Goal: Information Seeking & Learning: Learn about a topic

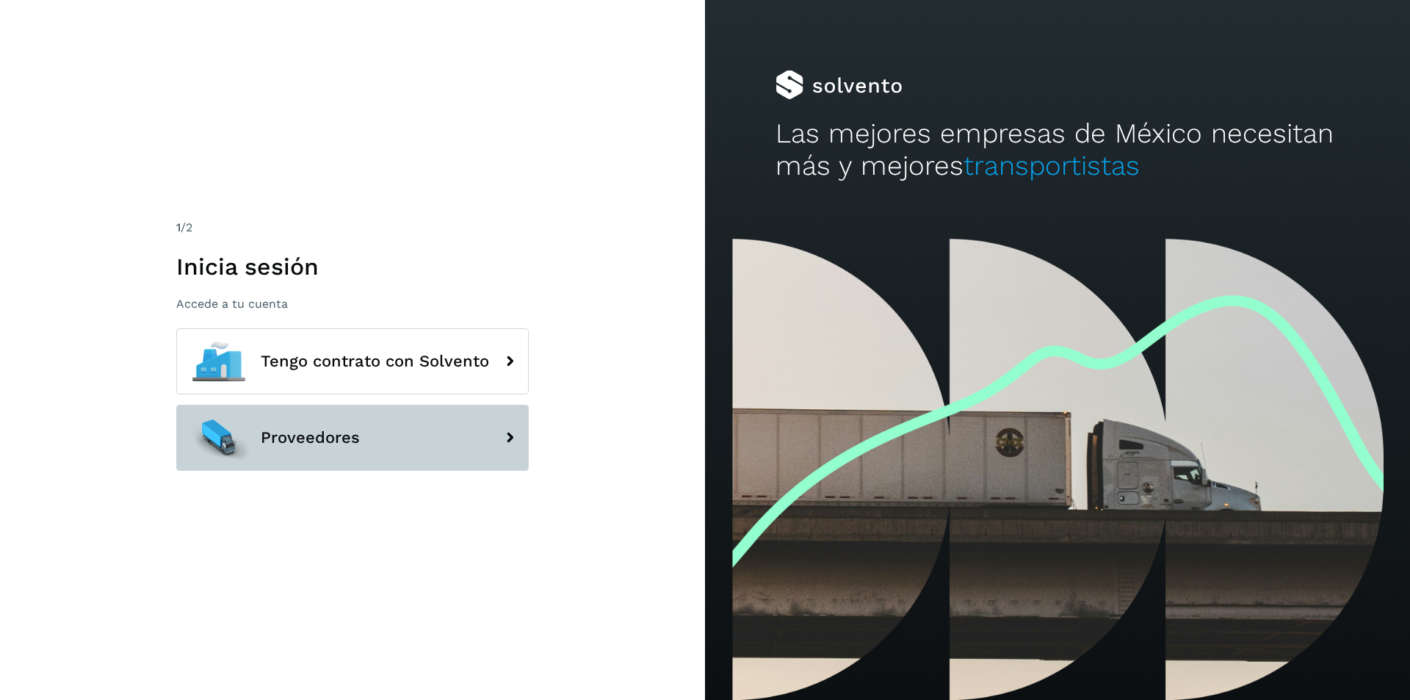
click at [366, 411] on button "Proveedores" at bounding box center [352, 438] width 353 height 66
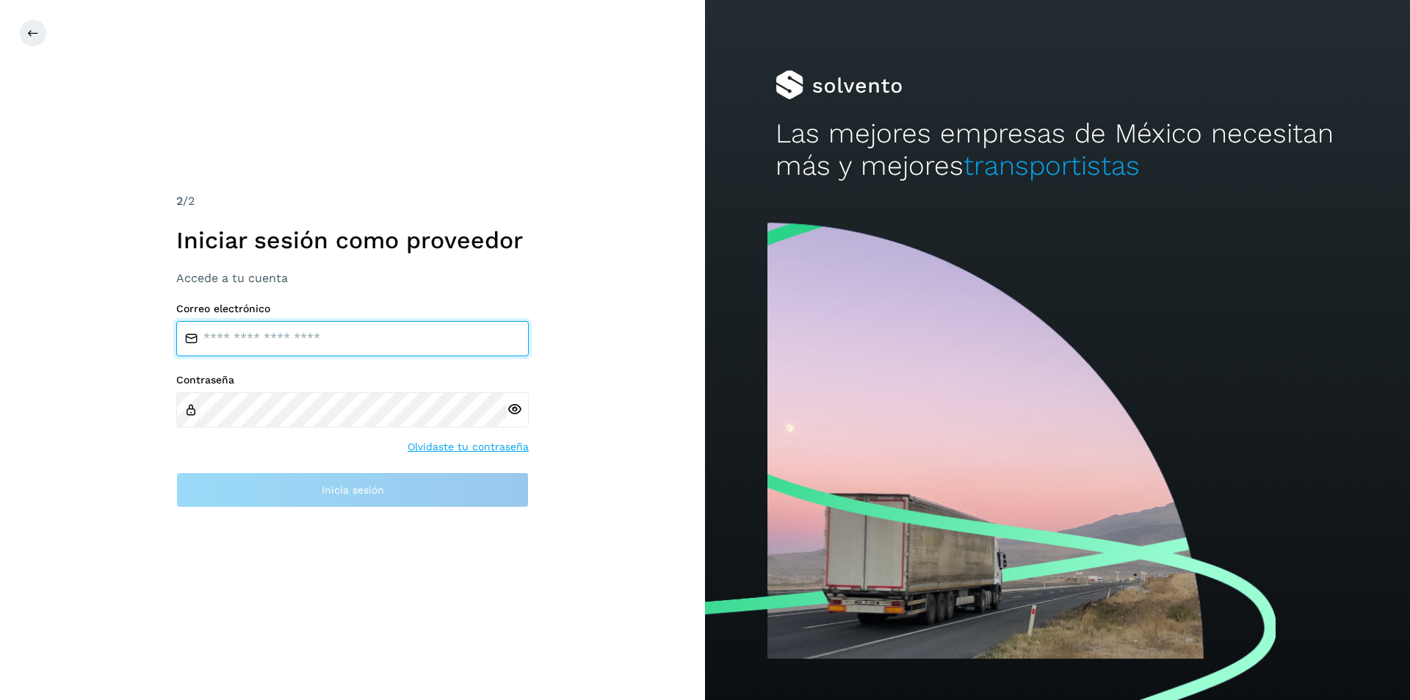
type input "**********"
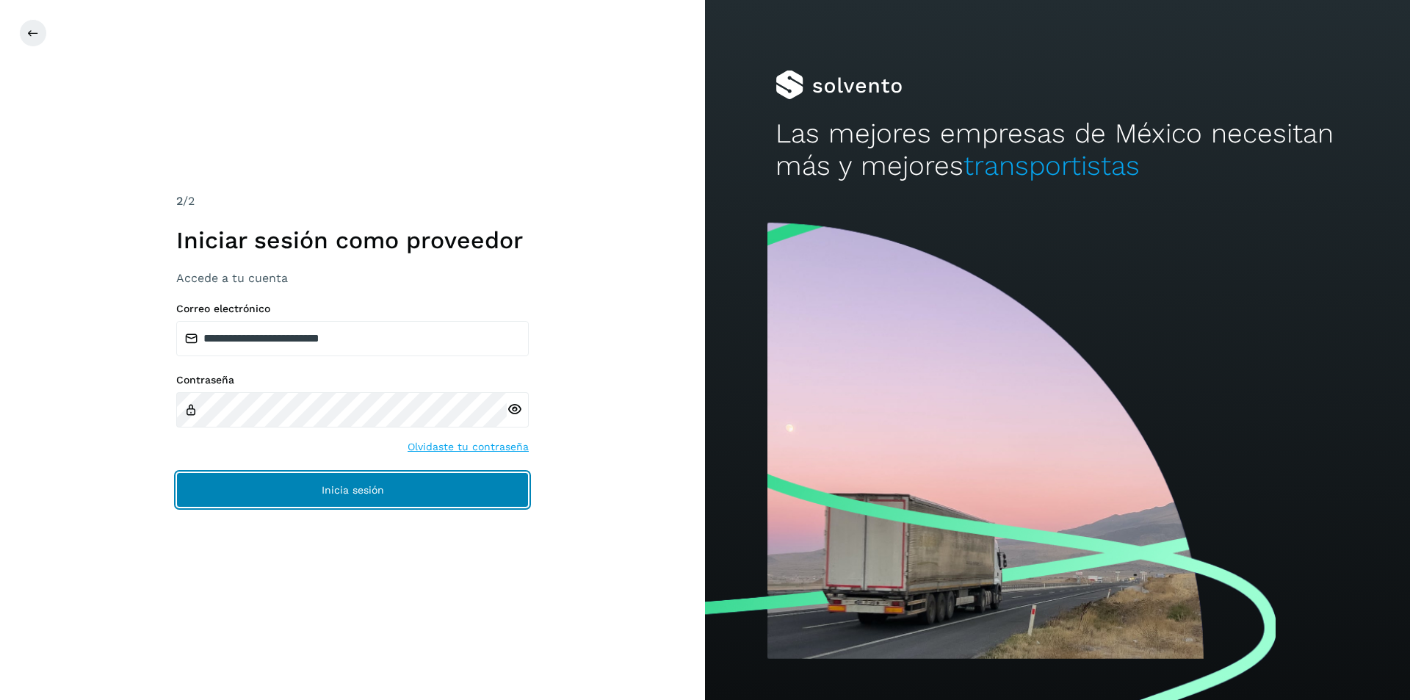
click at [393, 482] on button "Inicia sesión" at bounding box center [352, 489] width 353 height 35
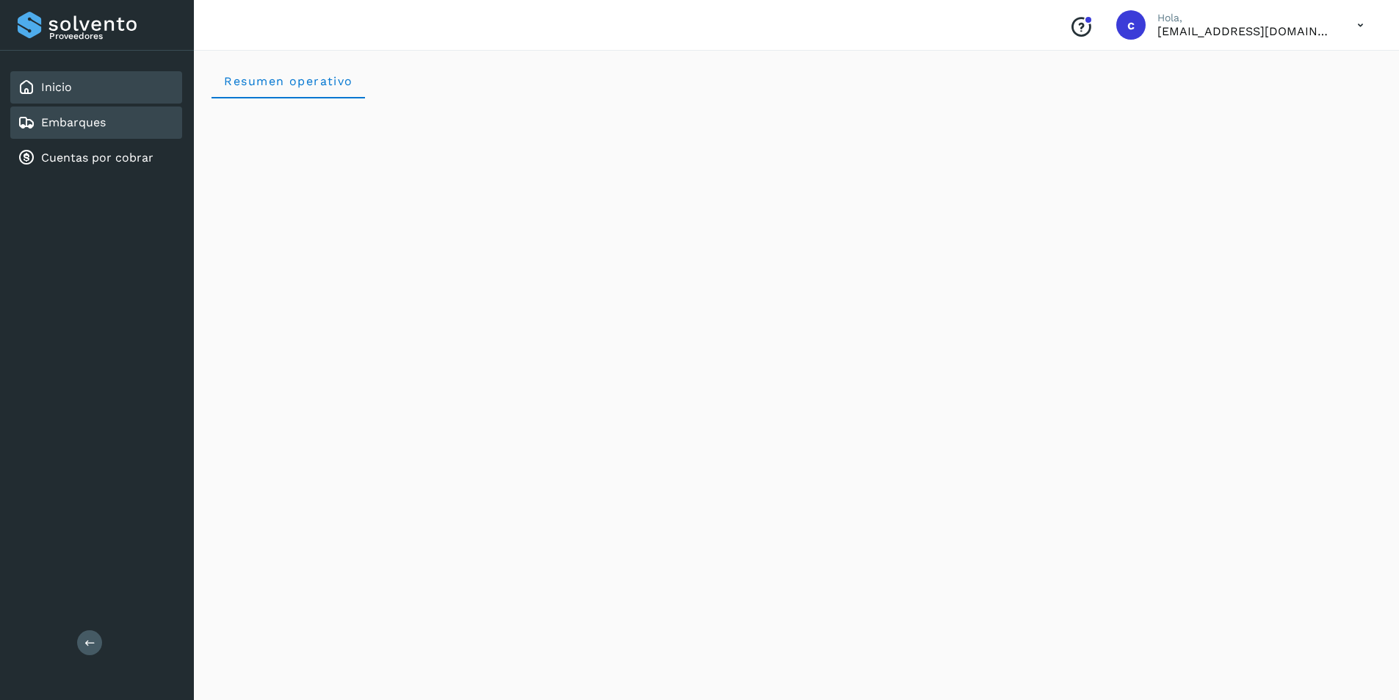
click at [103, 118] on link "Embarques" at bounding box center [73, 122] width 65 height 14
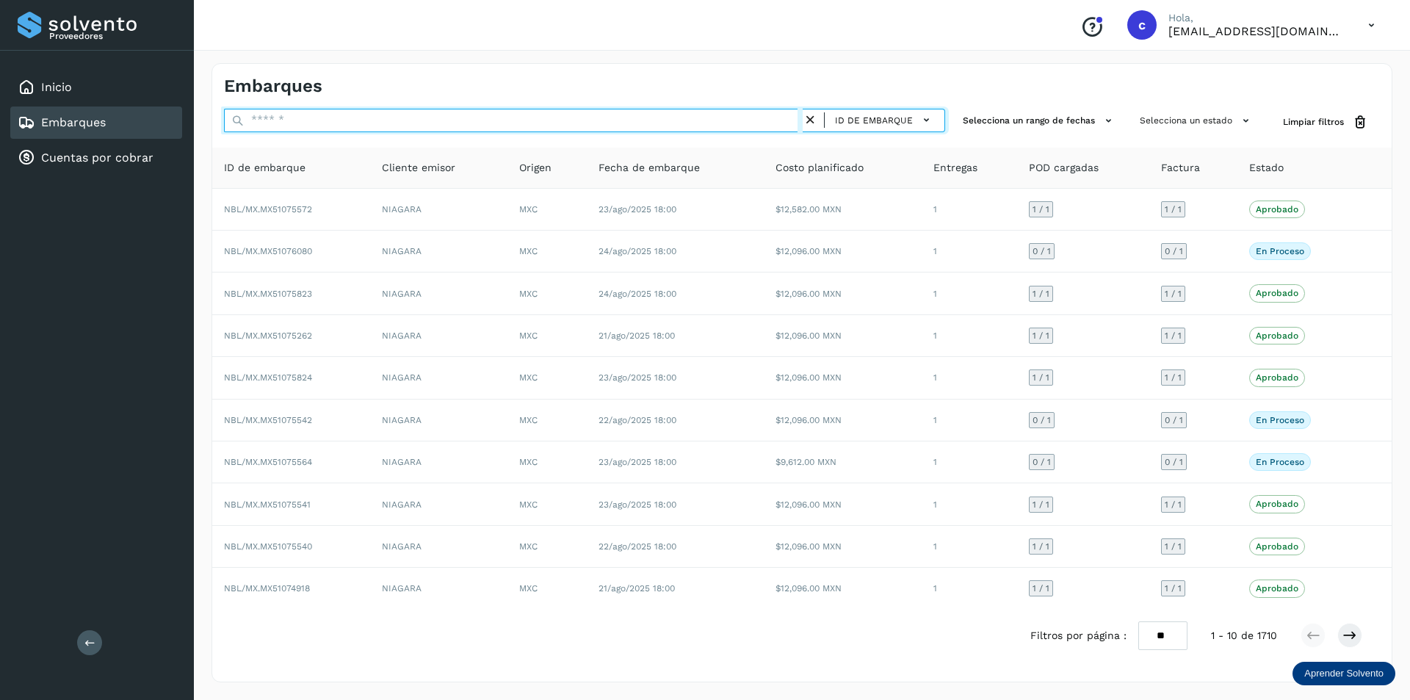
click at [671, 119] on input "text" at bounding box center [513, 121] width 579 height 24
paste input "********"
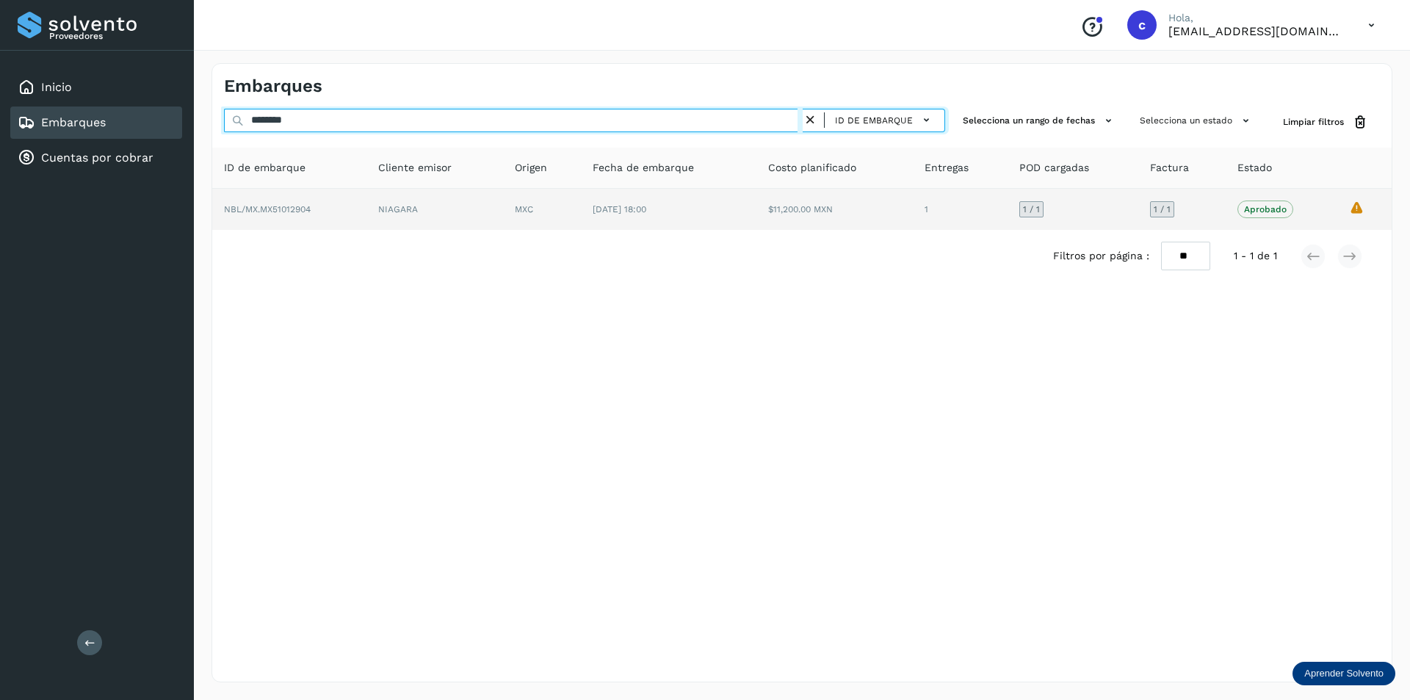
type input "********"
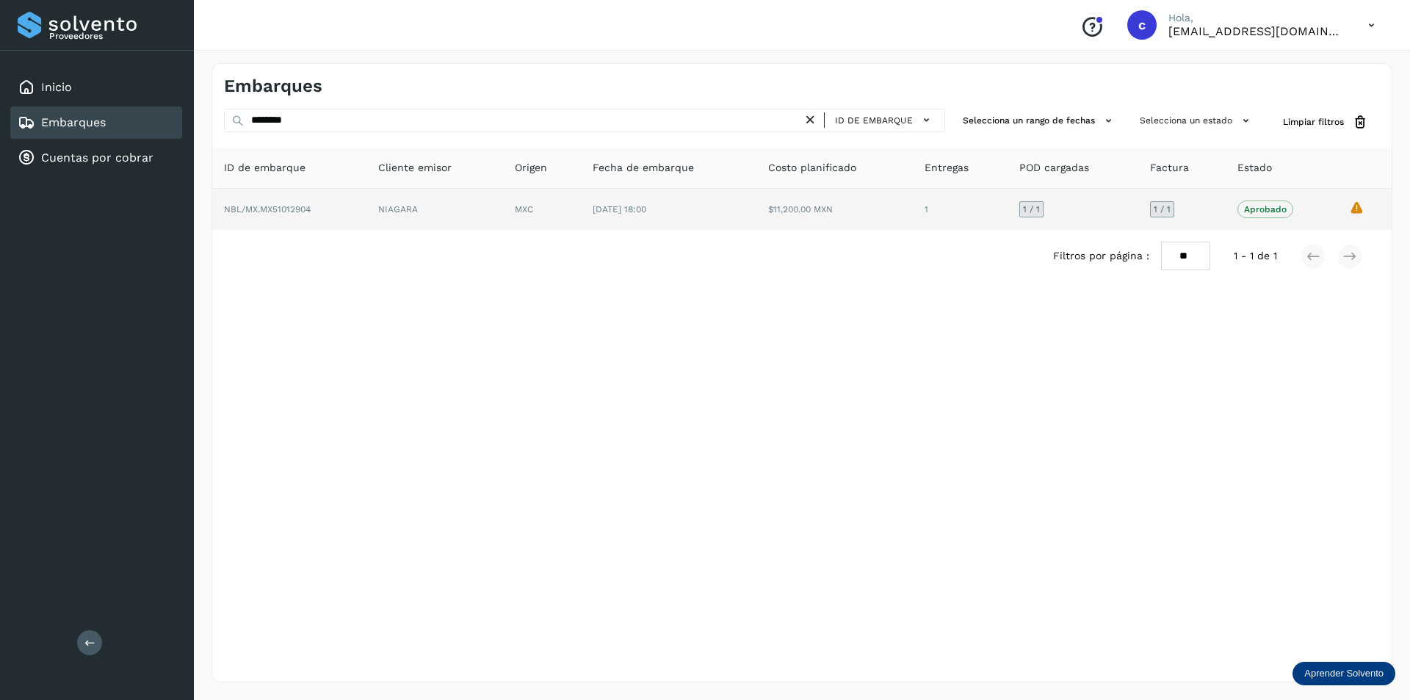
click at [757, 200] on td "[DATE] 18:00" at bounding box center [835, 209] width 156 height 41
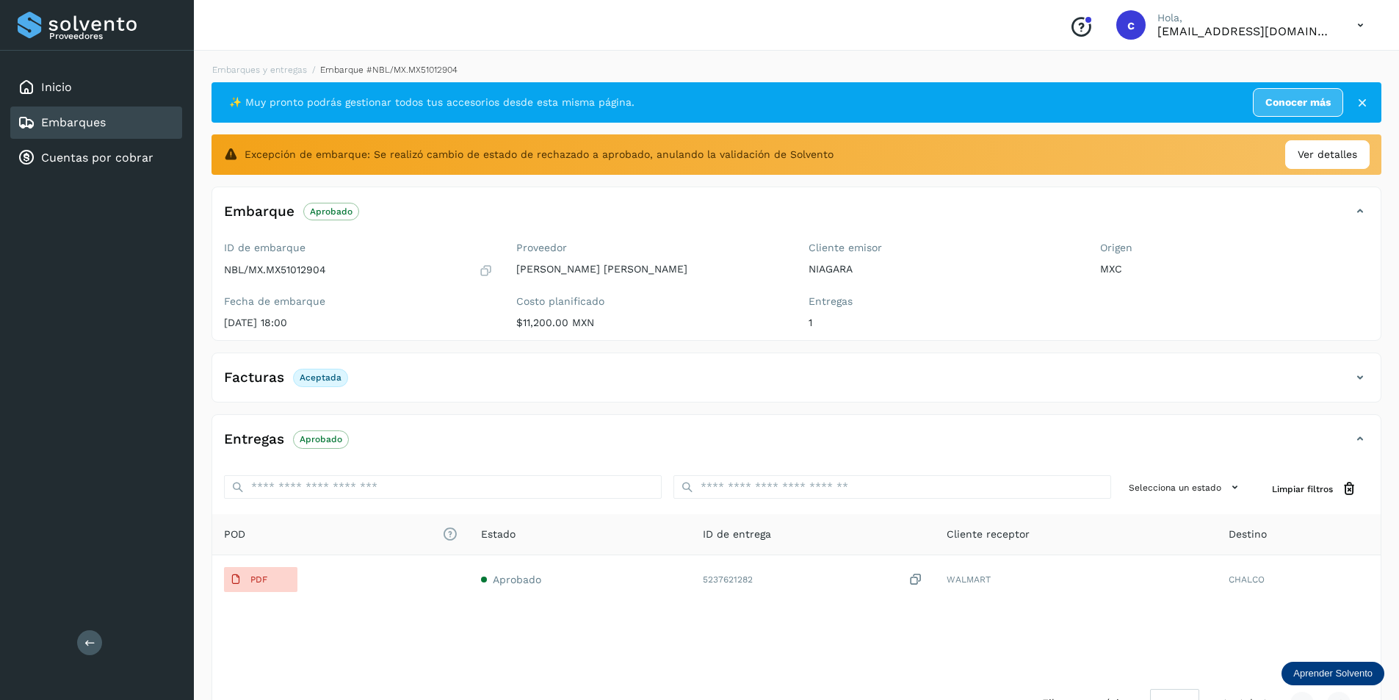
click at [159, 123] on div "Embarques" at bounding box center [96, 123] width 172 height 32
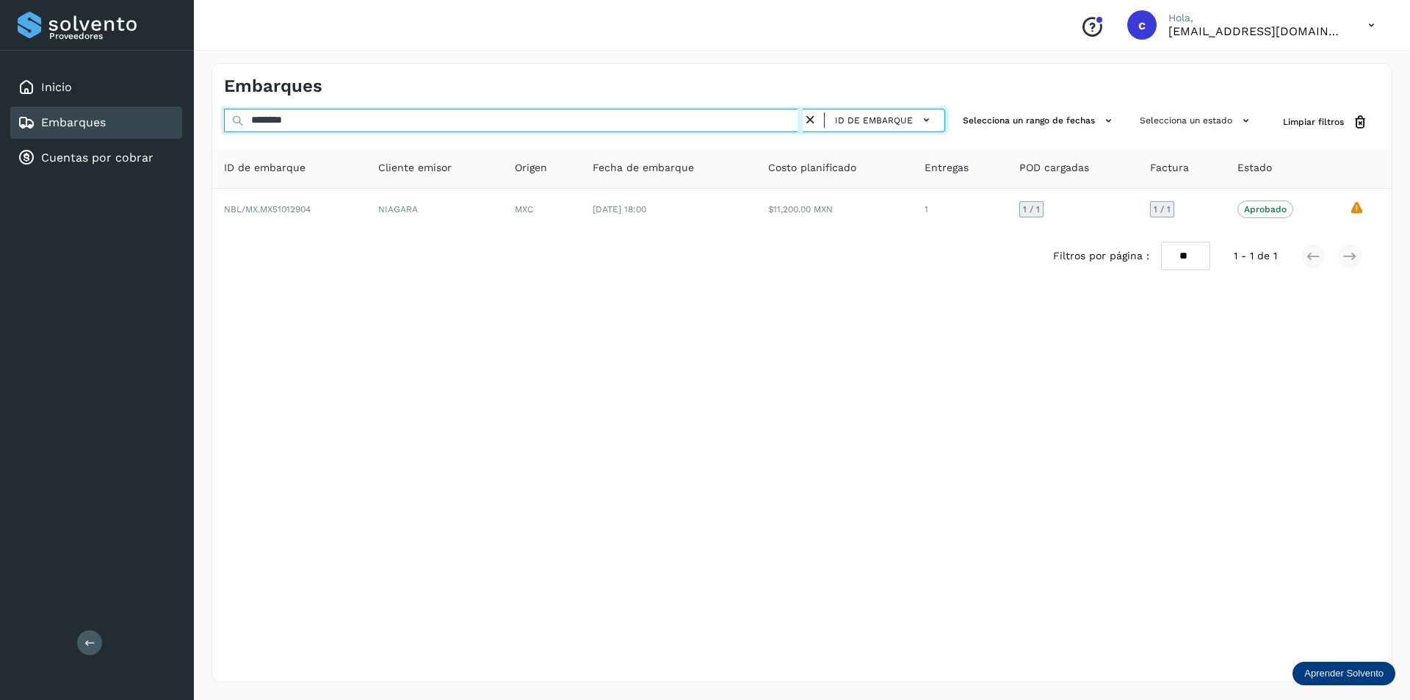
click at [307, 117] on input "********" at bounding box center [513, 121] width 579 height 24
type input "*"
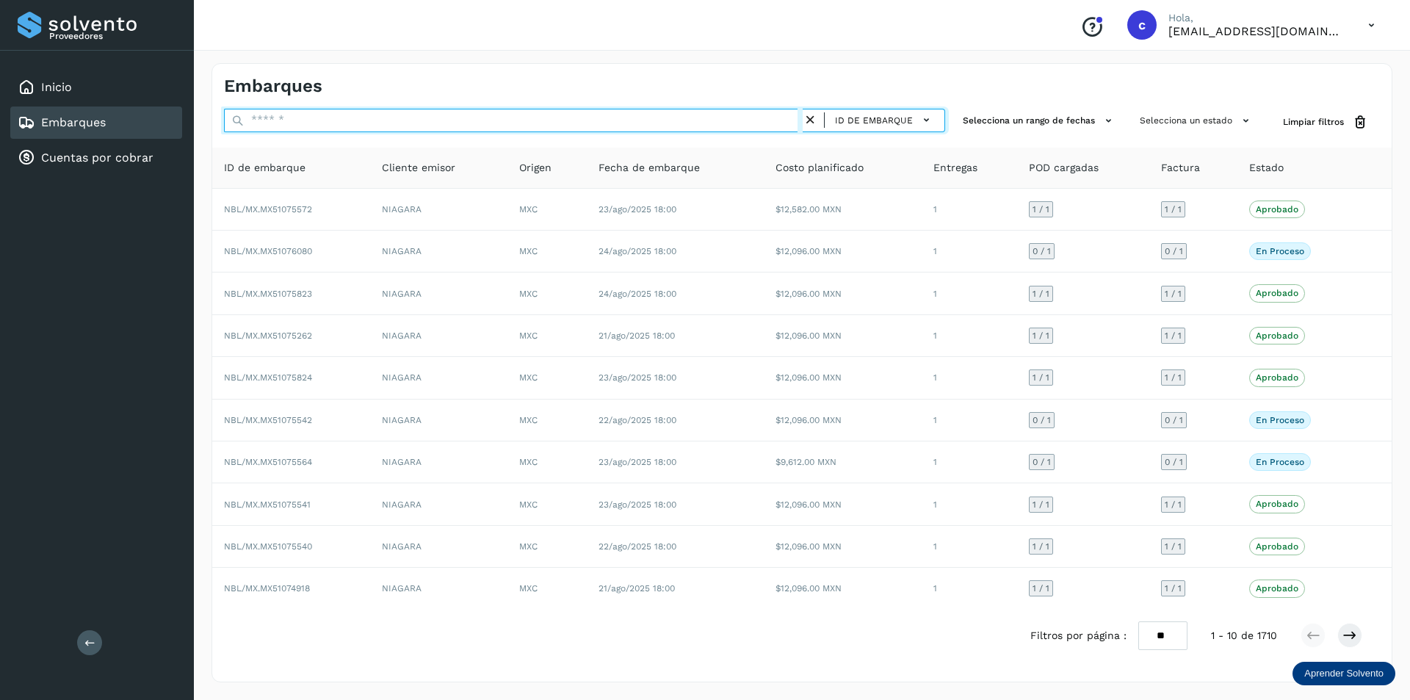
paste input "********"
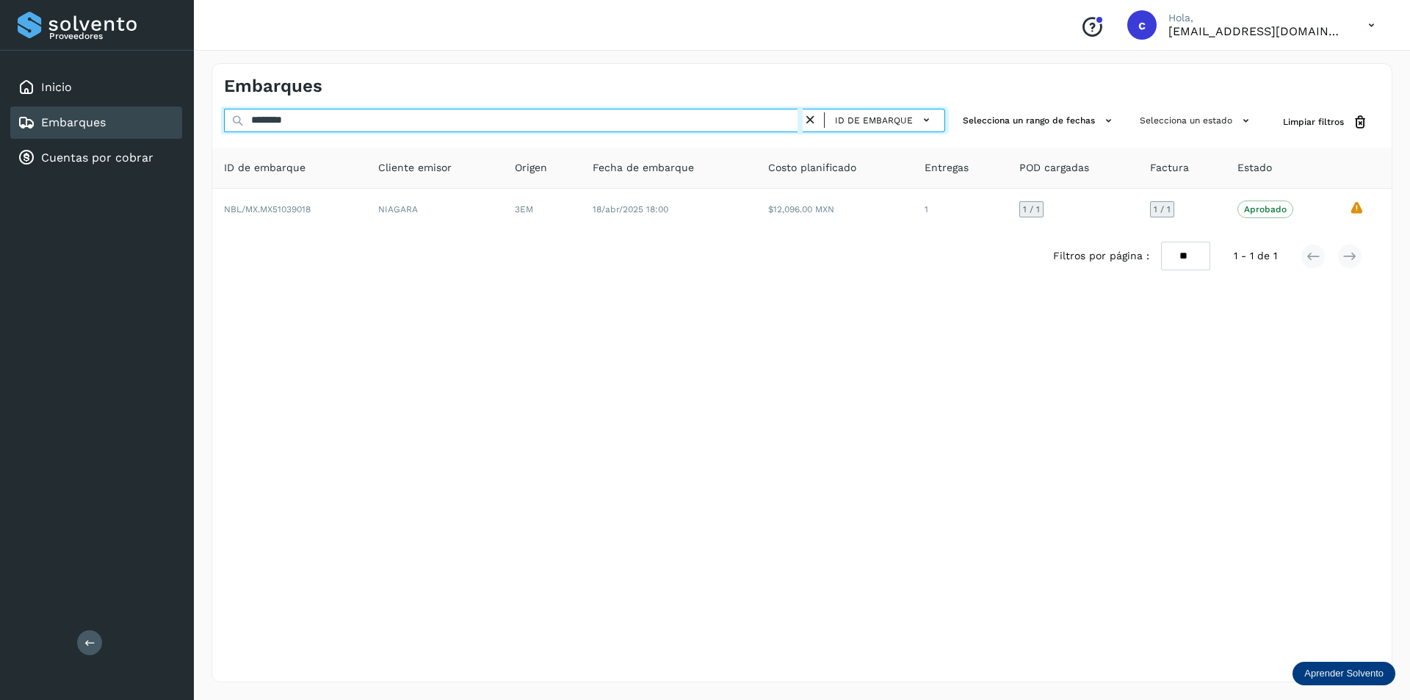
type input "********"
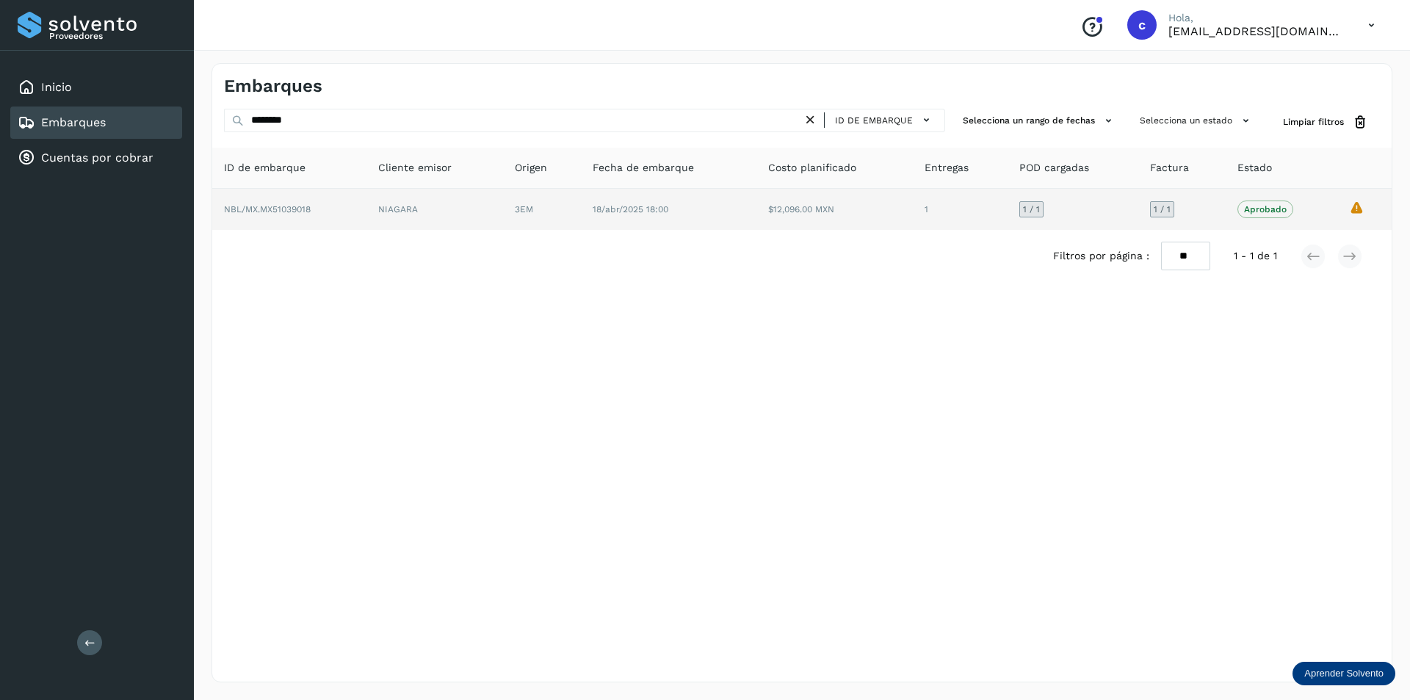
click at [367, 208] on td "NBL/MX.MX51039018" at bounding box center [435, 209] width 136 height 41
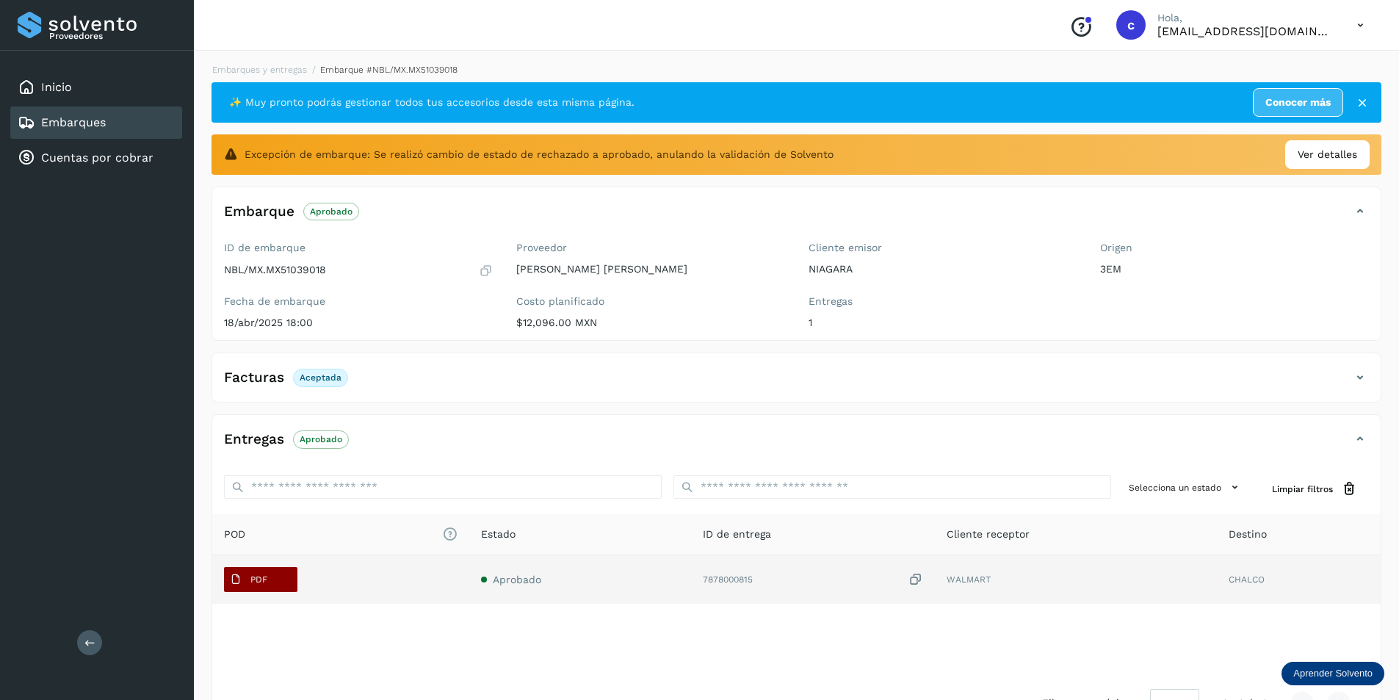
click at [251, 577] on p "PDF" at bounding box center [259, 579] width 17 height 10
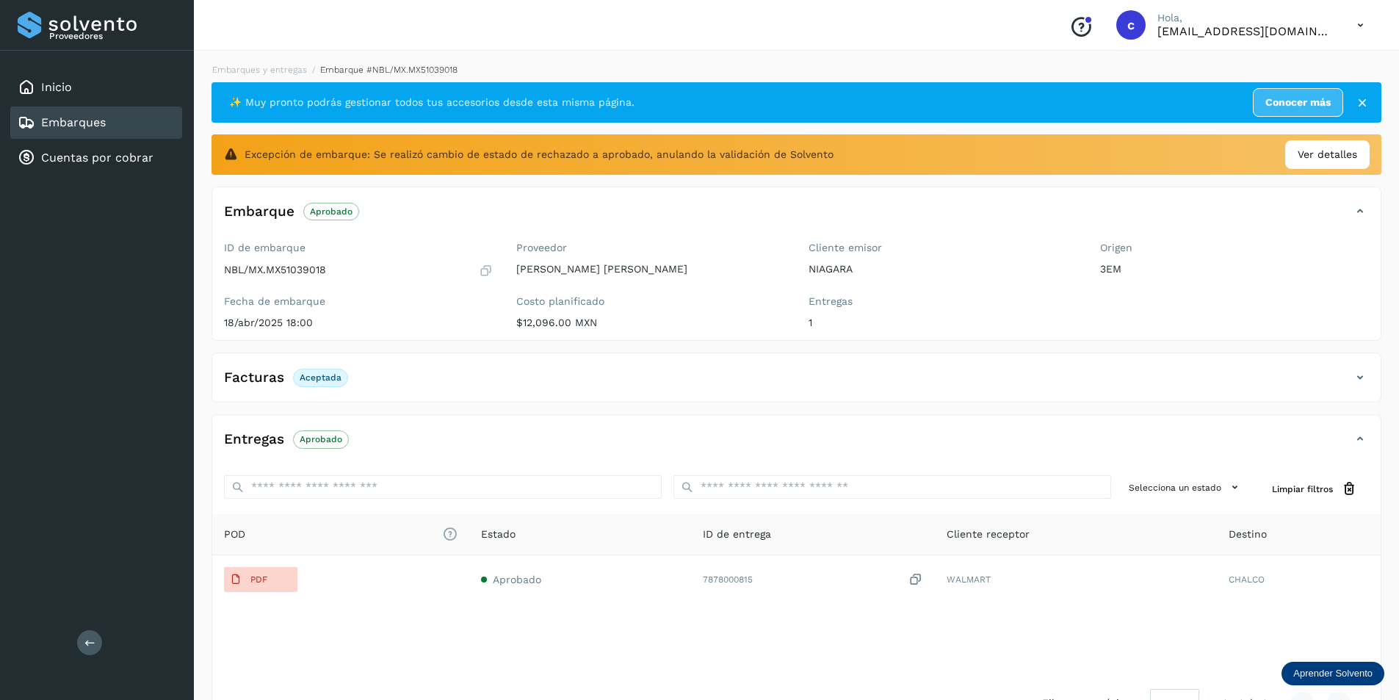
click at [139, 122] on div "Embarques" at bounding box center [96, 123] width 172 height 32
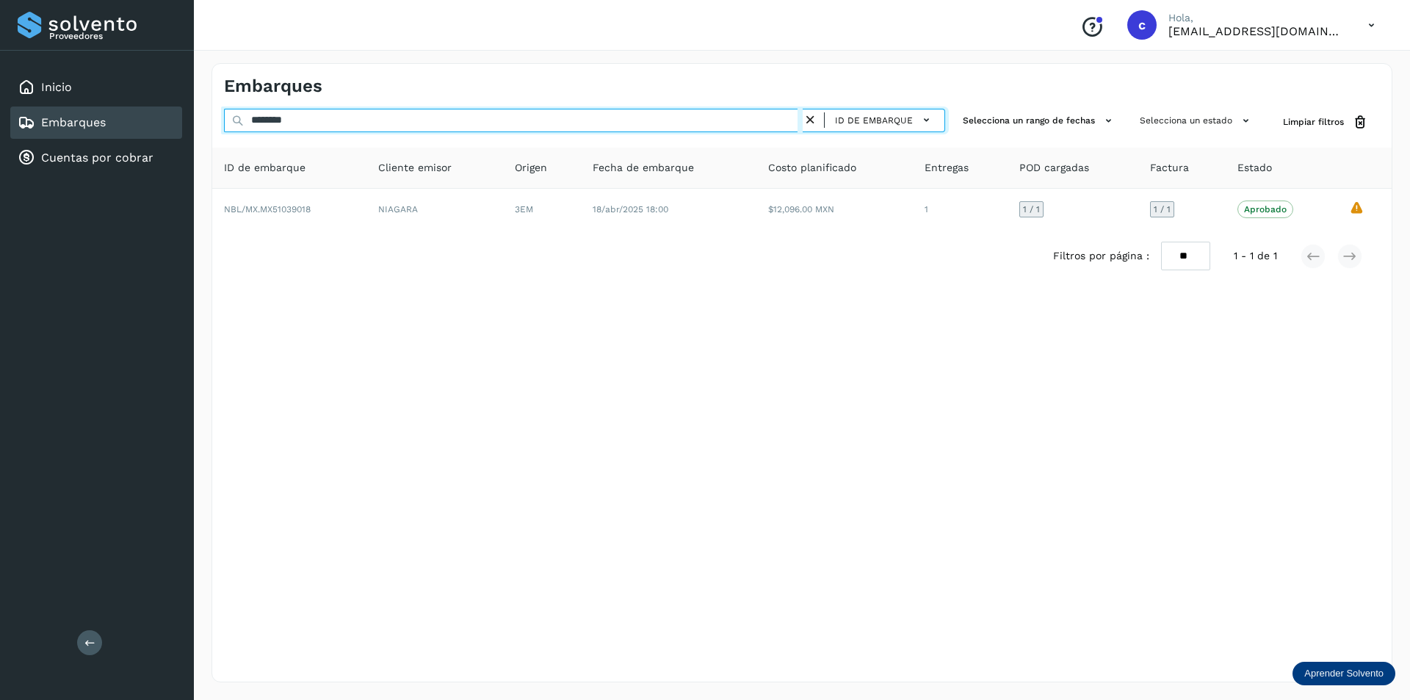
click at [311, 119] on input "********" at bounding box center [513, 121] width 579 height 24
type input "*"
paste input "********"
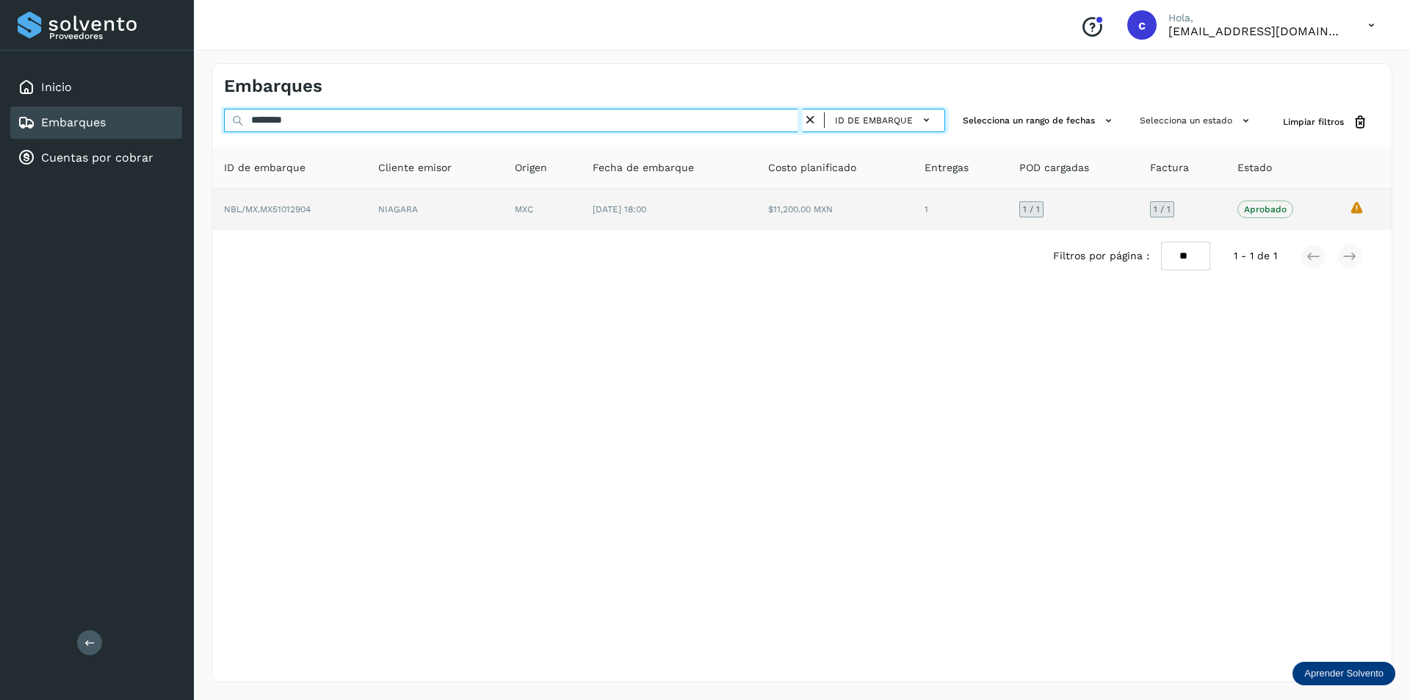
type input "********"
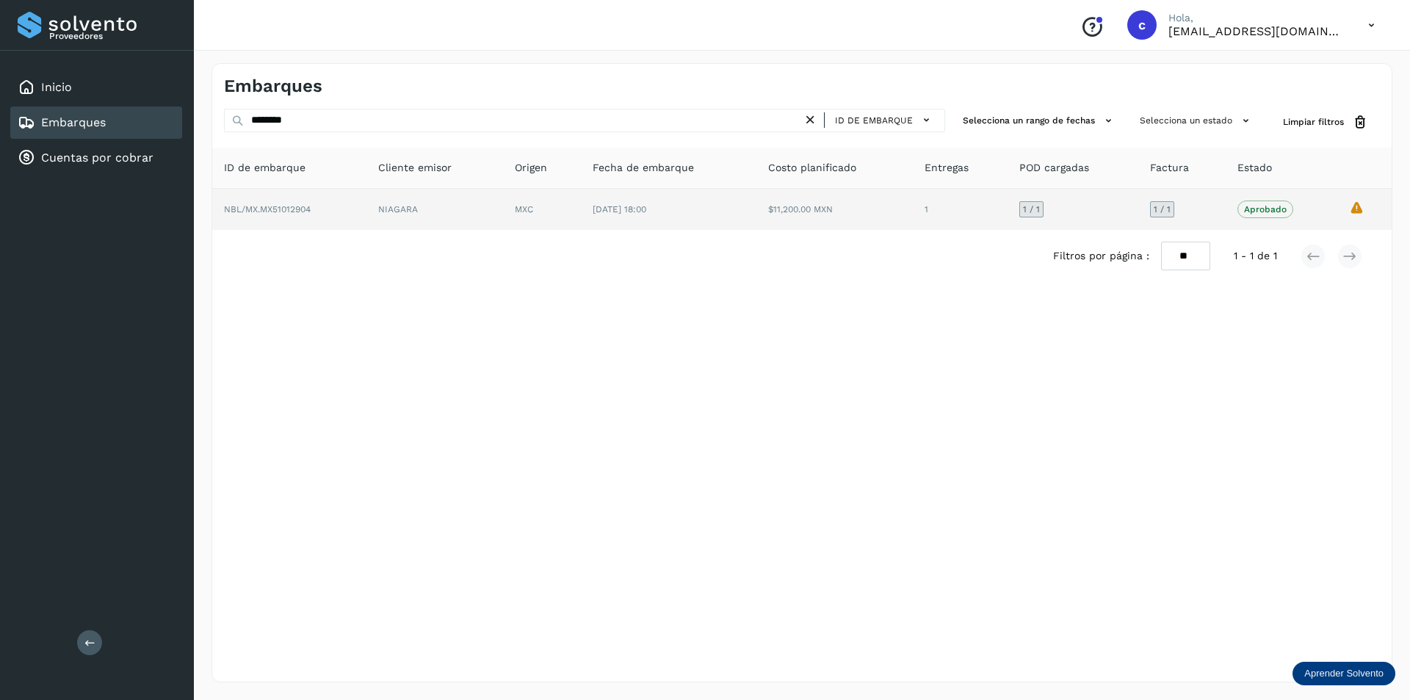
click at [367, 215] on td "NBL/MX.MX51012904" at bounding box center [435, 209] width 136 height 41
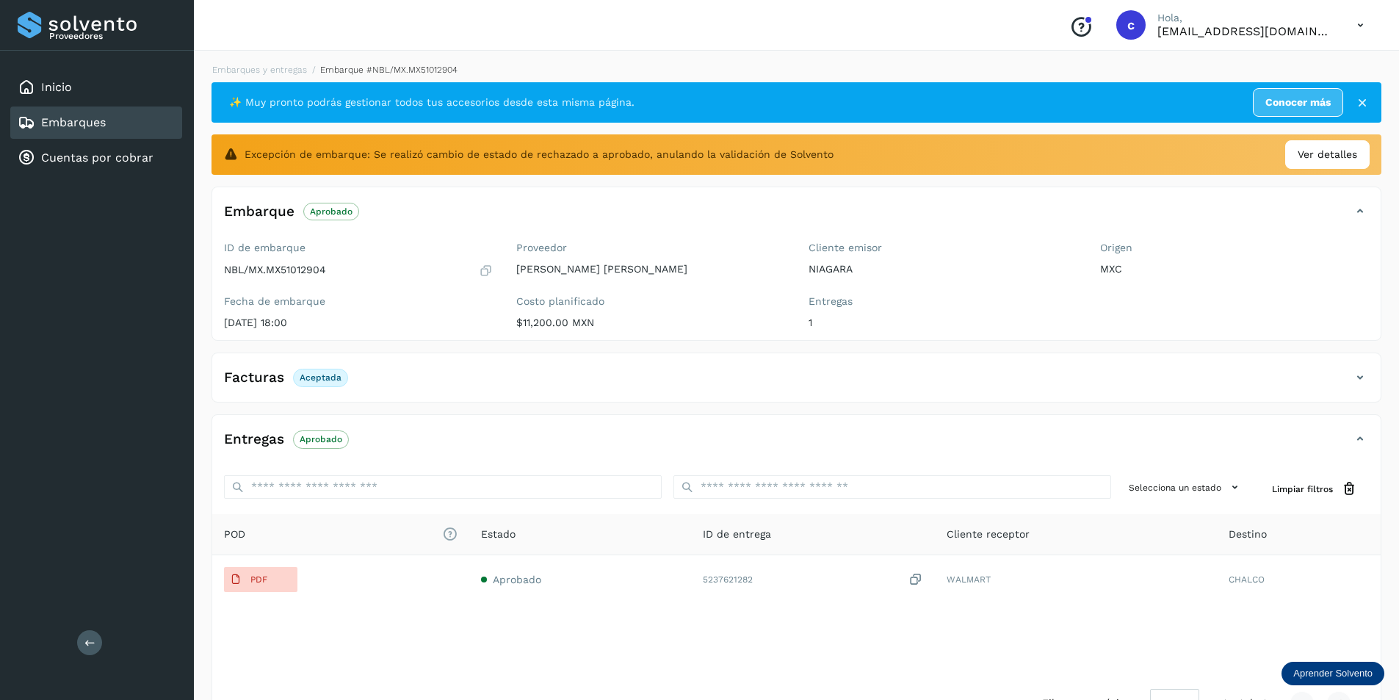
click at [132, 114] on div "Embarques" at bounding box center [96, 123] width 172 height 32
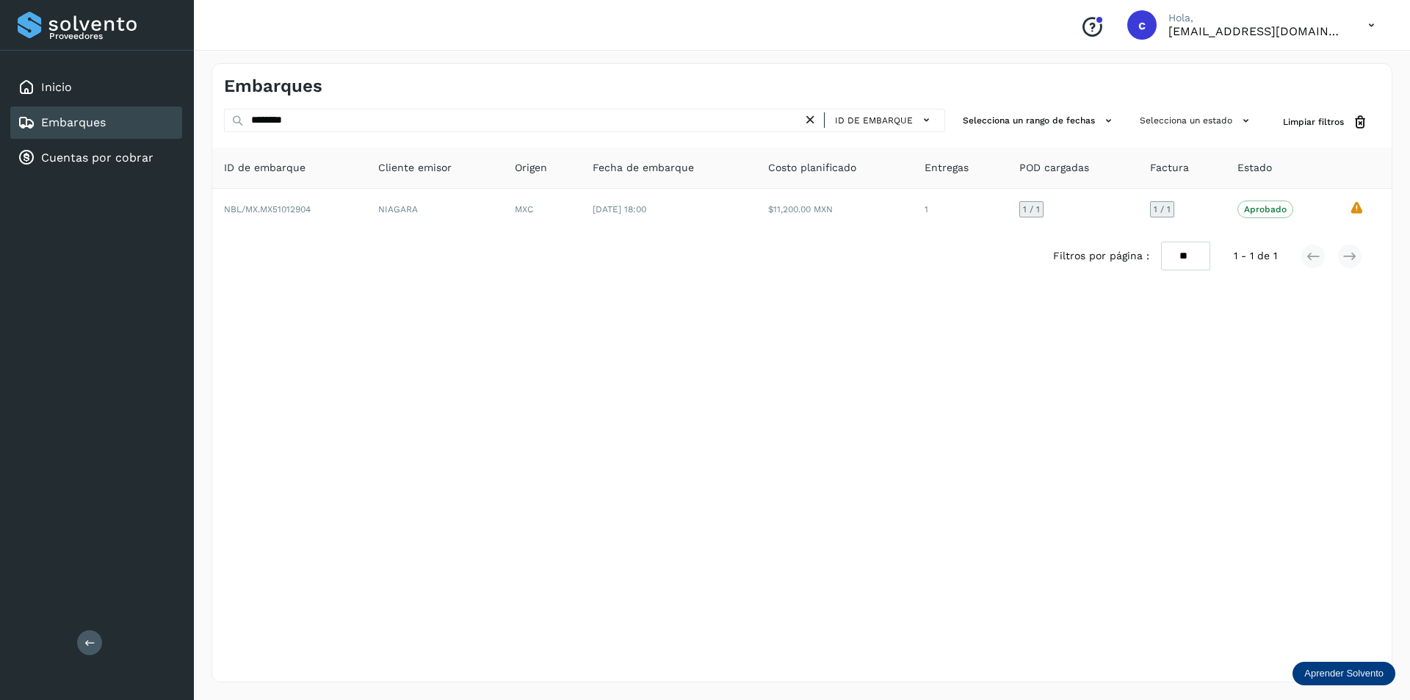
click at [807, 118] on icon at bounding box center [810, 119] width 15 height 15
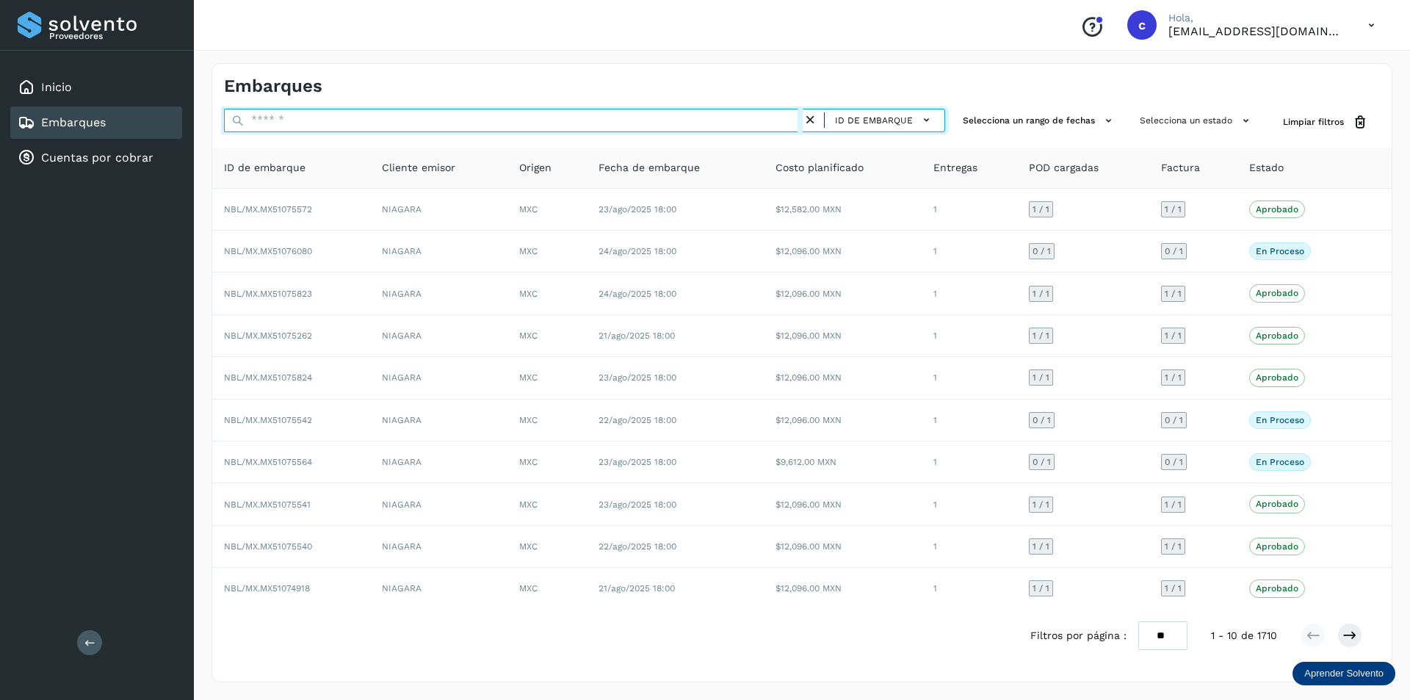
click at [647, 123] on input "text" at bounding box center [513, 121] width 579 height 24
paste input "**********"
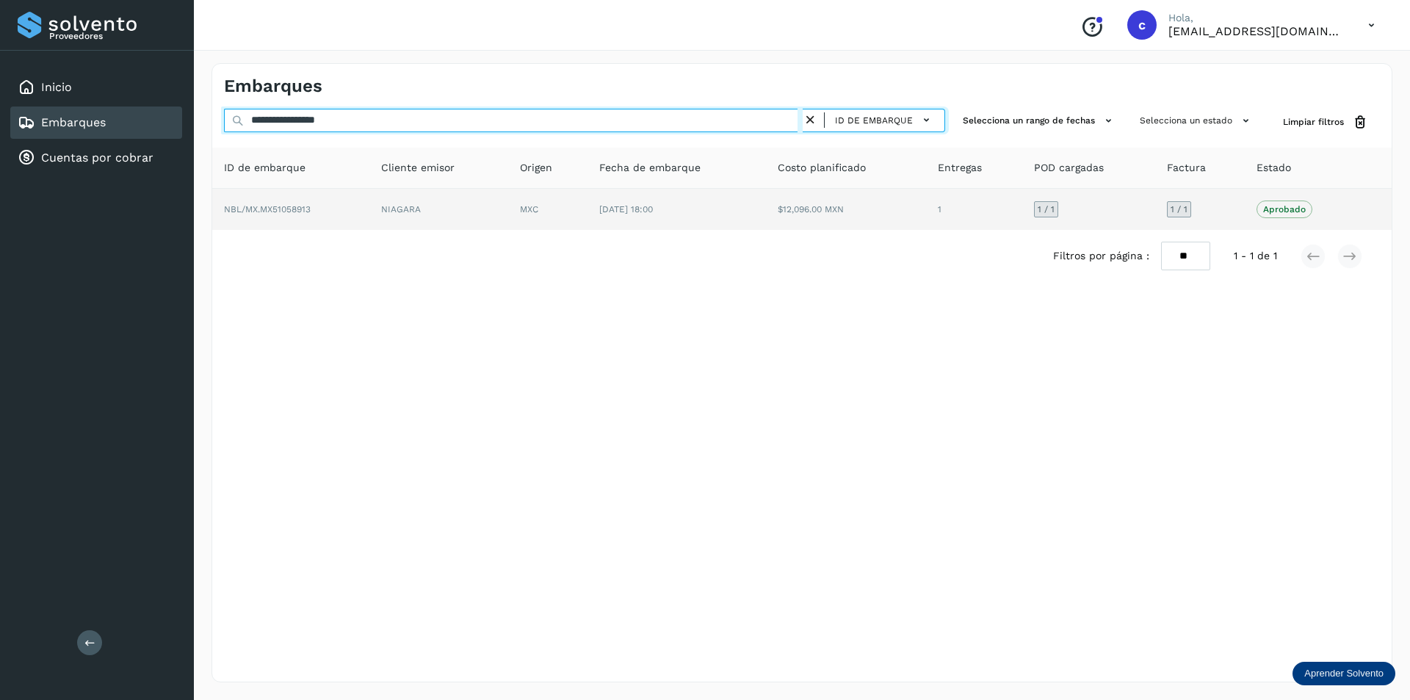
type input "**********"
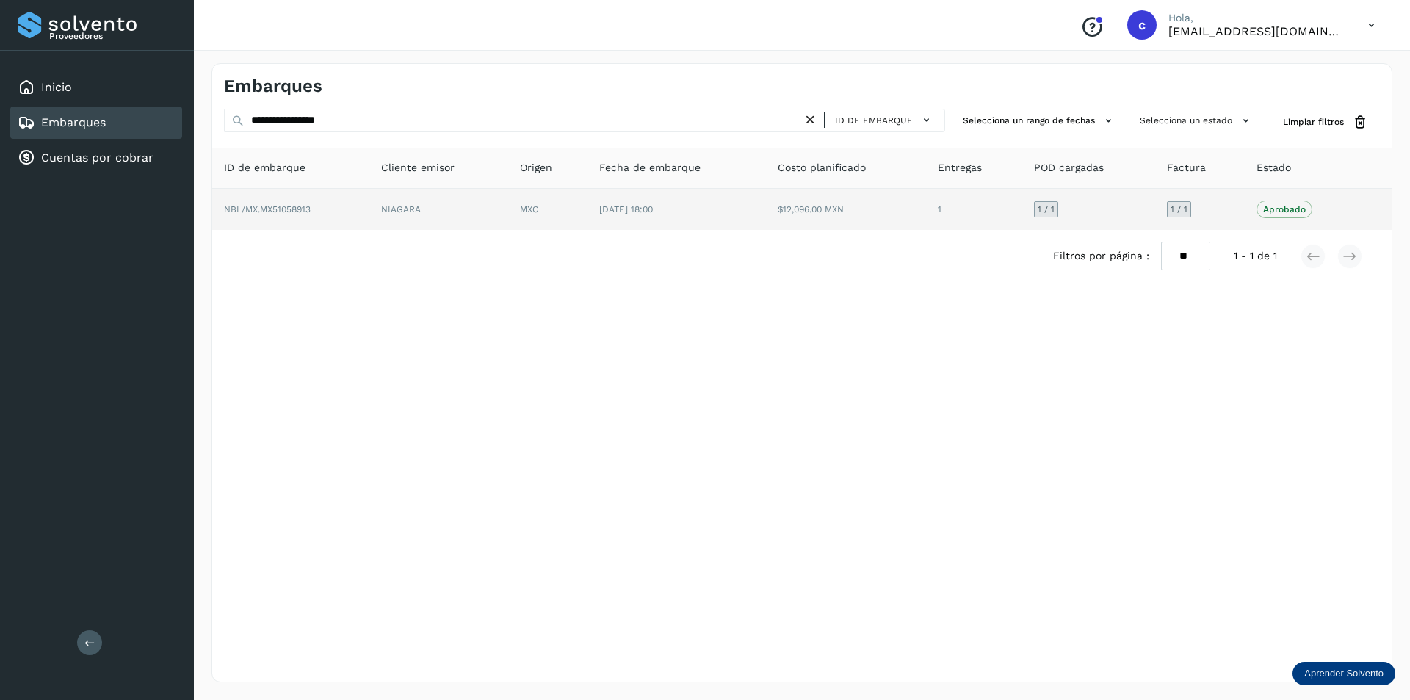
click at [508, 202] on td "NIAGARA" at bounding box center [548, 209] width 80 height 41
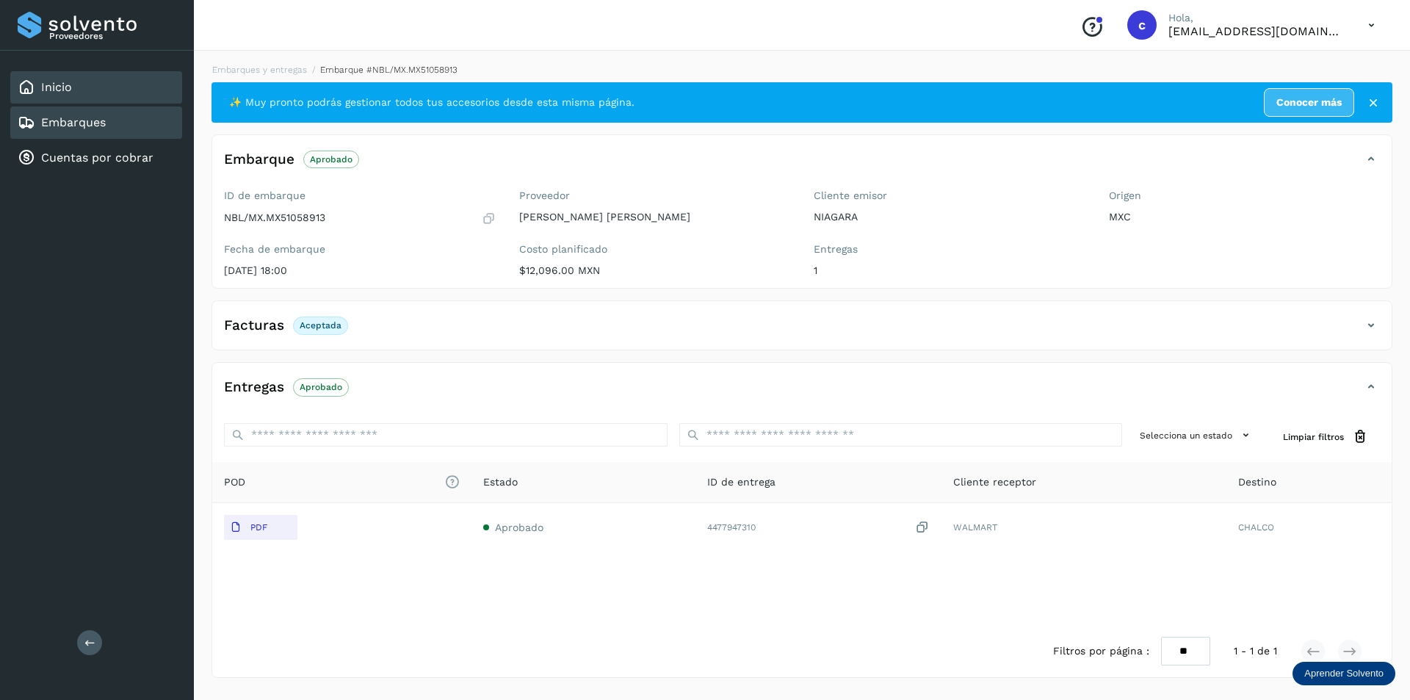
click at [119, 94] on div "Inicio" at bounding box center [96, 87] width 172 height 32
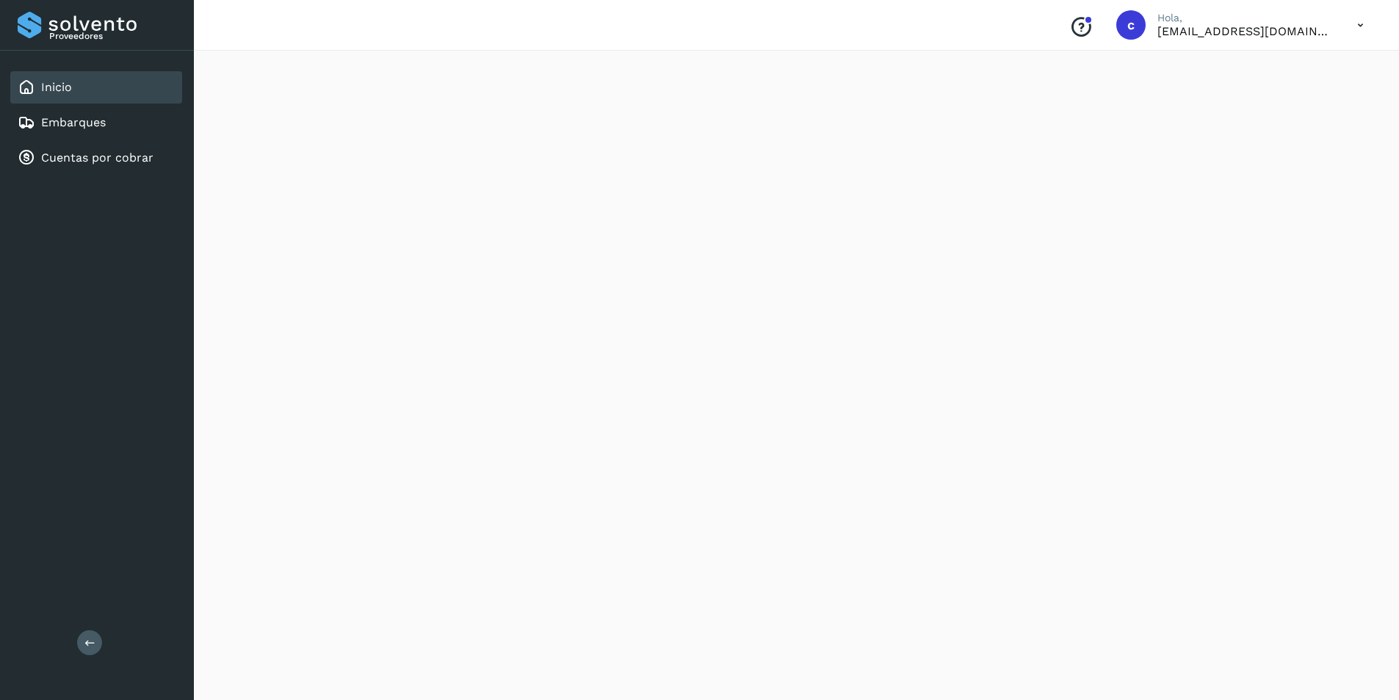
scroll to position [1170, 0]
click at [128, 127] on div "Embarques" at bounding box center [96, 123] width 172 height 32
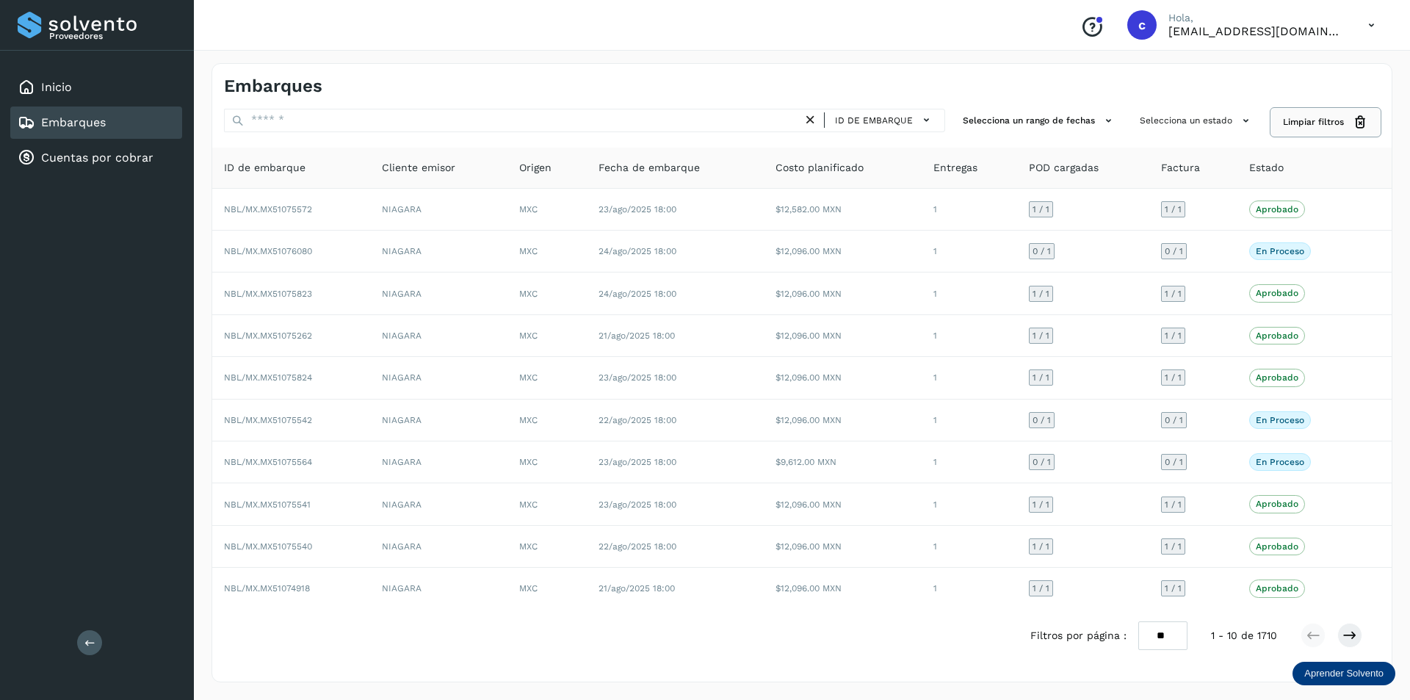
click at [1312, 123] on span "Limpiar filtros" at bounding box center [1313, 121] width 61 height 13
click at [81, 85] on div "Inicio" at bounding box center [96, 87] width 172 height 32
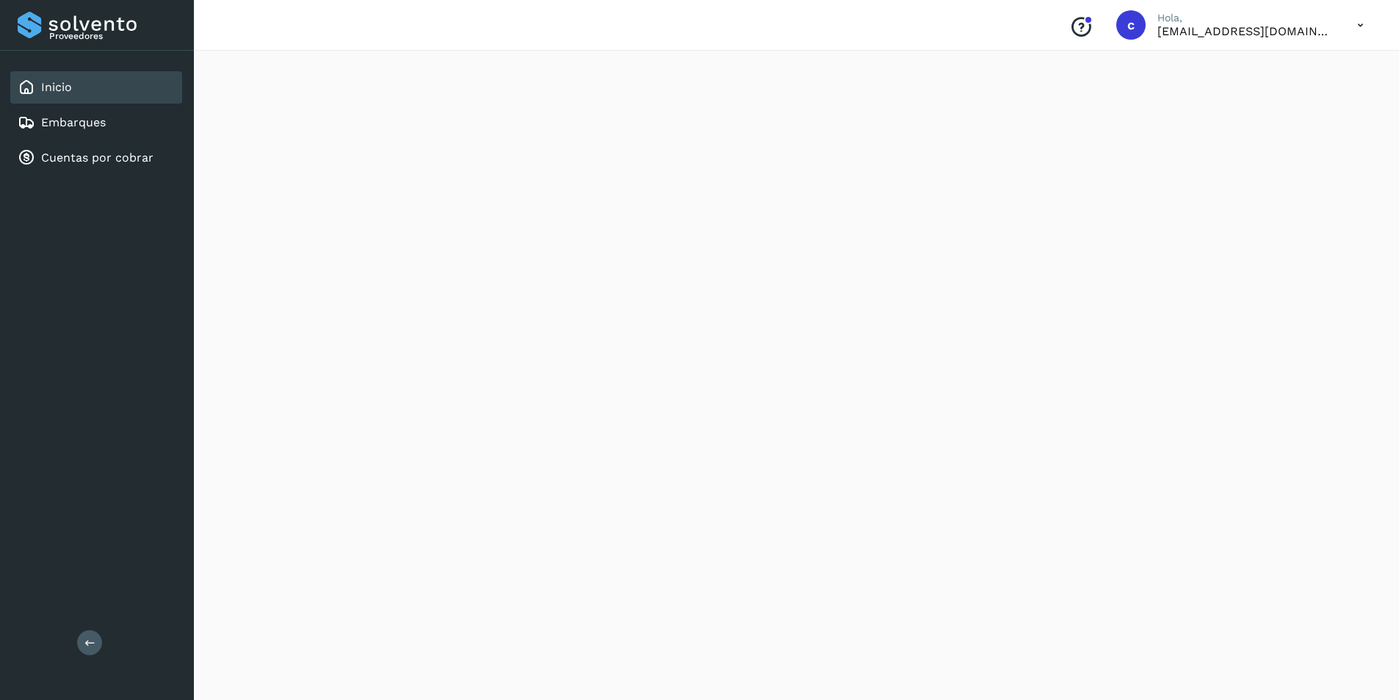
scroll to position [1170, 0]
click at [60, 129] on link "Embarques" at bounding box center [73, 122] width 65 height 14
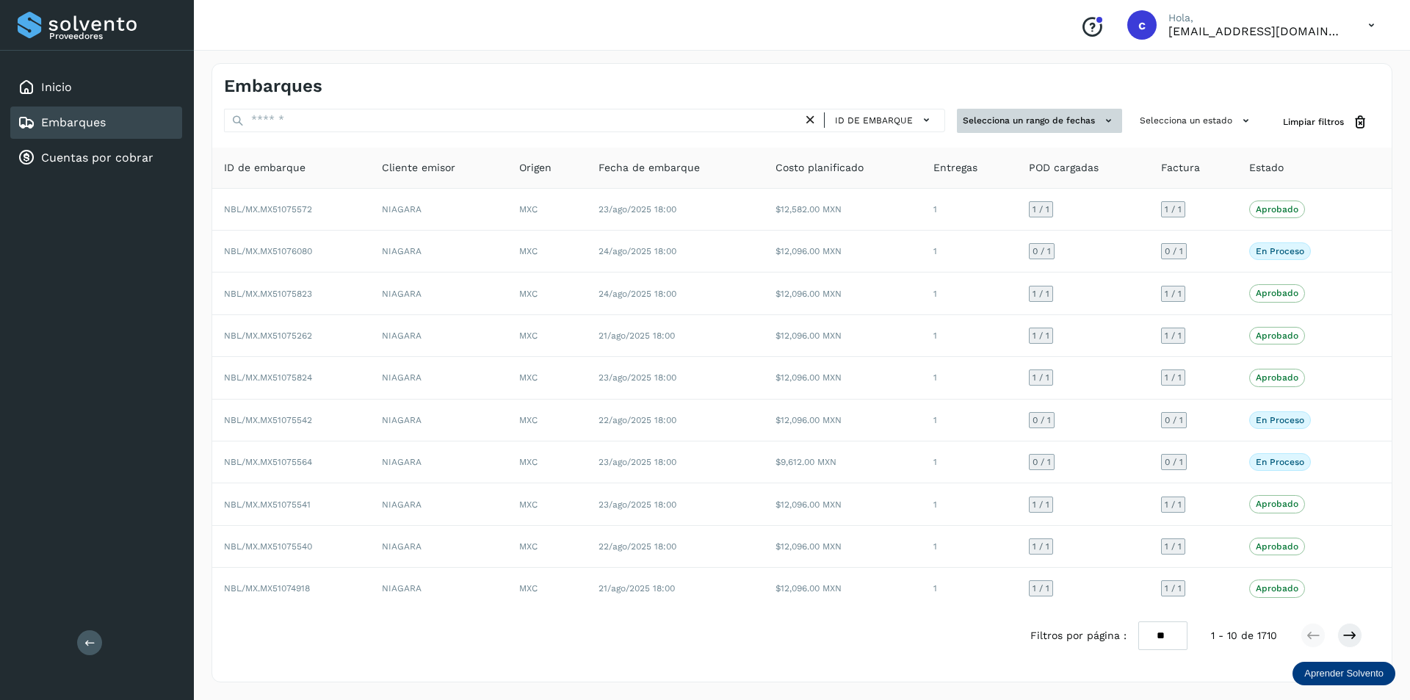
click at [1051, 121] on button "Selecciona un rango de fechas" at bounding box center [1039, 121] width 165 height 24
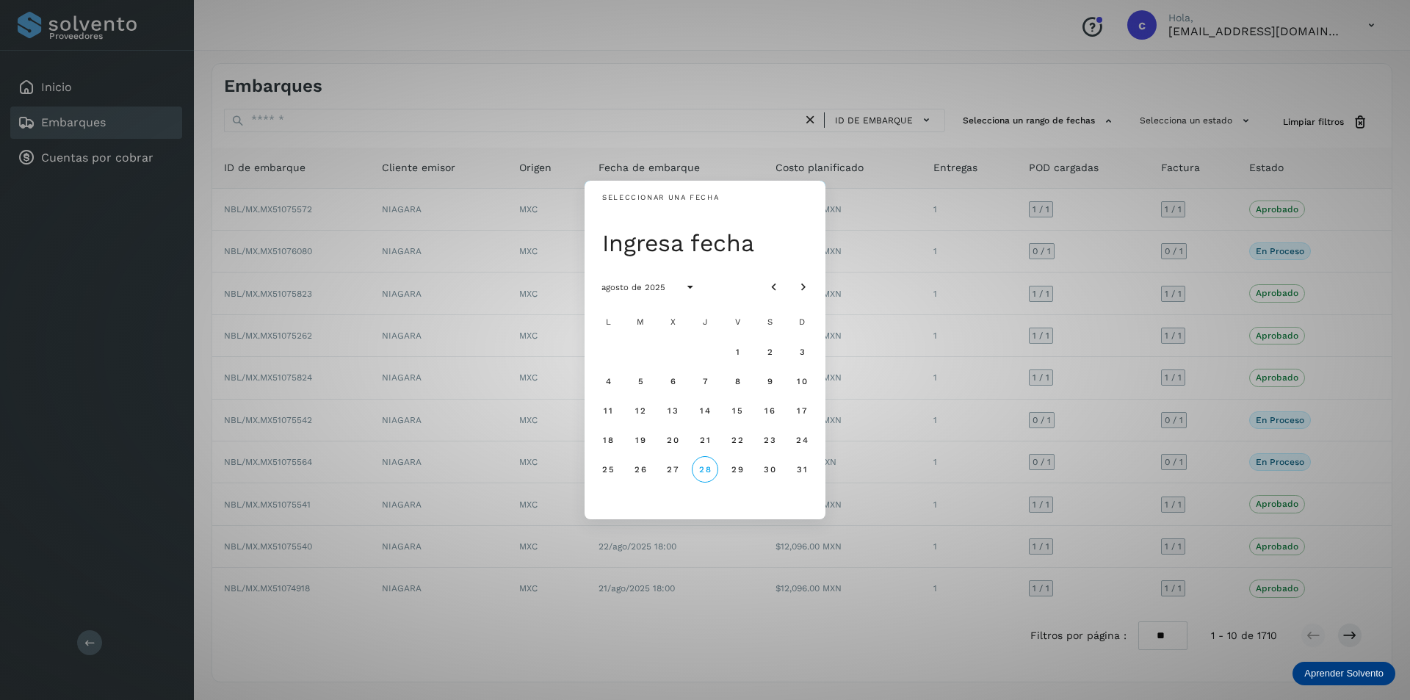
click at [1047, 123] on div "Seleccionar una fecha Ingresa fecha agosto de 2025 L M X J V S D 1 2 3 4 5 6 7 …" at bounding box center [705, 350] width 1410 height 700
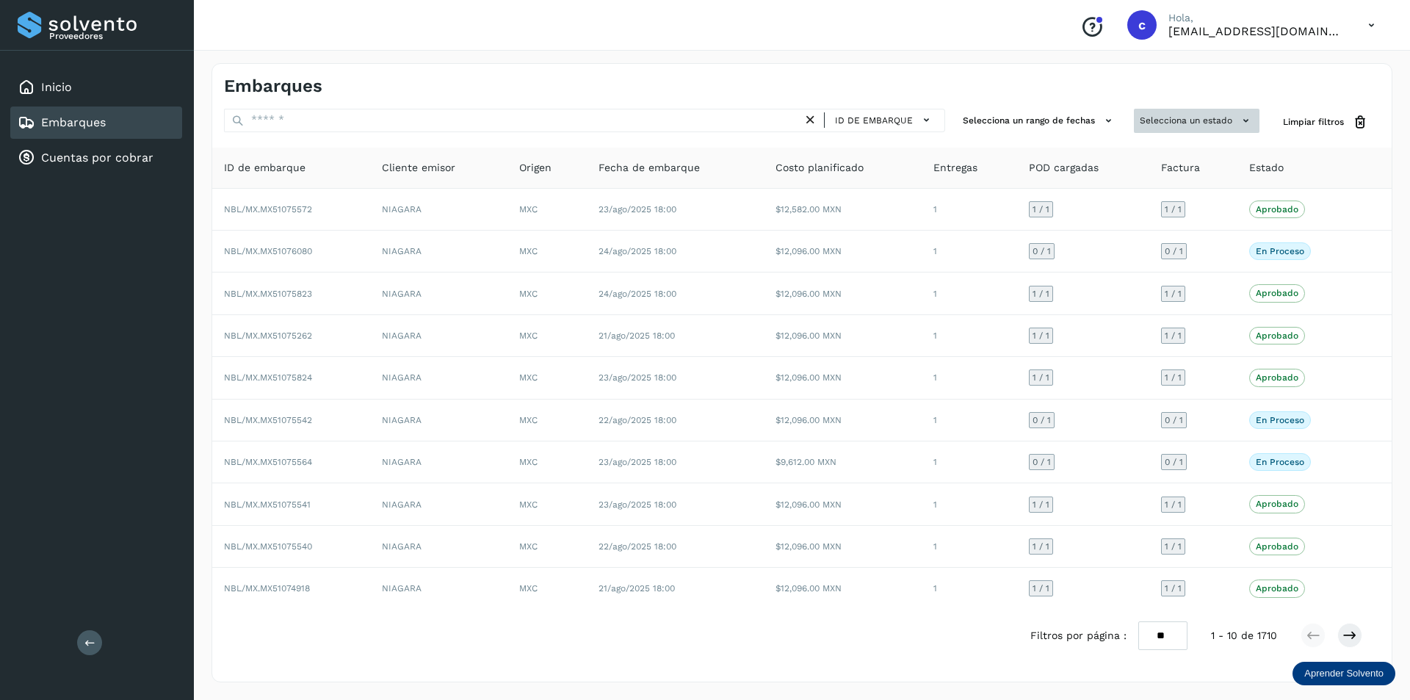
click at [1177, 123] on button "Selecciona un estado" at bounding box center [1197, 121] width 126 height 24
click at [1177, 123] on div at bounding box center [705, 350] width 1410 height 700
click at [1178, 122] on button "Selecciona un estado" at bounding box center [1197, 121] width 126 height 24
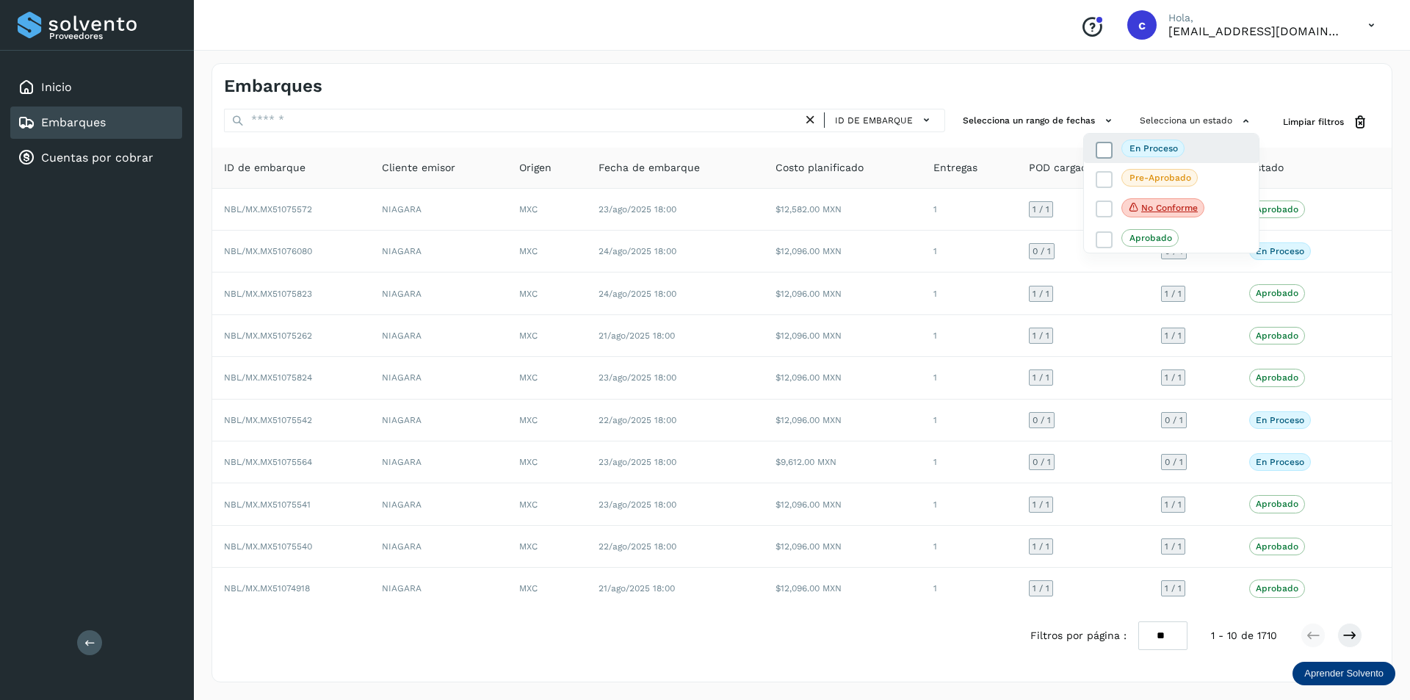
click at [1111, 147] on icon at bounding box center [1105, 150] width 15 height 15
drag, startPoint x: 1105, startPoint y: 176, endPoint x: 1097, endPoint y: 203, distance: 28.4
click at [1105, 177] on icon at bounding box center [1105, 180] width 15 height 15
click at [1098, 215] on icon at bounding box center [1105, 210] width 15 height 15
click at [1099, 237] on icon at bounding box center [1105, 241] width 15 height 15
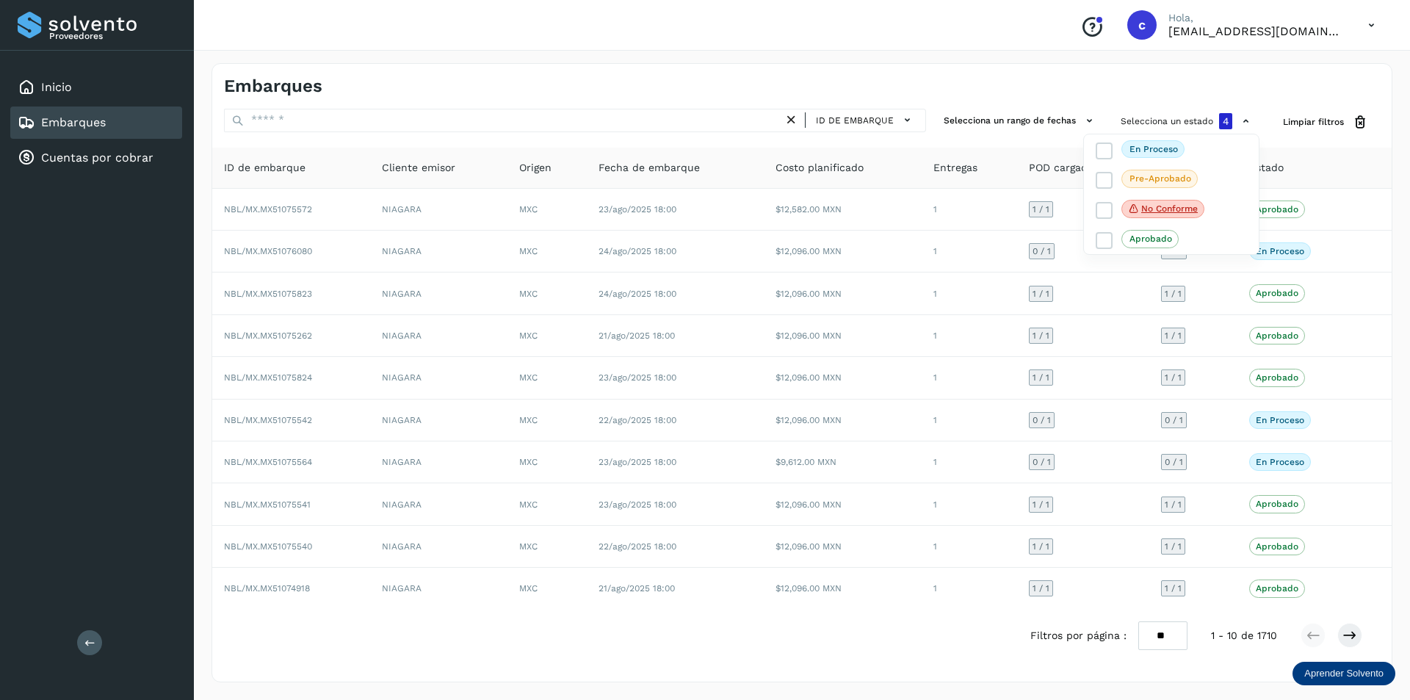
click at [1219, 97] on div at bounding box center [705, 350] width 1410 height 700
click at [1164, 641] on select "** ** **" at bounding box center [1163, 635] width 49 height 29
click at [1139, 621] on select "** ** **" at bounding box center [1163, 635] width 49 height 29
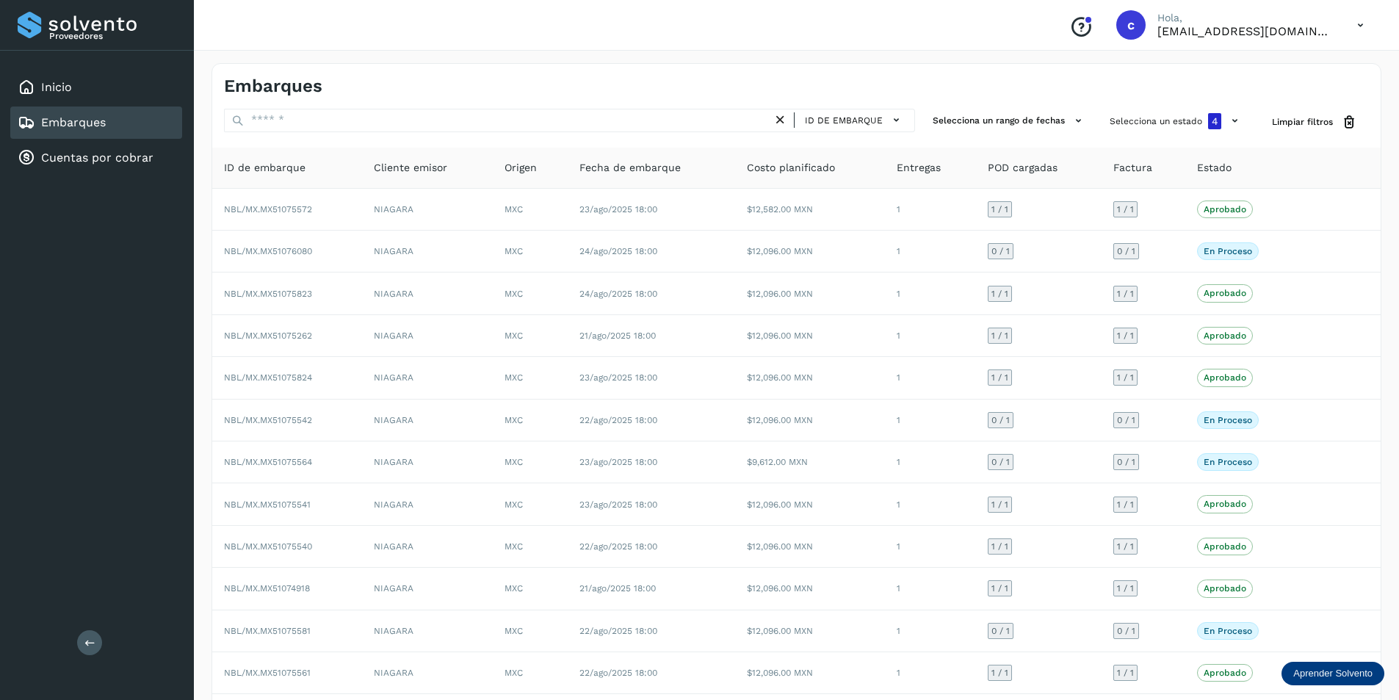
click at [1358, 26] on icon at bounding box center [1361, 25] width 30 height 30
drag, startPoint x: 887, startPoint y: 114, endPoint x: 880, endPoint y: 122, distance: 10.4
click at [886, 115] on div at bounding box center [699, 350] width 1399 height 700
click at [85, 646] on icon at bounding box center [89, 642] width 11 height 11
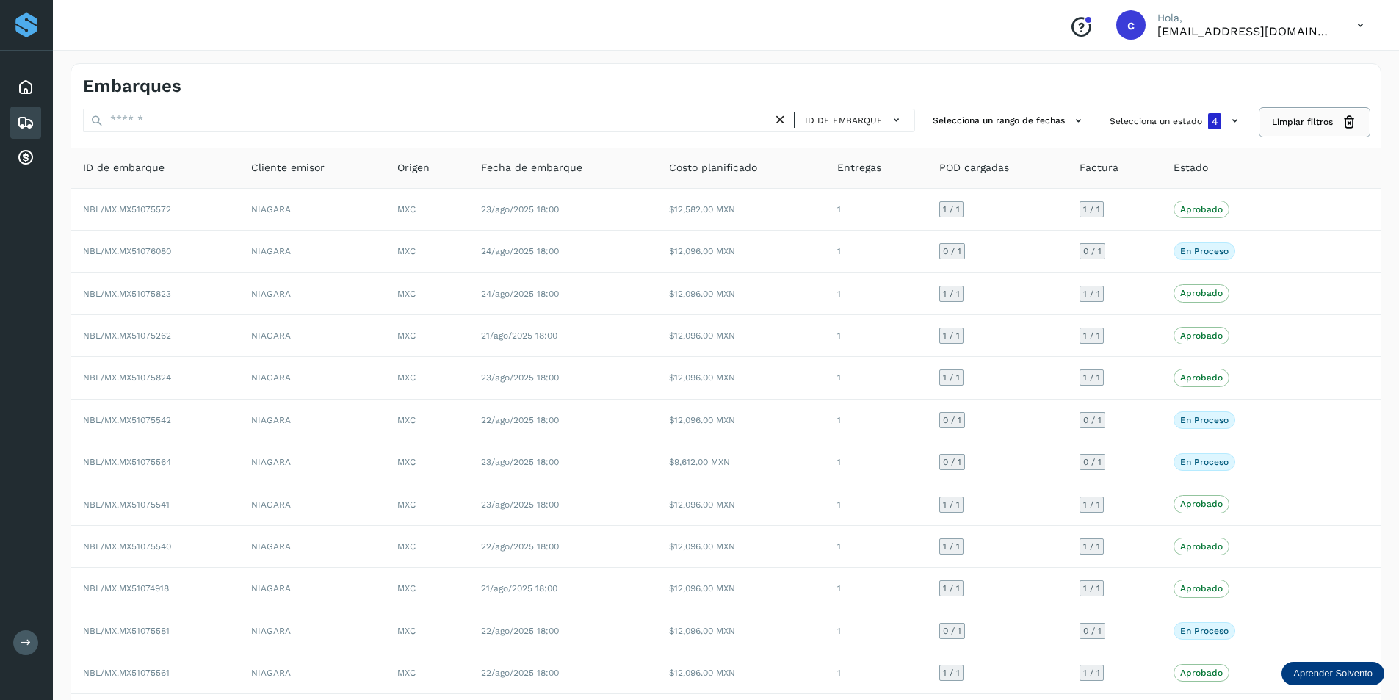
click at [1280, 122] on span "Limpiar filtros" at bounding box center [1302, 121] width 61 height 13
select select "**"
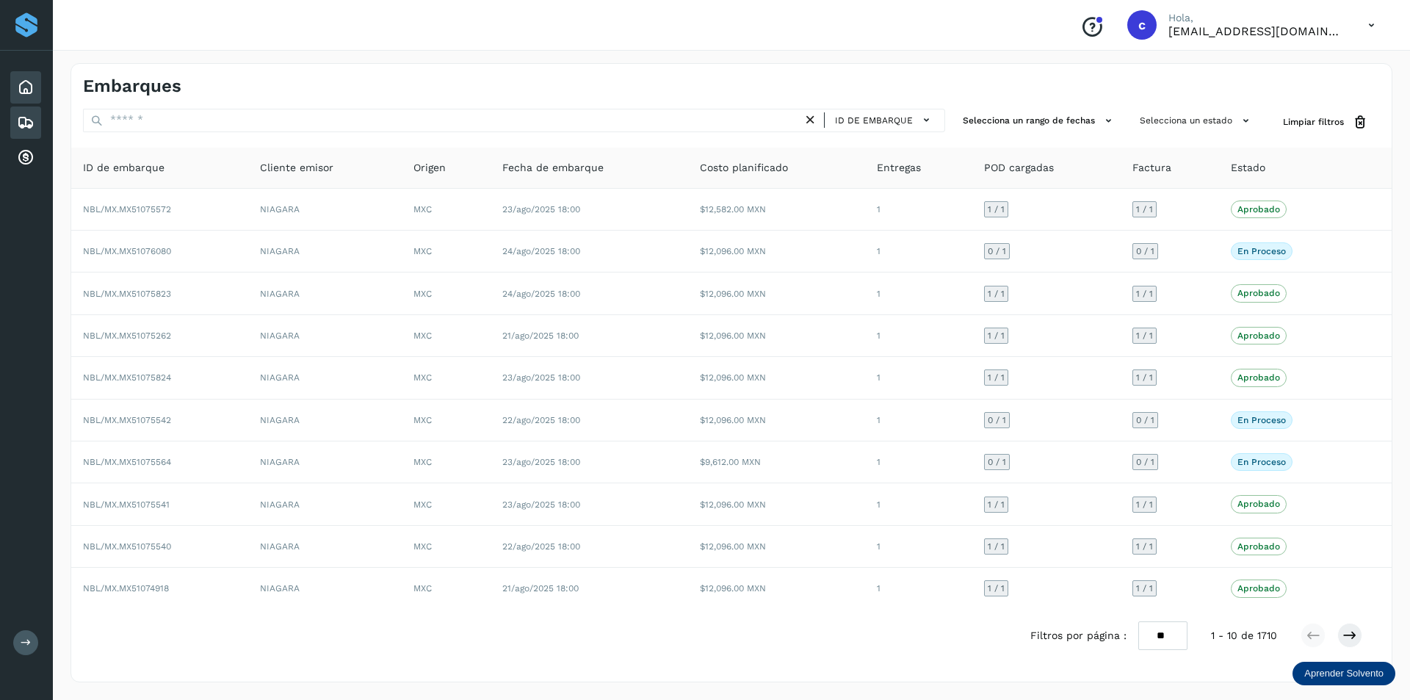
click at [28, 97] on div "Inicio" at bounding box center [25, 87] width 31 height 32
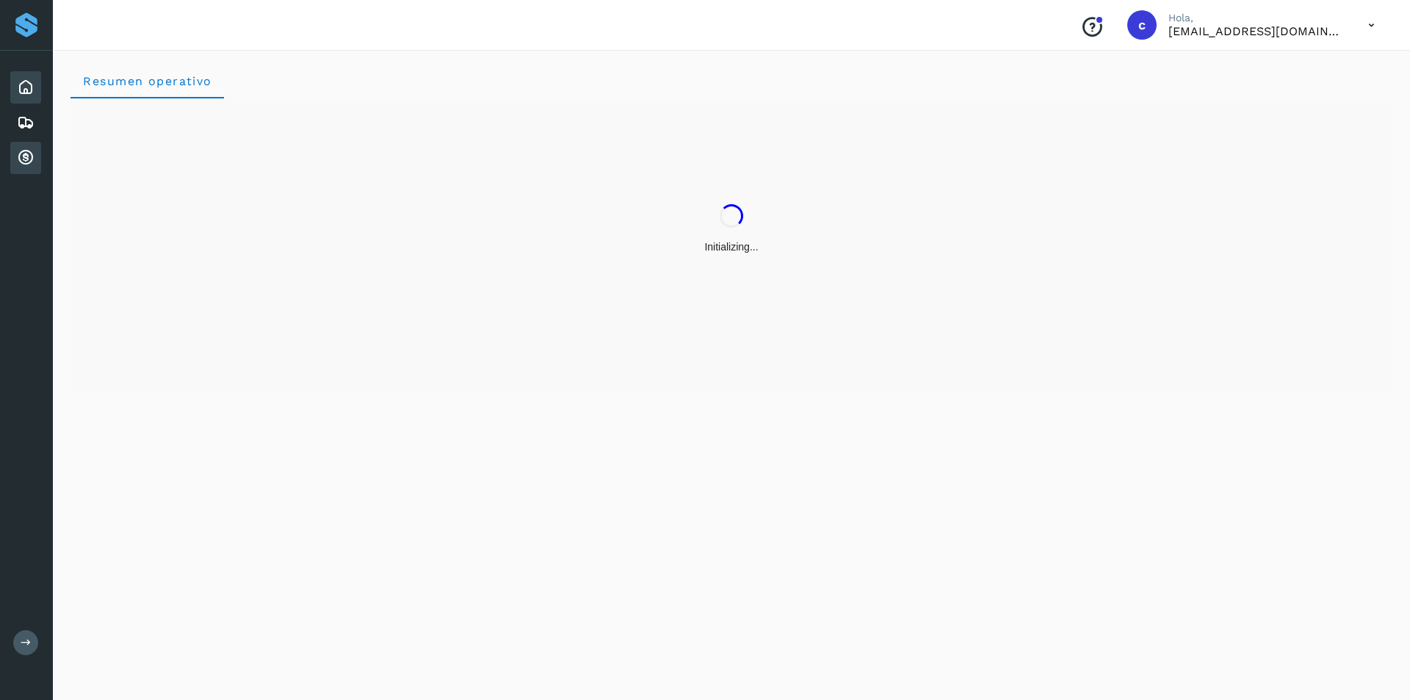
click at [15, 155] on div "Cuentas por cobrar" at bounding box center [25, 158] width 31 height 32
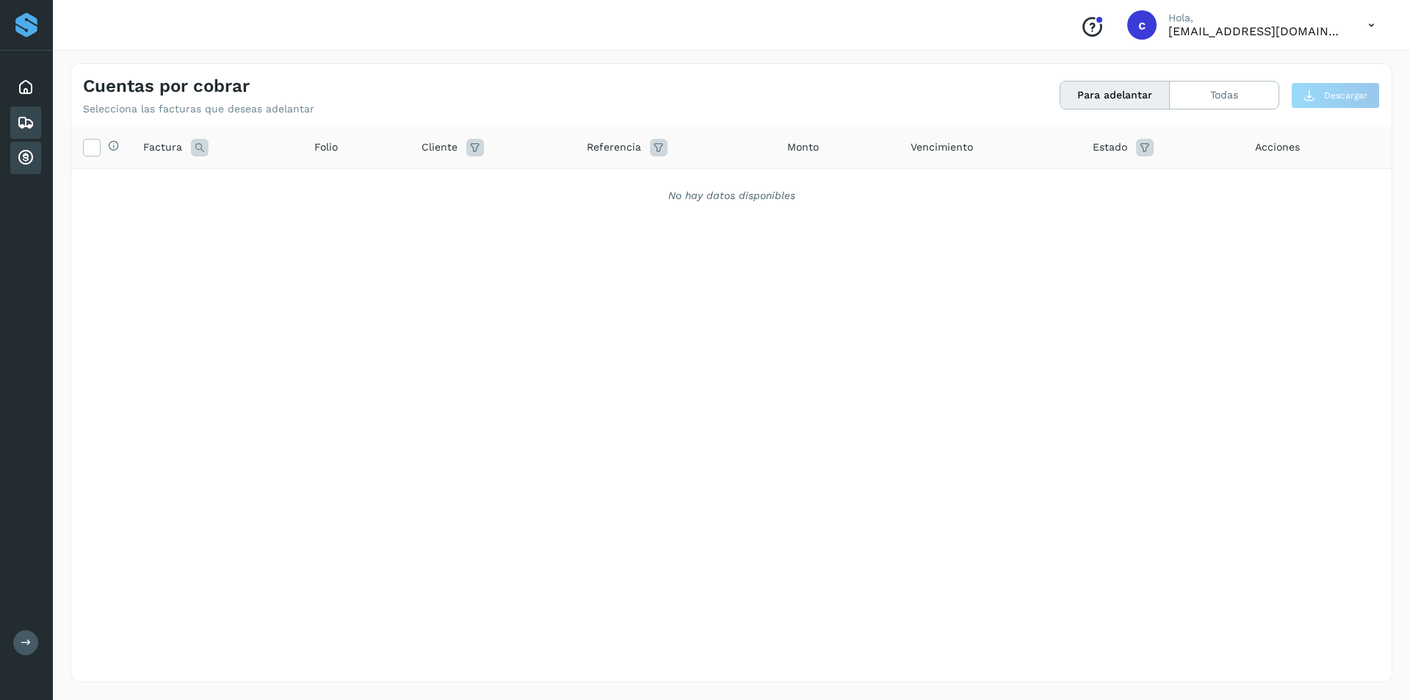
click at [28, 119] on icon at bounding box center [26, 123] width 18 height 18
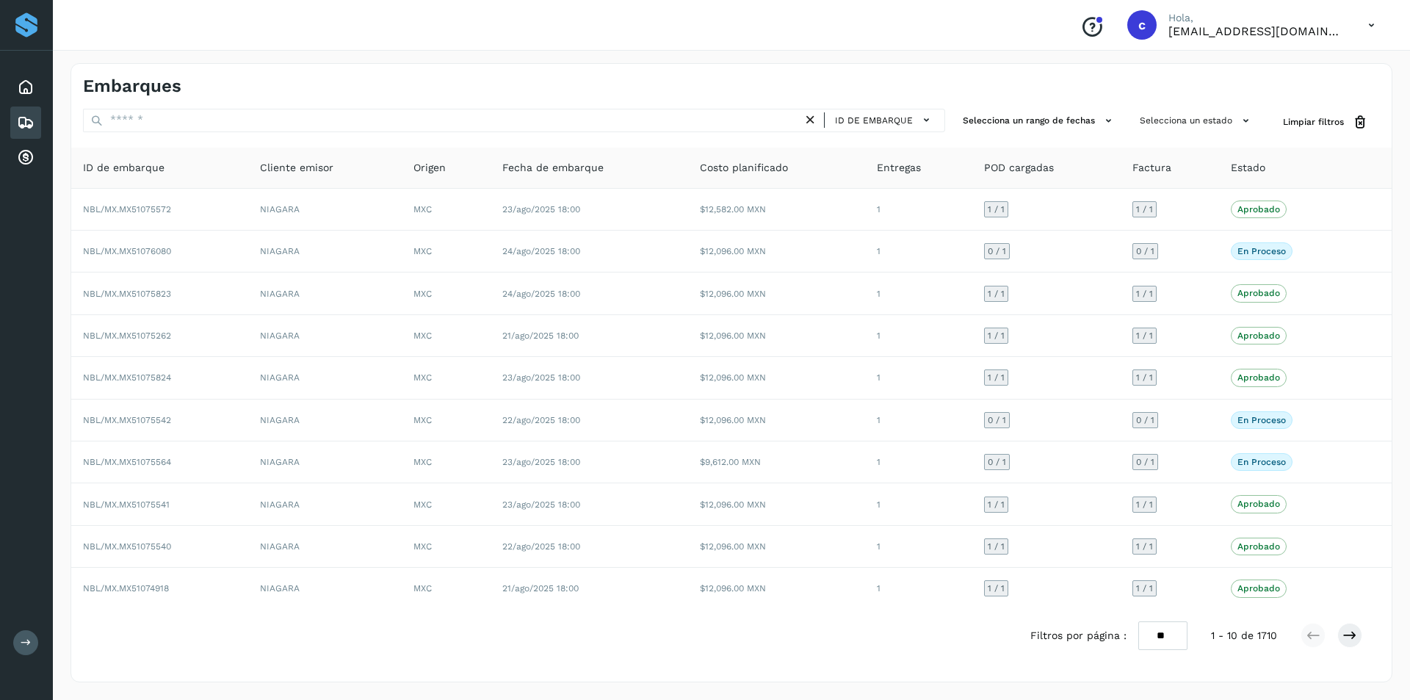
click at [29, 104] on div "Inicio Embarques Cuentas por cobrar" at bounding box center [26, 123] width 53 height 144
click at [26, 93] on icon at bounding box center [26, 88] width 18 height 18
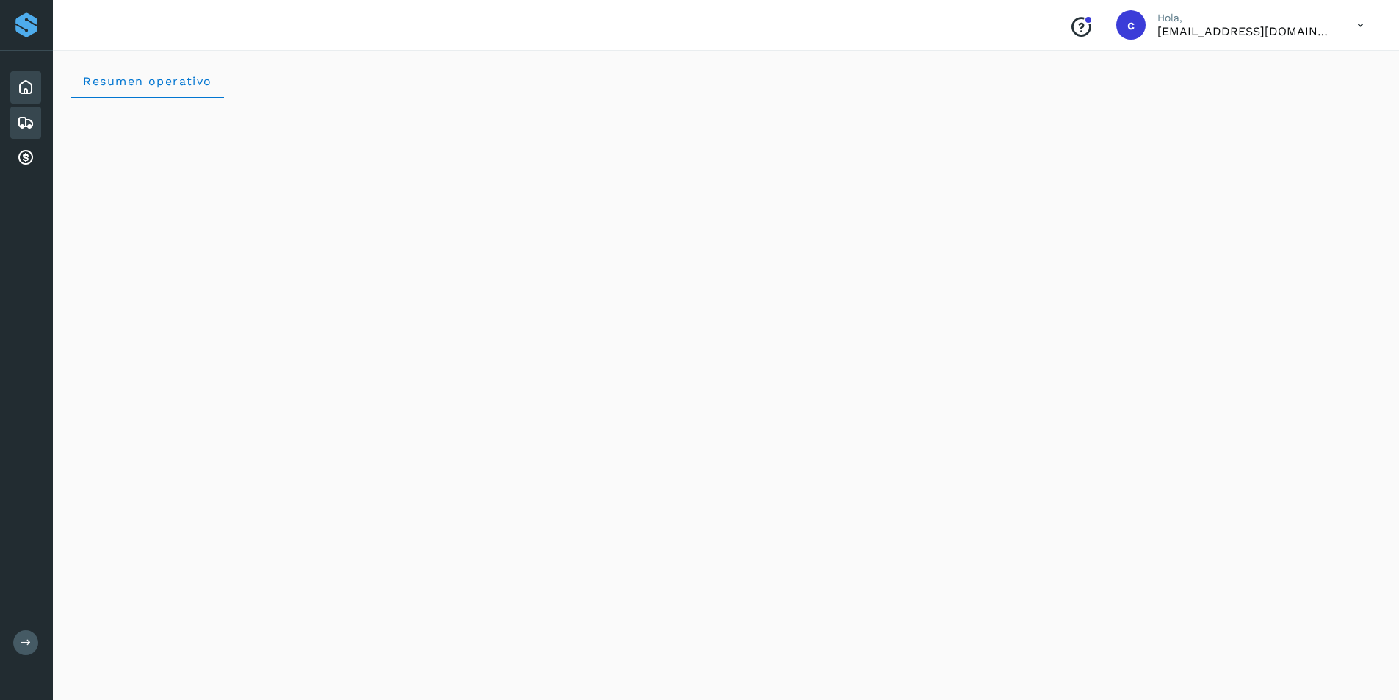
click at [29, 112] on div "Embarques" at bounding box center [25, 123] width 31 height 32
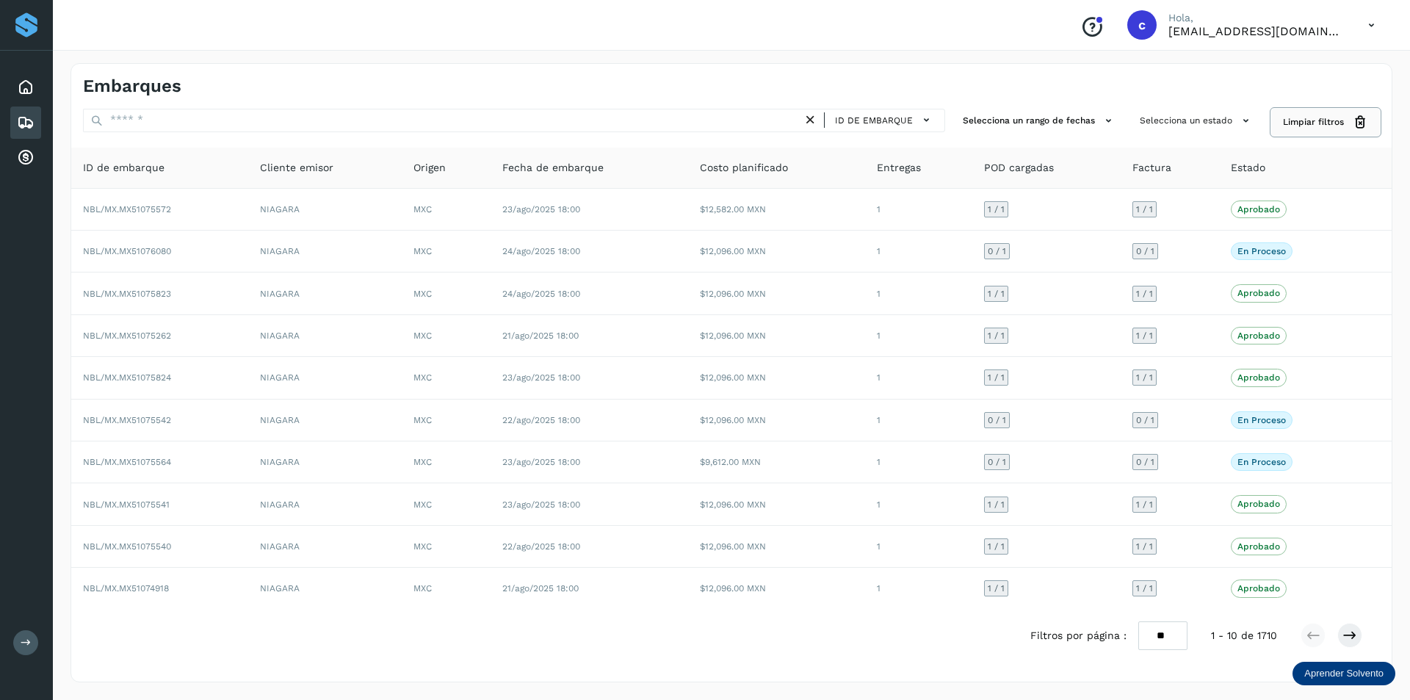
drag, startPoint x: 1322, startPoint y: 121, endPoint x: 1322, endPoint y: 129, distance: 8.1
click at [1322, 129] on button "Limpiar filtros" at bounding box center [1326, 122] width 109 height 27
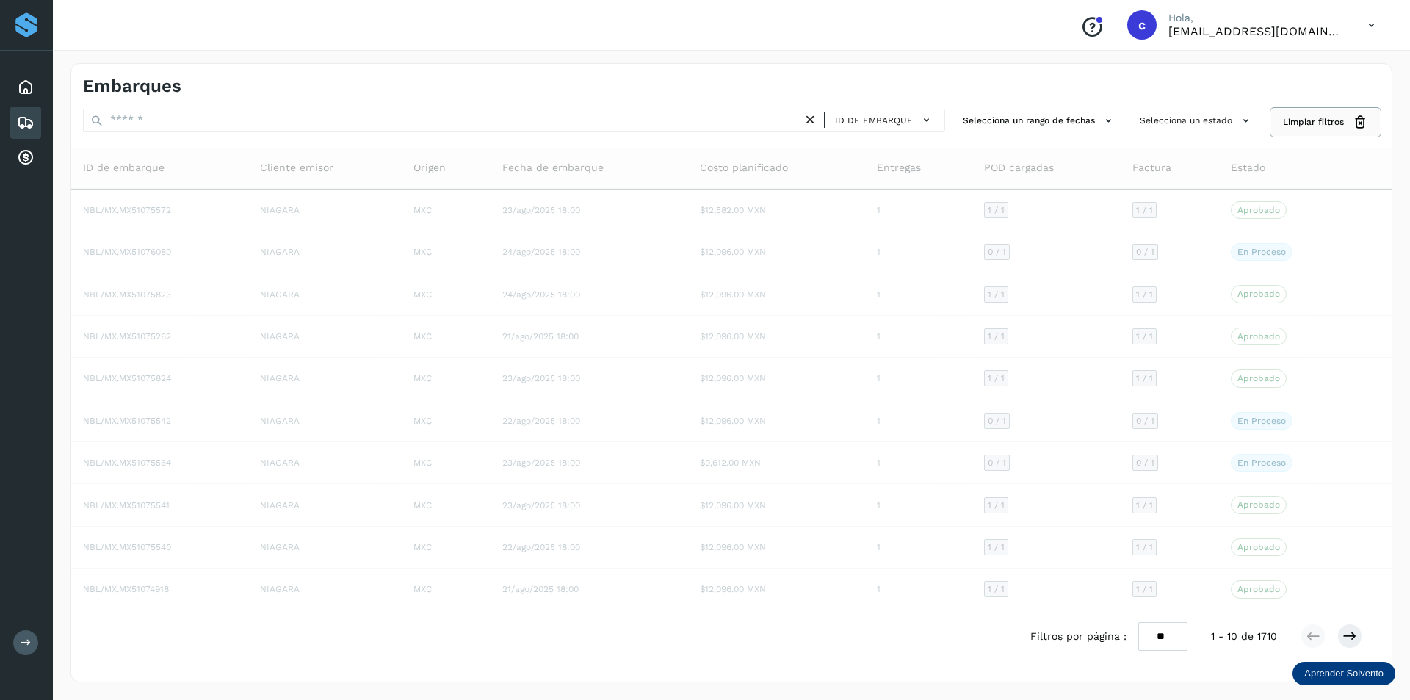
click at [1322, 129] on button "Limpiar filtros" at bounding box center [1326, 122] width 109 height 27
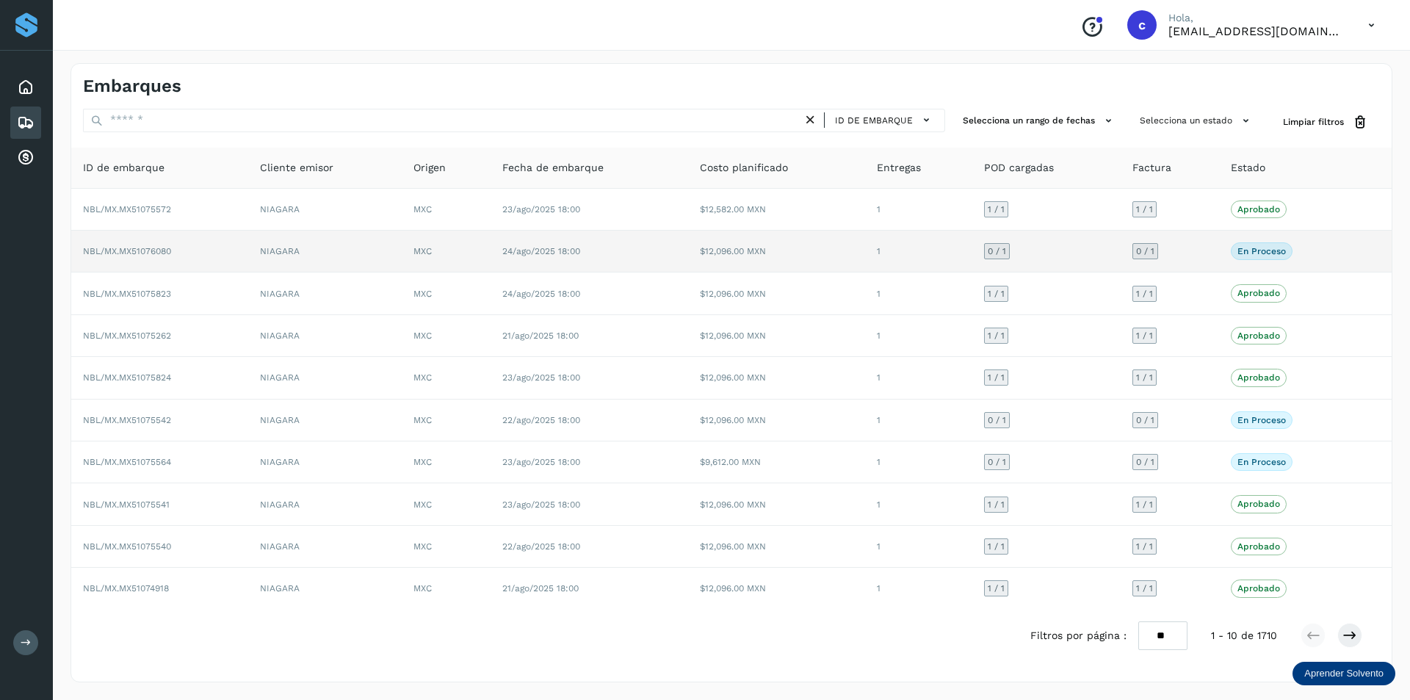
click at [1201, 231] on td "0 / 1" at bounding box center [1170, 252] width 99 height 42
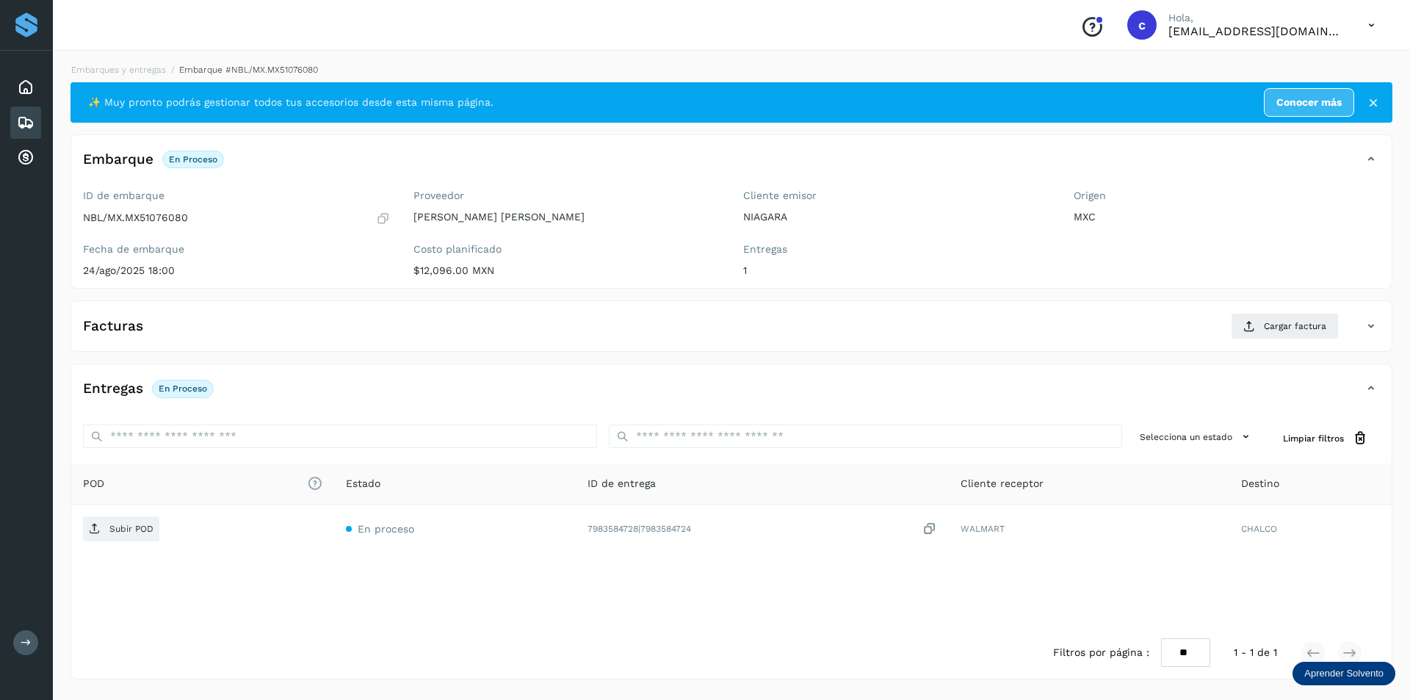
click at [22, 114] on icon at bounding box center [26, 123] width 18 height 18
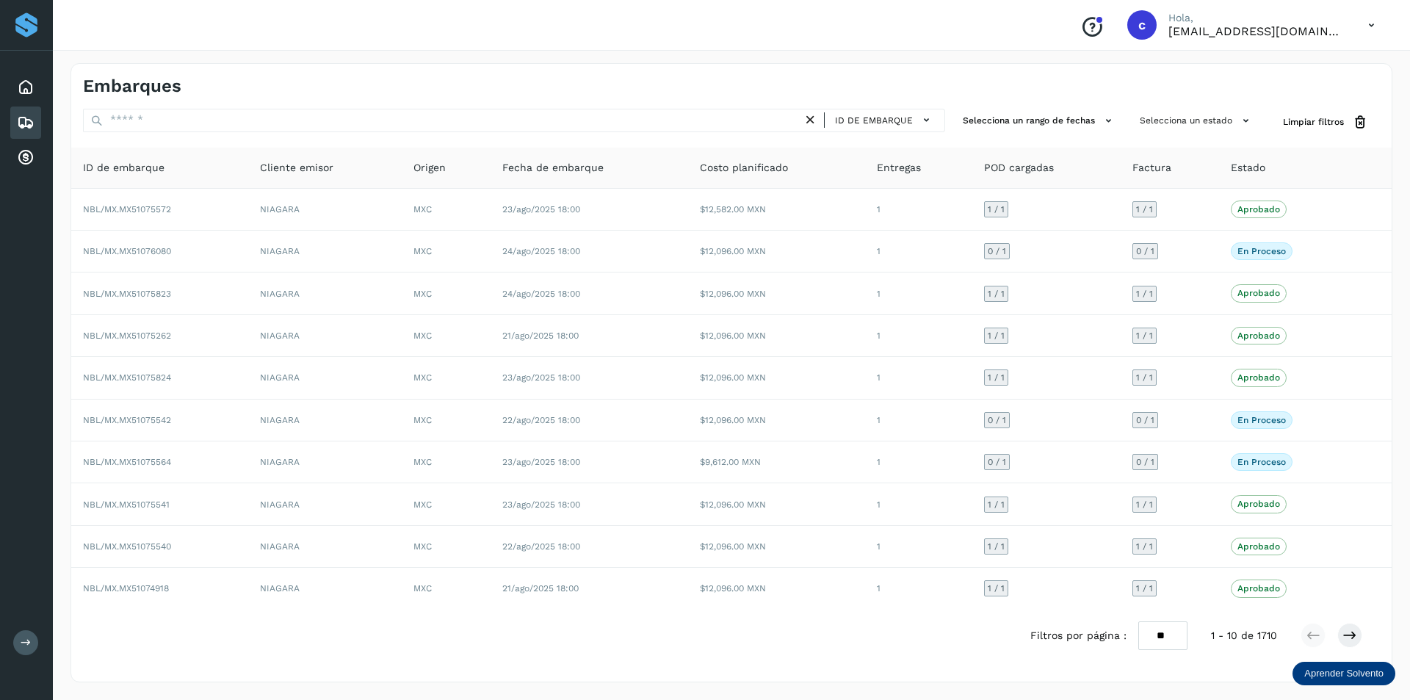
click at [1161, 641] on select "** ** **" at bounding box center [1163, 635] width 49 height 29
click at [1139, 621] on select "** ** **" at bounding box center [1163, 635] width 49 height 29
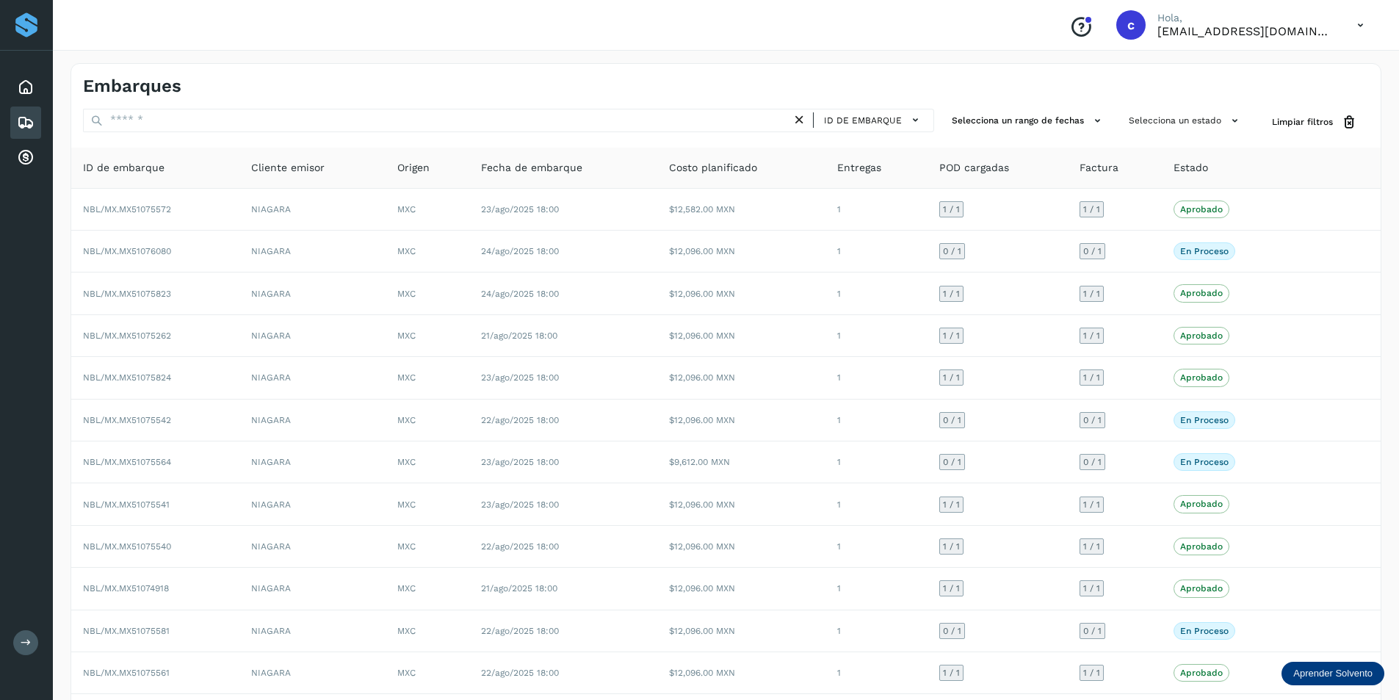
click at [1335, 675] on p "Aprender Solvento" at bounding box center [1333, 674] width 79 height 12
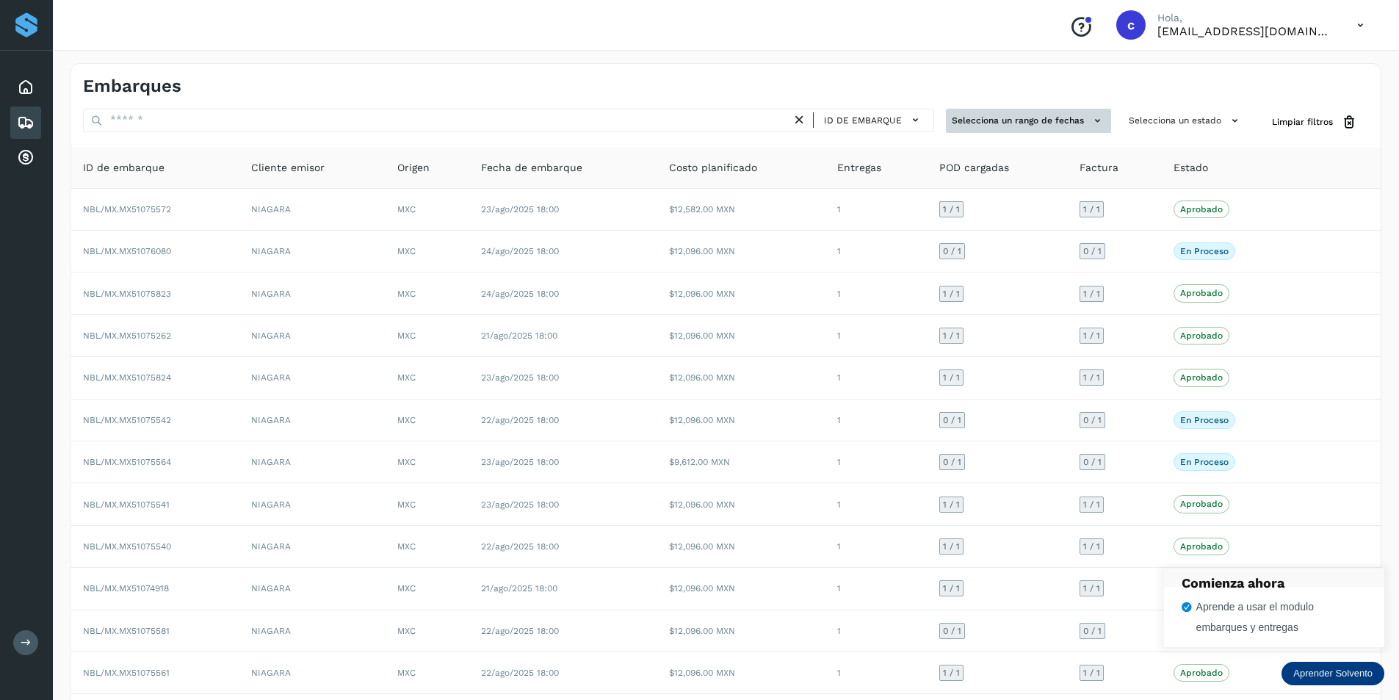
click at [1000, 121] on button "Selecciona un rango de fechas" at bounding box center [1028, 121] width 165 height 24
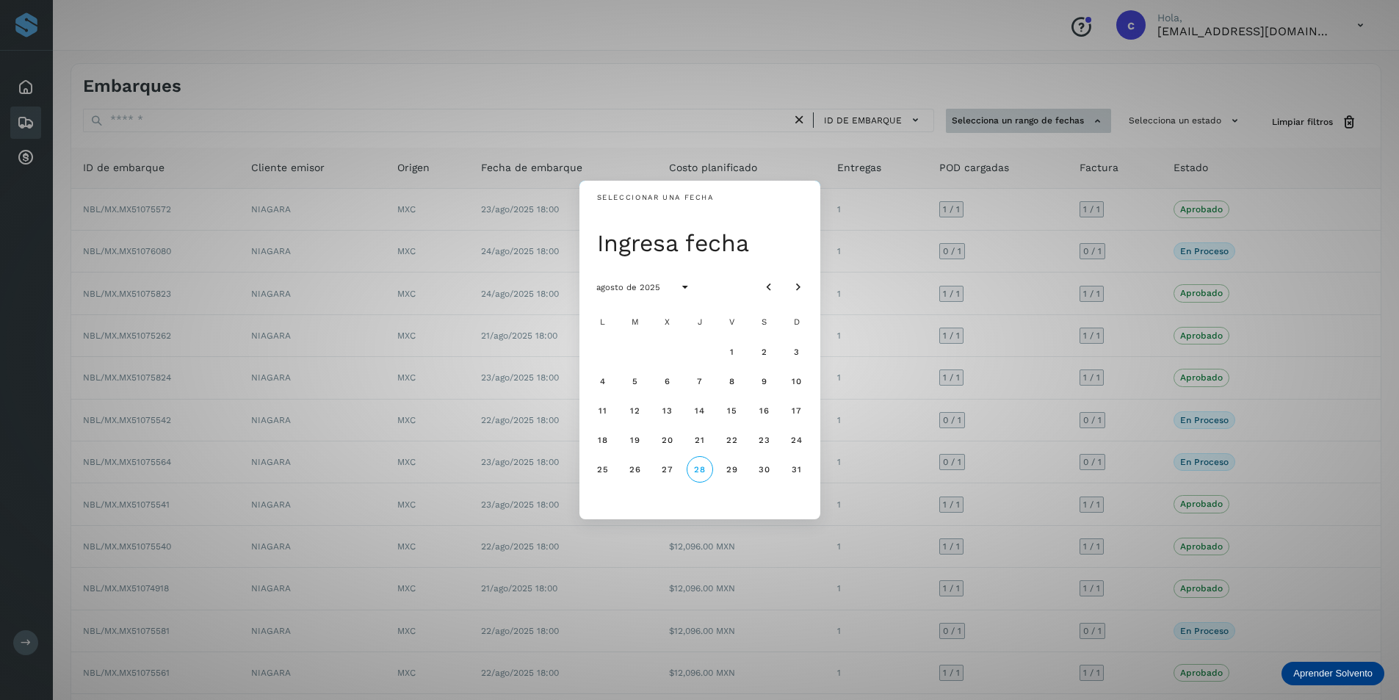
click at [1000, 121] on div "Seleccionar una fecha Ingresa fecha agosto de 2025 L M X J V S D 1 2 3 4 5 6 7 …" at bounding box center [699, 350] width 1399 height 700
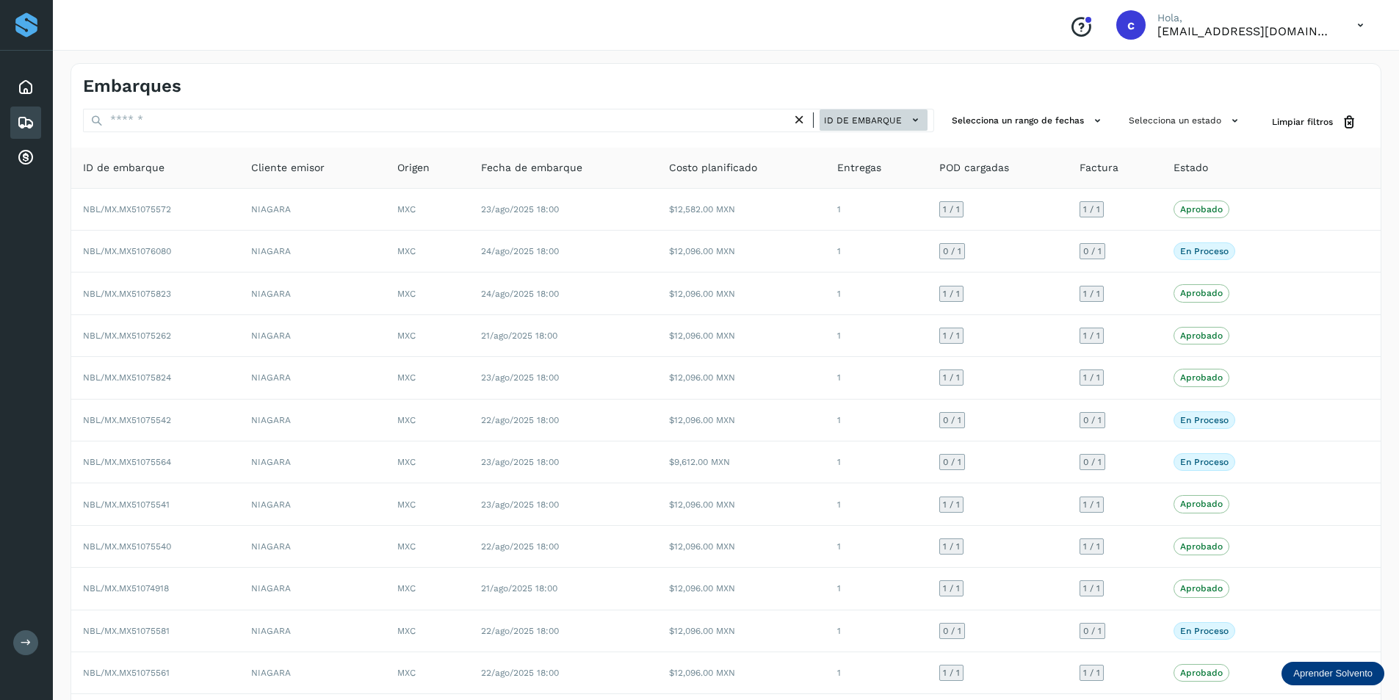
click at [929, 116] on div "ID de embarque" at bounding box center [863, 121] width 143 height 24
click at [916, 120] on icon at bounding box center [915, 119] width 15 height 15
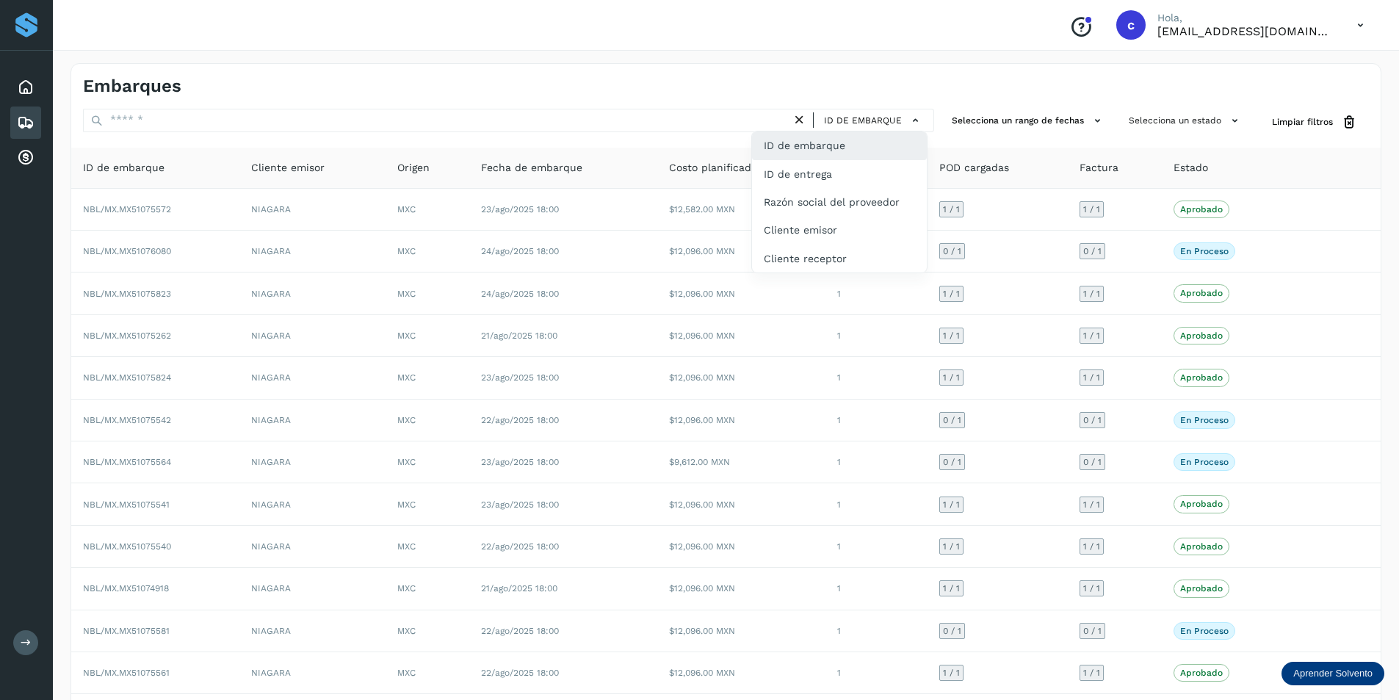
click at [868, 147] on div "ID de embarque" at bounding box center [839, 145] width 175 height 28
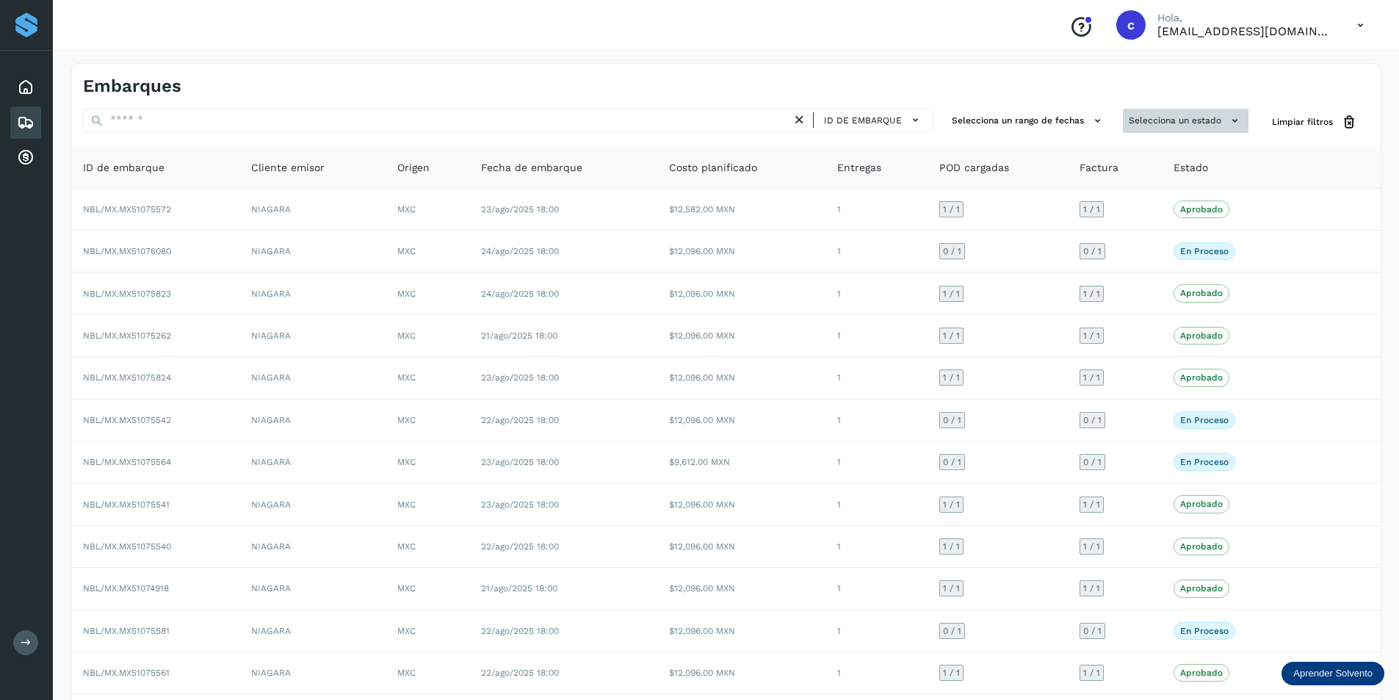
click at [1226, 117] on button "Selecciona un estado" at bounding box center [1186, 121] width 126 height 24
click at [1225, 117] on div at bounding box center [699, 350] width 1399 height 700
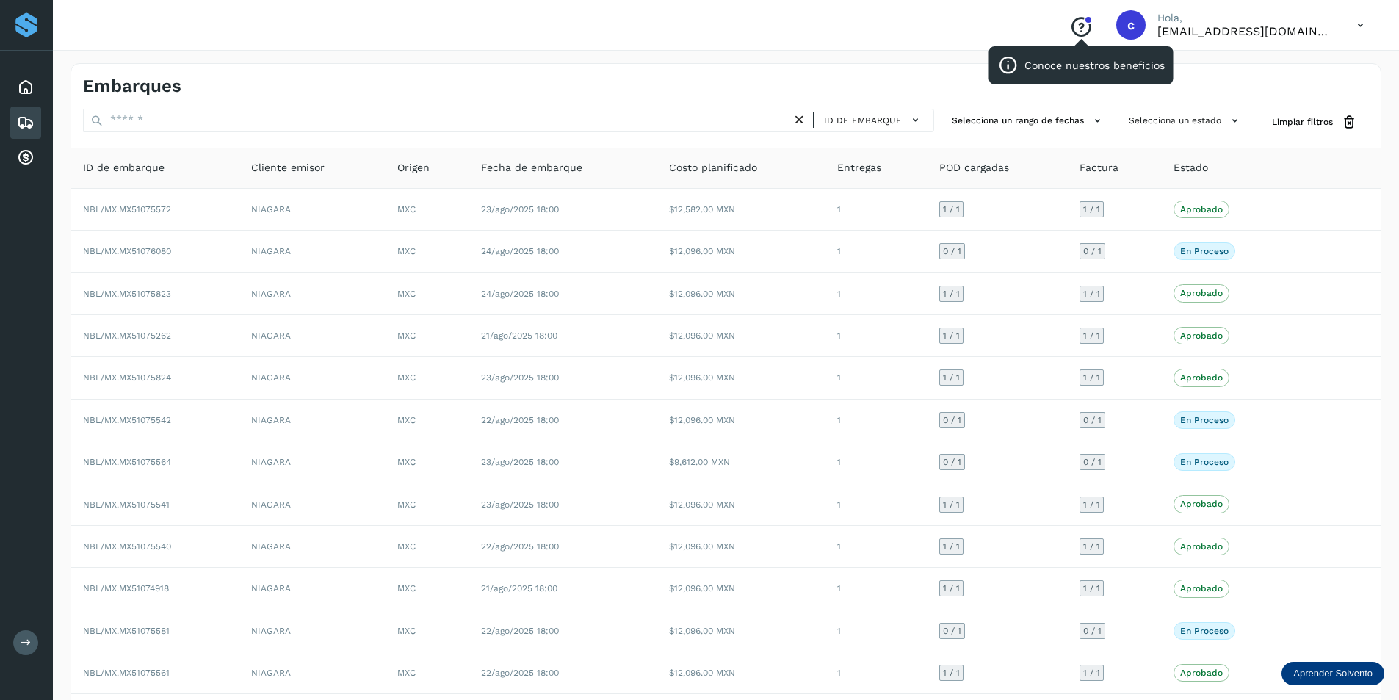
click at [1087, 21] on div at bounding box center [1088, 19] width 9 height 9
click at [801, 123] on icon at bounding box center [799, 119] width 15 height 15
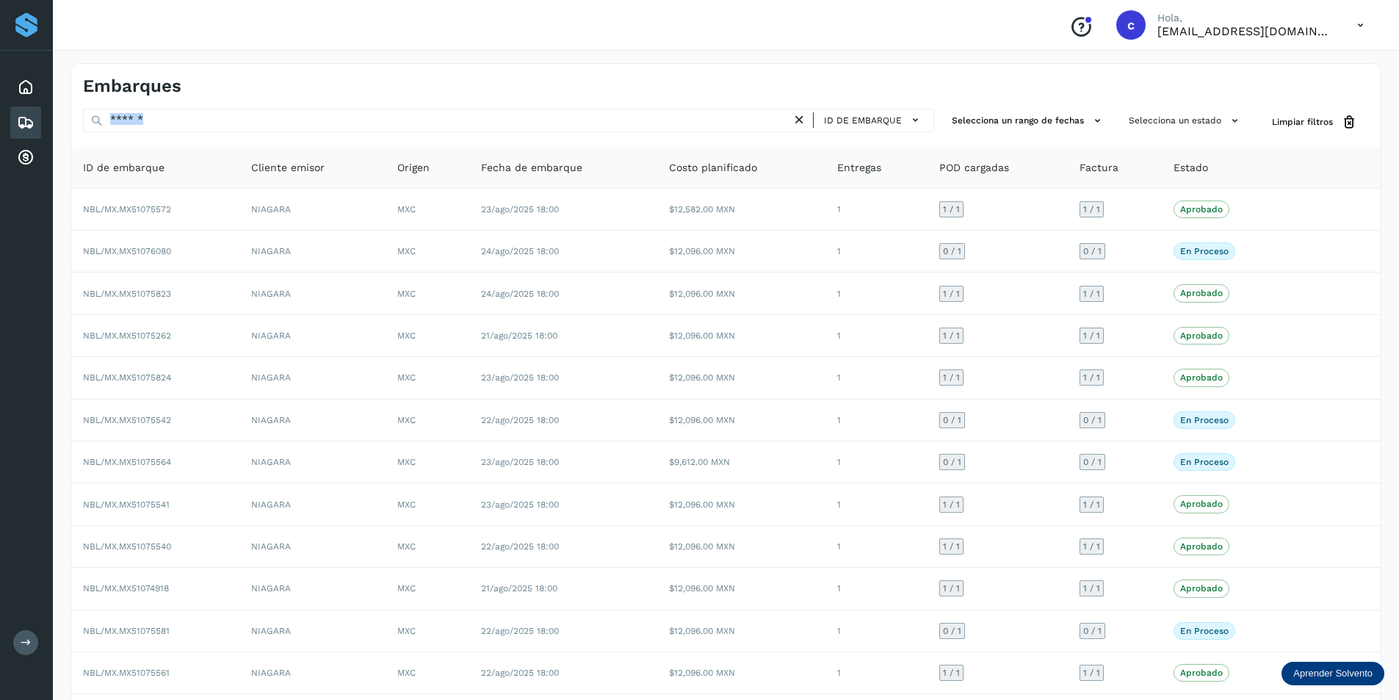
click at [801, 123] on icon at bounding box center [799, 119] width 15 height 15
select select "**"
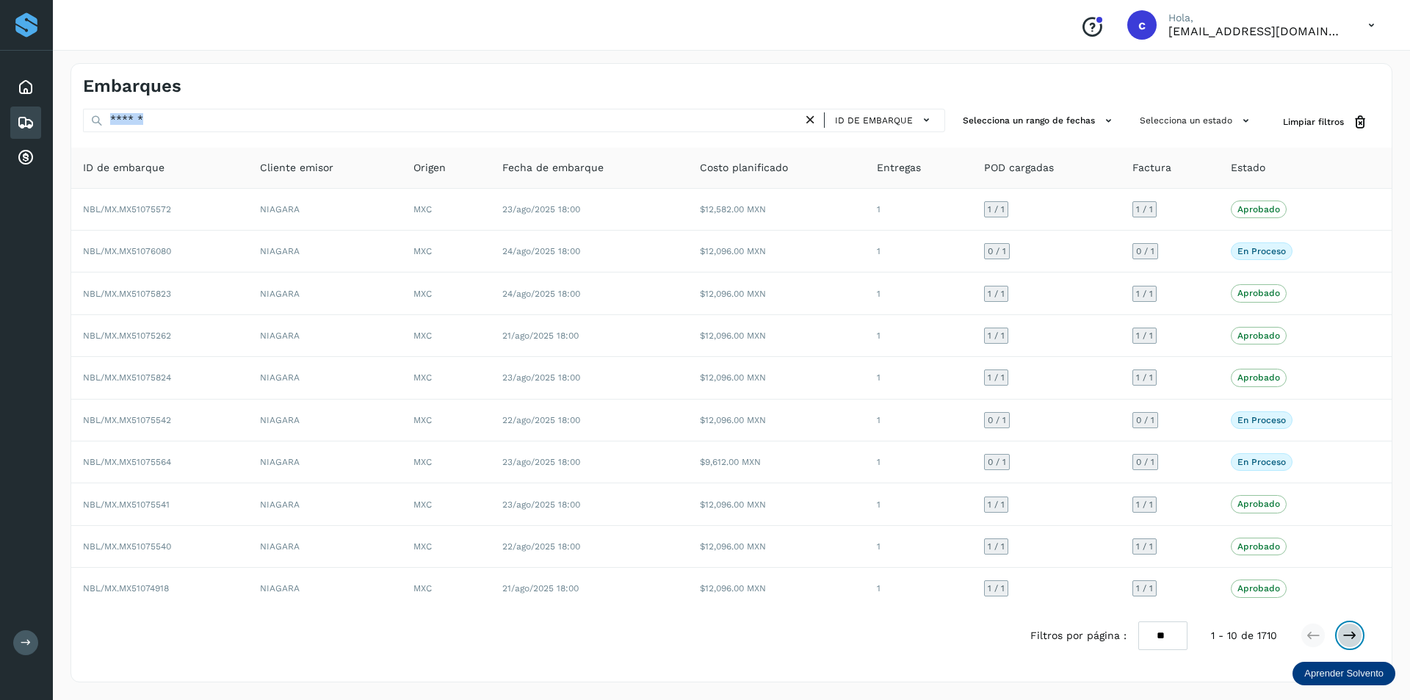
click at [1350, 634] on icon at bounding box center [1350, 635] width 15 height 15
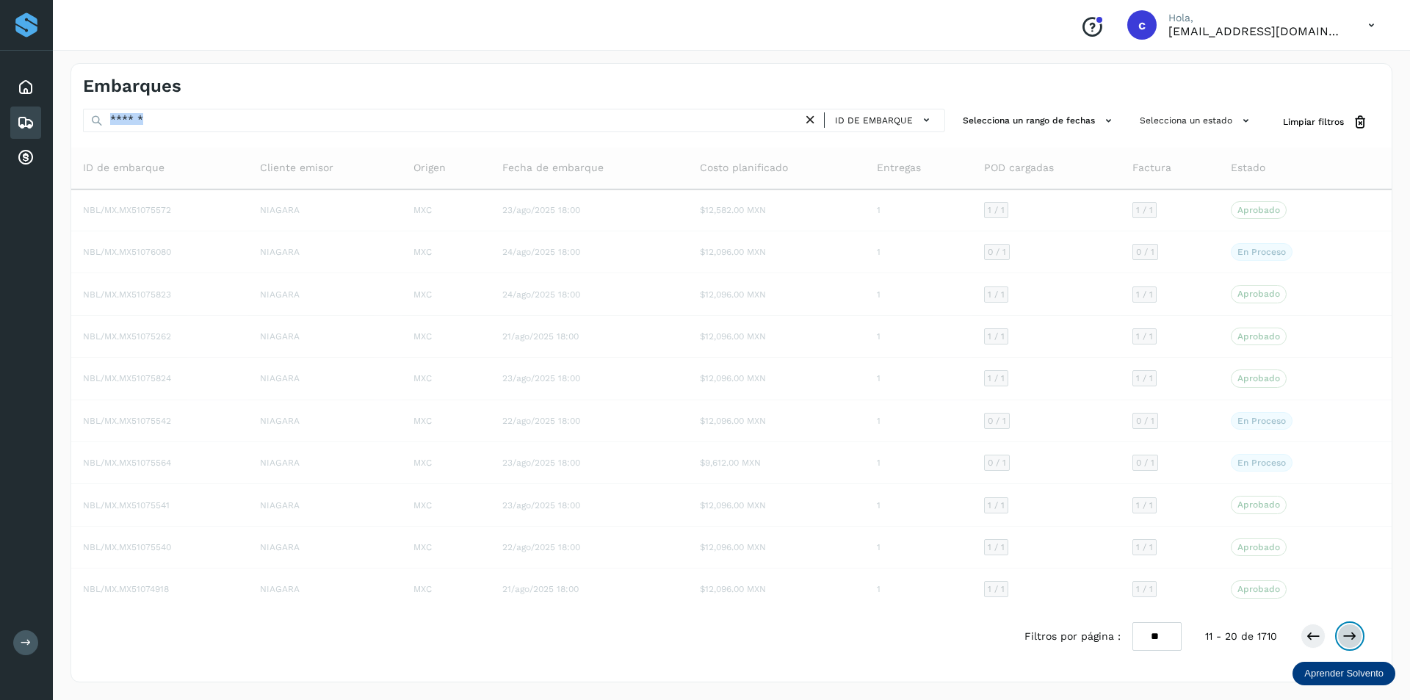
click at [1350, 634] on icon at bounding box center [1350, 636] width 15 height 15
click at [1350, 634] on icon at bounding box center [1350, 637] width 15 height 15
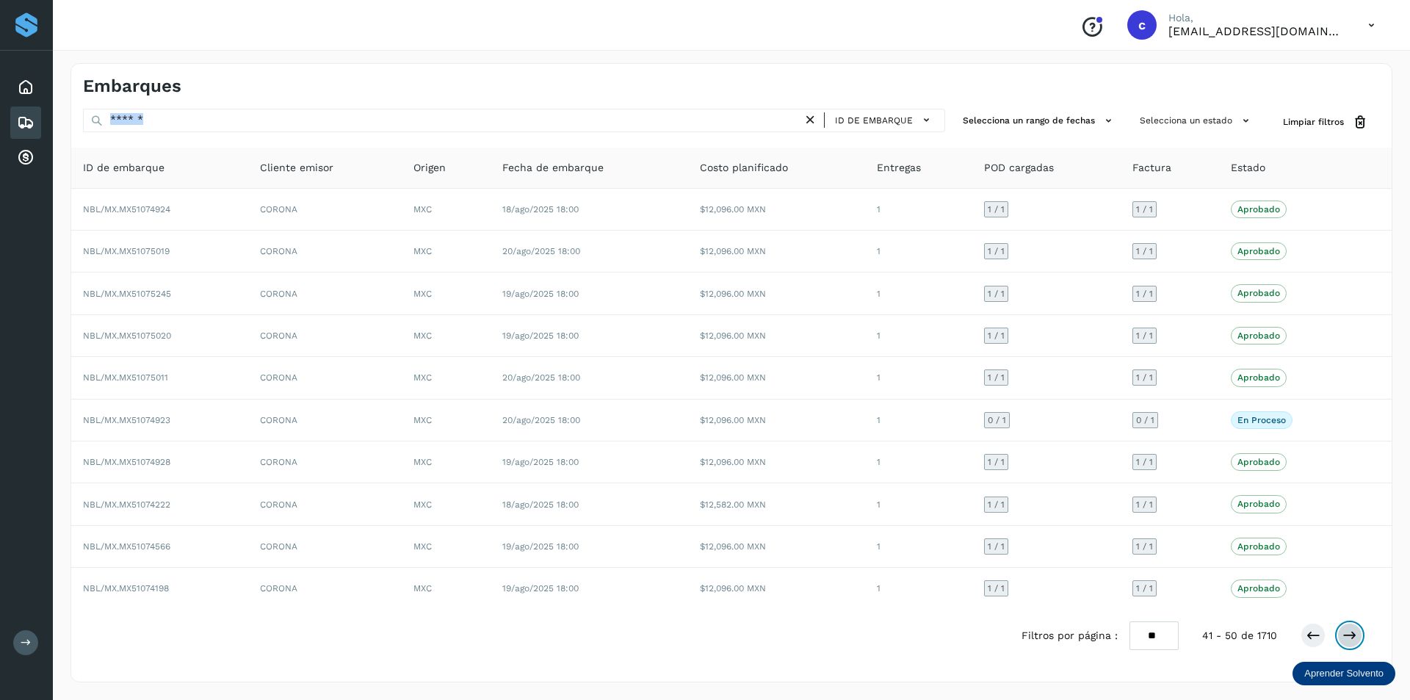
click at [1350, 634] on icon at bounding box center [1350, 635] width 15 height 15
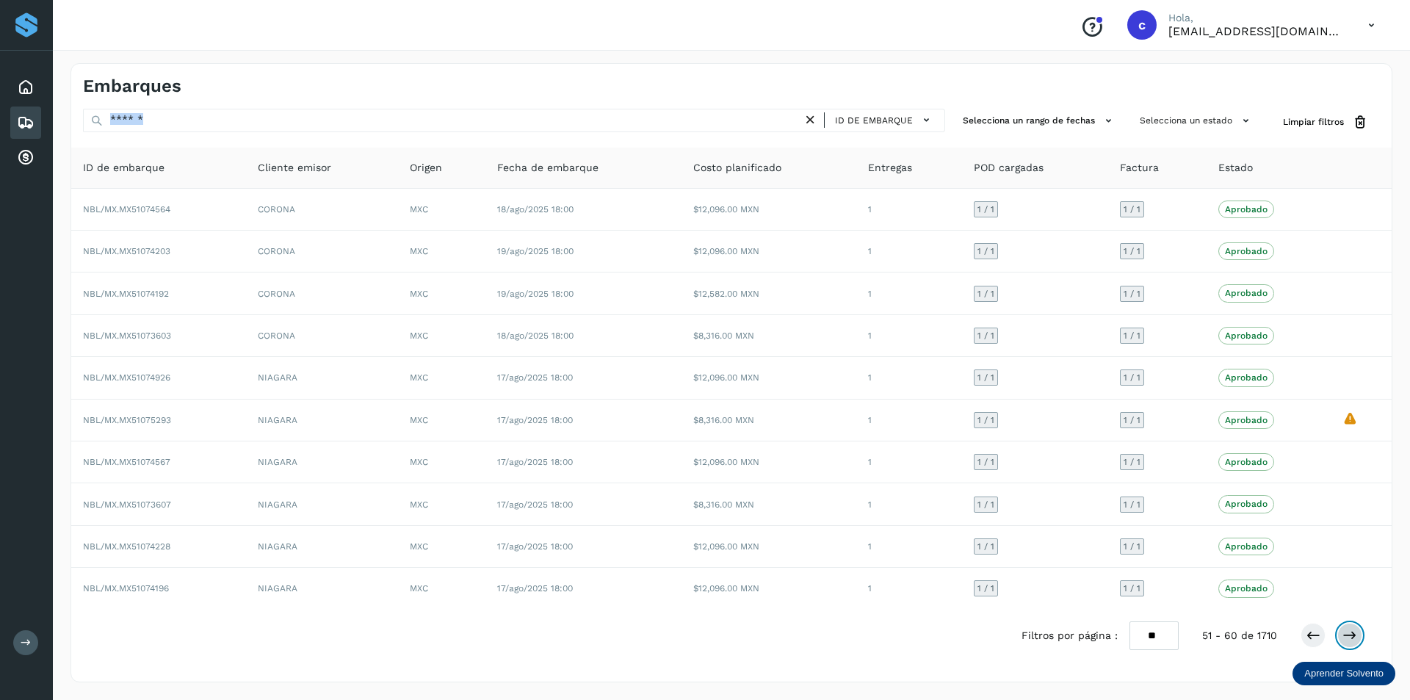
click at [1350, 634] on icon at bounding box center [1350, 635] width 15 height 15
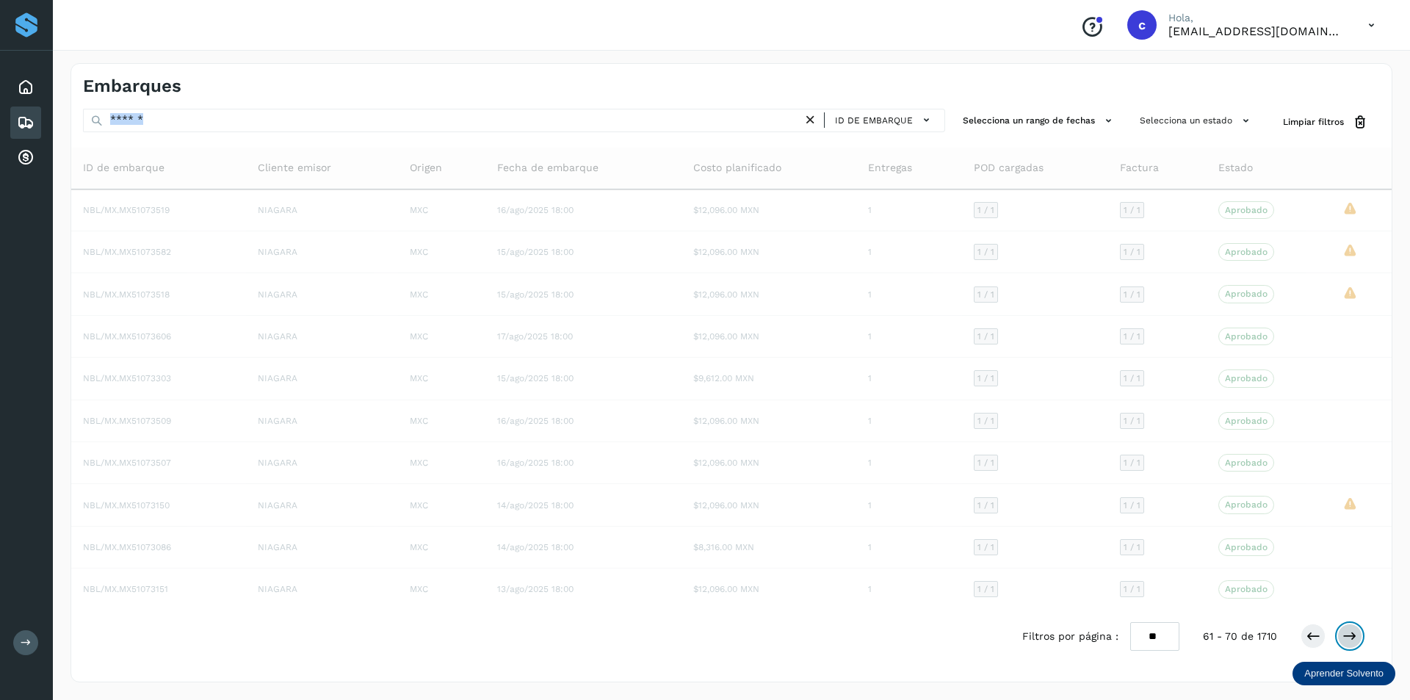
click at [1350, 634] on icon at bounding box center [1350, 636] width 15 height 15
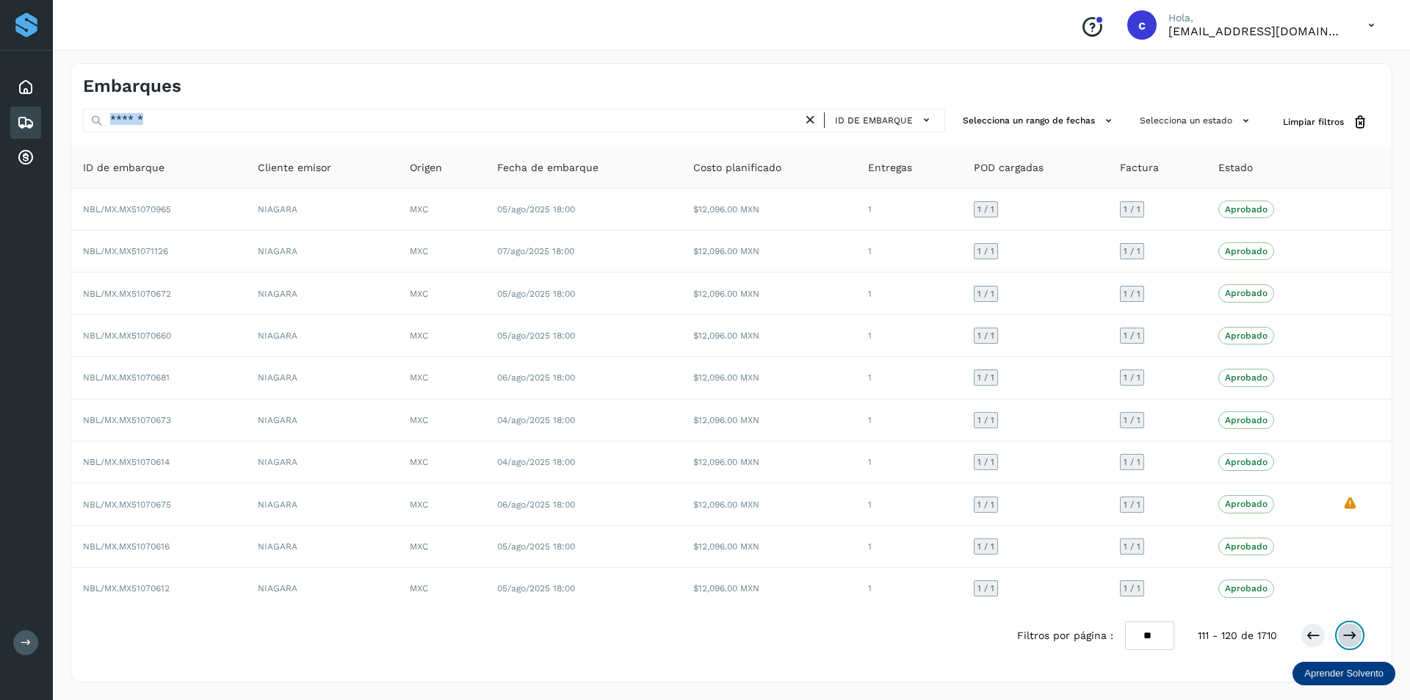
click at [1350, 634] on icon at bounding box center [1350, 635] width 15 height 15
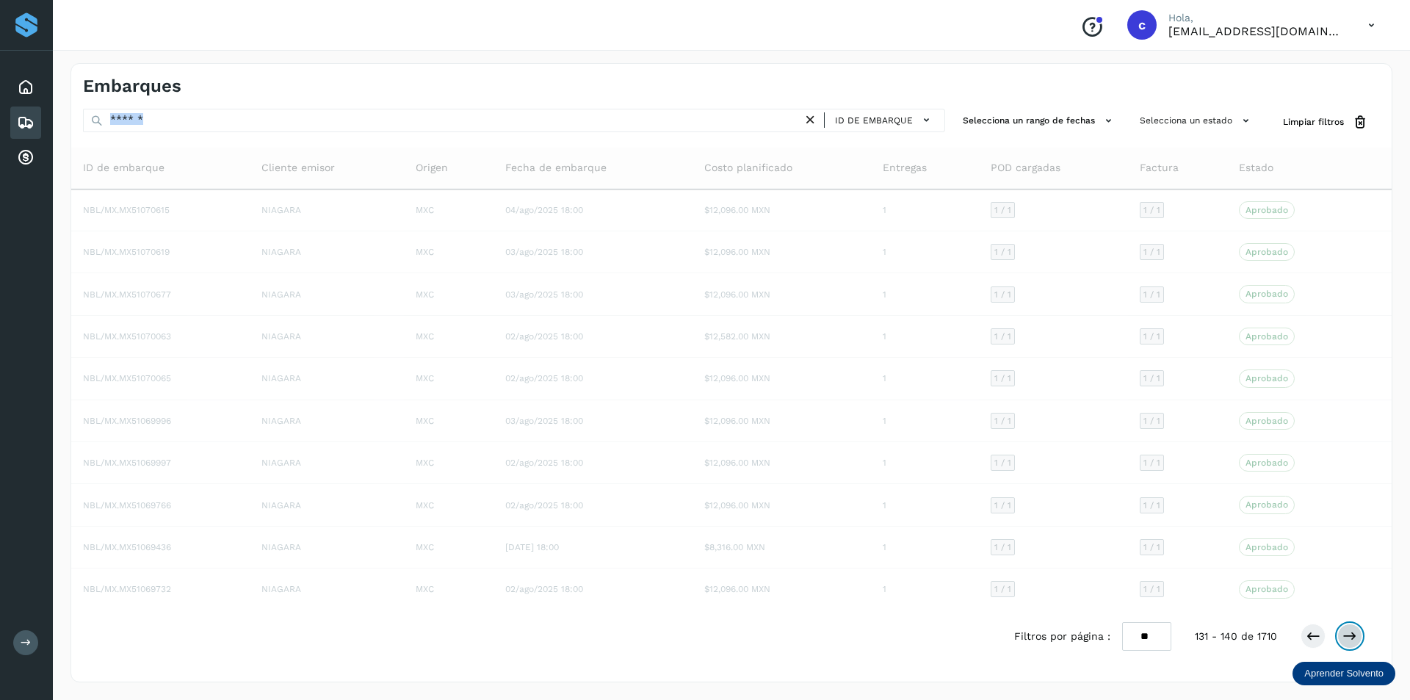
click at [1350, 634] on icon at bounding box center [1350, 636] width 15 height 15
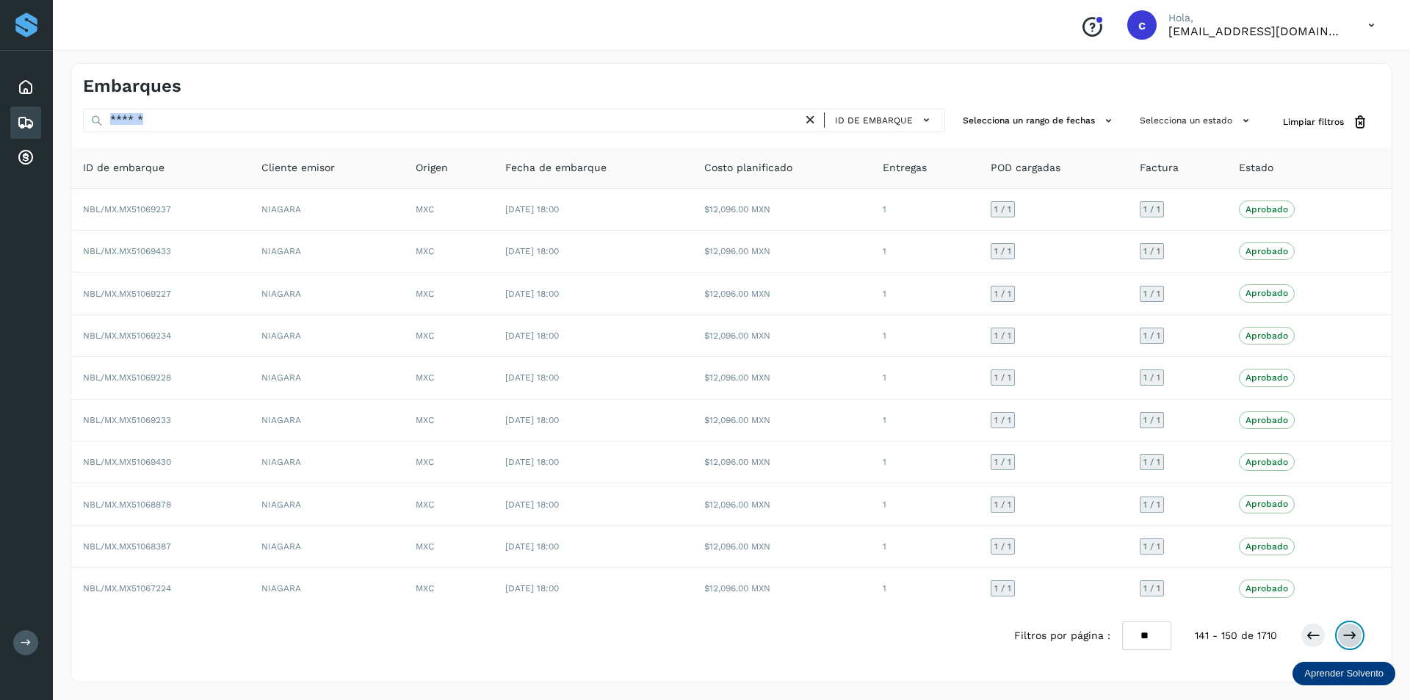
click at [1350, 634] on icon at bounding box center [1350, 635] width 15 height 15
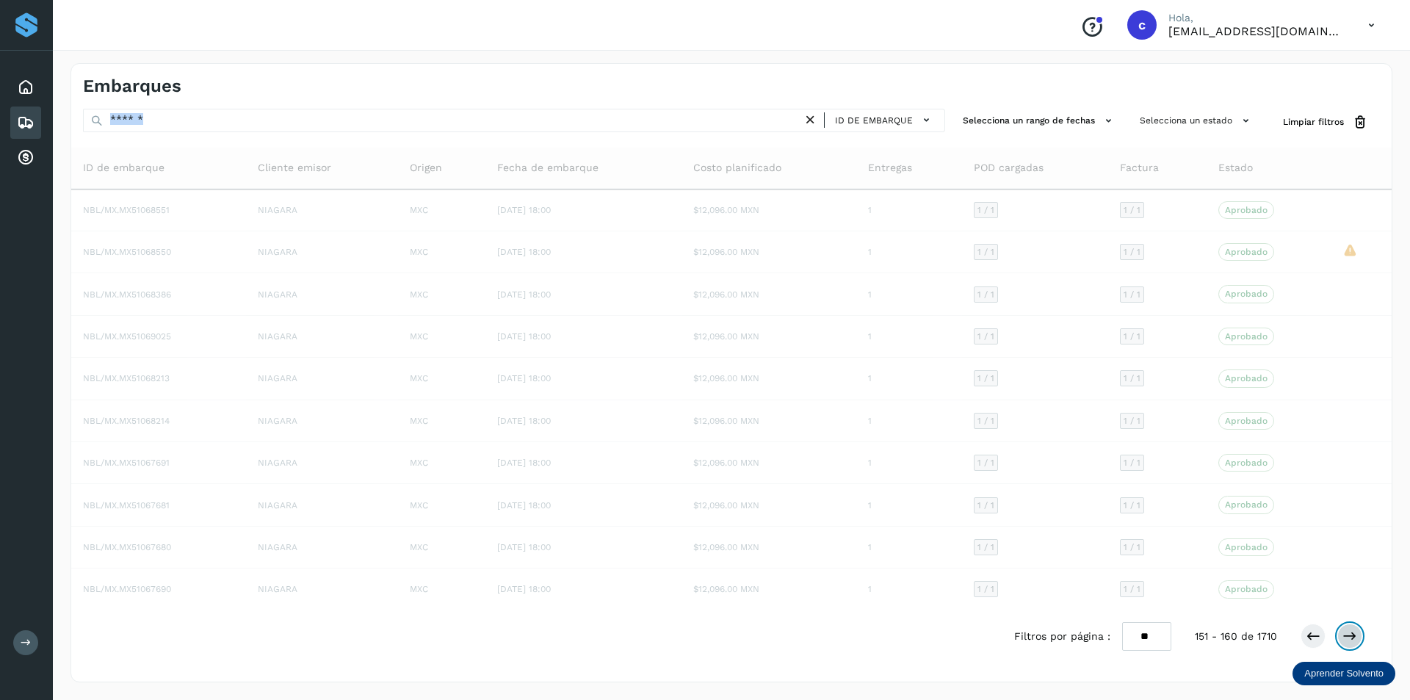
click at [1350, 634] on icon at bounding box center [1350, 636] width 15 height 15
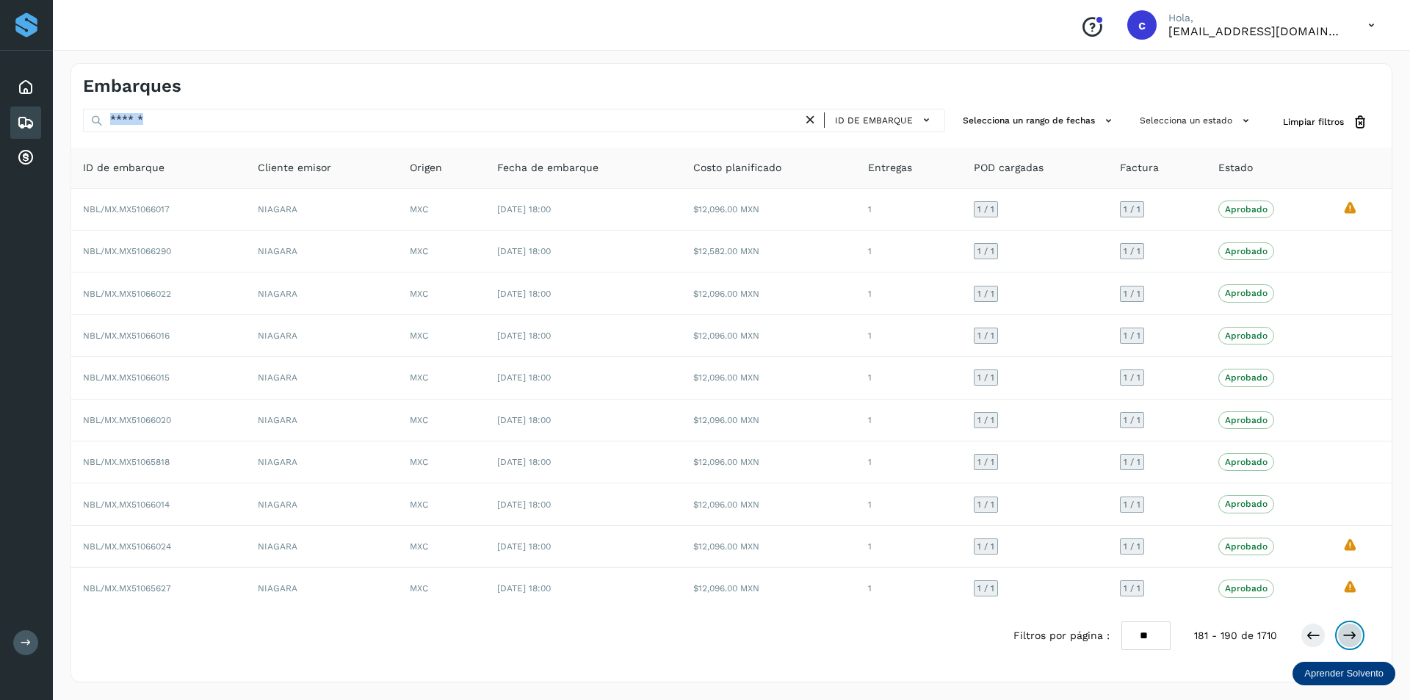
click at [1350, 634] on icon at bounding box center [1350, 635] width 15 height 15
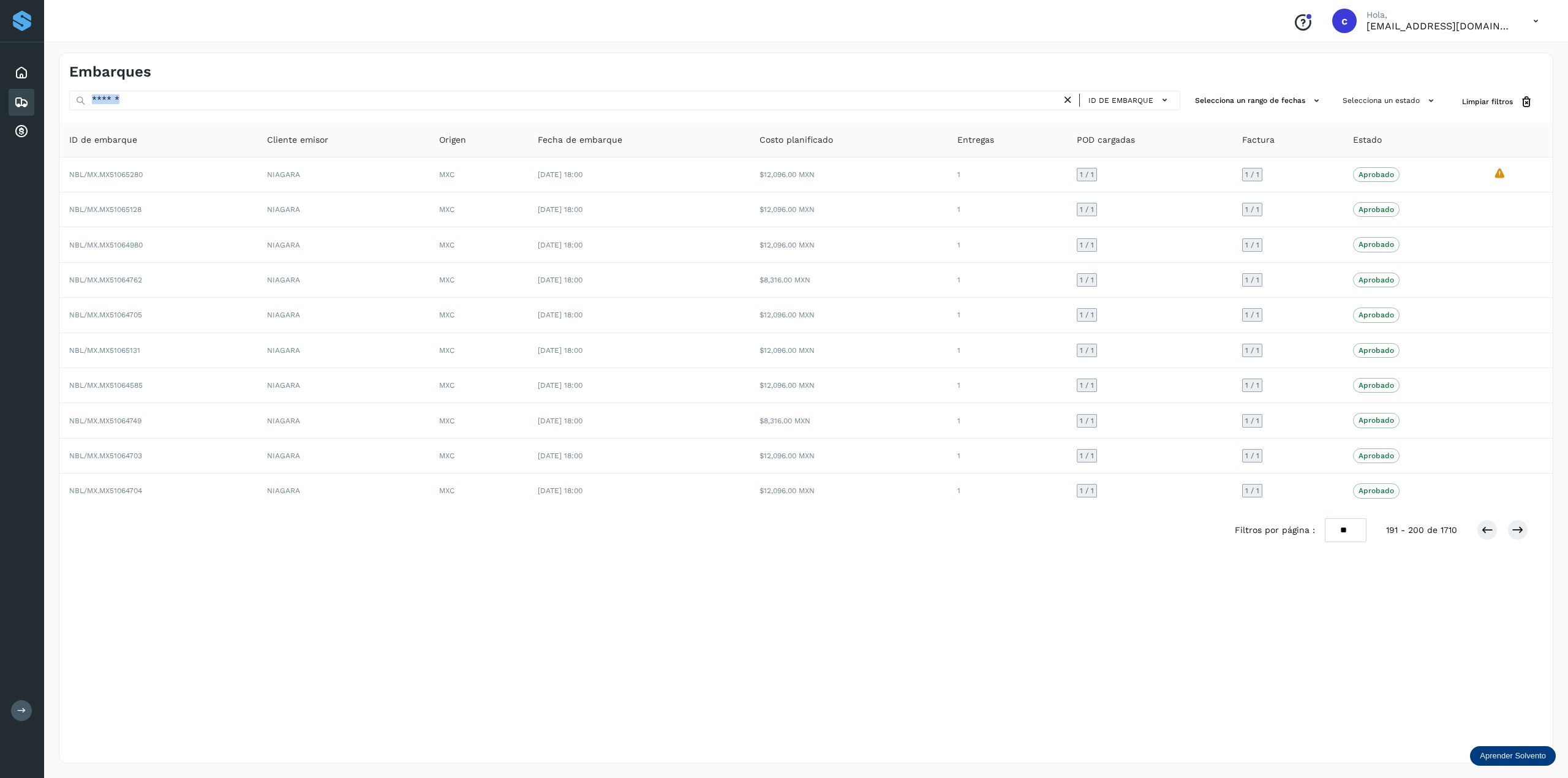
click at [22, 583] on icon at bounding box center [22, 710] width 9 height 9
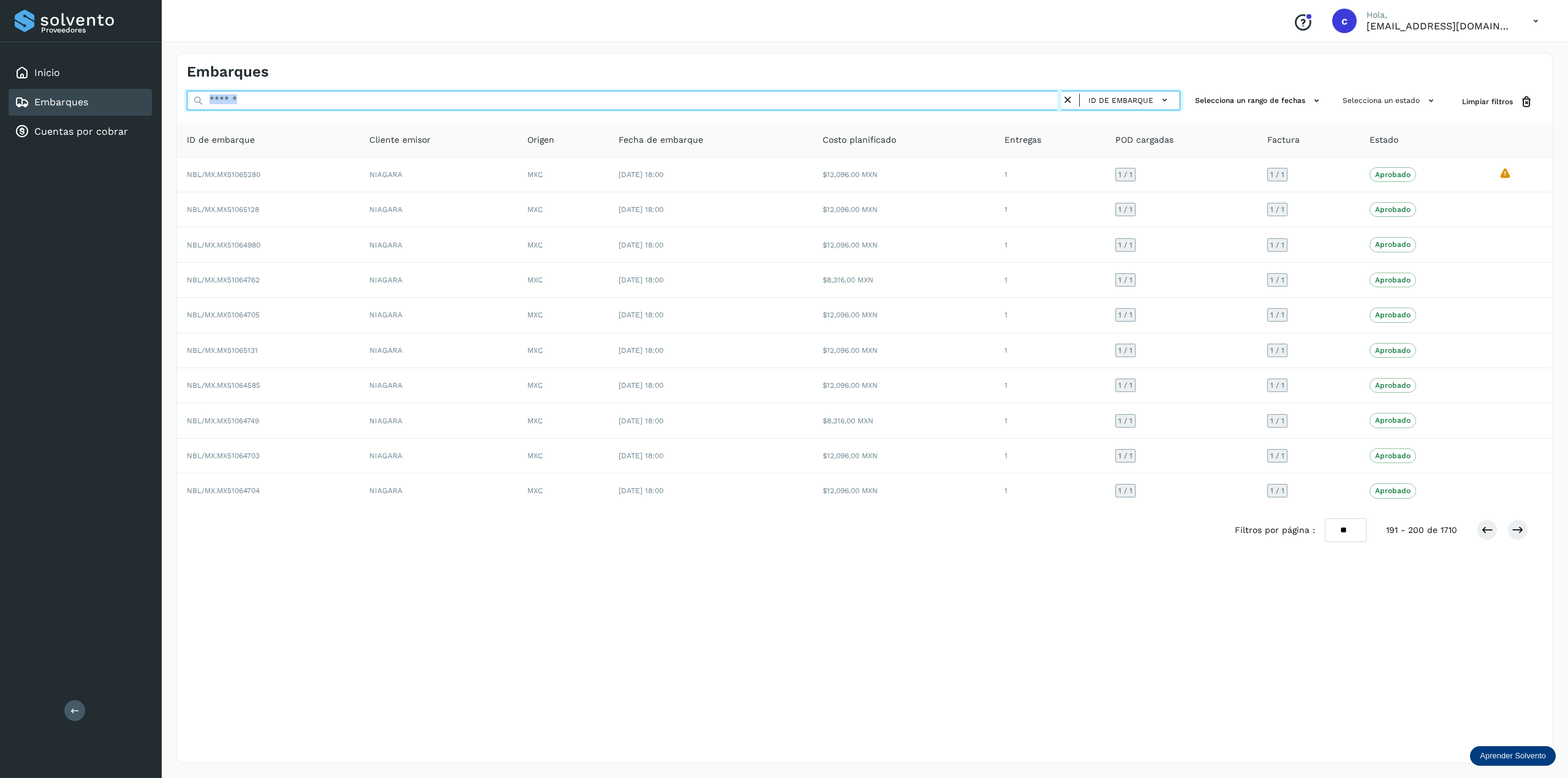
click at [230, 103] on input "text" at bounding box center [624, 101] width 874 height 20
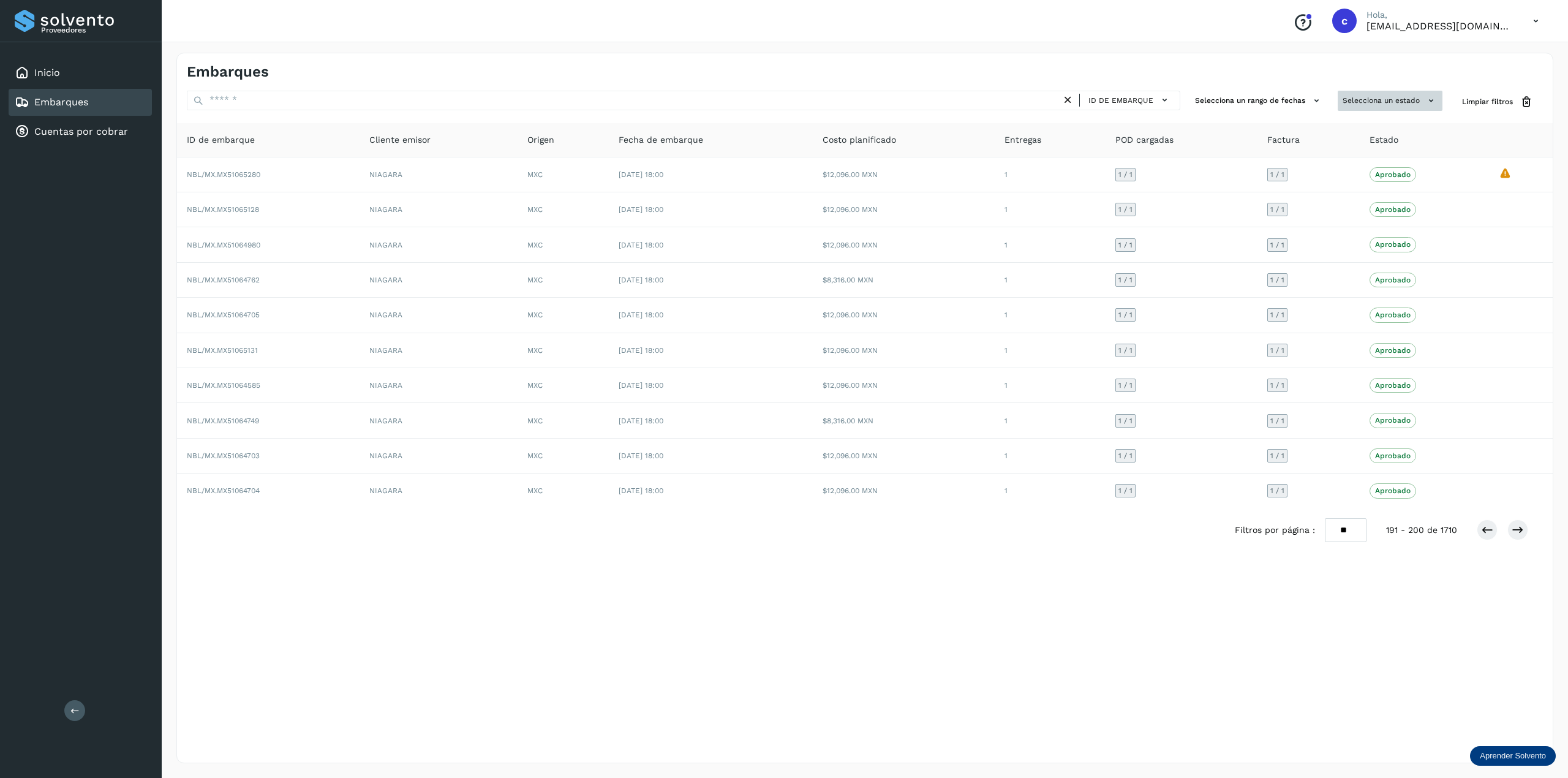
click at [1175, 101] on button "Selecciona un estado" at bounding box center [1390, 101] width 105 height 20
click at [1175, 101] on div at bounding box center [784, 389] width 1568 height 778
drag, startPoint x: 1238, startPoint y: 89, endPoint x: 1250, endPoint y: 94, distance: 13.0
click at [1175, 89] on div at bounding box center [784, 389] width 1568 height 778
click at [1175, 98] on div at bounding box center [784, 389] width 1568 height 778
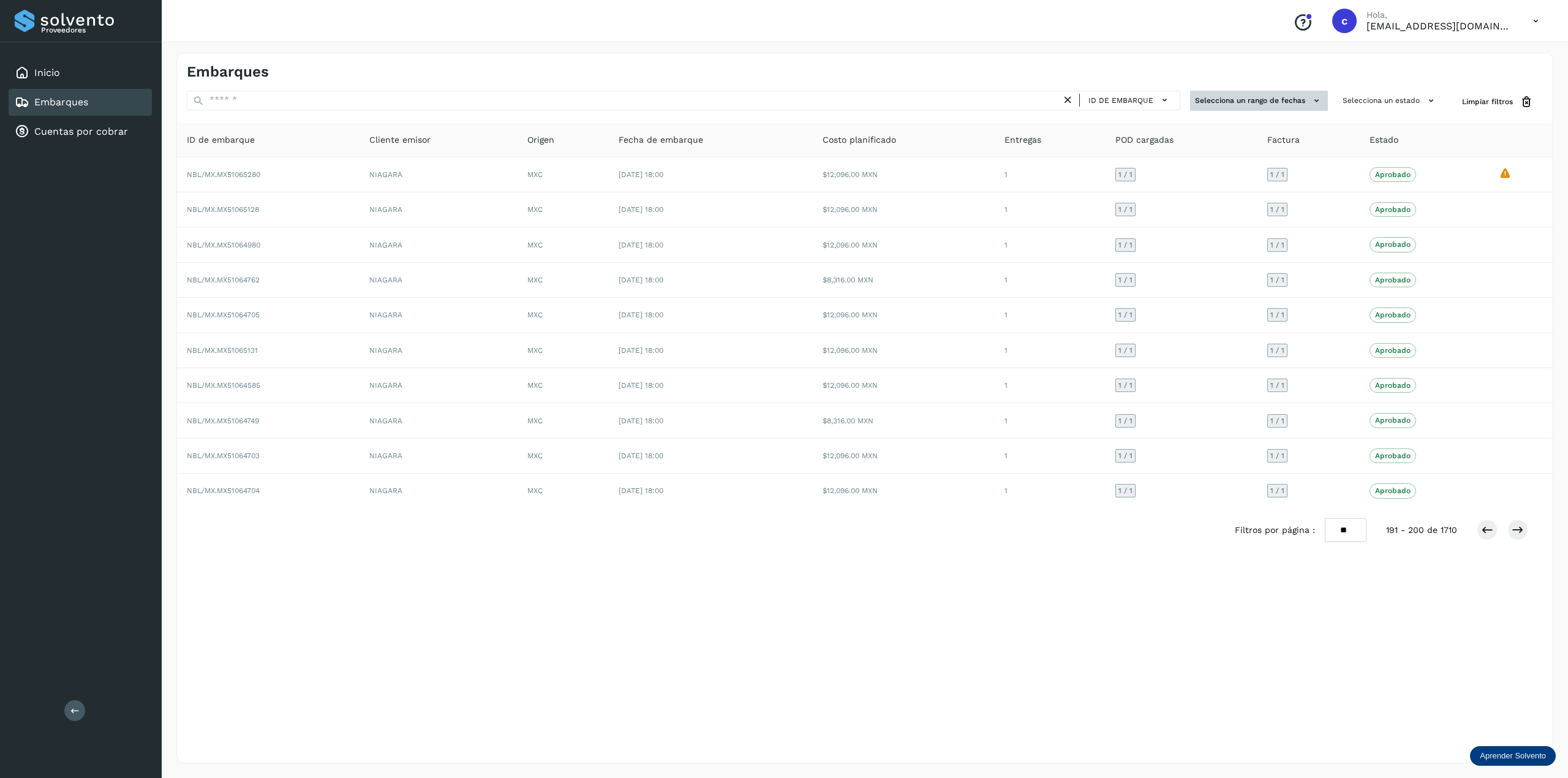
click at [1175, 92] on button "Selecciona un rango de fechas" at bounding box center [1258, 101] width 138 height 20
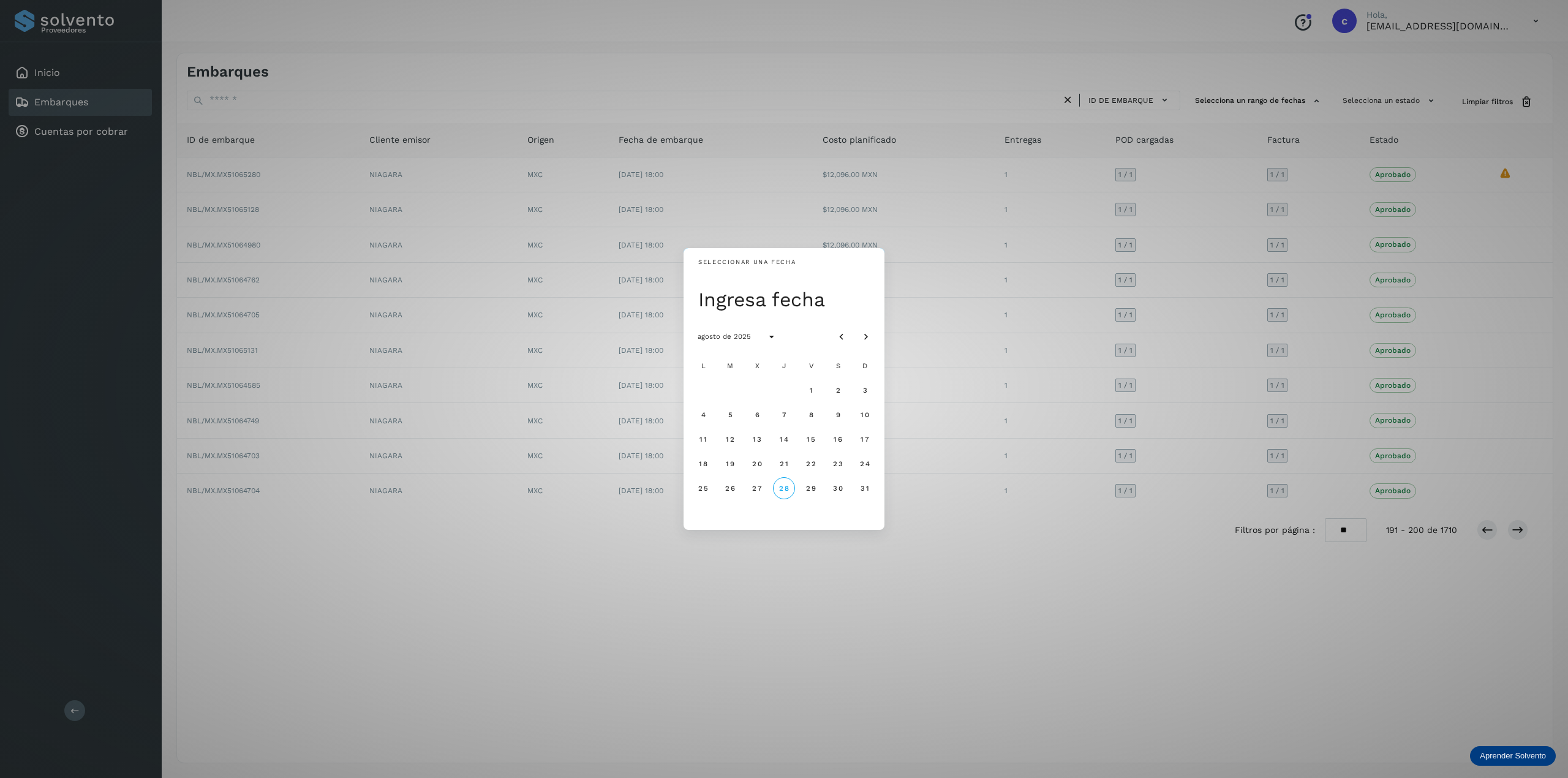
click at [1175, 126] on div "Seleccionar una fecha Ingresa fecha agosto de 2025 L M X J V S D 1 2 3 4 5 6 7 …" at bounding box center [784, 389] width 1568 height 778
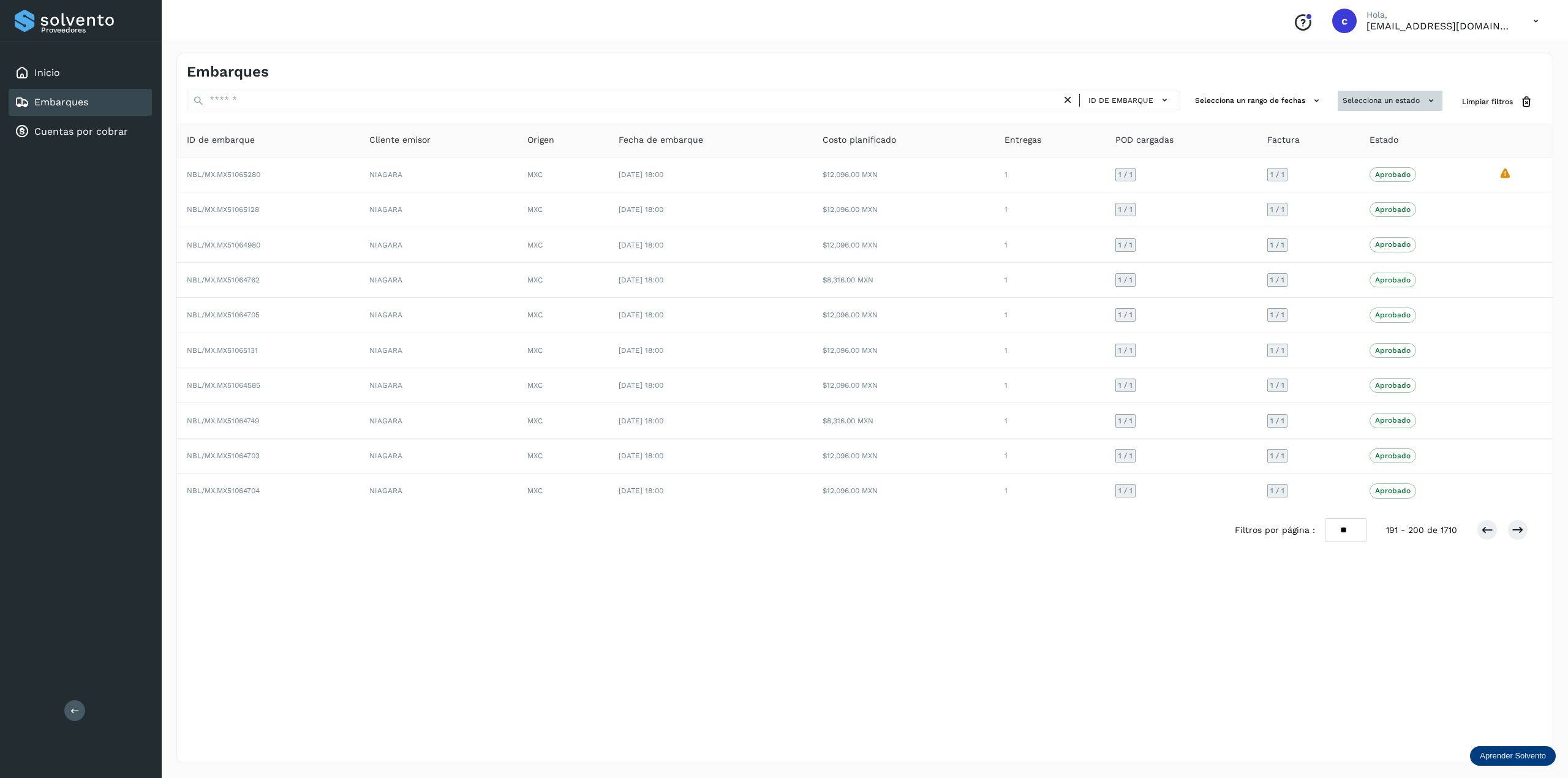
click at [1175, 100] on button "Selecciona un estado" at bounding box center [1390, 101] width 105 height 20
click at [1175, 125] on p "En proceso" at bounding box center [1354, 123] width 40 height 8
click at [1175, 156] on span "Pre-Aprobado" at bounding box center [1359, 149] width 63 height 15
click at [1175, 181] on icon at bounding box center [1313, 175] width 13 height 13
click at [1175, 202] on icon at bounding box center [1313, 201] width 13 height 13
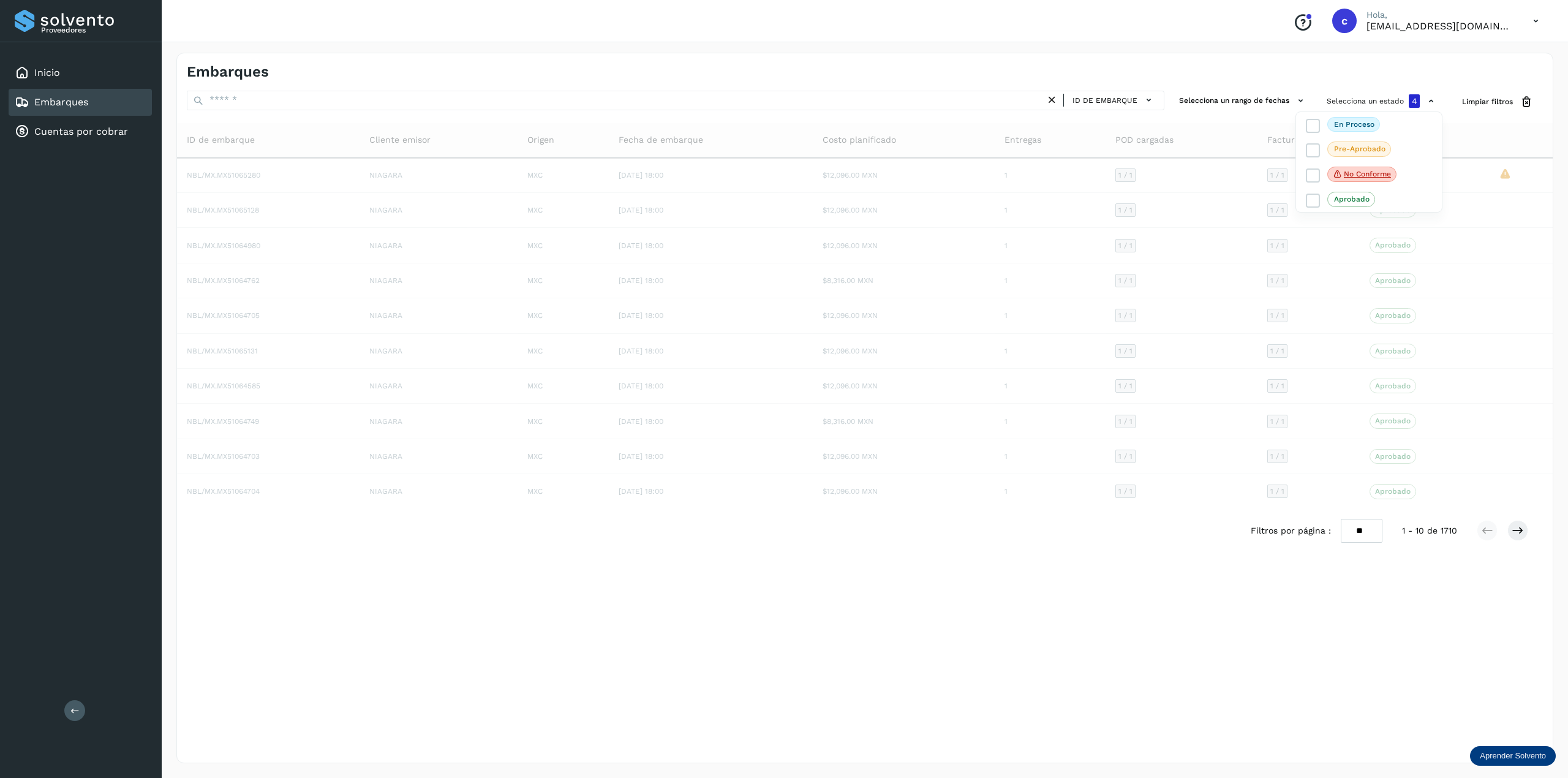
click at [1175, 583] on div at bounding box center [784, 389] width 1568 height 778
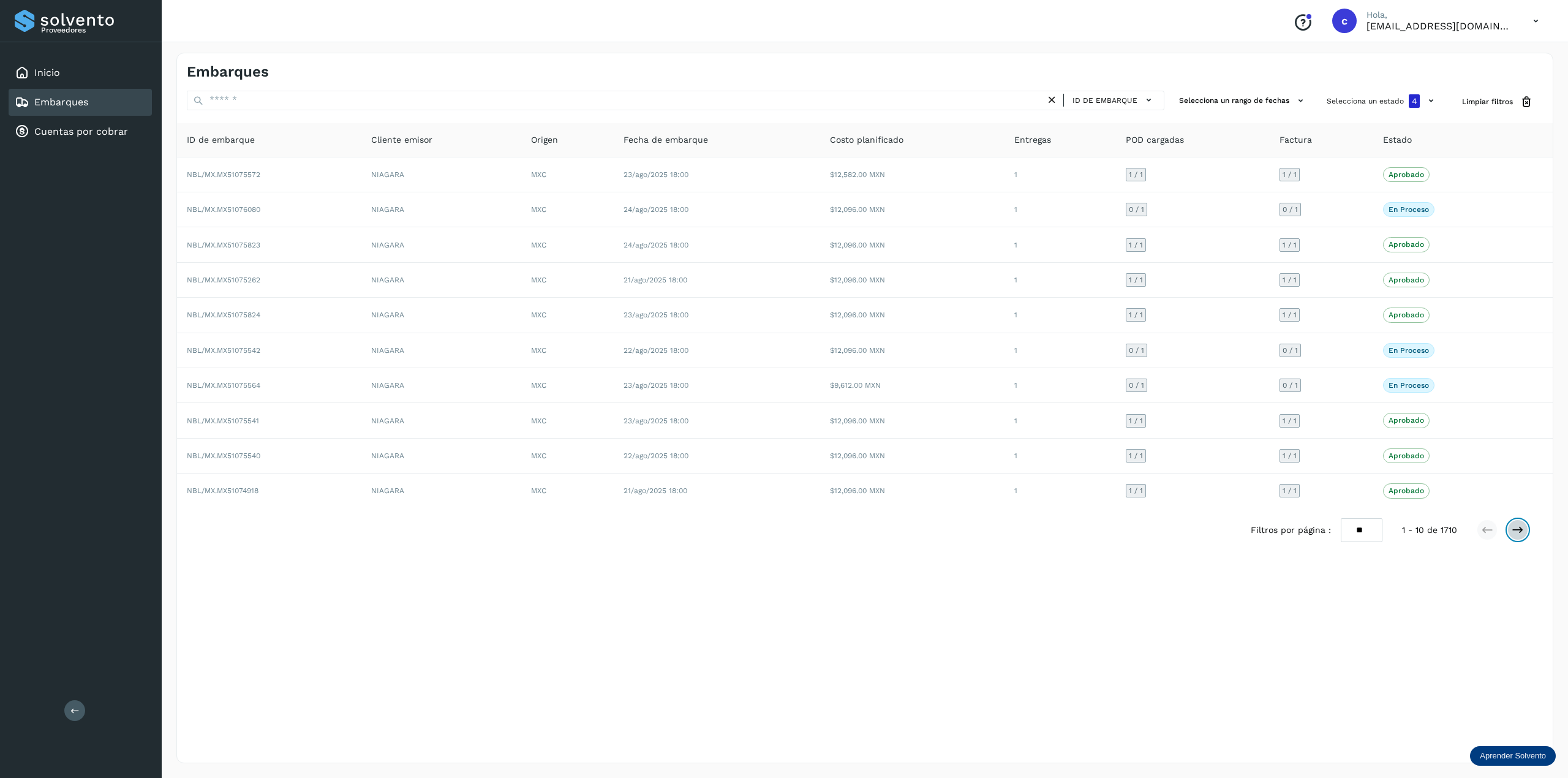
click at [1175, 532] on icon at bounding box center [1517, 530] width 13 height 13
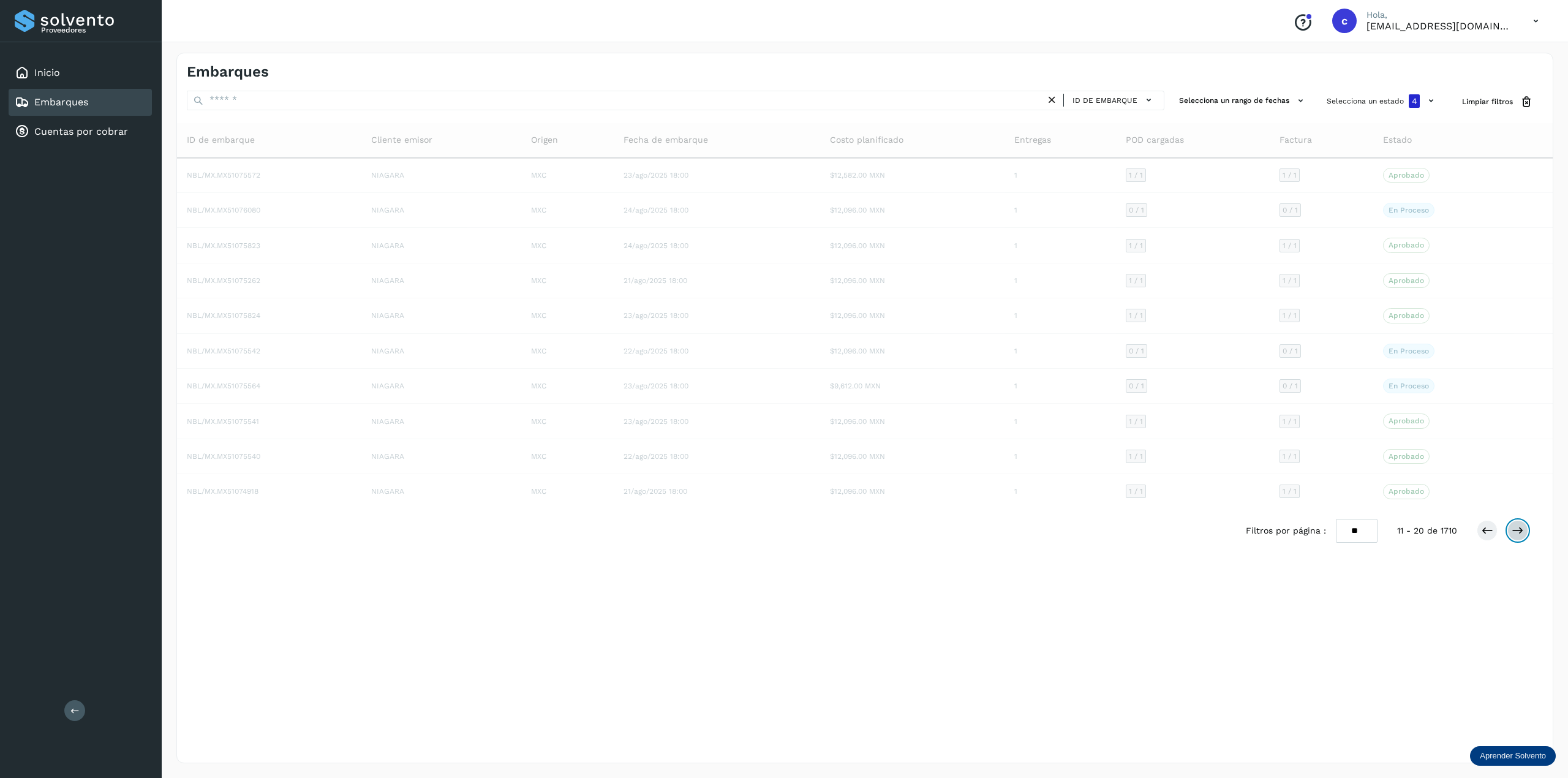
click at [1175, 533] on icon at bounding box center [1517, 530] width 13 height 13
click at [1175, 533] on icon at bounding box center [1517, 531] width 13 height 13
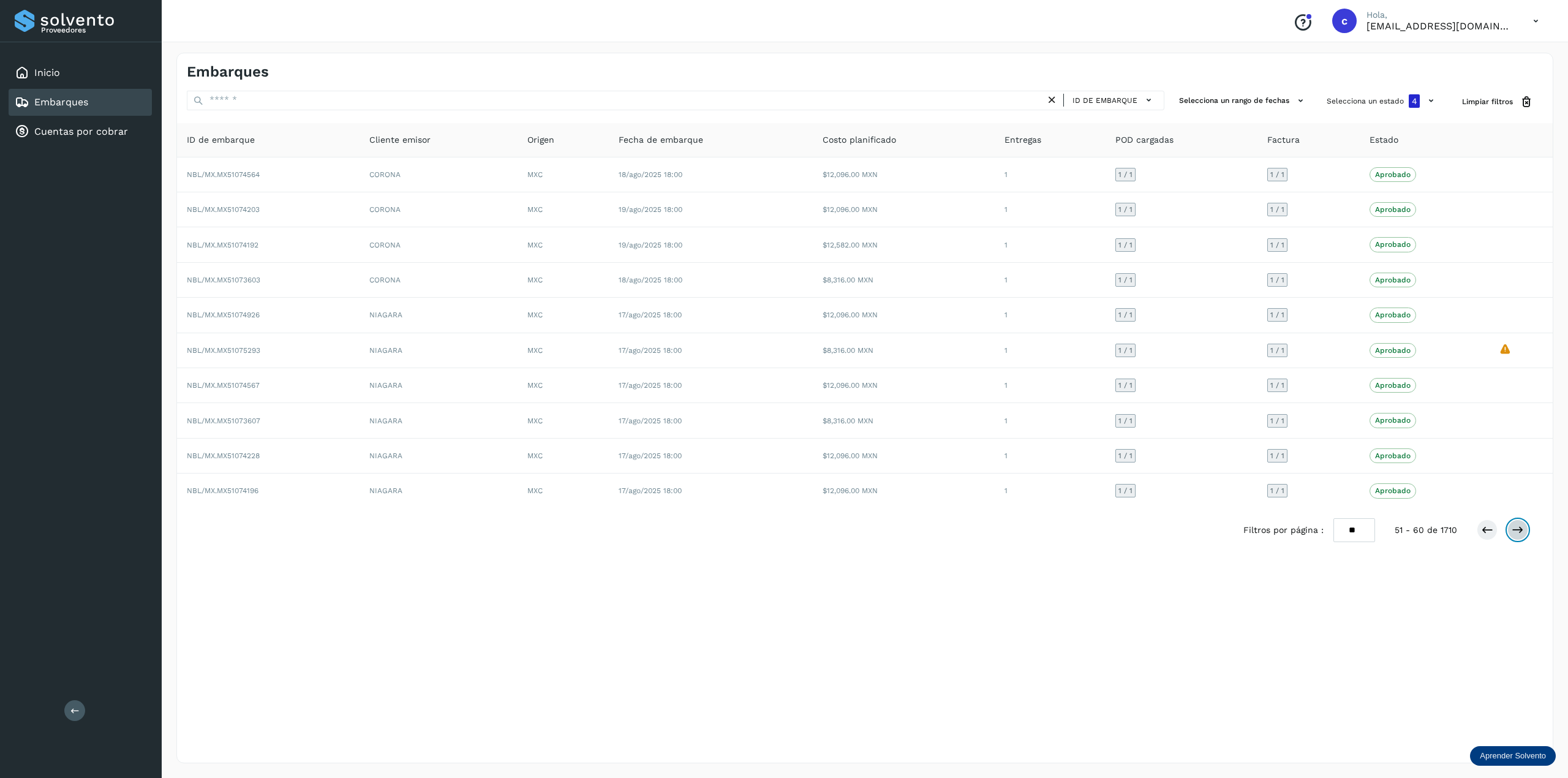
click at [1175, 533] on icon at bounding box center [1517, 530] width 13 height 13
click at [1175, 533] on icon at bounding box center [1517, 530] width 13 height 13
click at [1175, 533] on icon at bounding box center [1517, 530] width 13 height 13
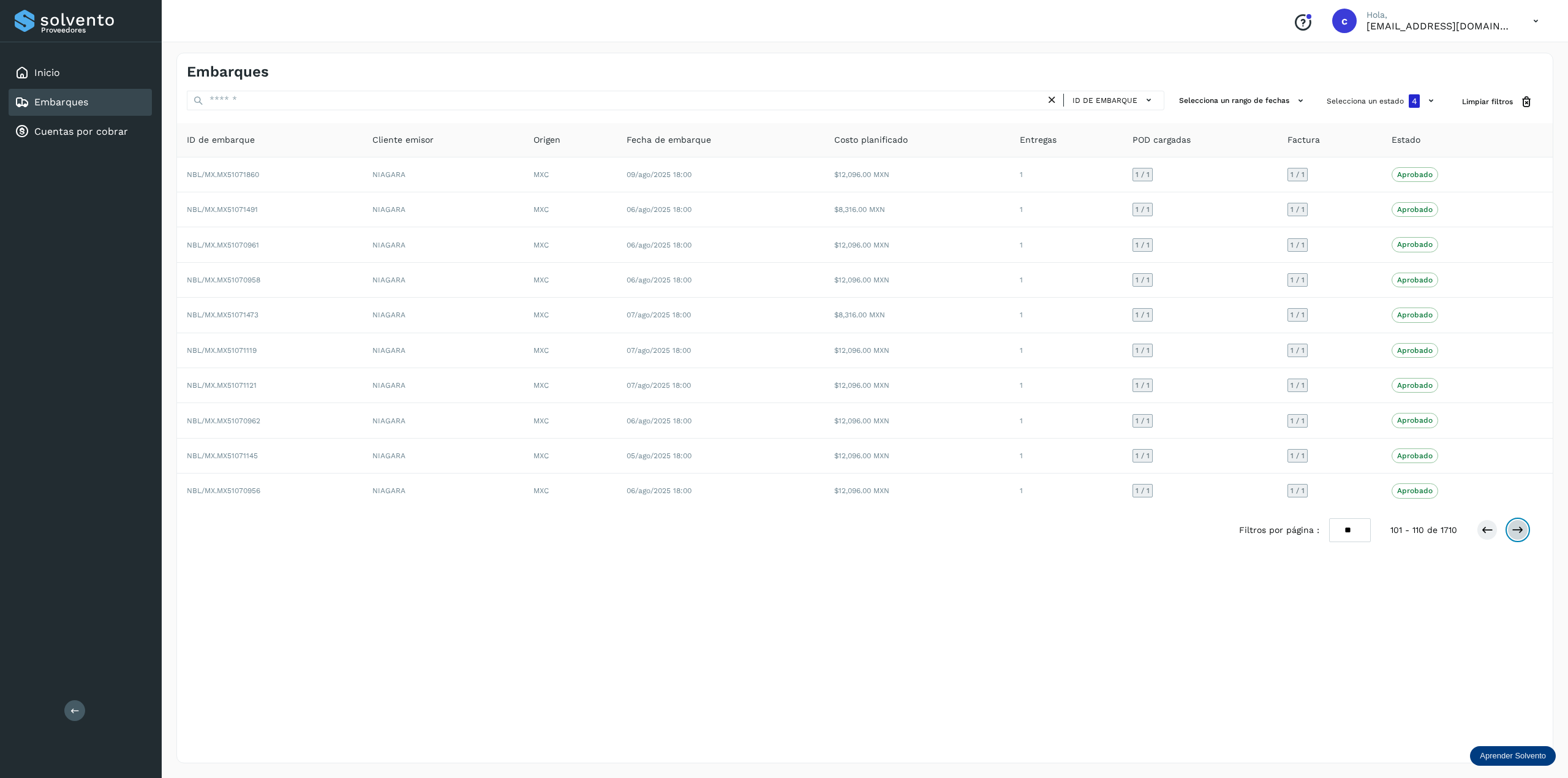
click at [1175, 533] on icon at bounding box center [1517, 530] width 13 height 13
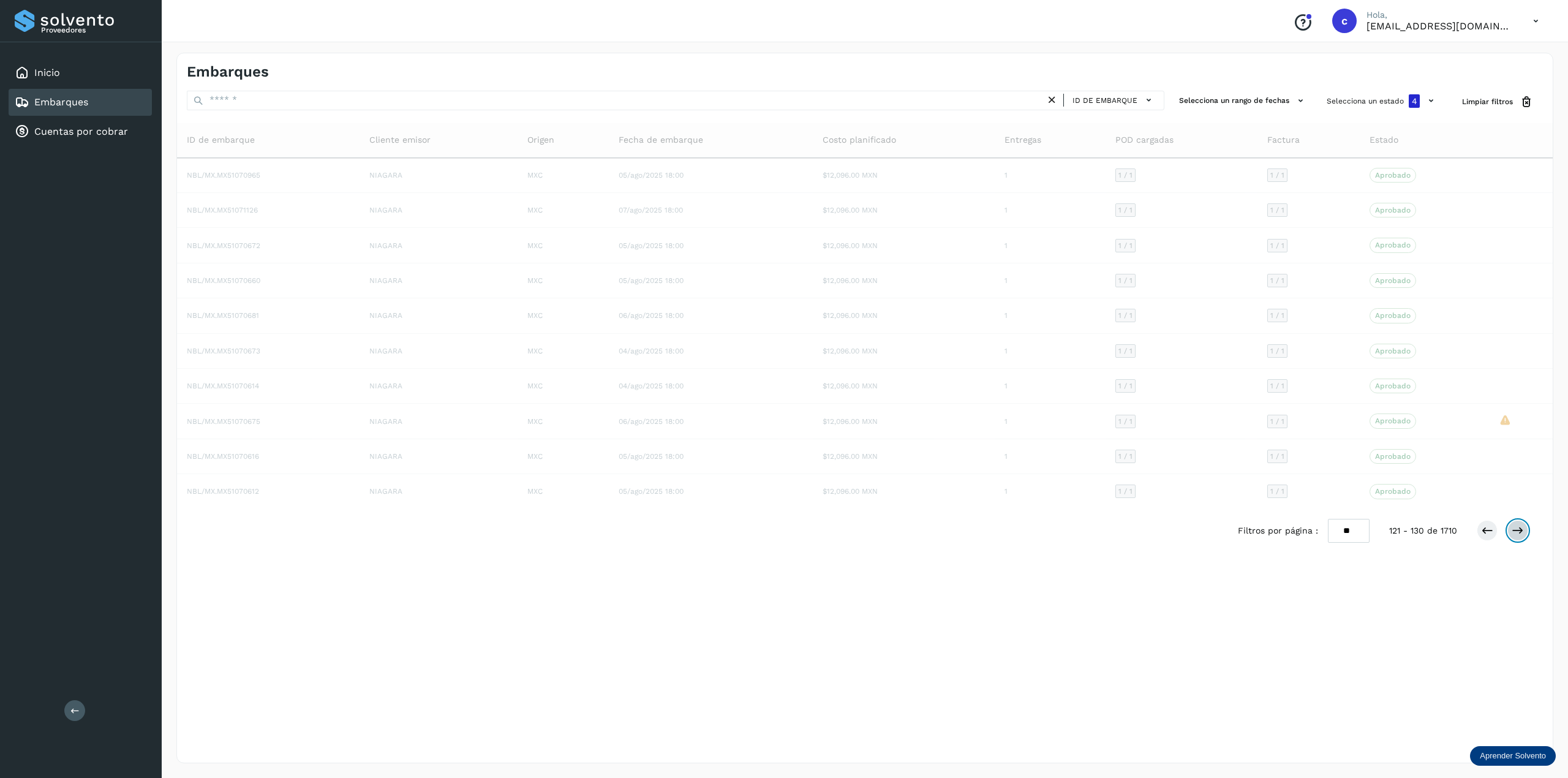
click at [1175, 533] on icon at bounding box center [1517, 530] width 13 height 13
click at [1175, 533] on icon at bounding box center [1517, 530] width 13 height 13
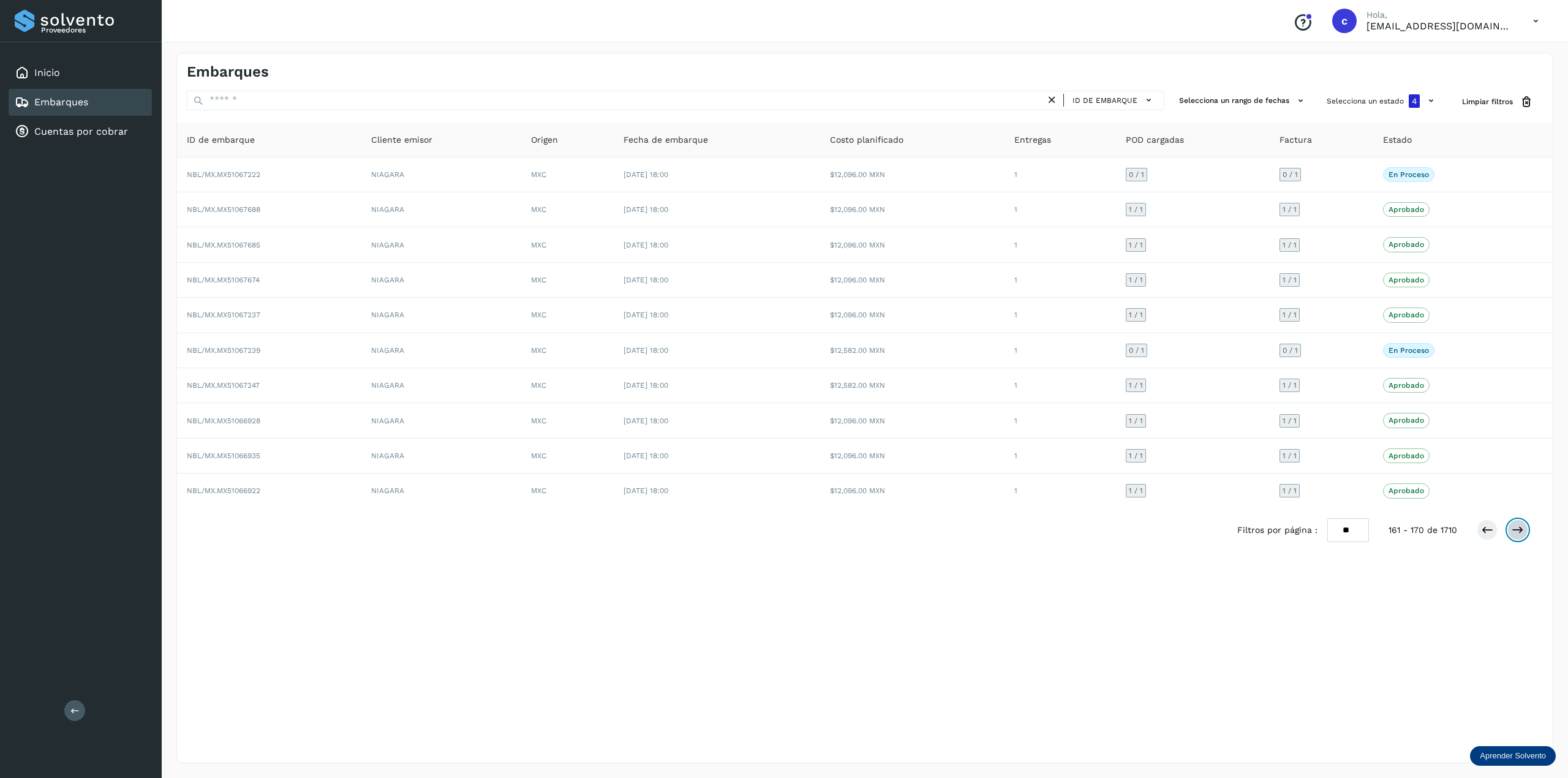
click at [1175, 533] on icon at bounding box center [1517, 530] width 13 height 13
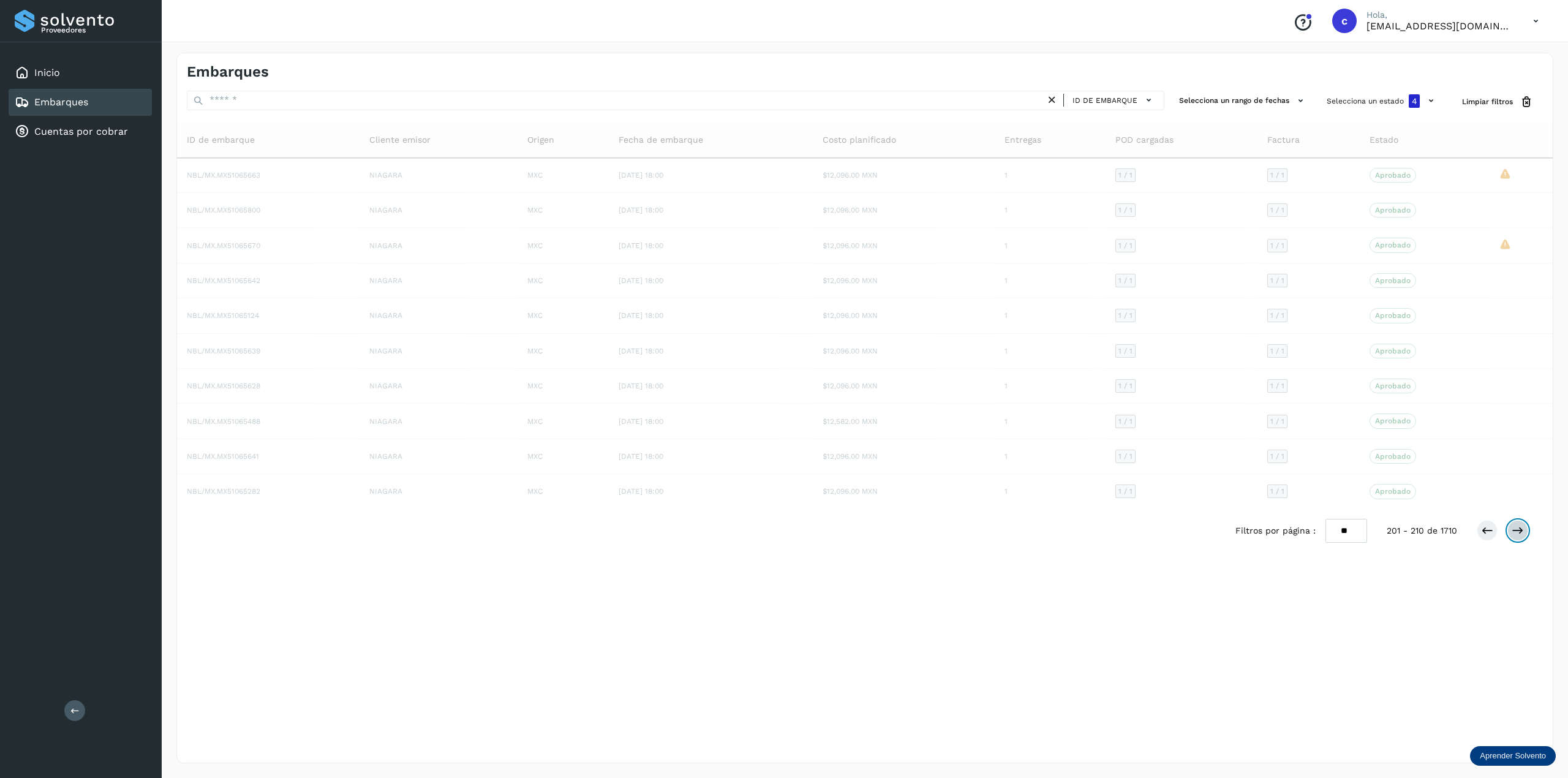
click at [1175, 533] on icon at bounding box center [1517, 530] width 13 height 13
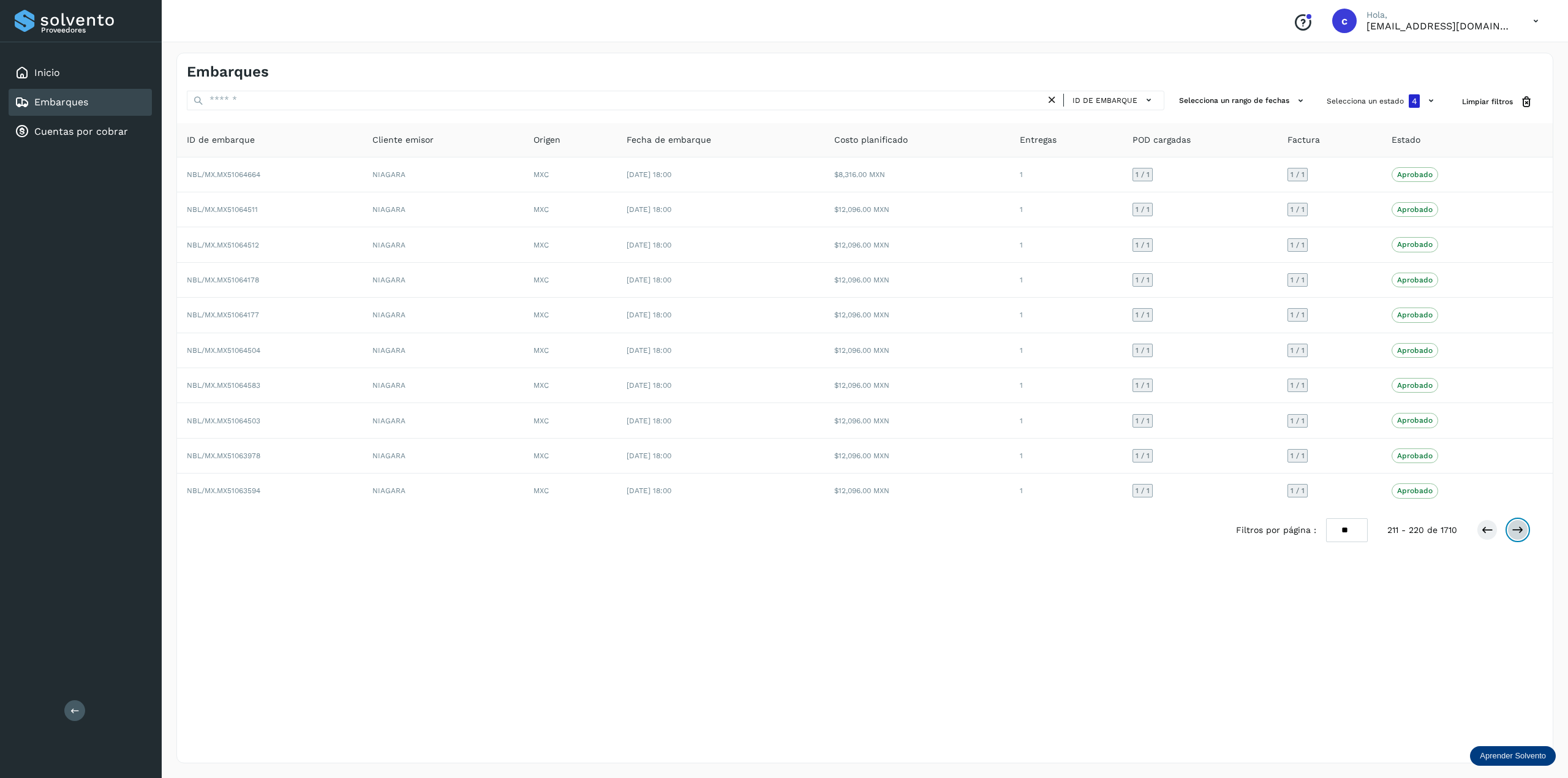
click at [1175, 533] on icon at bounding box center [1517, 530] width 13 height 13
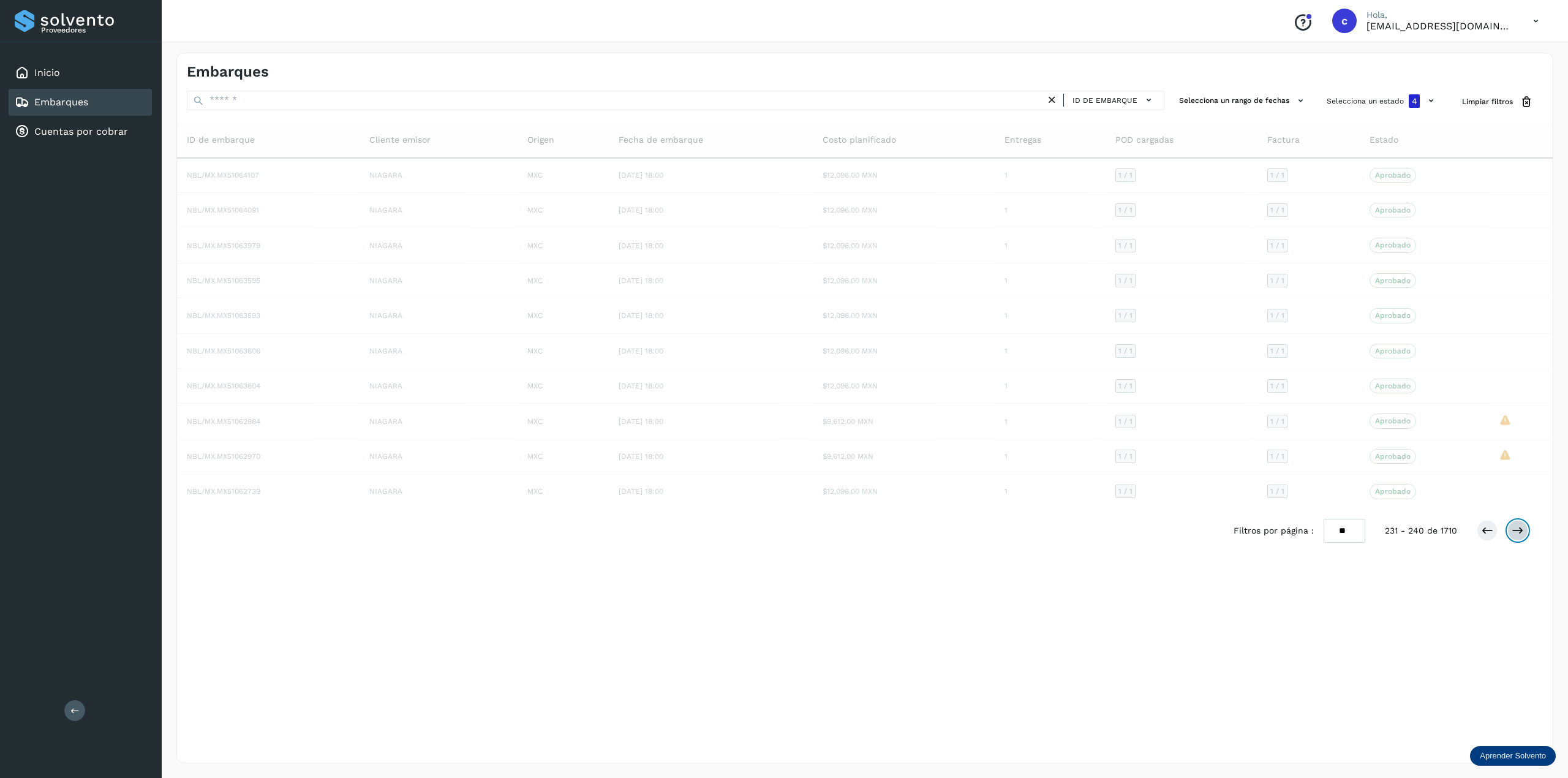
click at [1175, 533] on icon at bounding box center [1517, 530] width 13 height 13
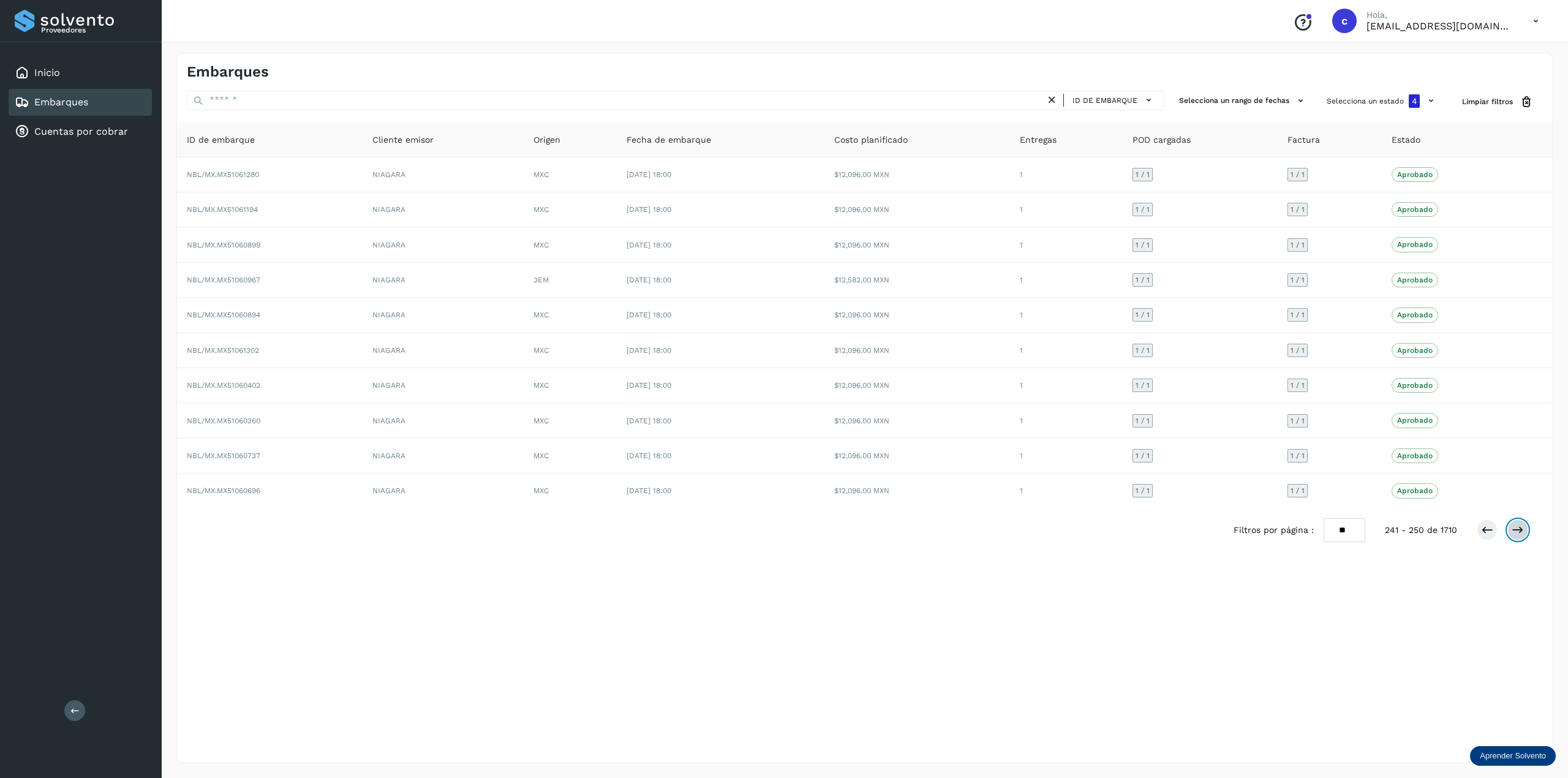
click at [1175, 533] on icon at bounding box center [1517, 530] width 13 height 13
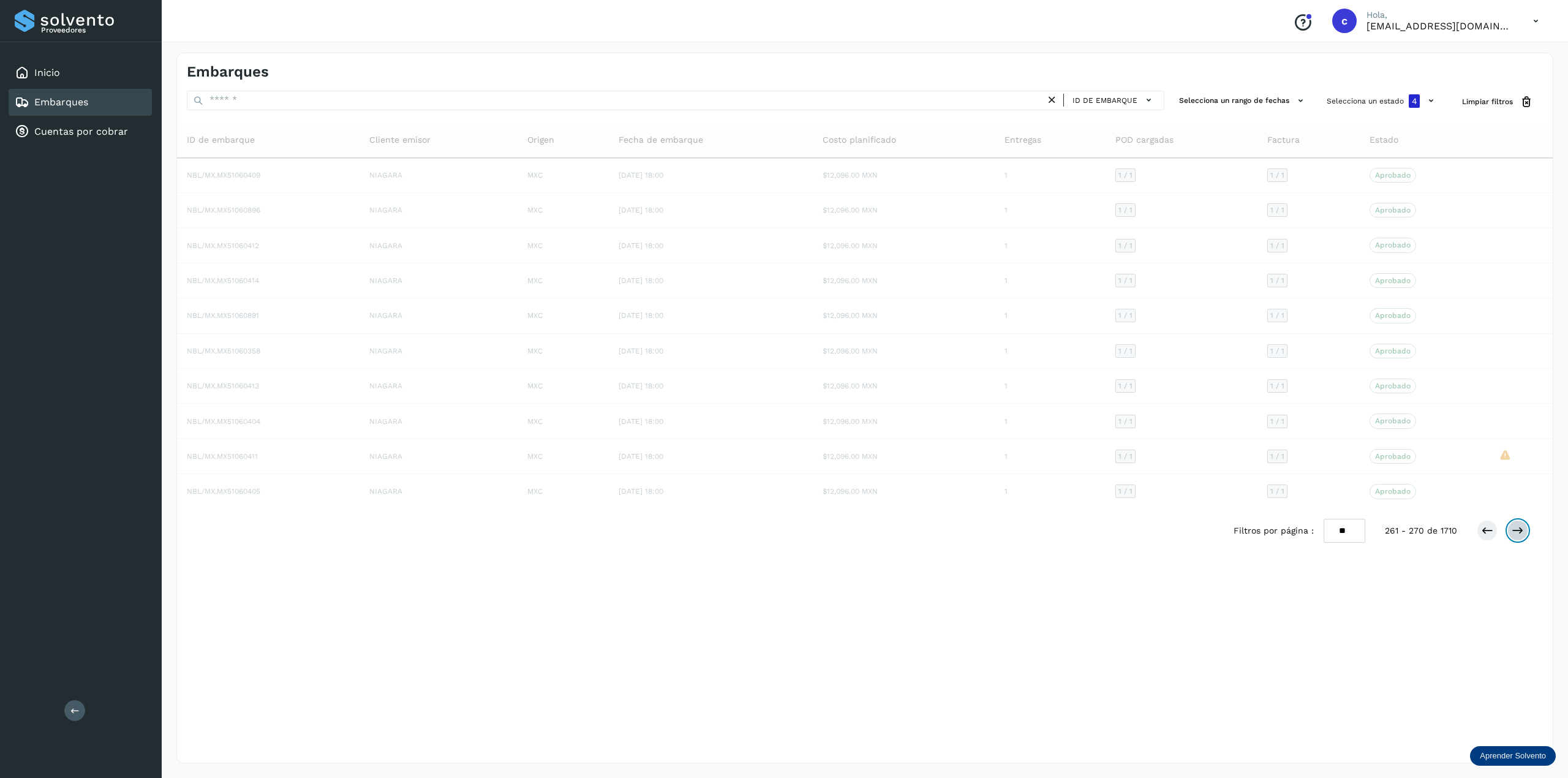
click at [1175, 533] on icon at bounding box center [1517, 530] width 13 height 13
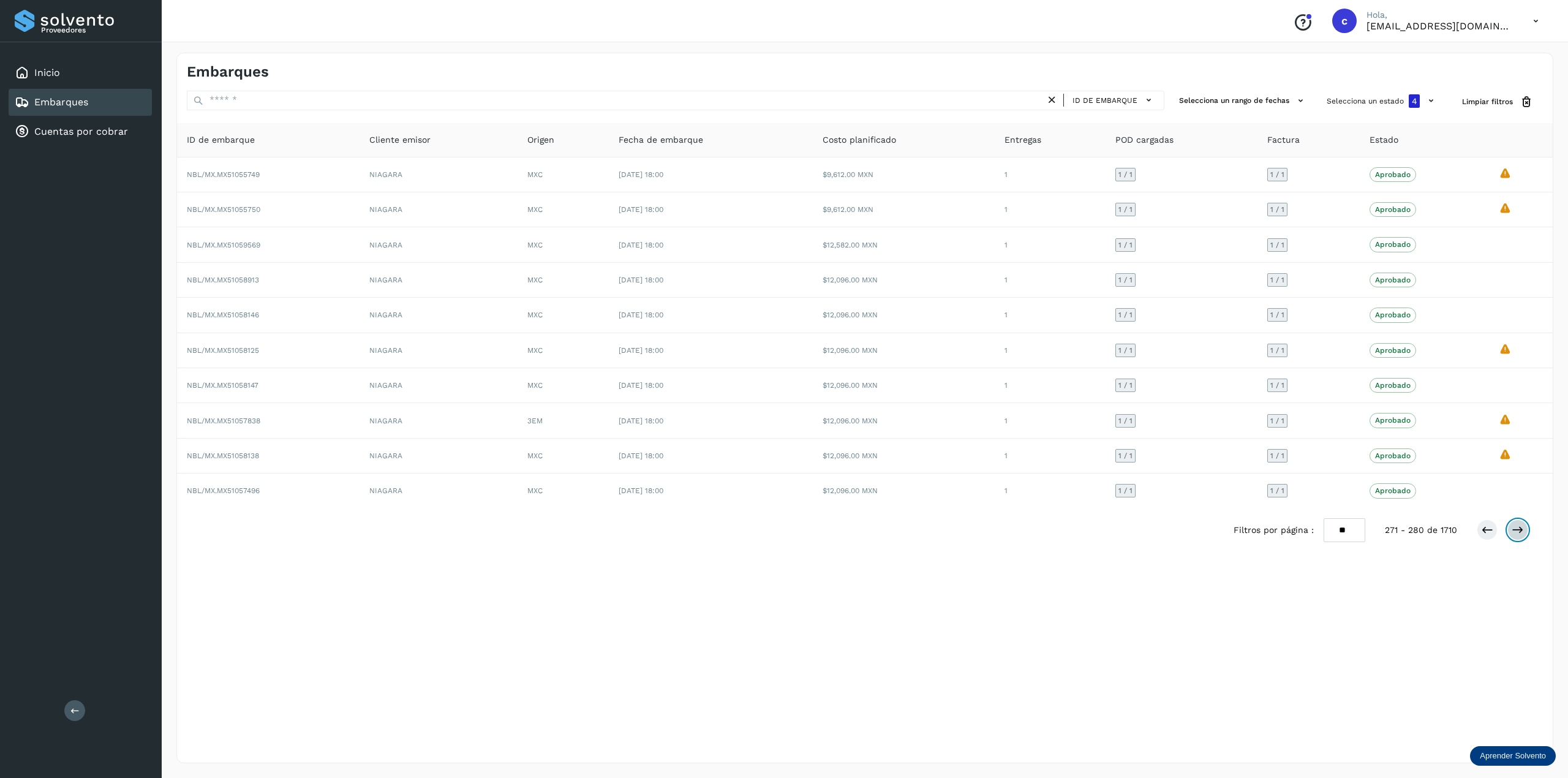
click at [1175, 533] on icon at bounding box center [1517, 530] width 13 height 13
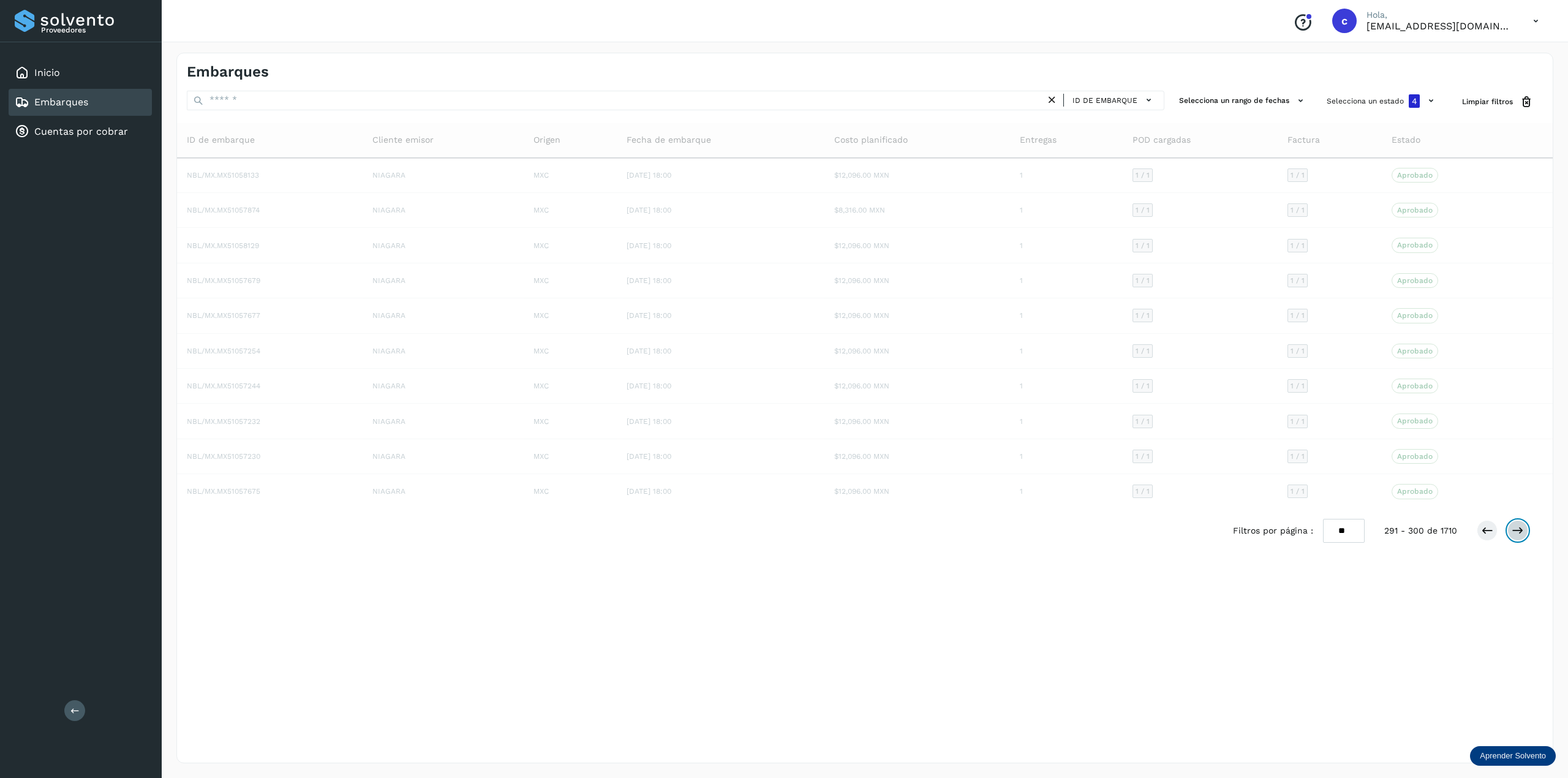
click at [1175, 533] on icon at bounding box center [1517, 530] width 13 height 13
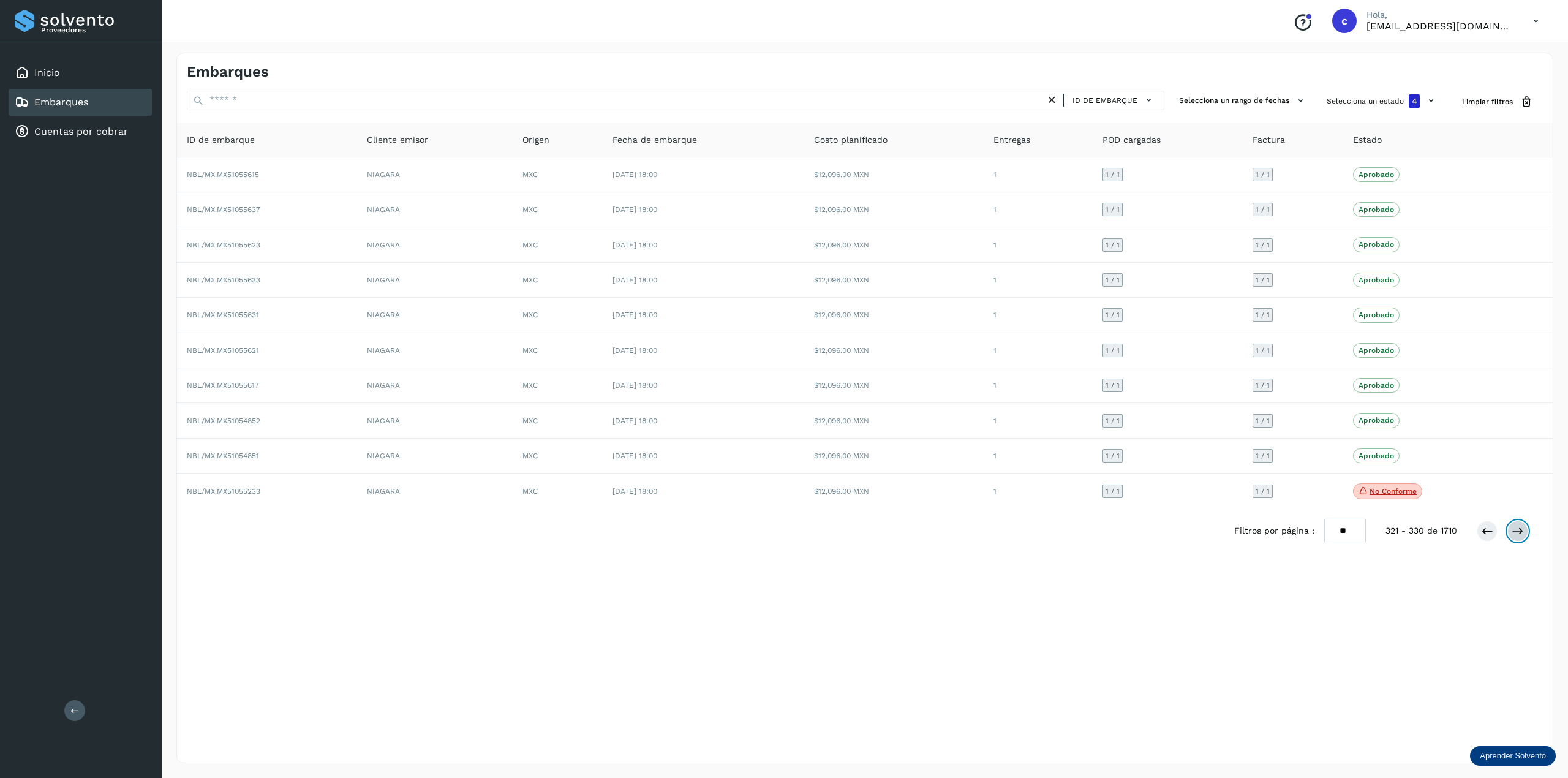
click at [1175, 533] on icon at bounding box center [1517, 531] width 13 height 13
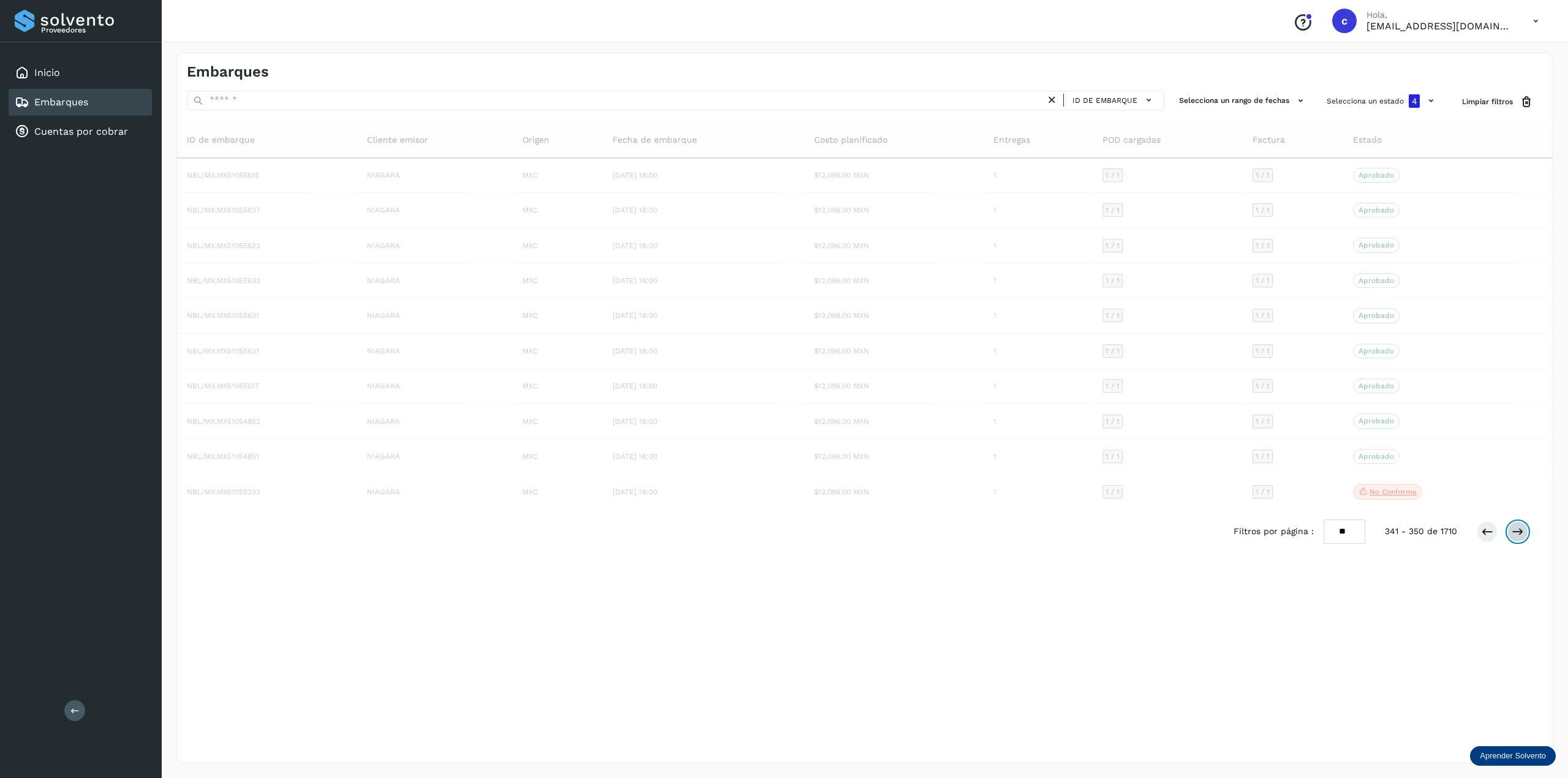
click at [1175, 533] on icon at bounding box center [1517, 531] width 13 height 13
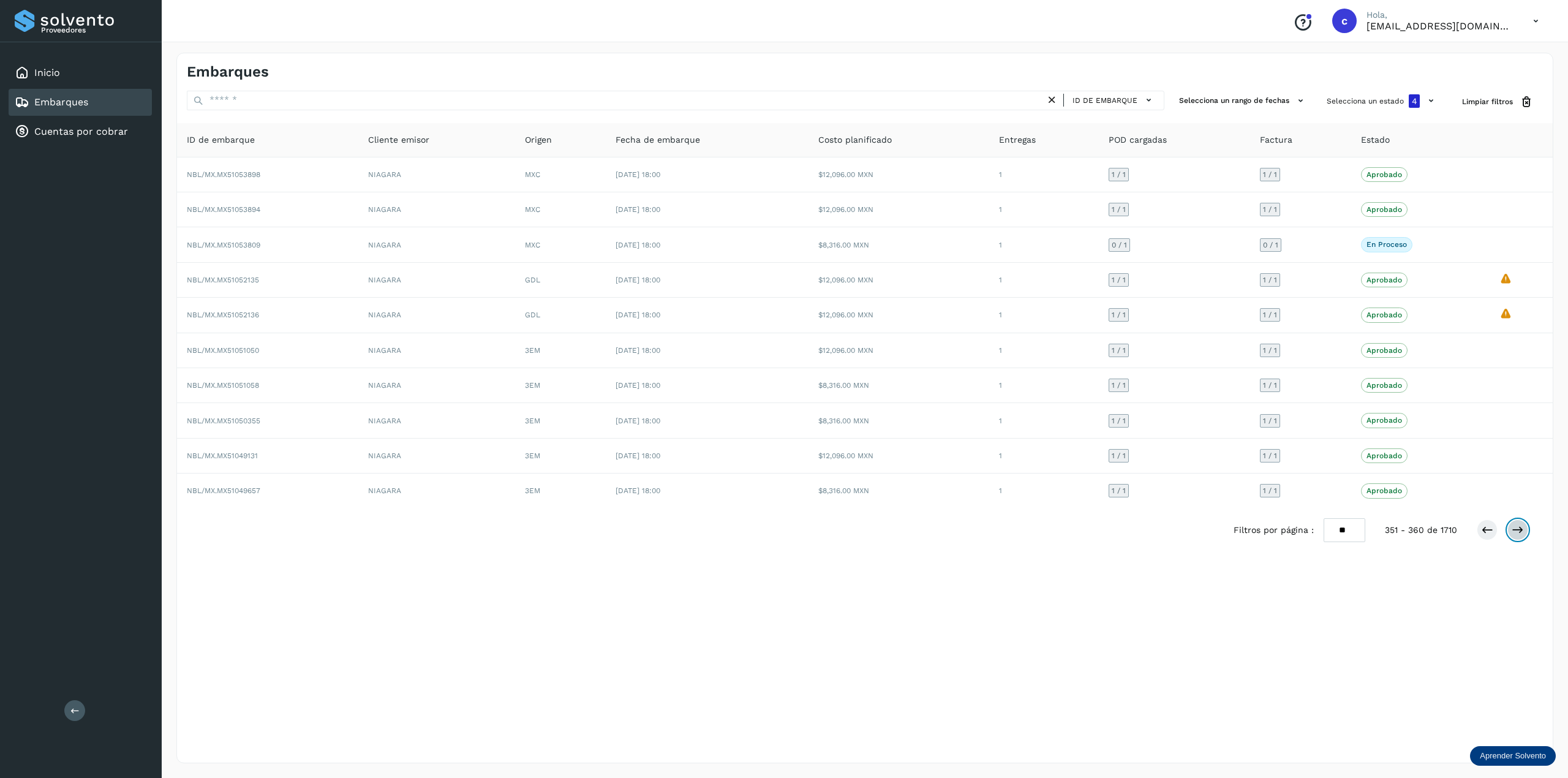
click at [1175, 533] on icon at bounding box center [1517, 530] width 13 height 13
click at [96, 128] on link "Cuentas por cobrar" at bounding box center [81, 132] width 93 height 12
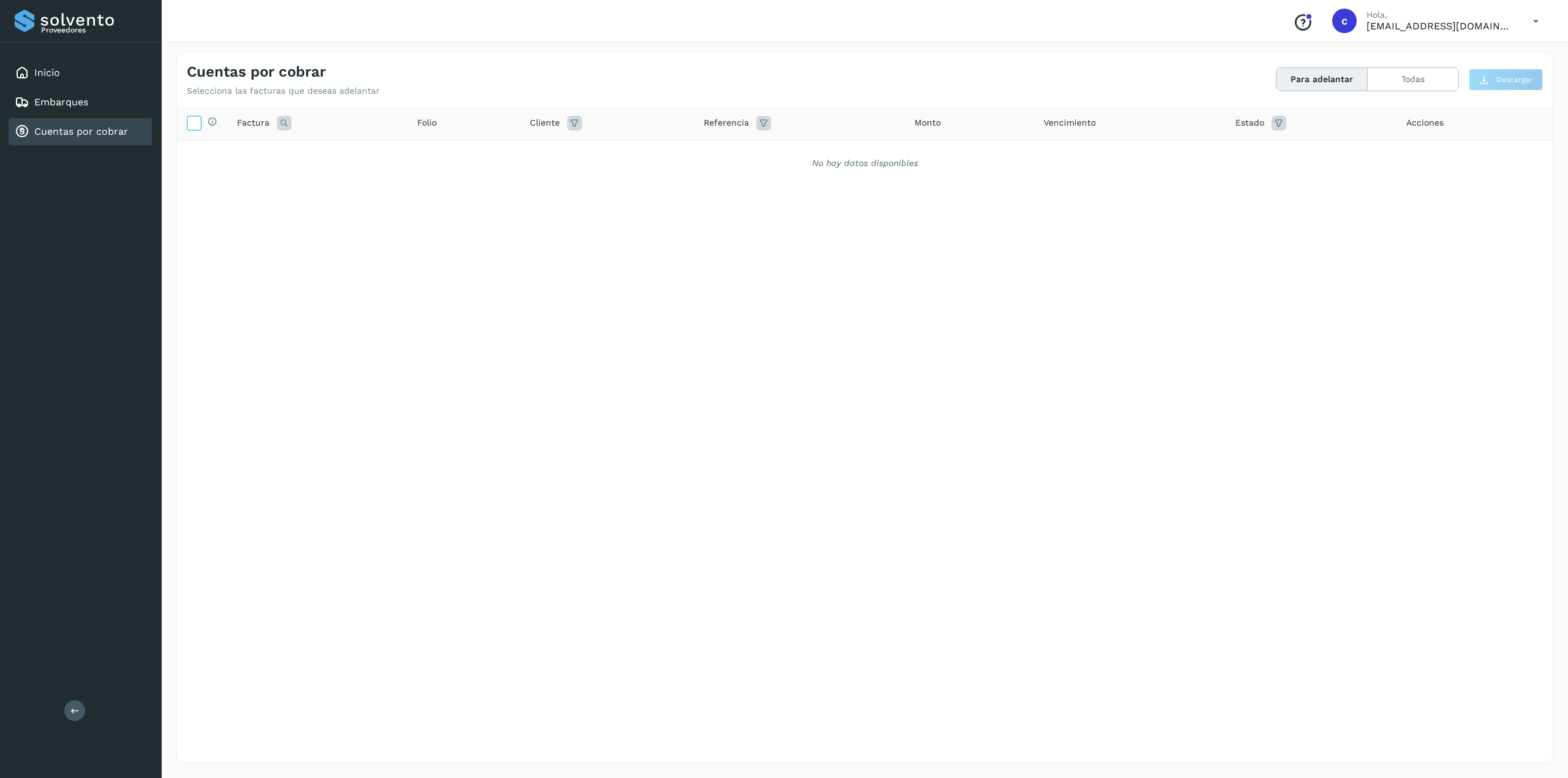
click at [193, 120] on icon at bounding box center [193, 122] width 13 height 13
click at [196, 121] on icon at bounding box center [193, 122] width 13 height 13
click at [280, 123] on span "Selecciona todas las facturas disponibles para adelanto" at bounding box center [297, 133] width 153 height 33
drag, startPoint x: 280, startPoint y: 123, endPoint x: 579, endPoint y: 153, distance: 300.5
click at [284, 123] on span "Selecciona todas las facturas disponibles para adelanto" at bounding box center [297, 133] width 153 height 33
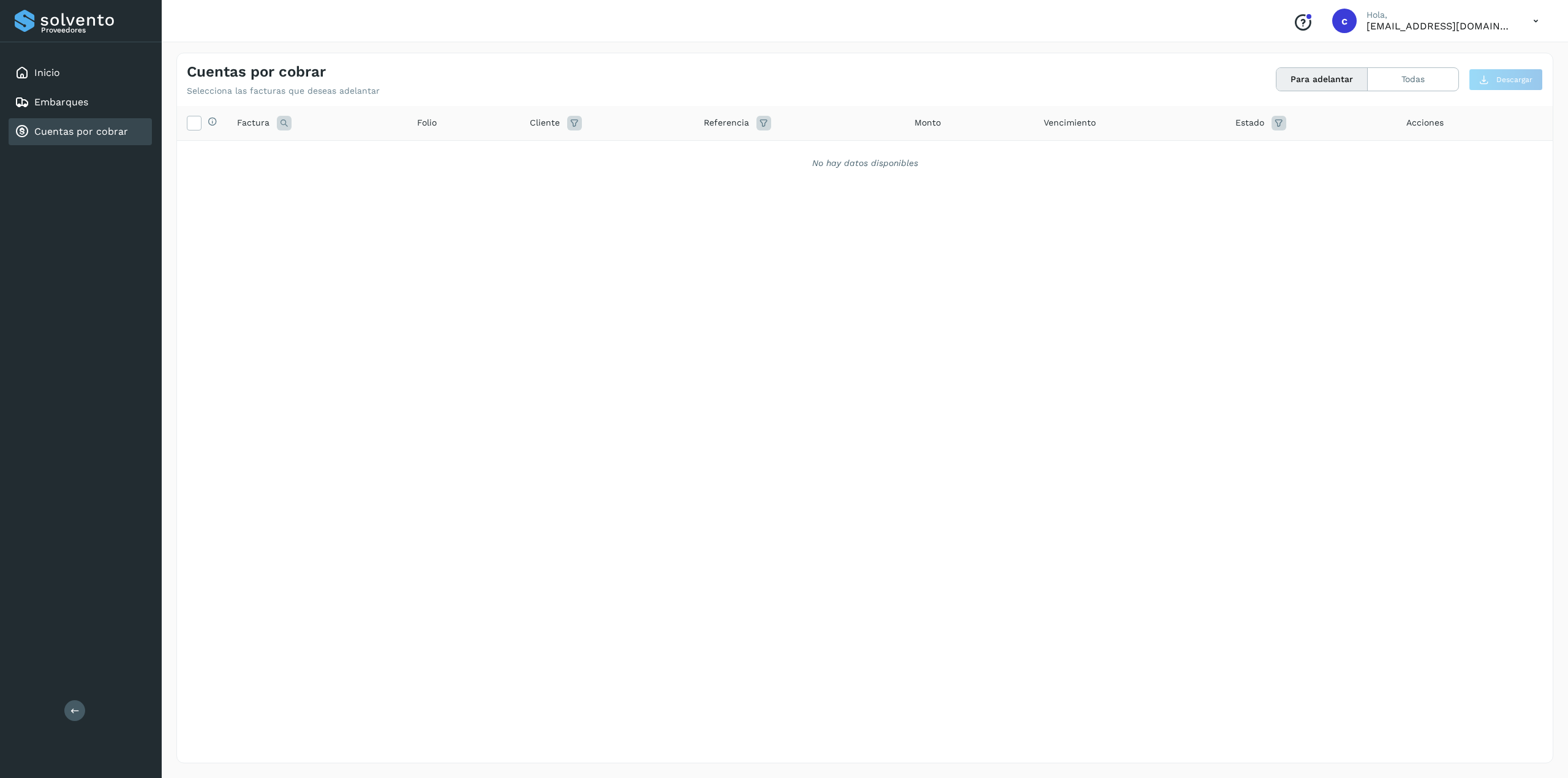
click at [574, 117] on icon at bounding box center [574, 123] width 15 height 15
click at [664, 151] on input "text" at bounding box center [645, 154] width 133 height 20
click at [654, 172] on div "EMBOTELLADORA [GEOGRAPHIC_DATA]" at bounding box center [663, 176] width 121 height 13
type input "**********"
click at [742, 118] on div at bounding box center [784, 389] width 1568 height 778
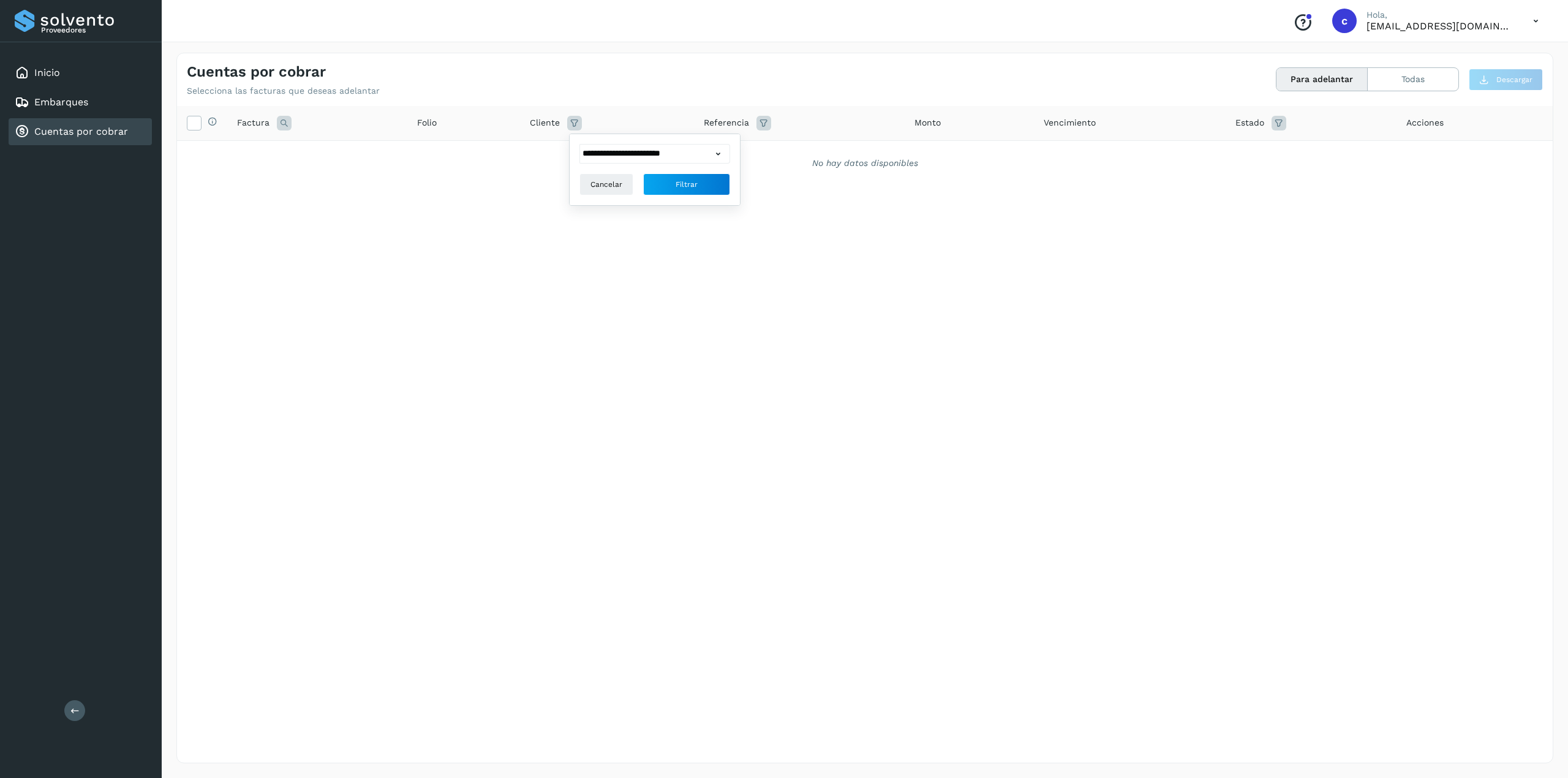
click at [758, 125] on icon at bounding box center [764, 123] width 15 height 15
click at [848, 153] on input "text" at bounding box center [842, 154] width 151 height 20
click at [938, 118] on div "Monto" at bounding box center [969, 123] width 109 height 13
click at [1175, 121] on icon at bounding box center [1279, 123] width 15 height 15
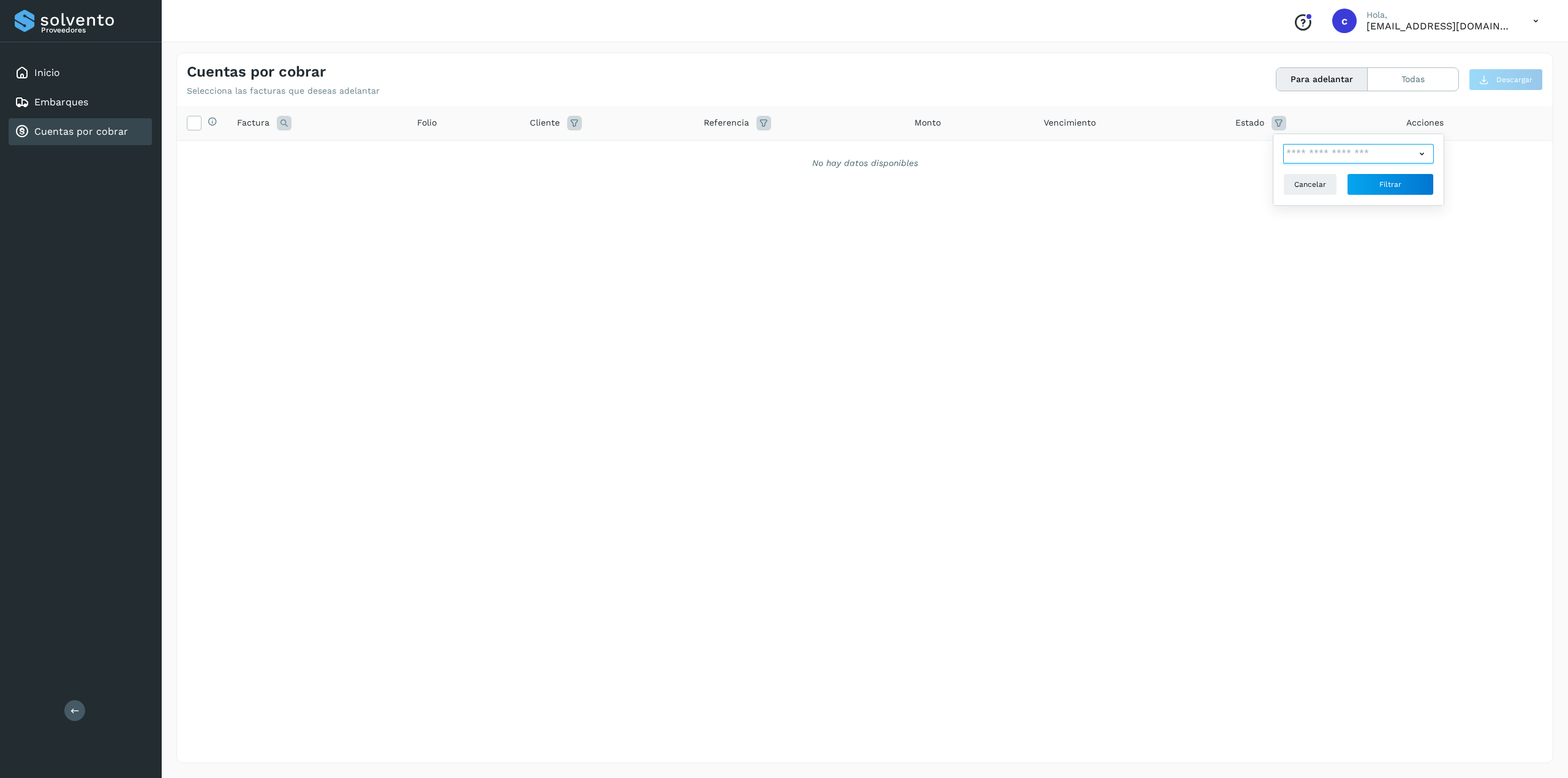
click at [1175, 155] on input "text" at bounding box center [1349, 154] width 133 height 20
click at [1175, 181] on div "Pago Autorizado" at bounding box center [1365, 176] width 121 height 13
drag, startPoint x: 1311, startPoint y: 202, endPoint x: 1311, endPoint y: 213, distance: 11.0
click at [1175, 203] on div "Pagado" at bounding box center [1365, 201] width 121 height 13
click at [1175, 226] on div "En validación" at bounding box center [1365, 225] width 121 height 13
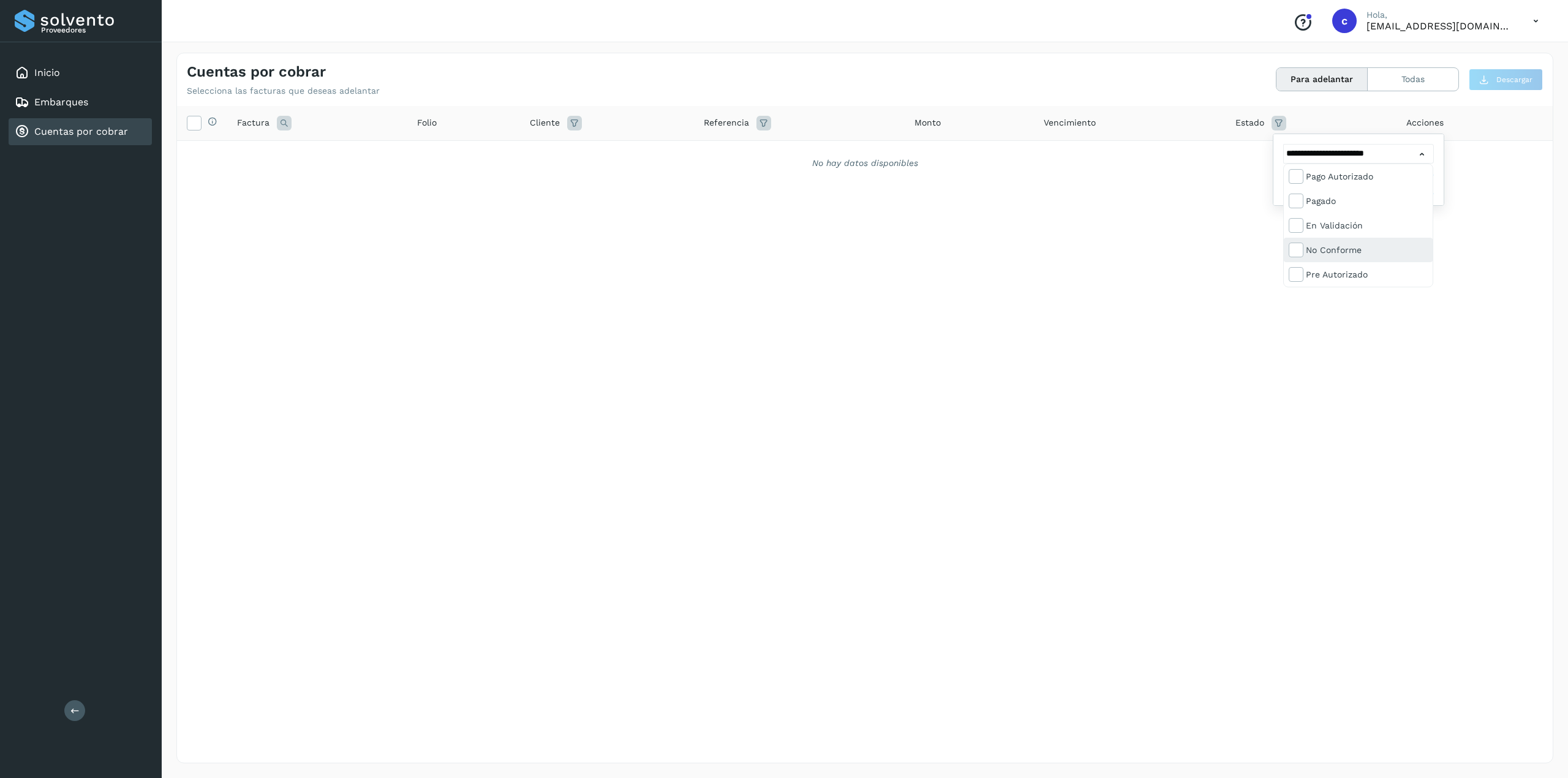
click at [1175, 246] on div "No conforme" at bounding box center [1365, 250] width 121 height 13
click at [1175, 287] on div "Pre Autorizado" at bounding box center [1358, 299] width 149 height 24
type input "**********"
click at [1175, 309] on div at bounding box center [784, 389] width 1568 height 778
click at [1175, 182] on button "Filtrar" at bounding box center [1390, 184] width 87 height 22
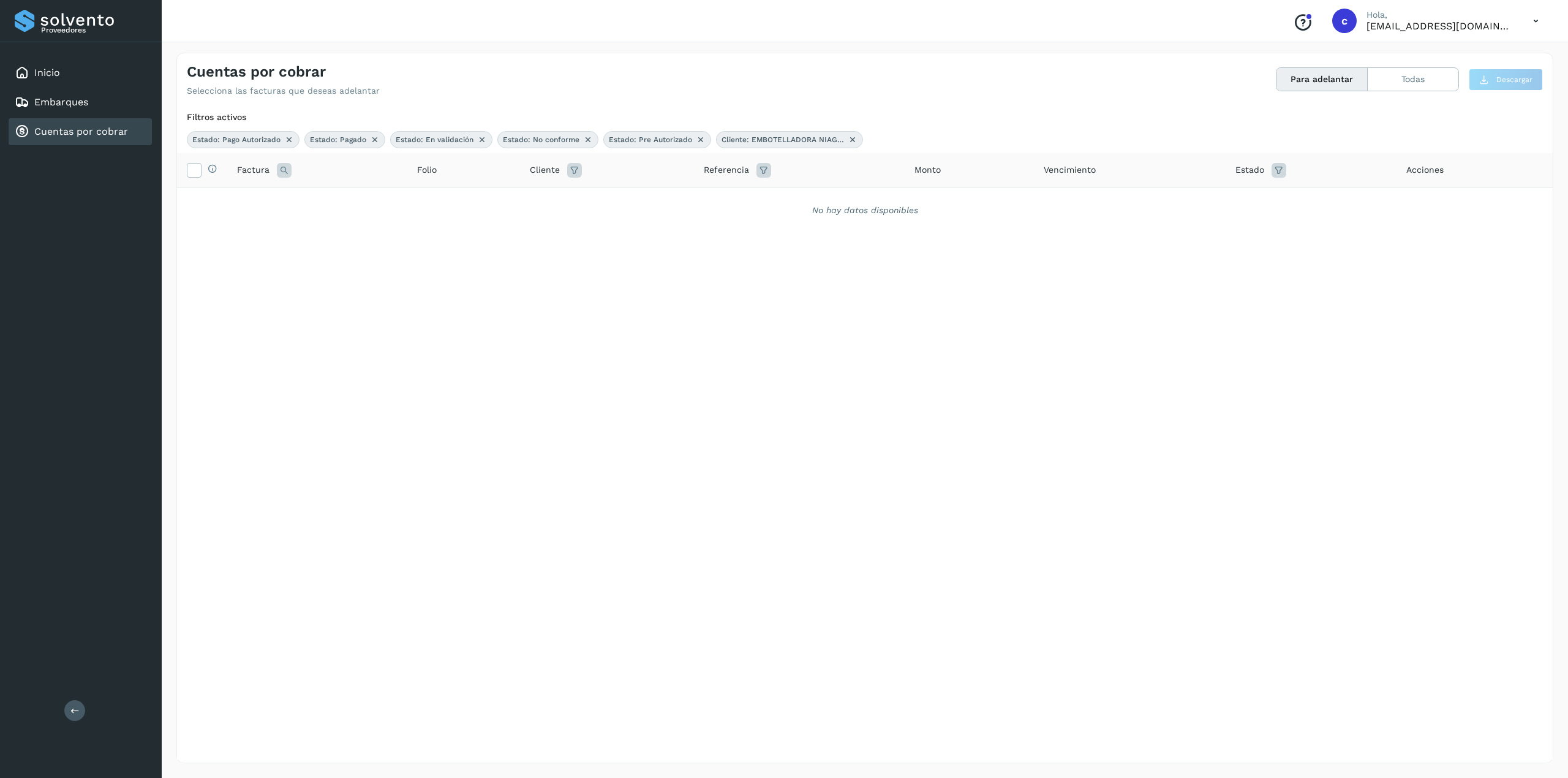
click at [282, 169] on icon at bounding box center [284, 170] width 15 height 15
drag, startPoint x: 316, startPoint y: 193, endPoint x: 318, endPoint y: 203, distance: 10.2
click at [318, 198] on input "text" at bounding box center [364, 202] width 151 height 20
click at [197, 168] on th "Selecciona todas las facturas disponibles para adelanto" at bounding box center [202, 171] width 50 height 35
click at [196, 168] on icon at bounding box center [193, 168] width 13 height 13
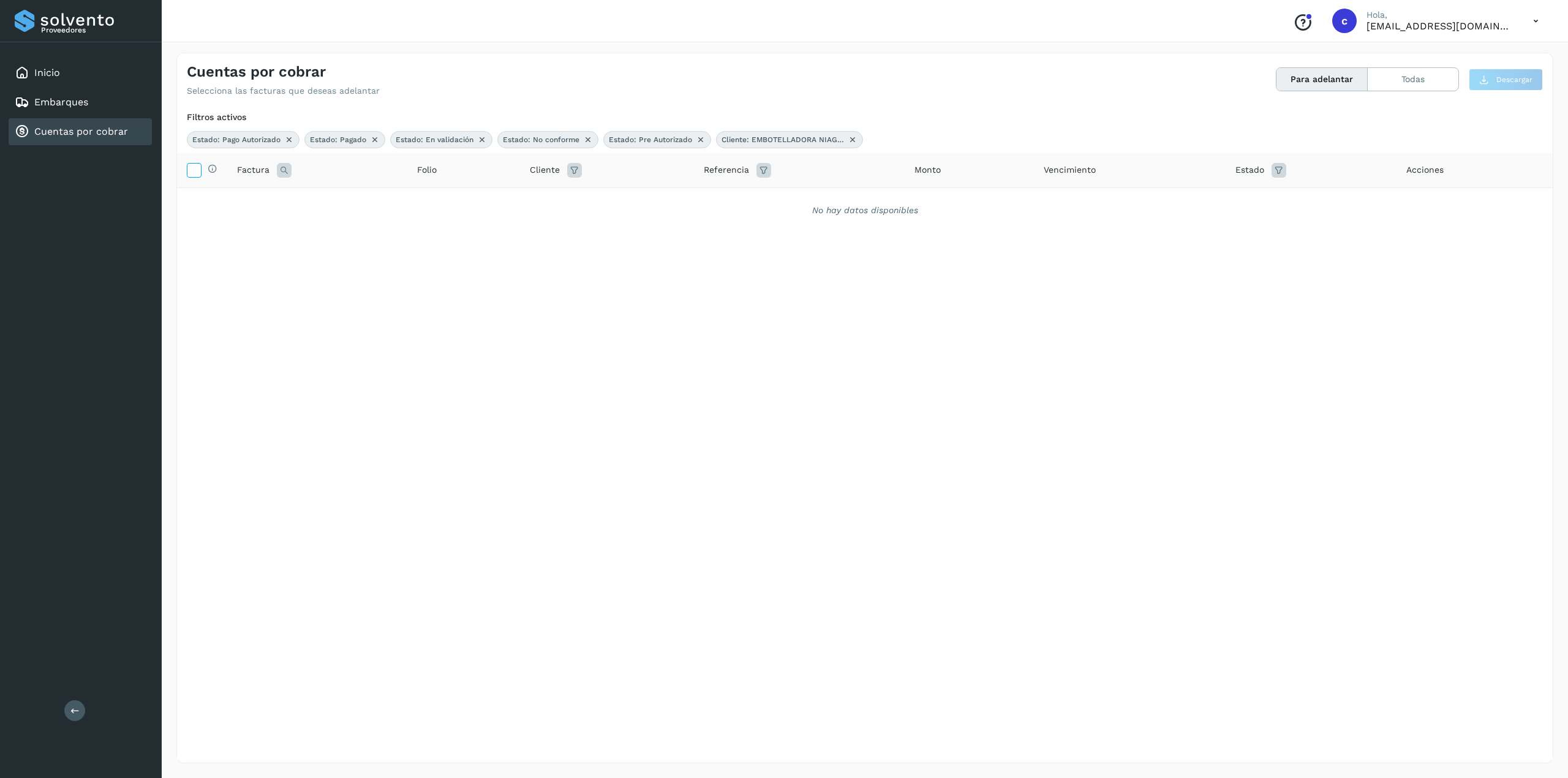
click at [197, 173] on icon at bounding box center [193, 168] width 13 height 13
click at [1175, 80] on button "Todas" at bounding box center [1412, 79] width 91 height 23
click at [1175, 88] on button "Todas" at bounding box center [1412, 79] width 91 height 23
click at [850, 138] on icon at bounding box center [853, 140] width 10 height 10
click at [697, 136] on icon at bounding box center [701, 140] width 10 height 10
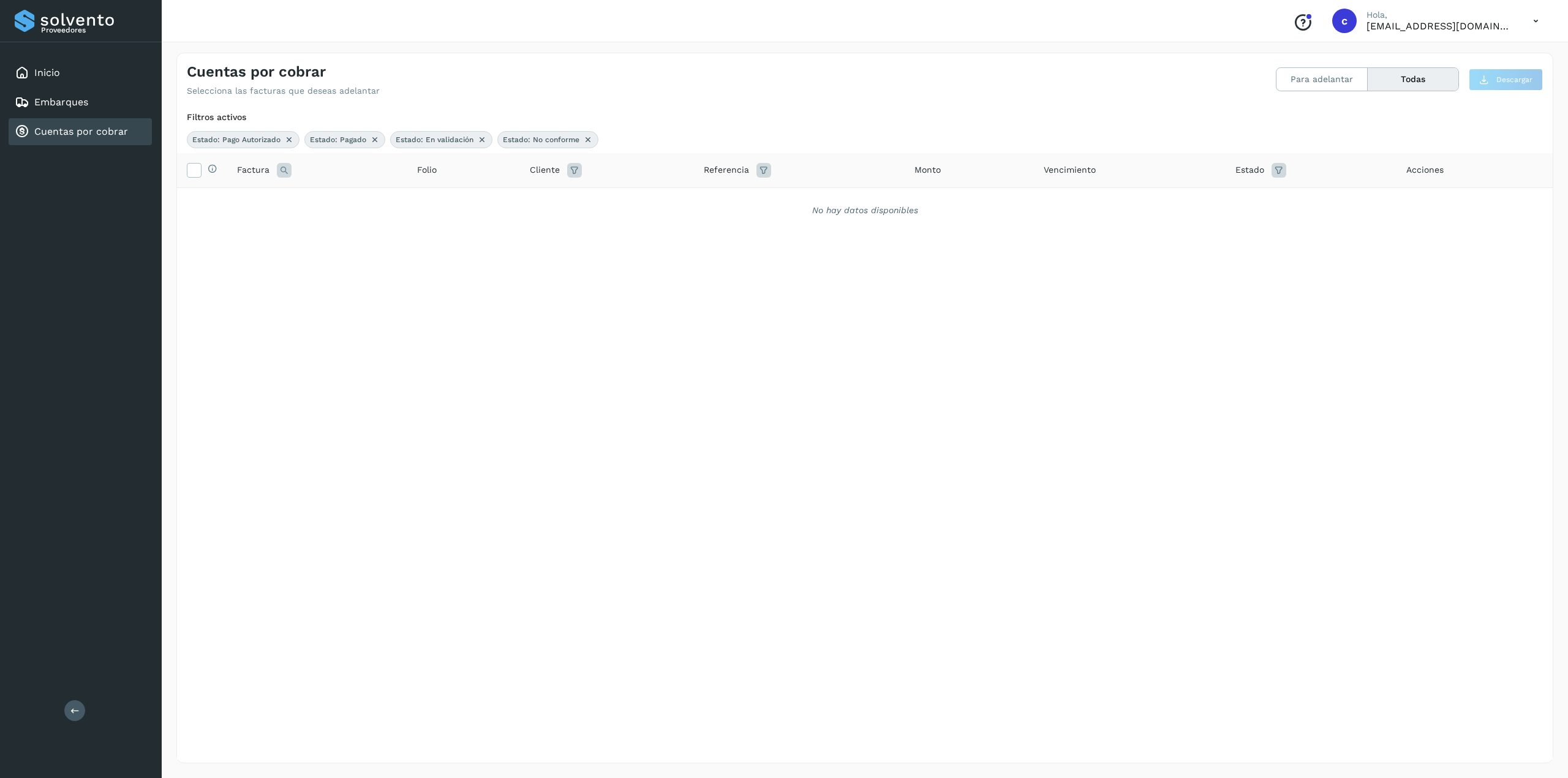
click at [590, 142] on icon at bounding box center [588, 140] width 10 height 10
click at [483, 138] on icon at bounding box center [482, 140] width 10 height 10
click at [378, 143] on icon at bounding box center [375, 140] width 10 height 10
click at [292, 138] on icon at bounding box center [289, 140] width 10 height 10
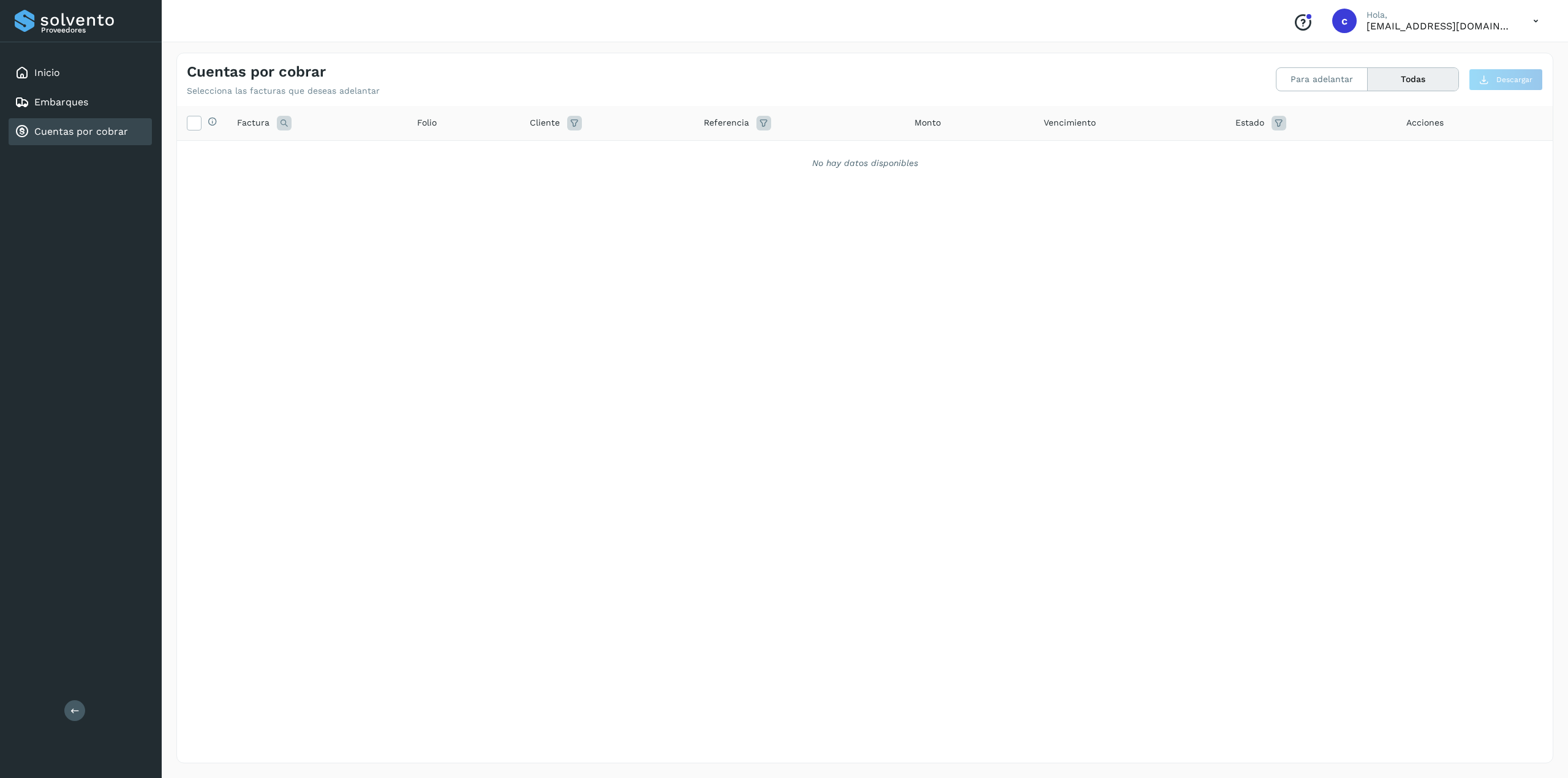
click at [1175, 75] on button "Todas" at bounding box center [1412, 79] width 91 height 23
drag, startPoint x: 1426, startPoint y: 78, endPoint x: 1342, endPoint y: 82, distance: 84.1
click at [1175, 78] on button "Todas" at bounding box center [1412, 79] width 91 height 23
click at [1175, 82] on button "Para adelantar" at bounding box center [1412, 79] width 91 height 23
click at [1175, 82] on button "Para adelantar" at bounding box center [1321, 79] width 91 height 23
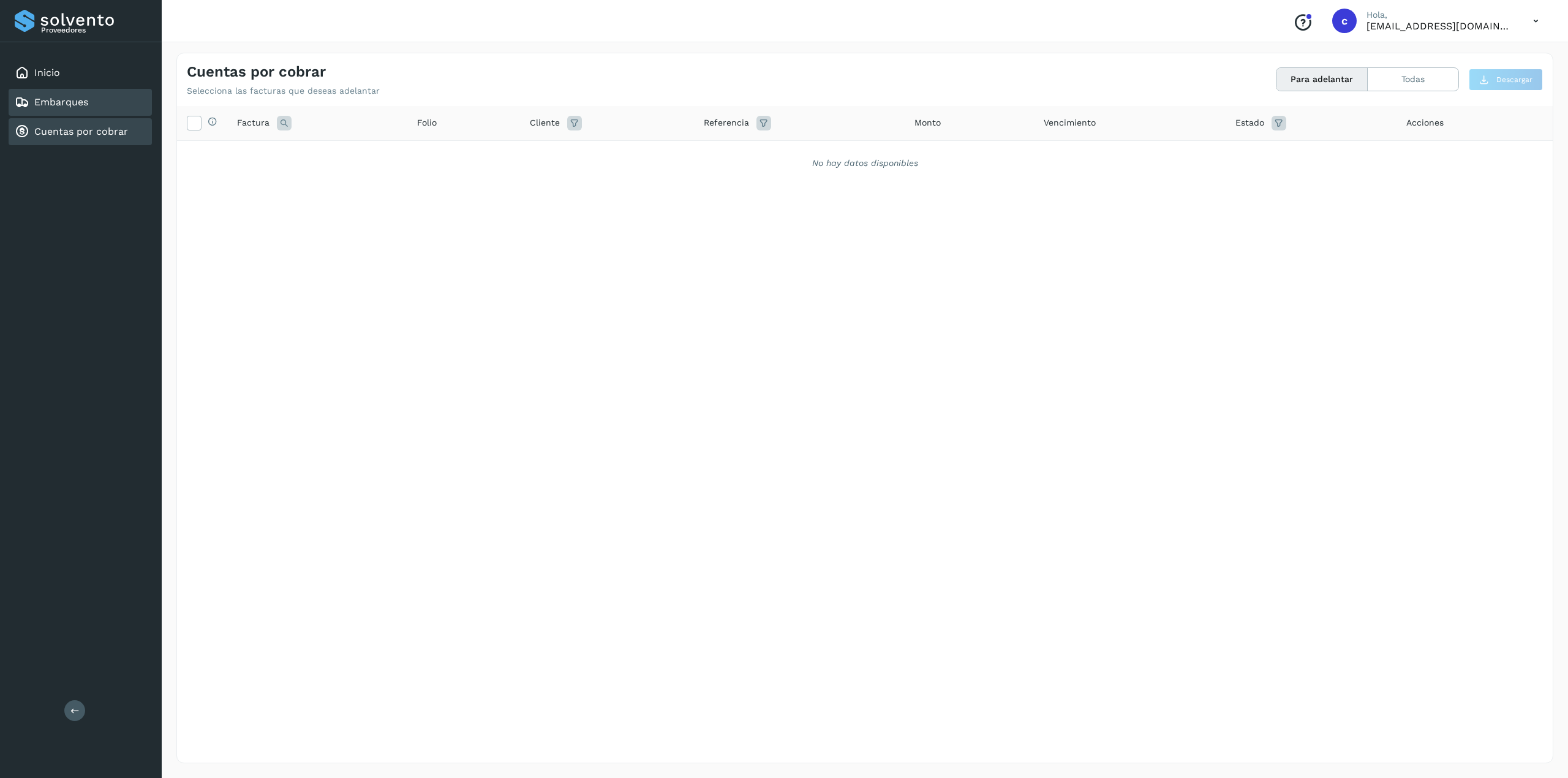
click at [44, 107] on div "Embarques" at bounding box center [52, 103] width 73 height 15
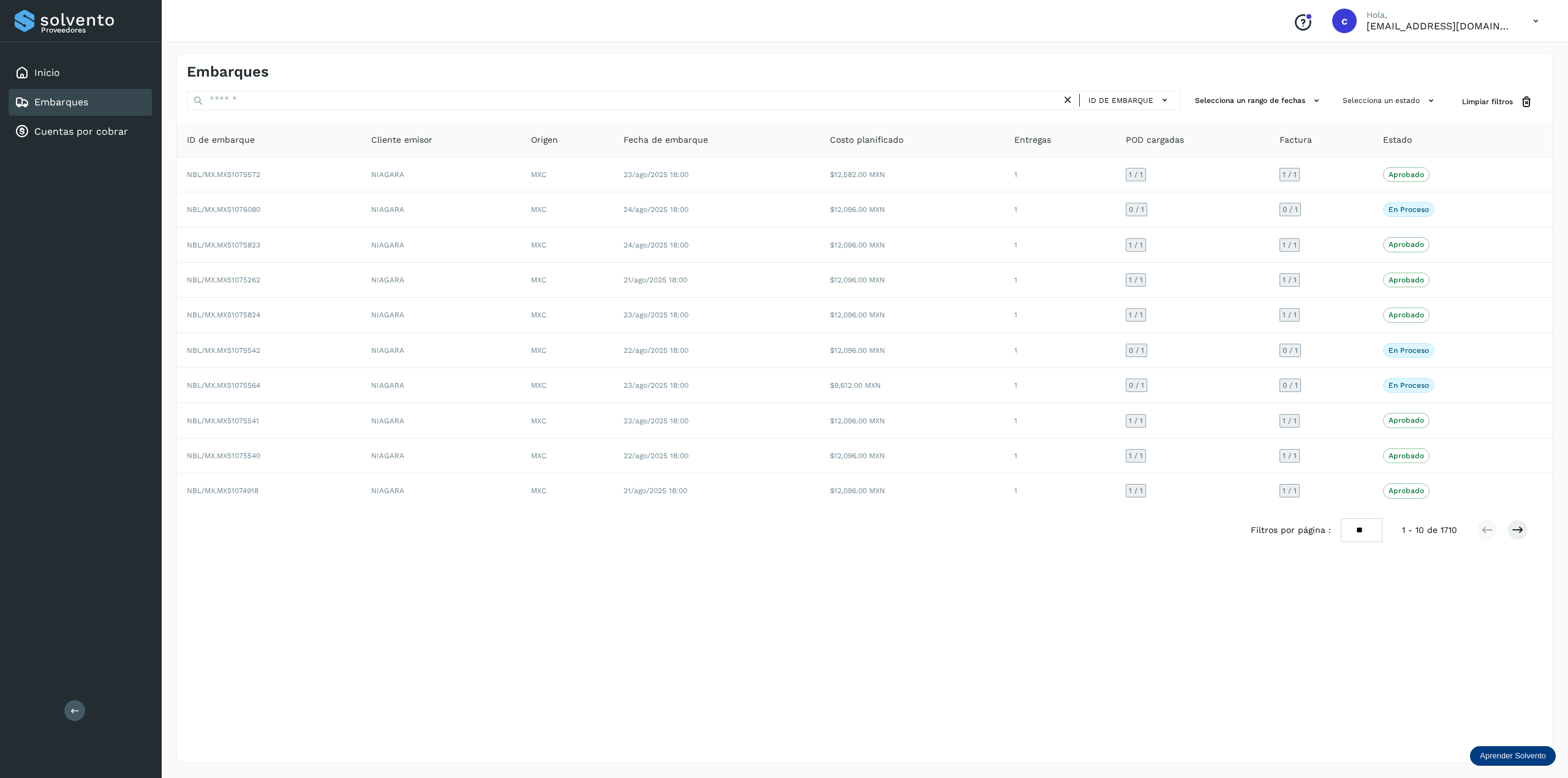
click at [1175, 67] on div "Embarques" at bounding box center [864, 67] width 1375 height 28
drag, startPoint x: 1412, startPoint y: 68, endPoint x: 1259, endPoint y: 606, distance: 559.3
click at [1175, 583] on div "Embarques ID de embarque Selecciona un rango de fechas Selecciona un estado Lim…" at bounding box center [864, 408] width 1376 height 710
click at [88, 135] on link "Cuentas por cobrar" at bounding box center [81, 132] width 93 height 12
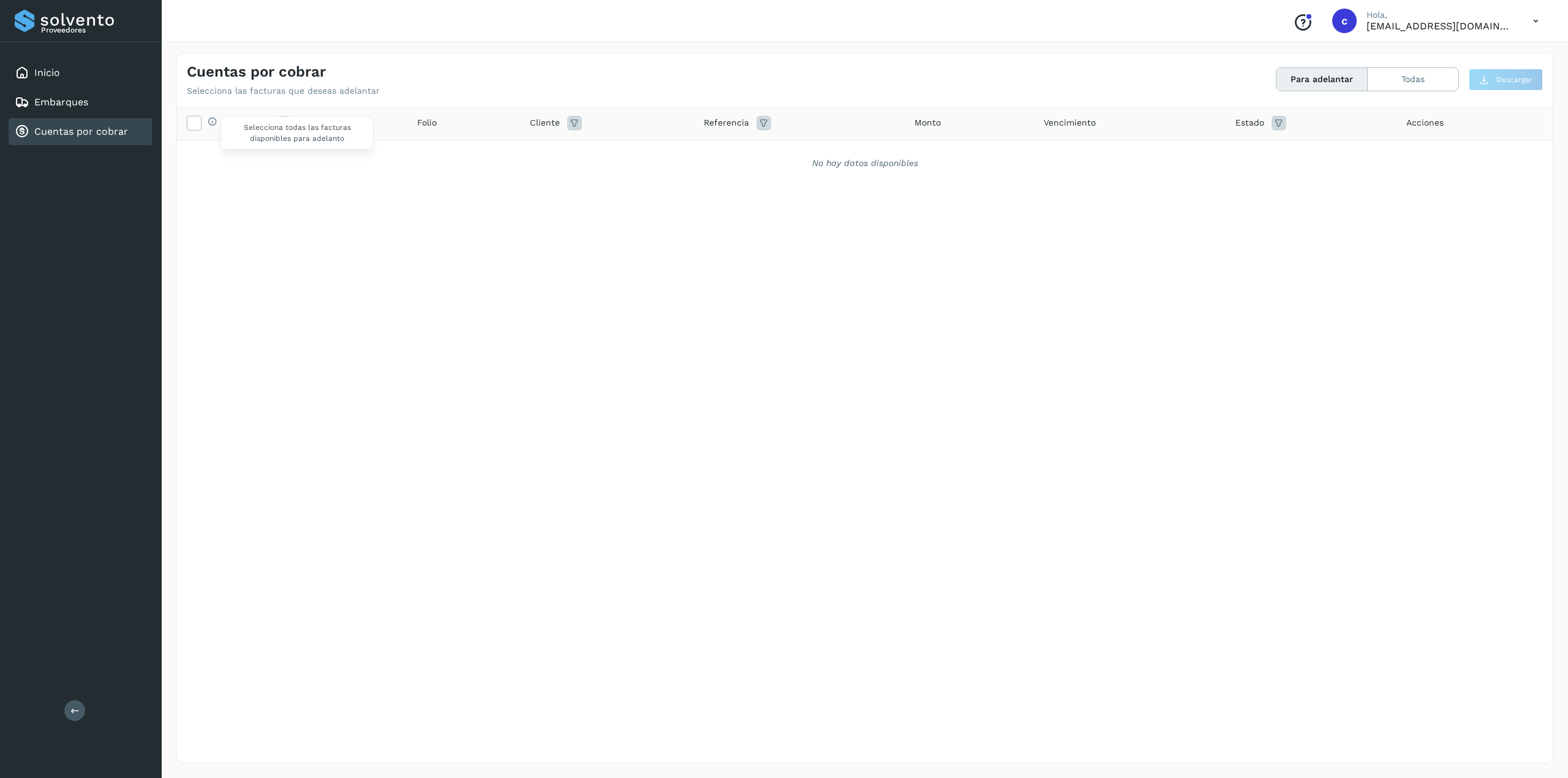
click at [258, 123] on span "Selecciona todas las facturas disponibles para adelanto" at bounding box center [297, 133] width 153 height 33
click at [273, 123] on span "Selecciona todas las facturas disponibles para adelanto" at bounding box center [297, 133] width 153 height 33
click at [283, 123] on span "Selecciona todas las facturas disponibles para adelanto" at bounding box center [297, 133] width 153 height 33
drag, startPoint x: 293, startPoint y: 109, endPoint x: 285, endPoint y: 128, distance: 20.6
click at [288, 123] on tr "Selecciona todas las facturas disponibles para adelanto Factura Folio Cliente R…" at bounding box center [864, 123] width 1375 height 35
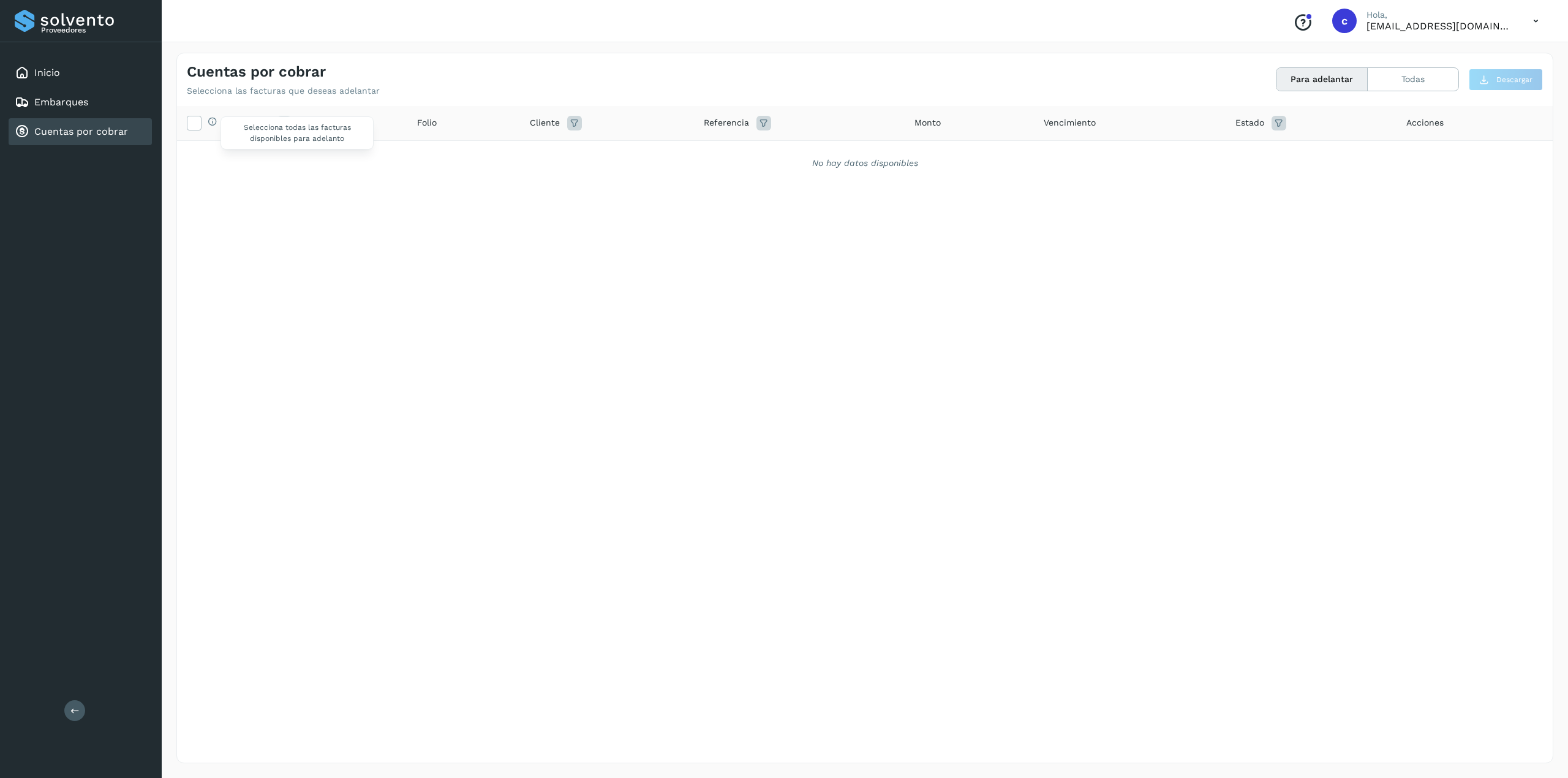
click at [285, 126] on span "Selecciona todas las facturas disponibles para adelanto" at bounding box center [297, 133] width 153 height 33
click at [266, 229] on div "Selecciona todas las facturas disponibles para adelanto Factura Folio Cliente R…" at bounding box center [864, 409] width 1375 height 606
click at [282, 123] on icon at bounding box center [284, 123] width 15 height 15
click at [310, 158] on input "text" at bounding box center [364, 154] width 151 height 20
paste input "**********"
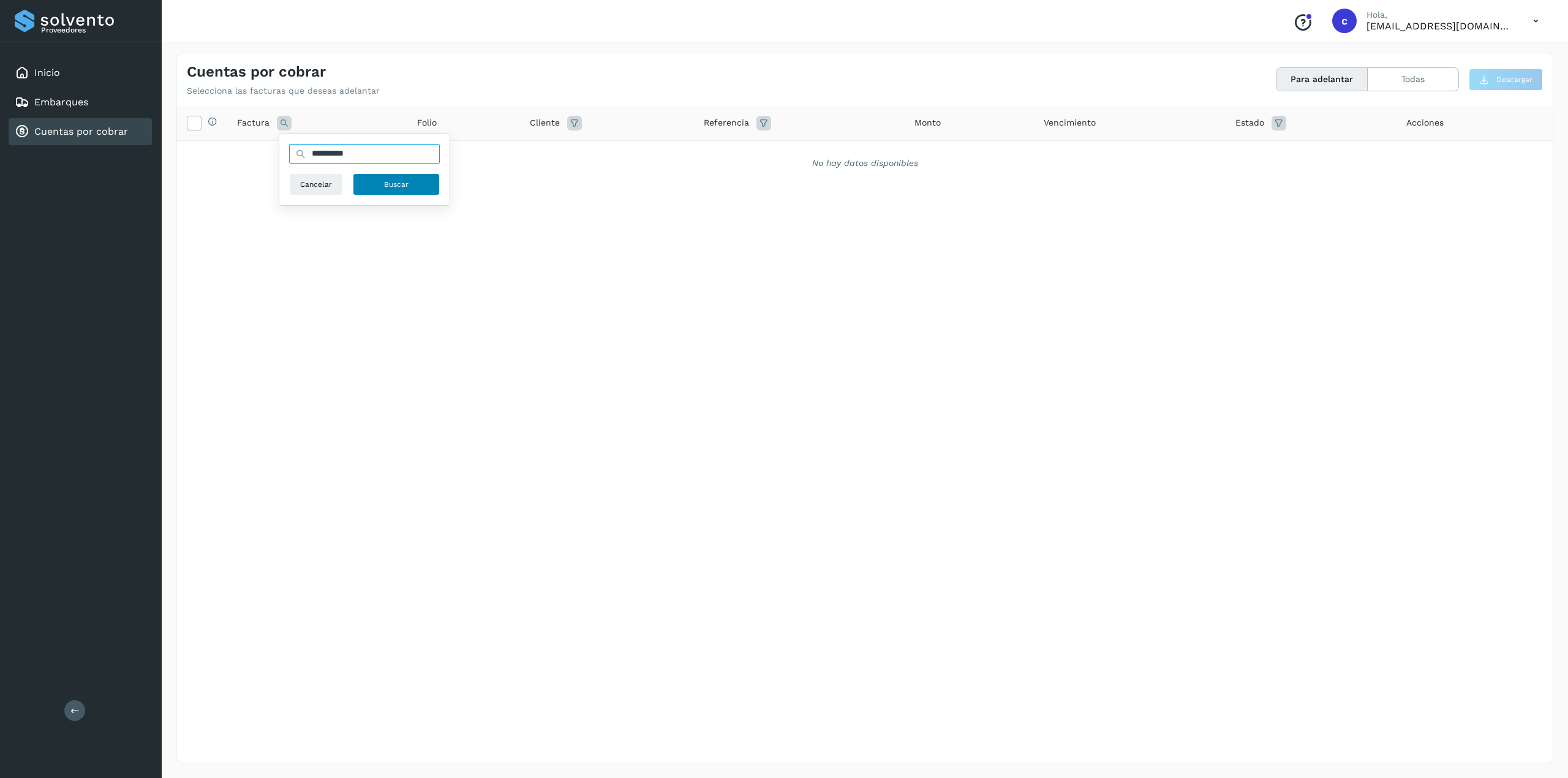
type input "**********"
click at [408, 184] on span "Buscar" at bounding box center [396, 184] width 24 height 11
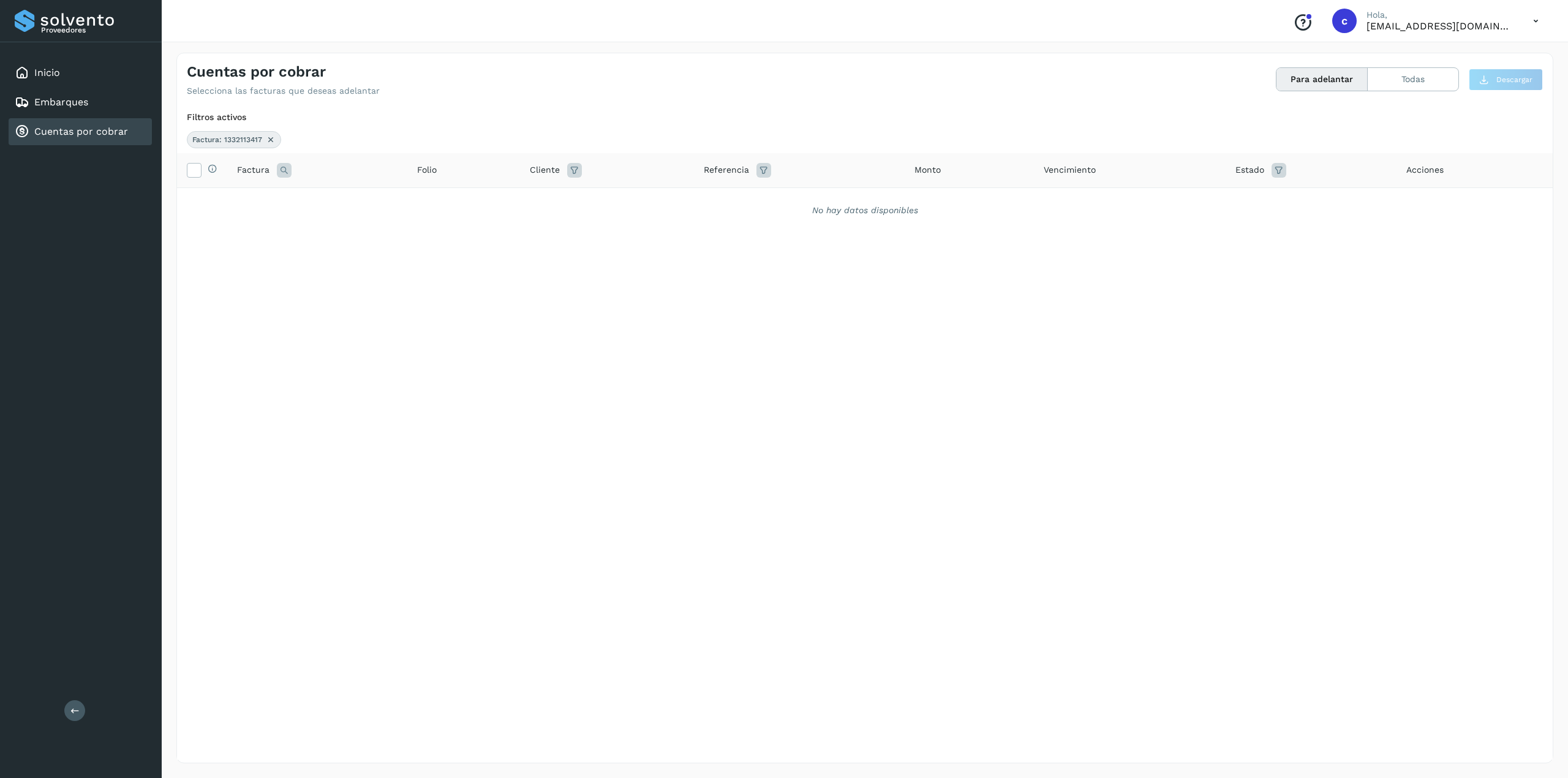
click at [275, 135] on icon at bounding box center [271, 140] width 10 height 10
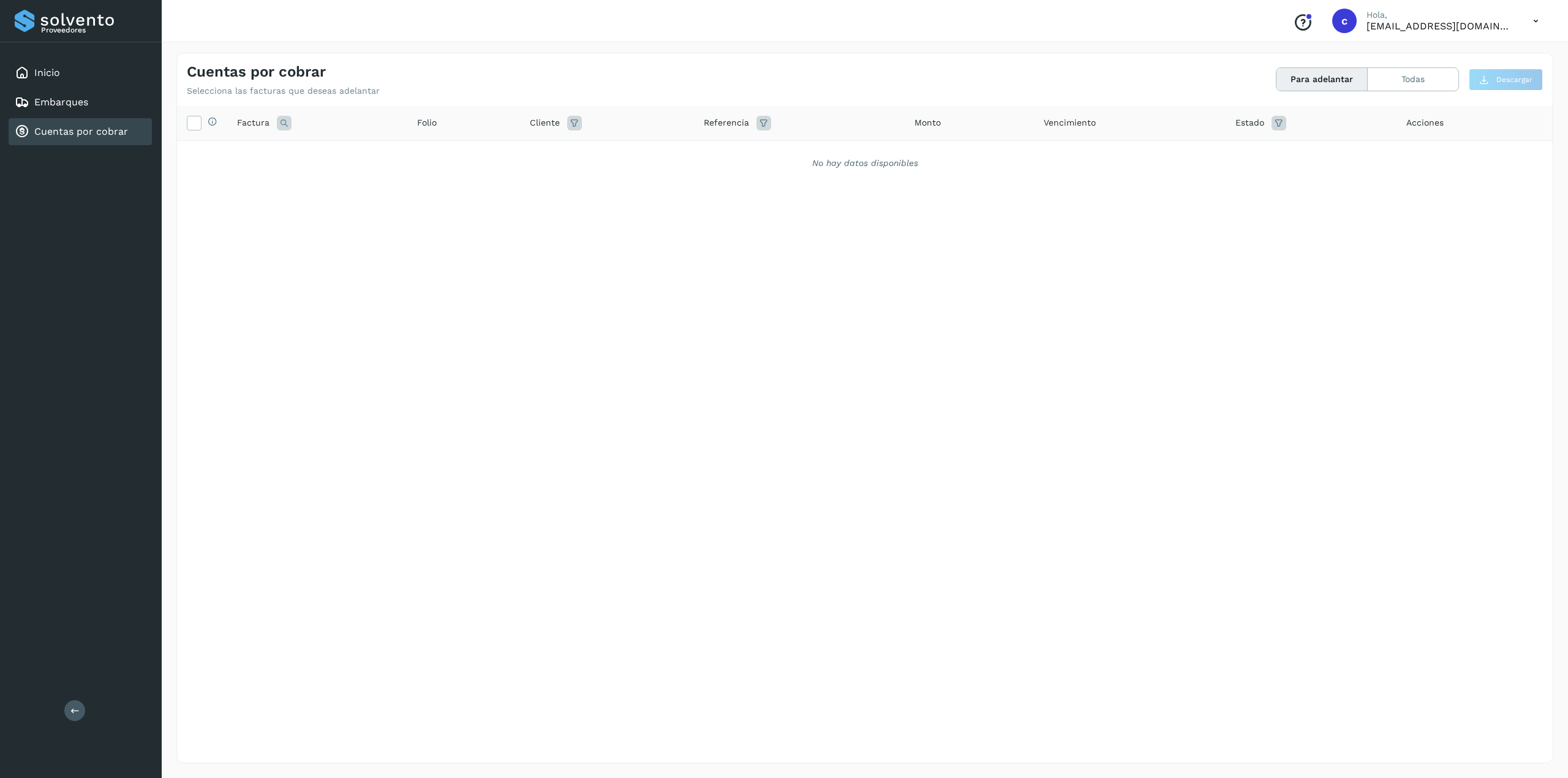
click at [753, 123] on div "Referencia" at bounding box center [799, 123] width 191 height 15
click at [764, 123] on icon at bounding box center [764, 123] width 15 height 15
click at [789, 156] on input "text" at bounding box center [842, 154] width 151 height 20
paste input "**********"
type input "**********"
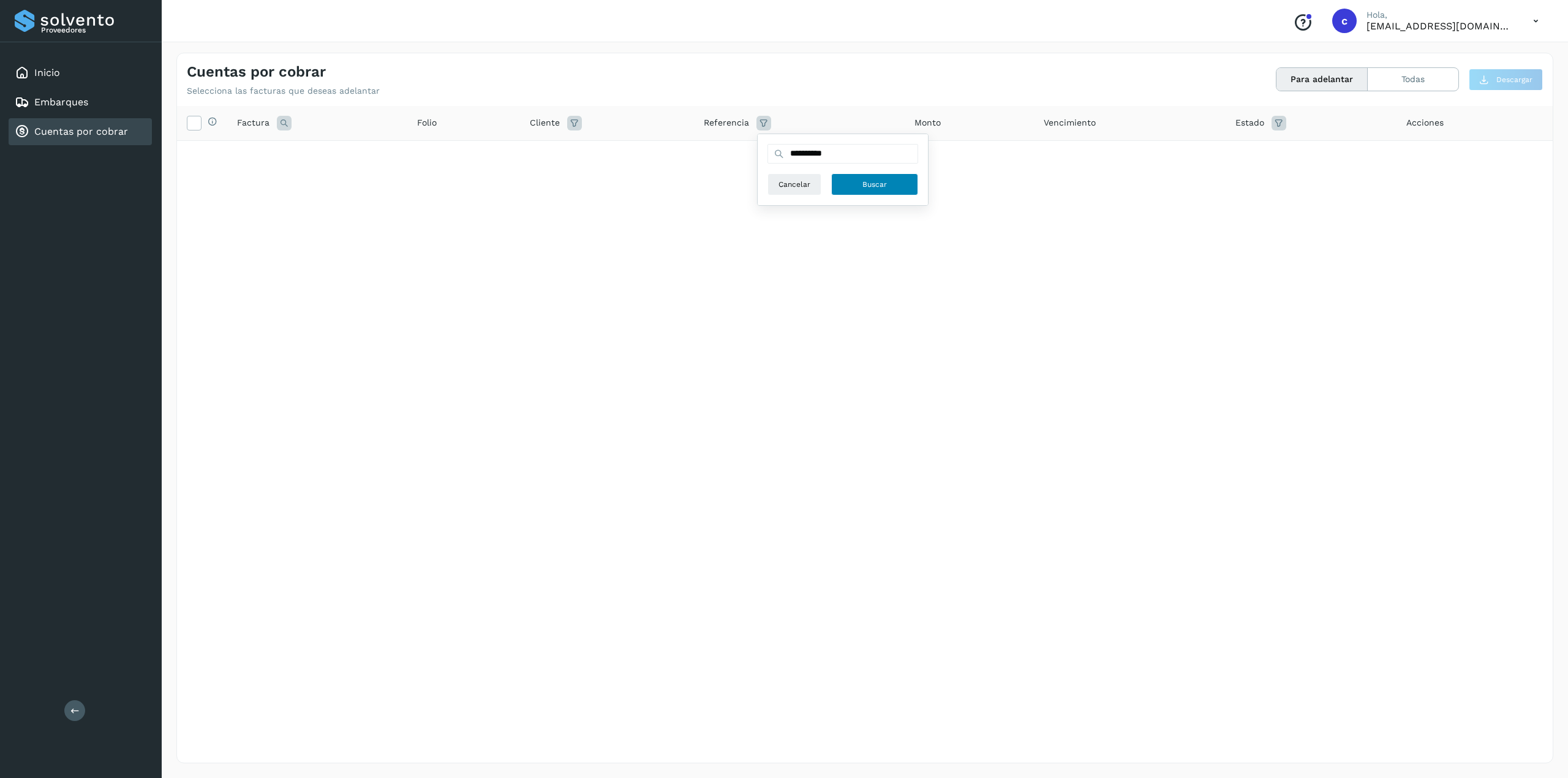
click at [859, 185] on button "Buscar" at bounding box center [874, 184] width 87 height 22
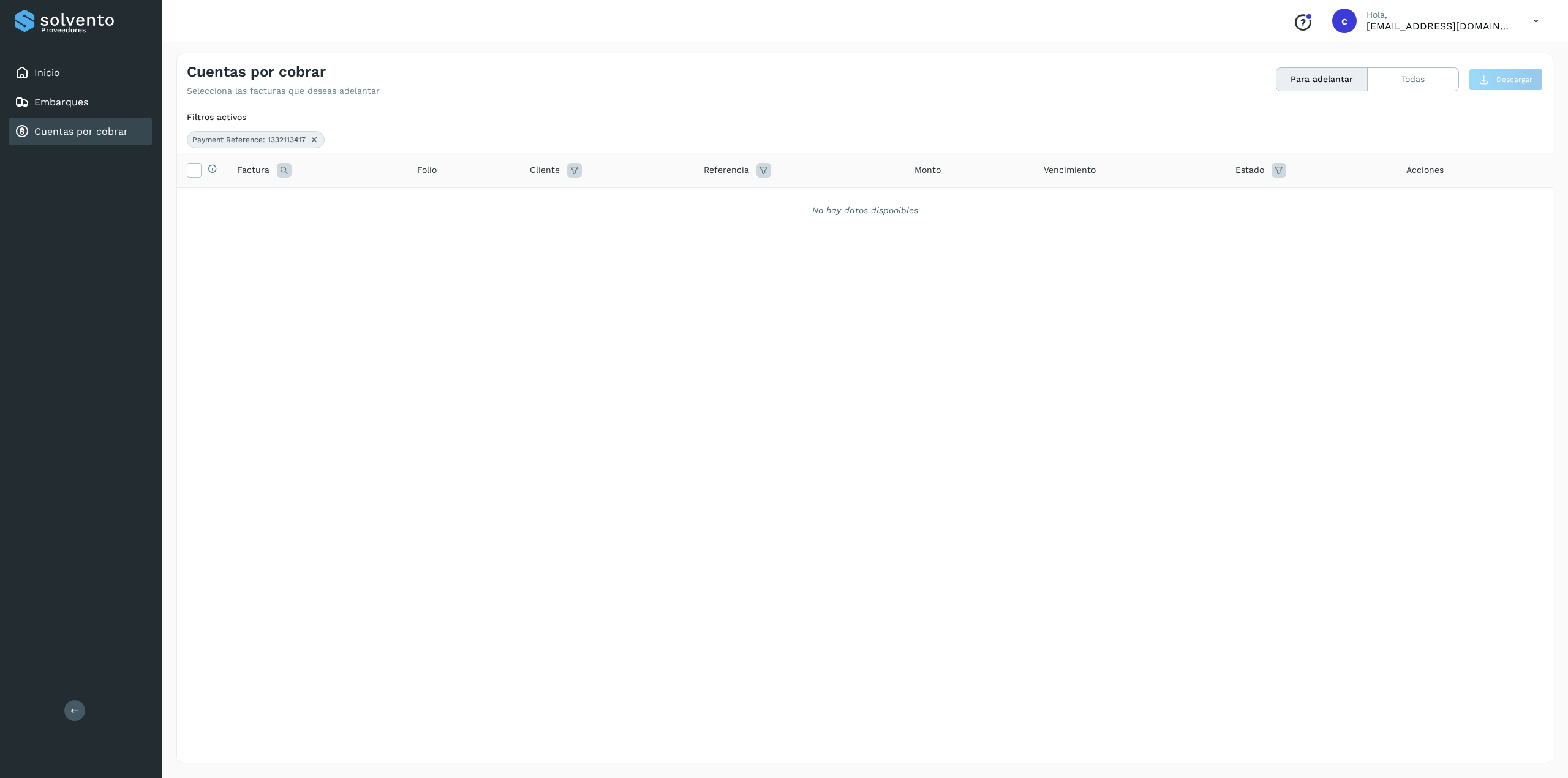
click at [317, 135] on icon at bounding box center [314, 140] width 10 height 10
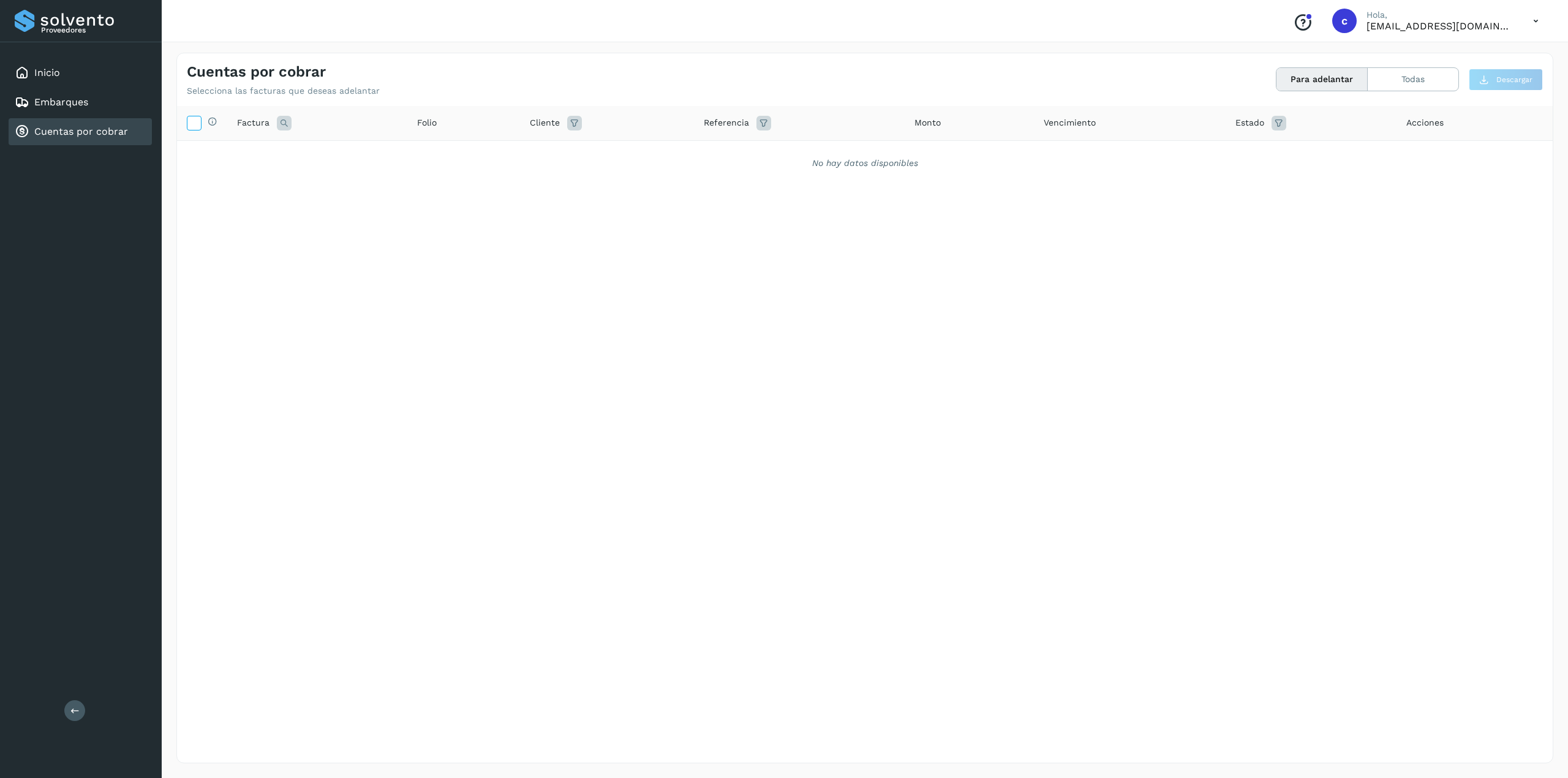
click at [198, 128] on icon at bounding box center [193, 122] width 13 height 13
click at [217, 123] on icon at bounding box center [213, 122] width 10 height 10
click at [217, 123] on th "Selecciona todas las facturas disponibles para adelanto" at bounding box center [202, 123] width 50 height 35
drag, startPoint x: 1274, startPoint y: 126, endPoint x: 1282, endPoint y: 121, distance: 9.4
click at [1175, 126] on icon at bounding box center [1279, 123] width 15 height 15
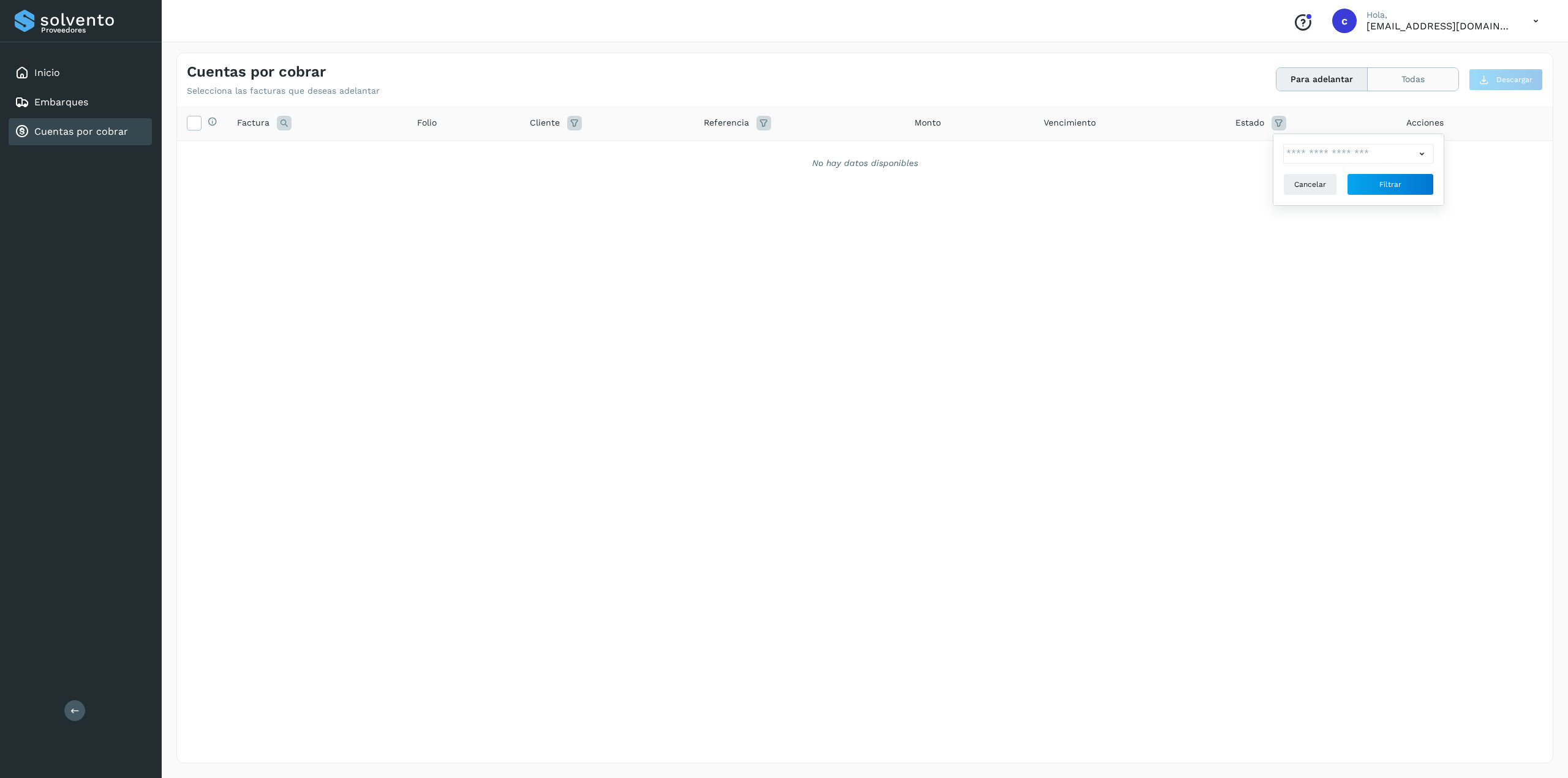
click at [1175, 89] on button "Todas" at bounding box center [1412, 79] width 91 height 23
click at [1175, 118] on icon at bounding box center [1279, 123] width 15 height 15
click at [1175, 163] on input "text" at bounding box center [1349, 154] width 133 height 20
click at [1175, 182] on div "Pago Autorizado" at bounding box center [1365, 176] width 121 height 13
drag, startPoint x: 1306, startPoint y: 193, endPoint x: 1306, endPoint y: 211, distance: 18.0
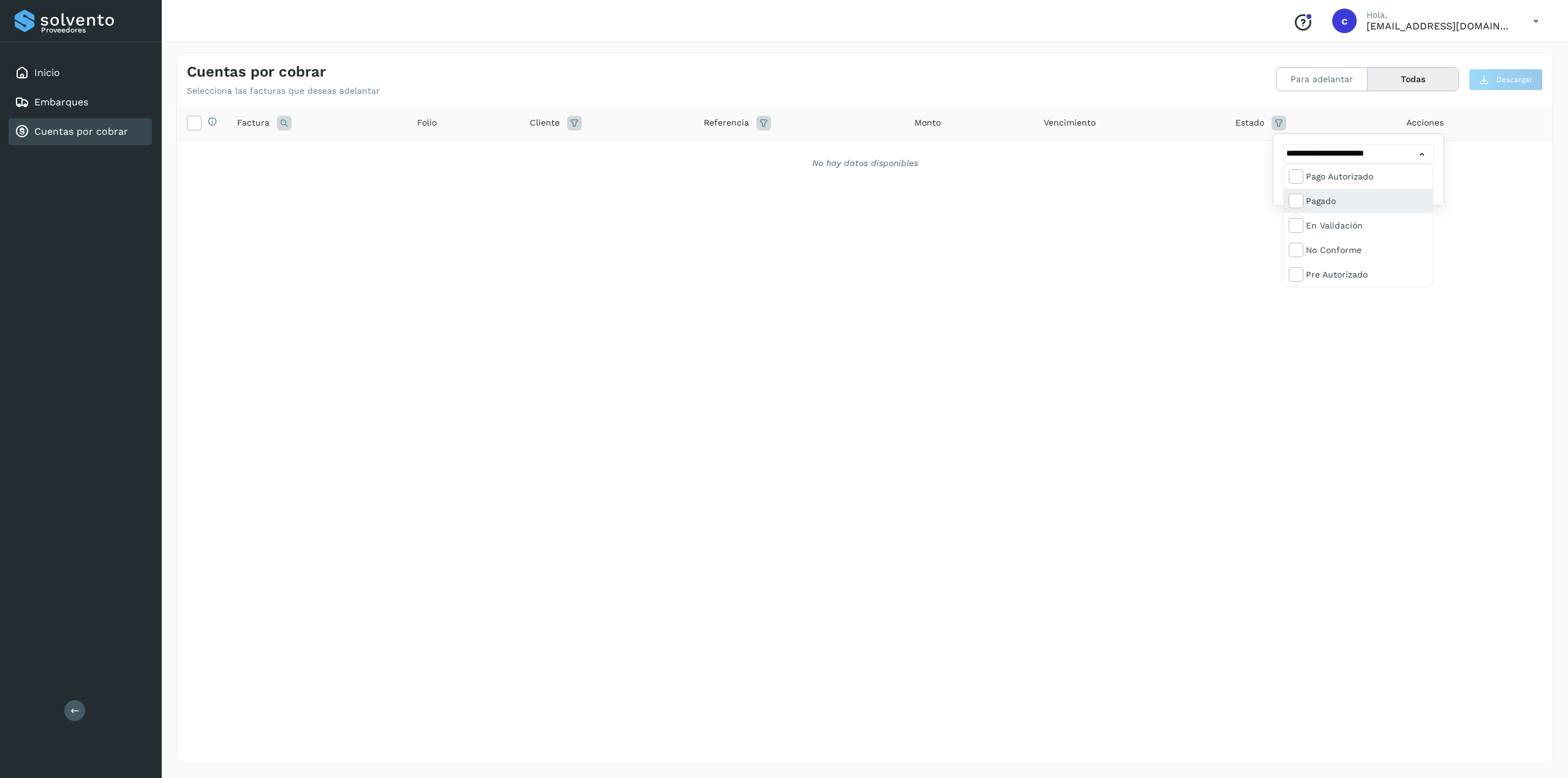
click at [1175, 213] on div "Pagado" at bounding box center [1358, 225] width 149 height 24
drag, startPoint x: 1306, startPoint y: 211, endPoint x: 1305, endPoint y: 228, distance: 17.0
click at [1175, 213] on div "Pago Autorizado Pagado En validación No conforme Pre Autorizado Por validar Eli…" at bounding box center [1358, 225] width 149 height 123
click at [1175, 232] on div "En validación" at bounding box center [1365, 225] width 121 height 13
click at [1175, 262] on div "No conforme" at bounding box center [1358, 274] width 149 height 24
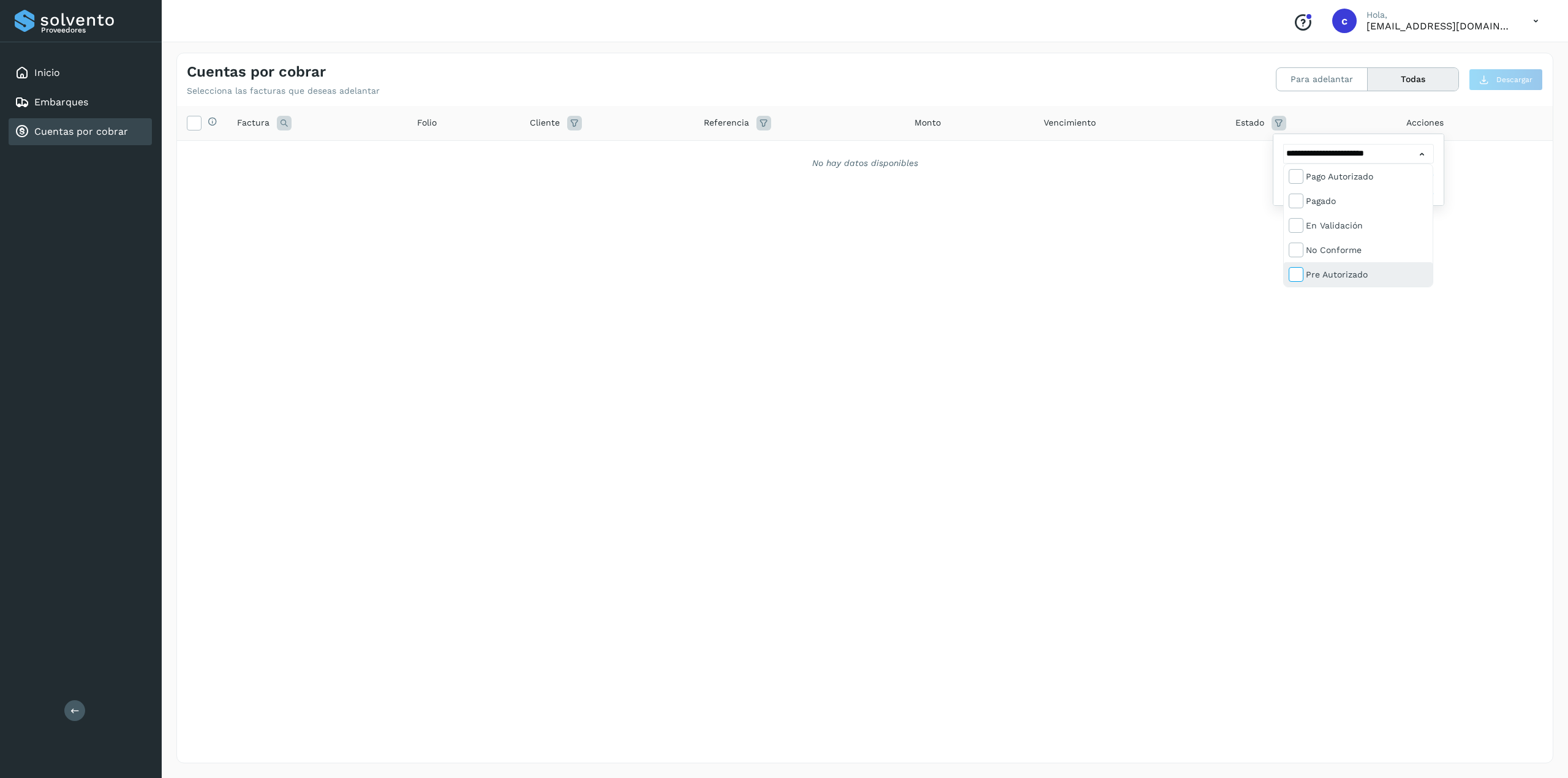
click at [1175, 276] on icon at bounding box center [1295, 274] width 13 height 13
click at [1175, 228] on div "Por validar" at bounding box center [1372, 225] width 121 height 13
click at [1175, 262] on div "Eliminado" at bounding box center [1364, 274] width 149 height 24
click at [1175, 279] on div "Aceptada" at bounding box center [1372, 274] width 121 height 13
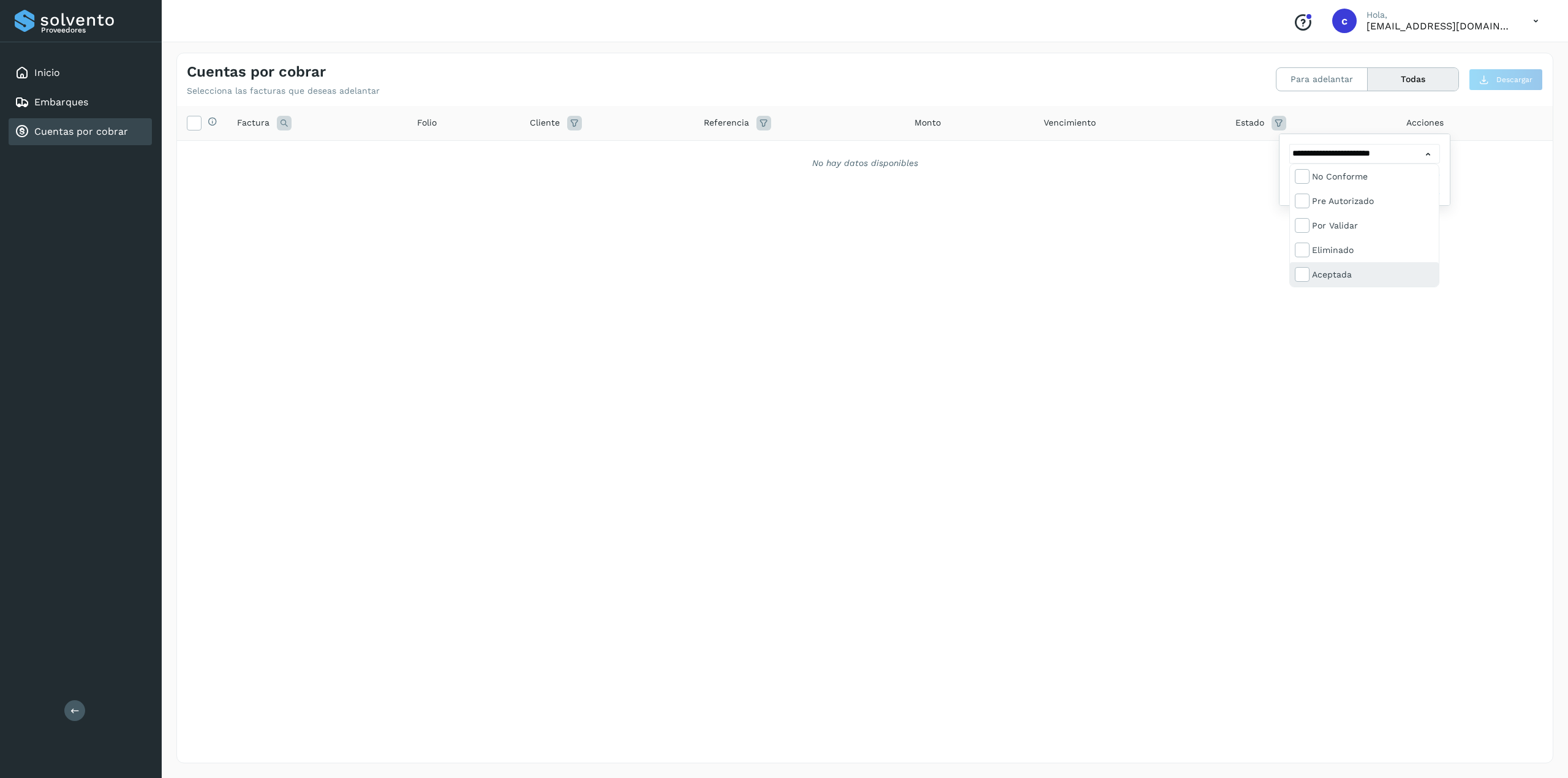
type input "**********"
click at [1175, 195] on div at bounding box center [784, 389] width 1568 height 778
click at [1175, 179] on button "Filtrar" at bounding box center [1396, 184] width 87 height 22
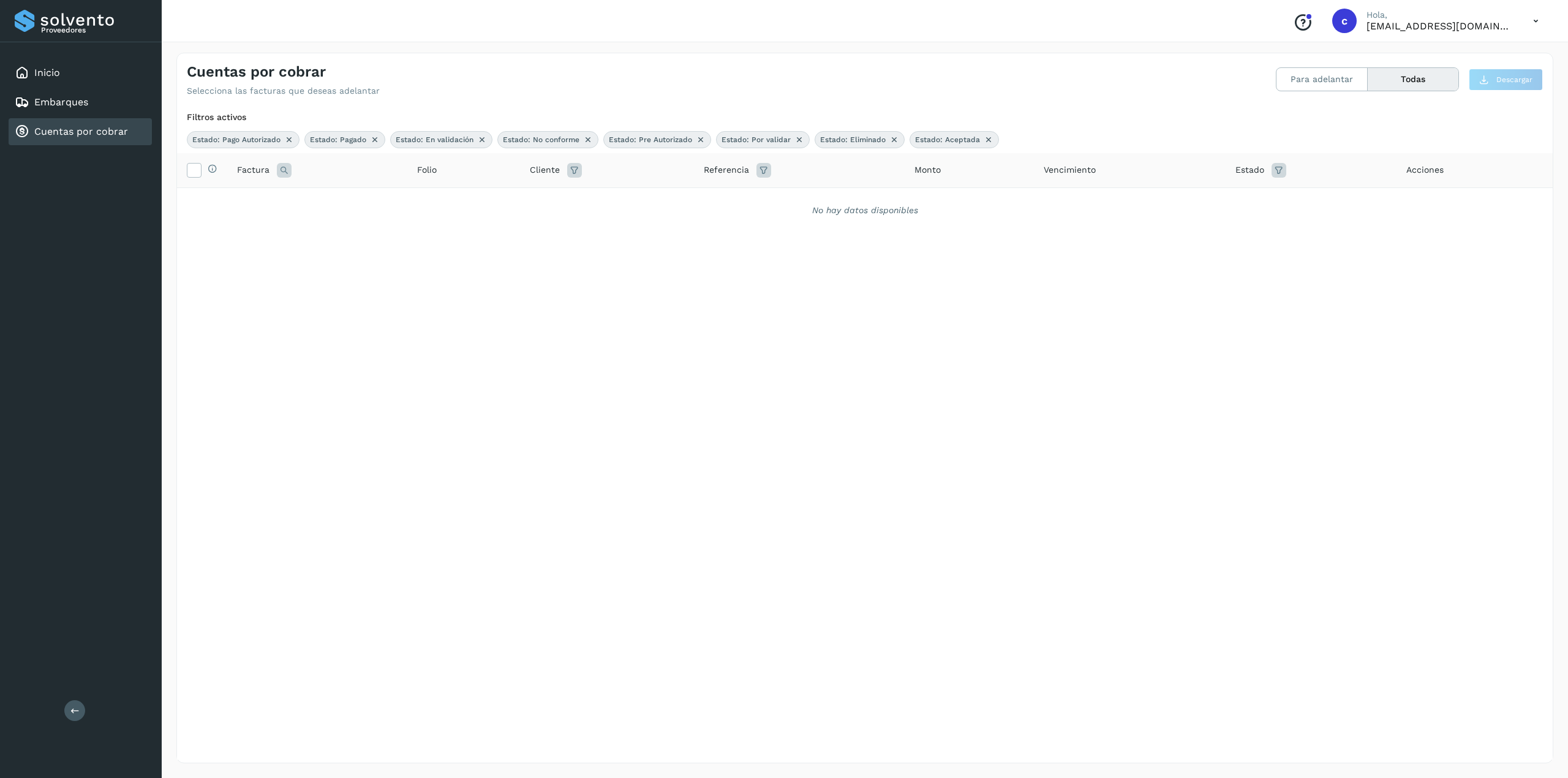
click at [1175, 72] on button "Todas" at bounding box center [1412, 79] width 91 height 23
click at [576, 170] on icon at bounding box center [574, 170] width 15 height 15
click at [657, 203] on input "text" at bounding box center [645, 202] width 133 height 20
click at [643, 224] on div "EMBOTELLADORA [GEOGRAPHIC_DATA]" at bounding box center [663, 223] width 121 height 13
type input "**********"
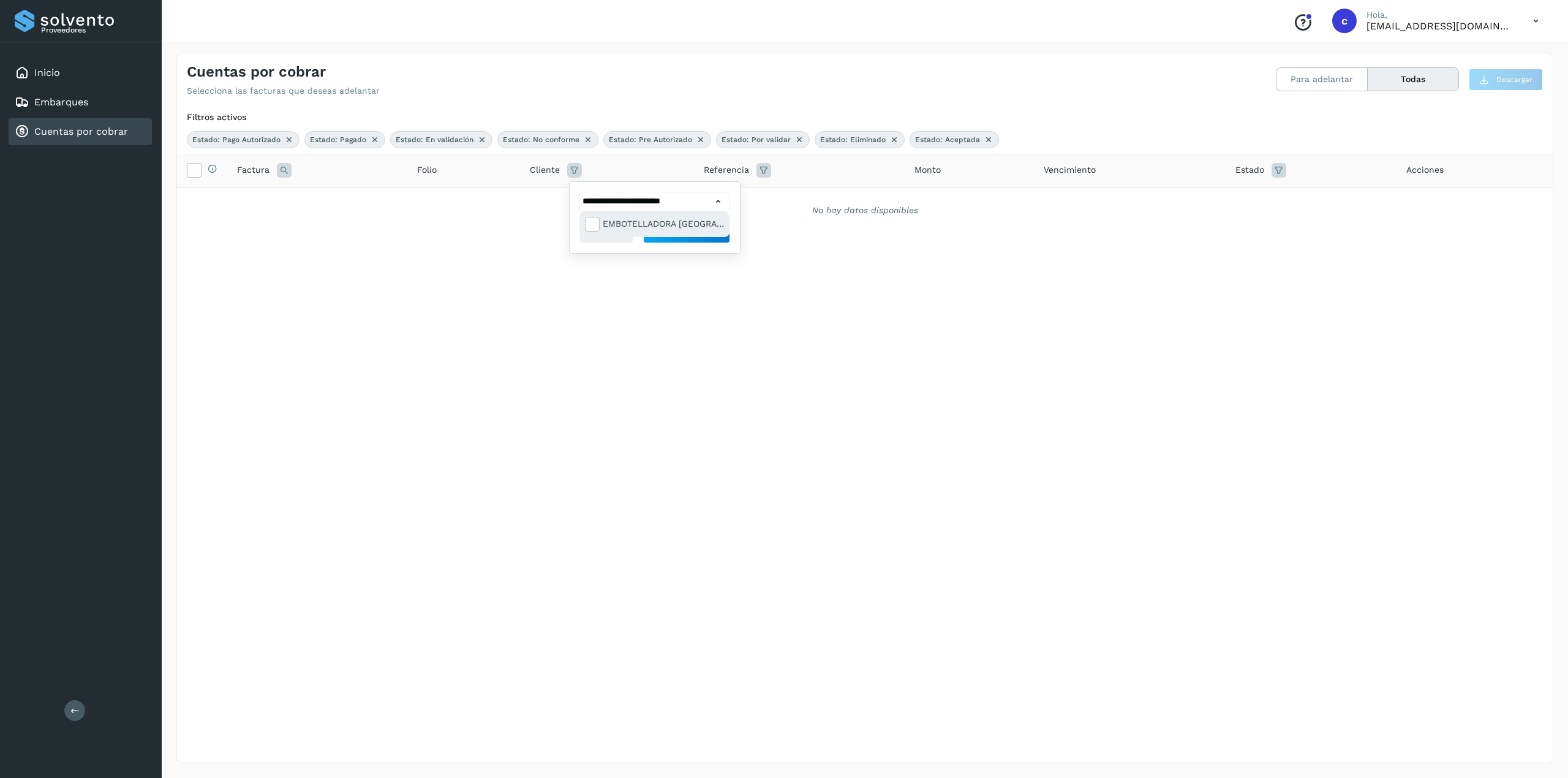
click at [661, 223] on div "EMBOTELLADORA [GEOGRAPHIC_DATA]" at bounding box center [663, 223] width 121 height 13
click at [657, 223] on div "EMBOTELLADORA [GEOGRAPHIC_DATA]" at bounding box center [663, 223] width 121 height 13
type input "**********"
click at [665, 234] on div "EMBOTELLADORA [GEOGRAPHIC_DATA]" at bounding box center [654, 223] width 149 height 24
click at [654, 223] on div "EMBOTELLADORA [GEOGRAPHIC_DATA]" at bounding box center [663, 223] width 121 height 13
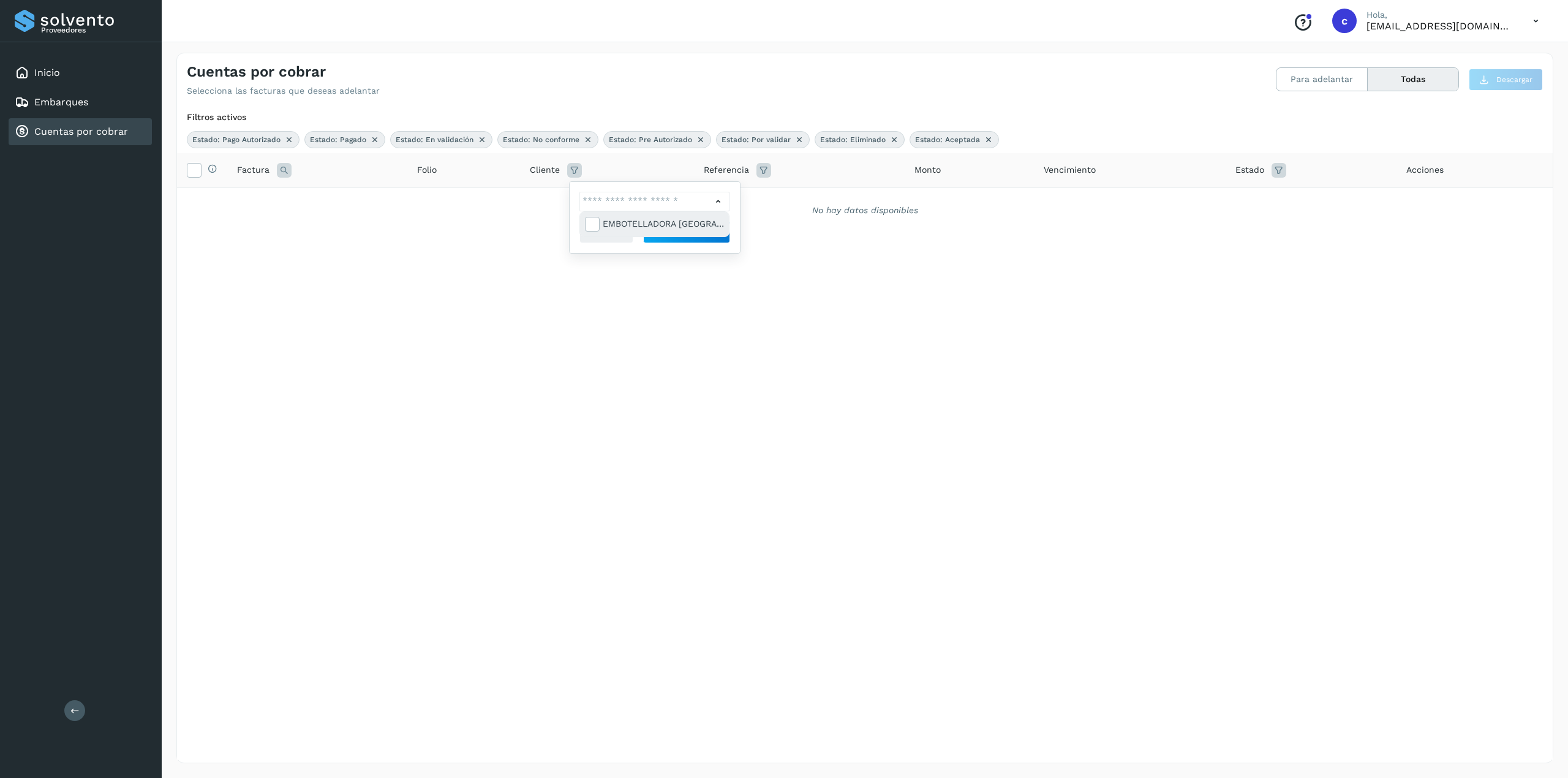
type input "**********"
click at [794, 255] on div at bounding box center [784, 389] width 1568 height 778
click at [720, 227] on button "Filtrar" at bounding box center [686, 232] width 87 height 22
click at [769, 169] on div "Referencia" at bounding box center [799, 170] width 191 height 15
click at [756, 168] on icon at bounding box center [764, 170] width 15 height 15
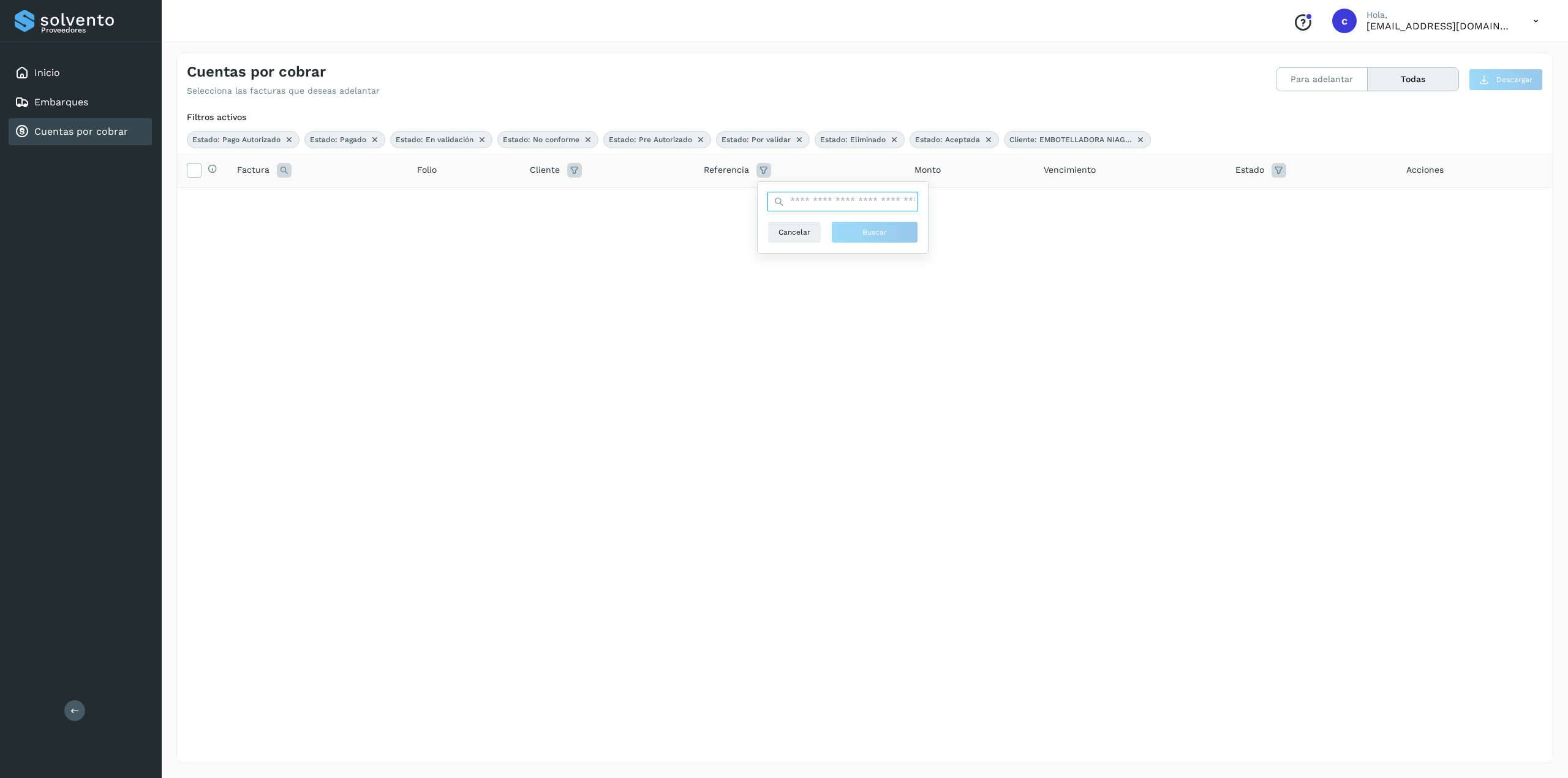
click at [802, 201] on input "text" at bounding box center [842, 202] width 151 height 20
drag, startPoint x: 1085, startPoint y: 260, endPoint x: 1008, endPoint y: 271, distance: 77.8
click at [1085, 261] on div "Selecciona todas las facturas disponibles para adelanto Factura Folio Cliente R…" at bounding box center [864, 456] width 1375 height 606
click at [1175, 80] on button "Todas" at bounding box center [1412, 79] width 91 height 23
click at [188, 167] on icon at bounding box center [193, 168] width 13 height 13
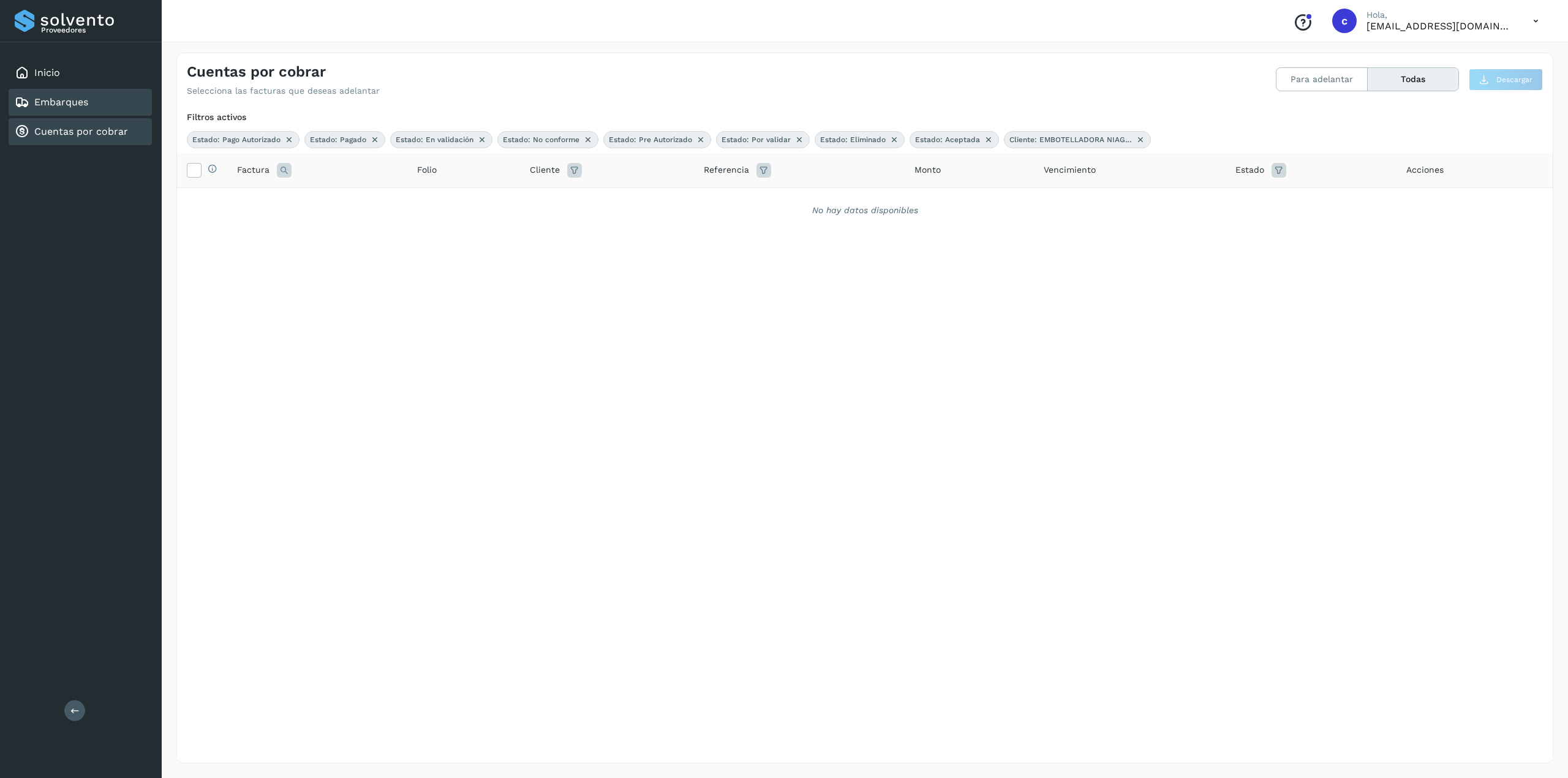
click at [72, 102] on link "Embarques" at bounding box center [61, 102] width 54 height 12
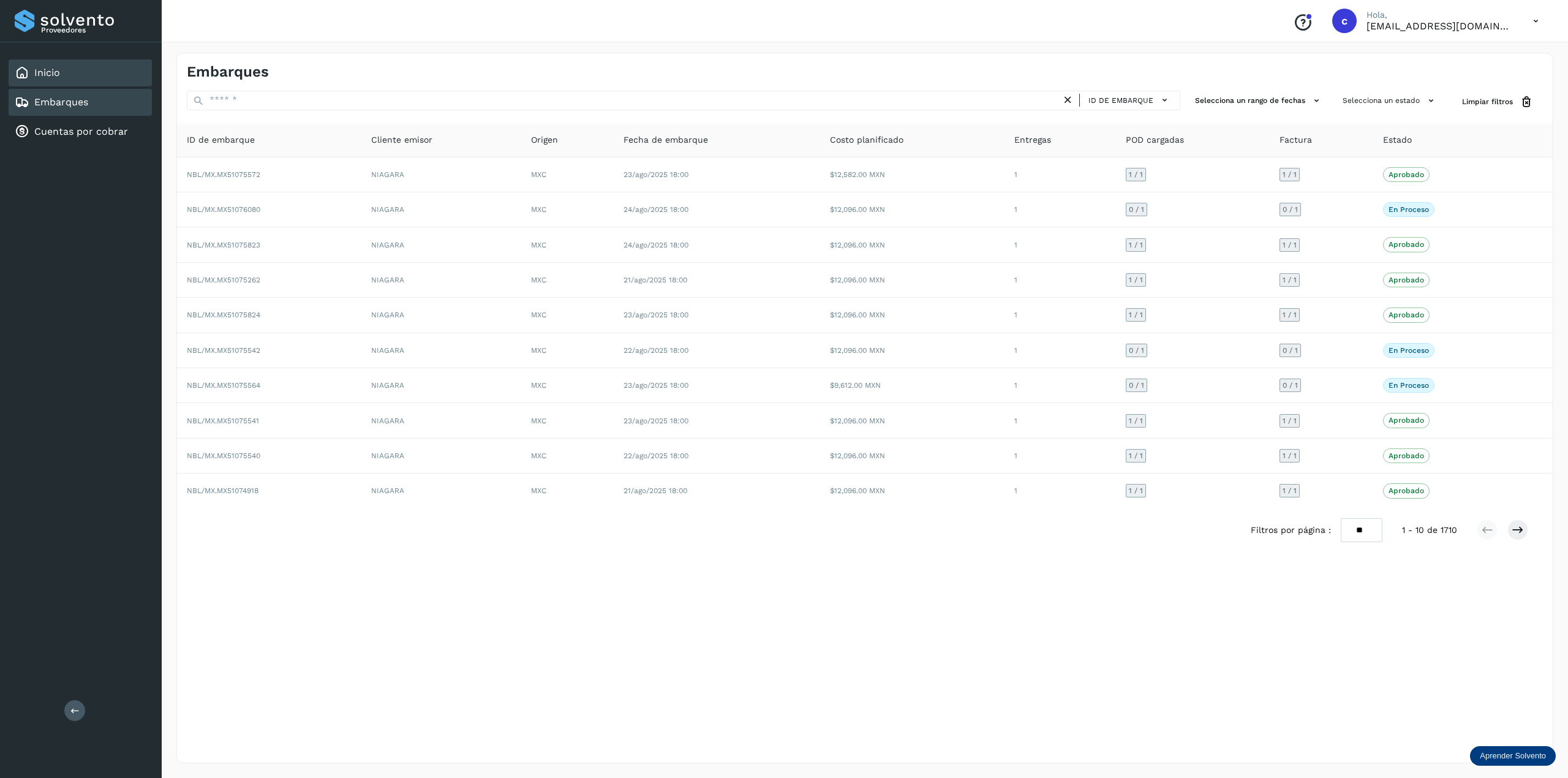
click at [82, 76] on div "Inicio" at bounding box center [80, 73] width 143 height 27
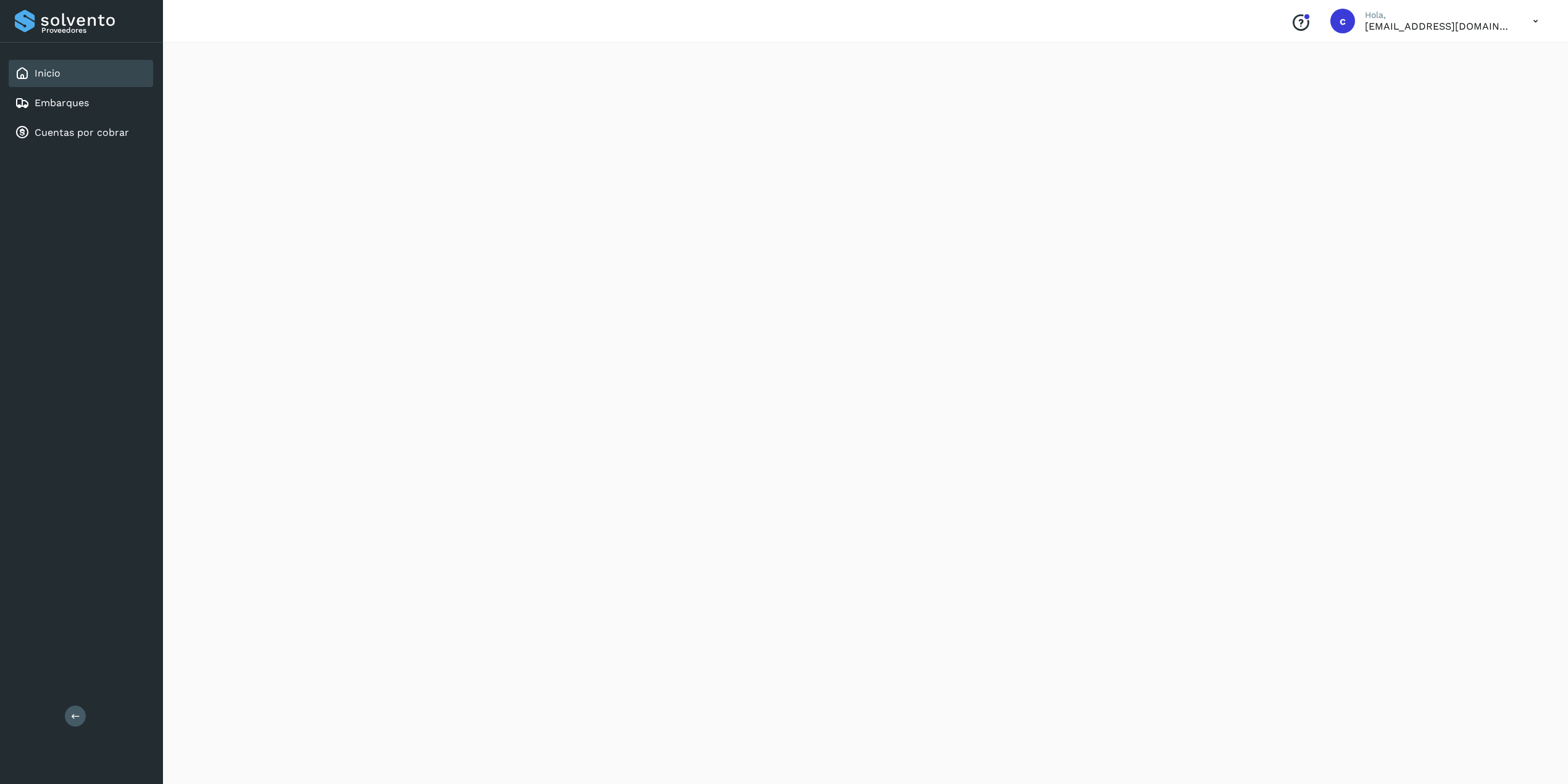
scroll to position [787, 0]
click at [1185, 554] on div "Initializing..." at bounding box center [866, 32] width 1376 height 1474
click at [87, 100] on link "Embarques" at bounding box center [61, 103] width 55 height 12
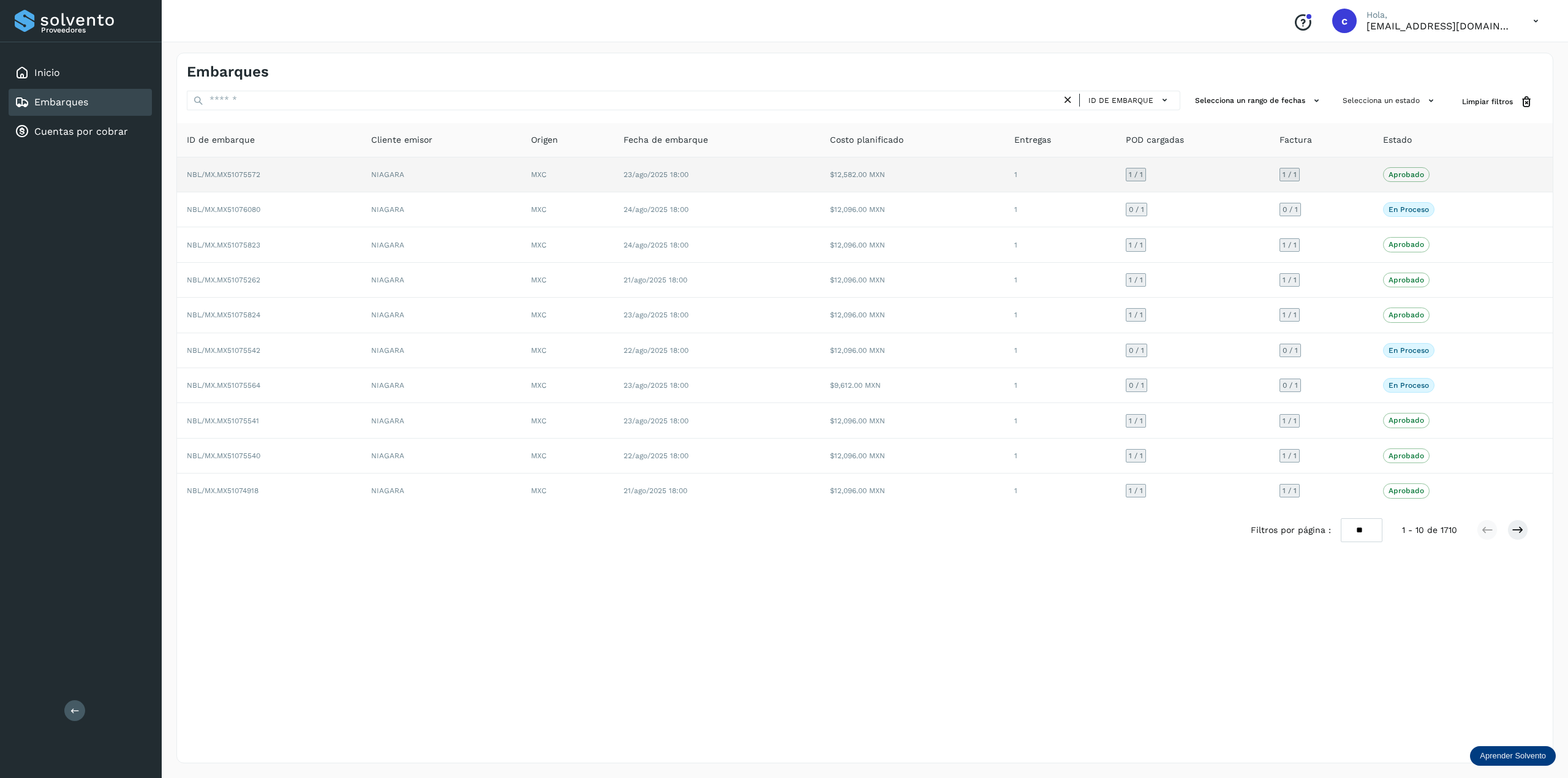
click at [204, 168] on td "NBL/MX.MX51075572" at bounding box center [268, 175] width 184 height 35
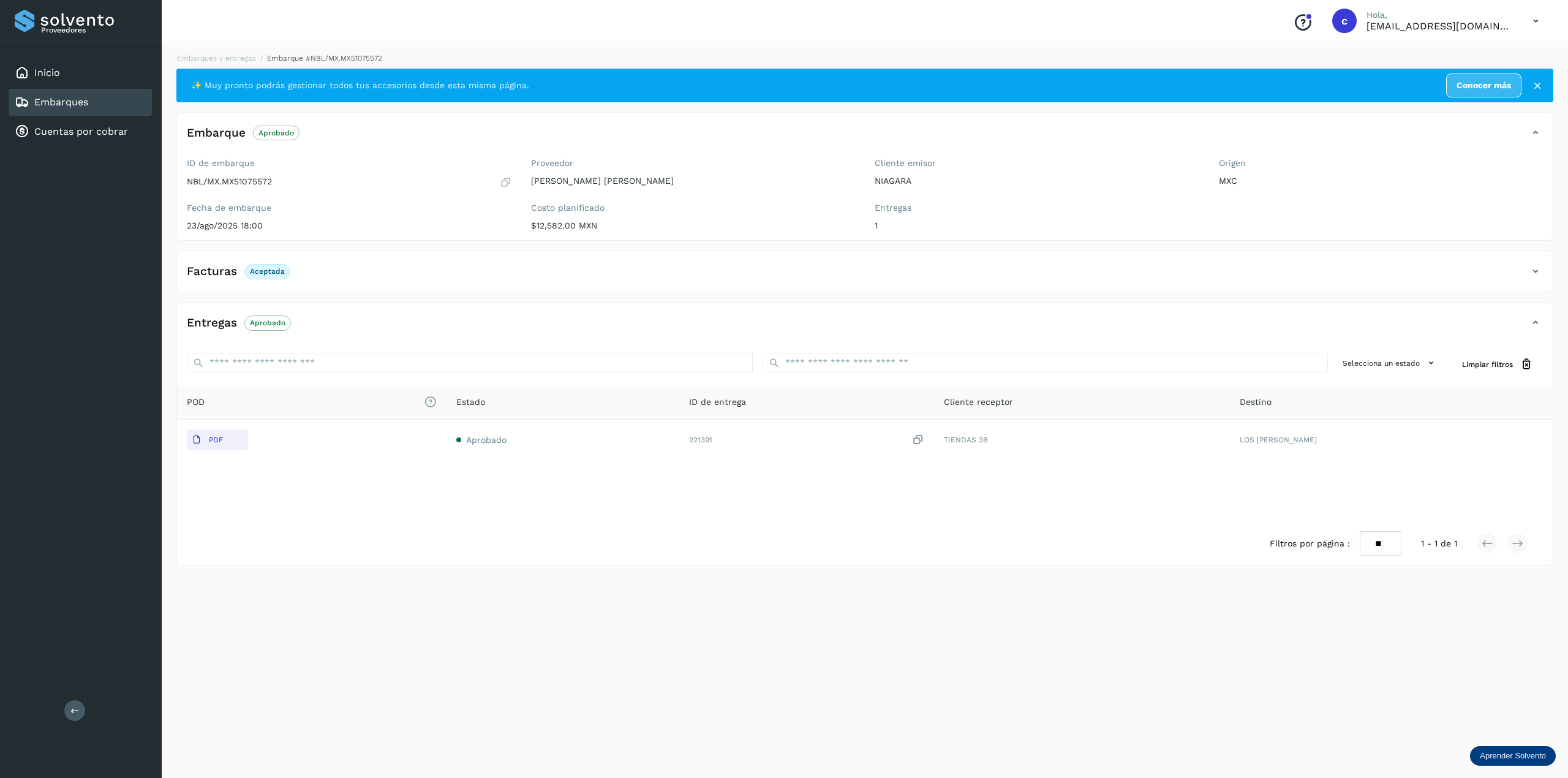
click at [118, 103] on div "Embarques" at bounding box center [80, 103] width 143 height 27
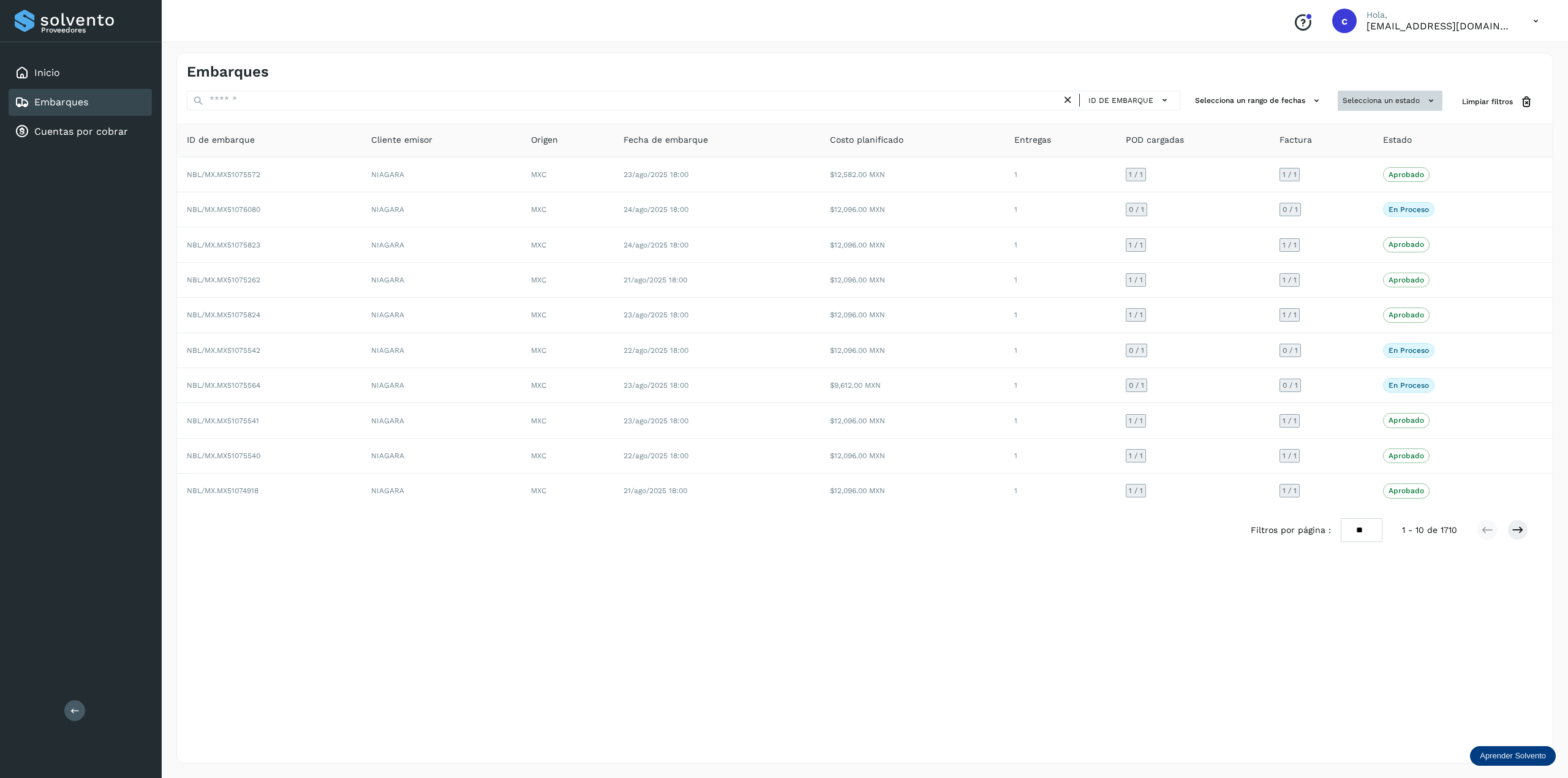
click at [1175, 100] on button "Selecciona un estado" at bounding box center [1390, 101] width 105 height 20
click at [1175, 199] on p "Aprobado" at bounding box center [1351, 198] width 36 height 8
click at [220, 142] on div at bounding box center [784, 389] width 1568 height 778
click at [177, 133] on div at bounding box center [784, 389] width 1568 height 778
drag, startPoint x: 204, startPoint y: 153, endPoint x: 204, endPoint y: 175, distance: 22.0
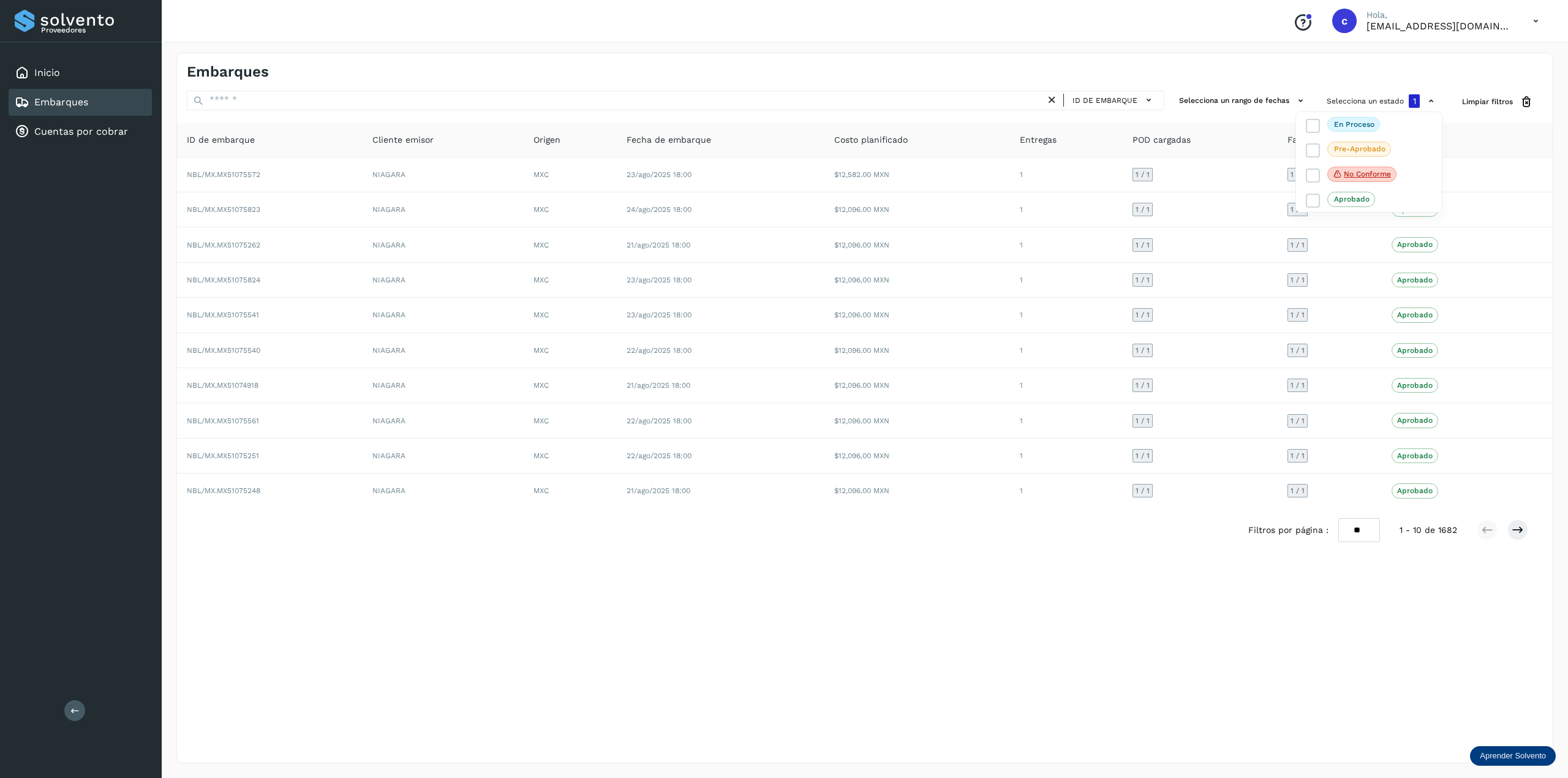
click at [204, 164] on div at bounding box center [784, 389] width 1568 height 778
click at [207, 198] on div at bounding box center [784, 389] width 1568 height 778
click at [212, 233] on div at bounding box center [784, 389] width 1568 height 778
drag, startPoint x: 241, startPoint y: 309, endPoint x: 255, endPoint y: 334, distance: 28.7
click at [245, 315] on div at bounding box center [784, 389] width 1568 height 778
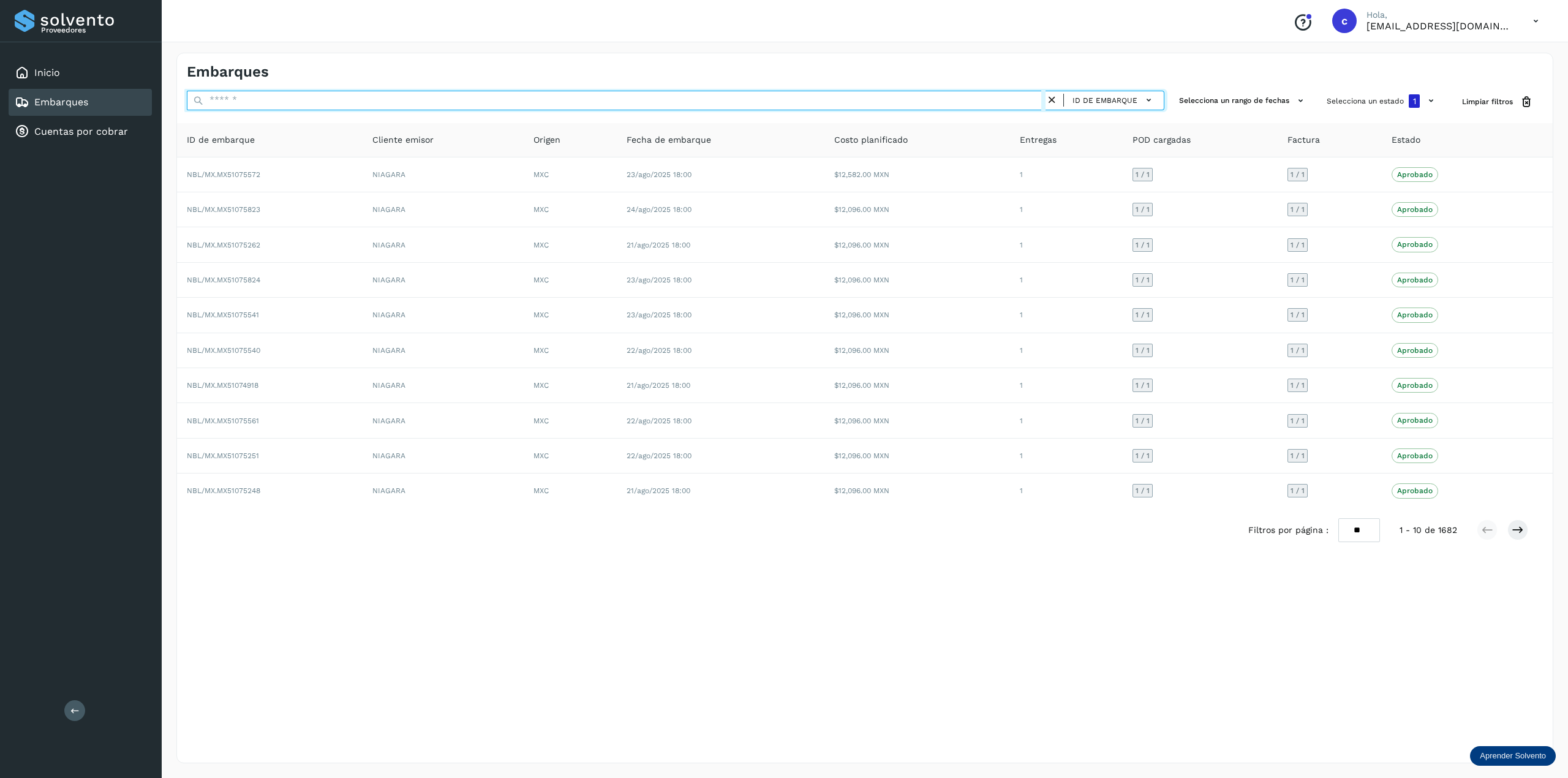
click at [348, 94] on input "text" at bounding box center [616, 101] width 859 height 20
click at [475, 97] on input "text" at bounding box center [616, 101] width 859 height 20
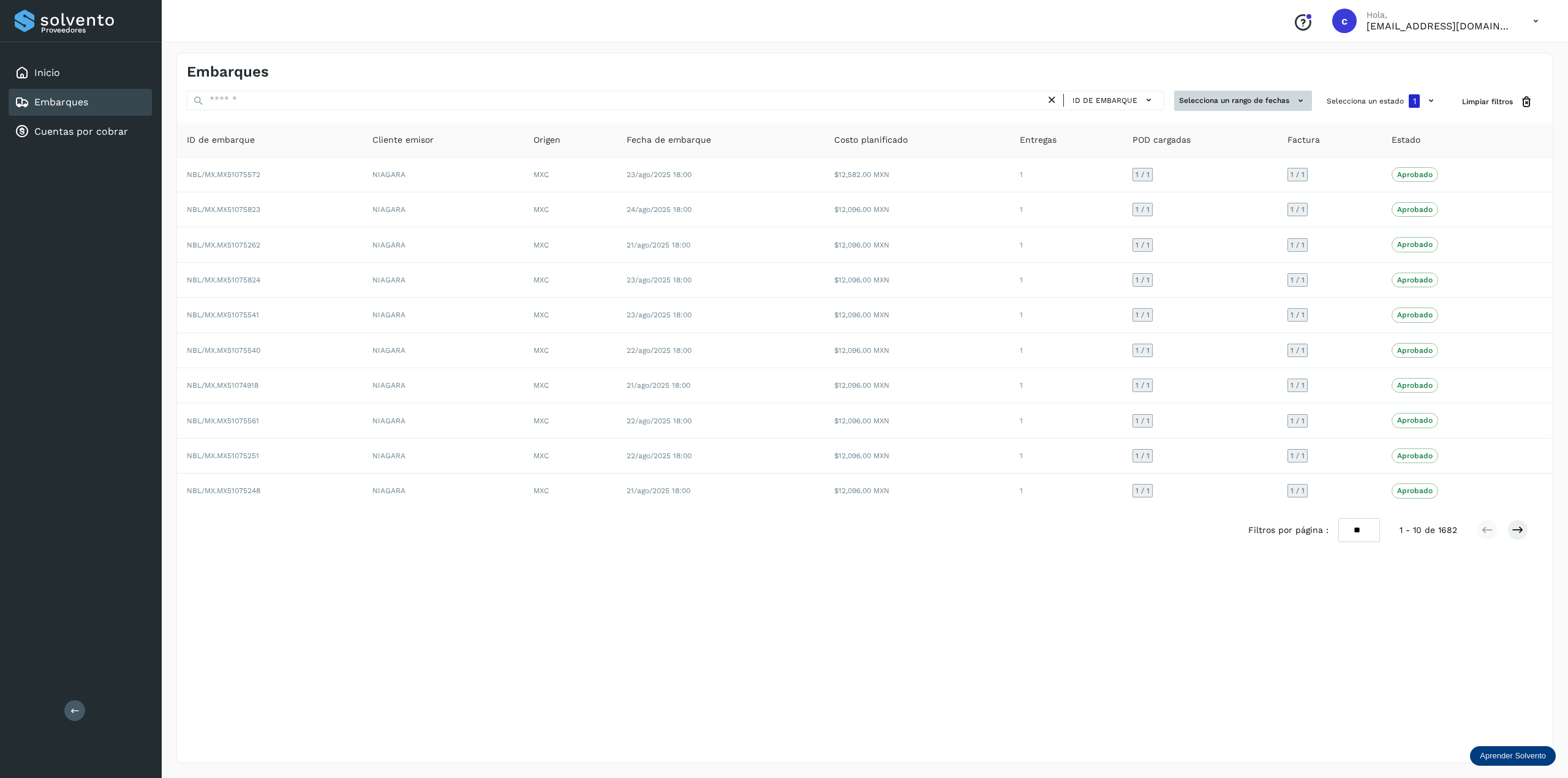
click at [1175, 98] on button "Selecciona un rango de fechas" at bounding box center [1242, 101] width 138 height 20
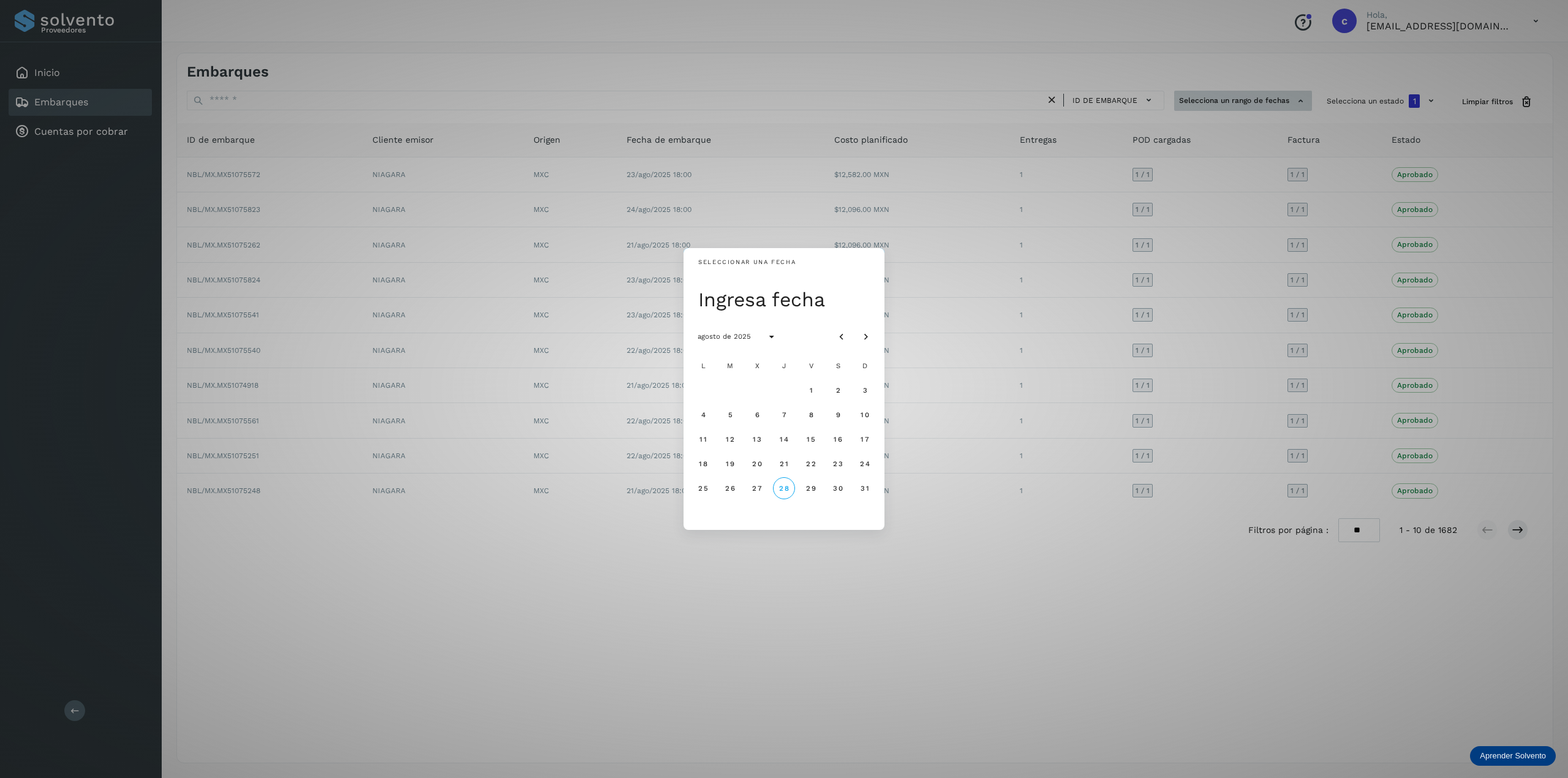
click at [1175, 98] on div "Seleccionar una fecha Ingresa fecha agosto de 2025 L M X J V S D 1 2 3 4 5 6 7 …" at bounding box center [784, 389] width 1568 height 778
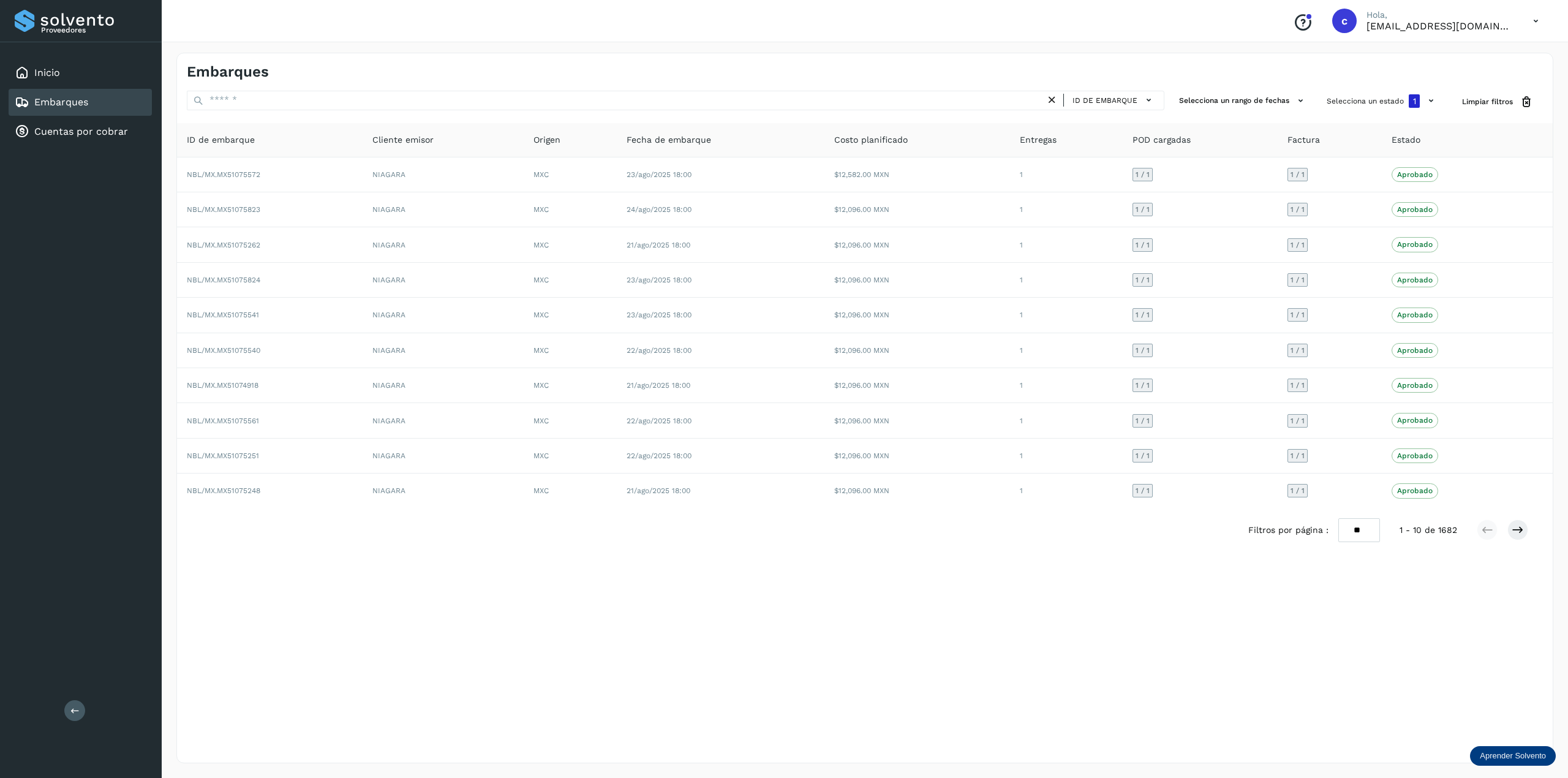
click at [1175, 540] on select "** ** **" at bounding box center [1359, 530] width 42 height 24
click at [1175, 525] on select "** ** **" at bounding box center [1359, 530] width 42 height 24
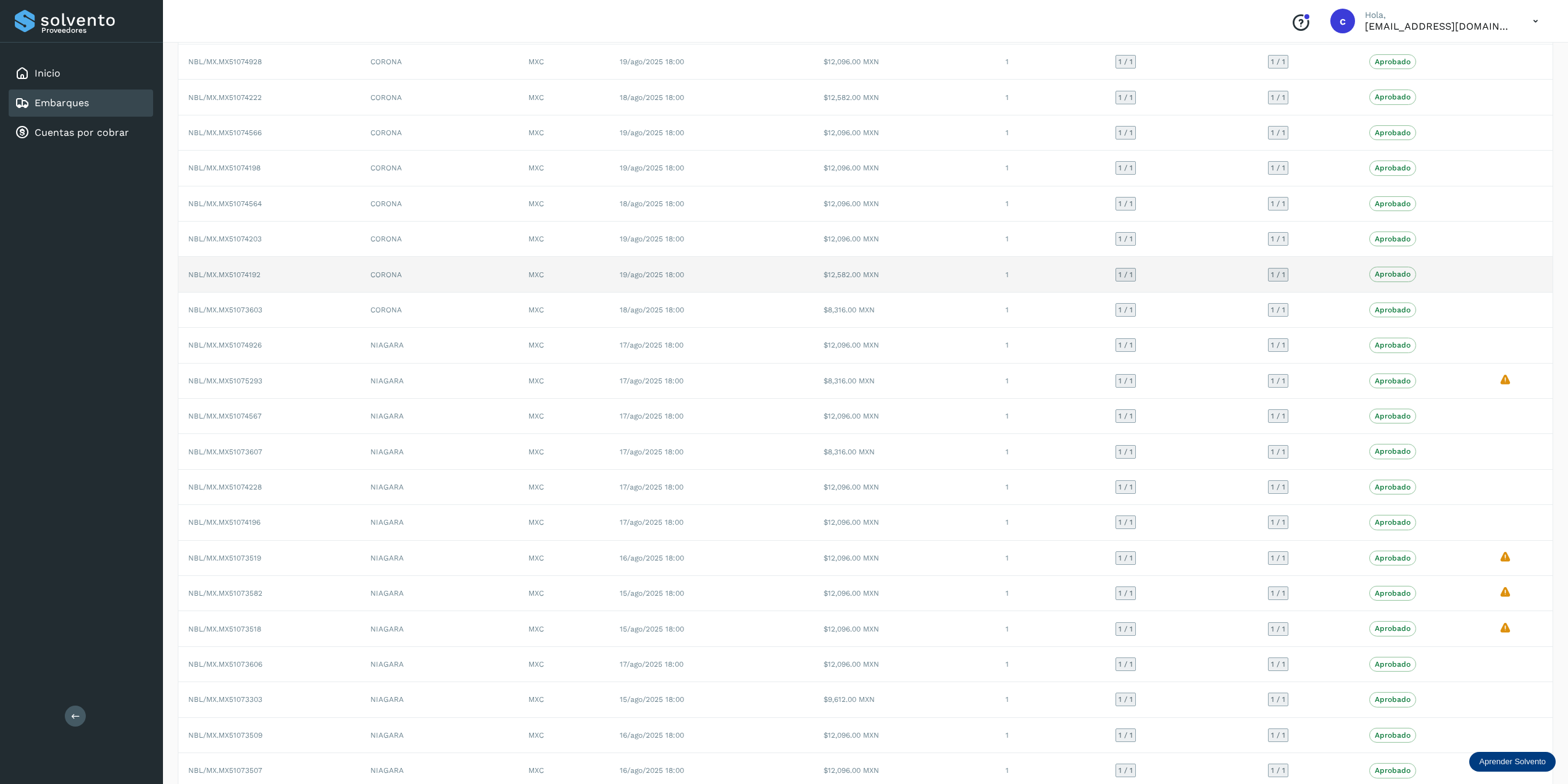
scroll to position [1235, 0]
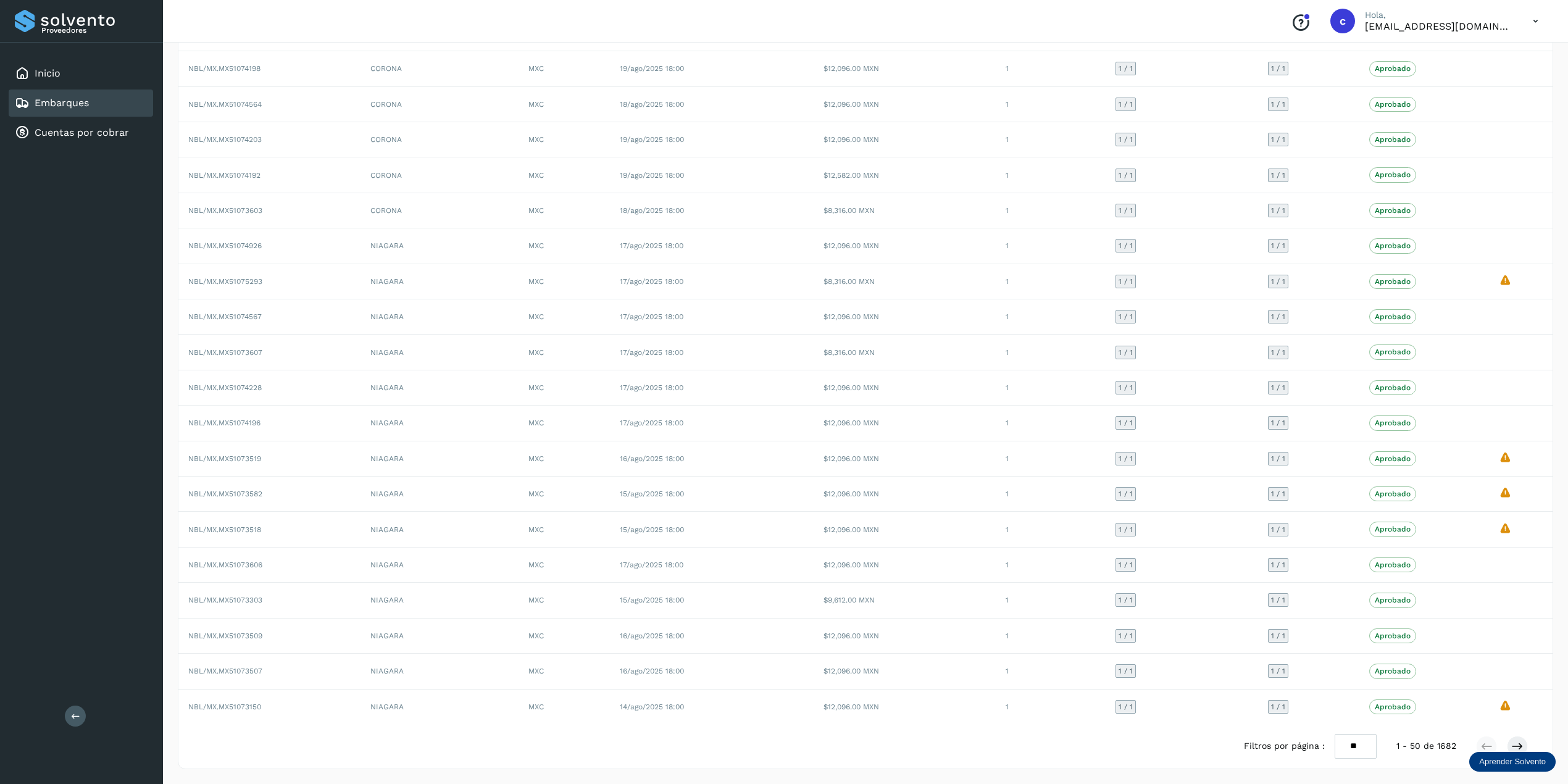
click at [1185, 587] on div "Aprender Solvento" at bounding box center [1512, 762] width 87 height 20
click at [1185, 587] on div "Aprende a usar el modulo embarques y entregas" at bounding box center [1469, 713] width 143 height 34
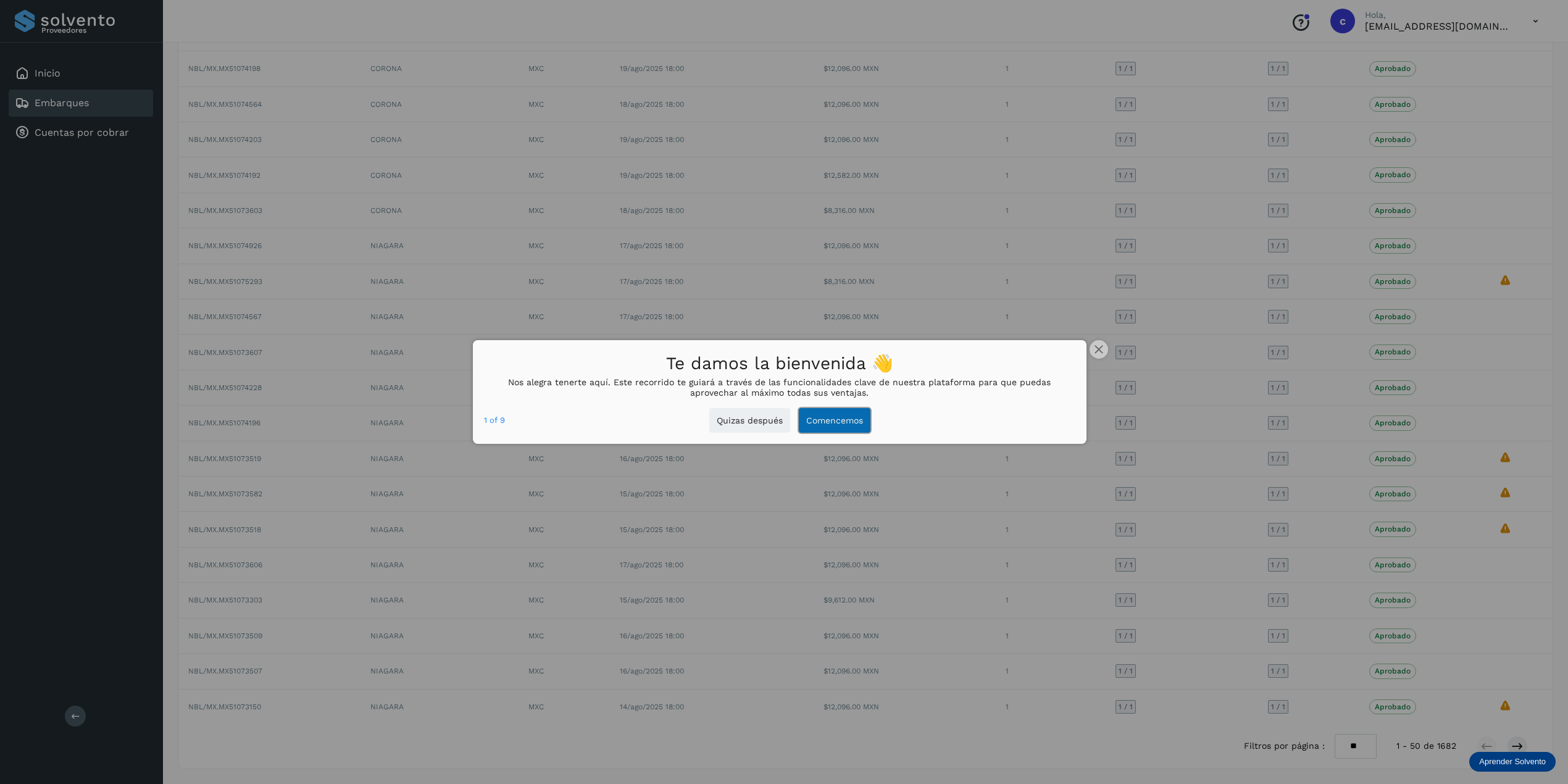
click at [845, 424] on button "Comencemos" at bounding box center [834, 421] width 71 height 25
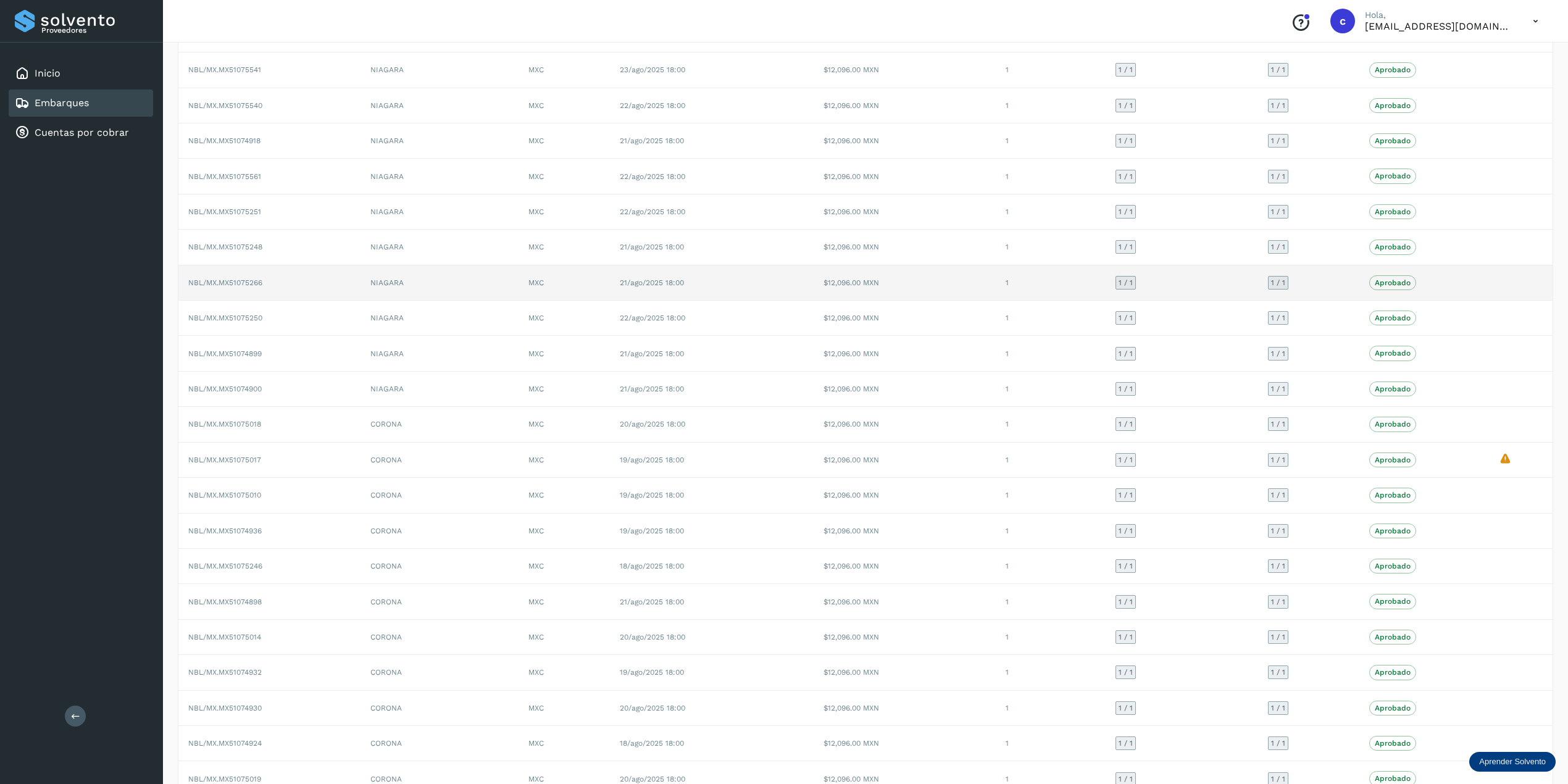
scroll to position [0, 0]
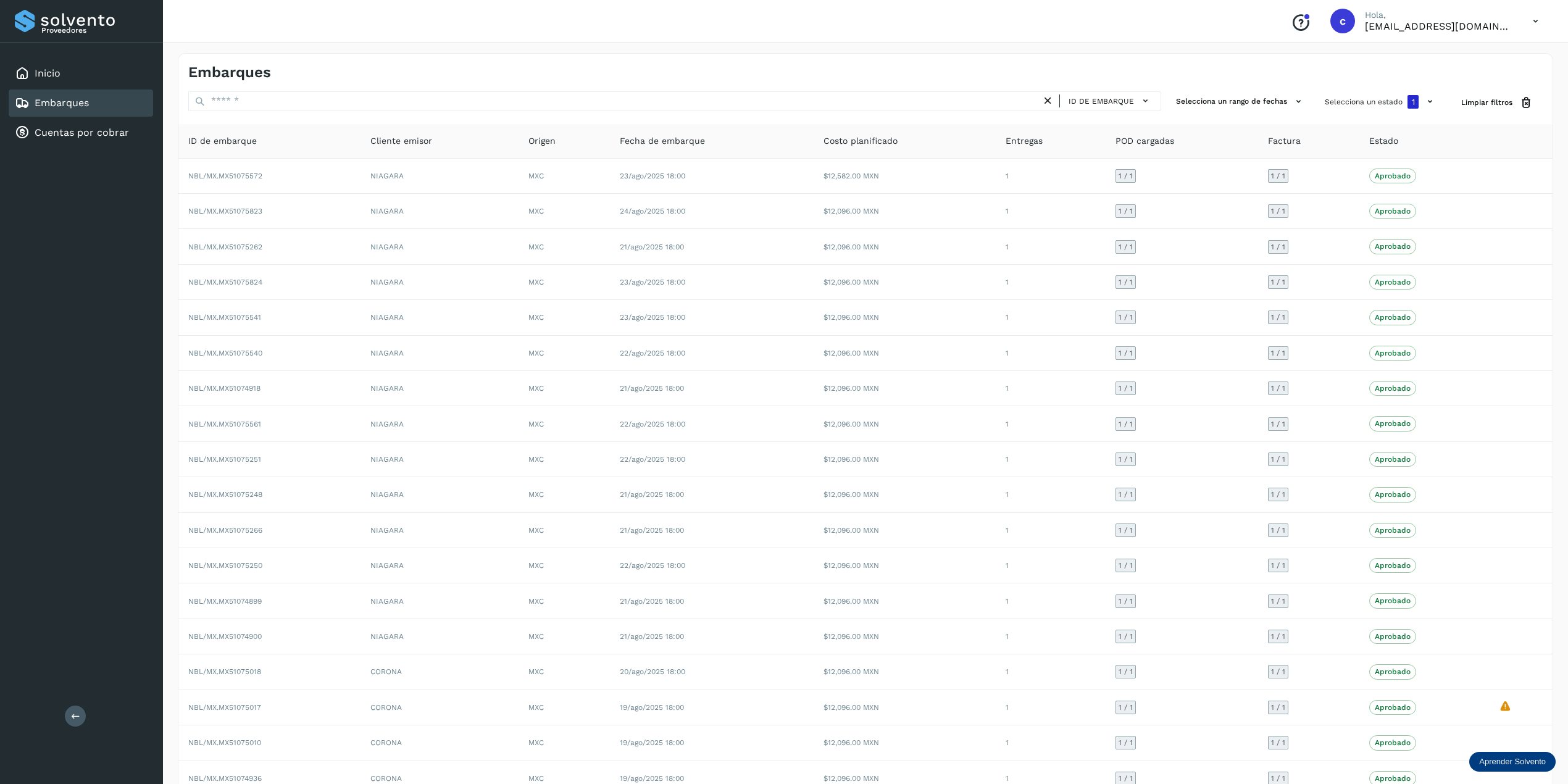
click at [1185, 587] on p "Aprender Solvento" at bounding box center [1512, 762] width 66 height 10
click at [1185, 587] on div "Aprende a usar el modulo embarques y entregas" at bounding box center [1469, 713] width 143 height 34
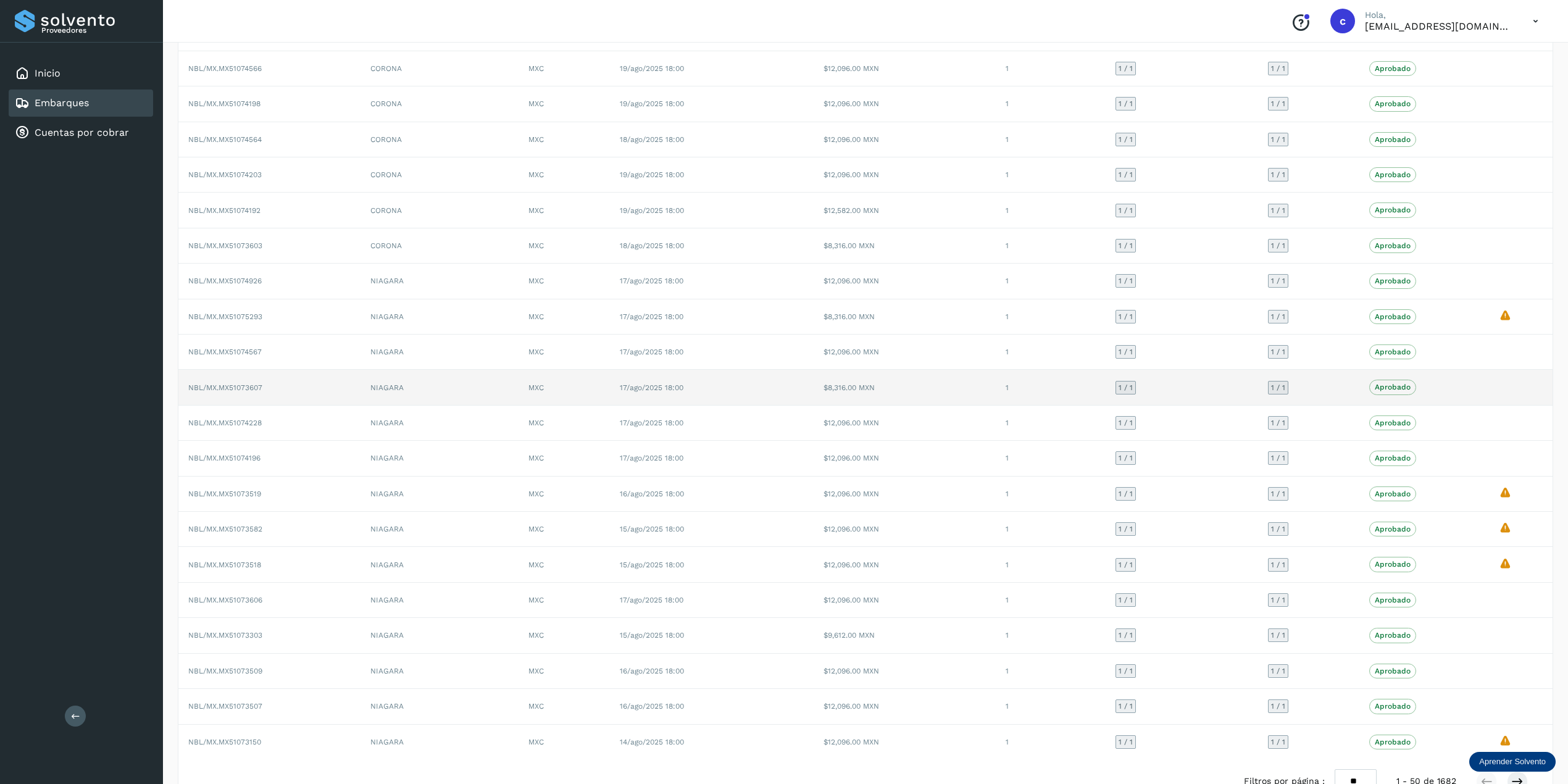
scroll to position [1235, 0]
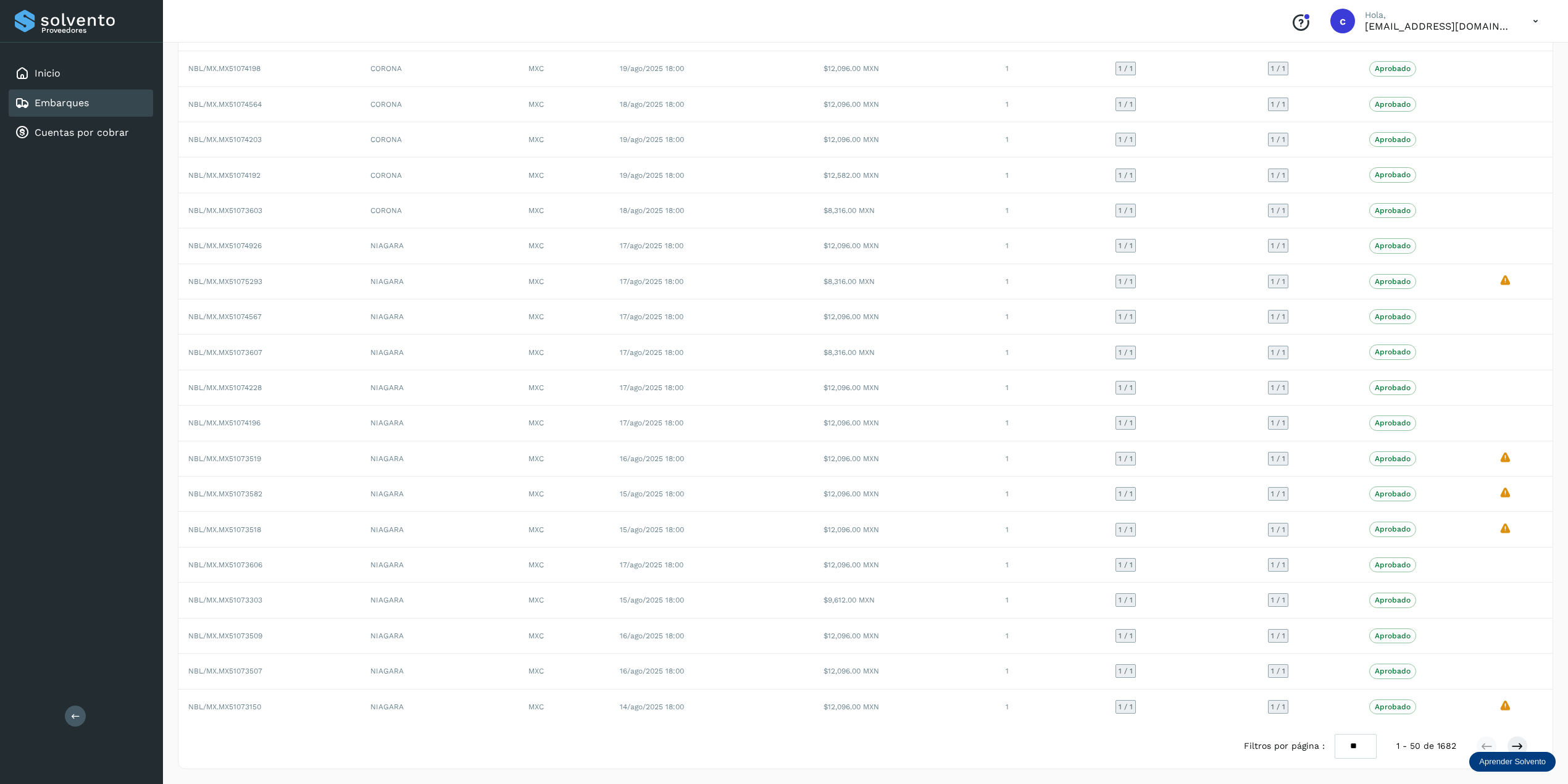
click at [1185, 587] on p "Aprender Solvento" at bounding box center [1512, 762] width 66 height 10
click at [1185, 587] on icon "button" at bounding box center [1389, 706] width 8 height 9
click at [1185, 587] on p "Aprender Solvento" at bounding box center [1512, 762] width 66 height 10
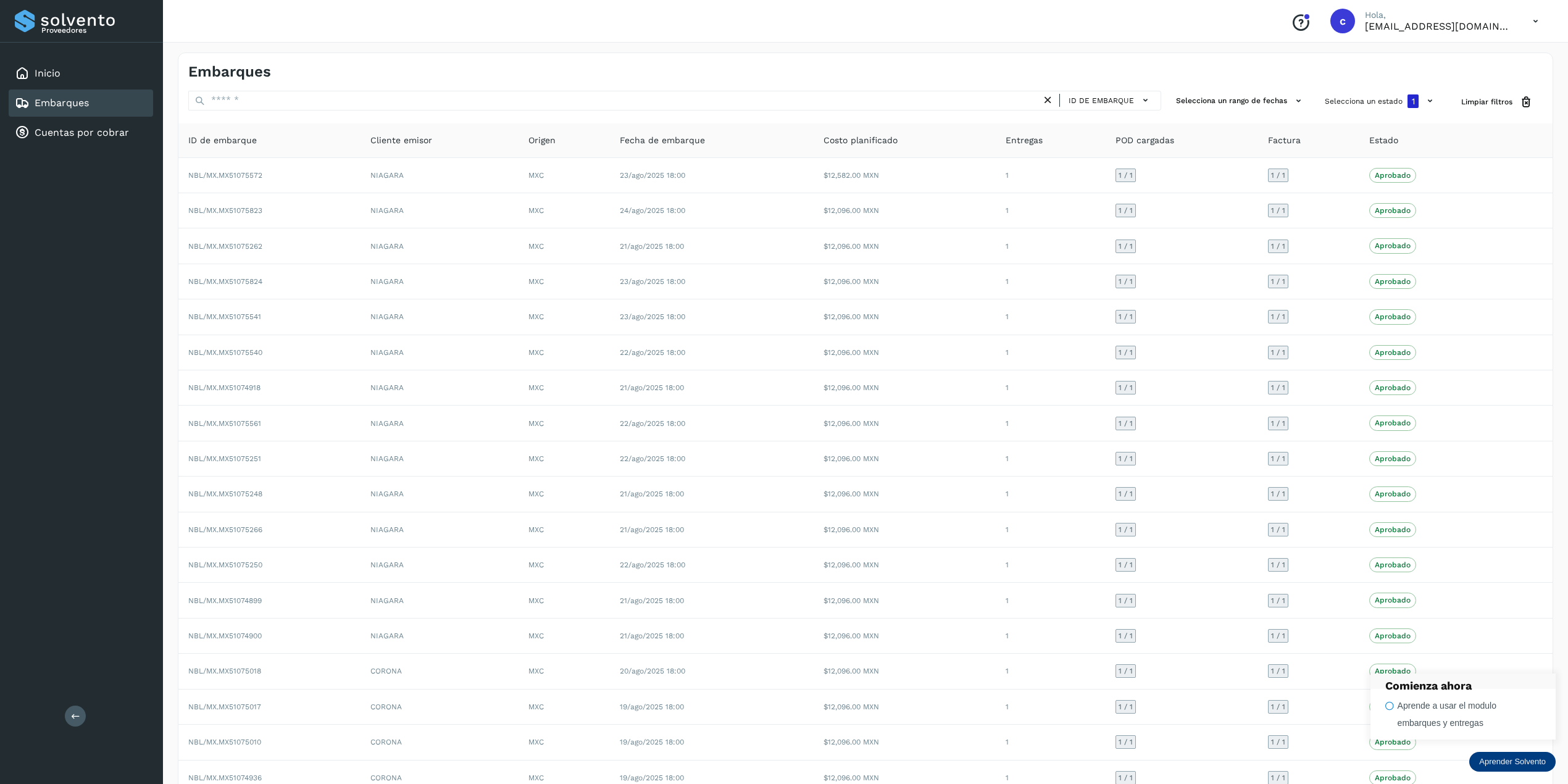
scroll to position [0, 0]
click at [81, 587] on button at bounding box center [75, 716] width 21 height 21
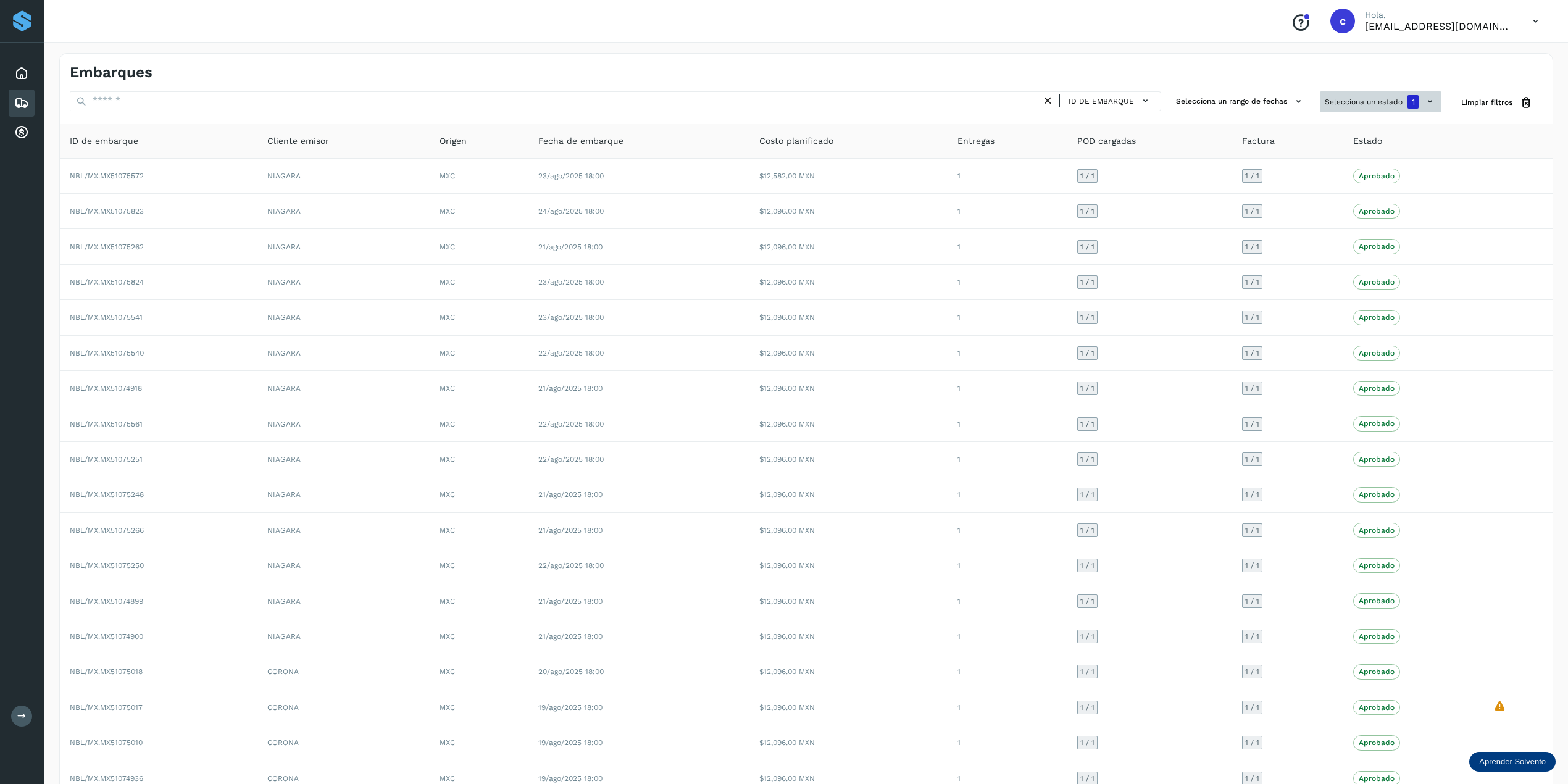
click at [1185, 103] on icon at bounding box center [1429, 101] width 13 height 13
click at [1185, 203] on icon at bounding box center [1311, 203] width 13 height 13
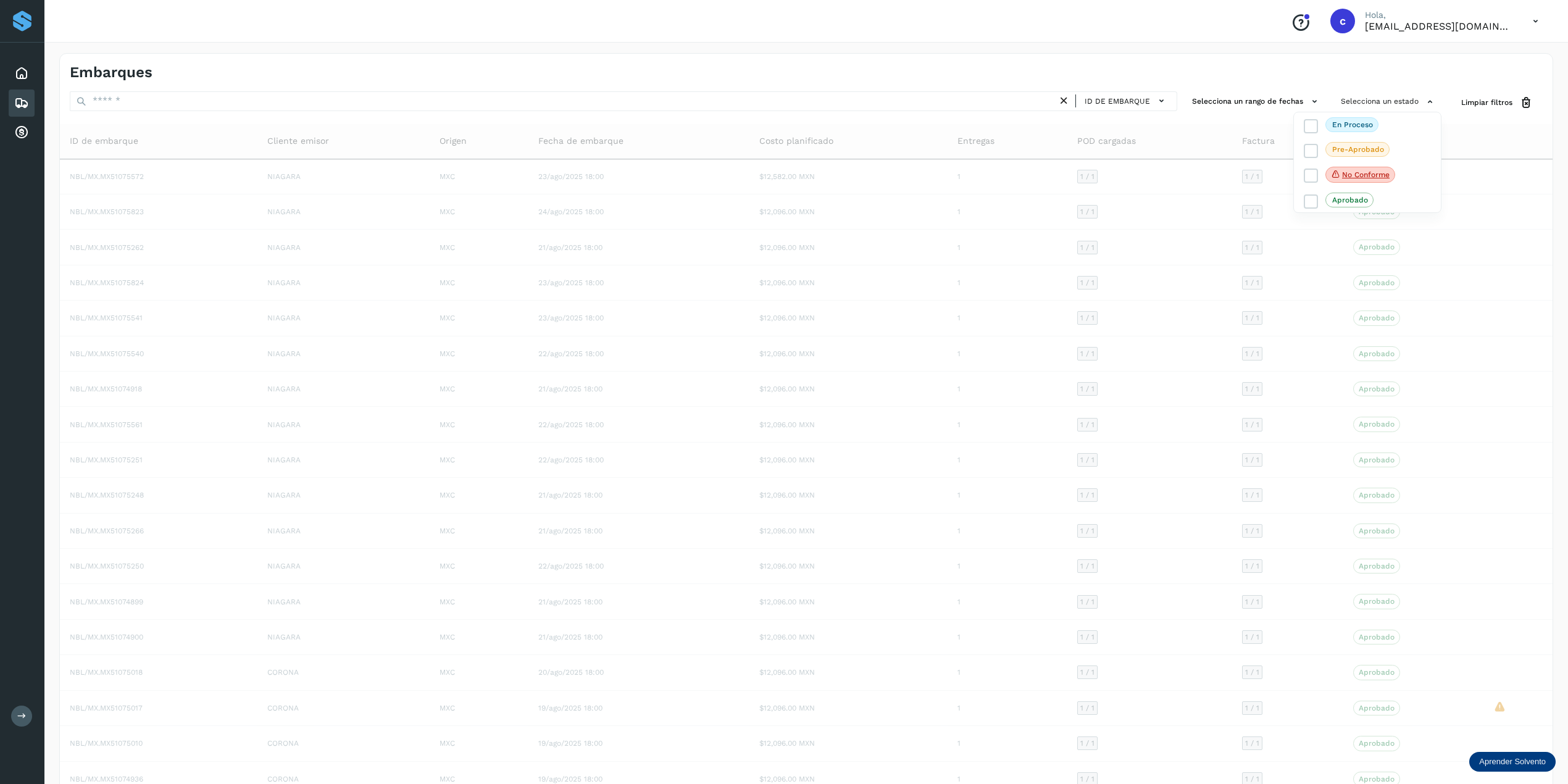
click at [1185, 97] on div at bounding box center [784, 392] width 1568 height 784
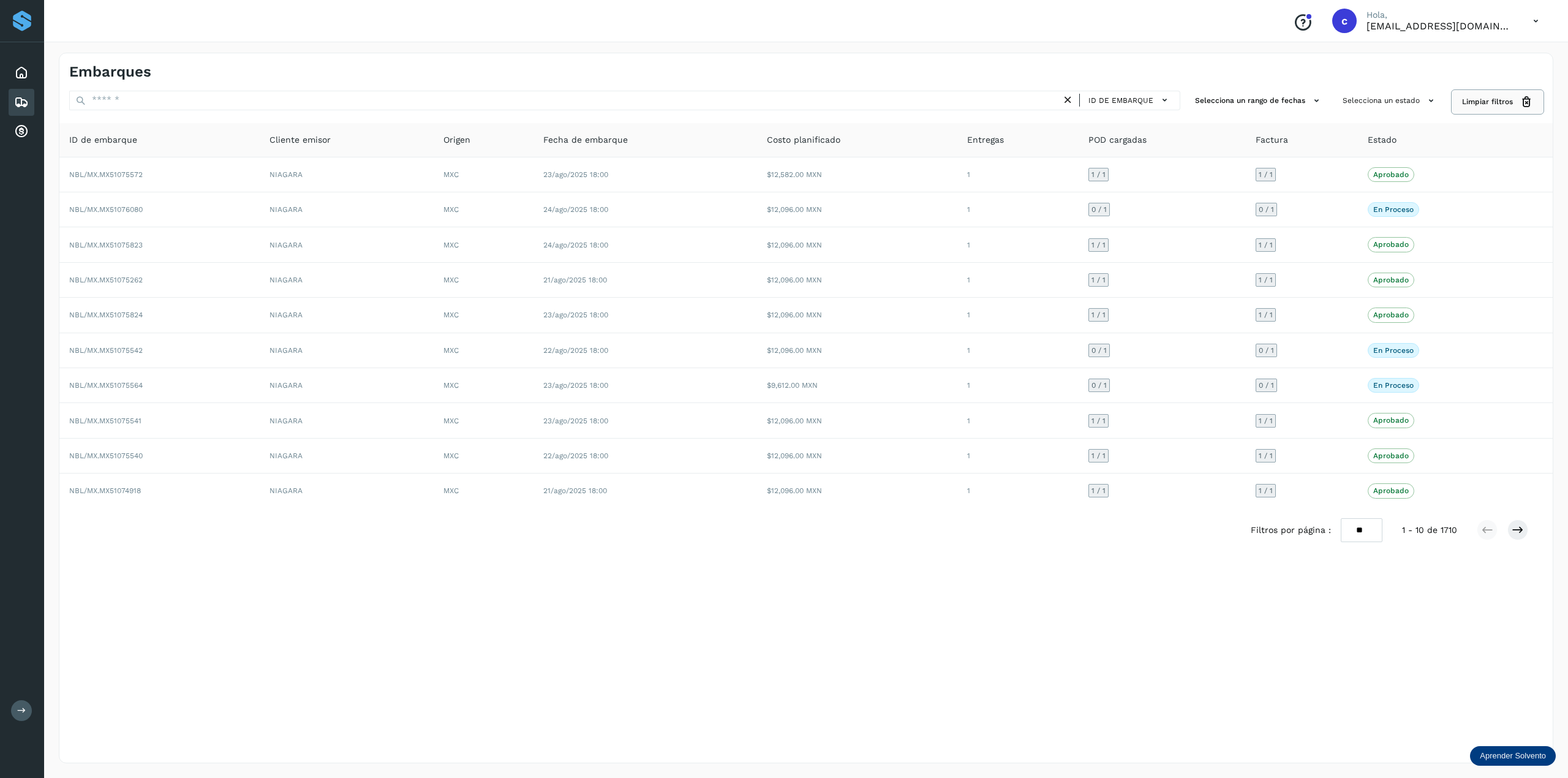
click at [1175, 97] on span "Limpiar filtros" at bounding box center [1487, 101] width 51 height 11
click at [1175, 541] on select "** ** **" at bounding box center [1361, 530] width 42 height 24
click at [1175, 583] on div "Embarques ID de embarque Selecciona un rango de fechas Selecciona un estado Lim…" at bounding box center [806, 408] width 1494 height 710
click at [1175, 108] on div "ID de embarque Selecciona un rango de fechas Selecciona un estado Limpiar filtr…" at bounding box center [805, 102] width 1493 height 23
click at [1175, 525] on div "Filtros por página : ** ** **" at bounding box center [1316, 530] width 132 height 24
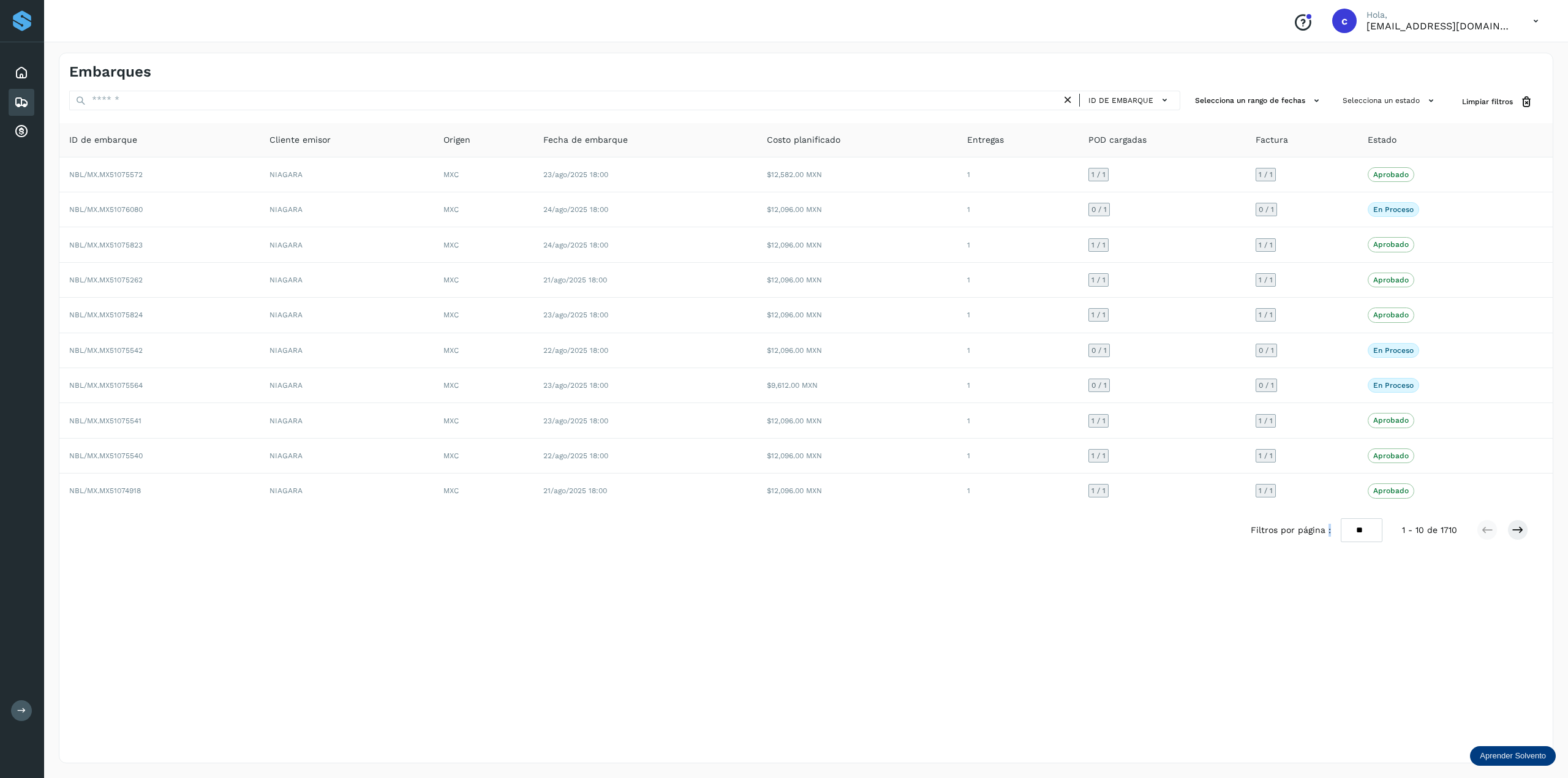
click at [1175, 542] on select "** ** **" at bounding box center [1361, 530] width 42 height 24
click at [1175, 540] on select "** ** **" at bounding box center [1361, 530] width 42 height 24
click at [1175, 535] on select "** ** **" at bounding box center [1361, 530] width 42 height 24
select select "**"
click at [1175, 525] on select "** ** **" at bounding box center [1361, 530] width 42 height 24
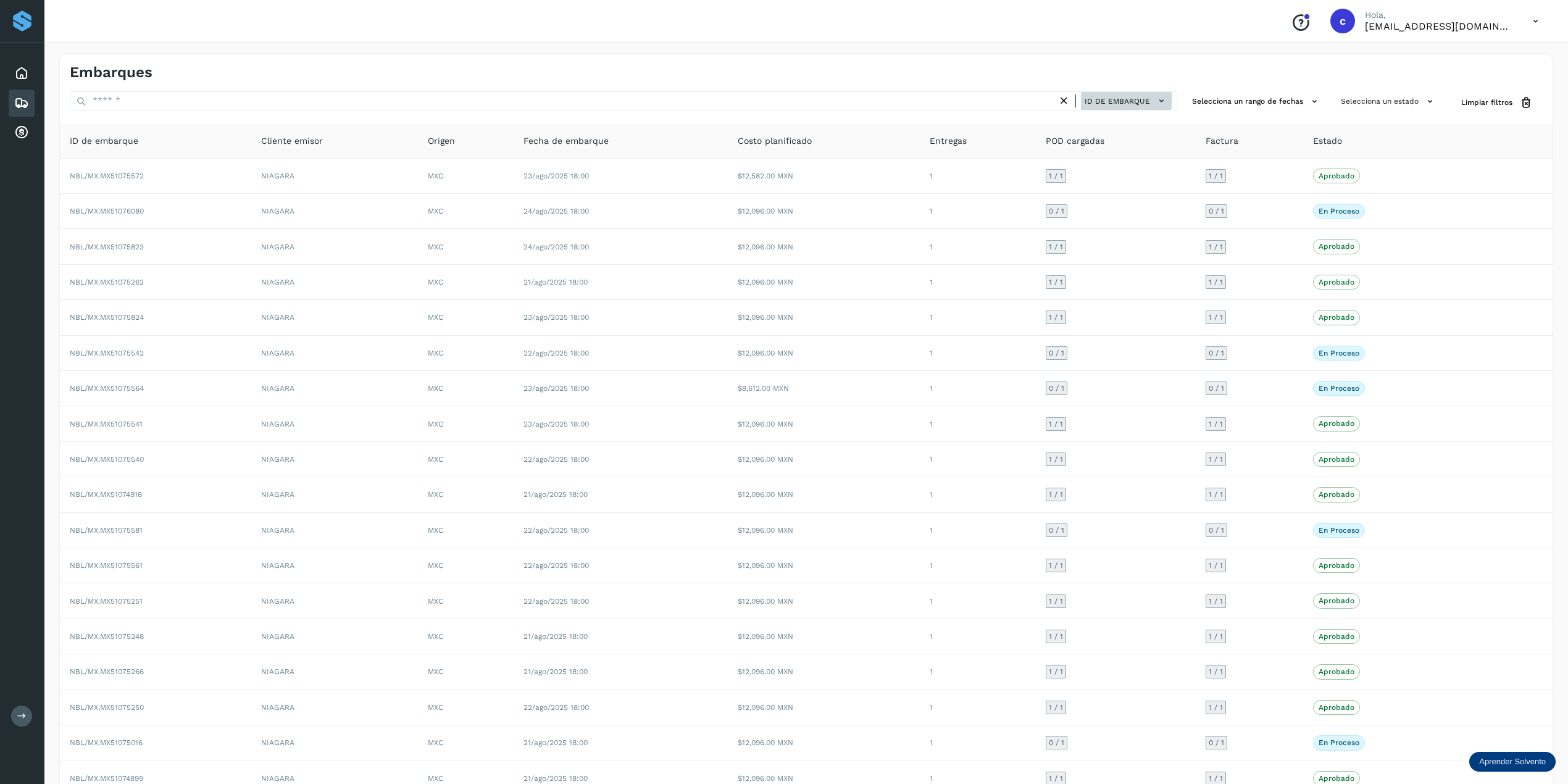
click at [1164, 99] on icon at bounding box center [1160, 100] width 13 height 13
click at [1185, 18] on icon at bounding box center [1535, 21] width 25 height 25
click at [1185, 43] on div at bounding box center [784, 392] width 1568 height 784
click at [1185, 22] on icon "Conoce nuestros beneficios" at bounding box center [1301, 23] width 20 height 20
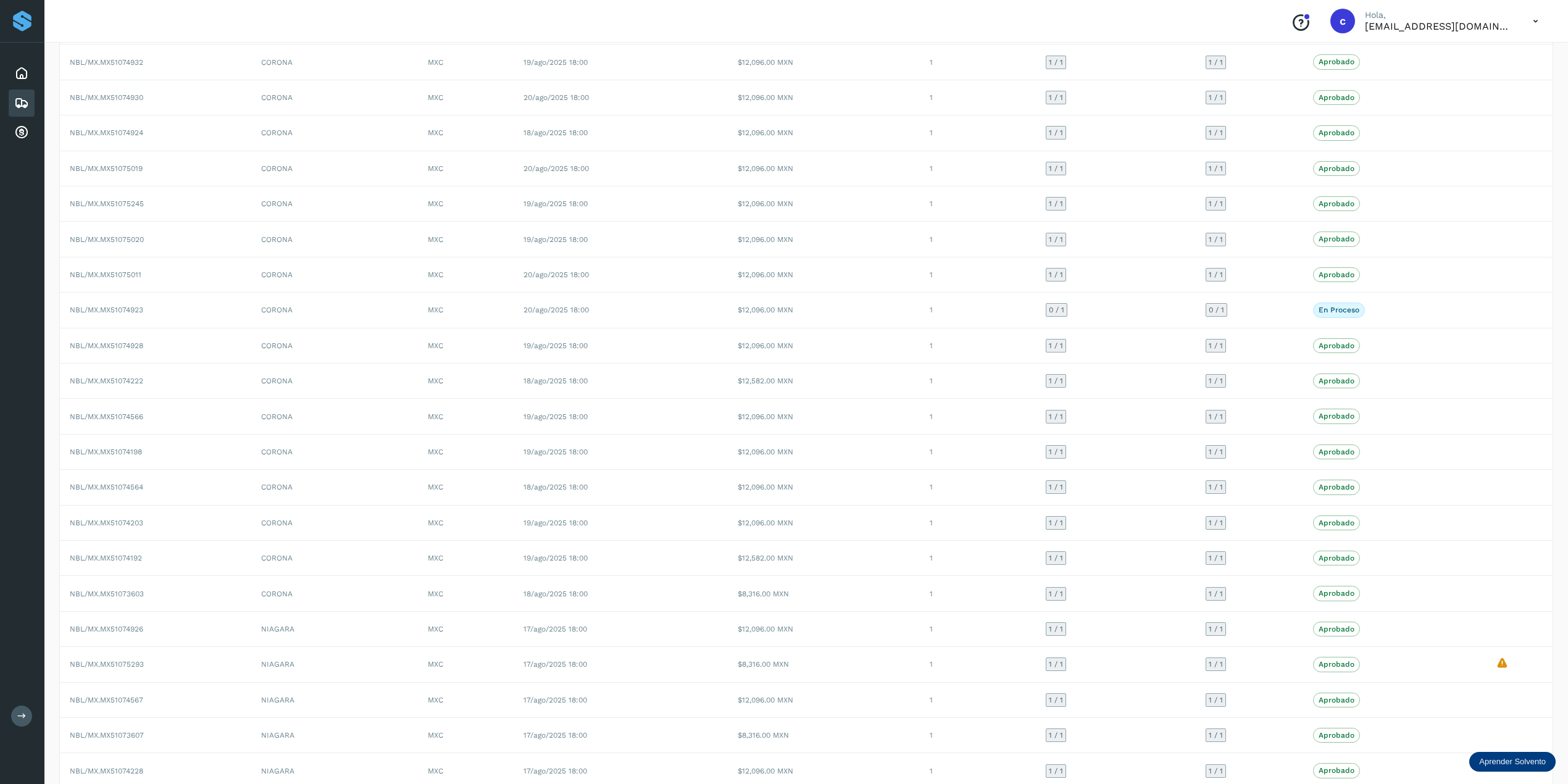
scroll to position [1237, 0]
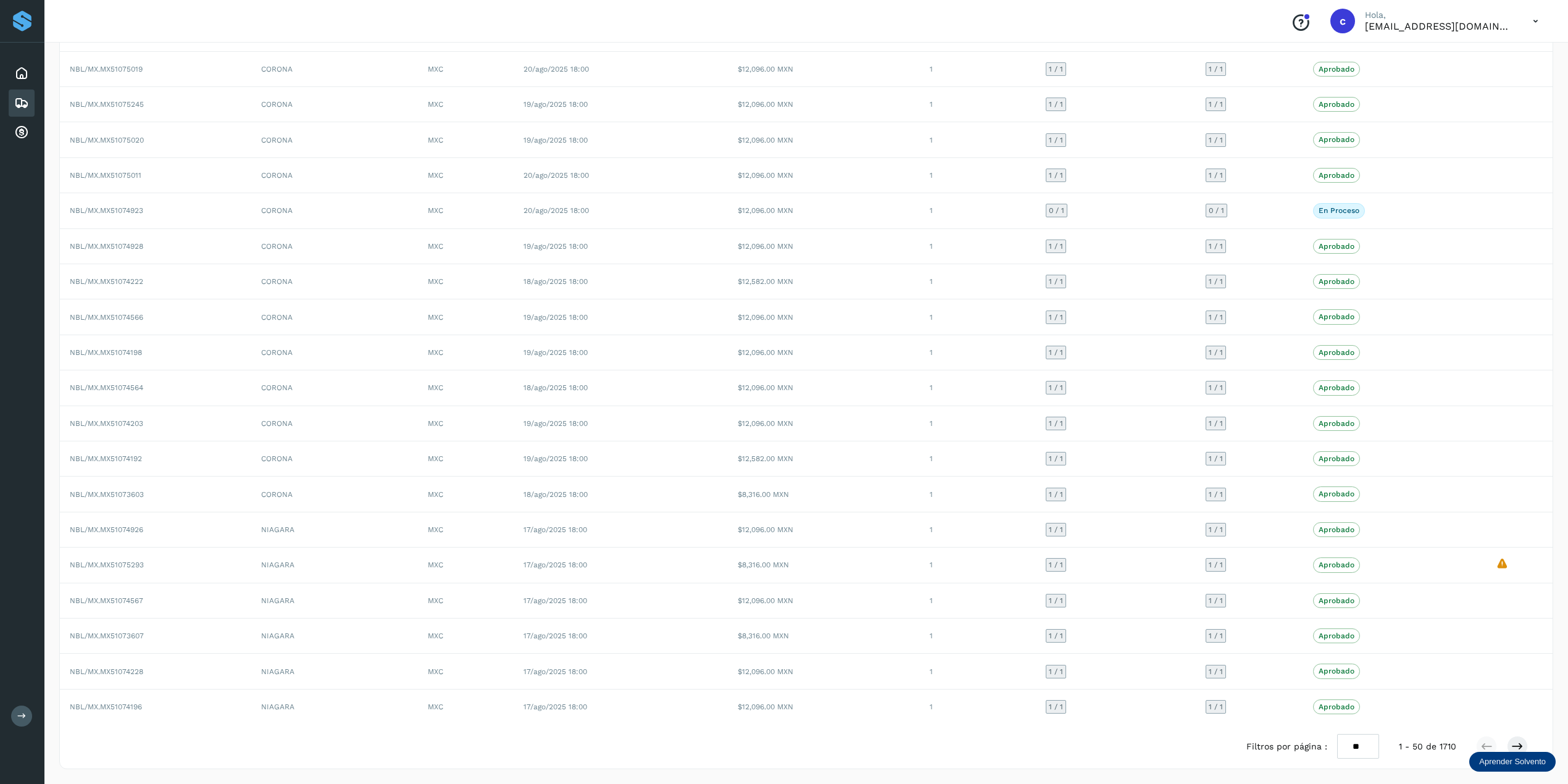
click at [1185, 587] on div "Aprender Solvento" at bounding box center [1512, 762] width 87 height 20
click at [1185, 587] on div "Aprende a usar el modulo embarques y entregas" at bounding box center [1469, 713] width 143 height 34
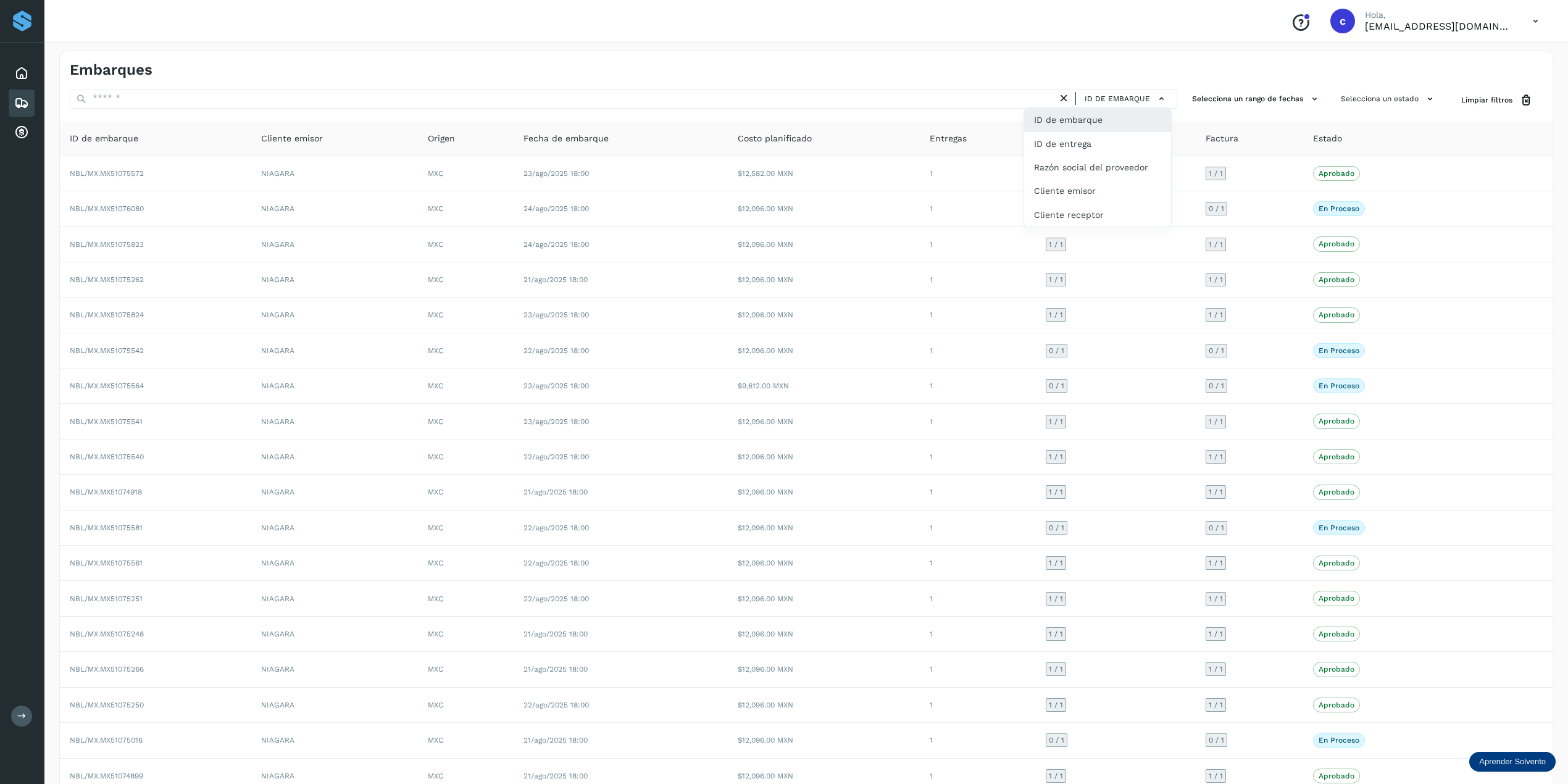
scroll to position [0, 0]
click at [21, 22] on div "Proveedores" at bounding box center [22, 21] width 22 height 22
click at [1185, 29] on p "[EMAIL_ADDRESS][DOMAIN_NAME]" at bounding box center [1439, 26] width 148 height 12
click at [1185, 28] on icon at bounding box center [1535, 21] width 25 height 25
click at [1185, 61] on div "Cerrar sesión" at bounding box center [1474, 55] width 147 height 24
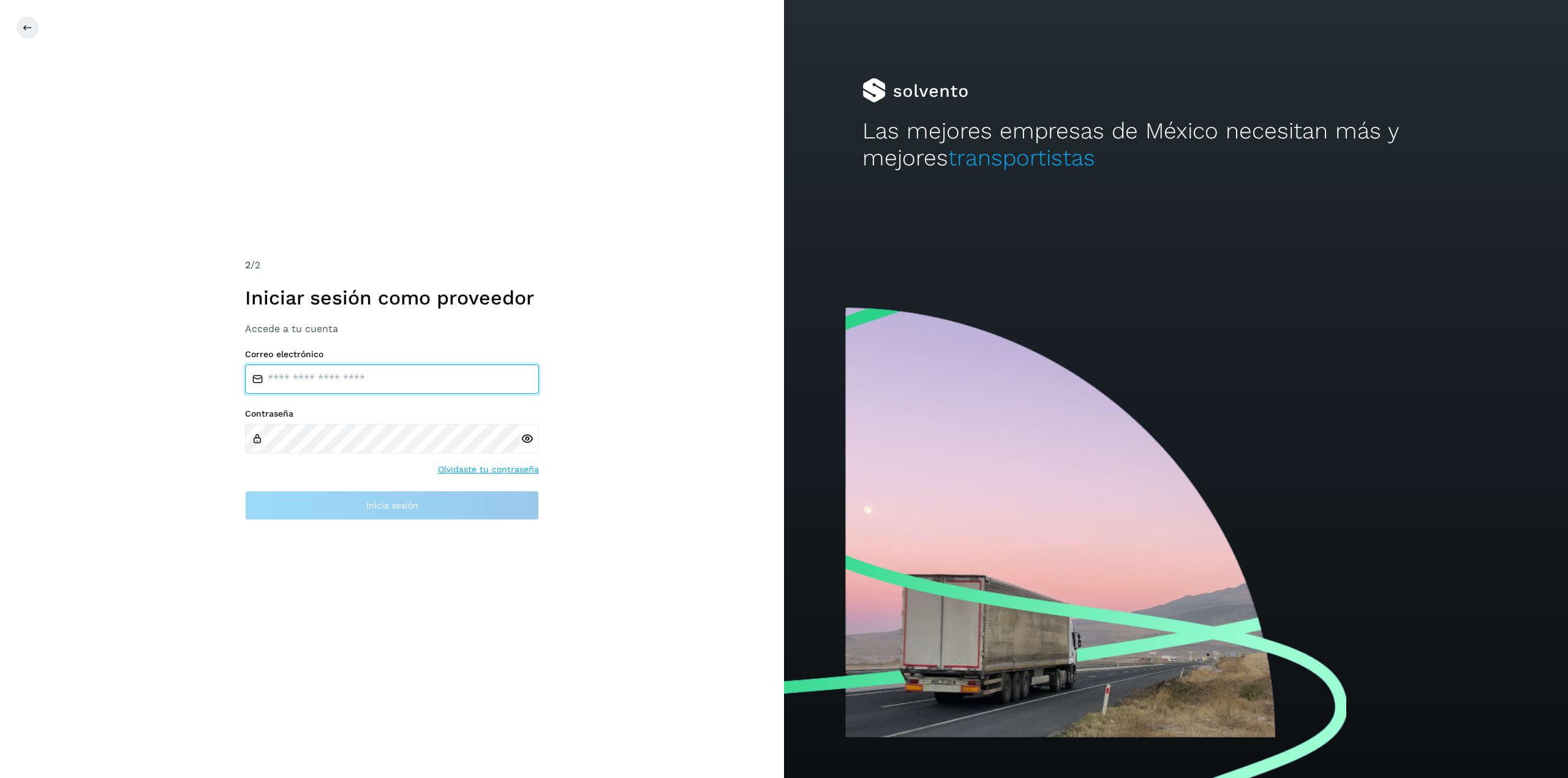
type input "**********"
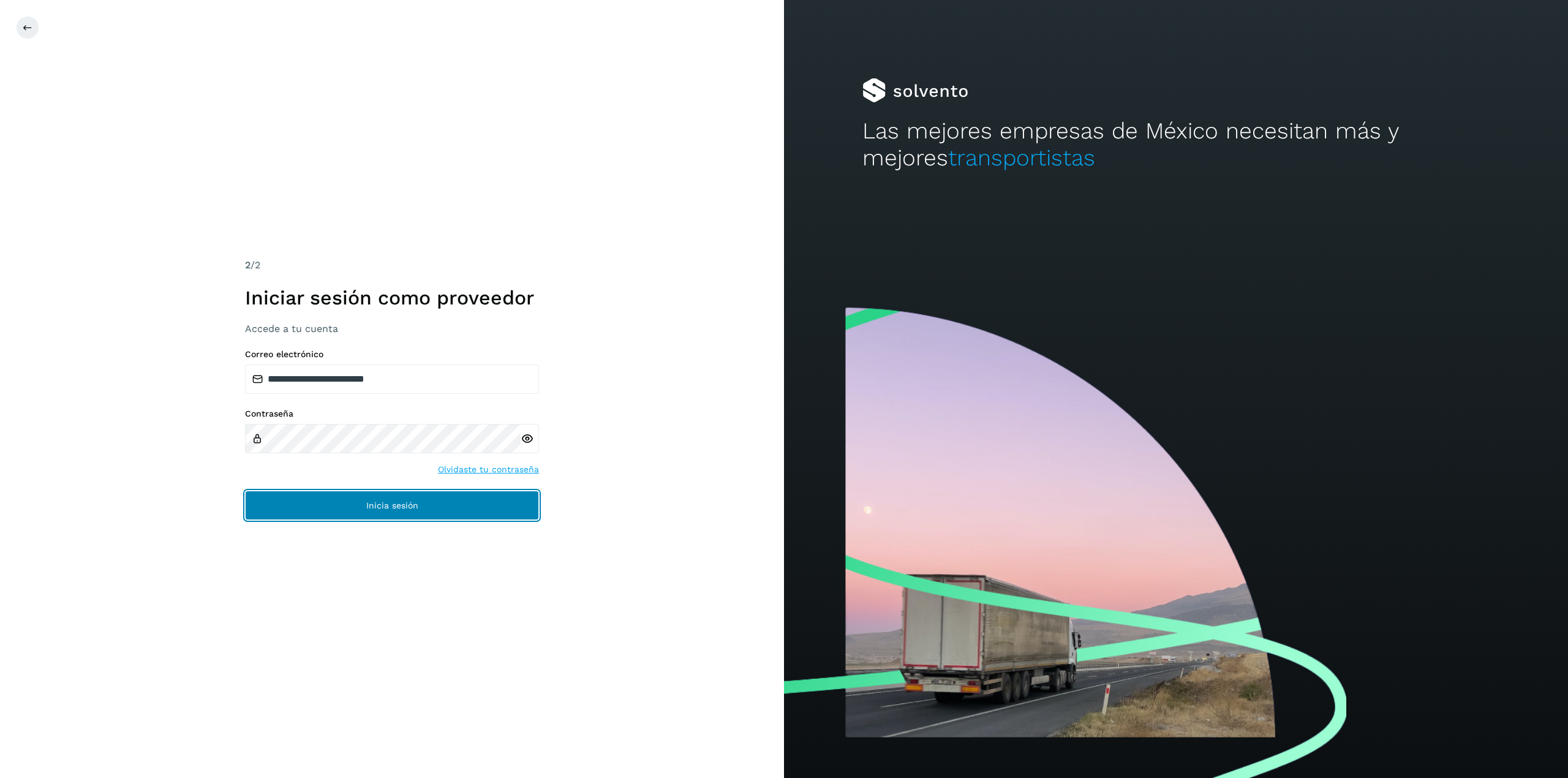
click at [451, 494] on button "Inicia sesión" at bounding box center [392, 504] width 294 height 29
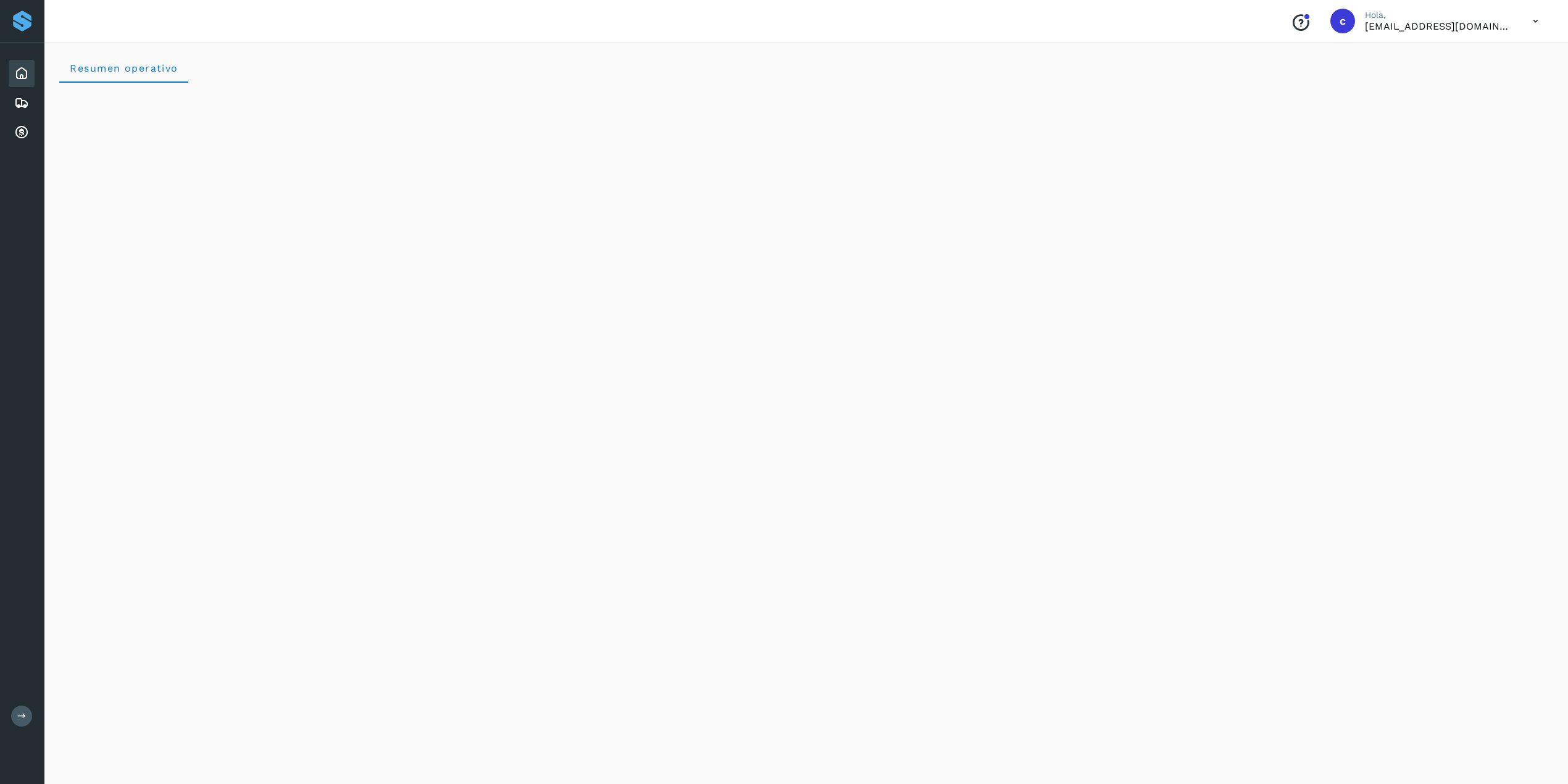
click at [6, 97] on div "Inicio Embarques Cuentas por cobrar" at bounding box center [22, 103] width 45 height 121
click at [13, 101] on div "Embarques" at bounding box center [21, 103] width 26 height 27
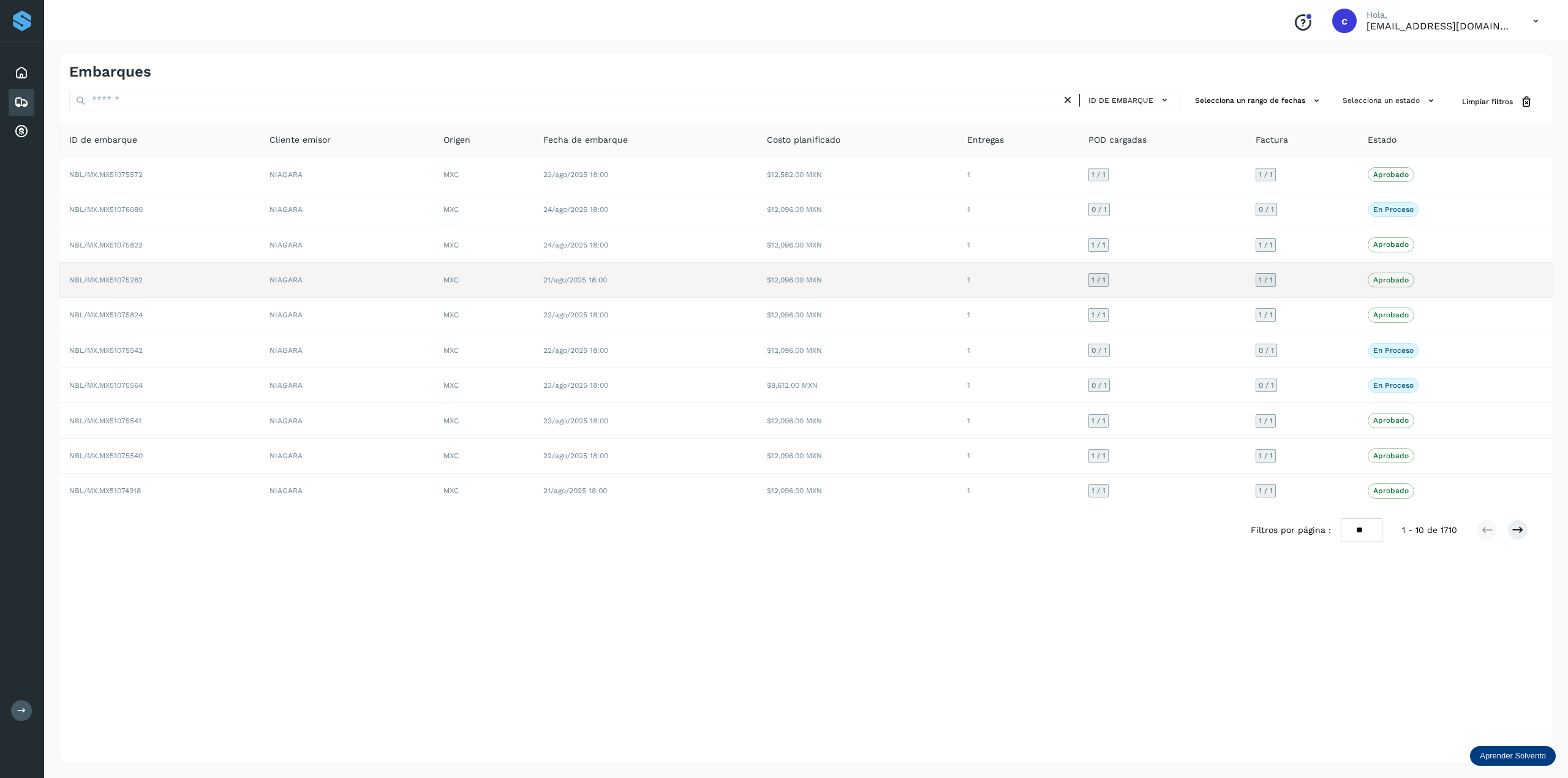
click at [537, 264] on td "21/ago/2025 18:00" at bounding box center [645, 280] width 223 height 35
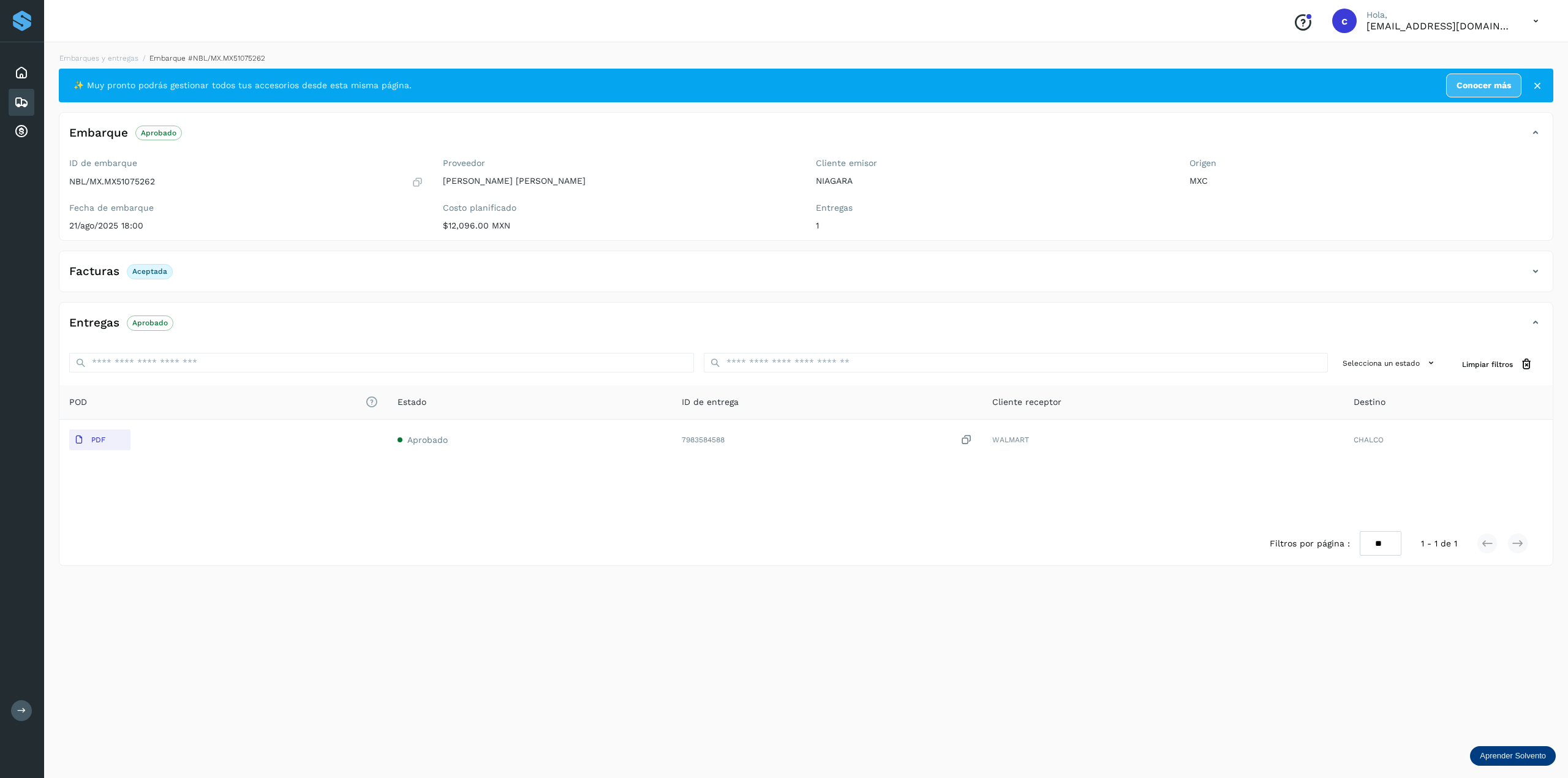
click at [1175, 84] on link "Conocer más" at bounding box center [1483, 85] width 75 height 24
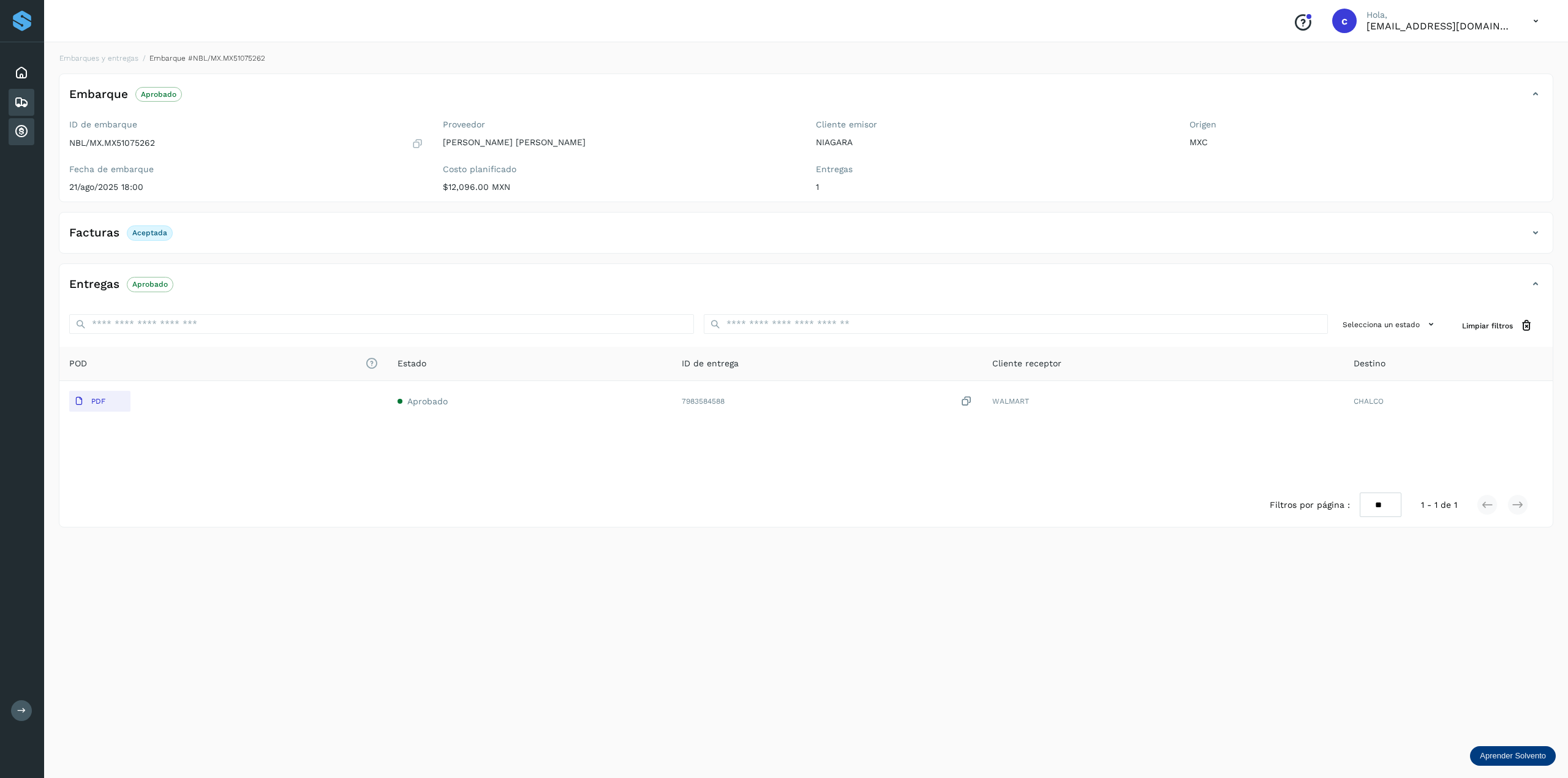
click at [16, 128] on icon at bounding box center [22, 132] width 15 height 15
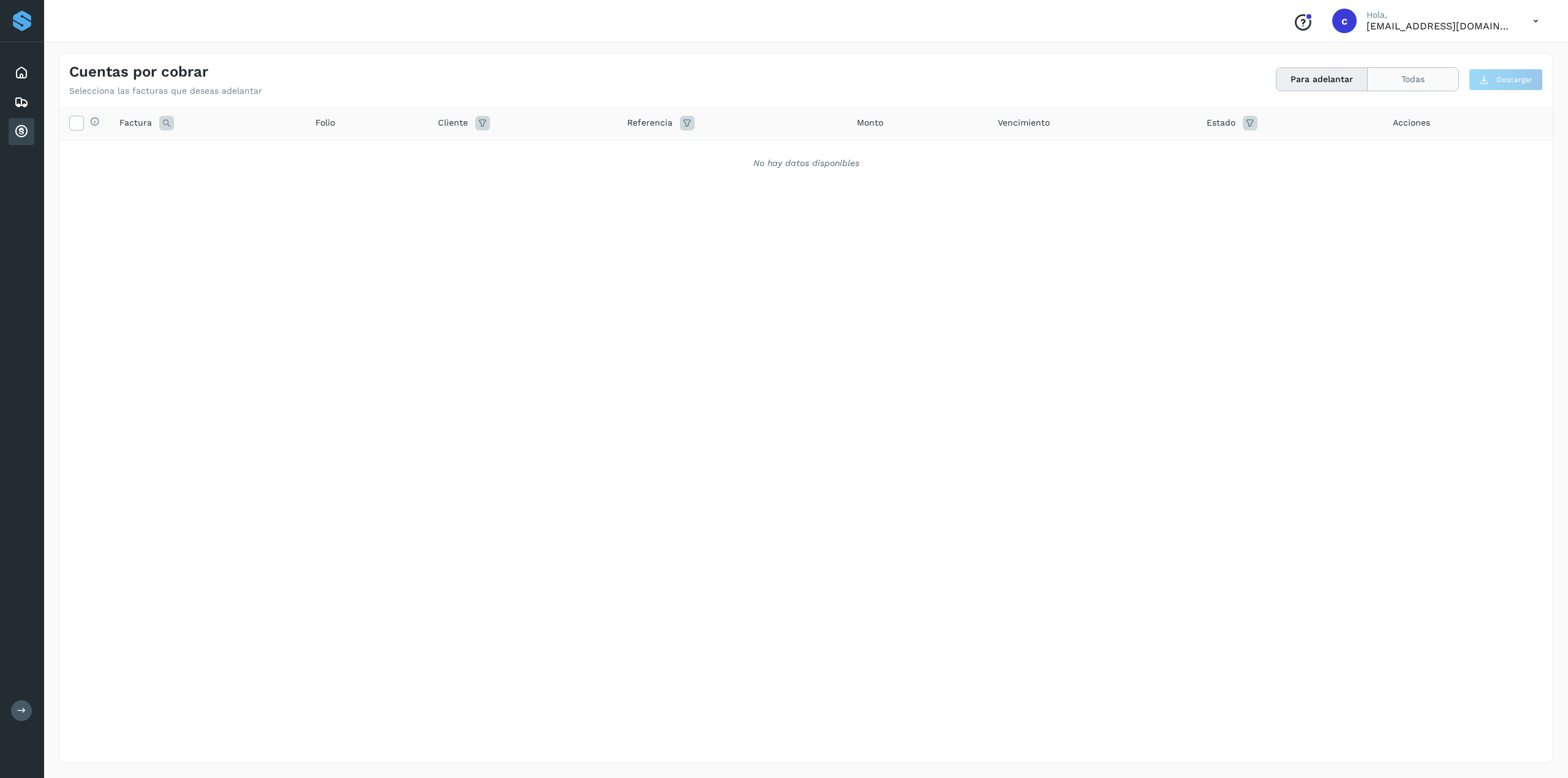
click at [1175, 73] on button "Todas" at bounding box center [1412, 79] width 91 height 23
click at [1175, 121] on icon at bounding box center [1250, 123] width 15 height 15
click at [79, 118] on icon at bounding box center [76, 122] width 13 height 13
click at [18, 96] on icon at bounding box center [22, 103] width 15 height 15
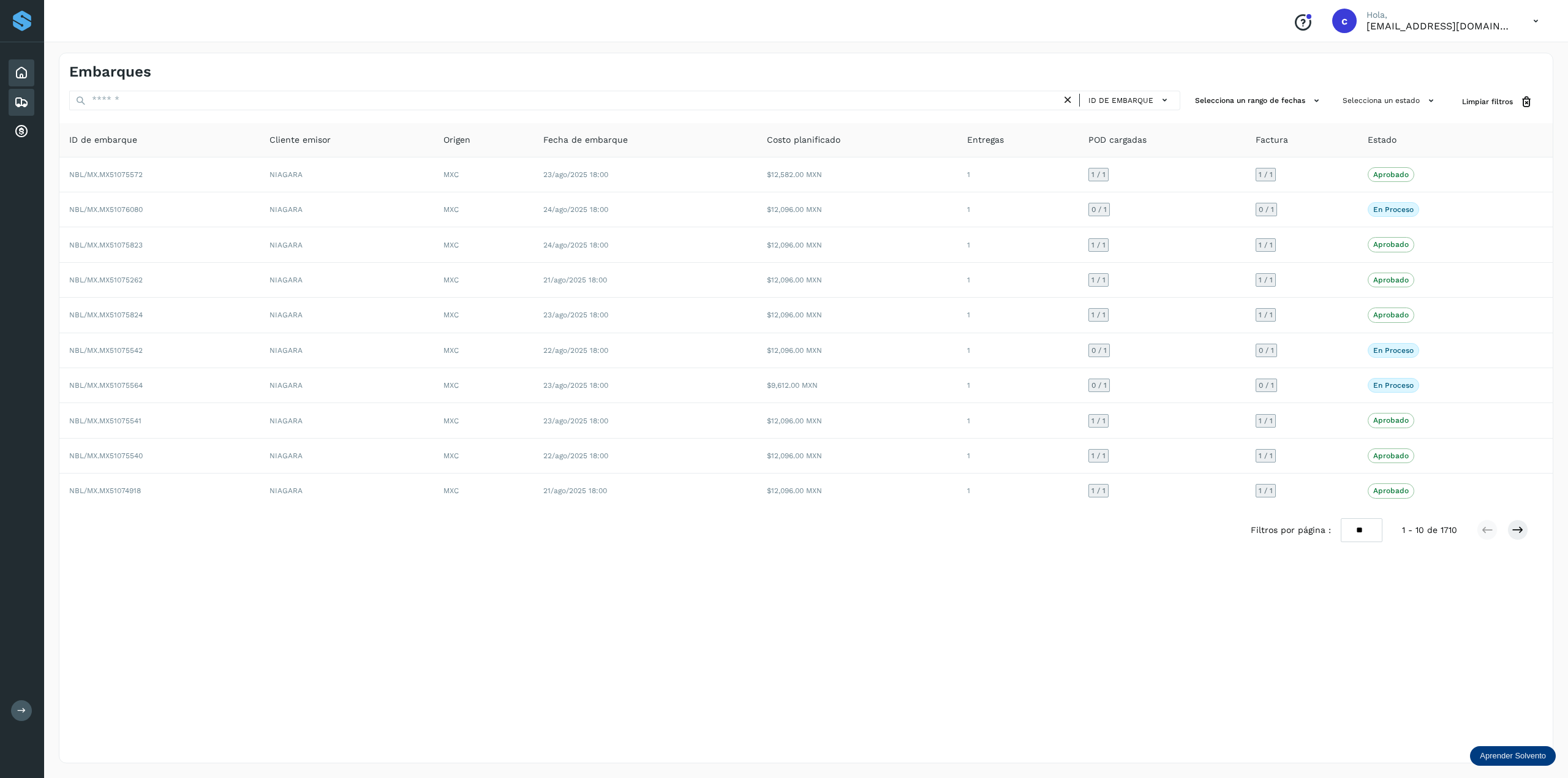
click at [20, 70] on icon at bounding box center [22, 73] width 15 height 15
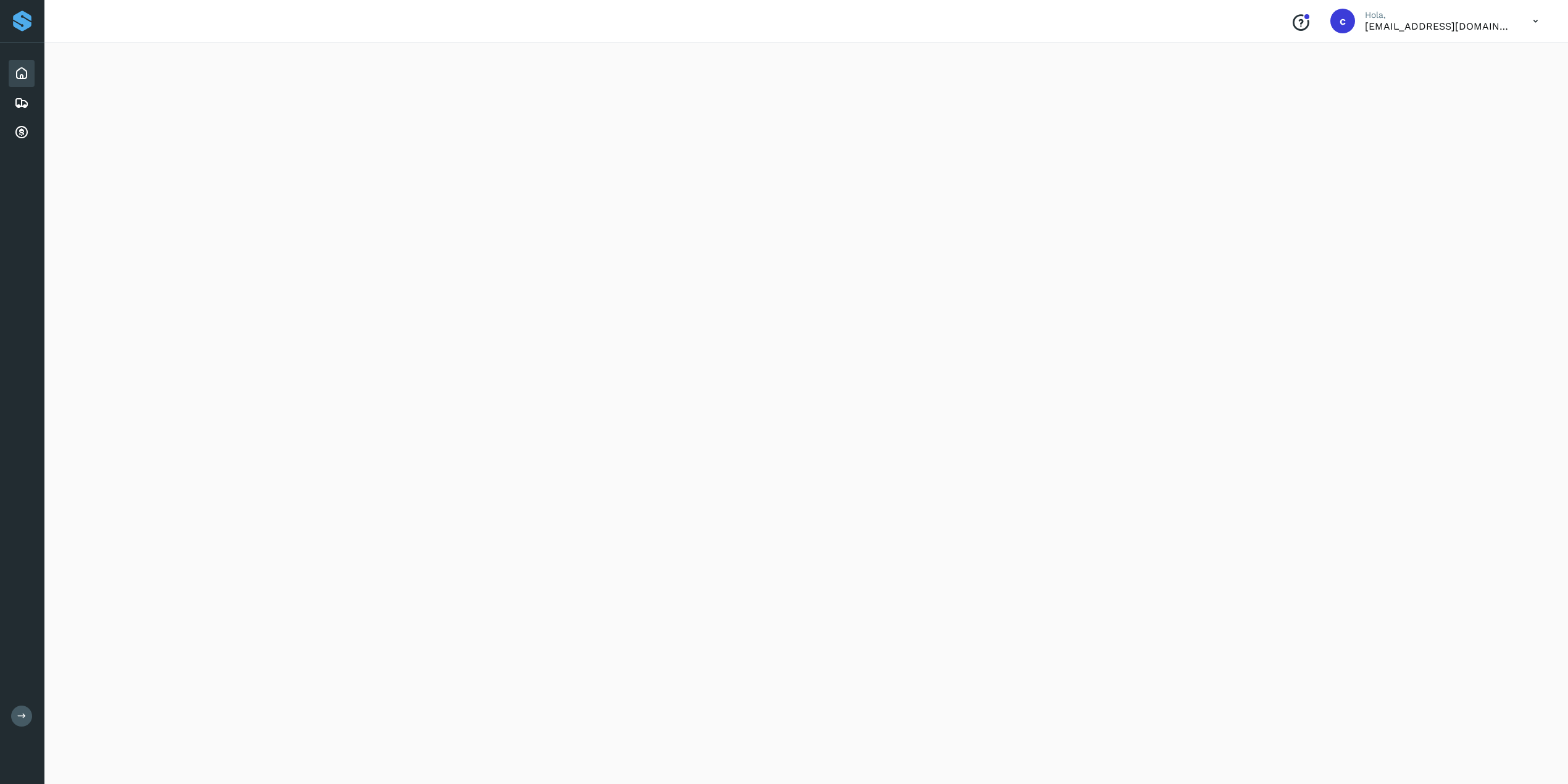
scroll to position [47, 0]
click at [24, 134] on icon at bounding box center [22, 133] width 15 height 15
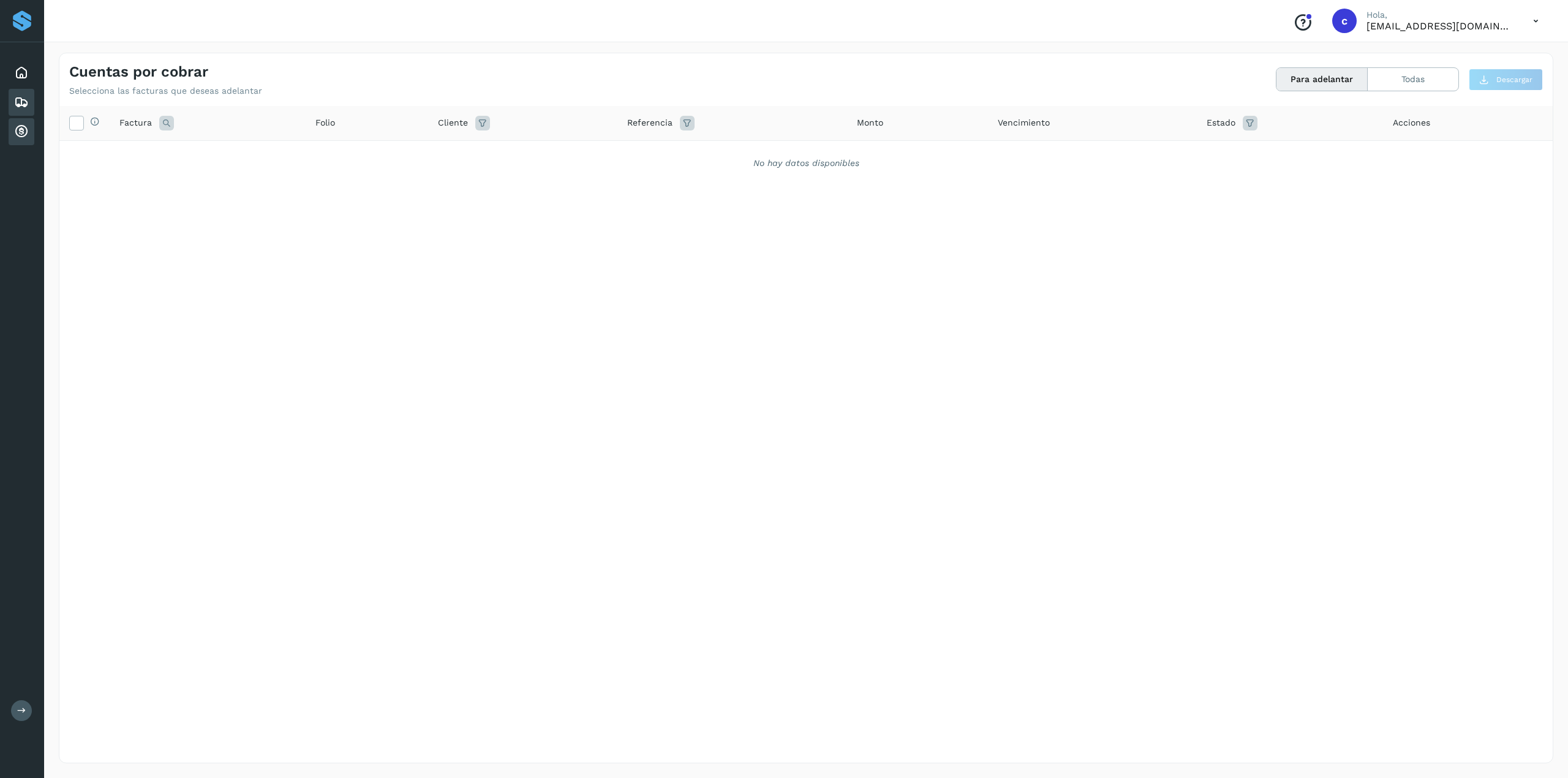
click at [32, 108] on div "Embarques" at bounding box center [21, 103] width 26 height 27
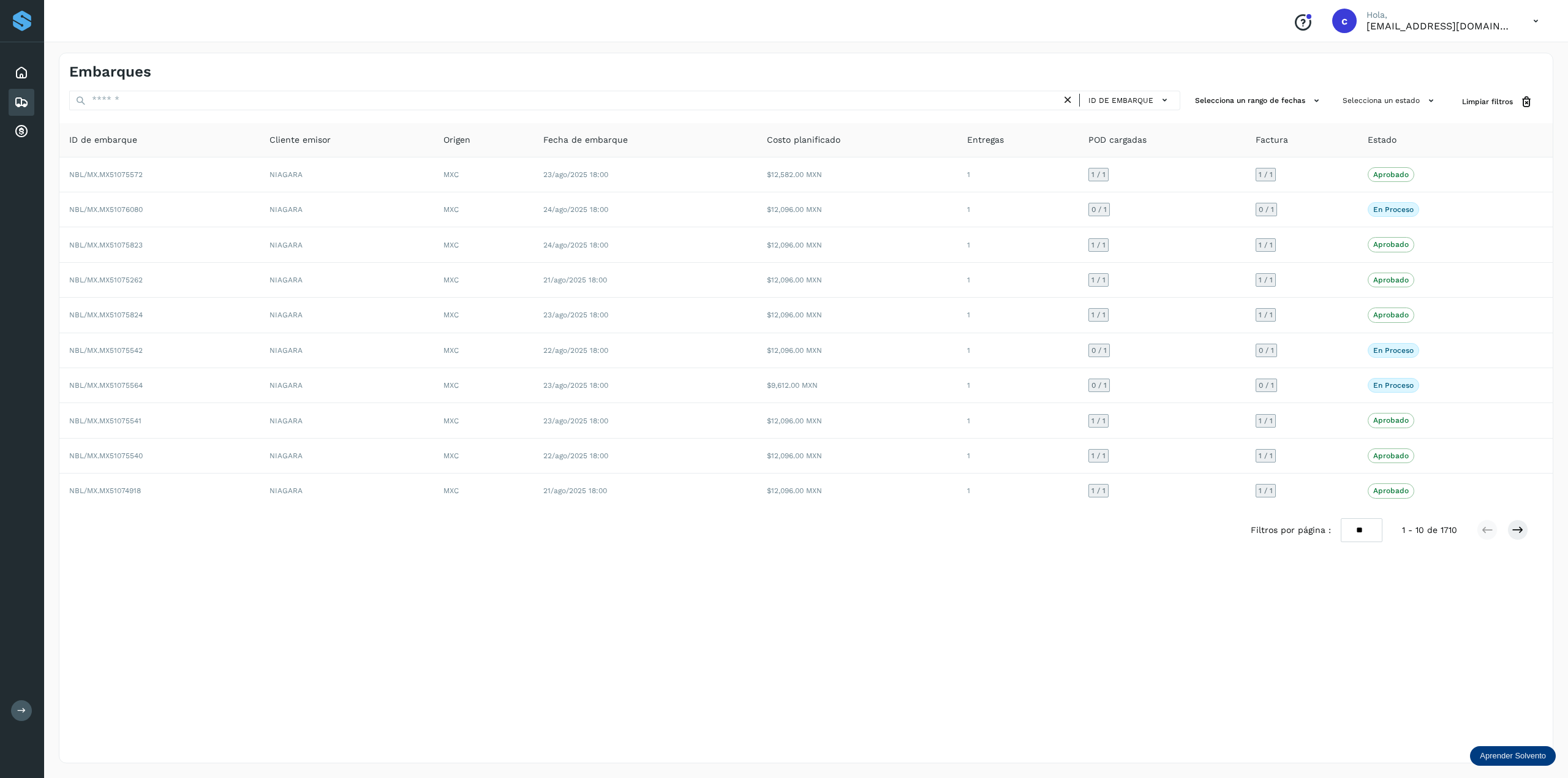
click at [259, 140] on th "ID de embarque" at bounding box center [346, 140] width 174 height 34
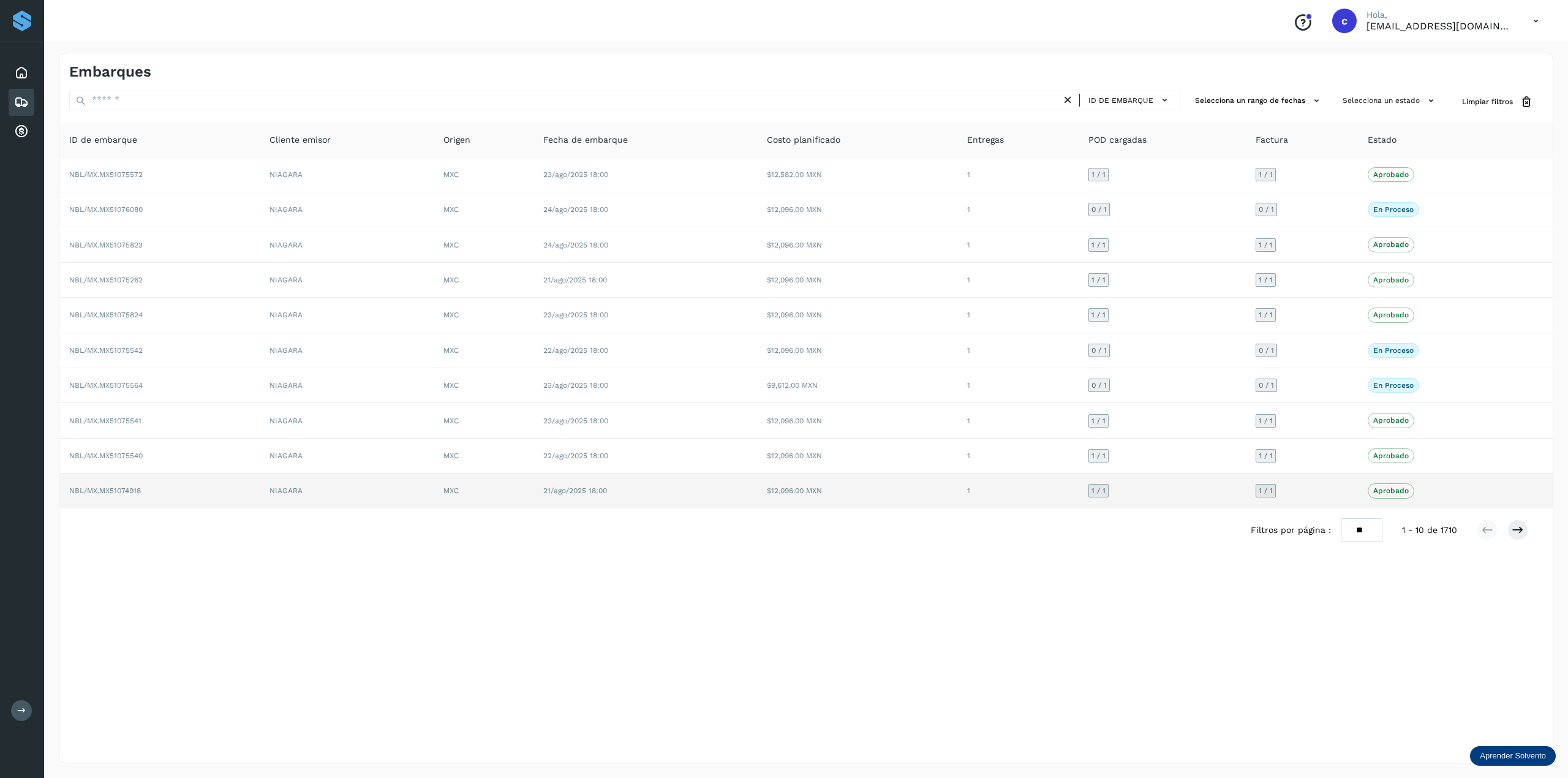
click at [1171, 504] on td "1 / 1" at bounding box center [1162, 490] width 168 height 34
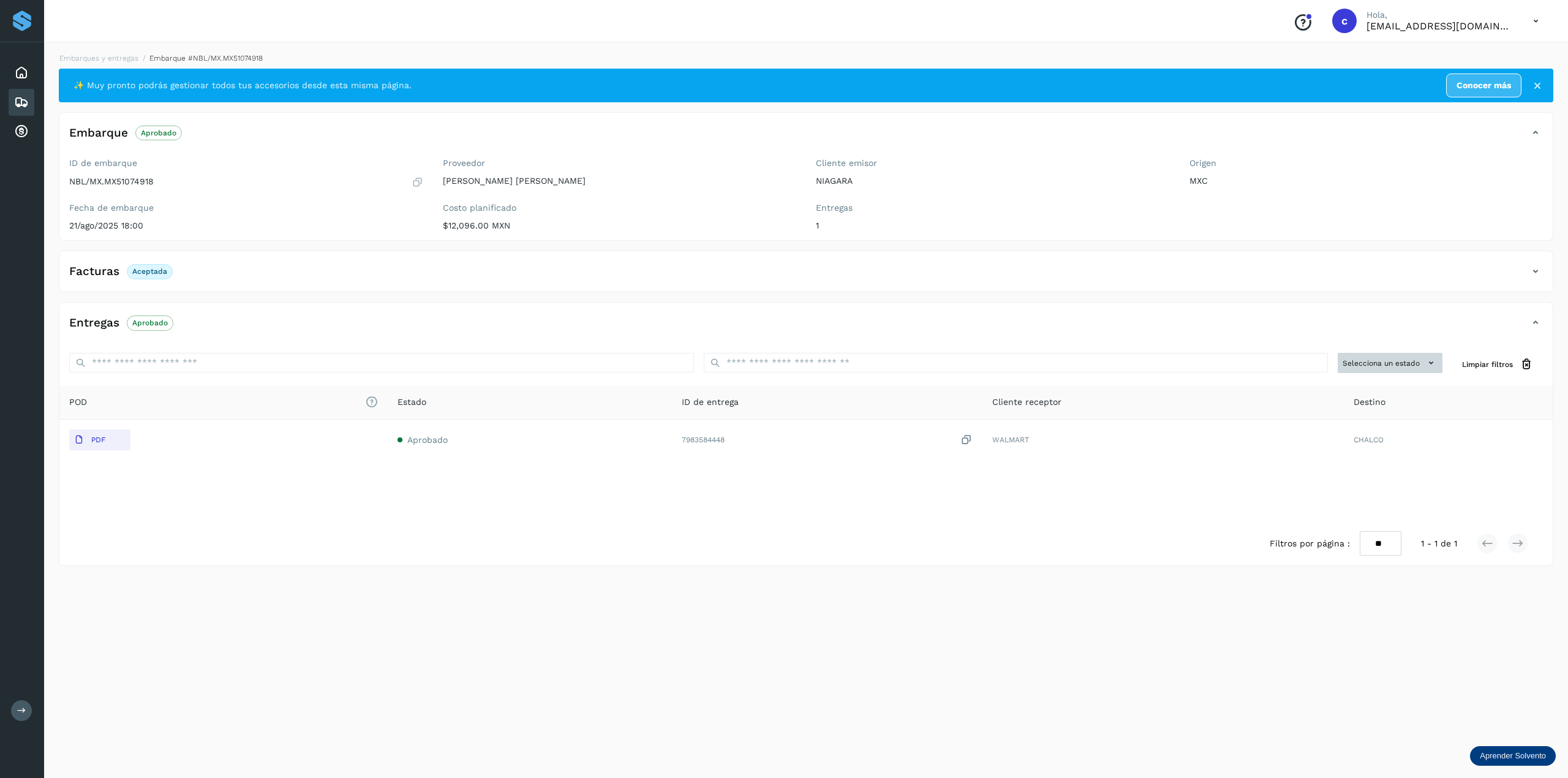
click at [1175, 361] on button "Selecciona un estado" at bounding box center [1390, 363] width 105 height 20
click at [1175, 459] on p "Aprobado" at bounding box center [1350, 461] width 36 height 8
click at [1175, 366] on div at bounding box center [784, 389] width 1568 height 778
click at [1175, 366] on div "1" at bounding box center [1414, 363] width 11 height 13
click at [1175, 469] on icon at bounding box center [1313, 462] width 13 height 13
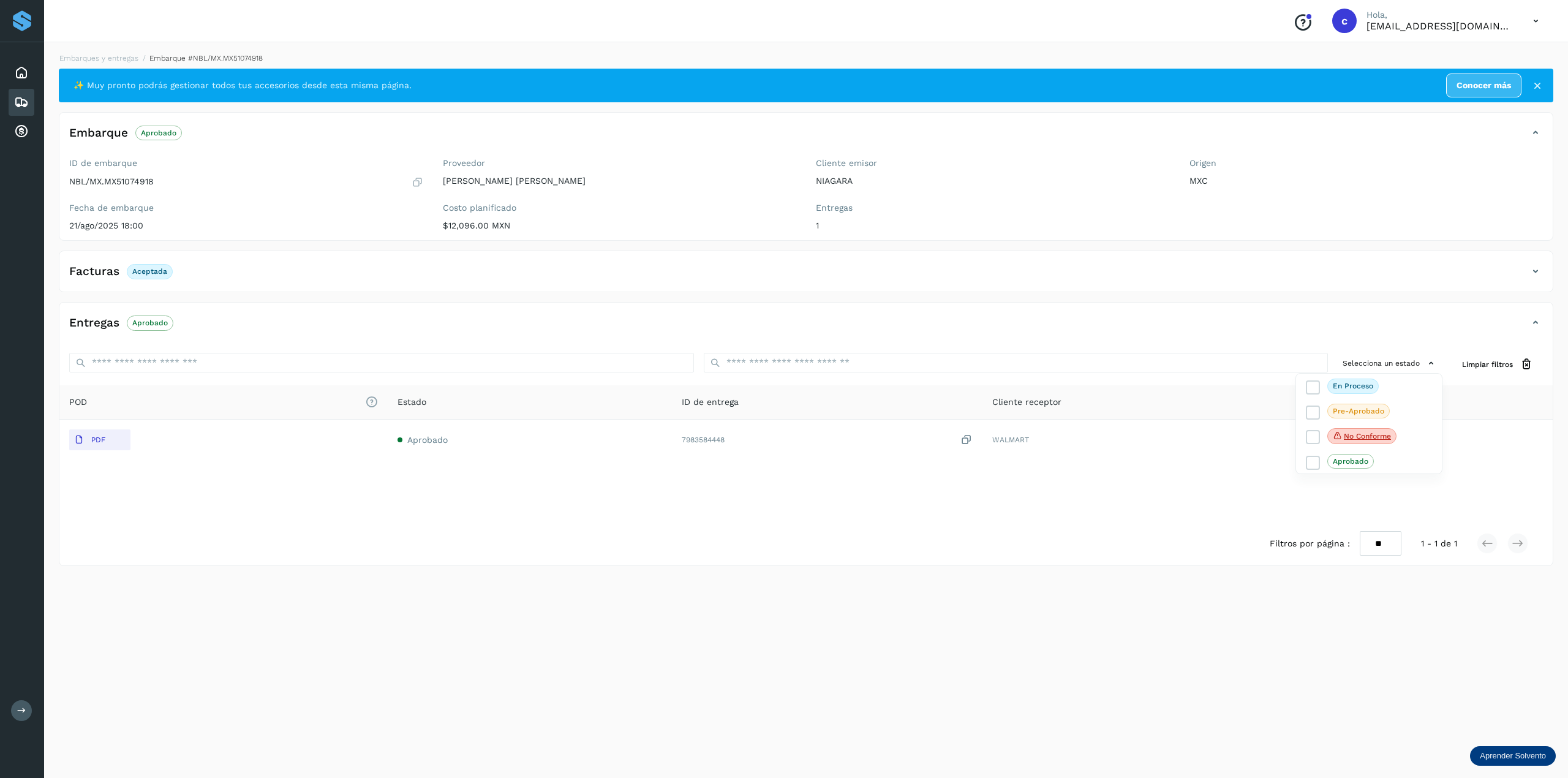
click at [1027, 405] on div at bounding box center [784, 389] width 1568 height 778
click at [14, 103] on icon at bounding box center [22, 103] width 15 height 15
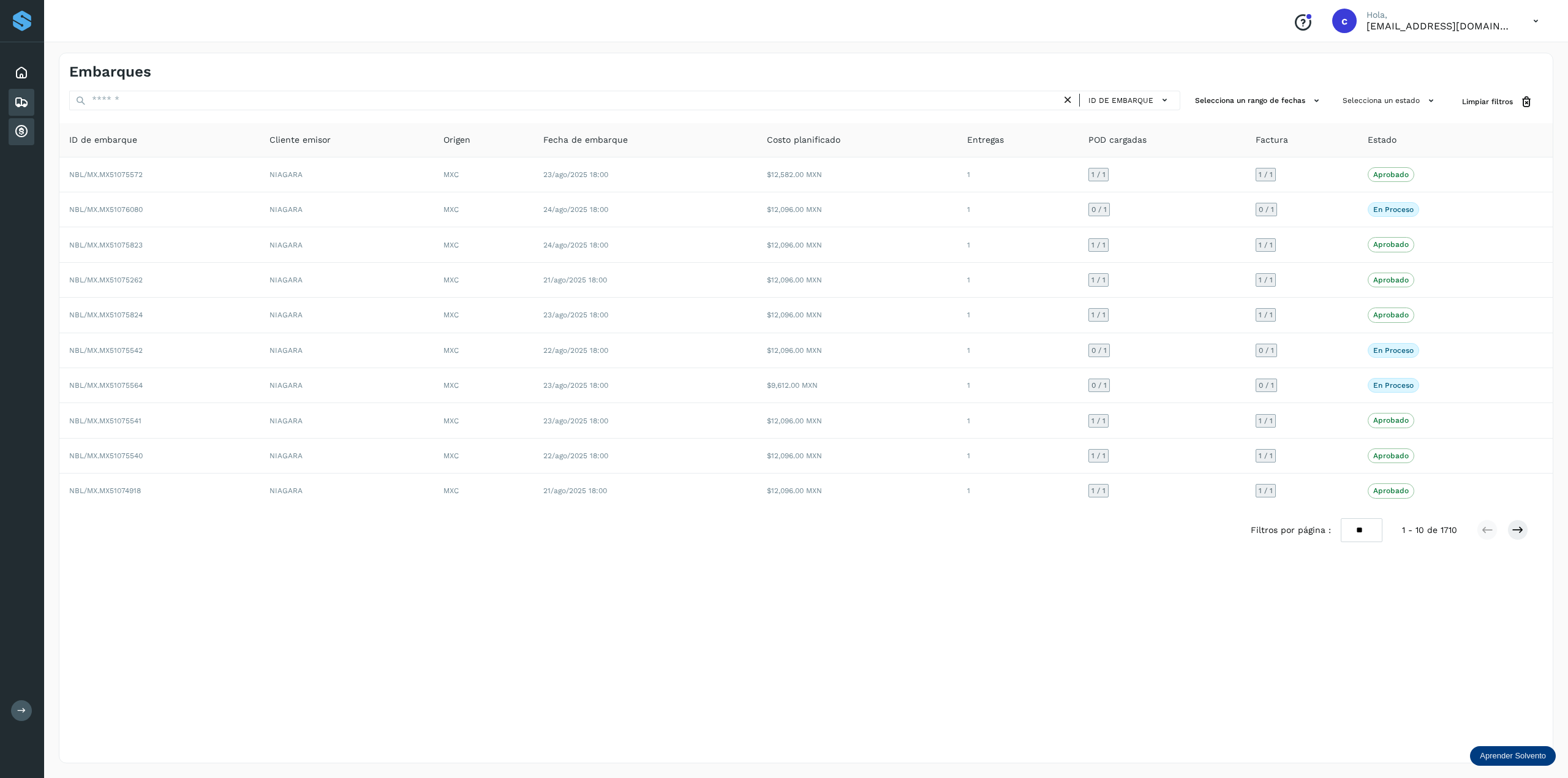
click at [28, 133] on icon at bounding box center [22, 132] width 15 height 15
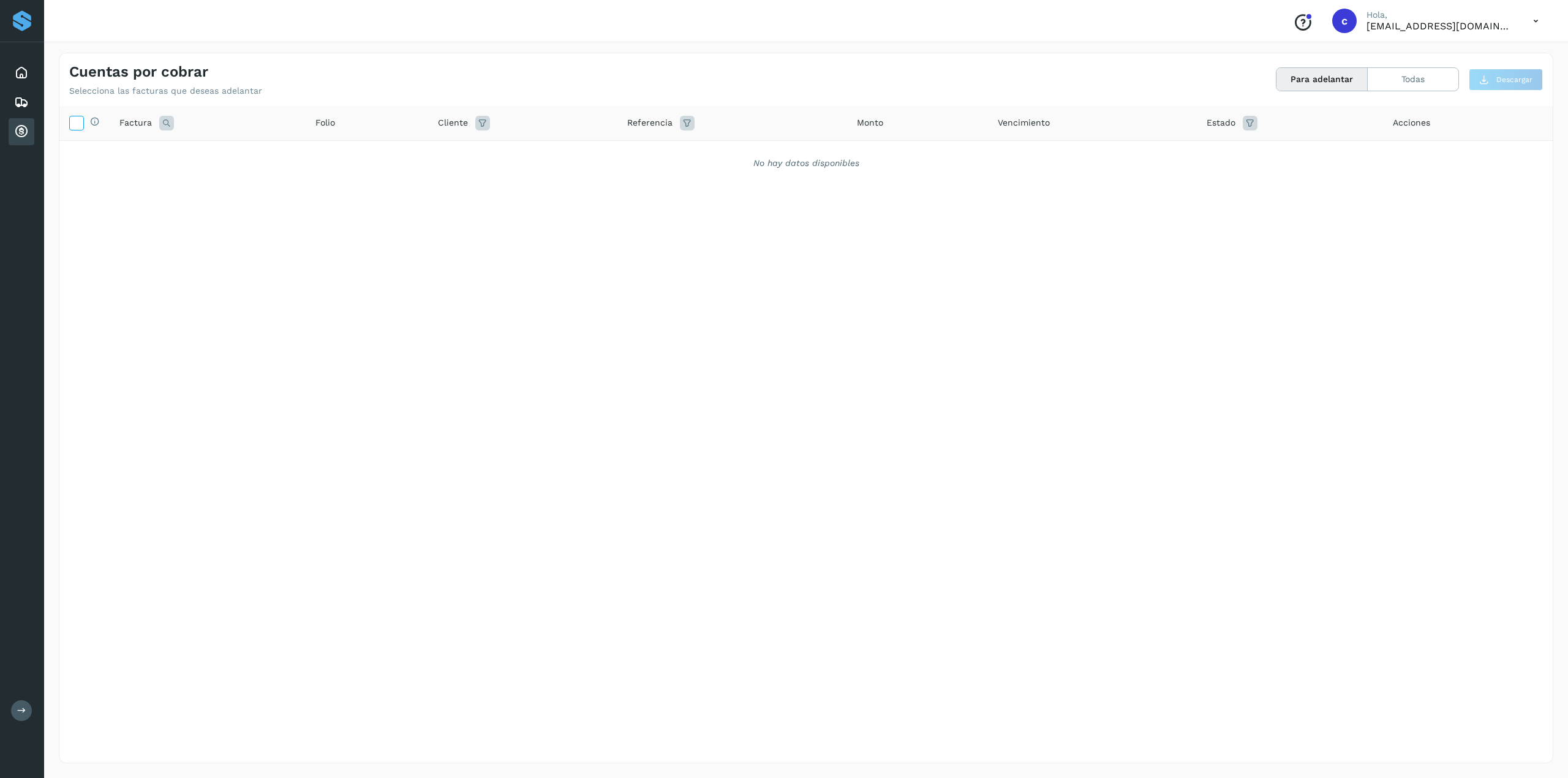
click at [80, 121] on icon at bounding box center [76, 122] width 13 height 13
drag, startPoint x: 1429, startPoint y: 74, endPoint x: 1406, endPoint y: 86, distance: 25.9
click at [1175, 75] on button "Todas" at bounding box center [1412, 79] width 91 height 23
click at [1175, 80] on button "Para adelantar" at bounding box center [1412, 79] width 91 height 23
click at [1175, 78] on button "Todas" at bounding box center [1412, 79] width 91 height 23
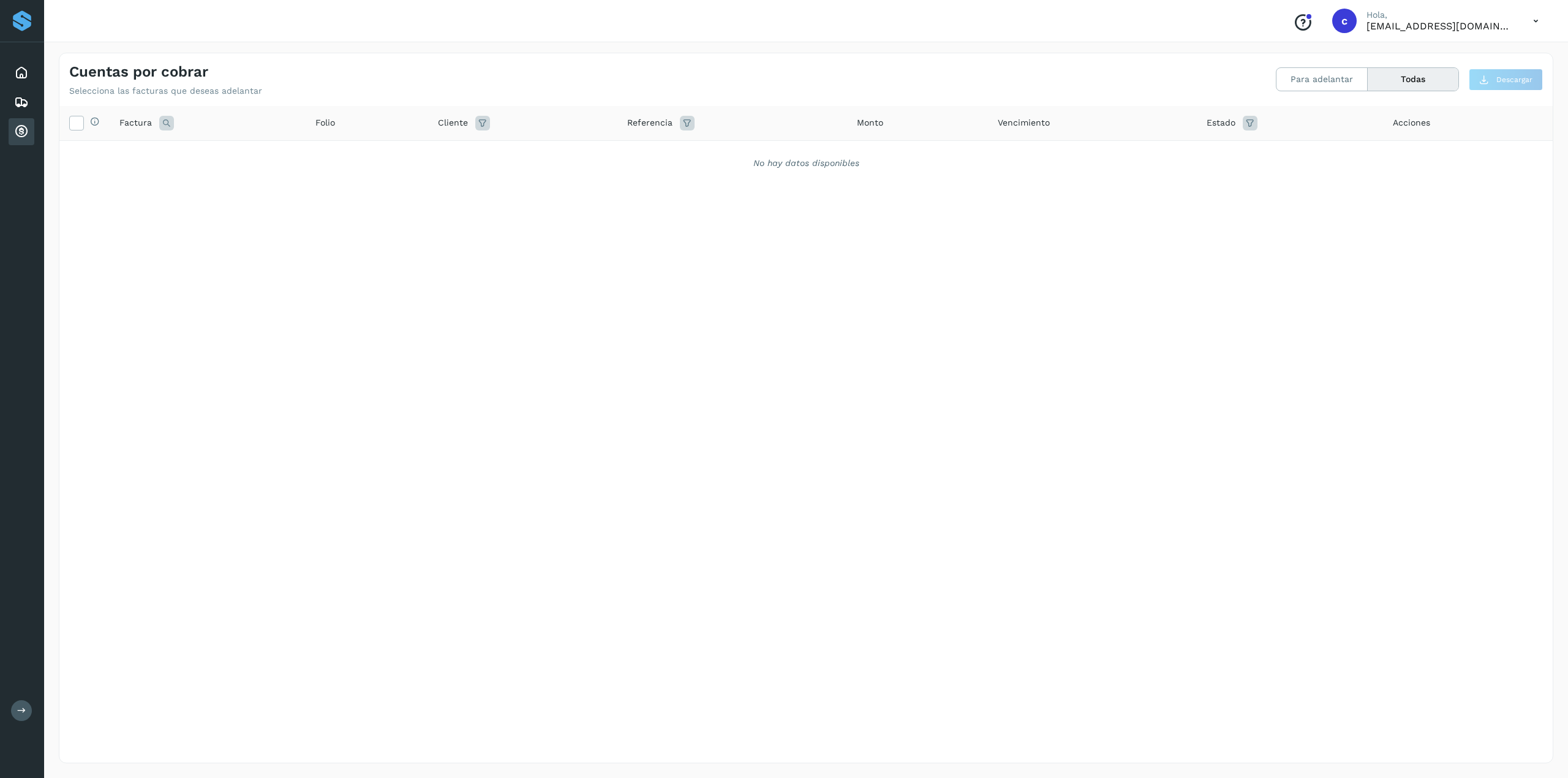
click at [639, 121] on span "Referencia" at bounding box center [649, 123] width 45 height 13
click at [483, 126] on icon at bounding box center [483, 123] width 15 height 15
click at [507, 157] on input "text" at bounding box center [554, 154] width 133 height 20
click at [508, 172] on label at bounding box center [500, 177] width 15 height 15
type input "**********"
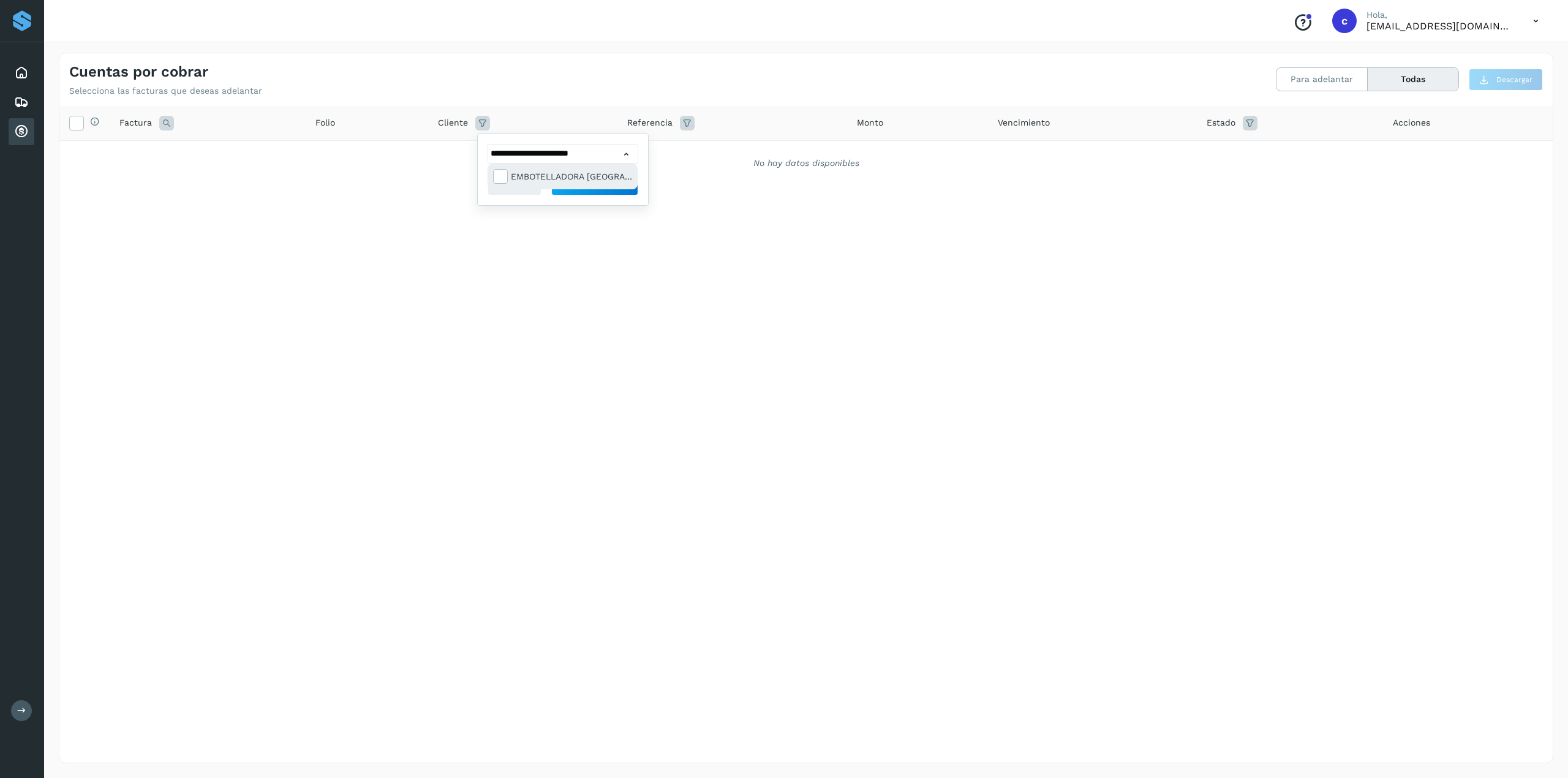
click at [632, 188] on div "EMBOTELLADORA [GEOGRAPHIC_DATA]" at bounding box center [562, 176] width 149 height 24
click at [617, 177] on div "EMBOTELLADORA [GEOGRAPHIC_DATA]" at bounding box center [571, 176] width 121 height 13
type input "**********"
click at [616, 212] on div at bounding box center [784, 389] width 1568 height 778
click at [622, 186] on button "Filtrar" at bounding box center [594, 184] width 87 height 22
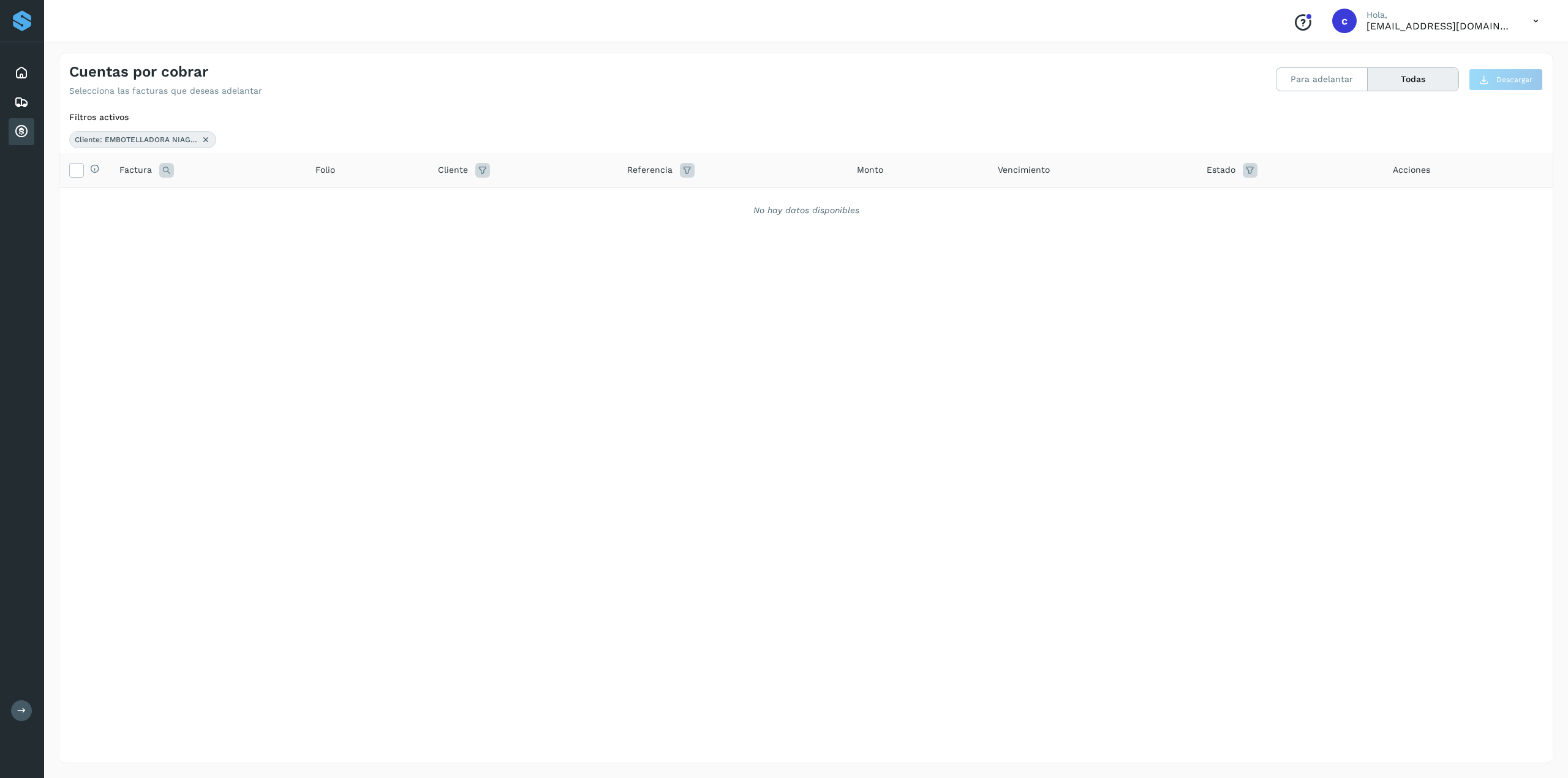
click at [1175, 168] on icon at bounding box center [1250, 170] width 15 height 15
click at [1175, 202] on input "text" at bounding box center [1320, 202] width 133 height 20
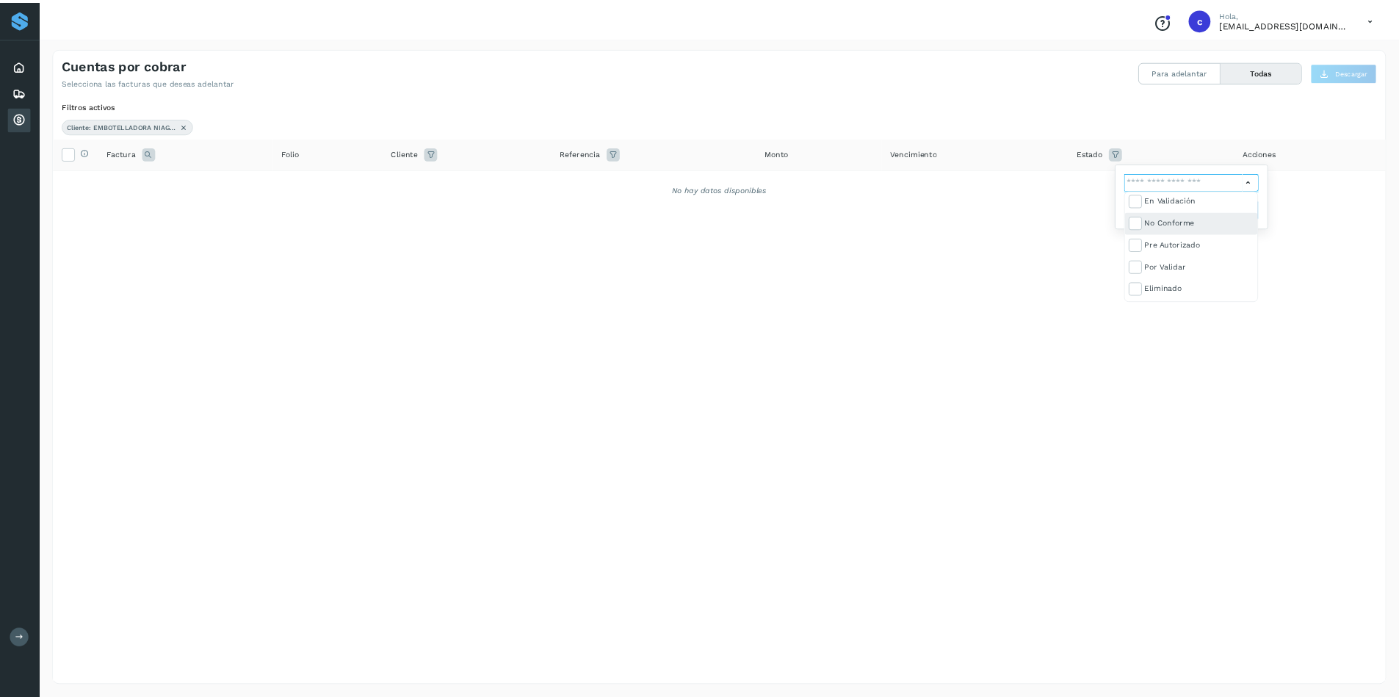
scroll to position [88, 0]
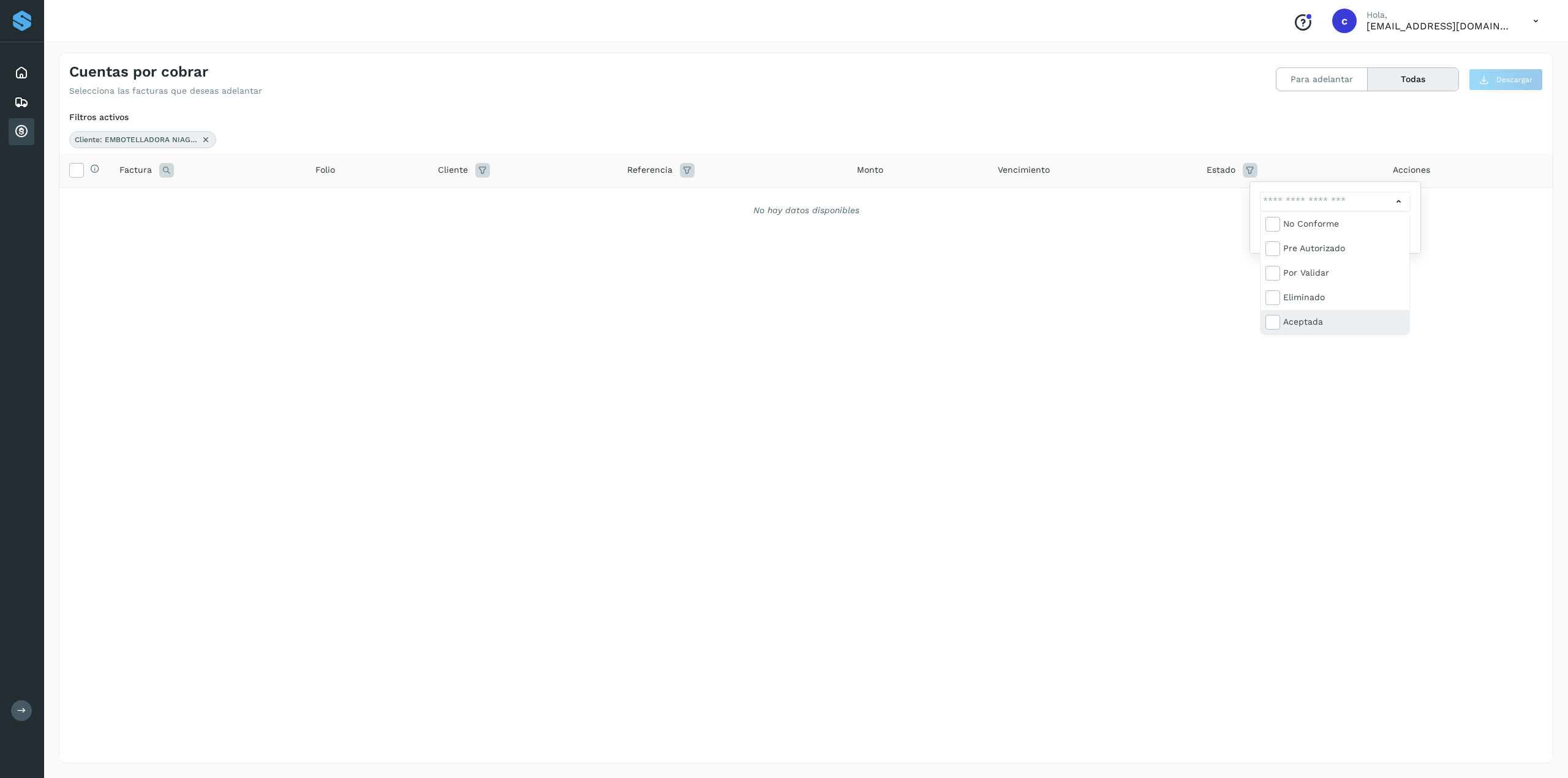
click at [1175, 324] on div "Aceptada" at bounding box center [1343, 322] width 121 height 13
type input "**********"
click at [1175, 369] on div at bounding box center [784, 389] width 1568 height 778
click at [1175, 223] on button "Filtrar" at bounding box center [1367, 232] width 87 height 22
click at [15, 583] on div "Proveedores Inicio Embarques Cuentas por cobrar Salir" at bounding box center [22, 389] width 44 height 778
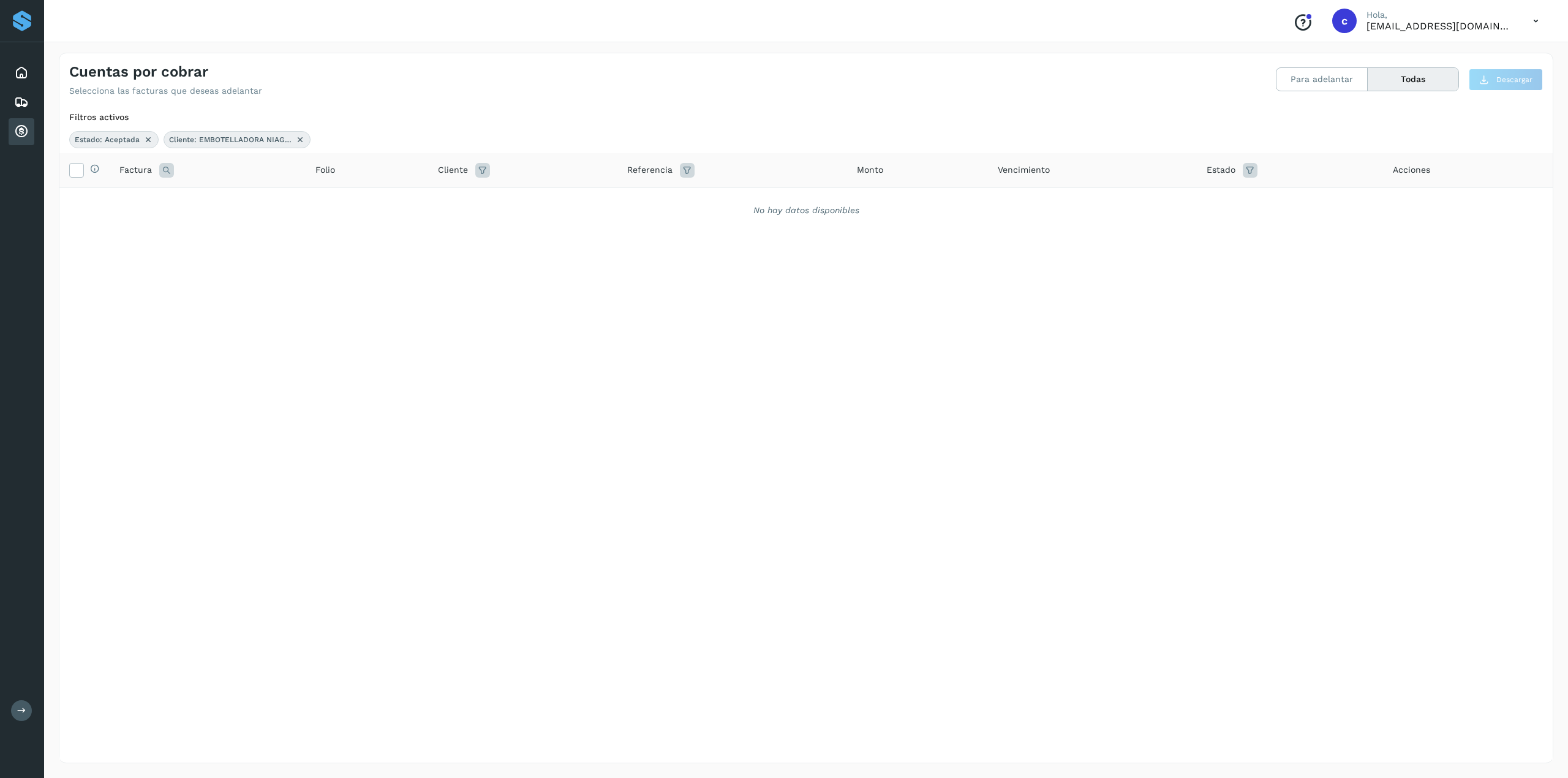
click at [20, 583] on button at bounding box center [21, 710] width 21 height 21
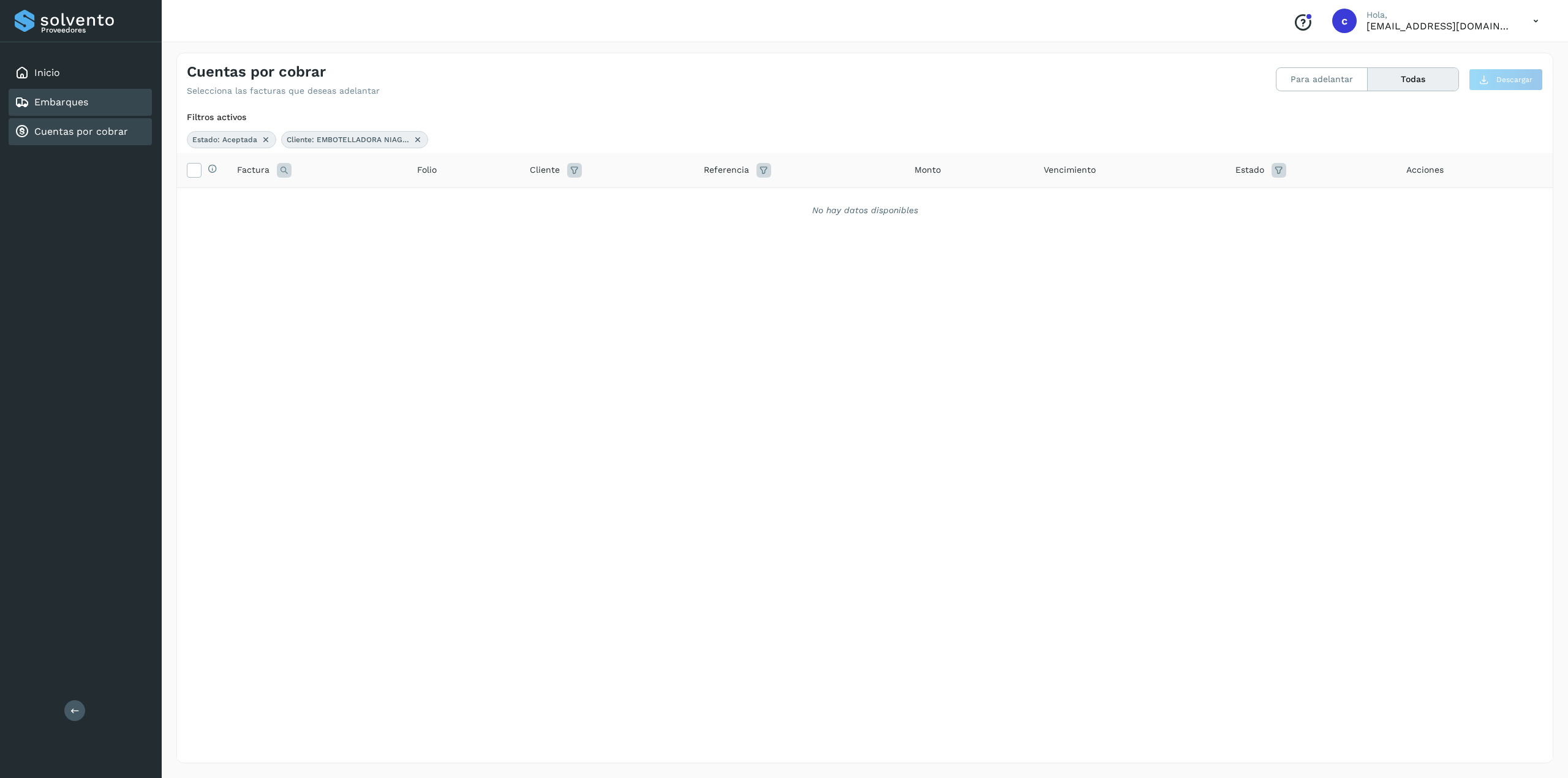
click at [80, 93] on div "Embarques" at bounding box center [80, 103] width 143 height 27
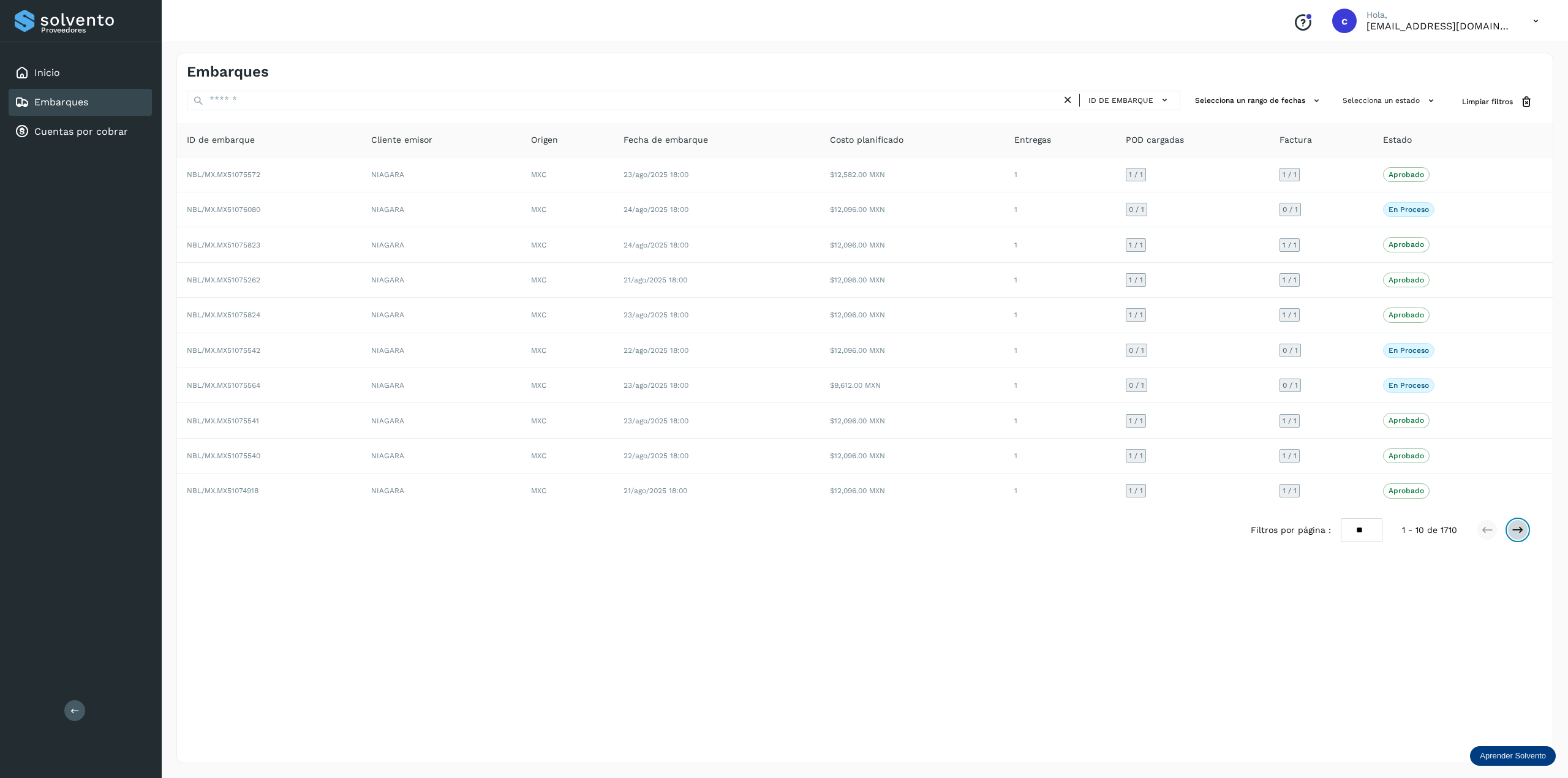
click at [1175, 535] on icon at bounding box center [1517, 530] width 13 height 13
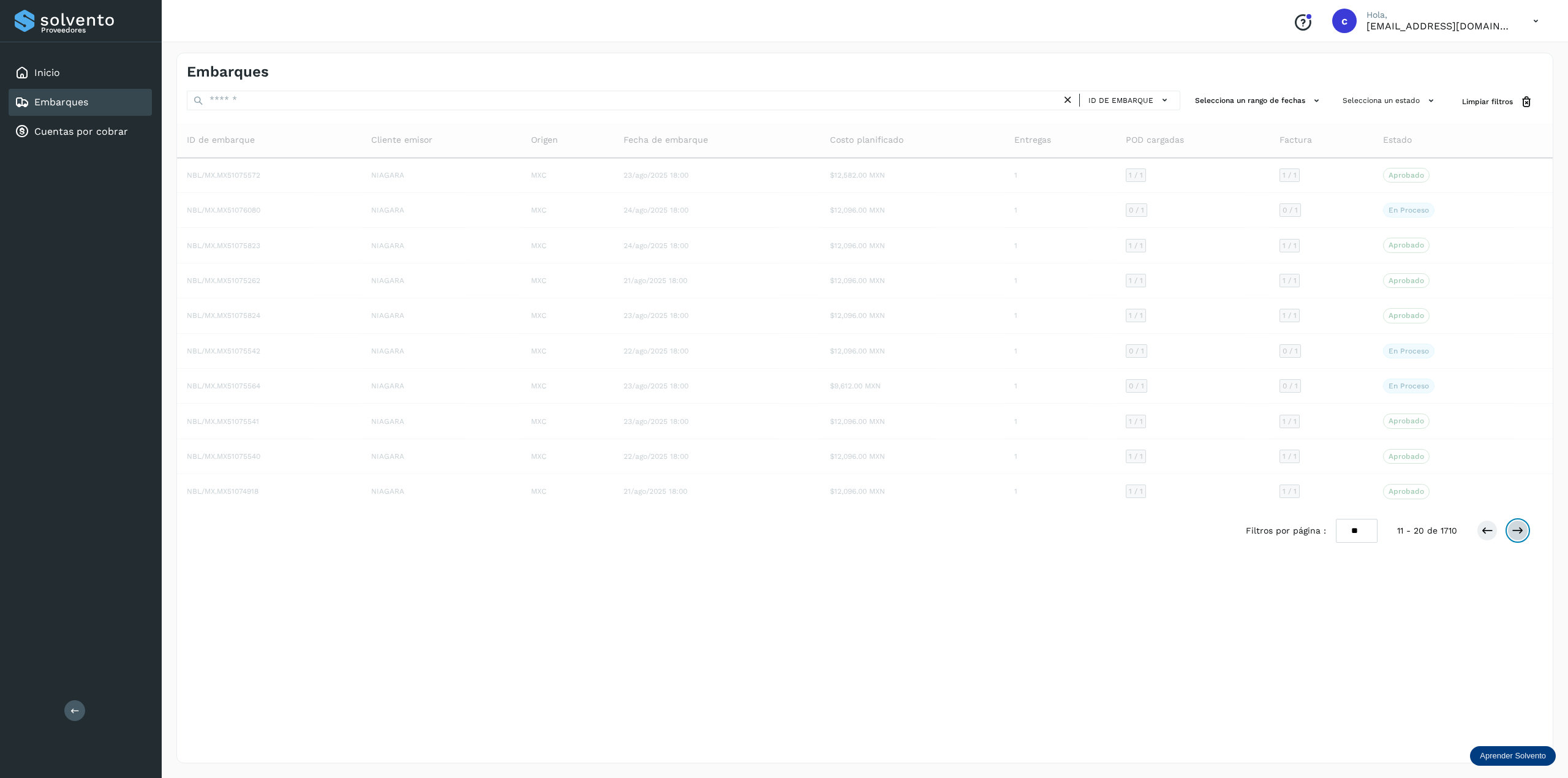
click at [1175, 535] on icon at bounding box center [1517, 530] width 13 height 13
click at [1175, 535] on icon at bounding box center [1517, 531] width 13 height 13
click at [1175, 535] on icon at bounding box center [1517, 530] width 13 height 13
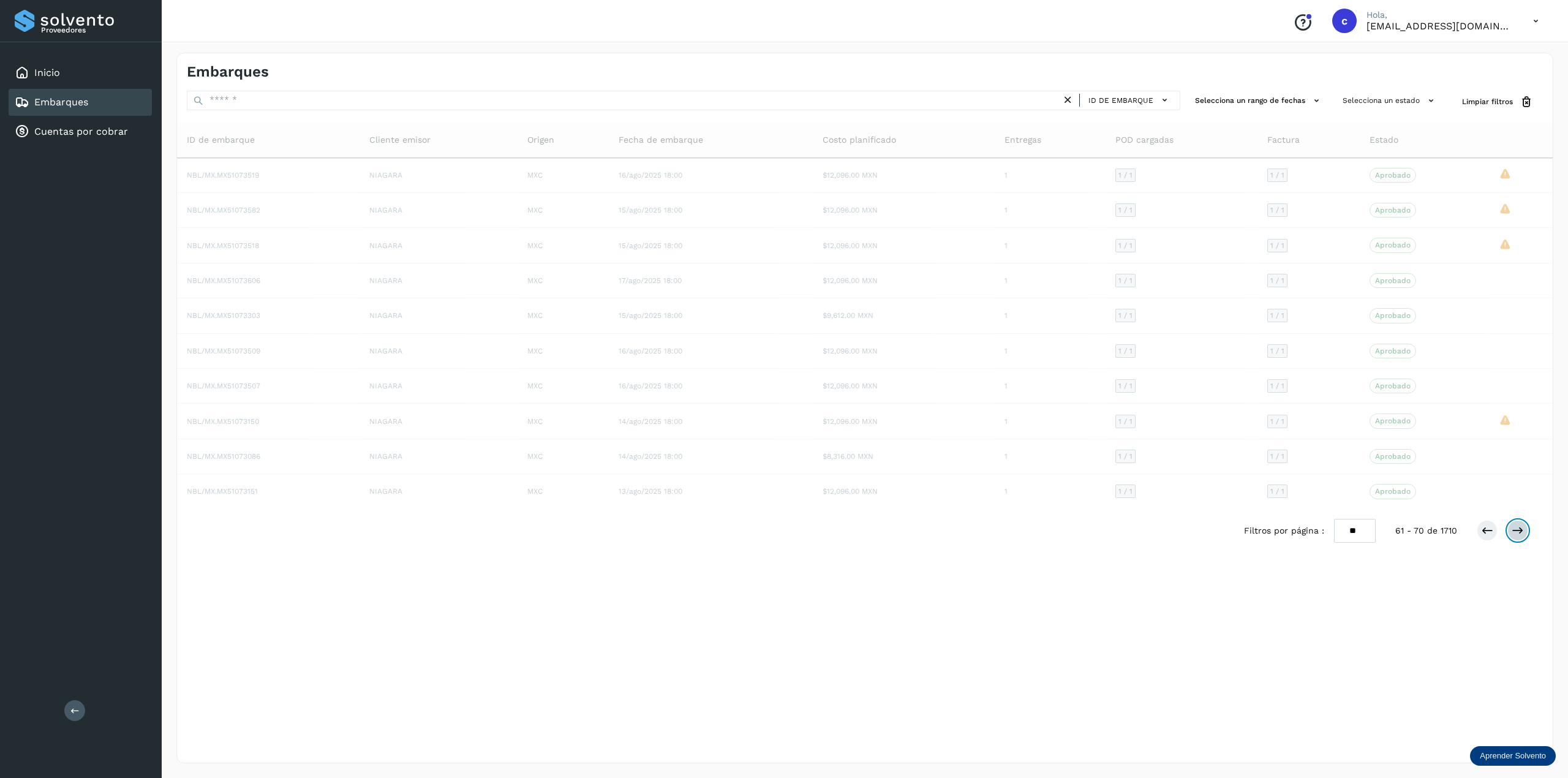
click at [1175, 535] on icon at bounding box center [1517, 530] width 13 height 13
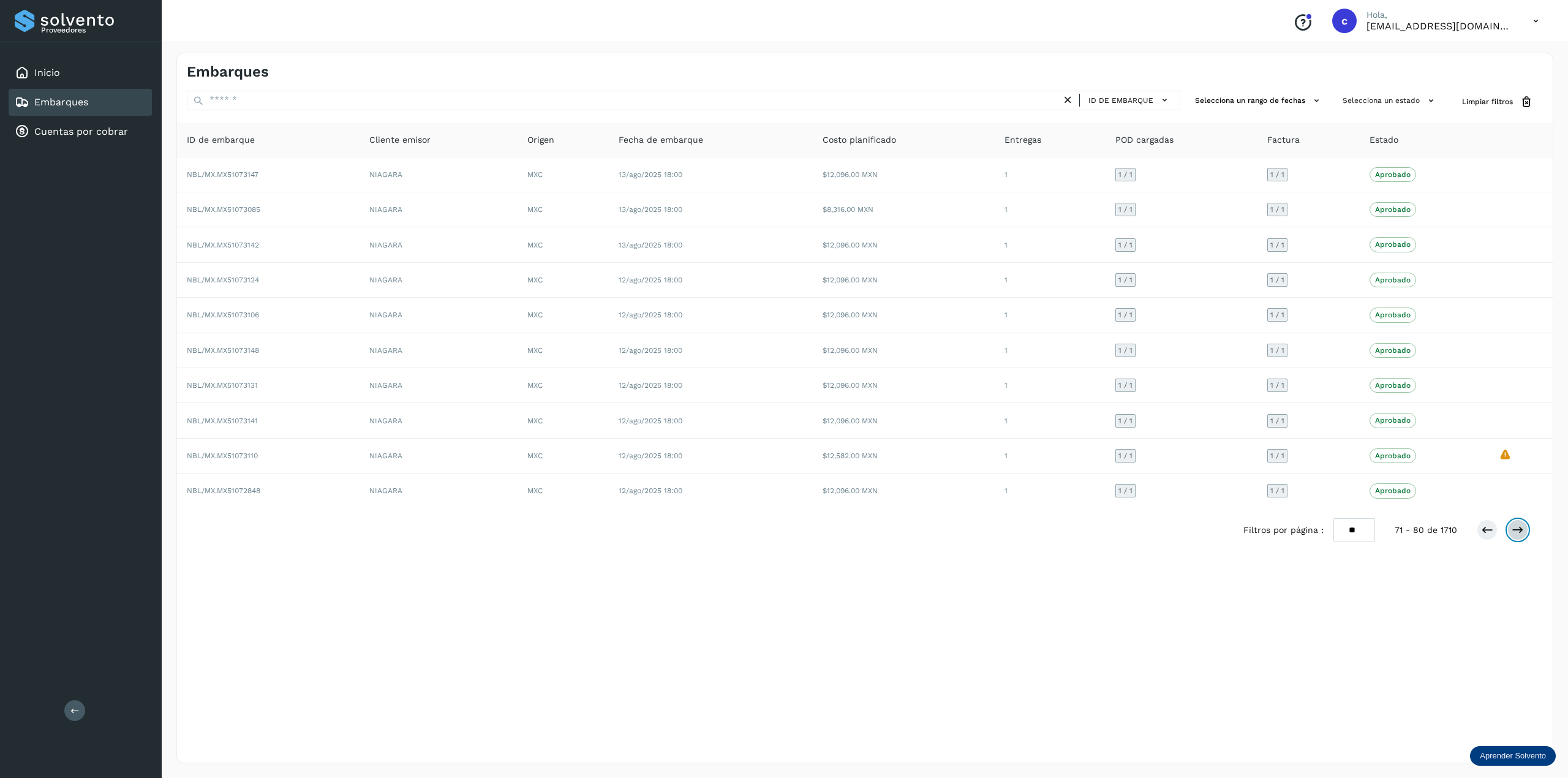
click at [1175, 535] on icon at bounding box center [1517, 530] width 13 height 13
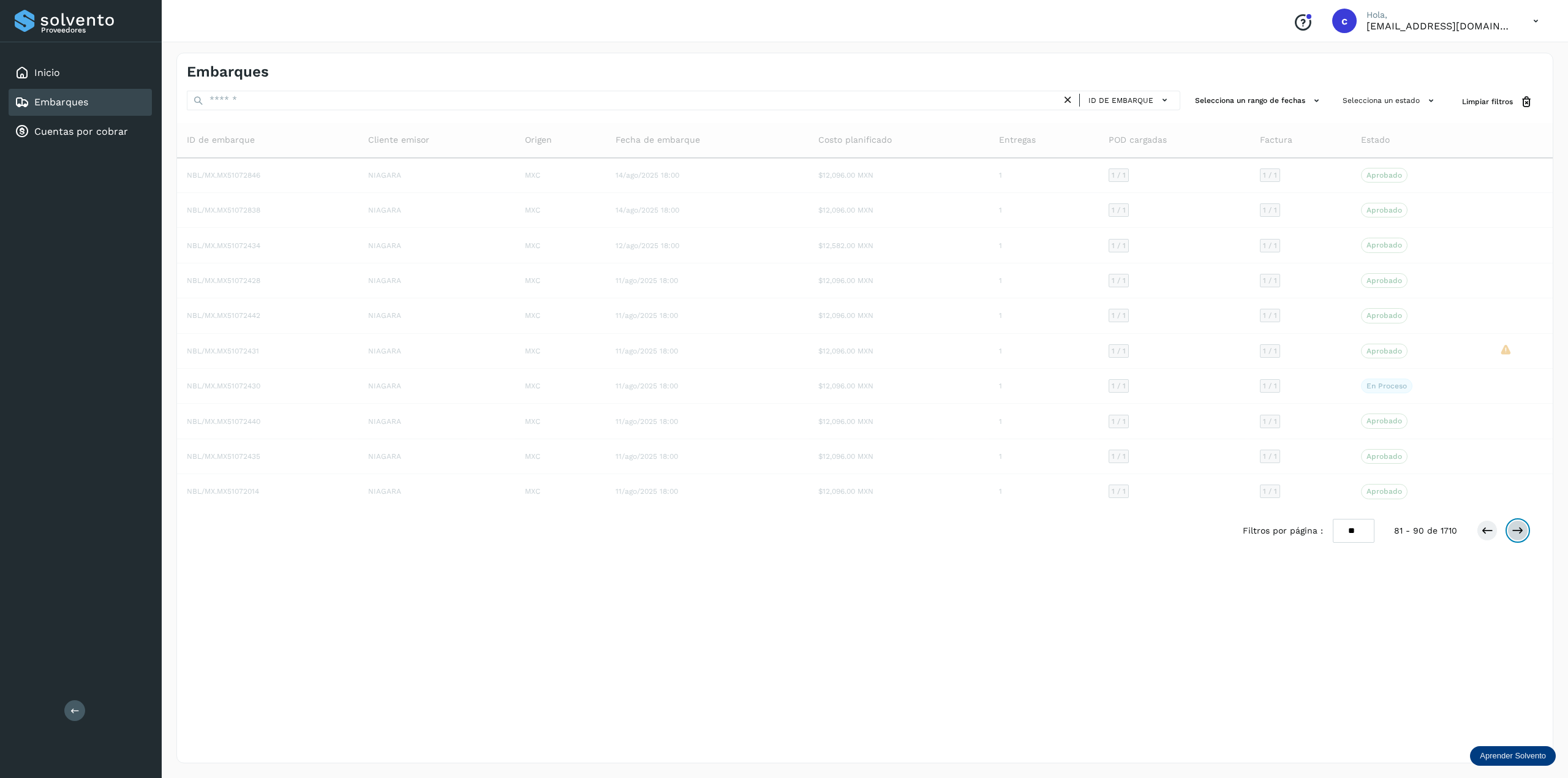
click at [1175, 535] on icon at bounding box center [1517, 530] width 13 height 13
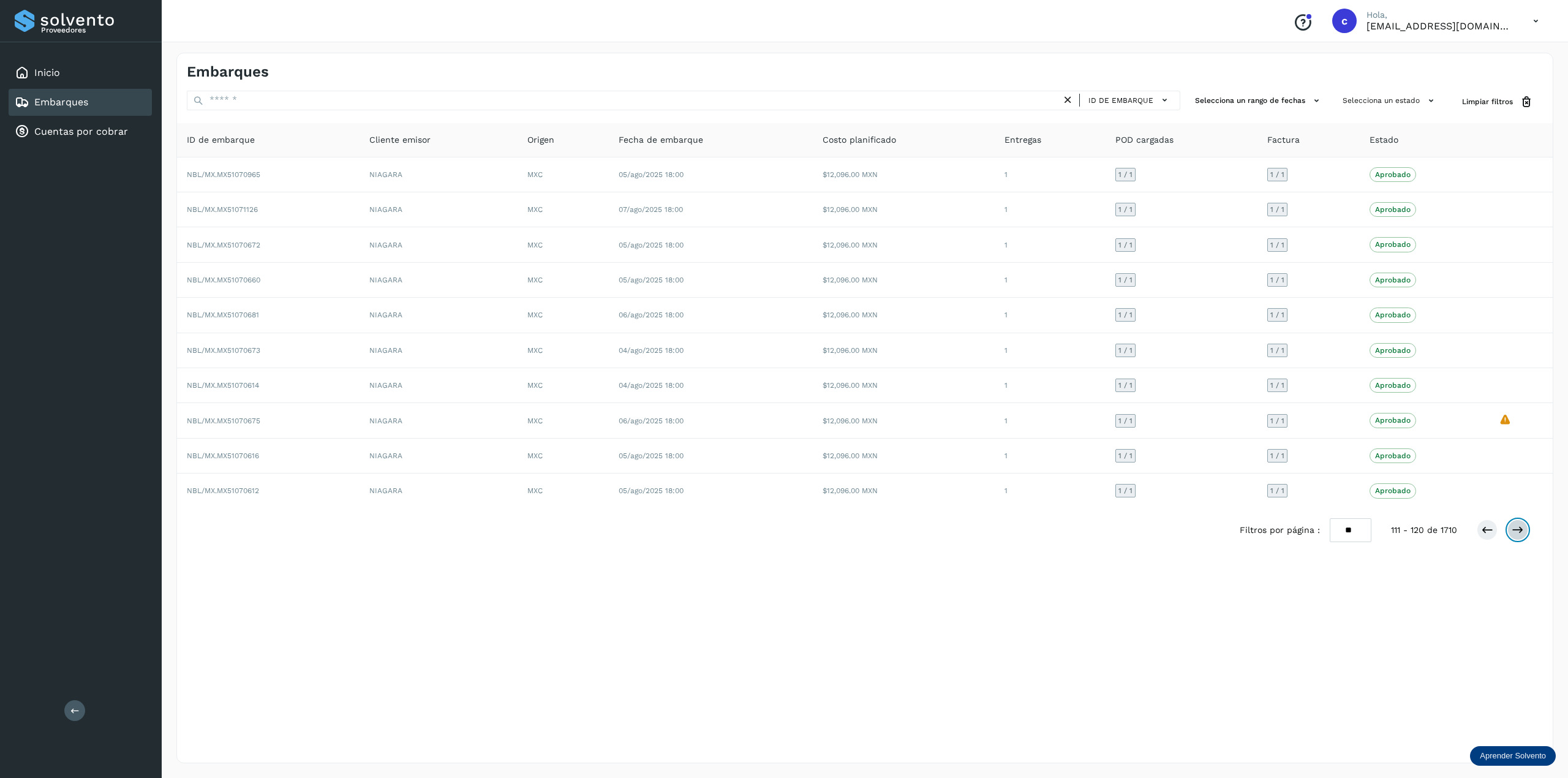
click at [1175, 535] on icon at bounding box center [1517, 530] width 13 height 13
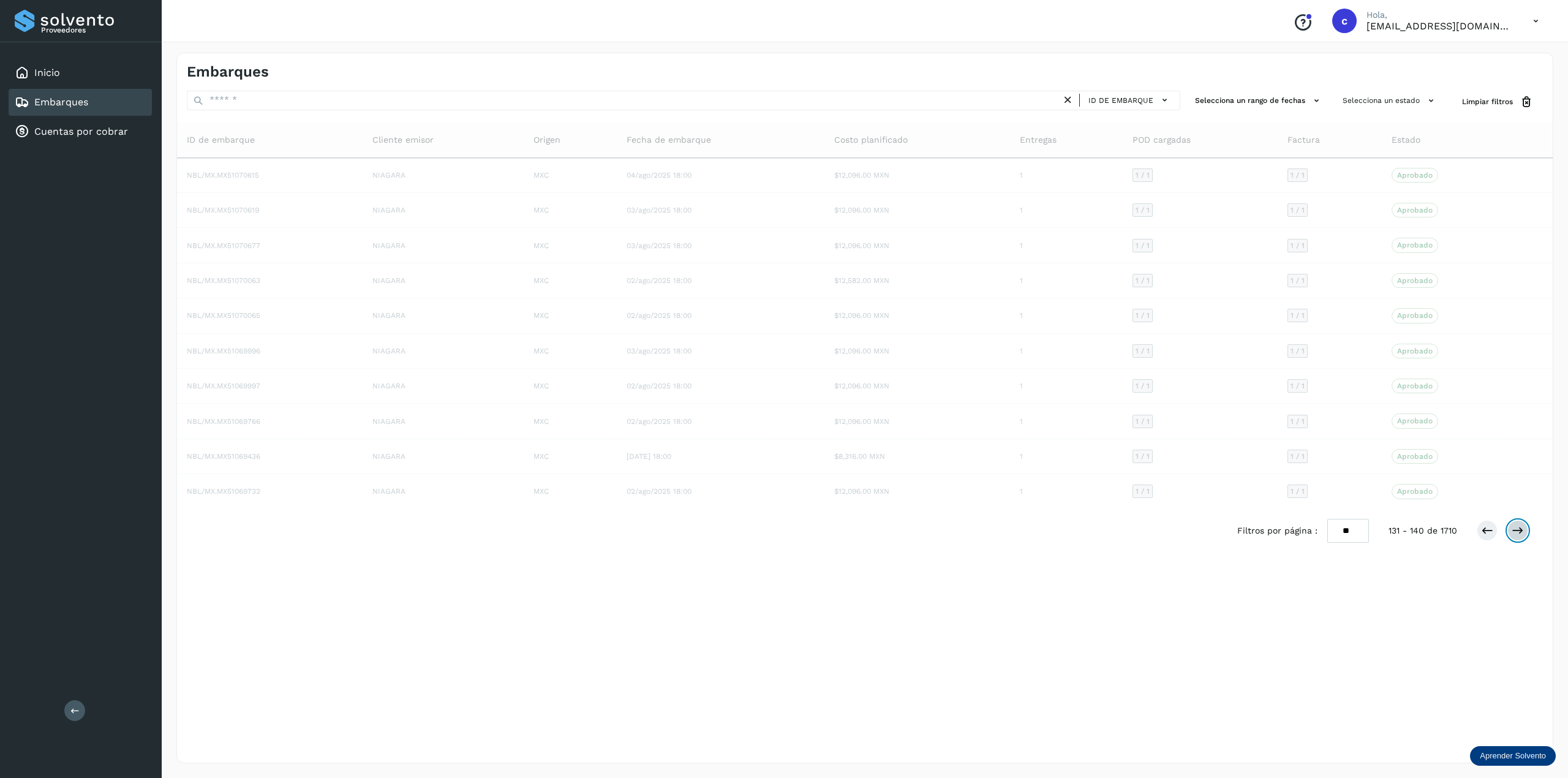
click at [1175, 535] on icon at bounding box center [1517, 530] width 13 height 13
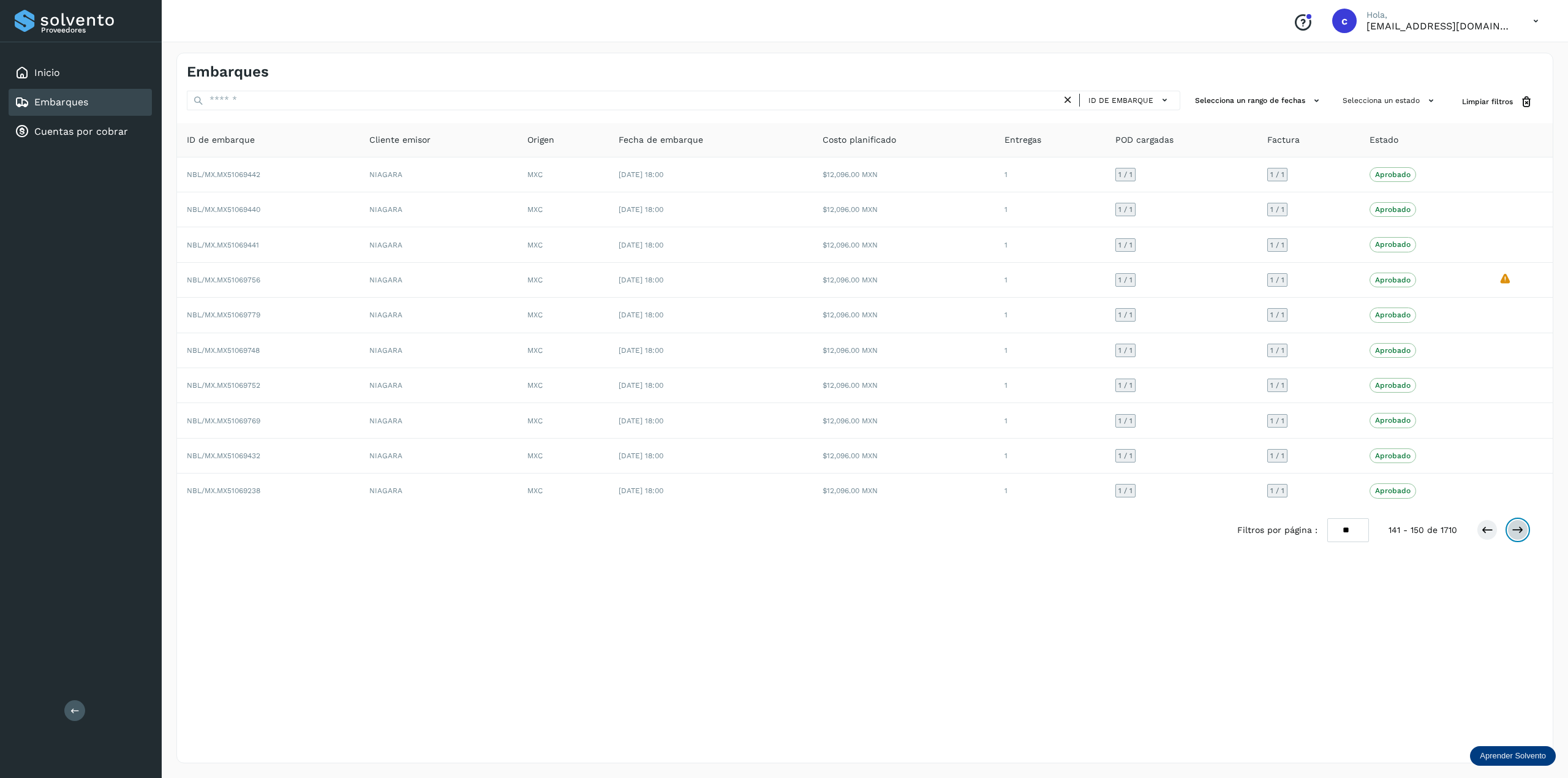
click at [1175, 535] on icon at bounding box center [1517, 530] width 13 height 13
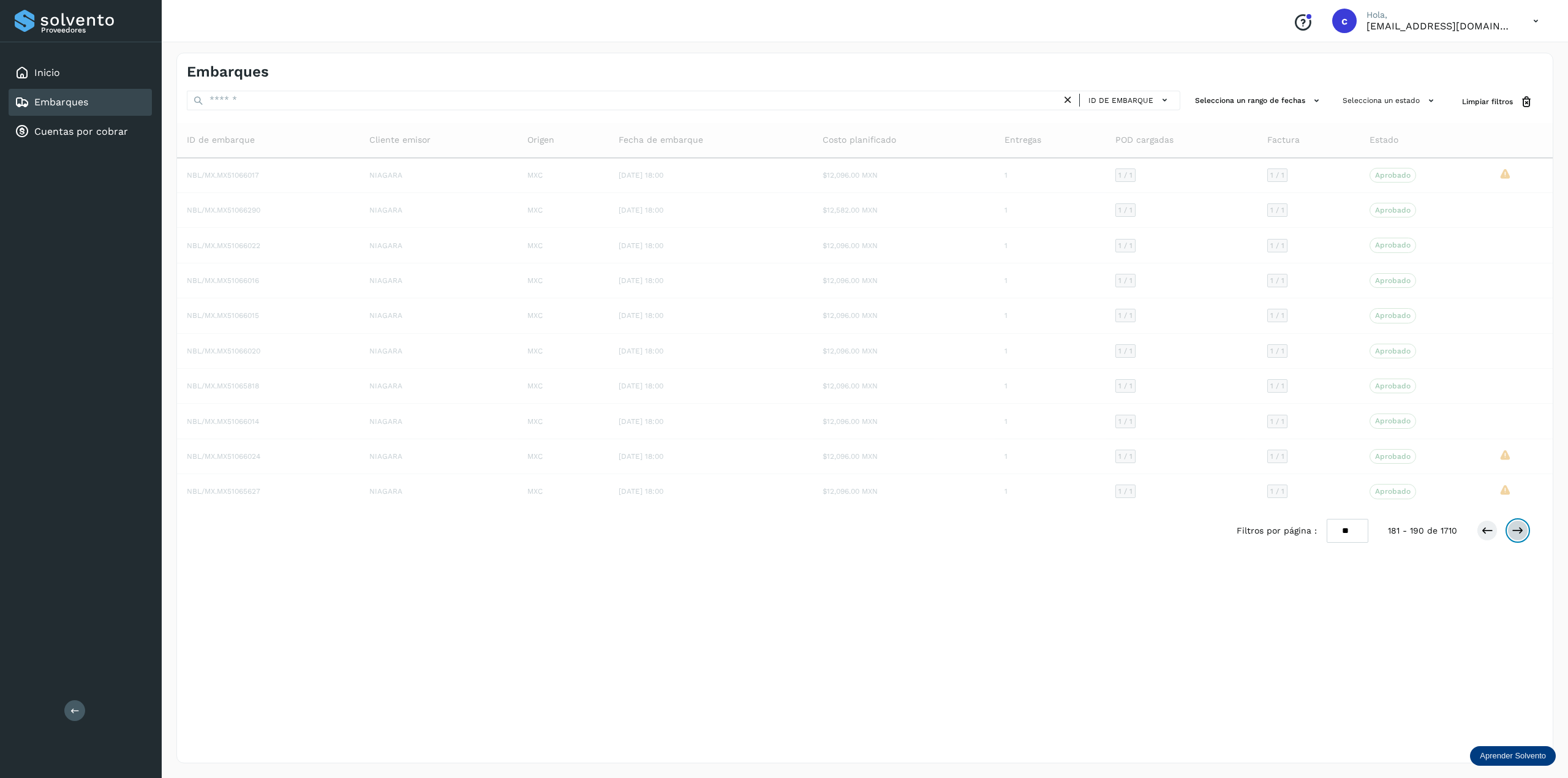
click at [1175, 535] on icon at bounding box center [1517, 530] width 13 height 13
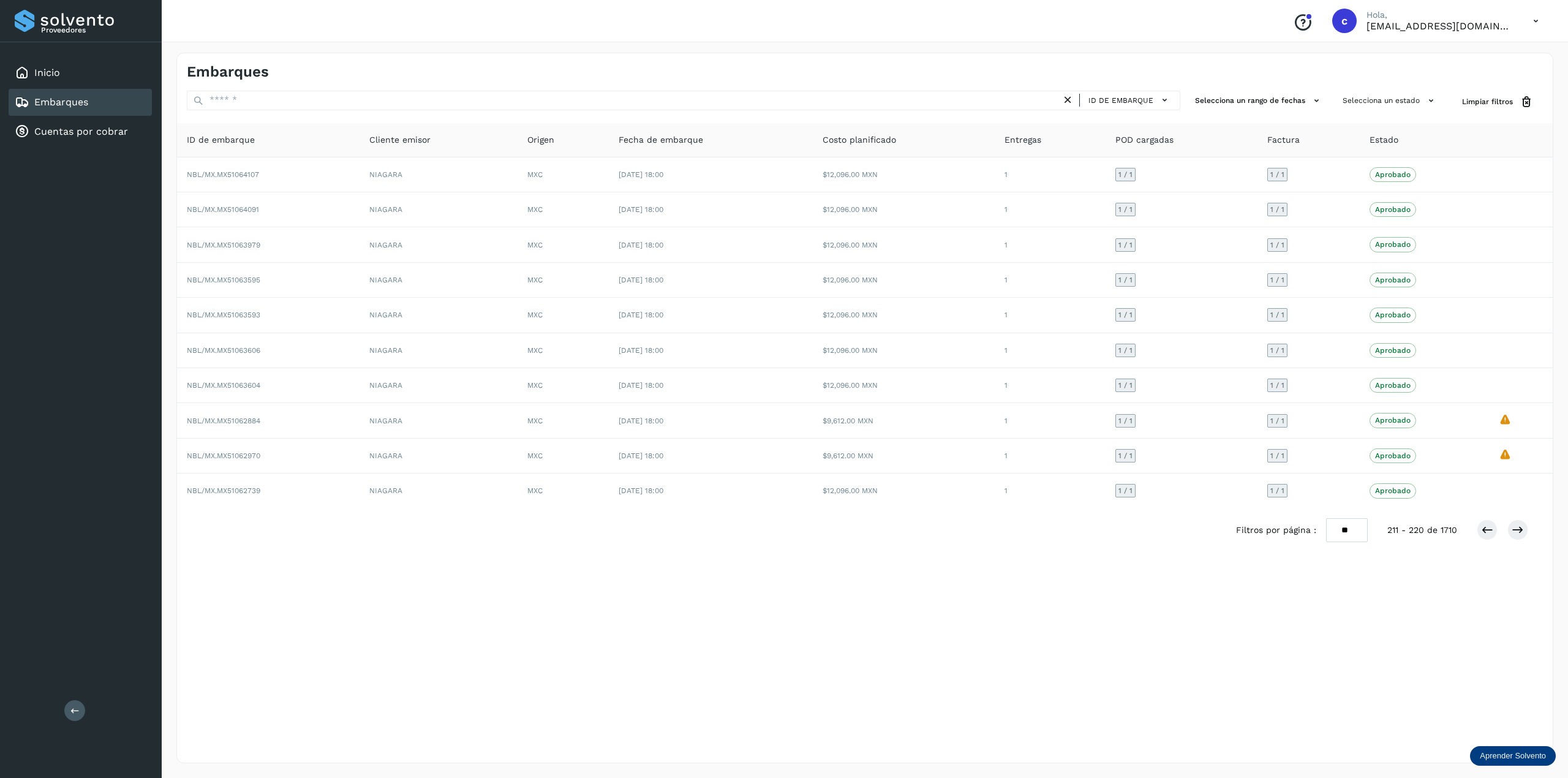
click at [79, 106] on div "Embarques" at bounding box center [52, 103] width 73 height 15
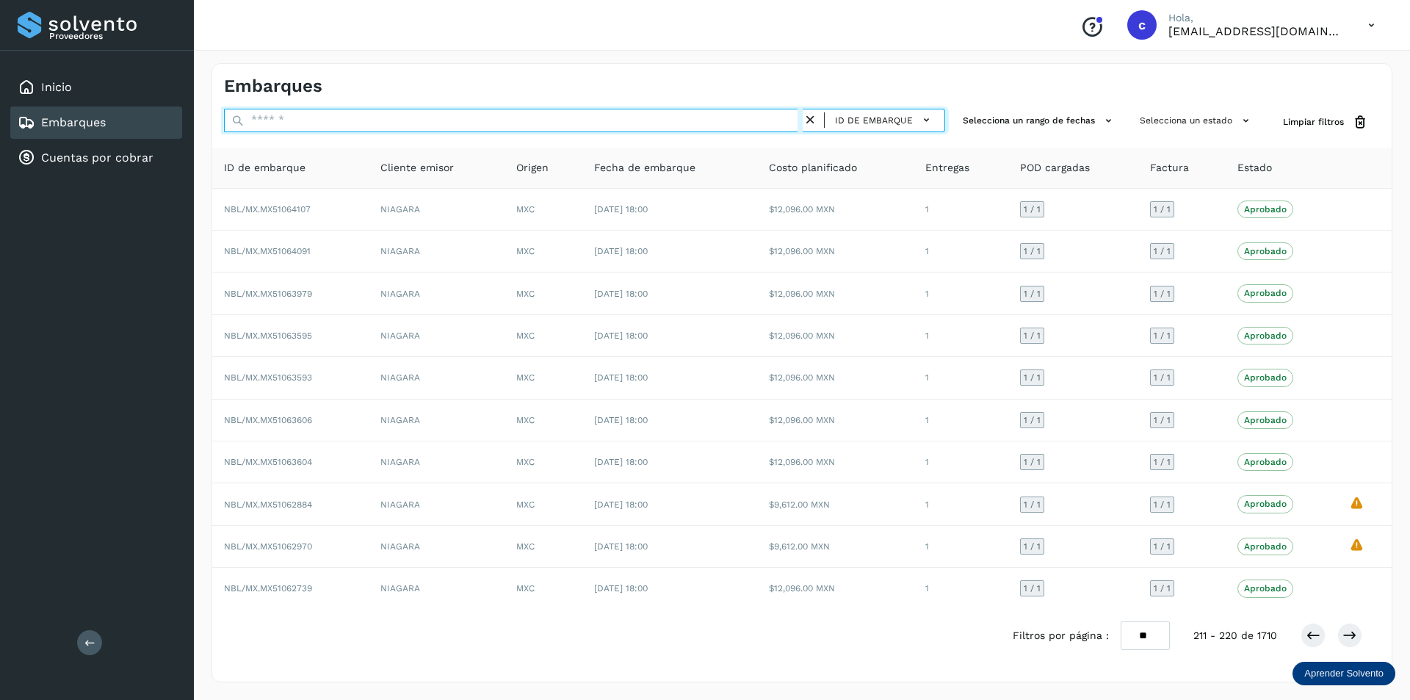
click at [270, 120] on input "text" at bounding box center [513, 121] width 579 height 24
paste input "**********"
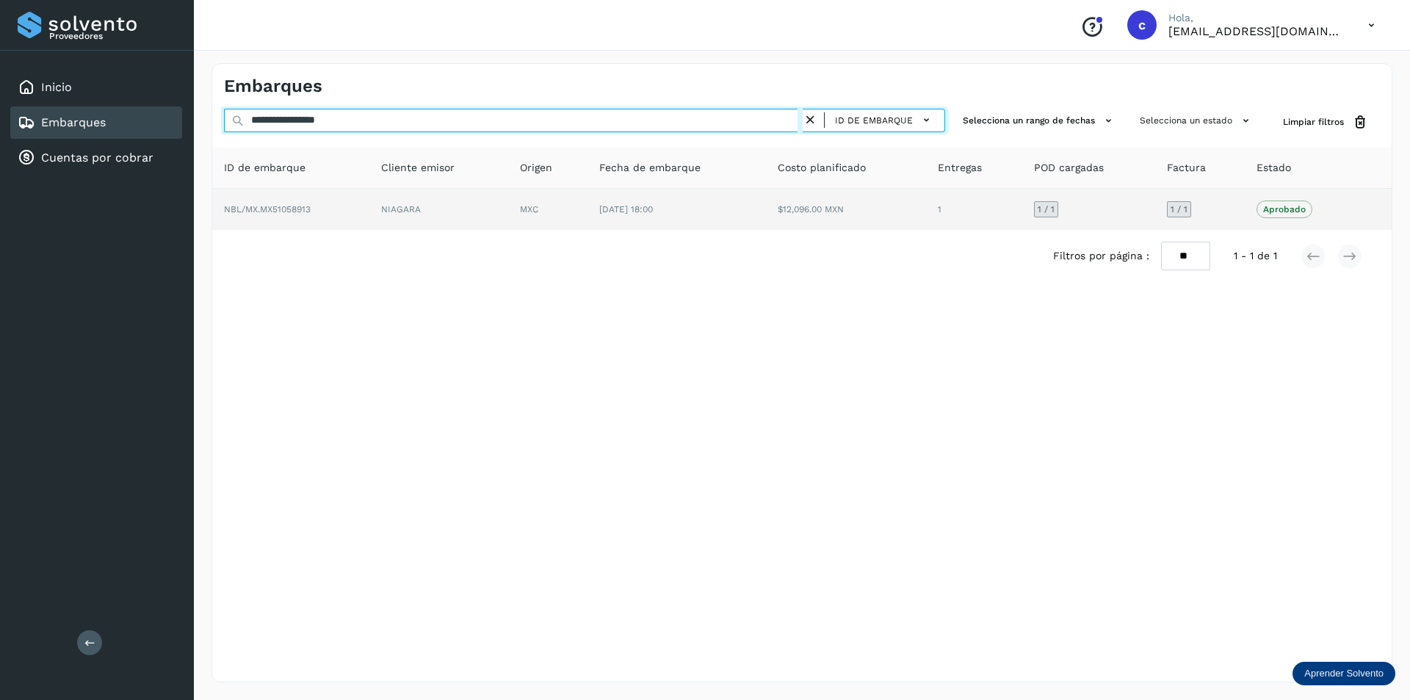
type input "**********"
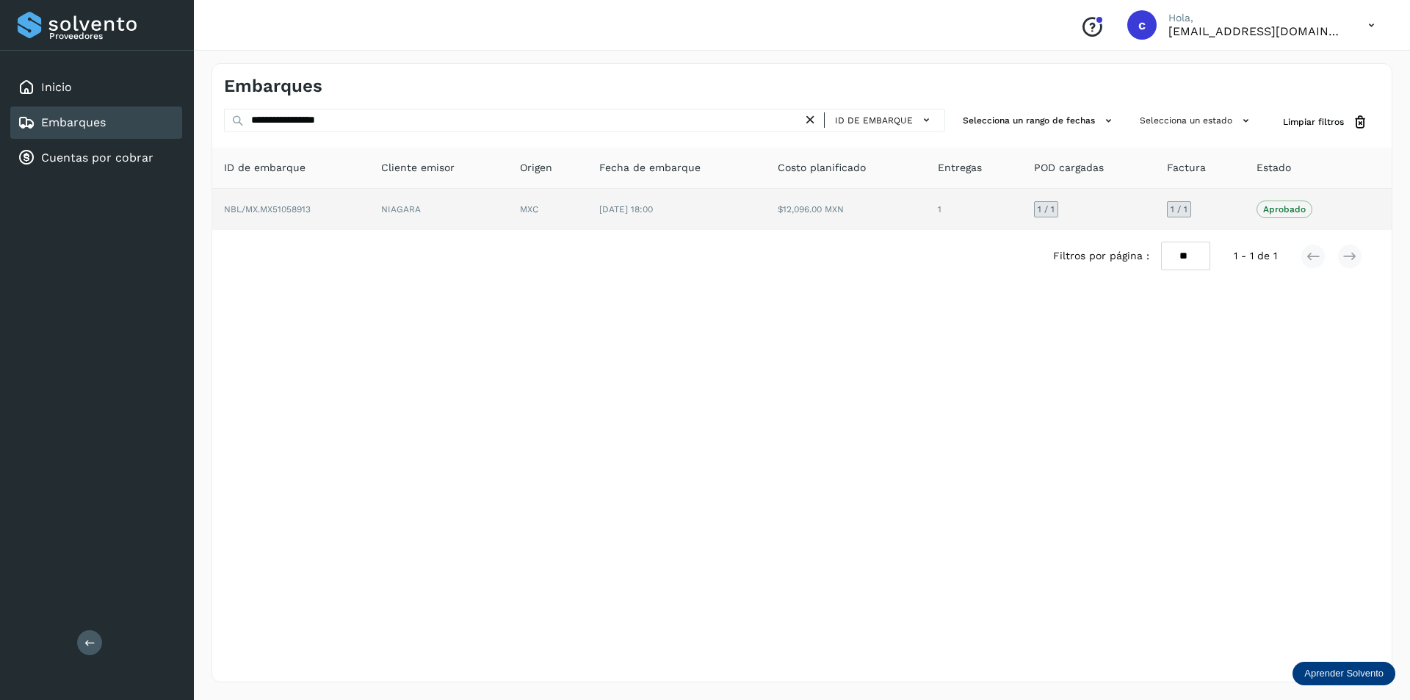
click at [508, 209] on td "NIAGARA" at bounding box center [548, 209] width 80 height 41
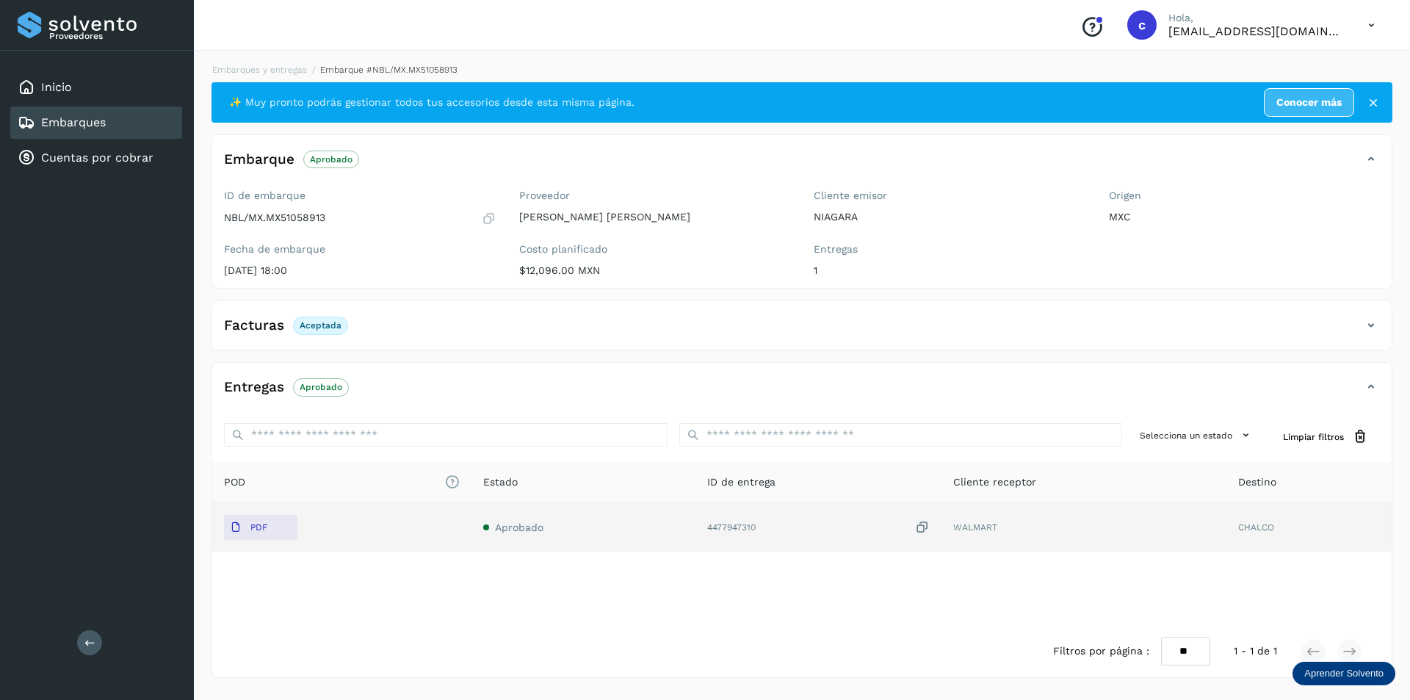
click at [696, 540] on td "Aprobado" at bounding box center [819, 527] width 246 height 48
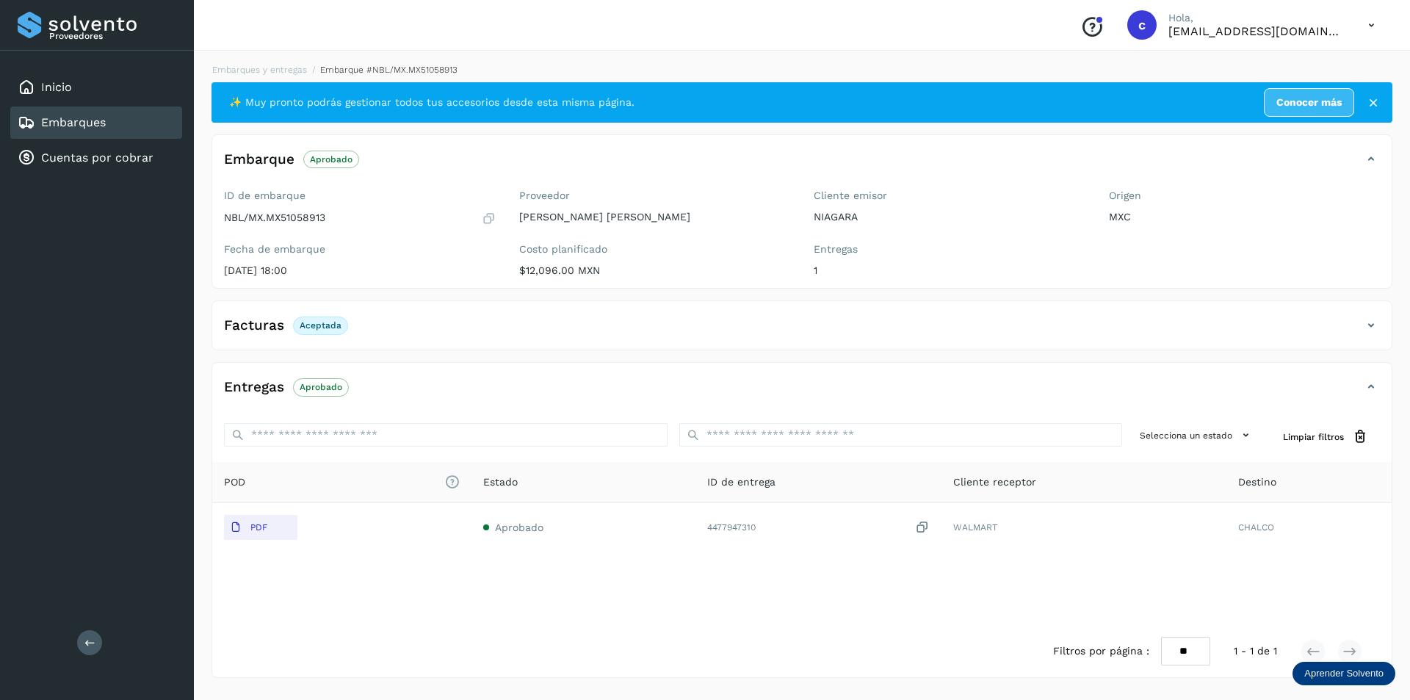
click at [75, 122] on link "Embarques" at bounding box center [73, 122] width 65 height 14
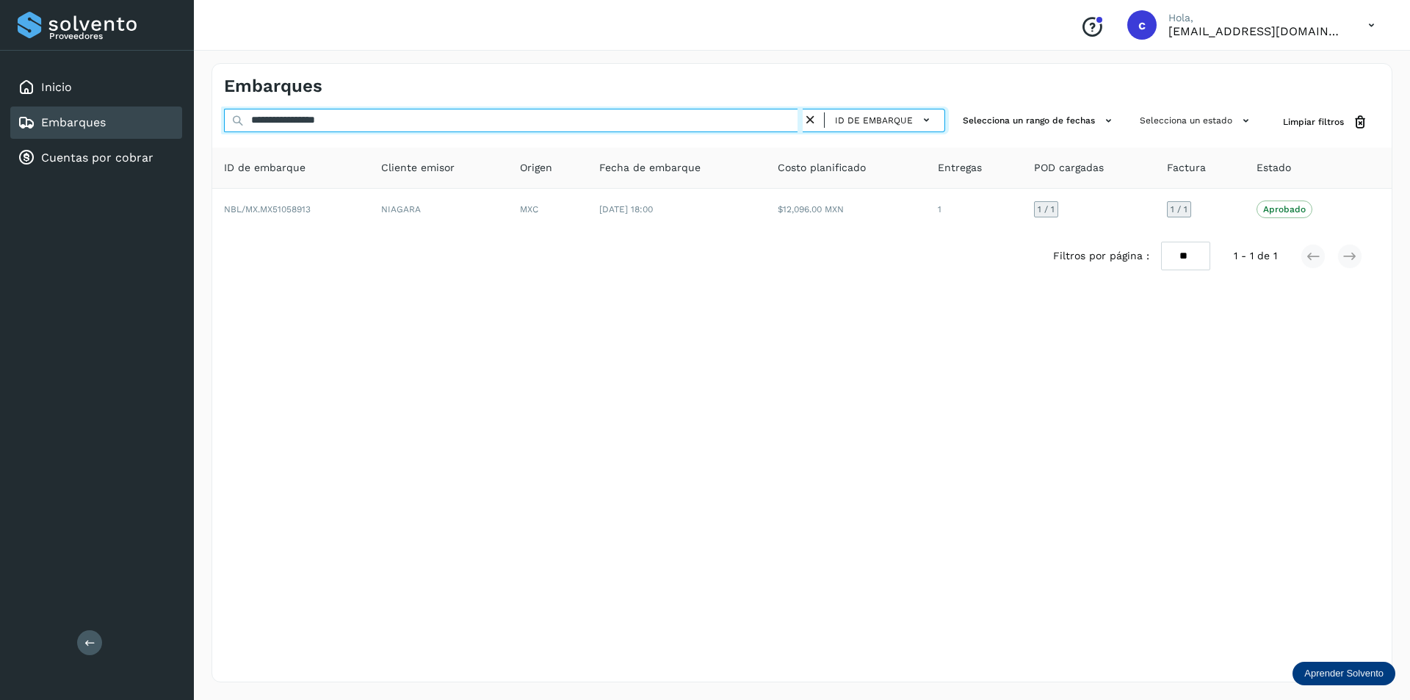
drag, startPoint x: 461, startPoint y: 120, endPoint x: 0, endPoint y: 62, distance: 464.2
click at [0, 107] on div "**********" at bounding box center [705, 350] width 1410 height 700
paste input "text"
type input "**********"
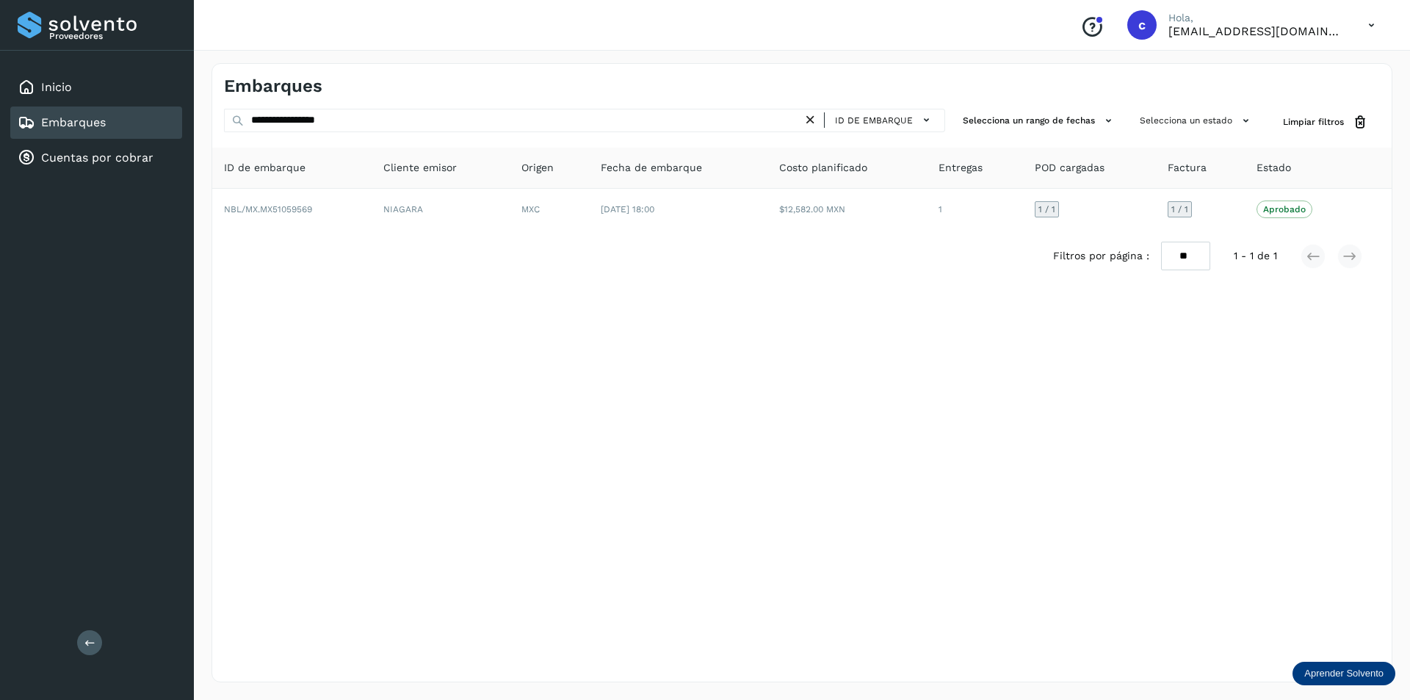
click at [99, 120] on link "Embarques" at bounding box center [73, 122] width 65 height 14
click at [811, 115] on icon at bounding box center [810, 119] width 15 height 15
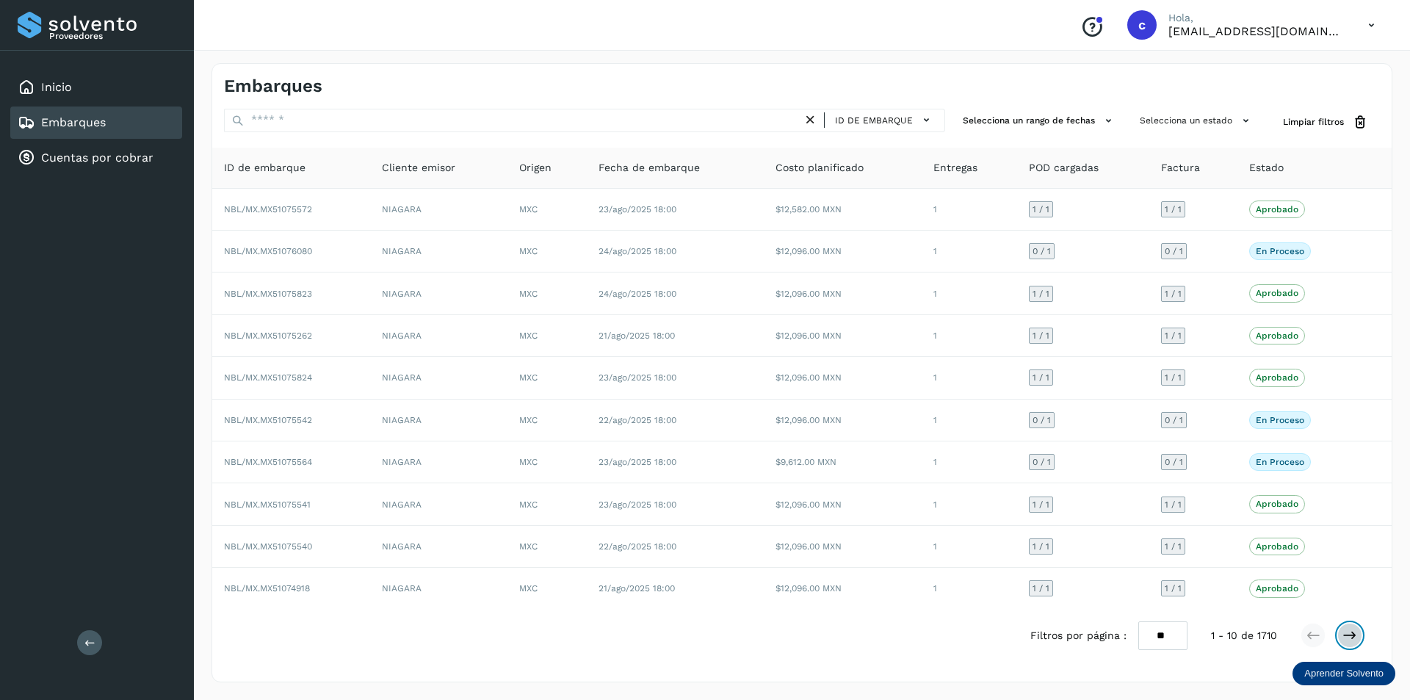
click at [1357, 635] on icon at bounding box center [1350, 635] width 15 height 15
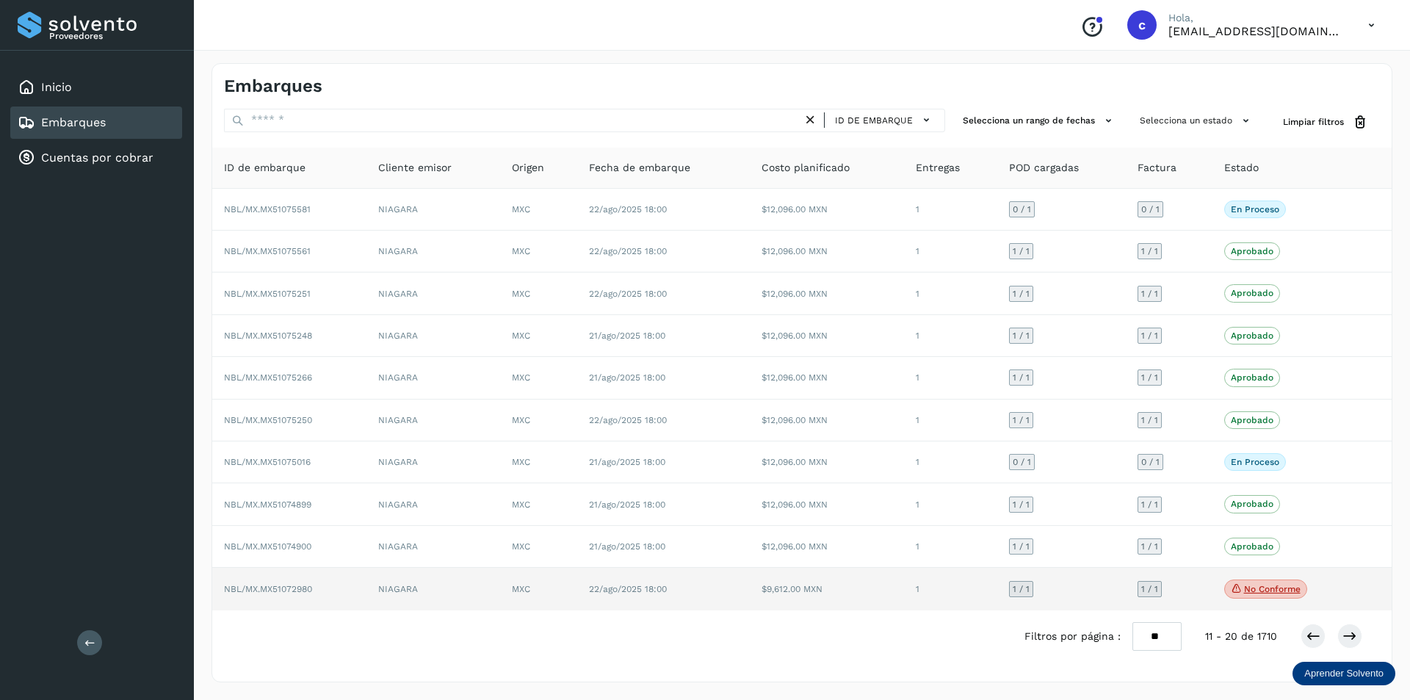
click at [1064, 585] on td "1 / 1" at bounding box center [1062, 589] width 129 height 43
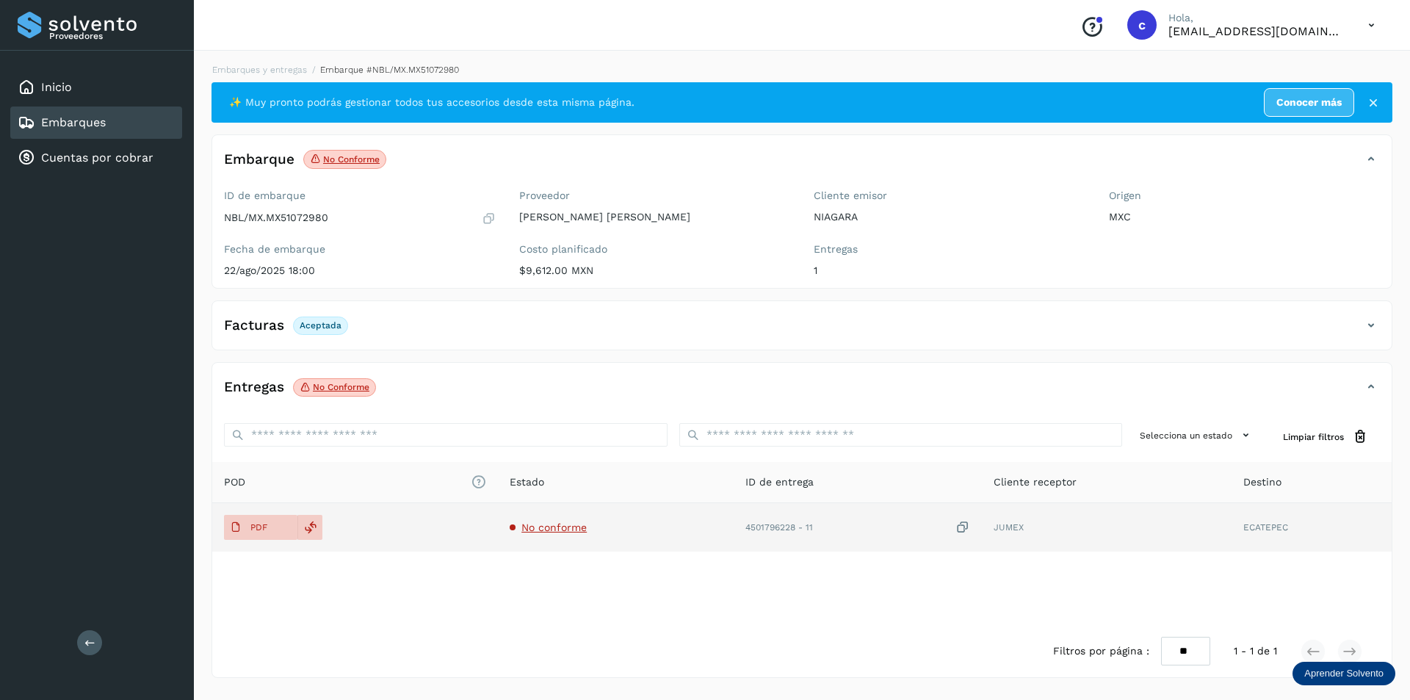
click at [530, 528] on span "No conforme" at bounding box center [554, 528] width 65 height 12
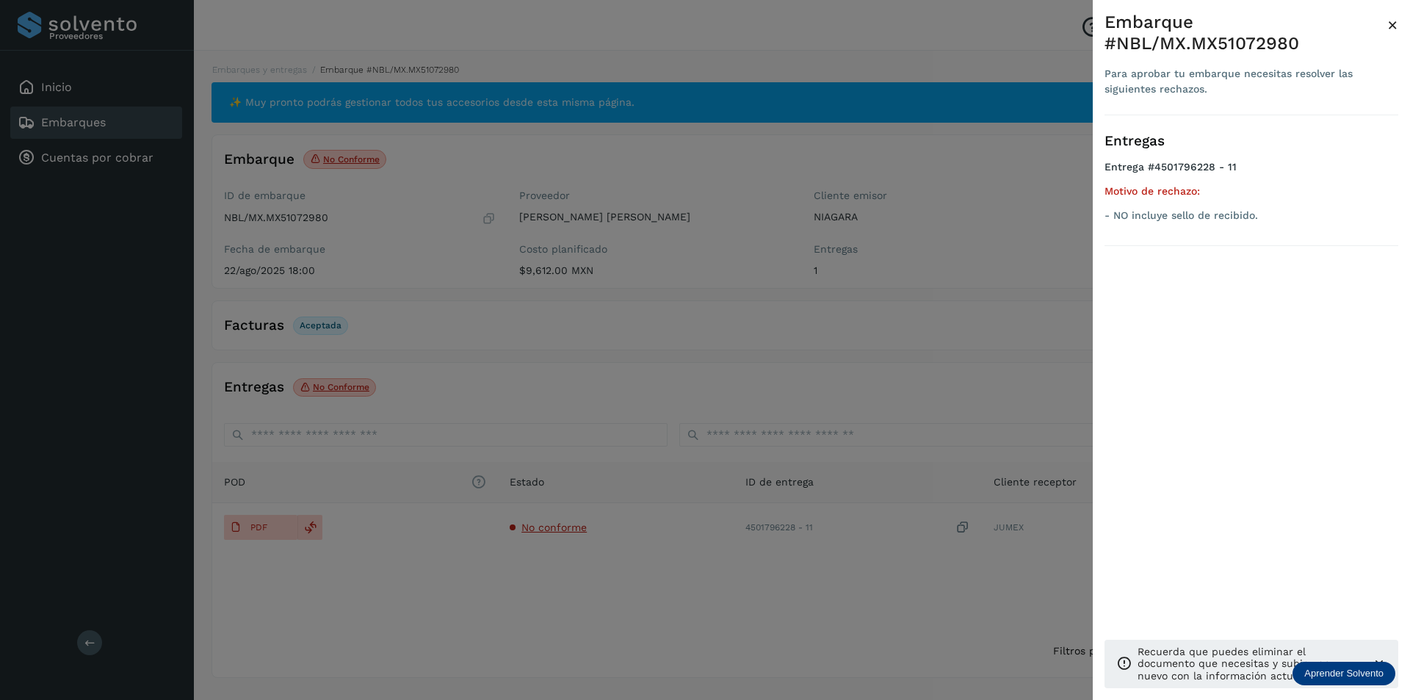
click at [1397, 29] on span "×" at bounding box center [1393, 25] width 11 height 21
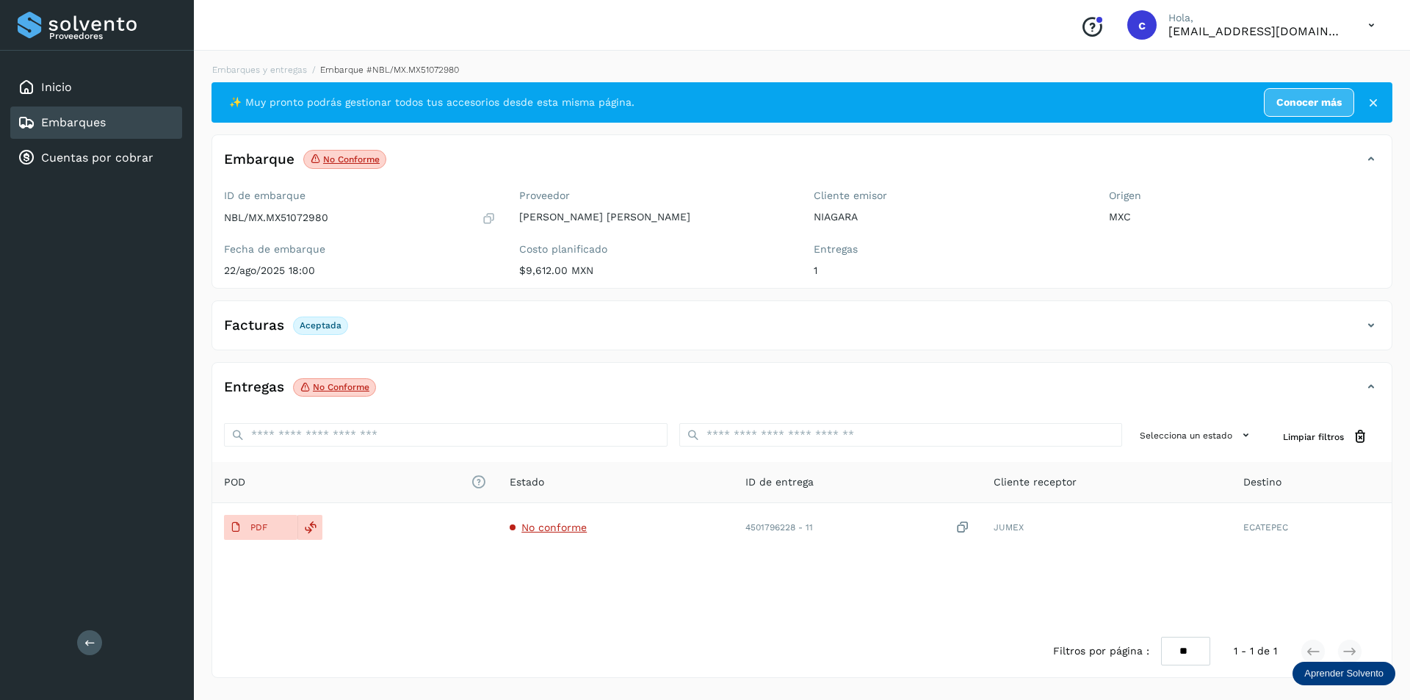
click at [120, 135] on div "Embarques" at bounding box center [96, 123] width 172 height 32
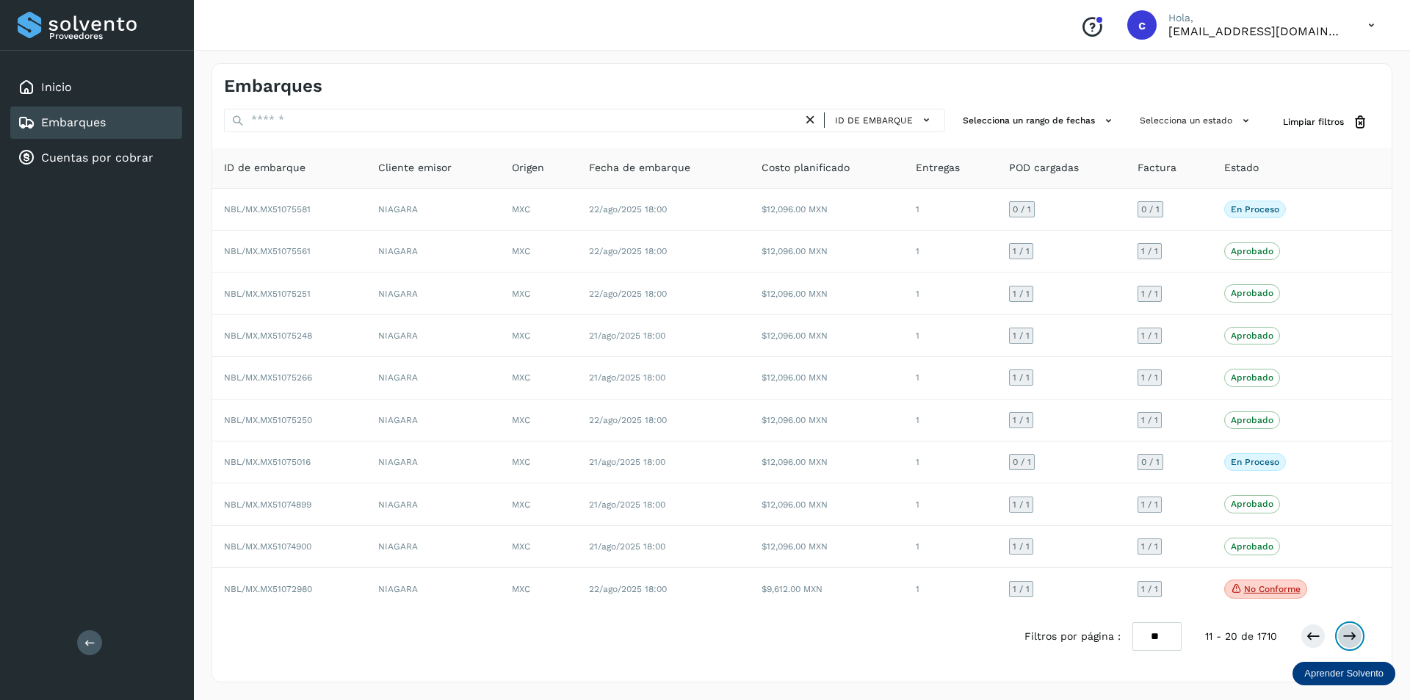
click at [1341, 638] on button at bounding box center [1350, 636] width 25 height 25
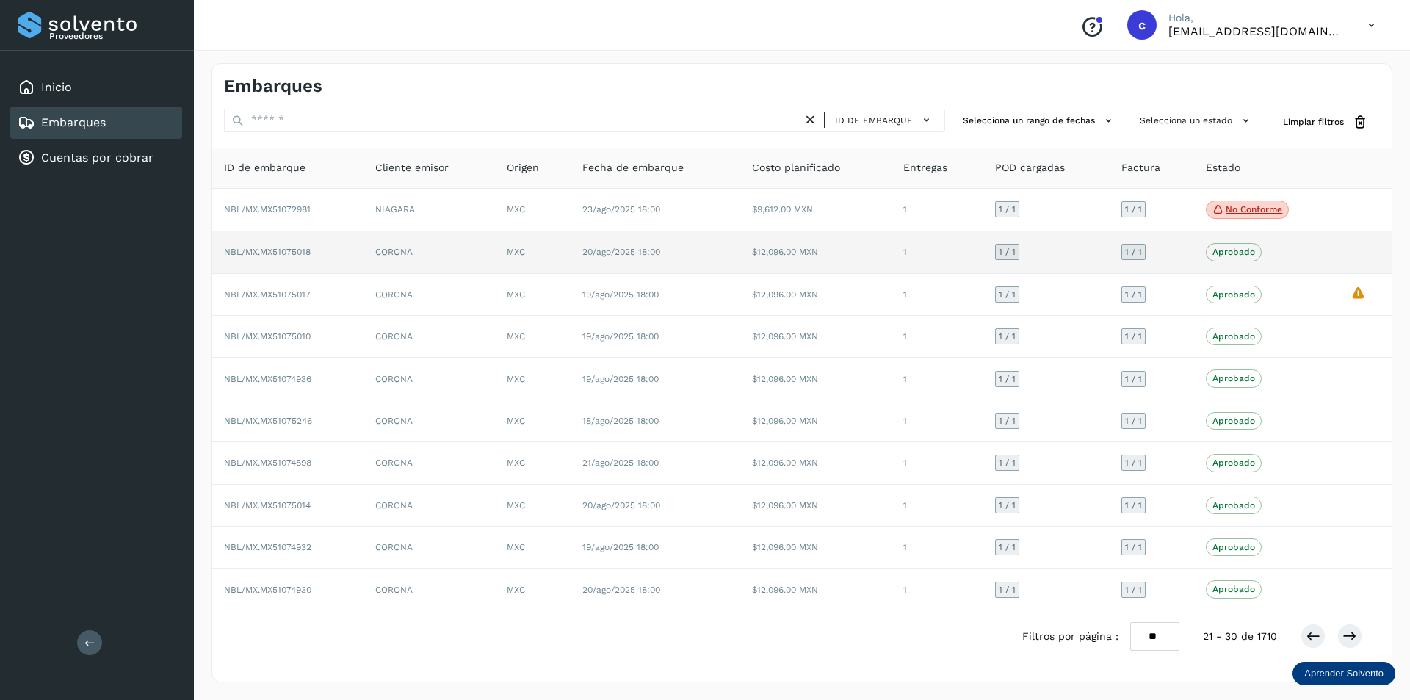
click at [1329, 272] on td "Aprobado Verifica el estado de la factura o entregas asociadas a este embarque" at bounding box center [1266, 252] width 145 height 42
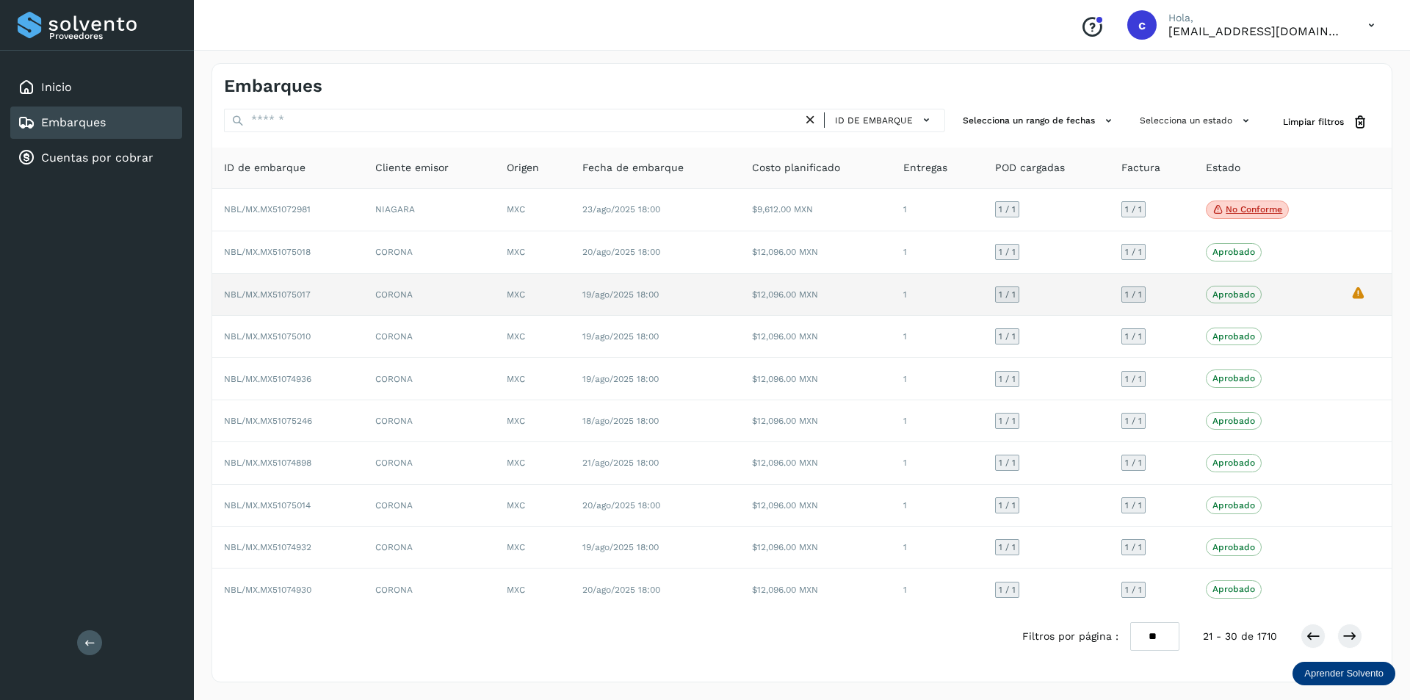
click at [1325, 287] on div "Aprobado Verifica el estado de la factura o entregas asociadas a este embarque" at bounding box center [1266, 295] width 121 height 18
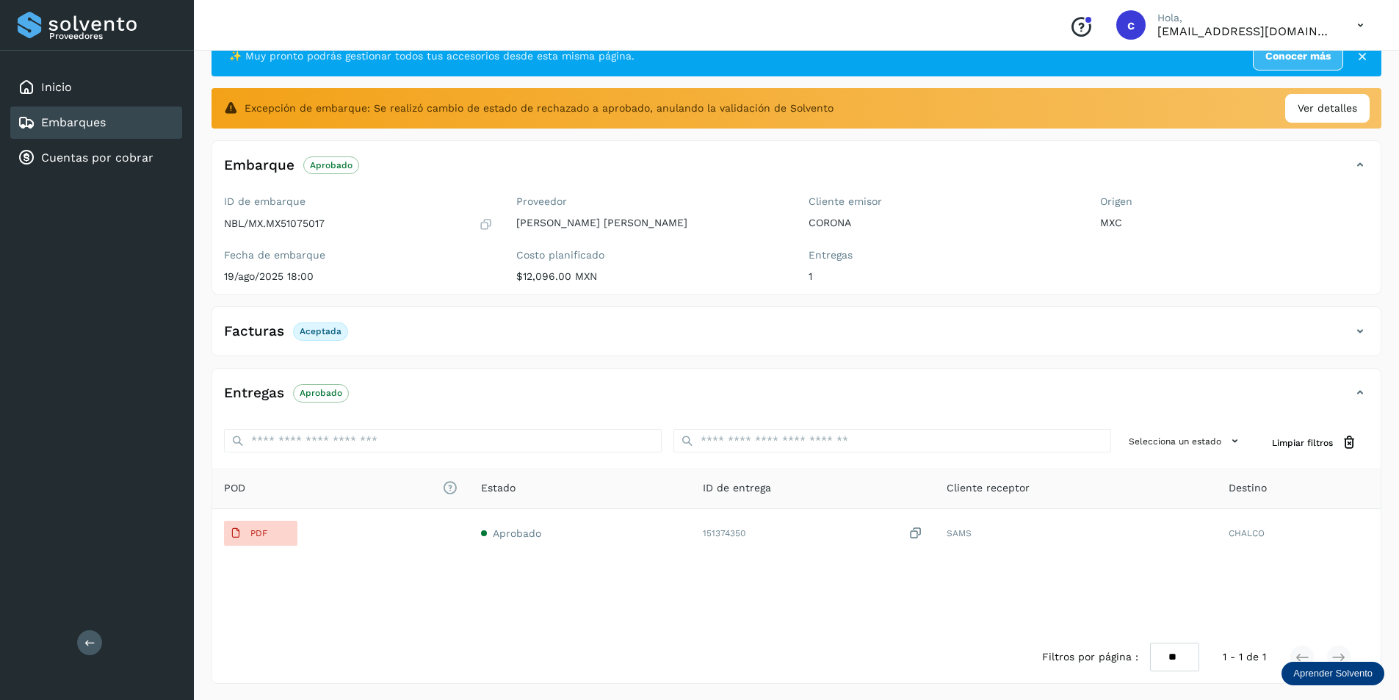
scroll to position [48, 0]
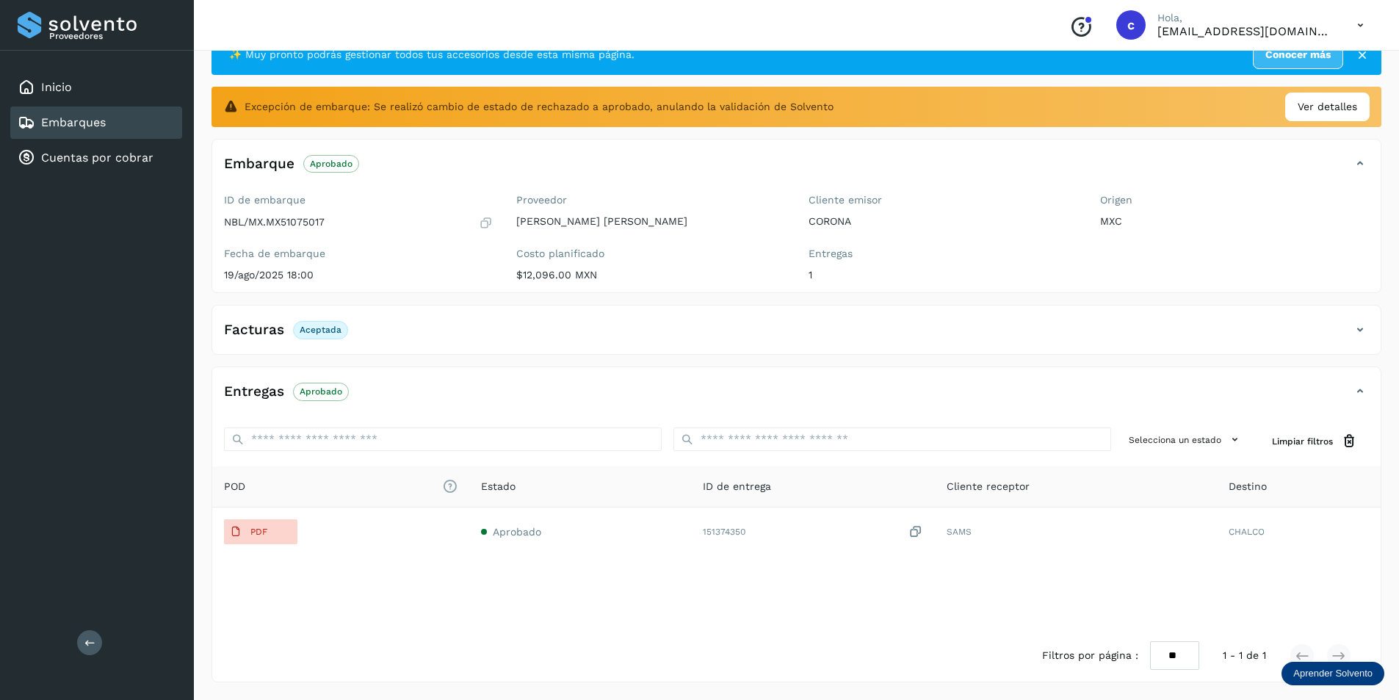
click at [129, 116] on div "Embarques" at bounding box center [96, 123] width 172 height 32
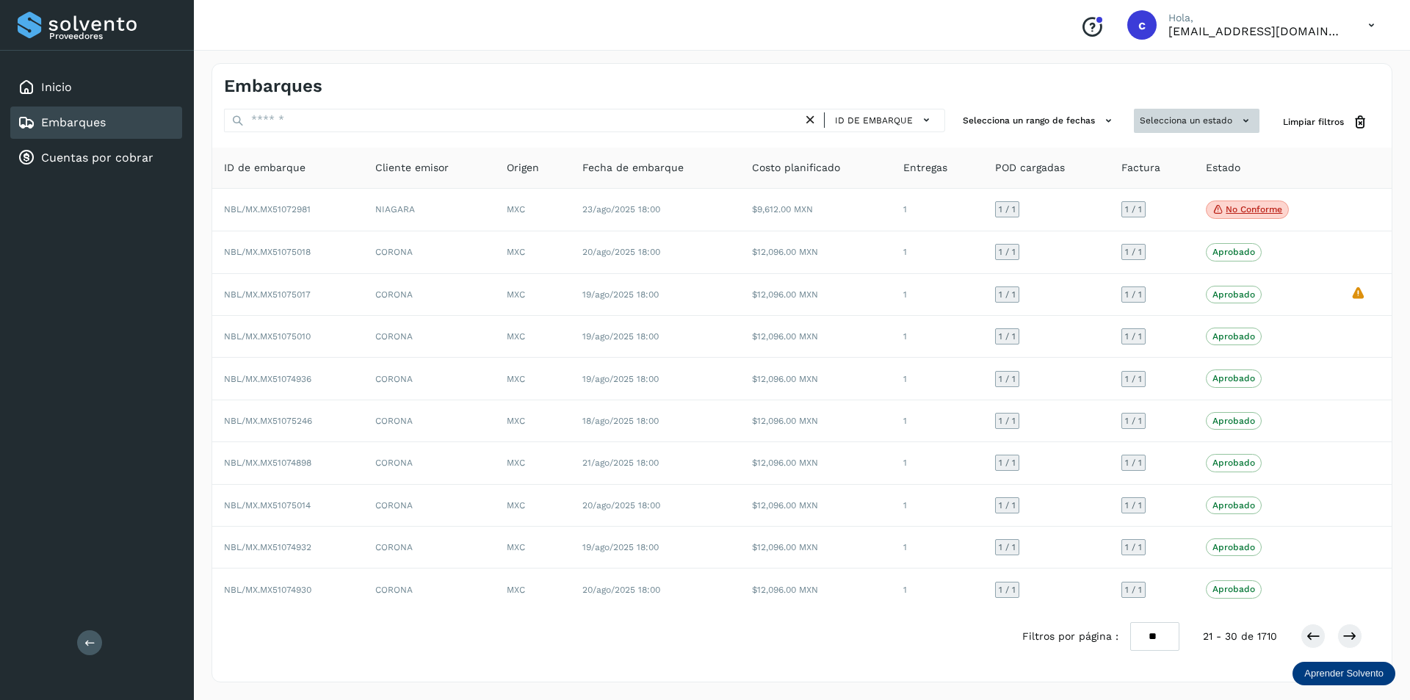
click at [1222, 118] on button "Selecciona un estado" at bounding box center [1197, 121] width 126 height 24
click at [1219, 123] on div at bounding box center [705, 350] width 1410 height 700
click at [1103, 109] on button "Selecciona un rango de fechas" at bounding box center [1039, 121] width 165 height 24
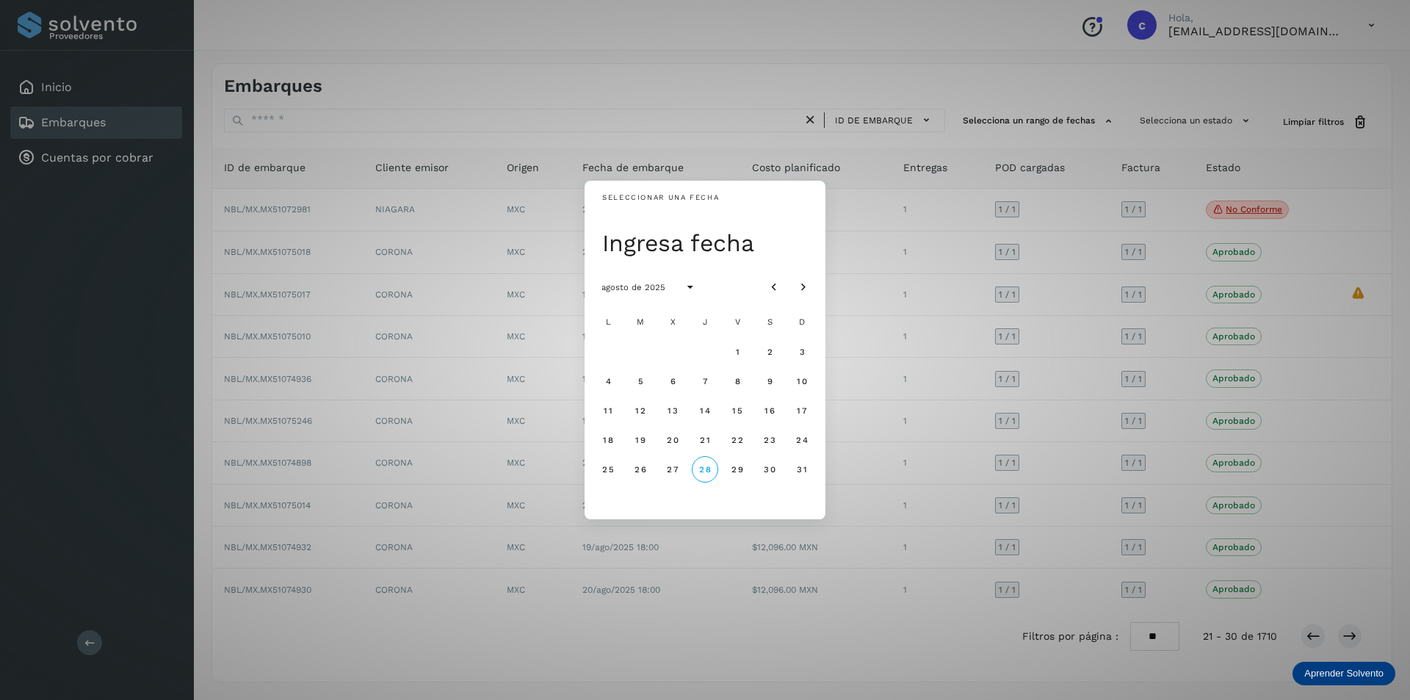
click at [1097, 116] on div "Seleccionar una fecha Ingresa fecha agosto de 2025 L M X J V S D 1 2 3 4 5 6 7 …" at bounding box center [705, 350] width 1410 height 700
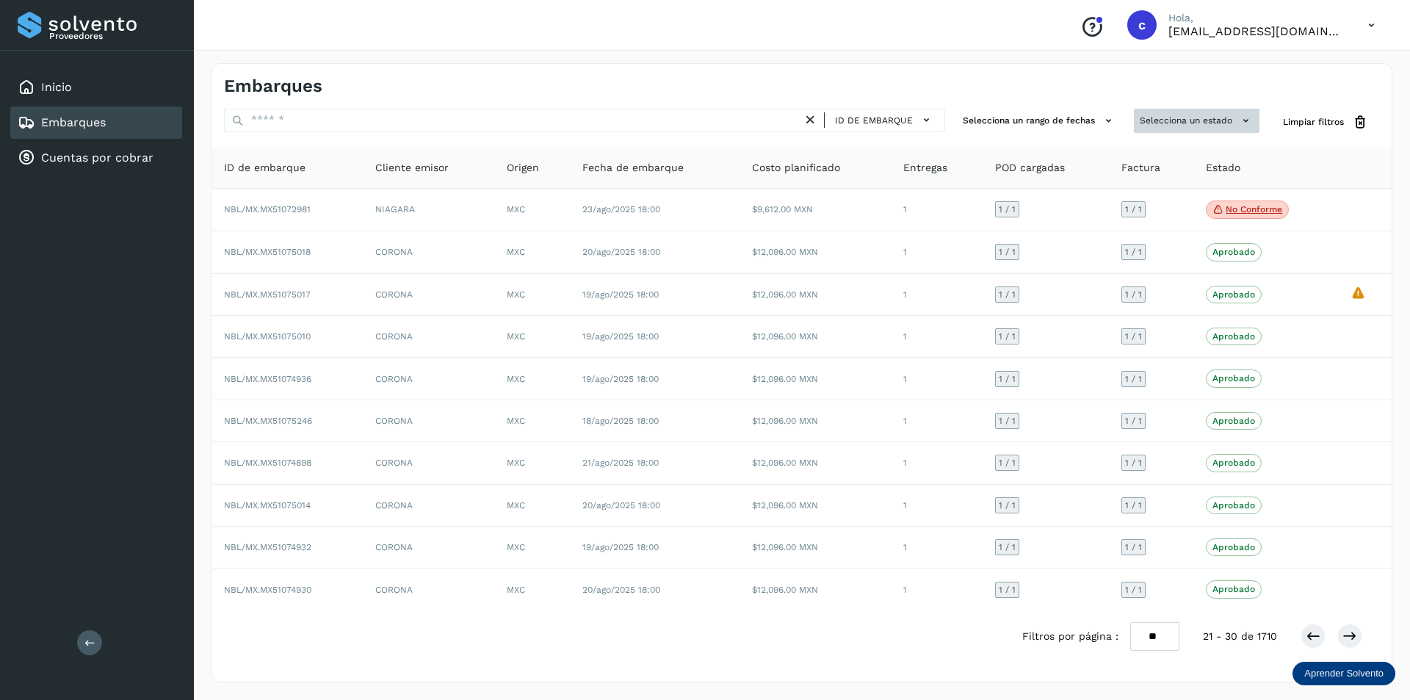
click at [1161, 127] on button "Selecciona un estado" at bounding box center [1197, 121] width 126 height 24
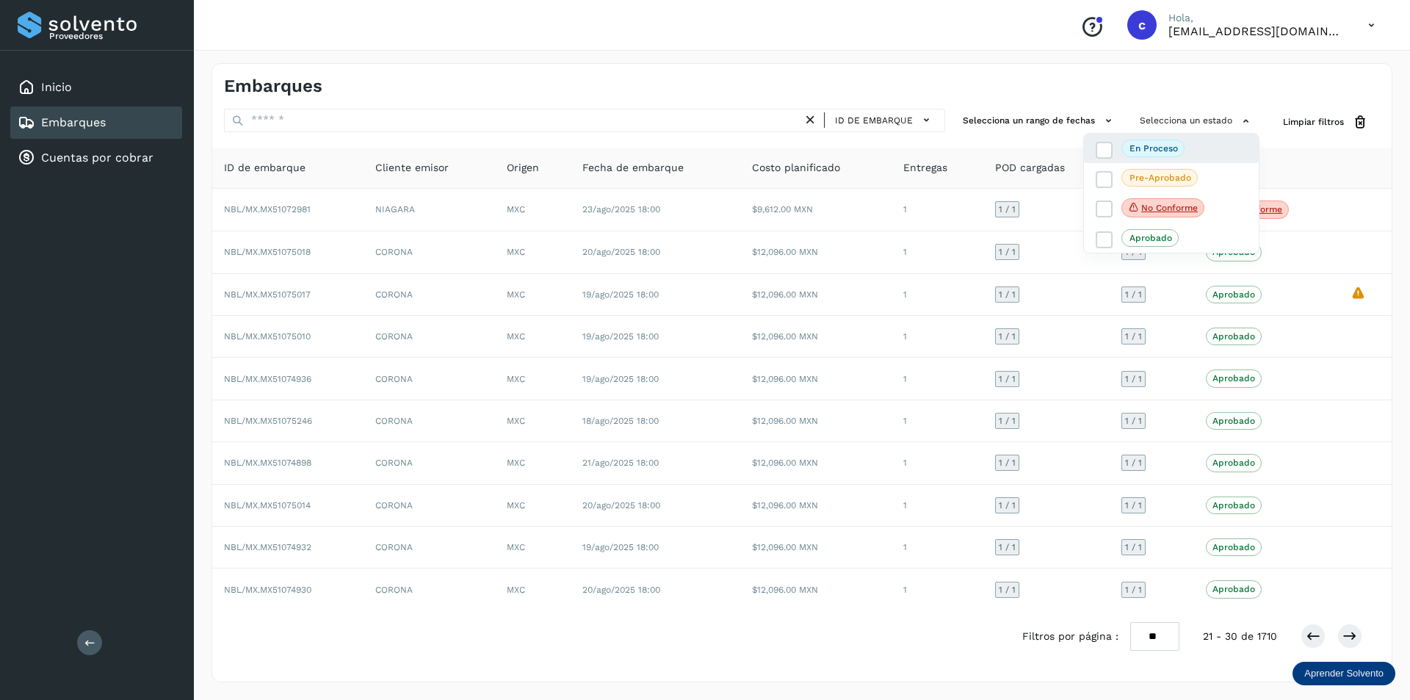
click at [1199, 192] on div "En proceso" at bounding box center [1171, 207] width 175 height 31
click at [1104, 173] on icon at bounding box center [1105, 180] width 15 height 15
click at [1106, 148] on icon at bounding box center [1105, 150] width 15 height 15
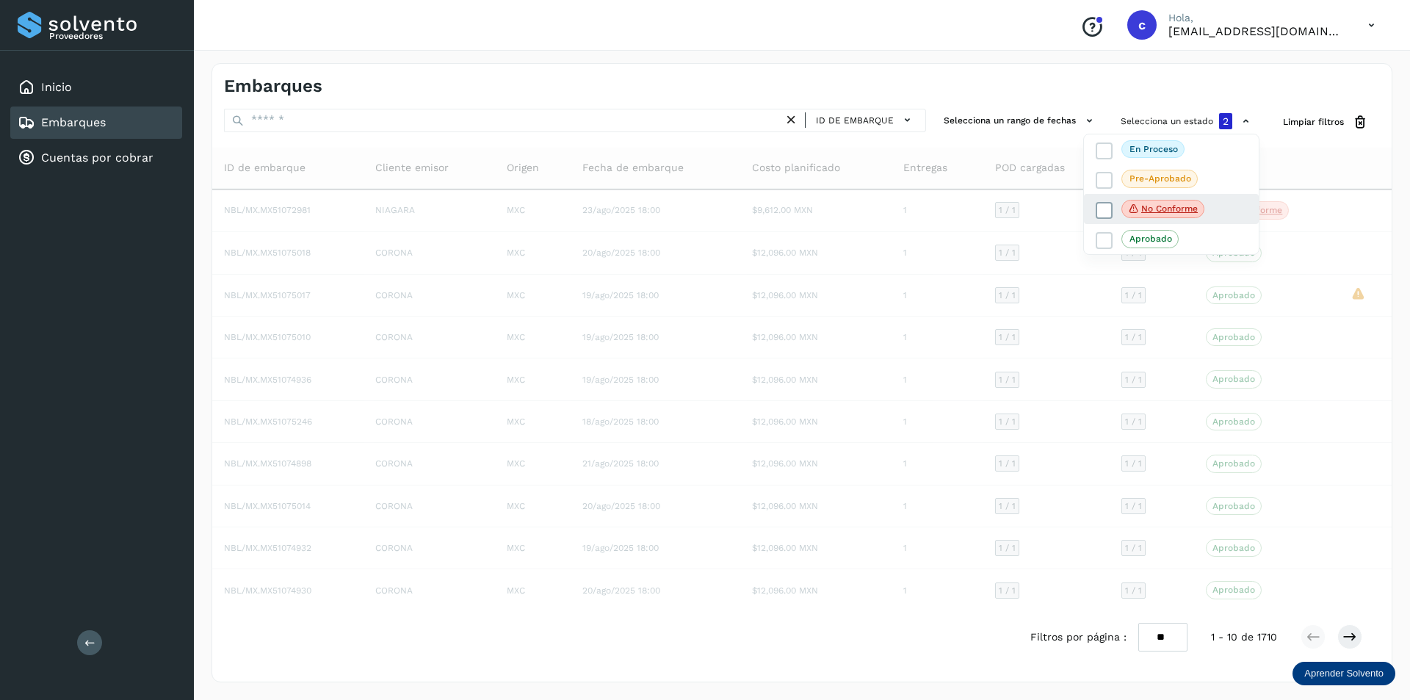
click at [1104, 200] on label "No conforme" at bounding box center [1150, 209] width 109 height 19
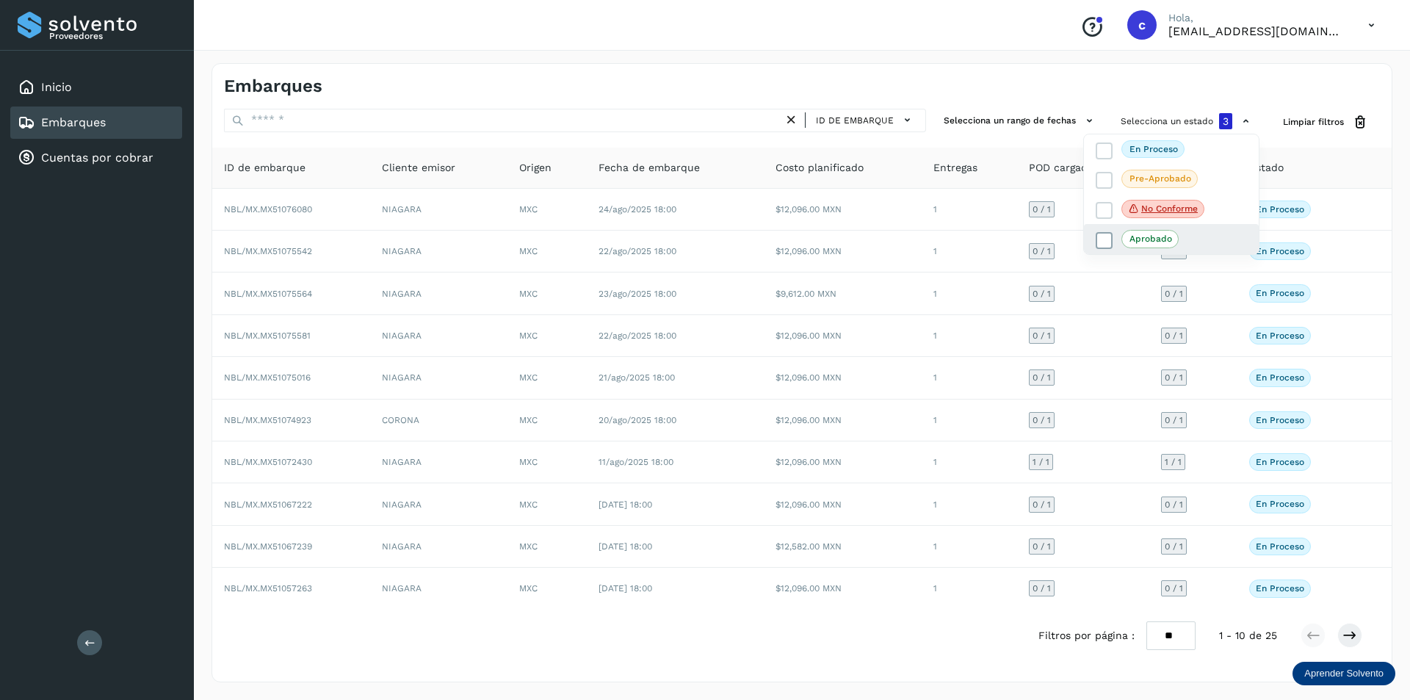
click at [1099, 232] on span at bounding box center [1104, 240] width 17 height 17
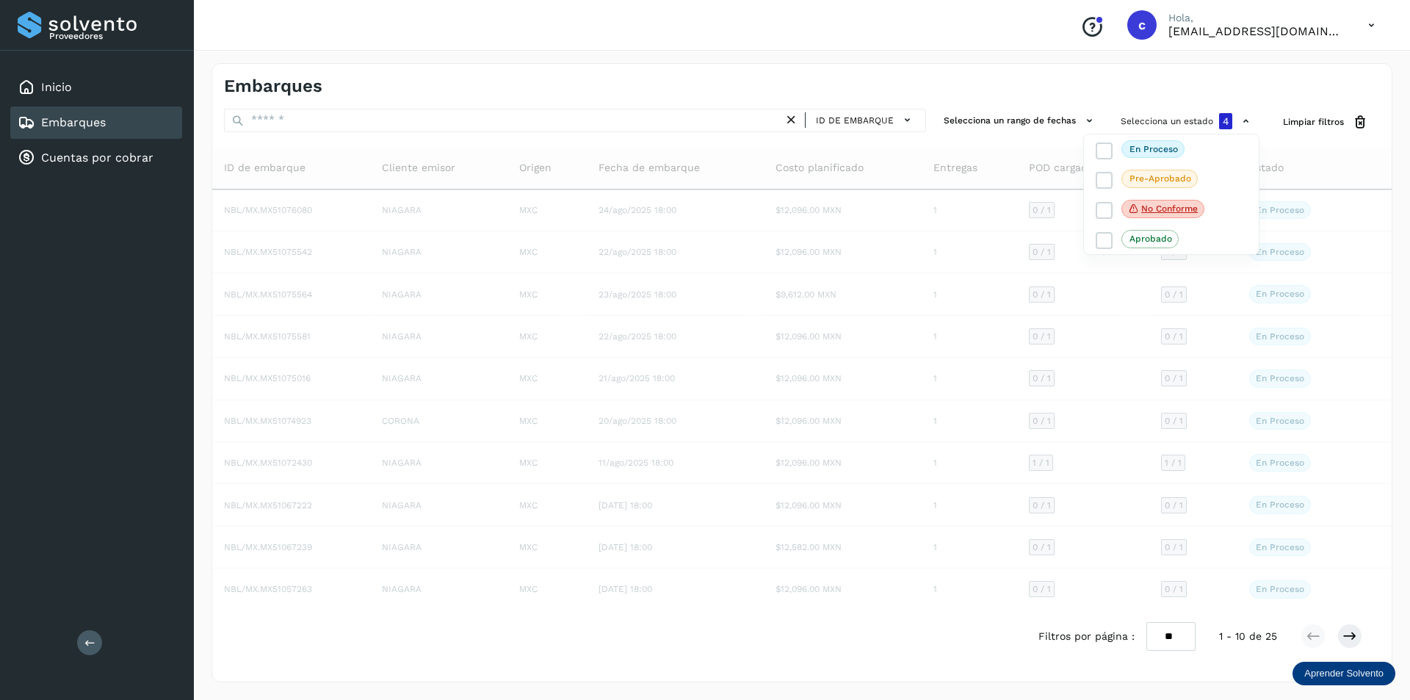
click at [1323, 121] on div at bounding box center [705, 350] width 1410 height 700
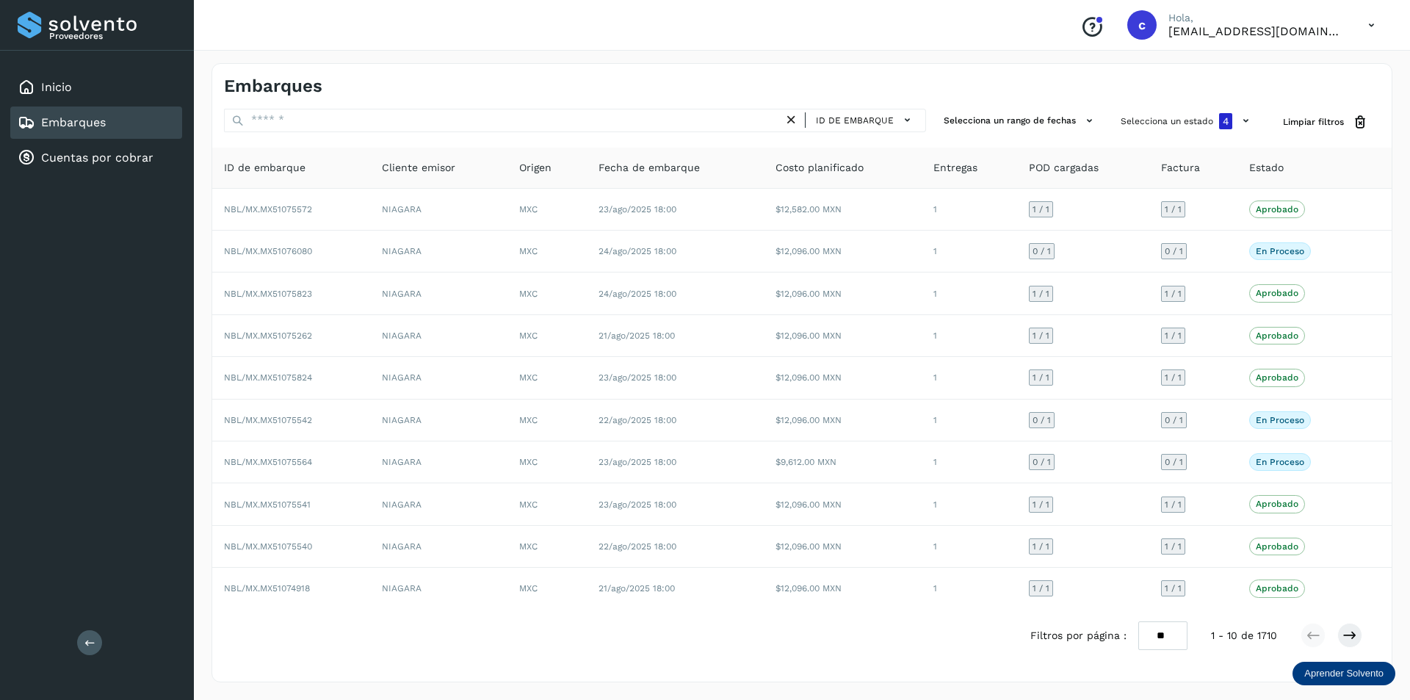
click at [211, 123] on div "Embarques ID de embarque Selecciona un rango de fechas Selecciona un estado 4 L…" at bounding box center [802, 373] width 1217 height 655
click at [232, 118] on icon at bounding box center [237, 120] width 13 height 13
drag, startPoint x: 232, startPoint y: 118, endPoint x: 249, endPoint y: 118, distance: 16.9
click at [233, 118] on icon at bounding box center [237, 120] width 13 height 13
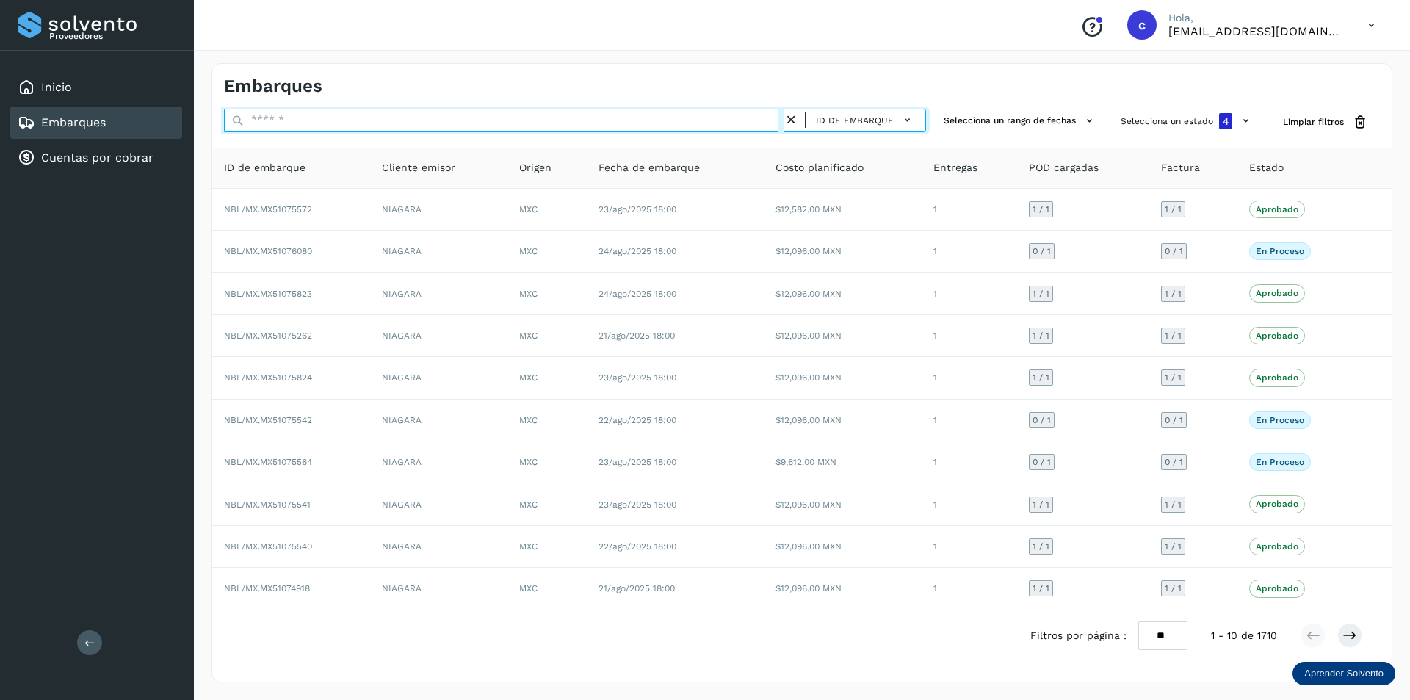
click at [251, 118] on input "text" at bounding box center [504, 121] width 560 height 24
click at [256, 118] on input "text" at bounding box center [504, 121] width 560 height 24
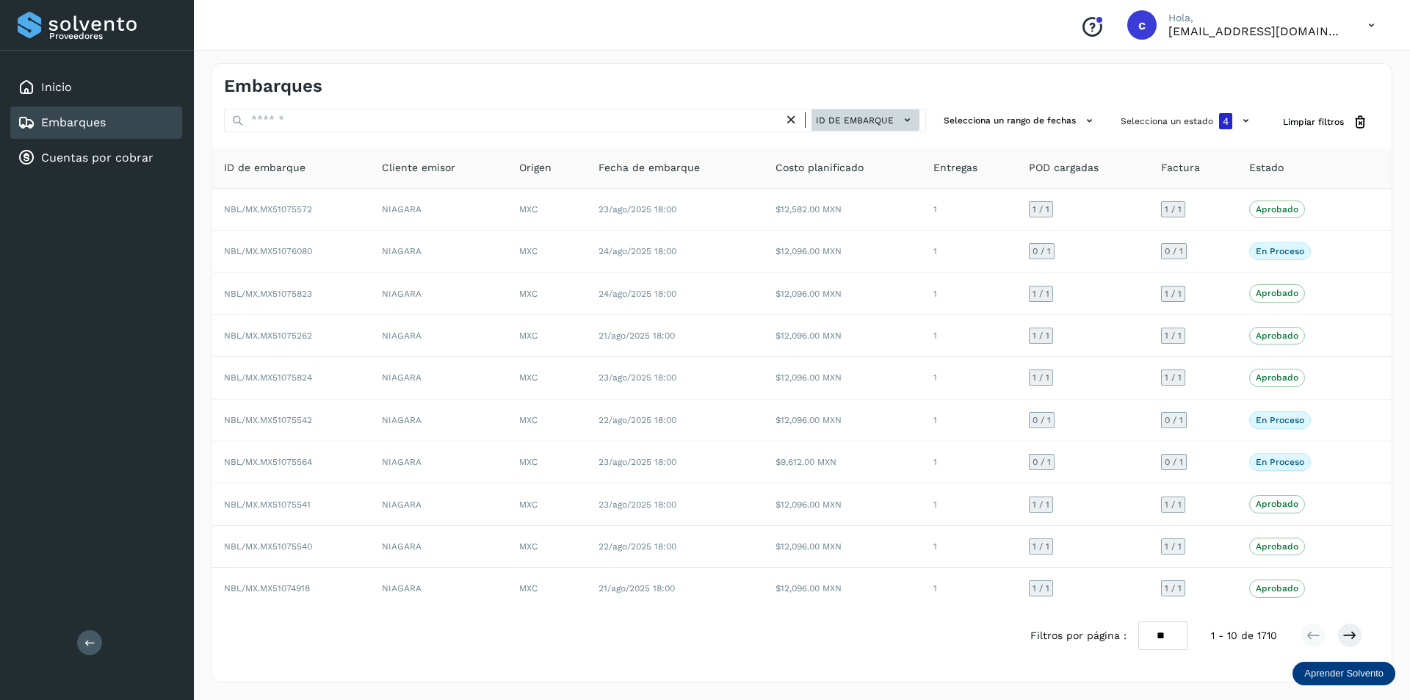
click at [826, 118] on span "ID de embarque" at bounding box center [855, 120] width 78 height 13
click at [827, 150] on div "ID de embarque" at bounding box center [831, 145] width 175 height 28
click at [796, 116] on icon at bounding box center [791, 119] width 15 height 15
click at [856, 132] on div "ID de embarque" at bounding box center [575, 122] width 702 height 27
click at [860, 126] on span "ID de embarque" at bounding box center [855, 120] width 78 height 13
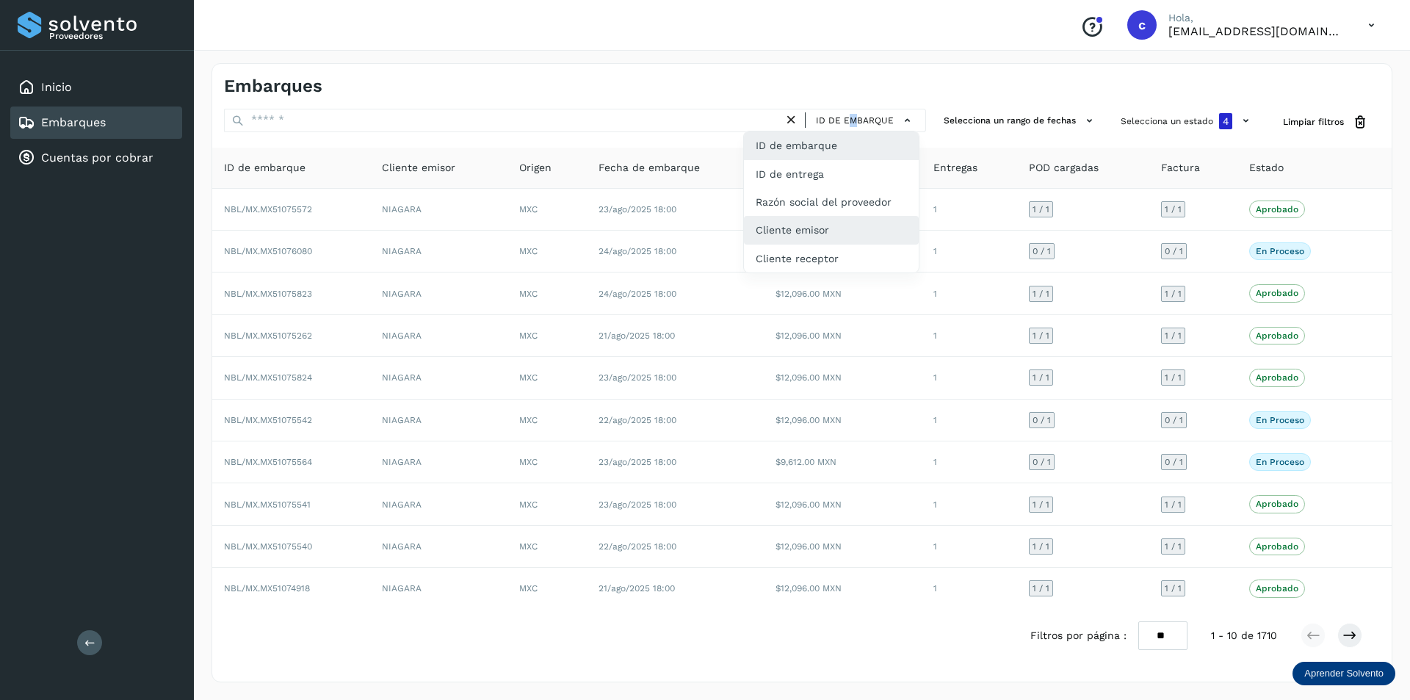
click at [841, 230] on div "Cliente emisor" at bounding box center [831, 230] width 175 height 28
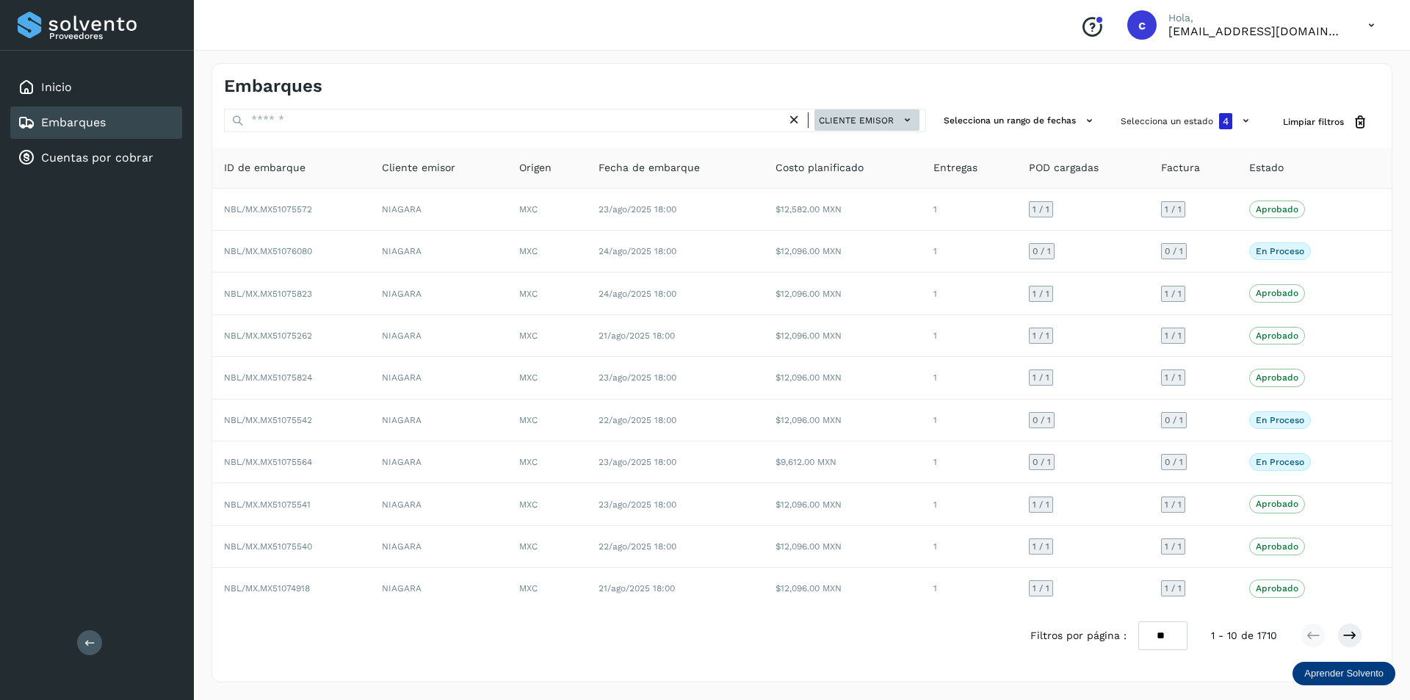
click at [864, 118] on span "Cliente emisor" at bounding box center [856, 120] width 75 height 13
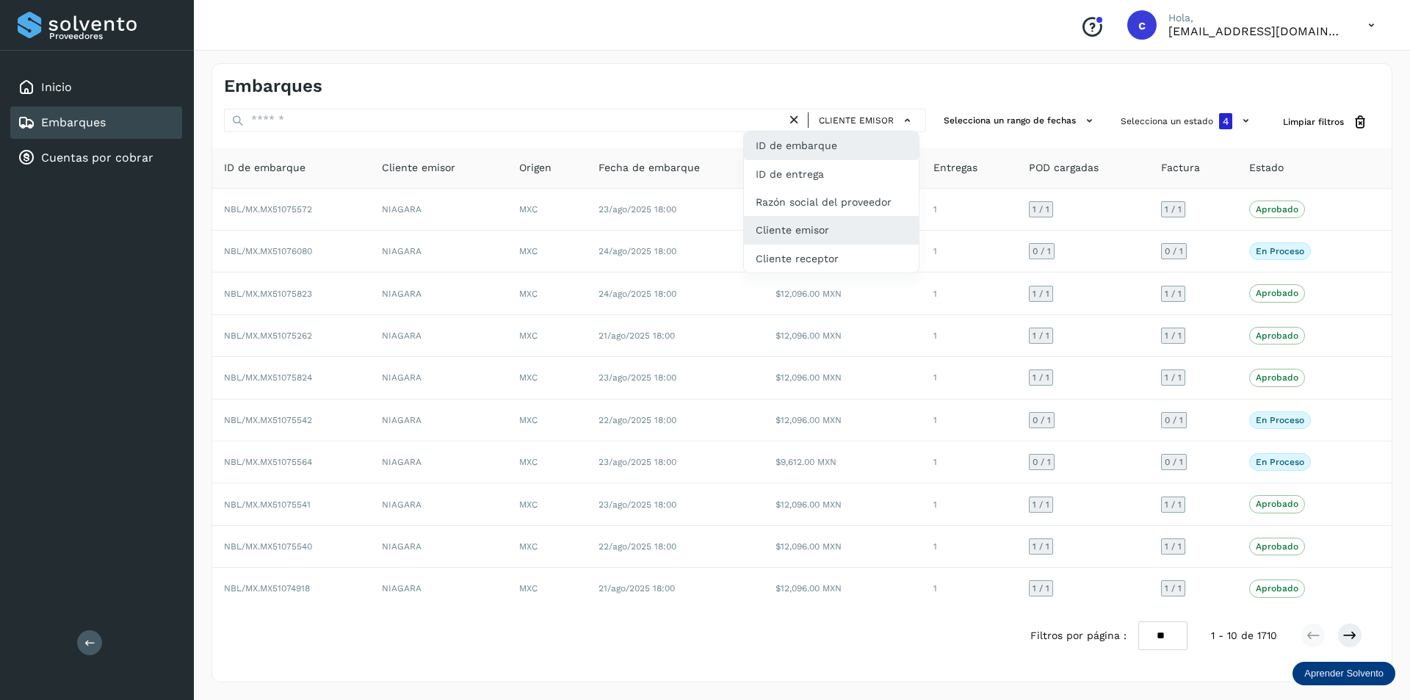
click at [839, 188] on div "ID de embarque" at bounding box center [831, 202] width 175 height 28
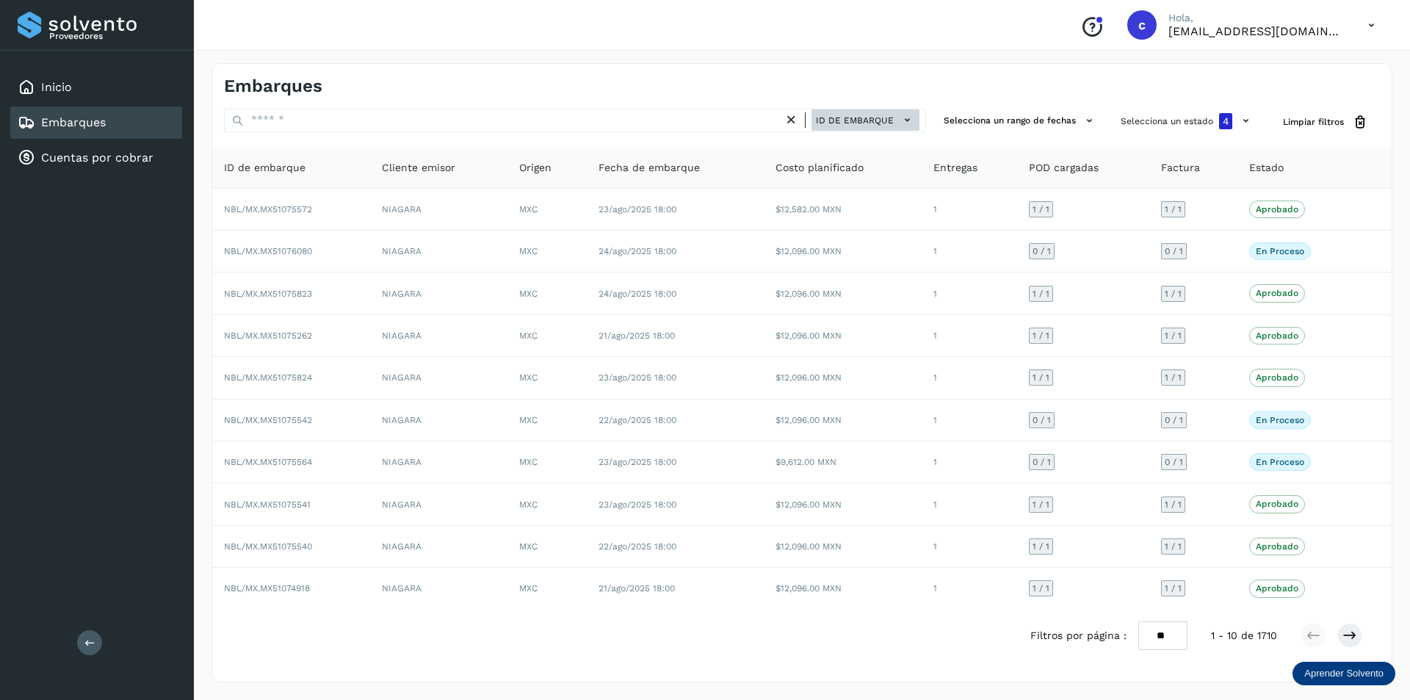
click at [843, 125] on span "ID de embarque" at bounding box center [855, 120] width 78 height 13
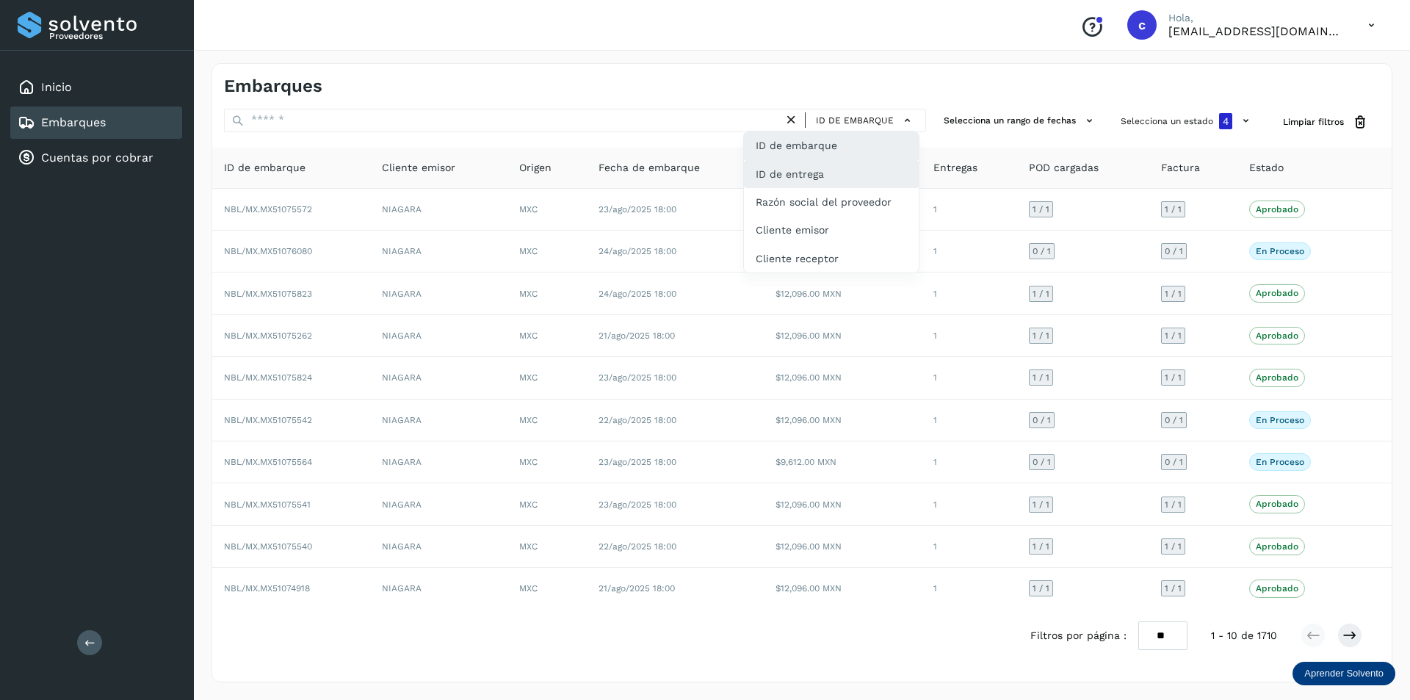
click at [818, 216] on div "ID de entrega" at bounding box center [831, 230] width 175 height 28
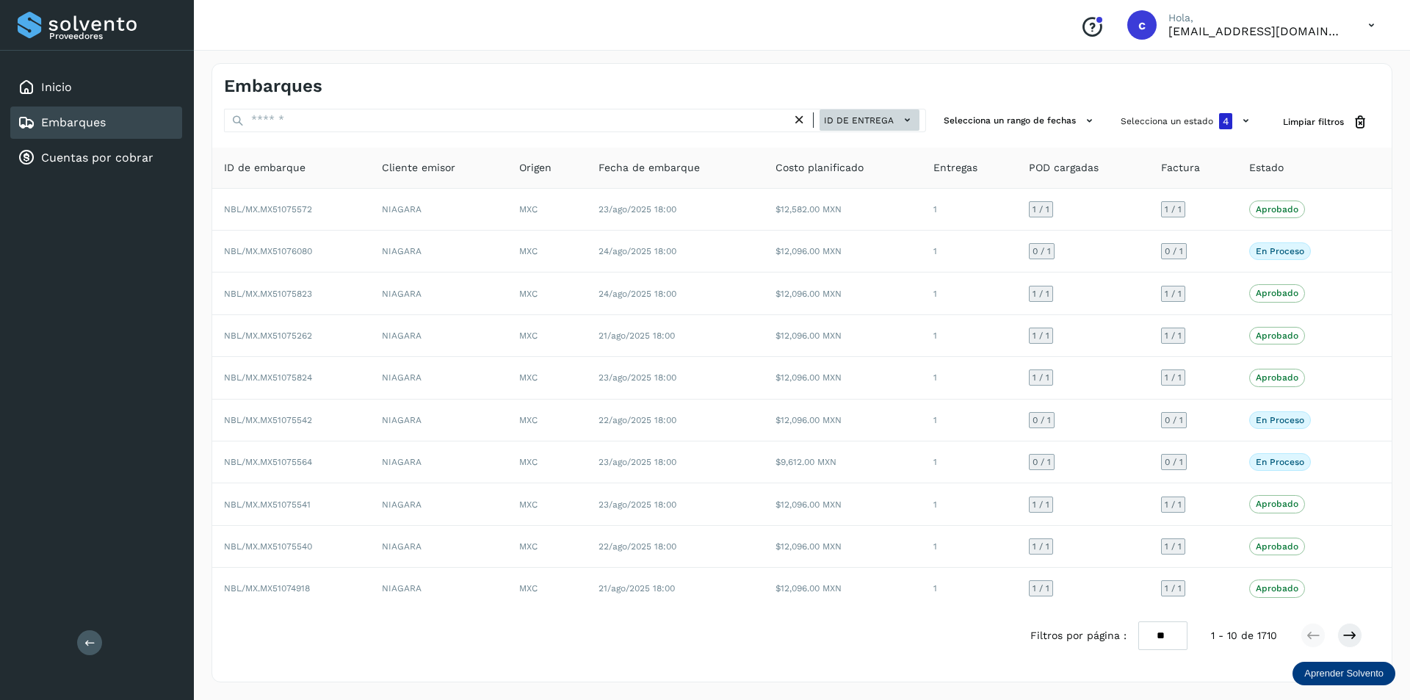
click at [859, 122] on span "ID de entrega" at bounding box center [859, 120] width 70 height 13
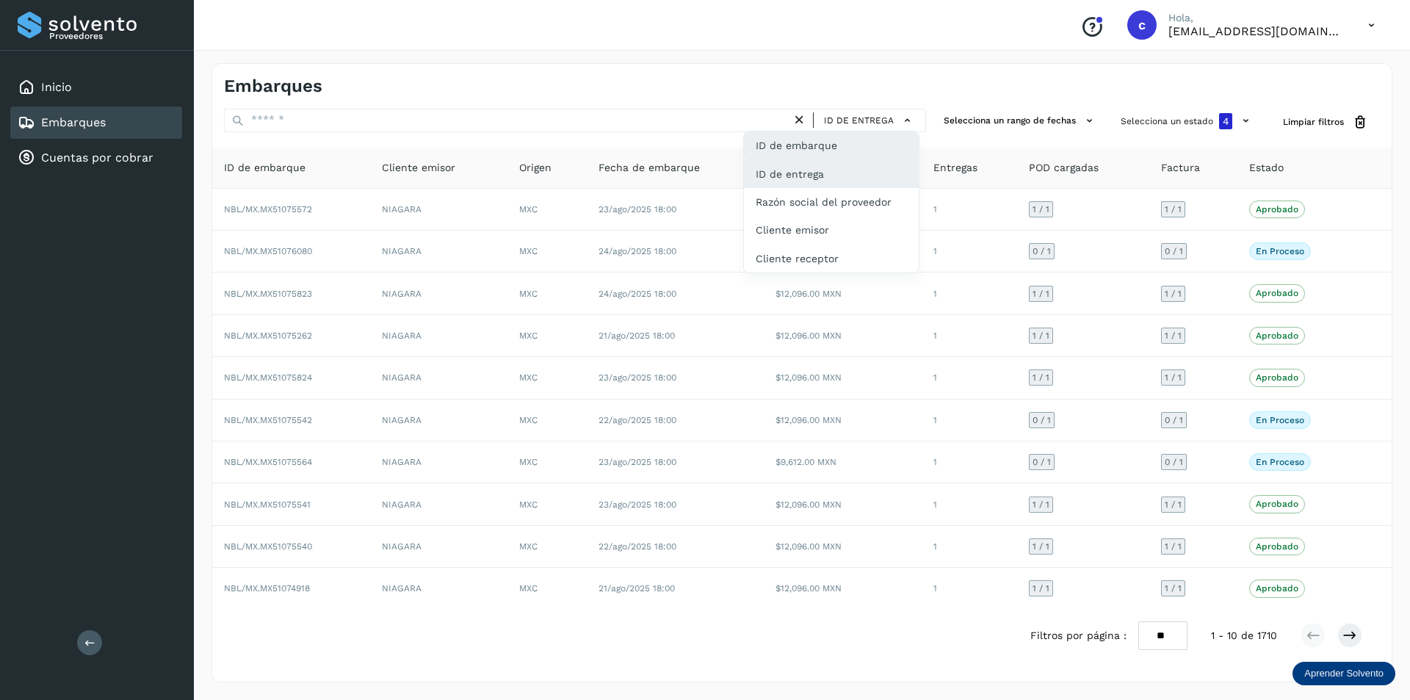
click at [831, 188] on div "ID de embarque" at bounding box center [831, 202] width 175 height 28
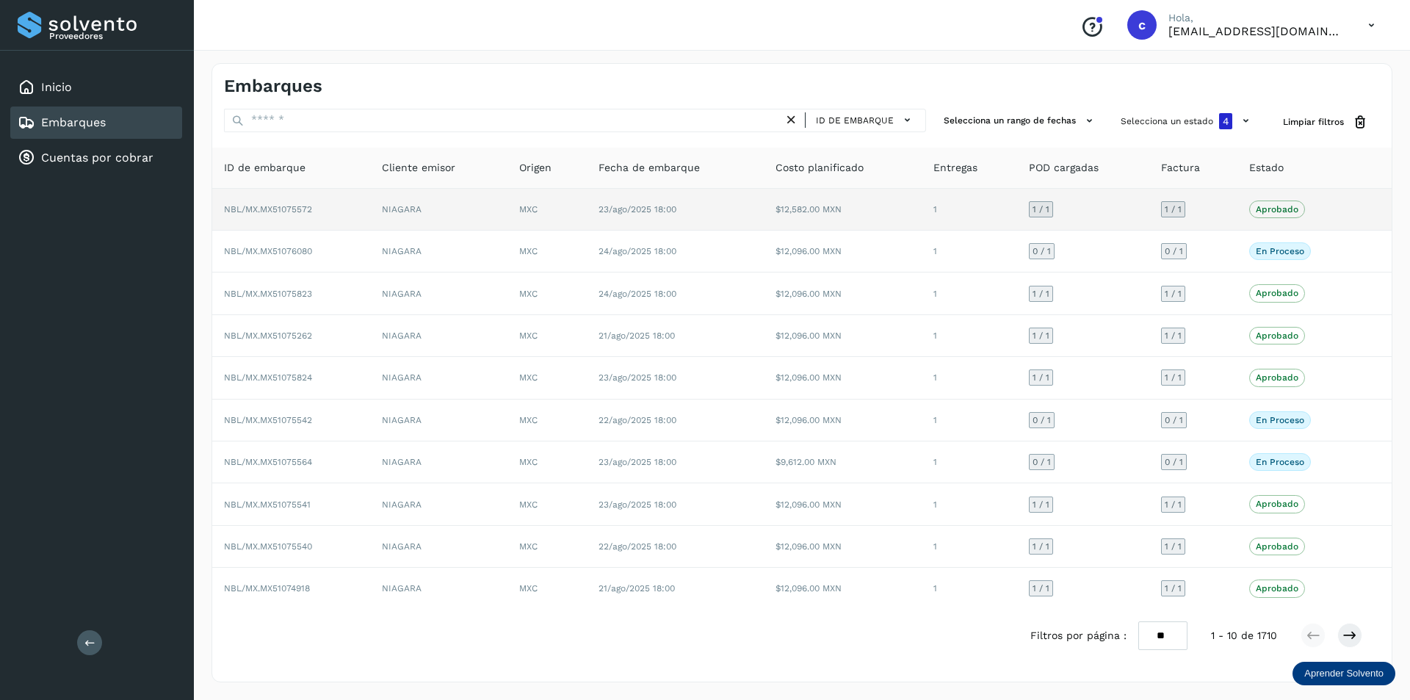
click at [574, 222] on td "MXC" at bounding box center [547, 210] width 79 height 42
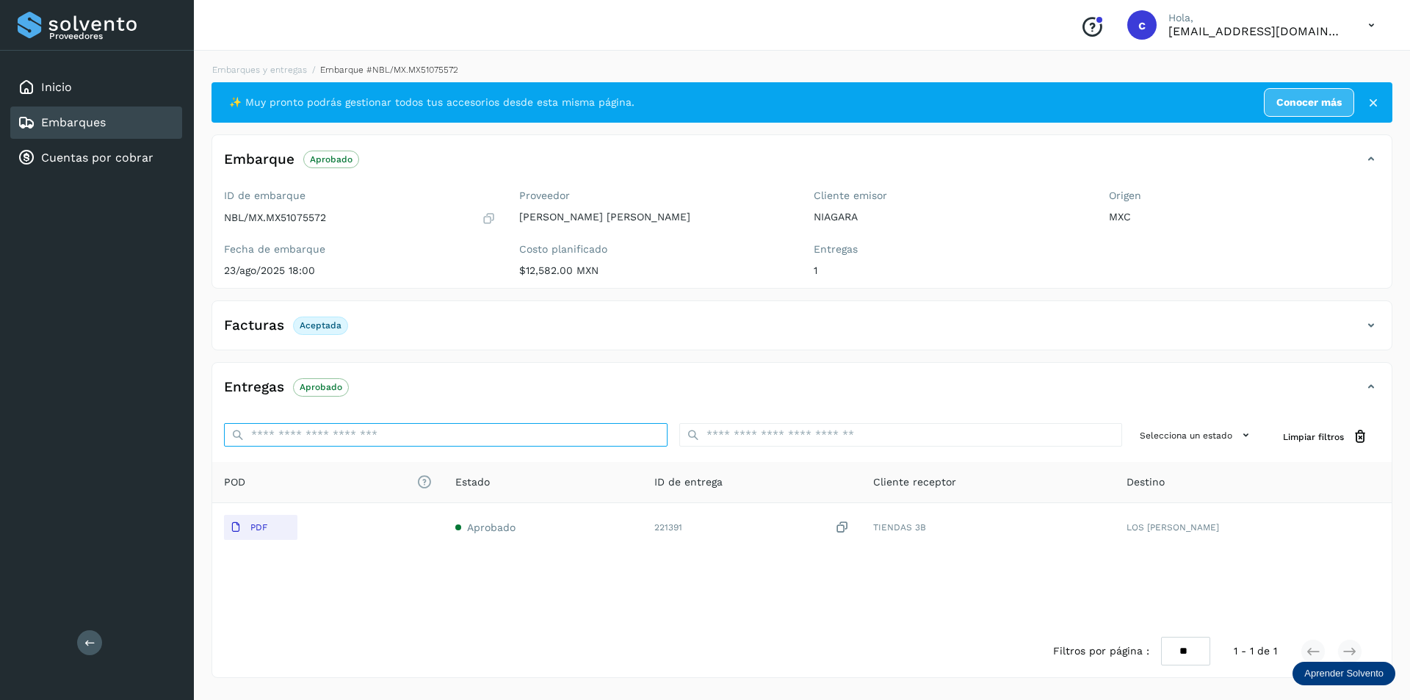
click at [417, 437] on input "ID de embarque" at bounding box center [446, 435] width 444 height 24
paste input "******"
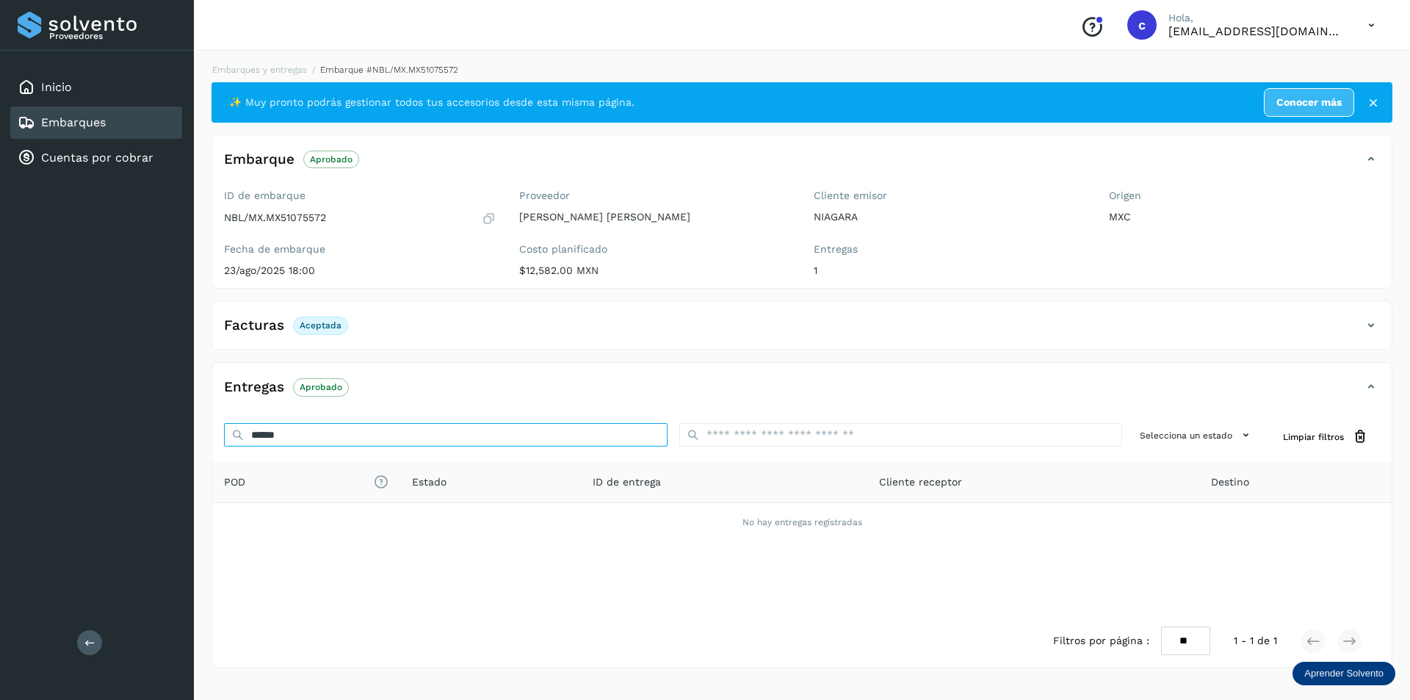
type input "******"
click at [1014, 351] on div "✨ Muy pronto podrás gestionar todos tus accesorios desde esta misma página. Con…" at bounding box center [802, 374] width 1181 height 585
click at [1008, 347] on div "Facturas Aceptada" at bounding box center [802, 331] width 1180 height 37
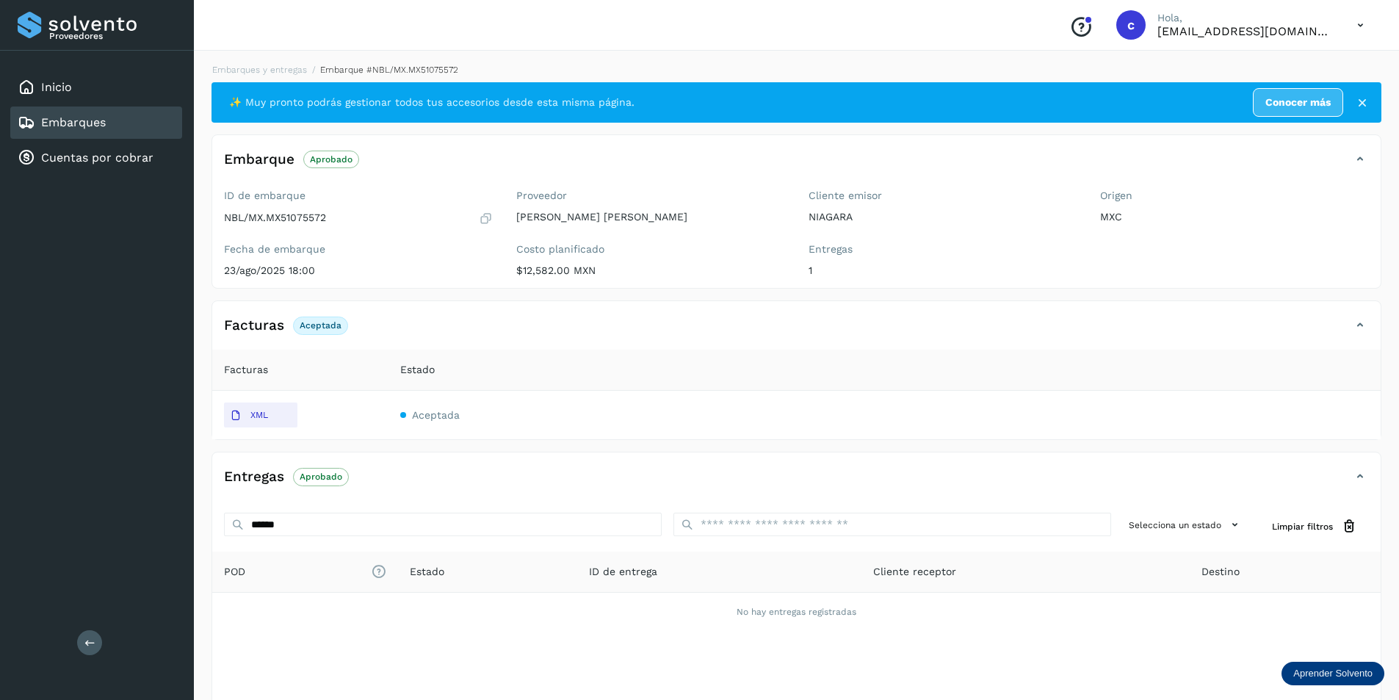
click at [96, 113] on div "Embarques" at bounding box center [96, 123] width 172 height 32
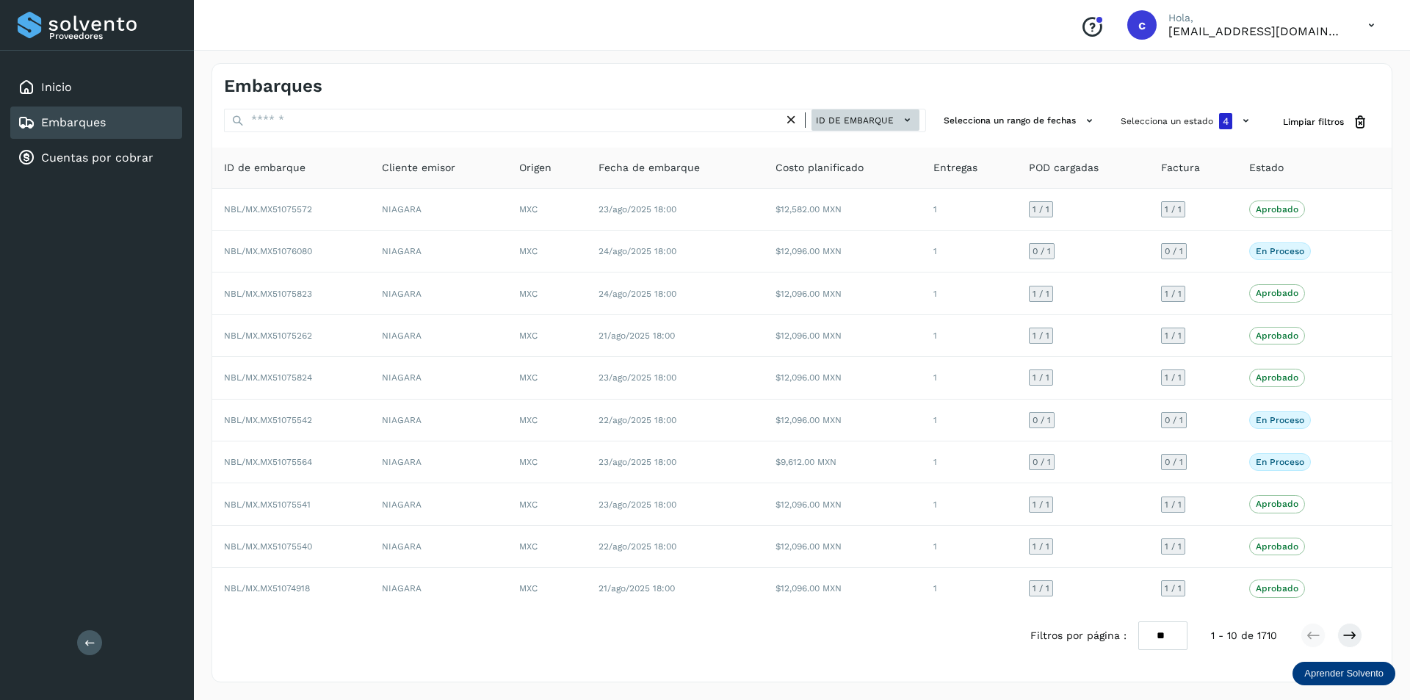
click at [885, 107] on div "Embarques ID de embarque Selecciona un rango de fechas Selecciona un estado 4 L…" at bounding box center [802, 372] width 1181 height 619
click at [885, 111] on button "ID de embarque" at bounding box center [866, 119] width 108 height 21
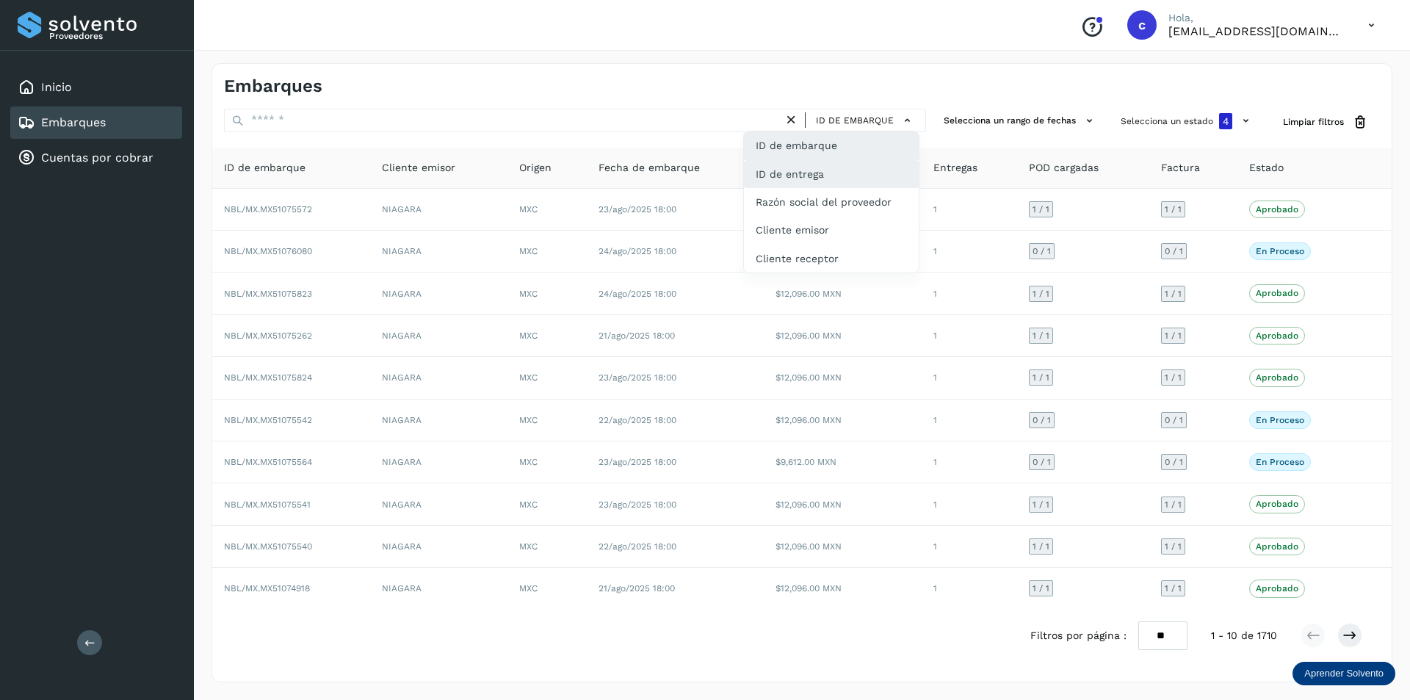
click at [868, 216] on div "ID de entrega" at bounding box center [831, 230] width 175 height 28
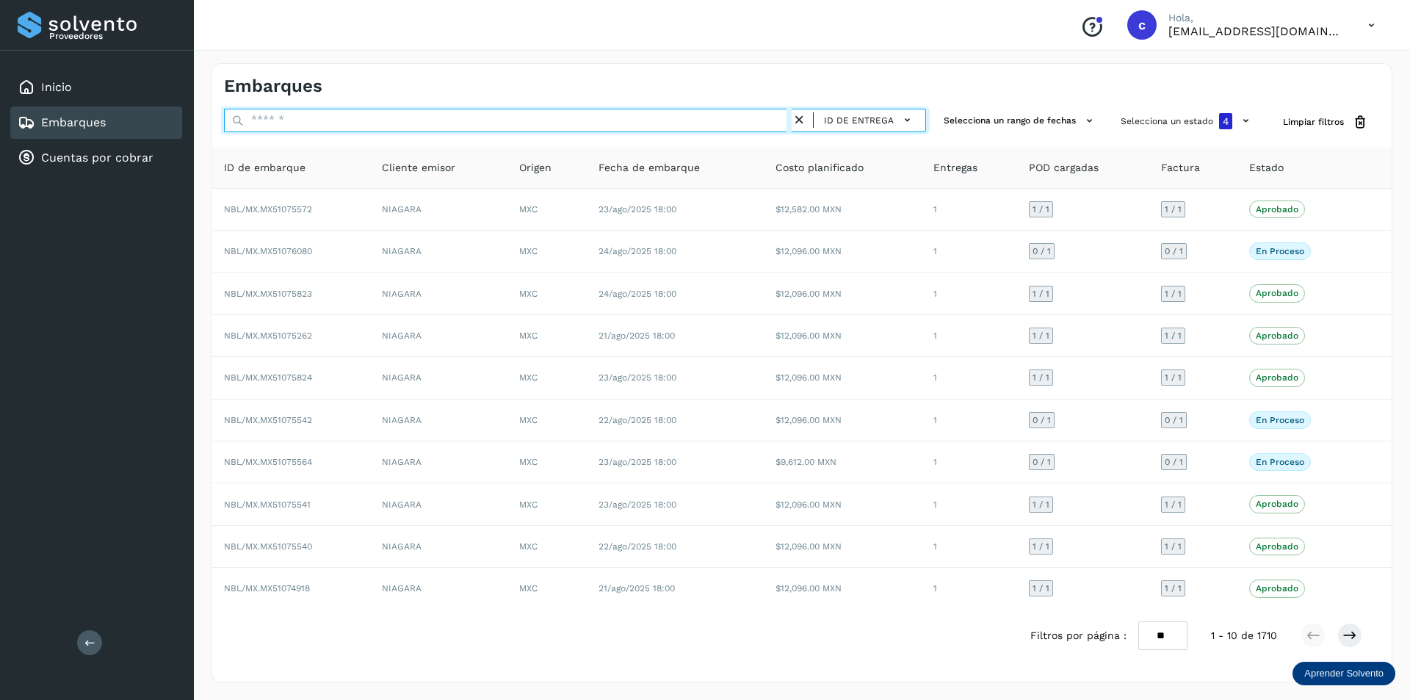
click at [609, 124] on input "text" at bounding box center [508, 121] width 568 height 24
paste input "******"
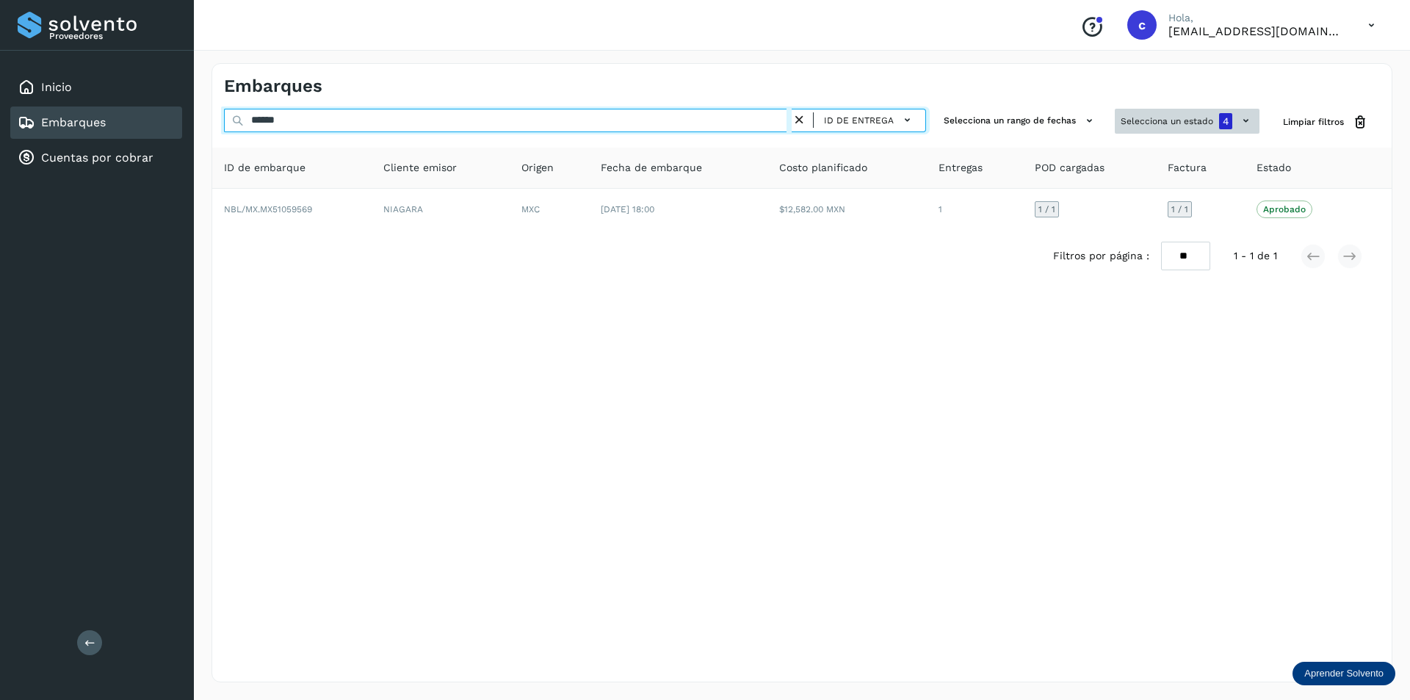
type input "******"
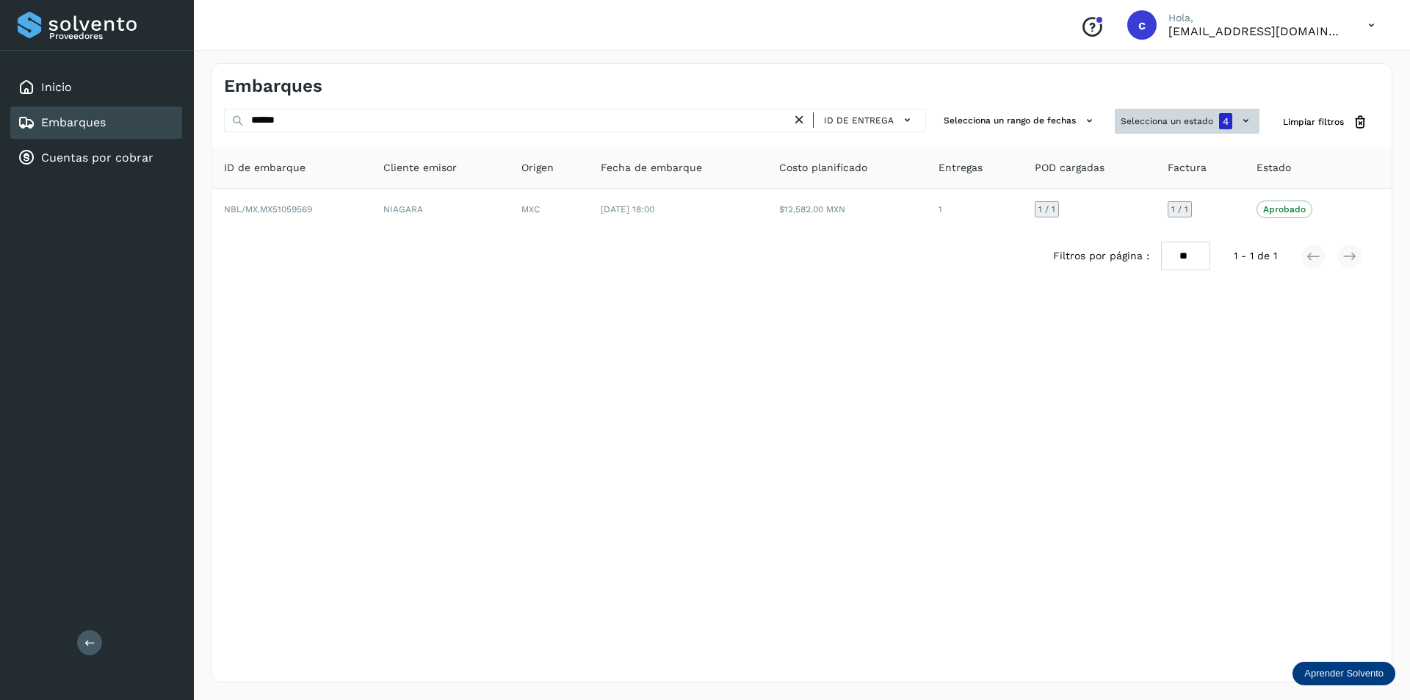
click at [1200, 123] on button "Selecciona un estado 4" at bounding box center [1187, 121] width 145 height 25
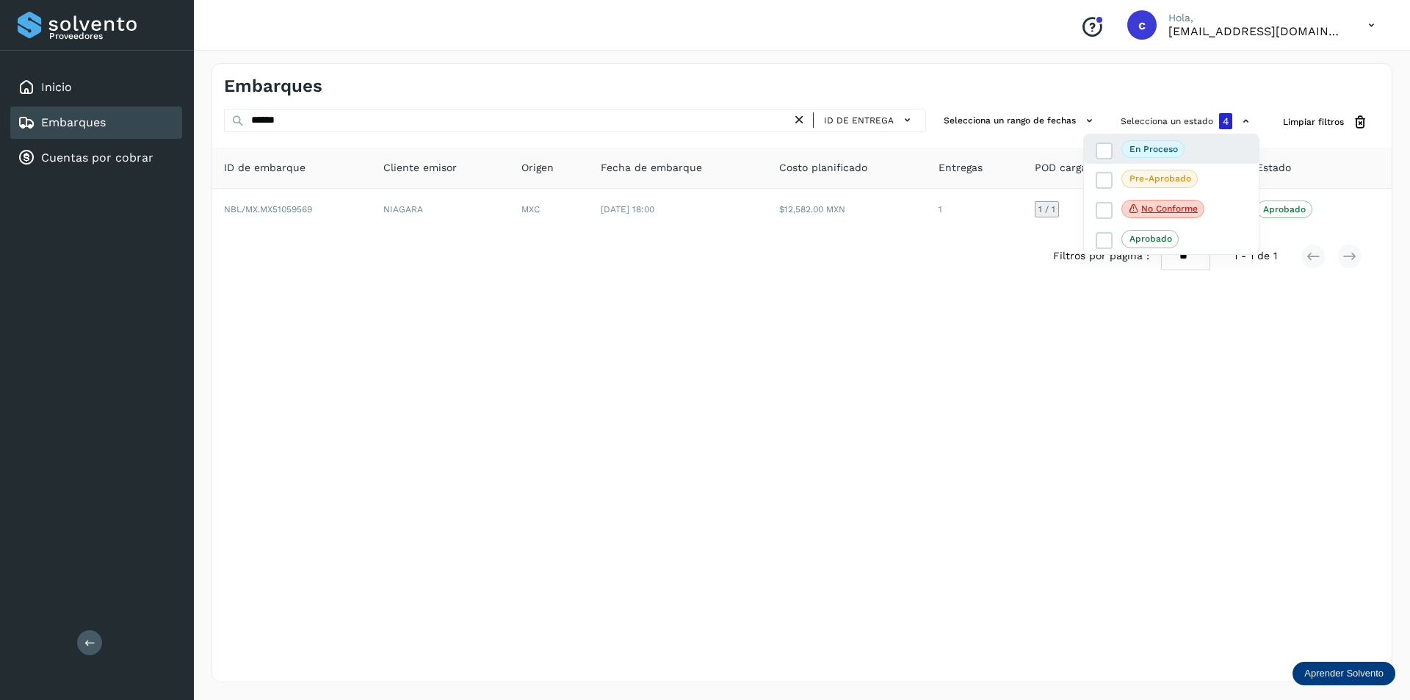
click at [1185, 194] on div "En proceso" at bounding box center [1171, 209] width 175 height 31
click at [1104, 184] on icon at bounding box center [1105, 180] width 15 height 15
click at [1107, 150] on icon at bounding box center [1105, 150] width 15 height 15
click at [1102, 212] on icon at bounding box center [1105, 210] width 15 height 15
click at [1101, 236] on icon at bounding box center [1105, 241] width 15 height 15
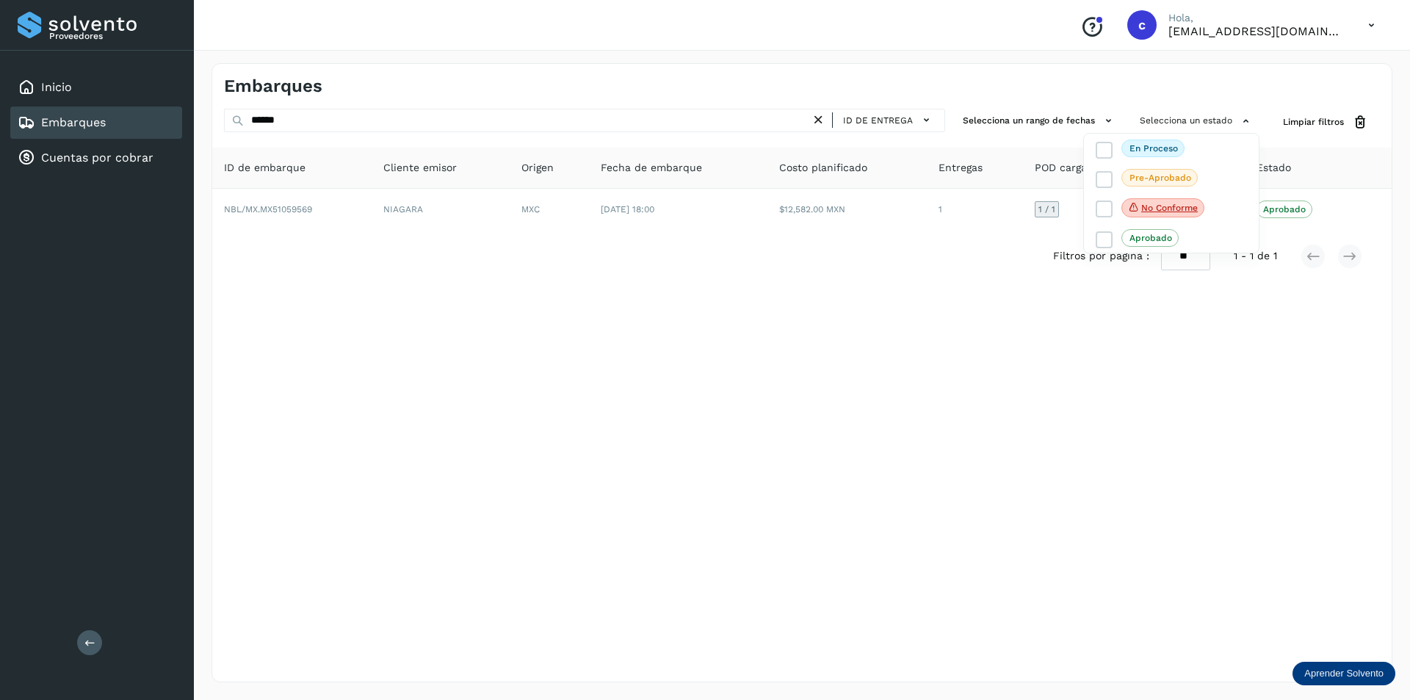
click at [1028, 322] on div at bounding box center [705, 350] width 1410 height 700
click at [884, 118] on span "ID de entrega" at bounding box center [878, 120] width 70 height 13
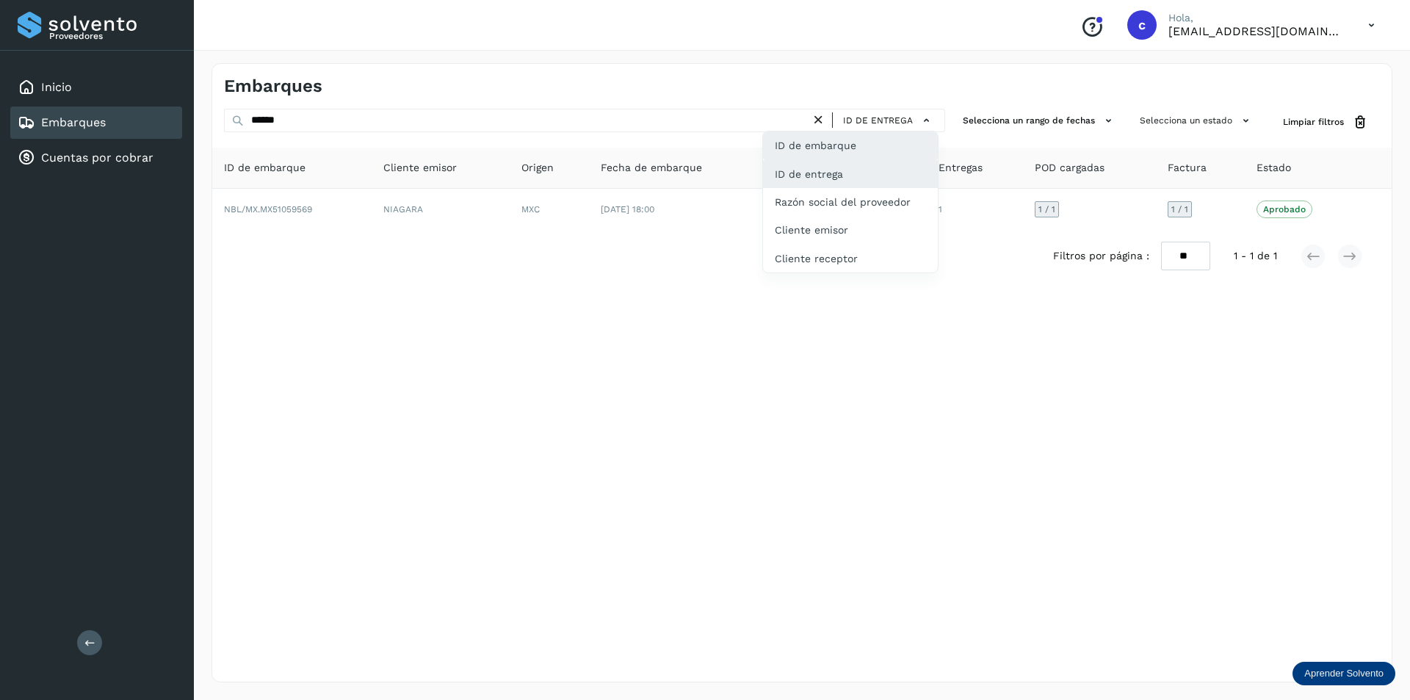
click at [862, 188] on div "ID de embarque" at bounding box center [850, 202] width 175 height 28
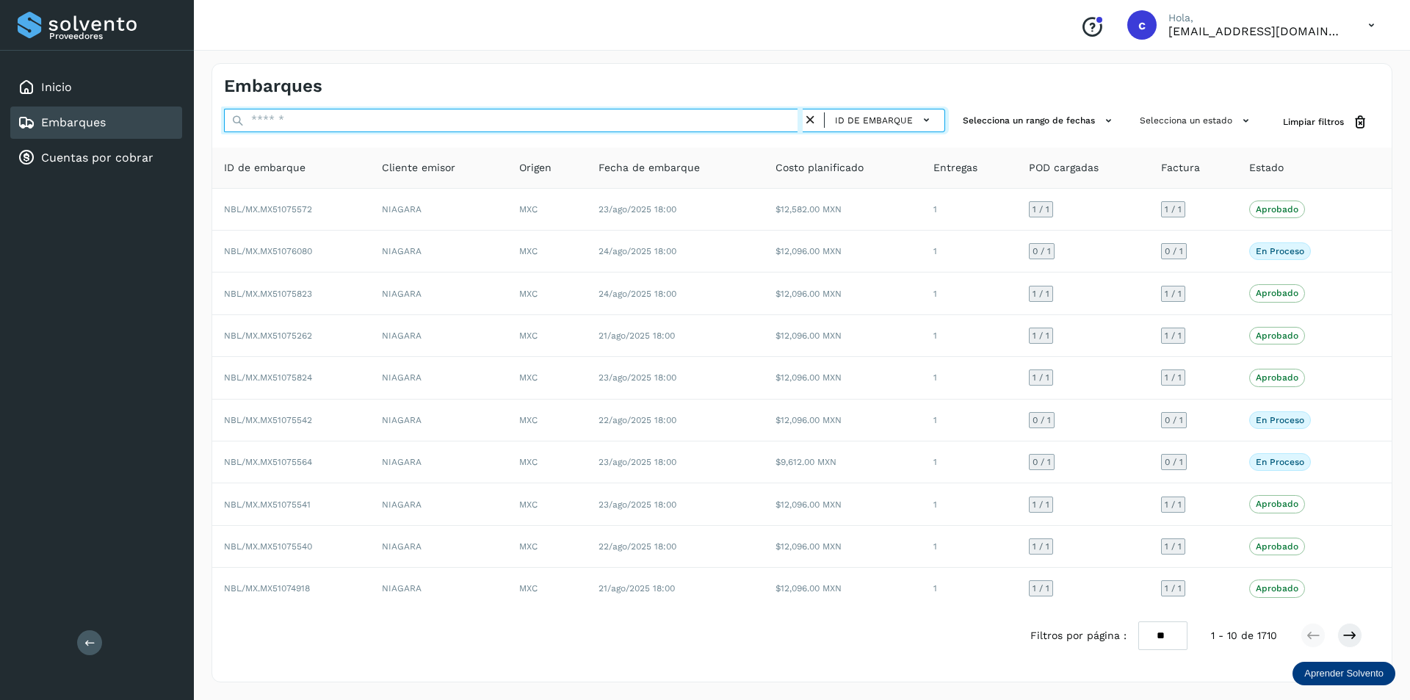
click at [729, 124] on input "text" at bounding box center [513, 121] width 579 height 24
click at [726, 127] on input "text" at bounding box center [513, 121] width 579 height 24
paste input "**********"
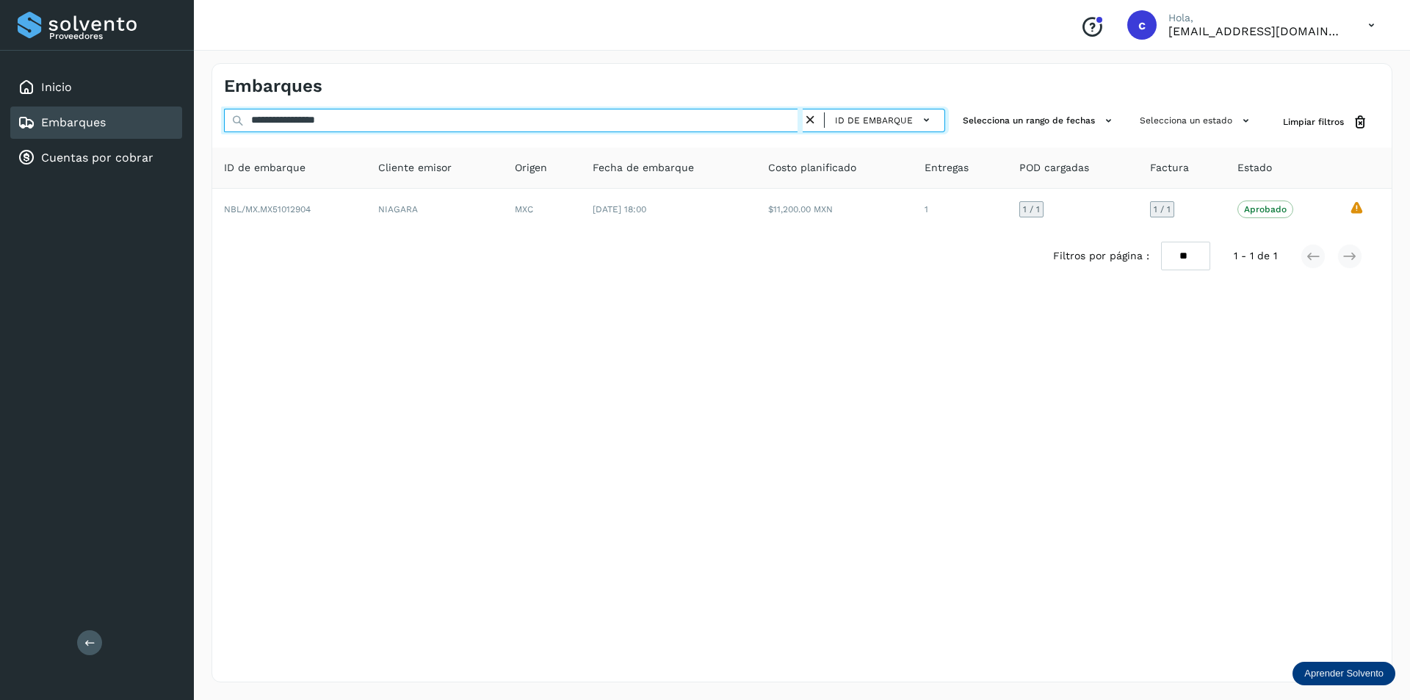
paste input "text"
type input "**********"
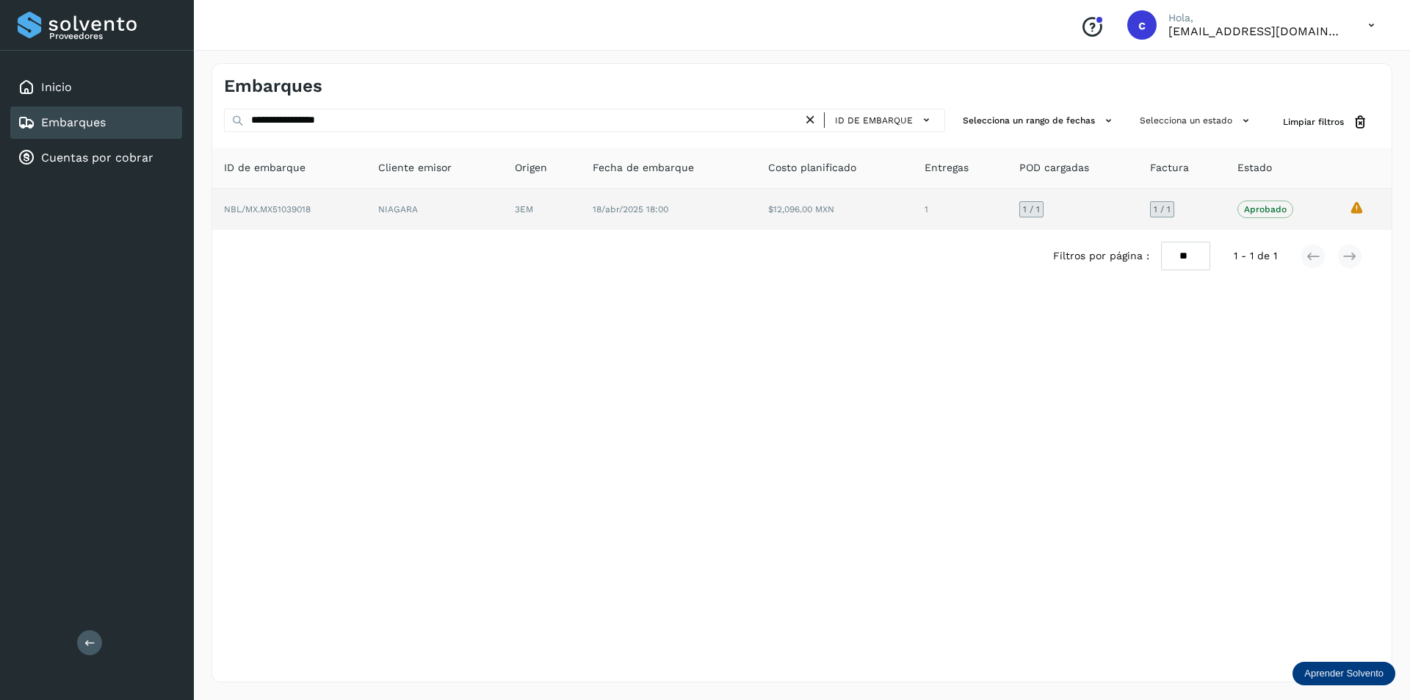
click at [757, 217] on td "18/abr/2025 18:00" at bounding box center [835, 209] width 156 height 41
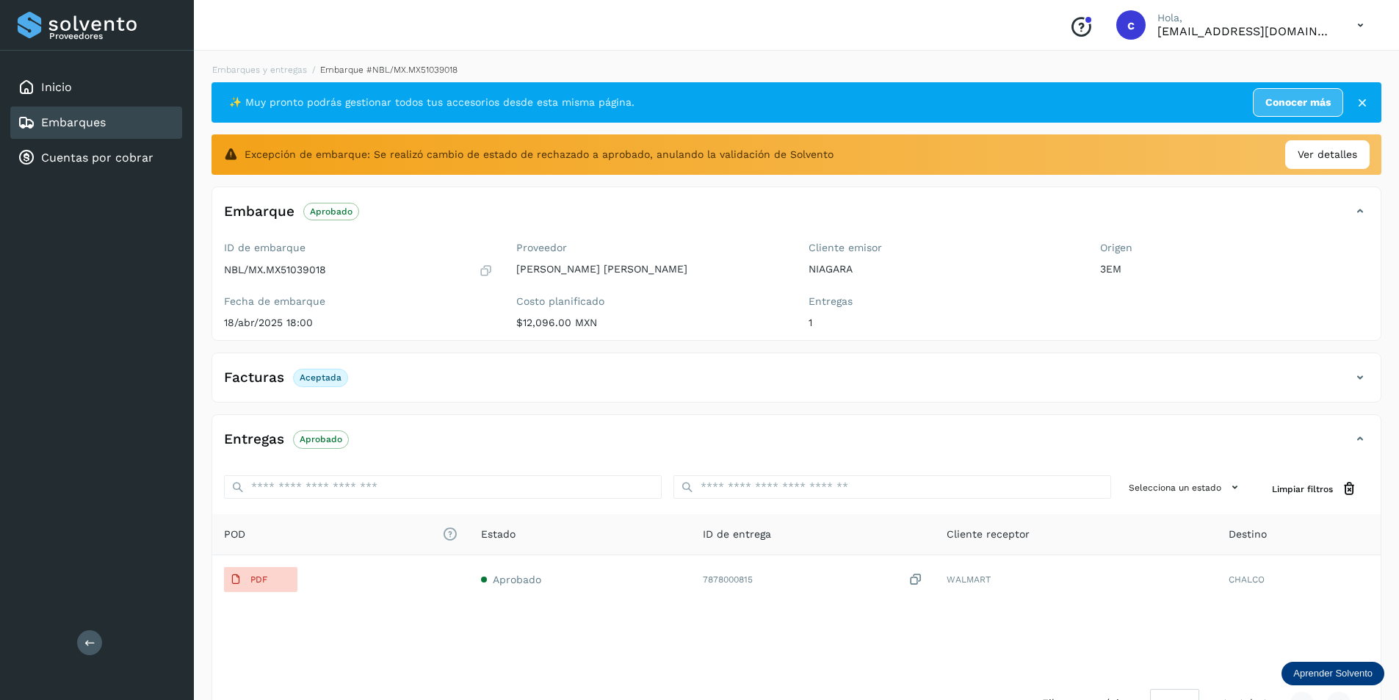
click at [118, 130] on div "Embarques" at bounding box center [96, 123] width 172 height 32
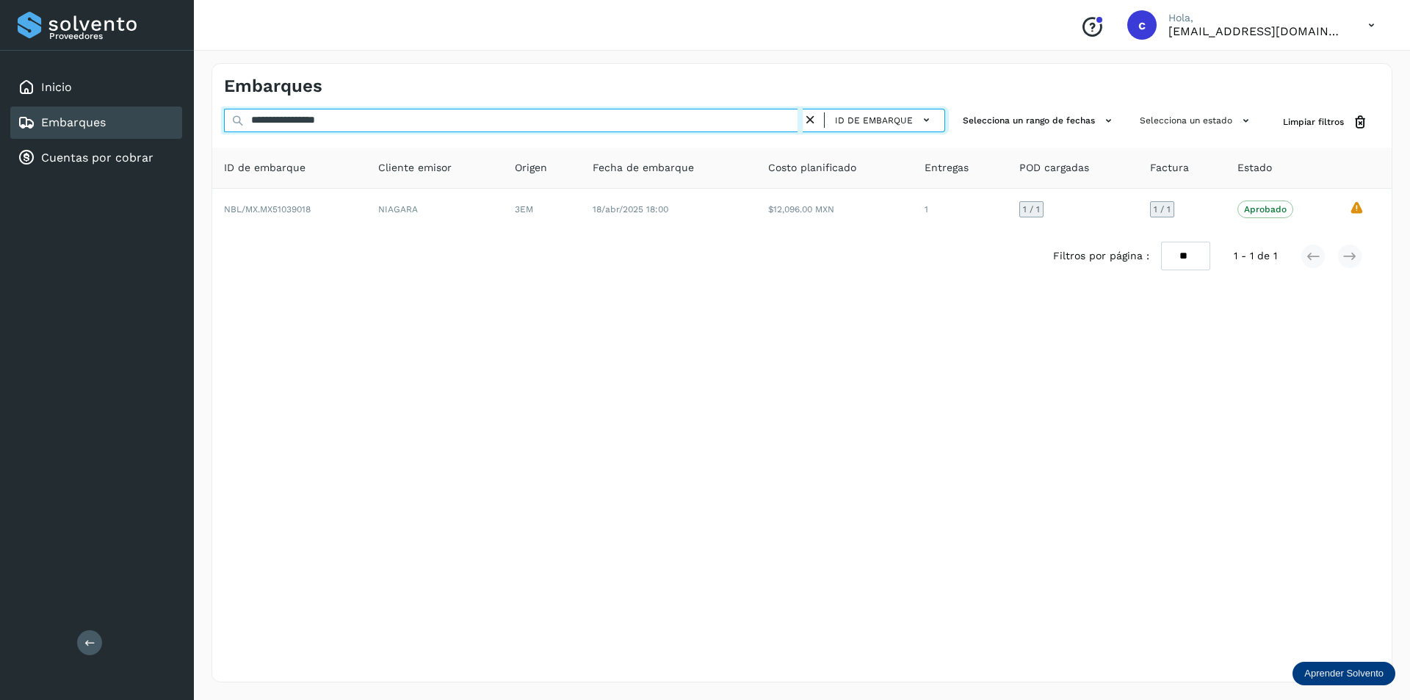
click at [403, 118] on input "**********" at bounding box center [513, 121] width 579 height 24
type input "*"
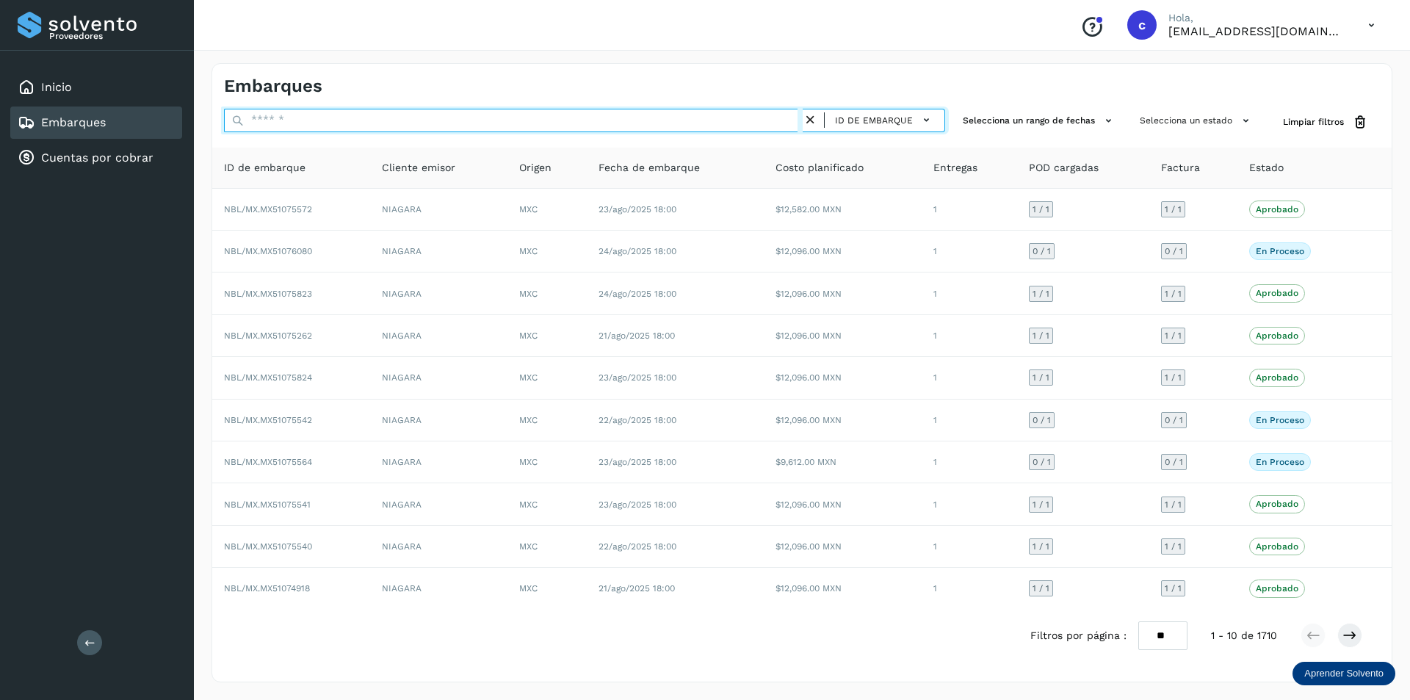
paste input "**********"
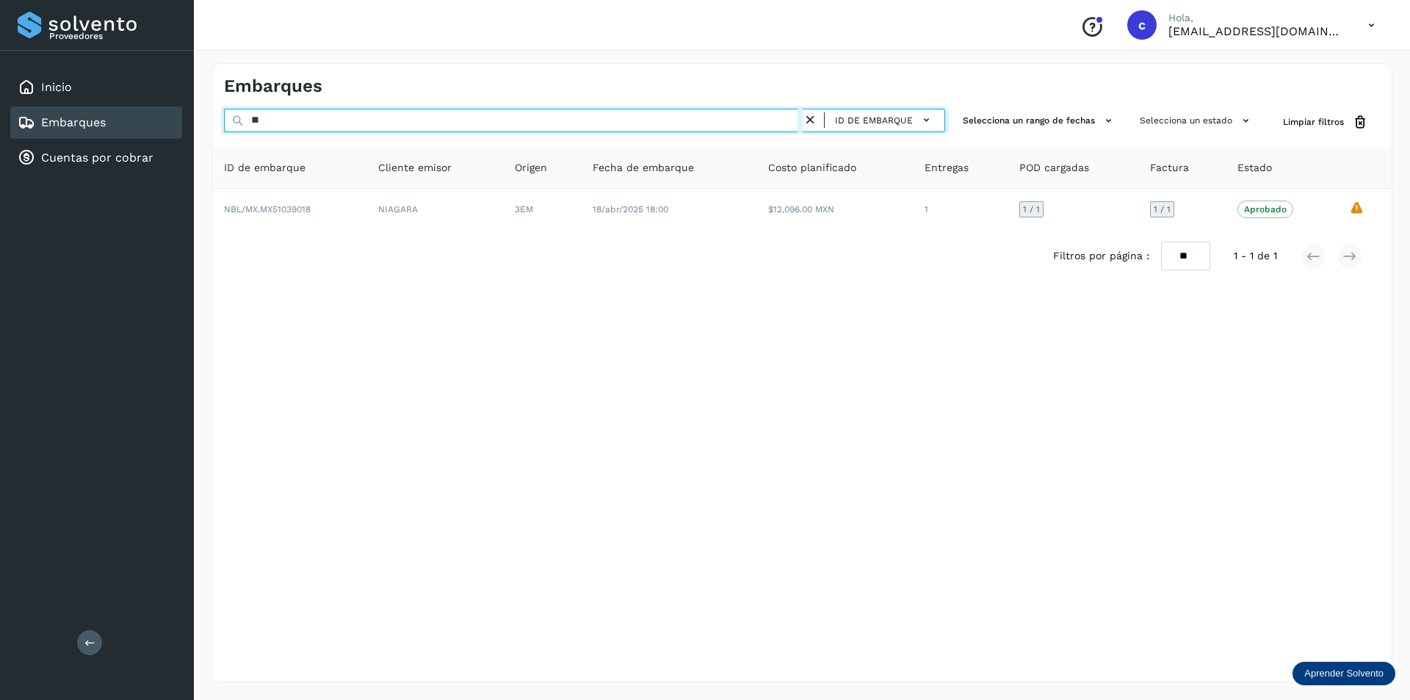
type input "*"
paste input "**********"
type input "*"
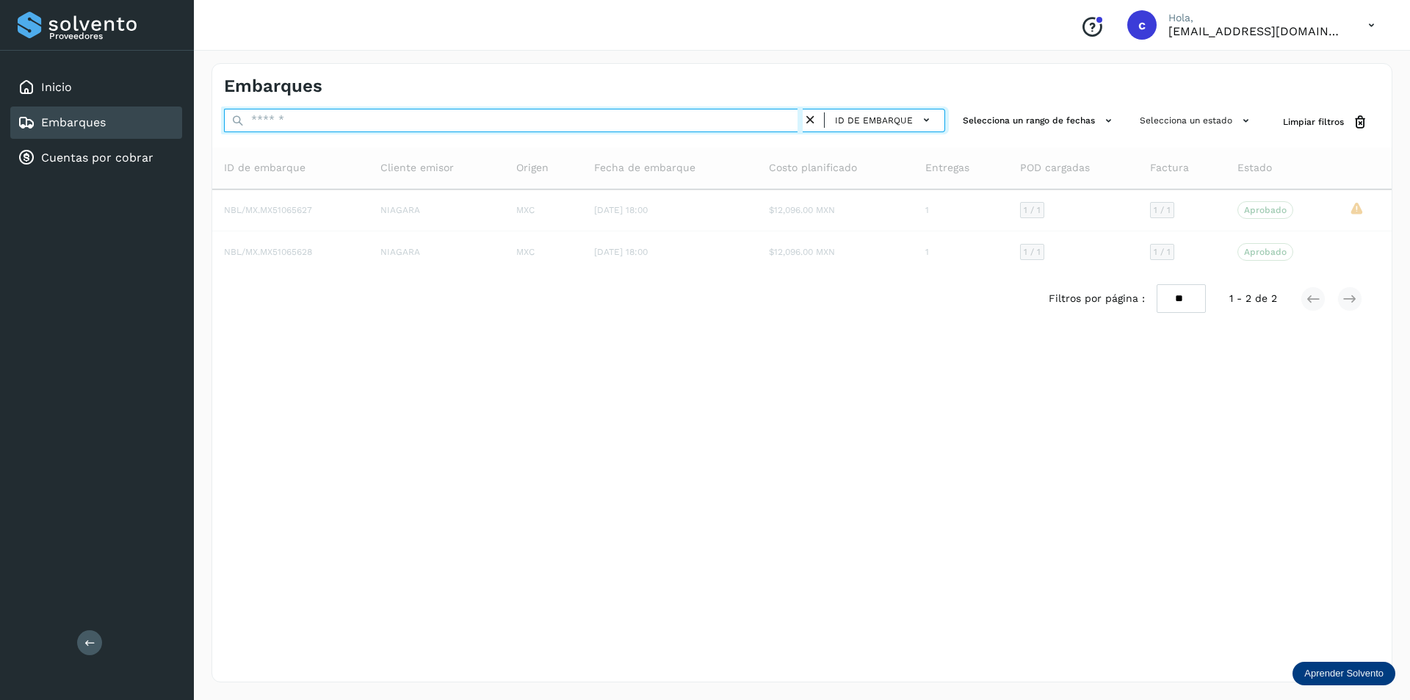
paste input "**********"
type input "*"
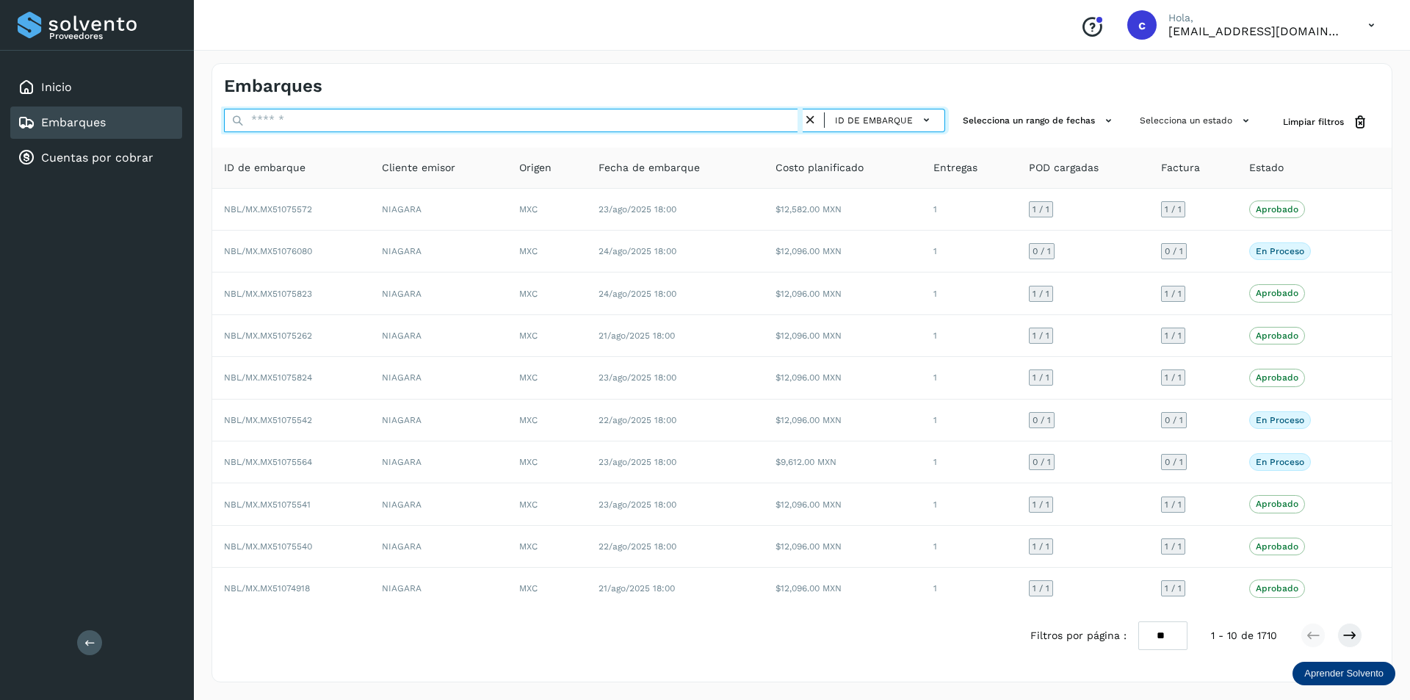
paste input "**********"
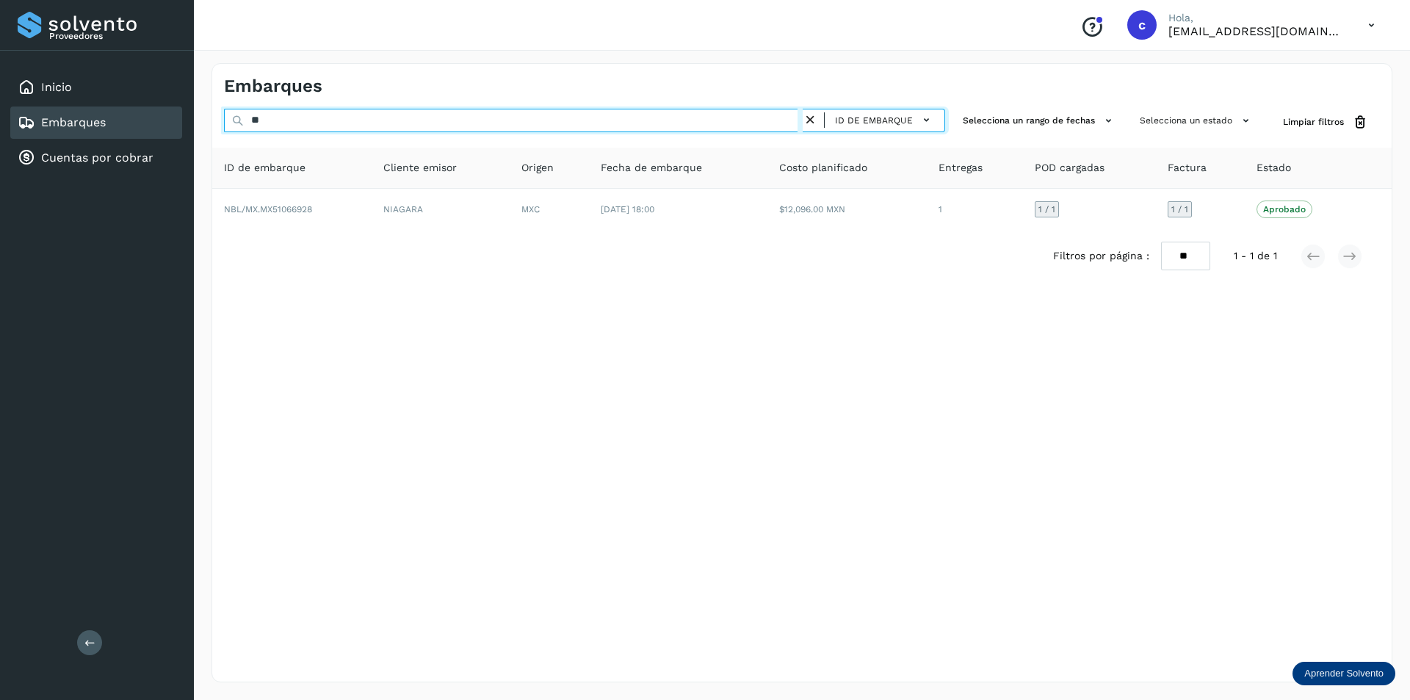
type input "*"
paste input "**********"
type input "*"
paste input "**********"
type input "*"
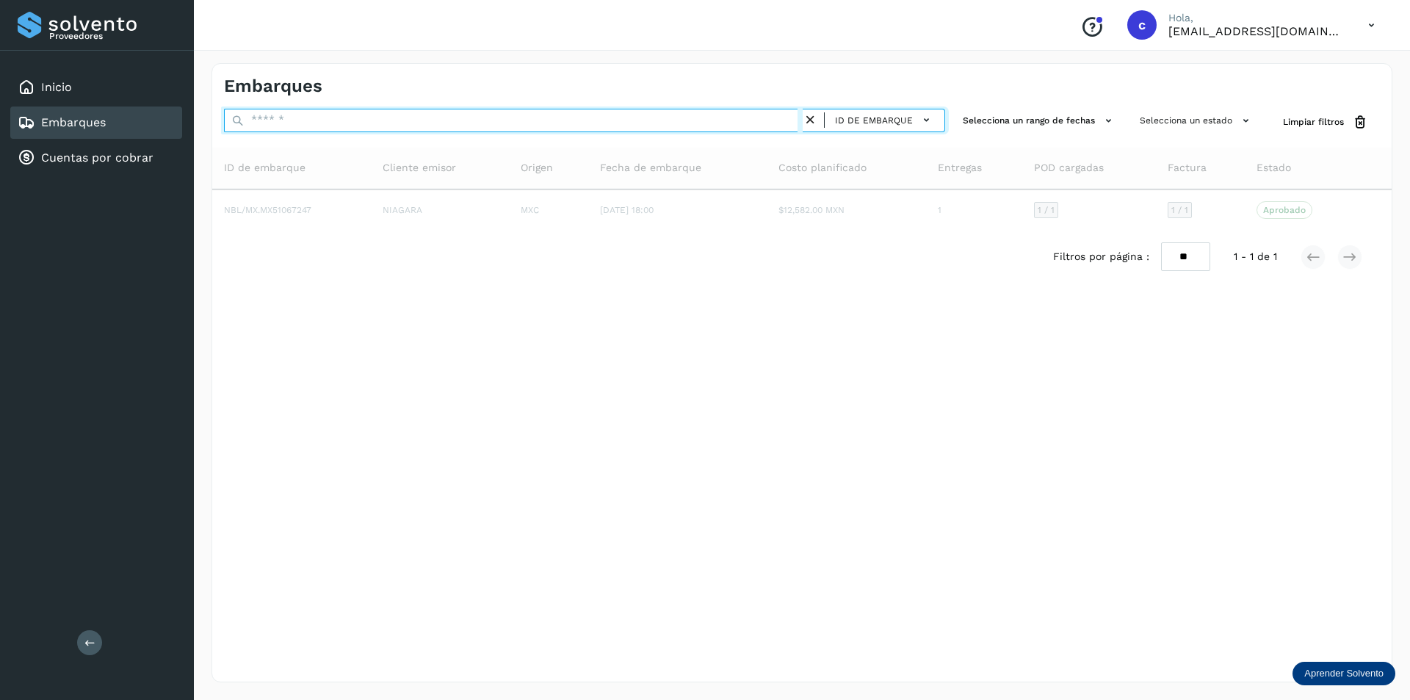
paste input "**********"
type input "*"
paste input "**********"
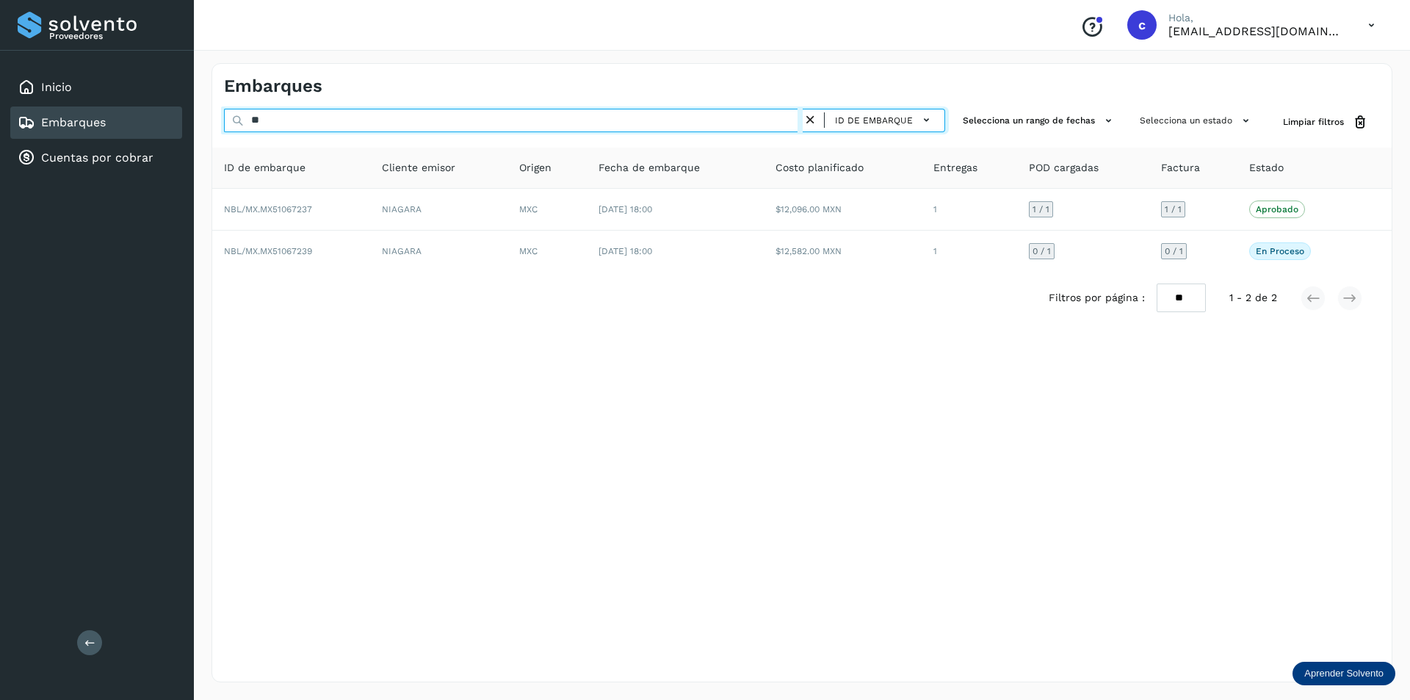
type input "*"
paste input "**********"
type input "*"
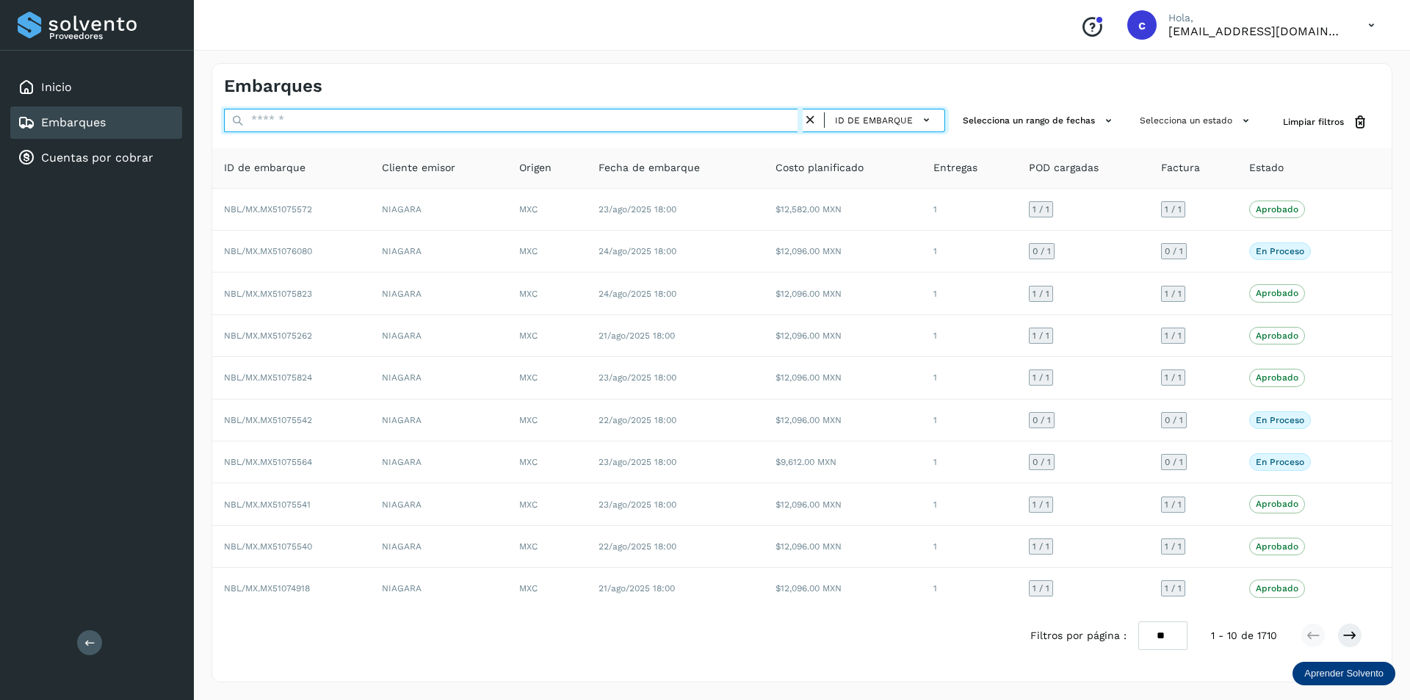
paste input "**********"
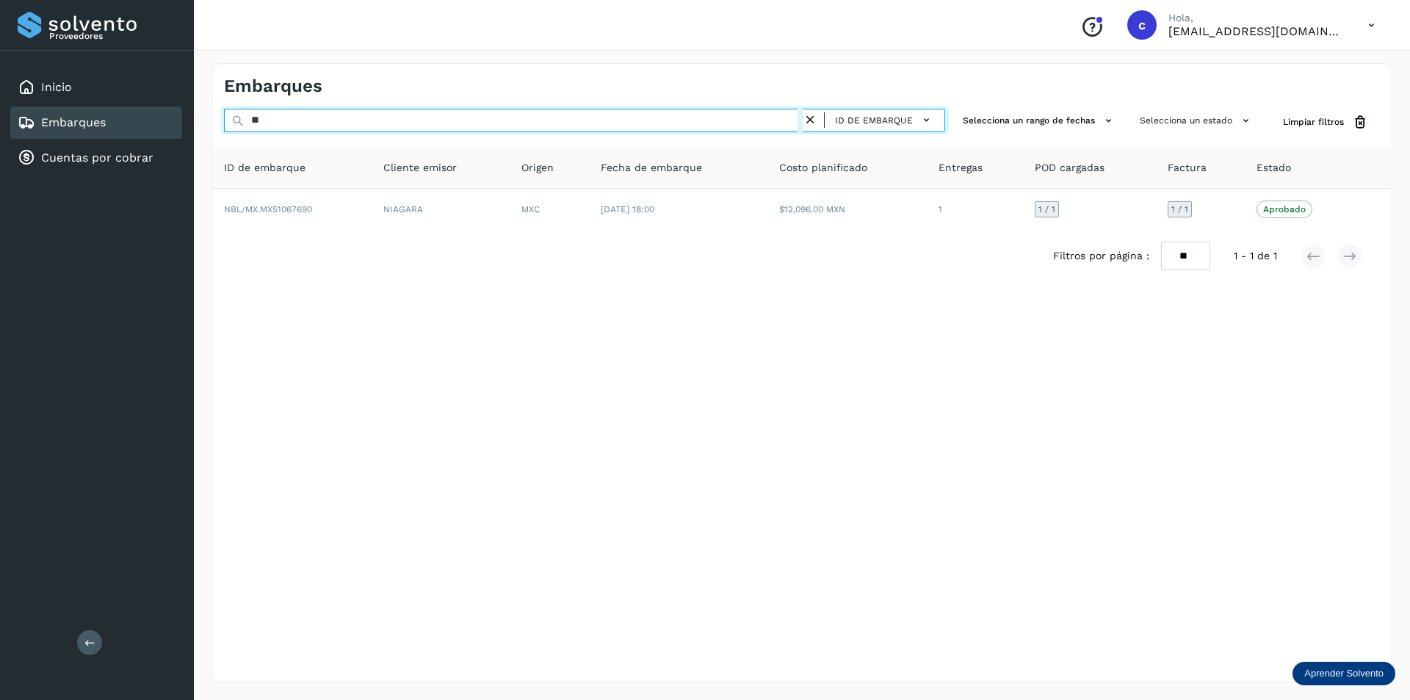
type input "*"
paste input "**********"
type input "*"
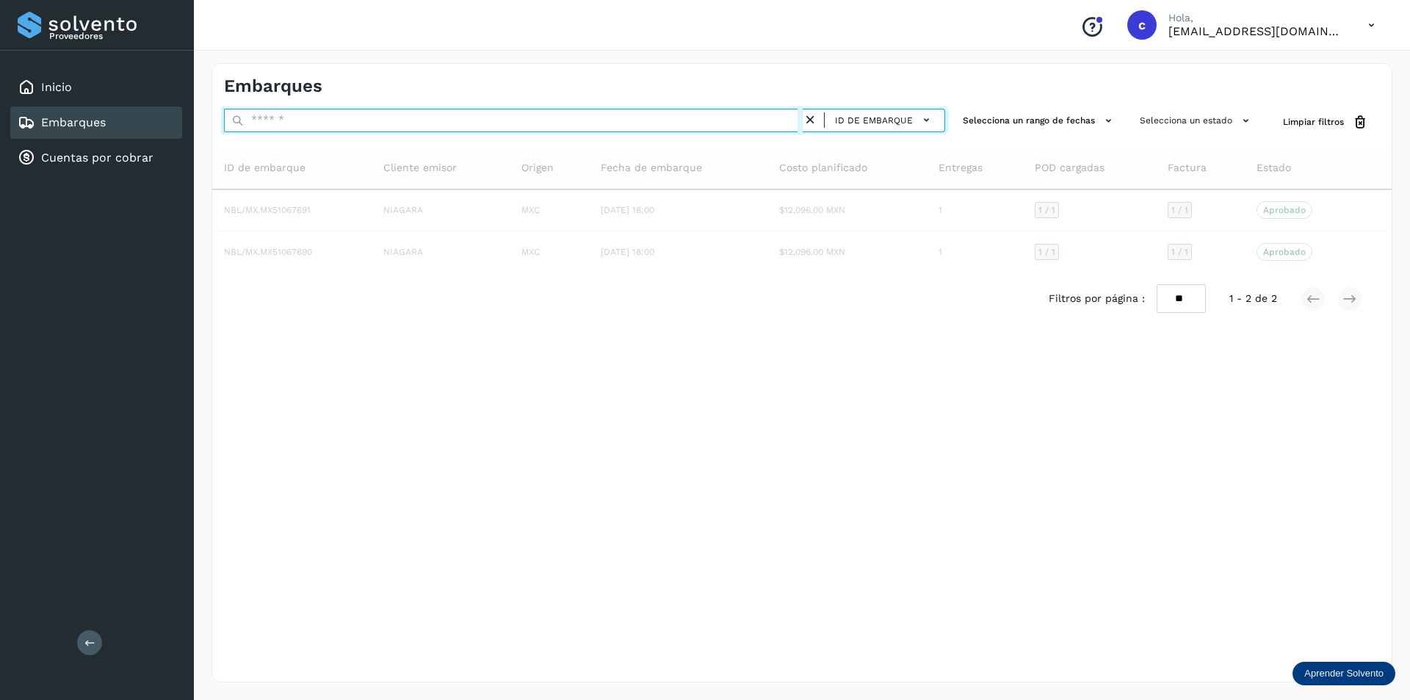
paste input "**********"
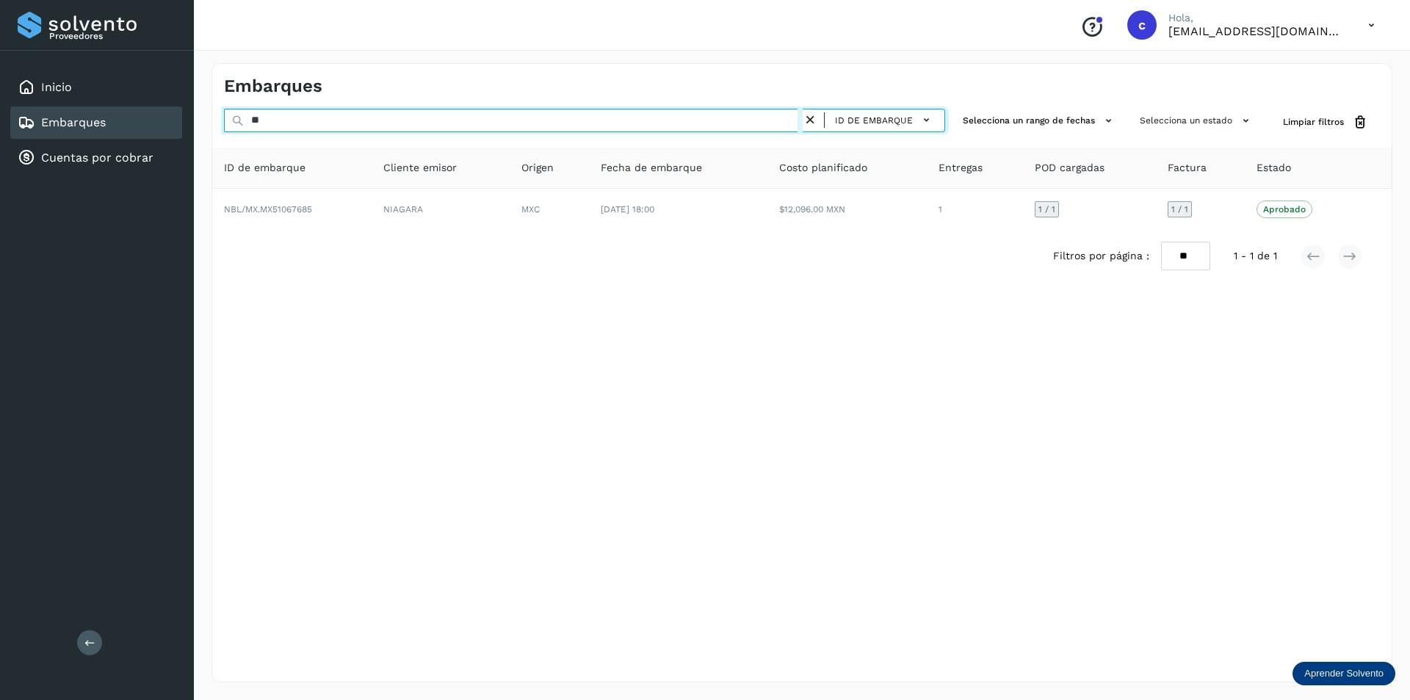
type input "*"
paste input "**********"
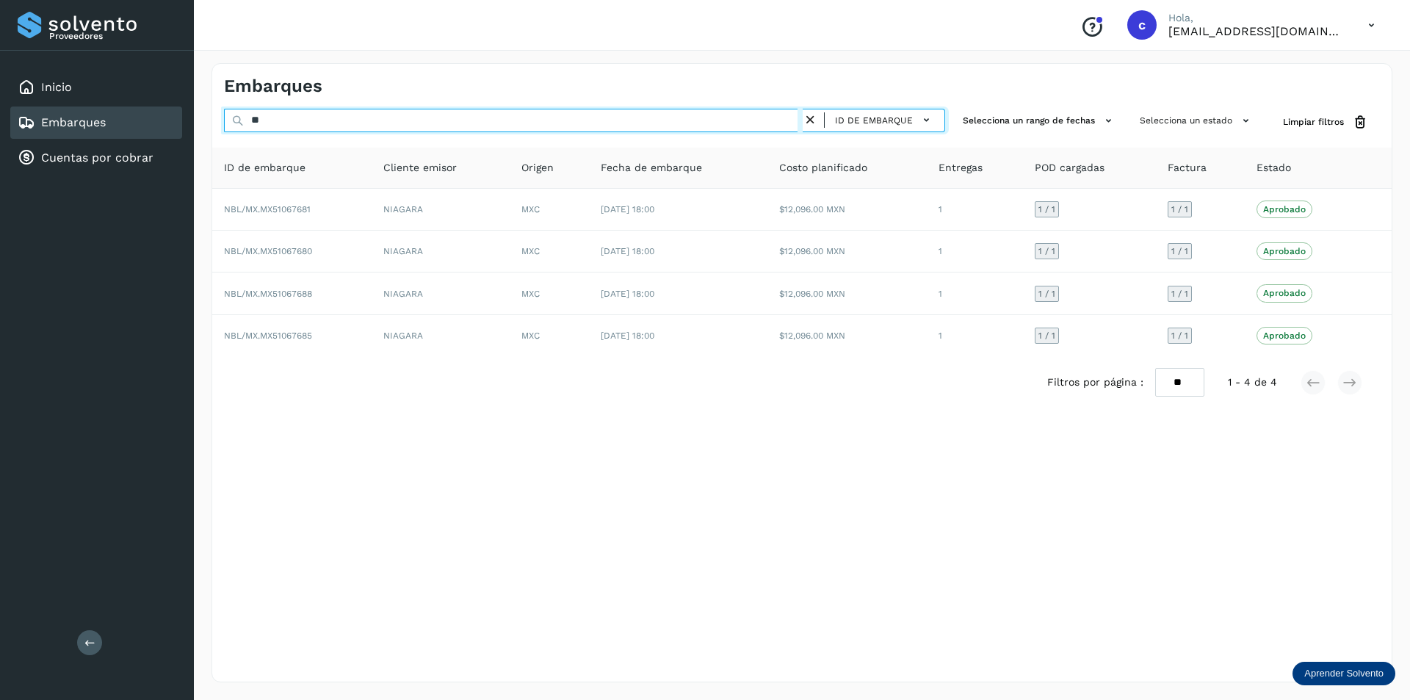
type input "*"
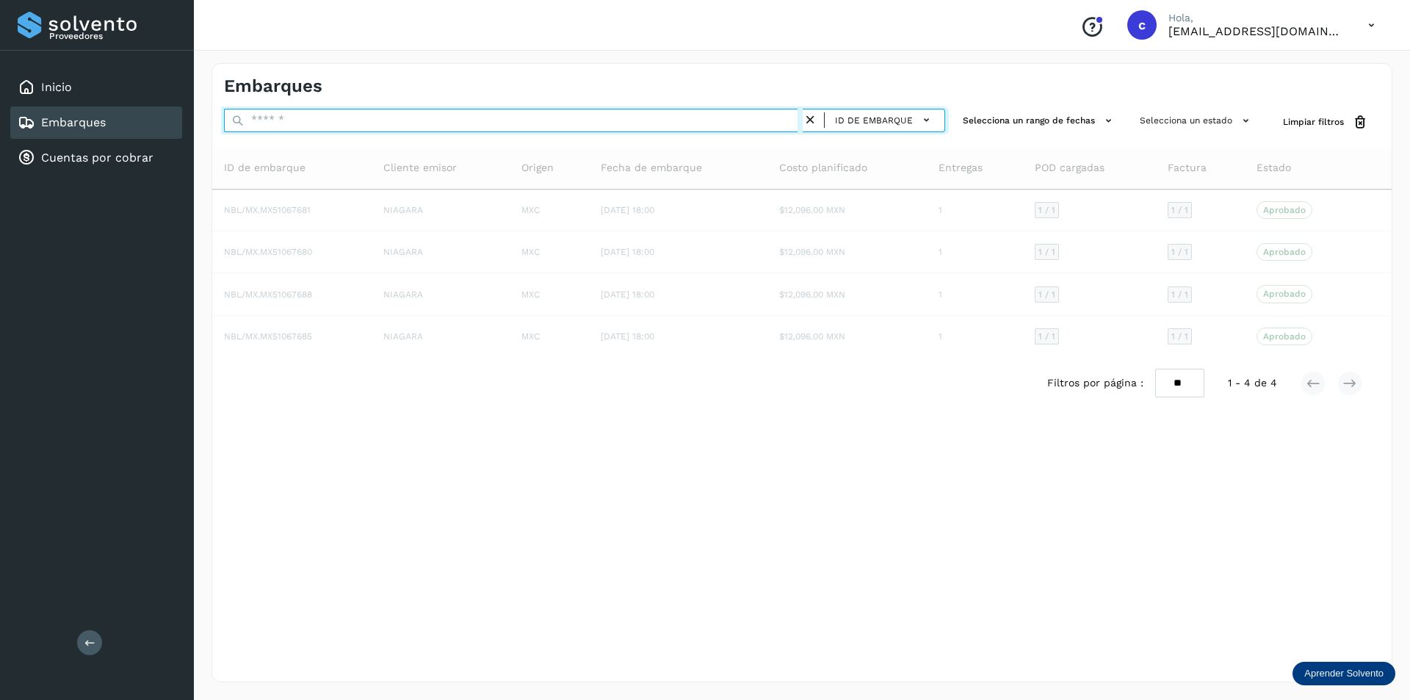
paste input "**********"
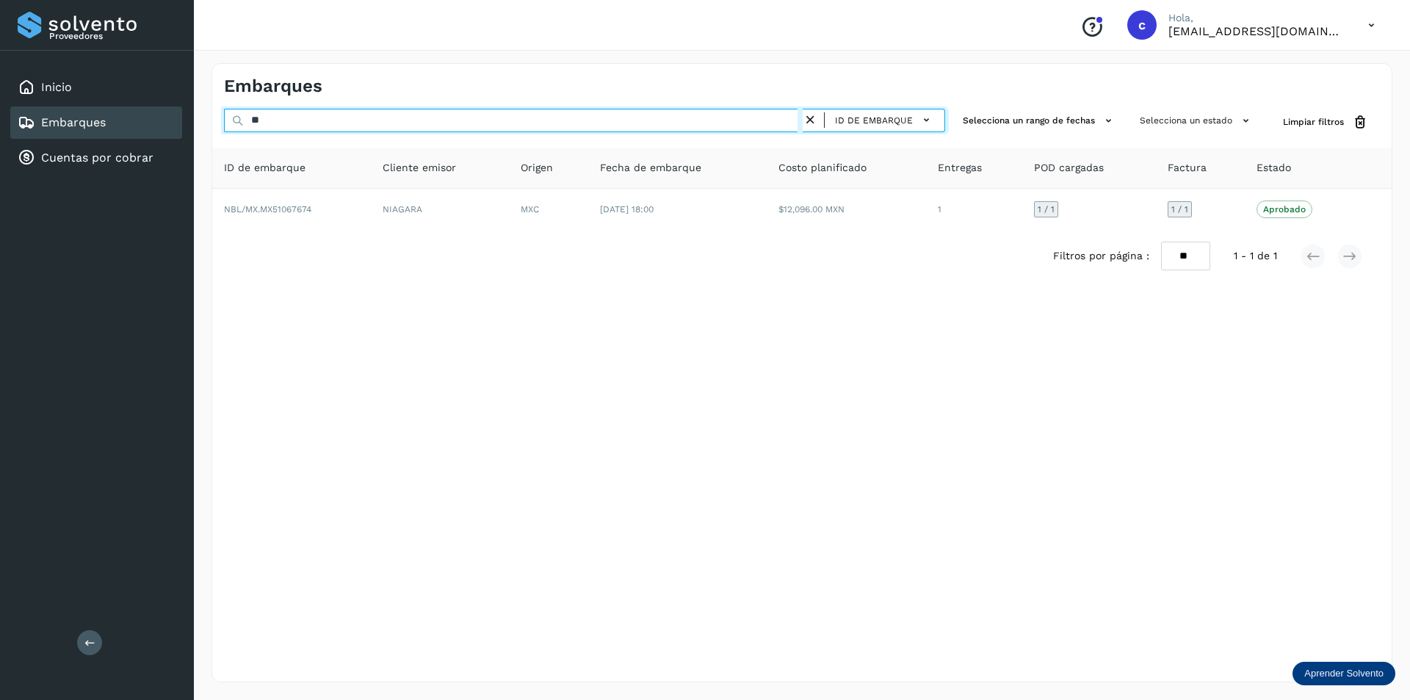
type input "*"
paste input "**********"
type input "*"
paste input "**********"
type input "*"
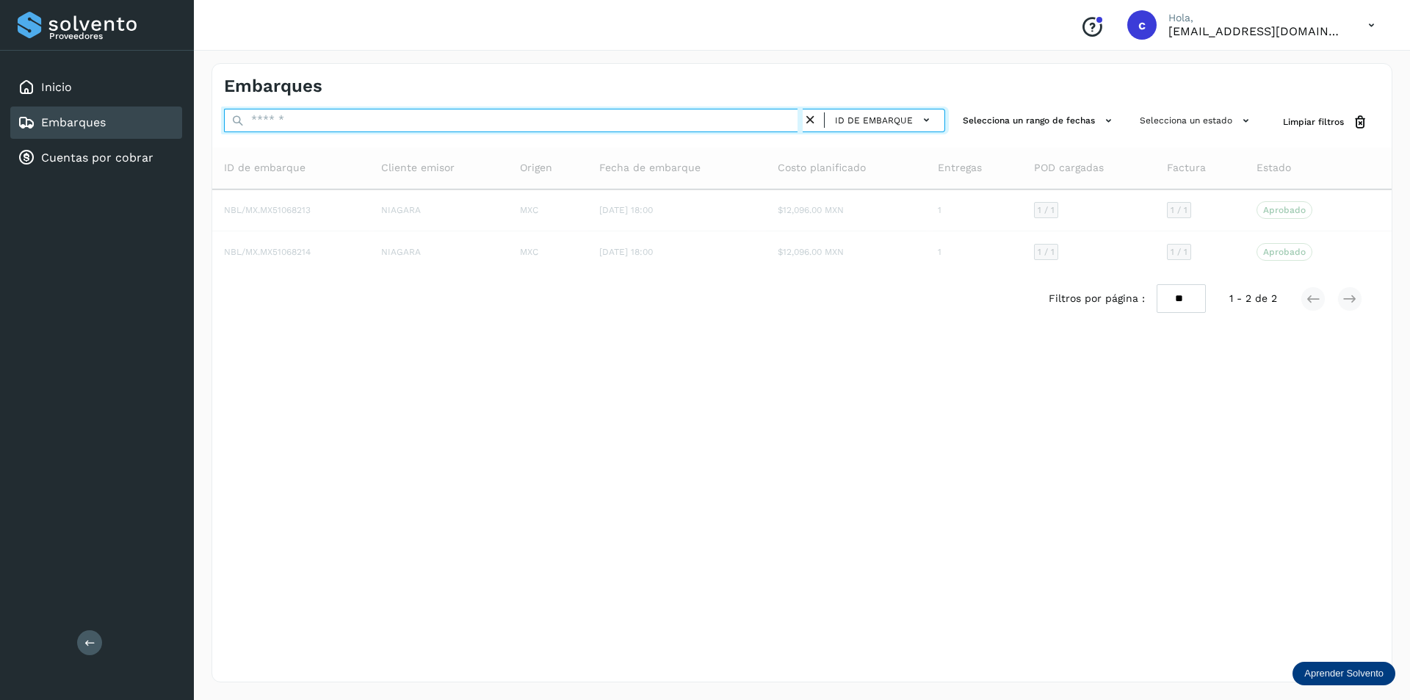
paste input "**********"
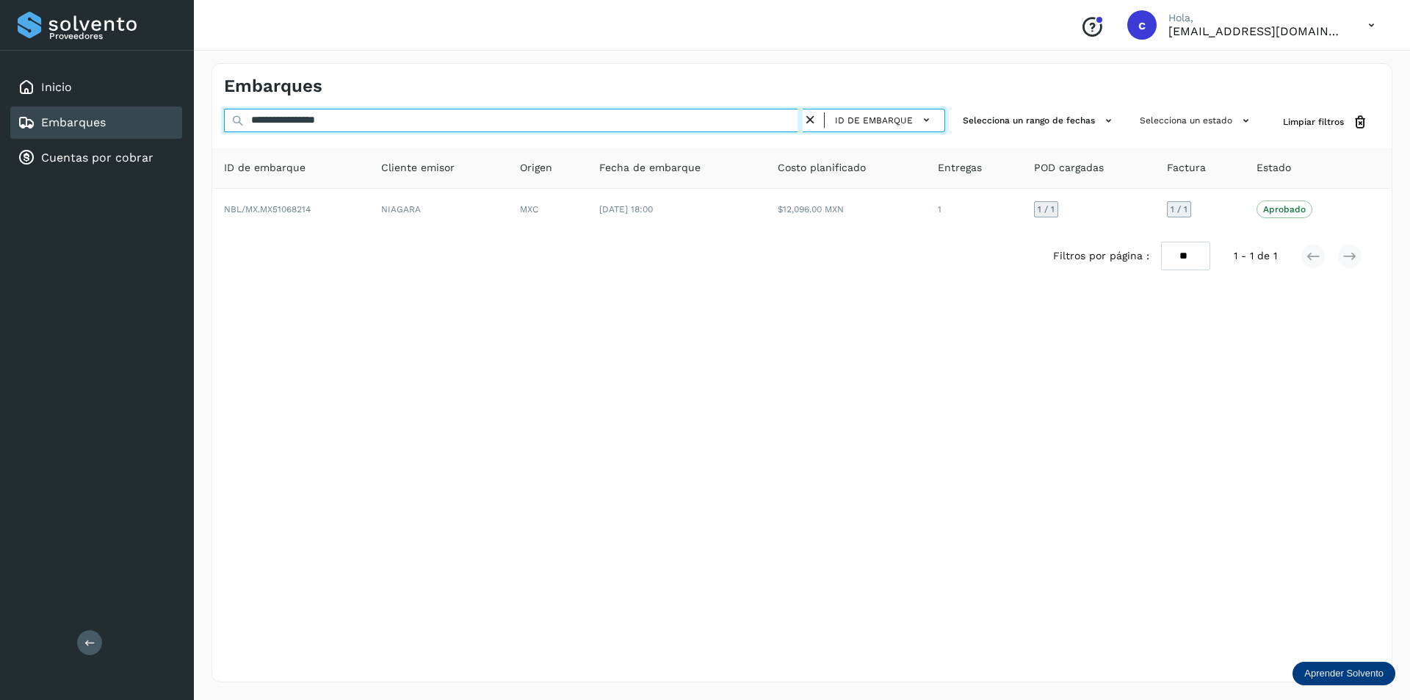
type input "**********"
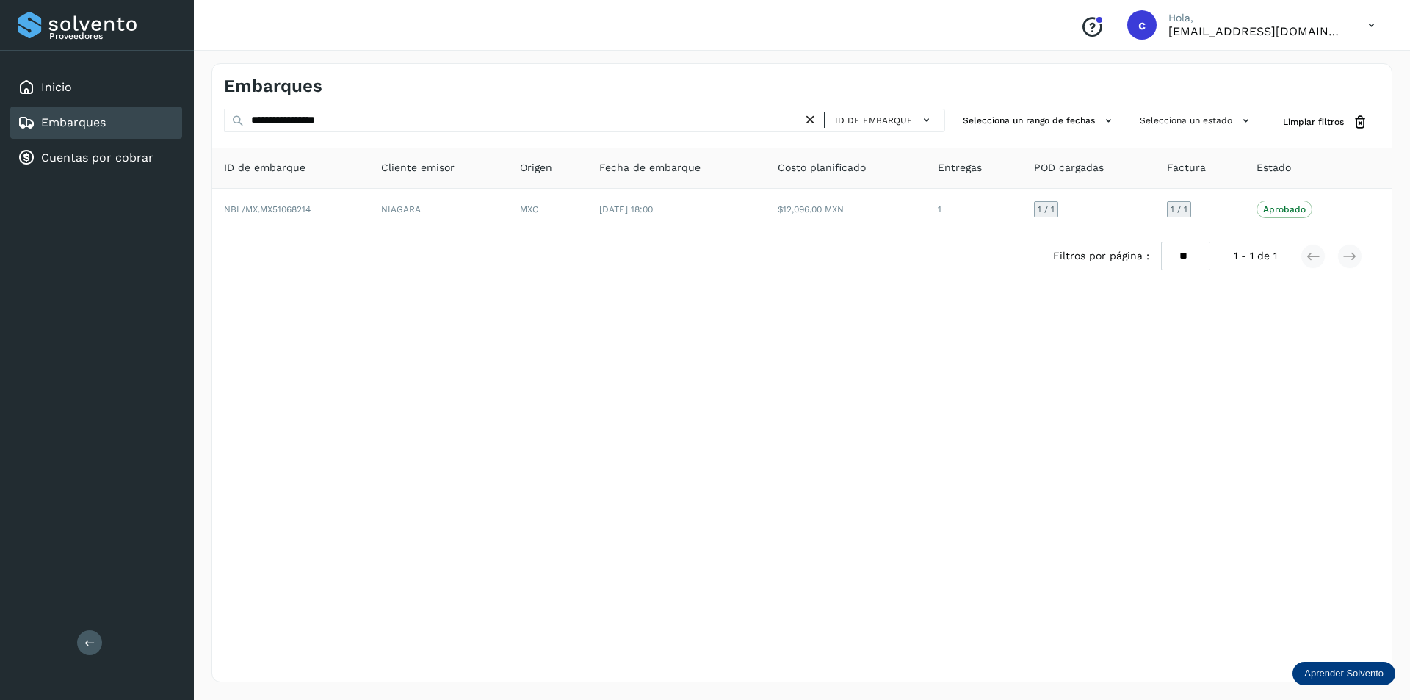
click at [812, 118] on icon at bounding box center [810, 119] width 15 height 15
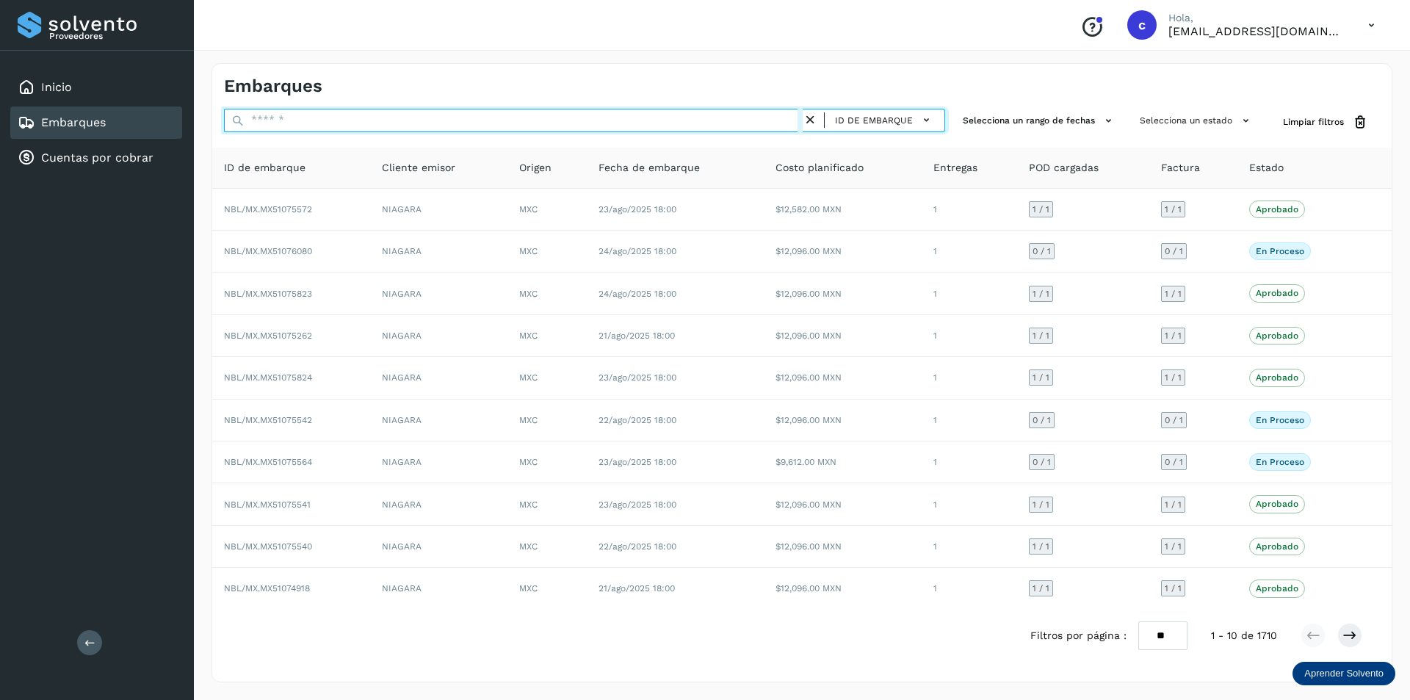
click at [583, 120] on input "text" at bounding box center [513, 121] width 579 height 24
paste input "**********"
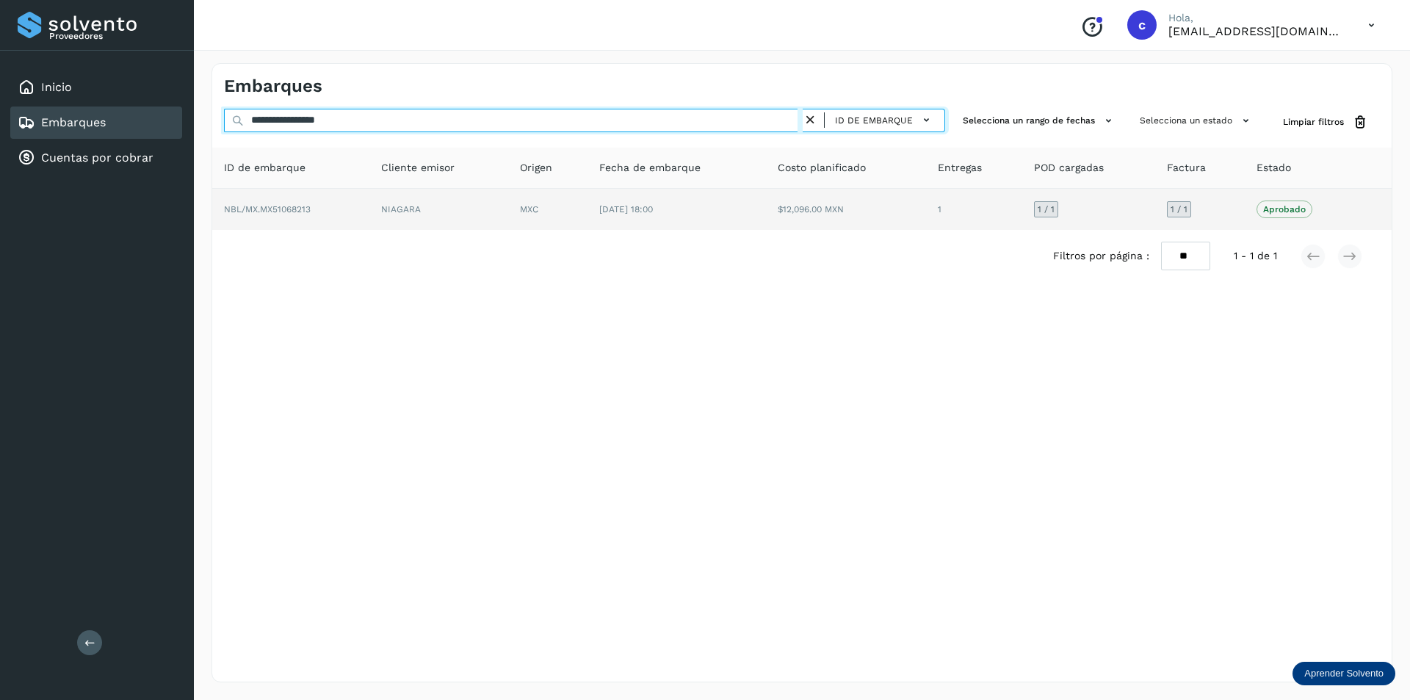
type input "**********"
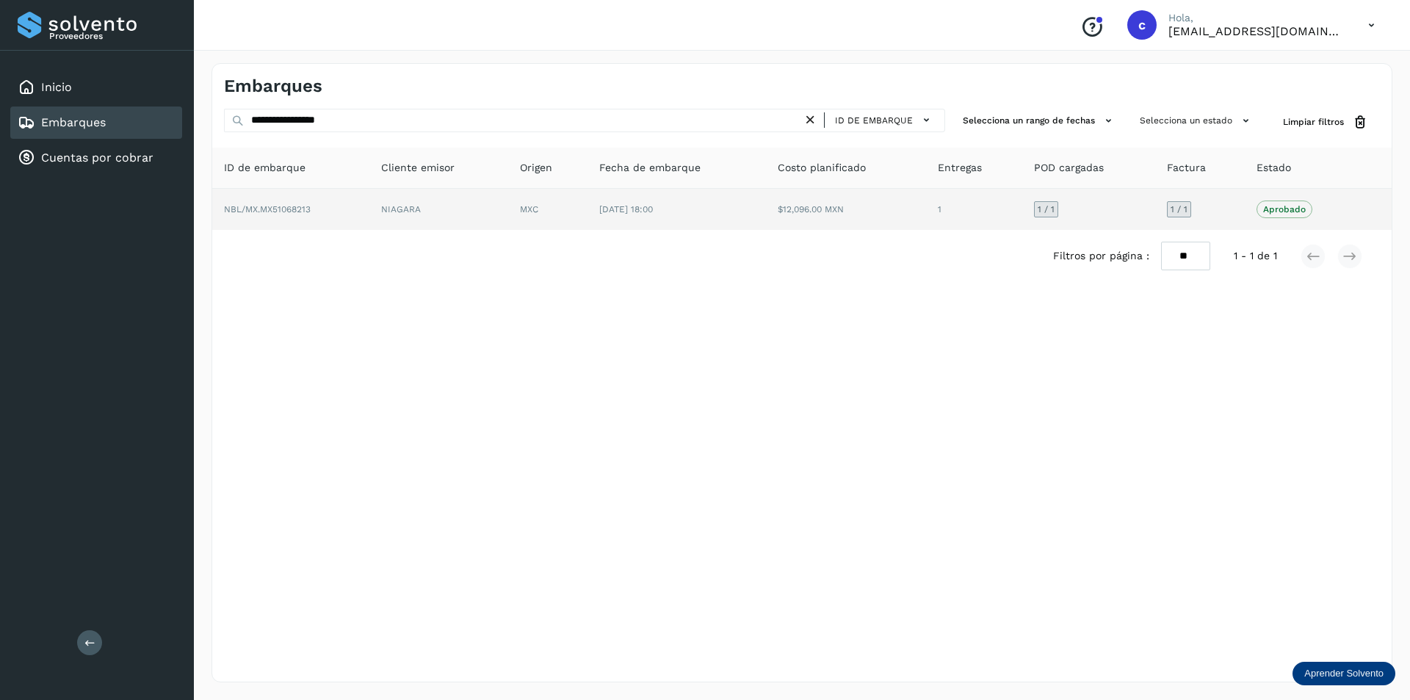
click at [588, 226] on td "MXC" at bounding box center [677, 209] width 179 height 41
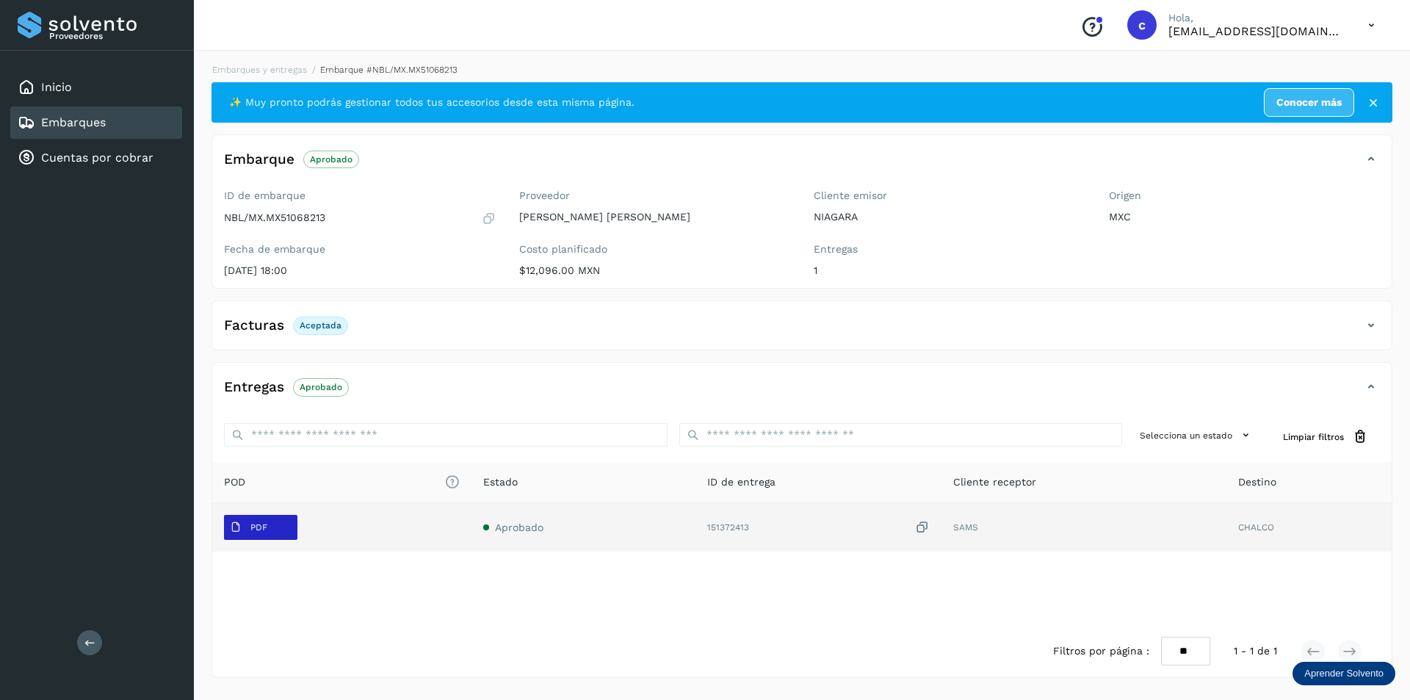
click at [239, 525] on icon at bounding box center [236, 528] width 12 height 12
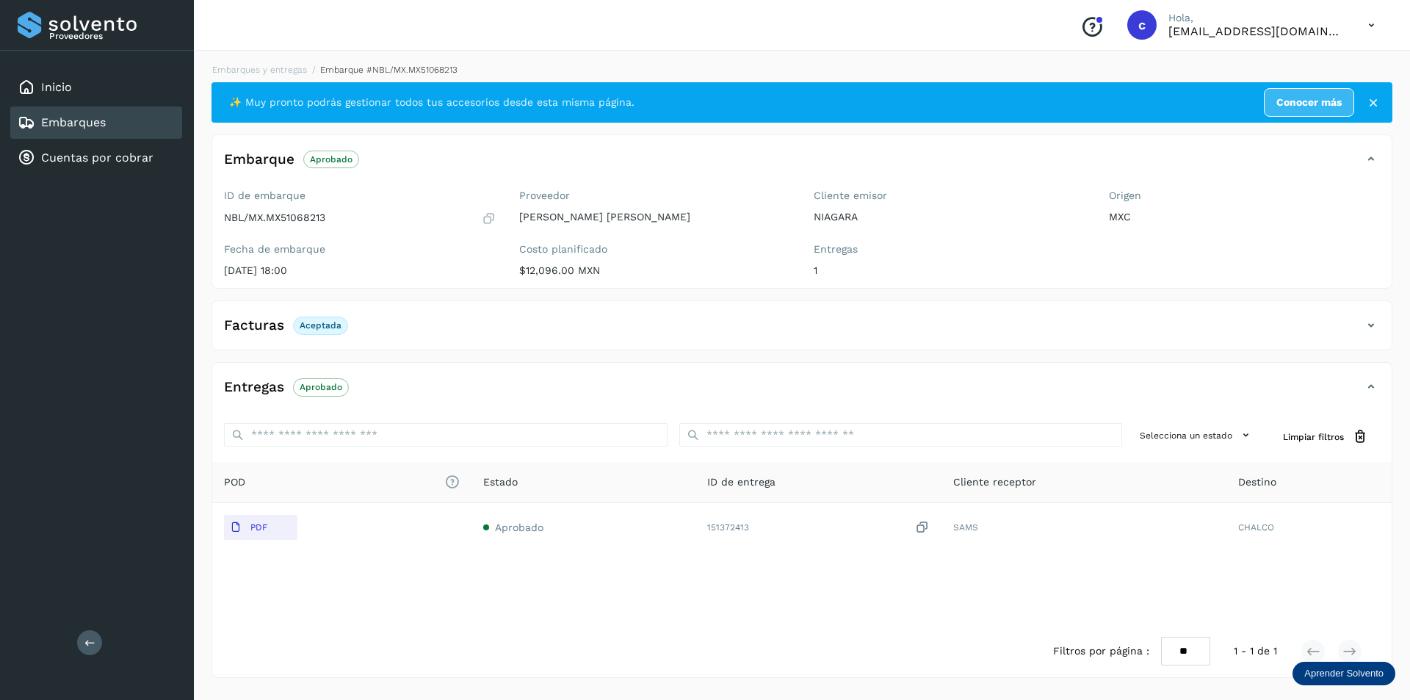
click at [134, 129] on div "Embarques" at bounding box center [96, 123] width 172 height 32
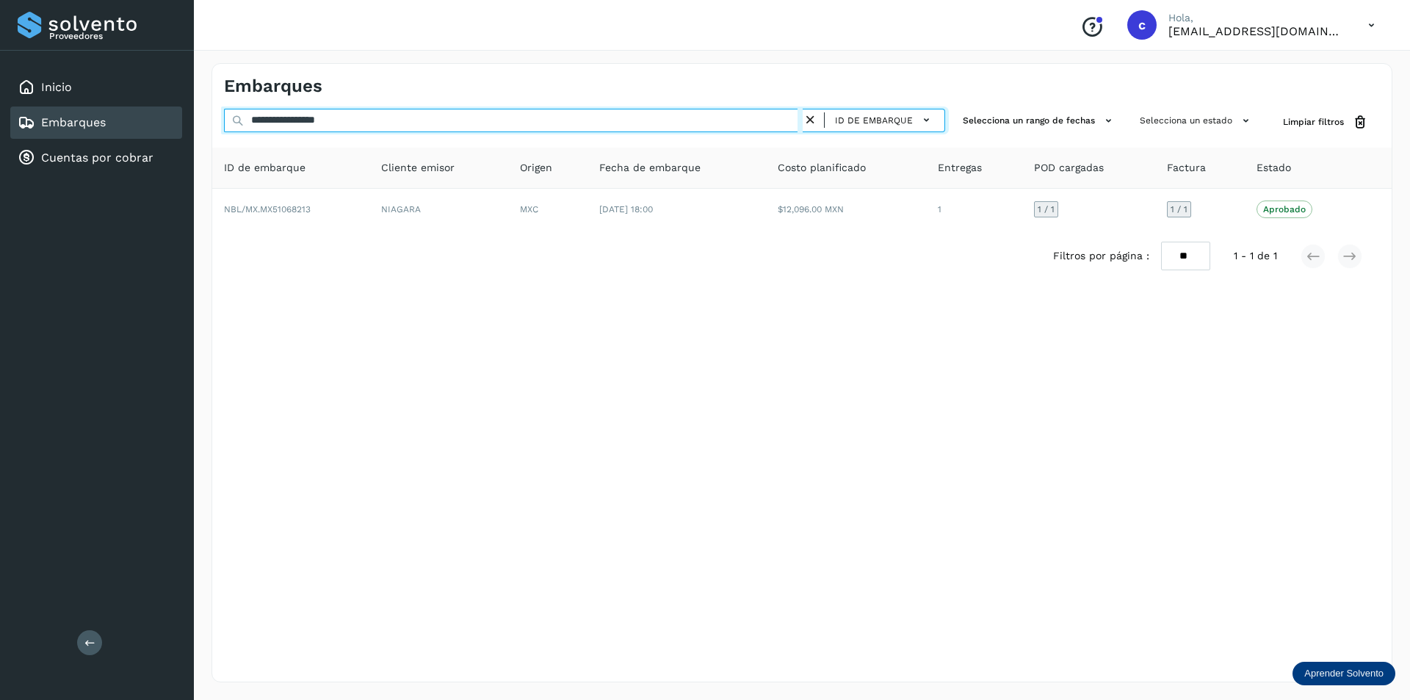
click at [383, 116] on input "**********" at bounding box center [513, 121] width 579 height 24
type input "*"
paste input "**********"
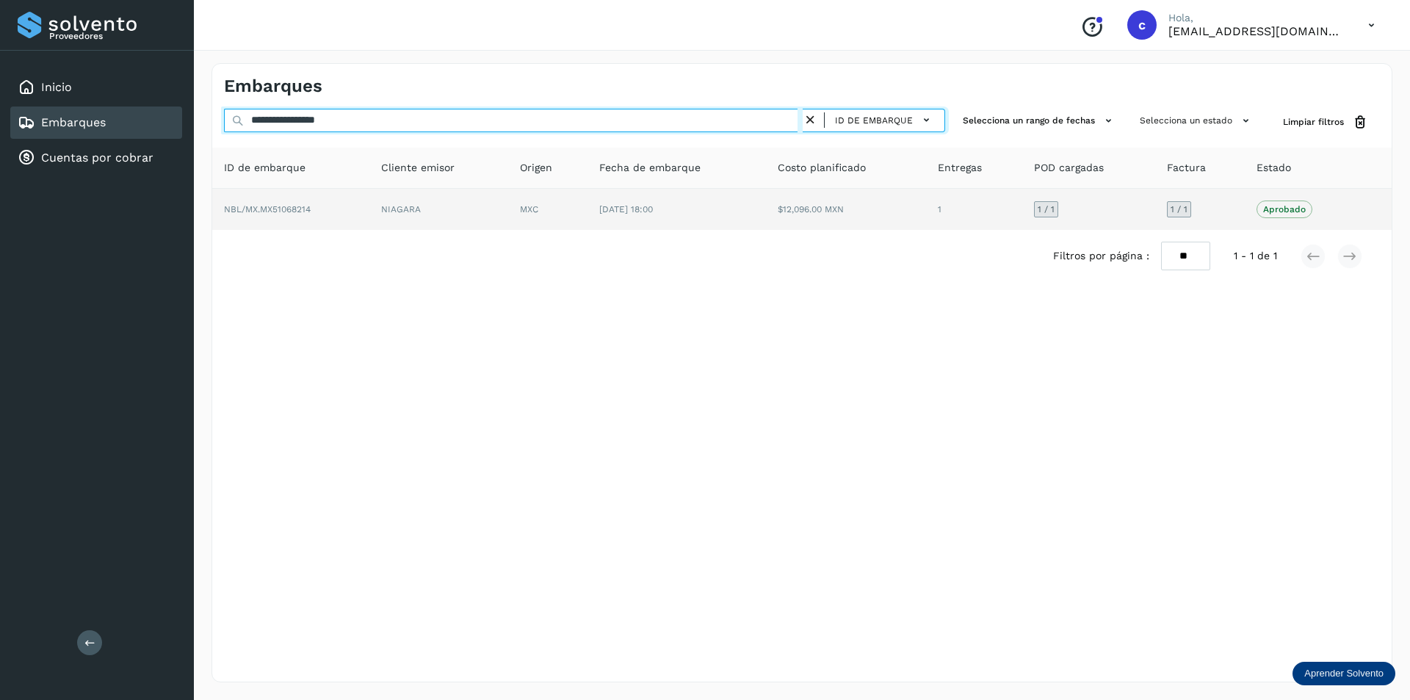
type input "**********"
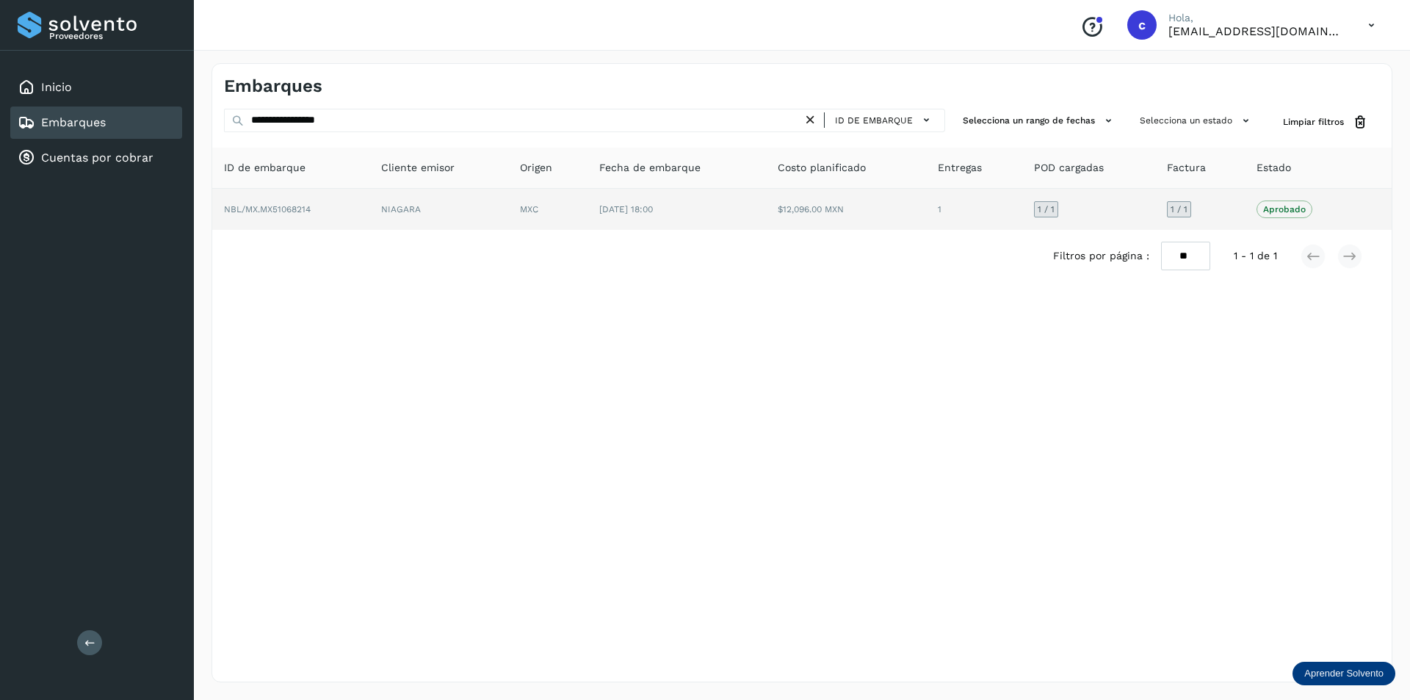
click at [508, 215] on td "NIAGARA" at bounding box center [548, 209] width 80 height 41
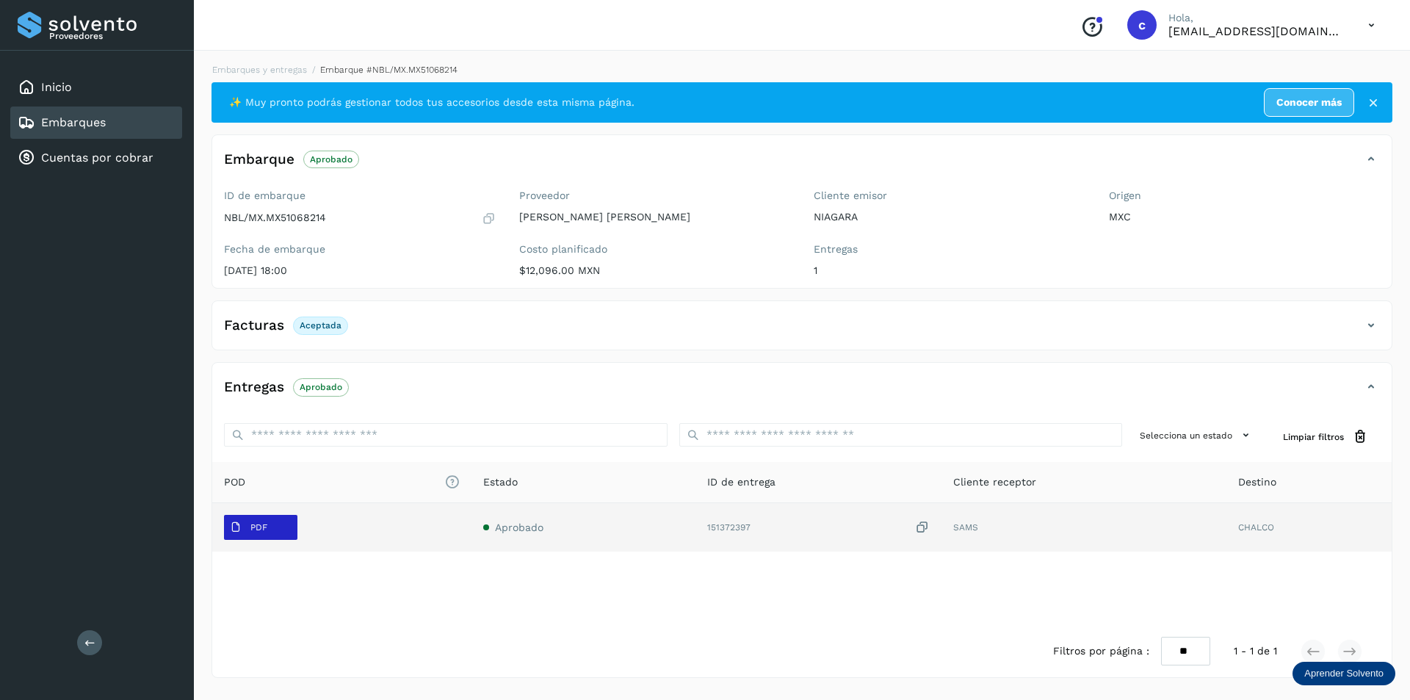
click at [248, 519] on span "PDF" at bounding box center [248, 528] width 49 height 24
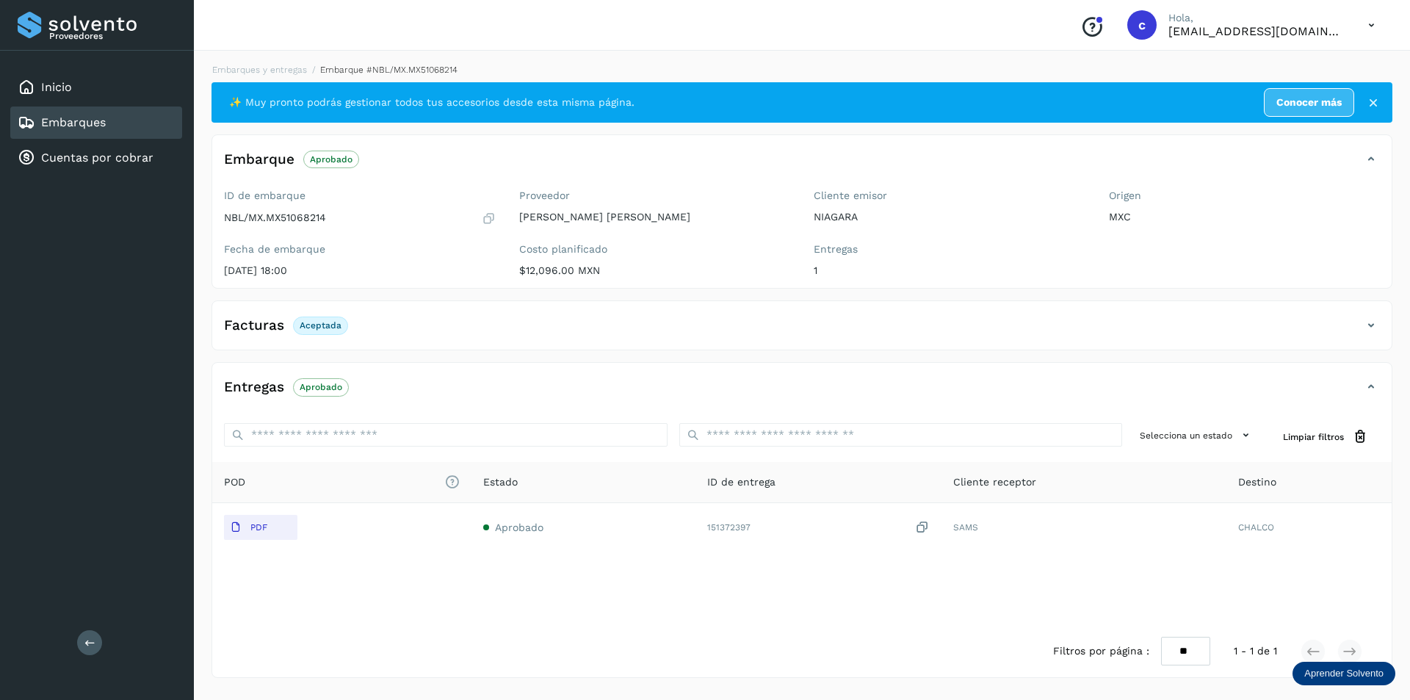
click at [101, 131] on div "Embarques" at bounding box center [96, 123] width 172 height 32
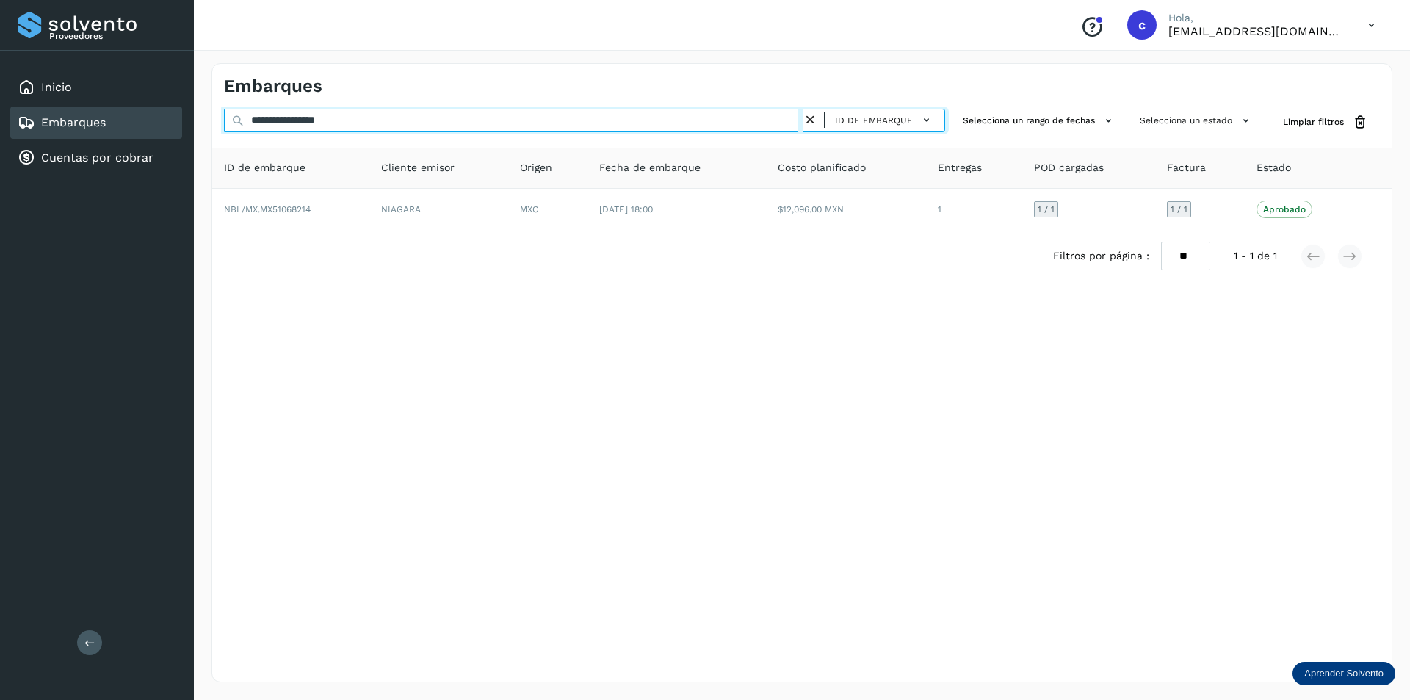
click at [393, 123] on input "**********" at bounding box center [513, 121] width 579 height 24
type input "*"
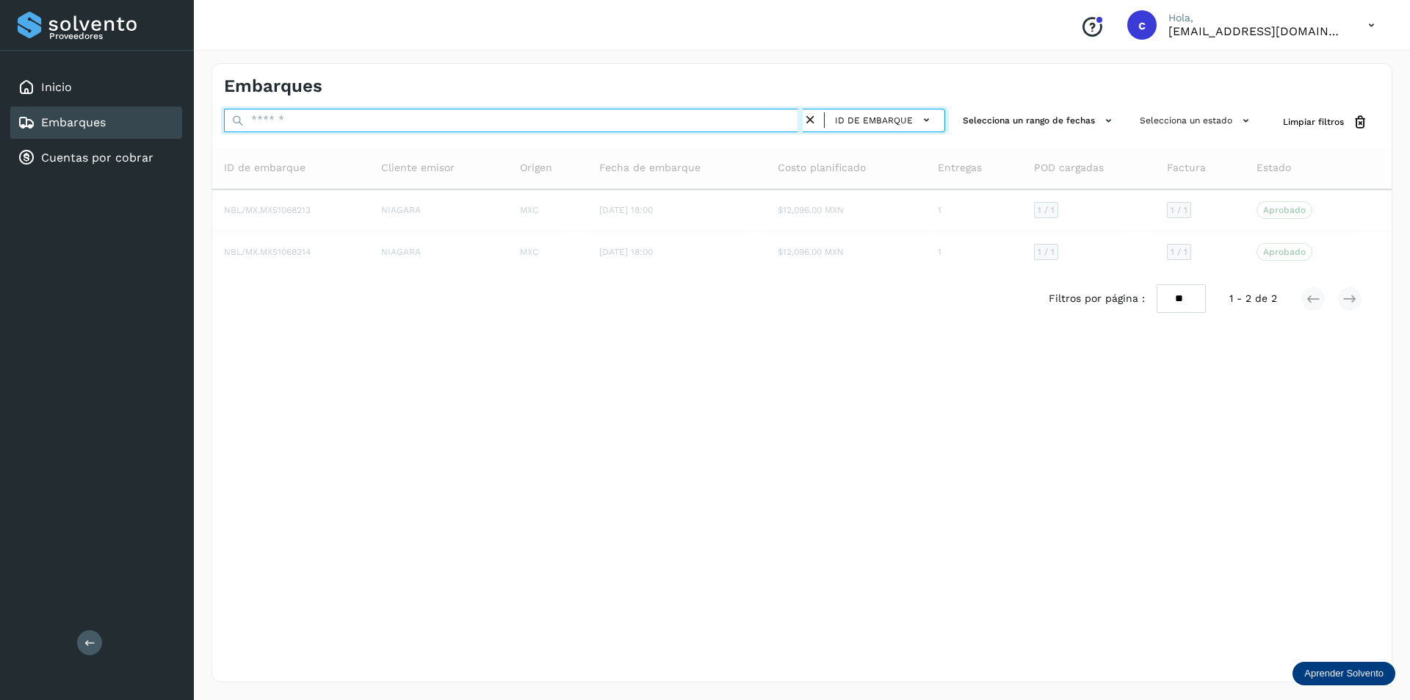
paste input "**********"
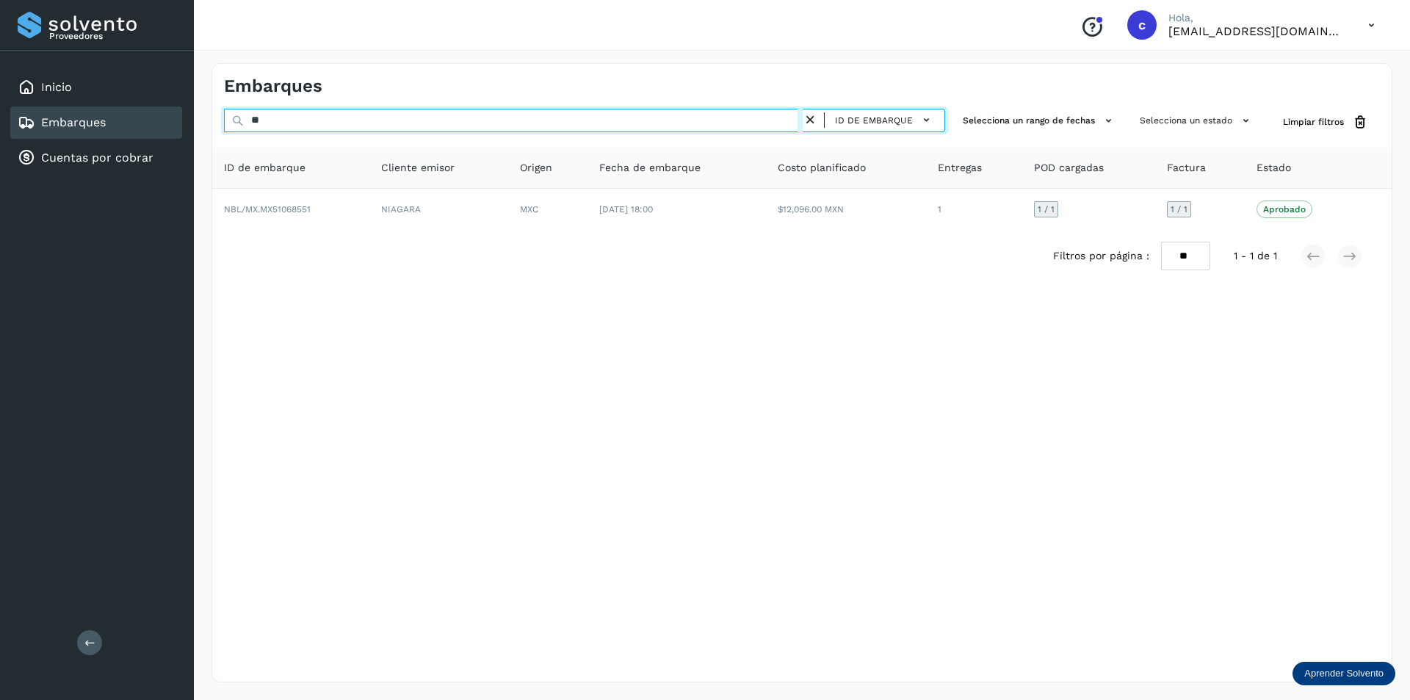
type input "*"
paste input "**********"
type input "*"
paste input "**********"
type input "*"
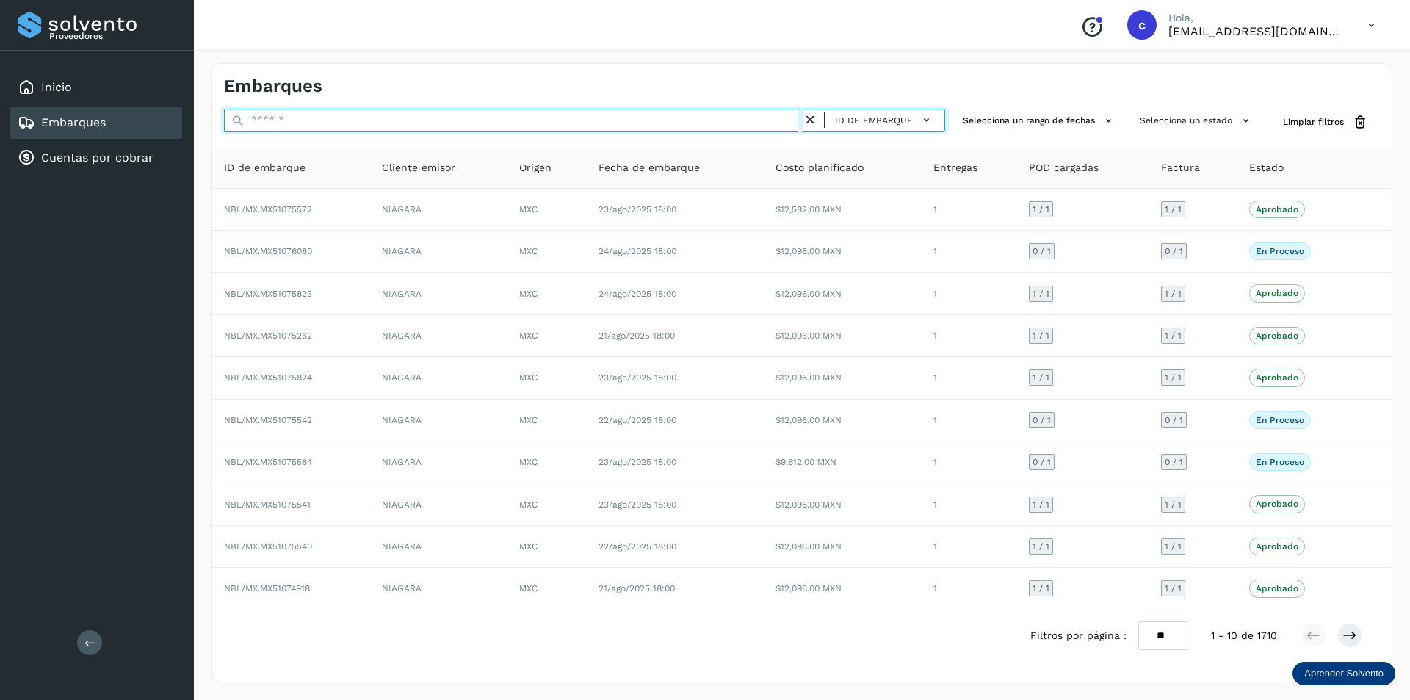
paste input "**********"
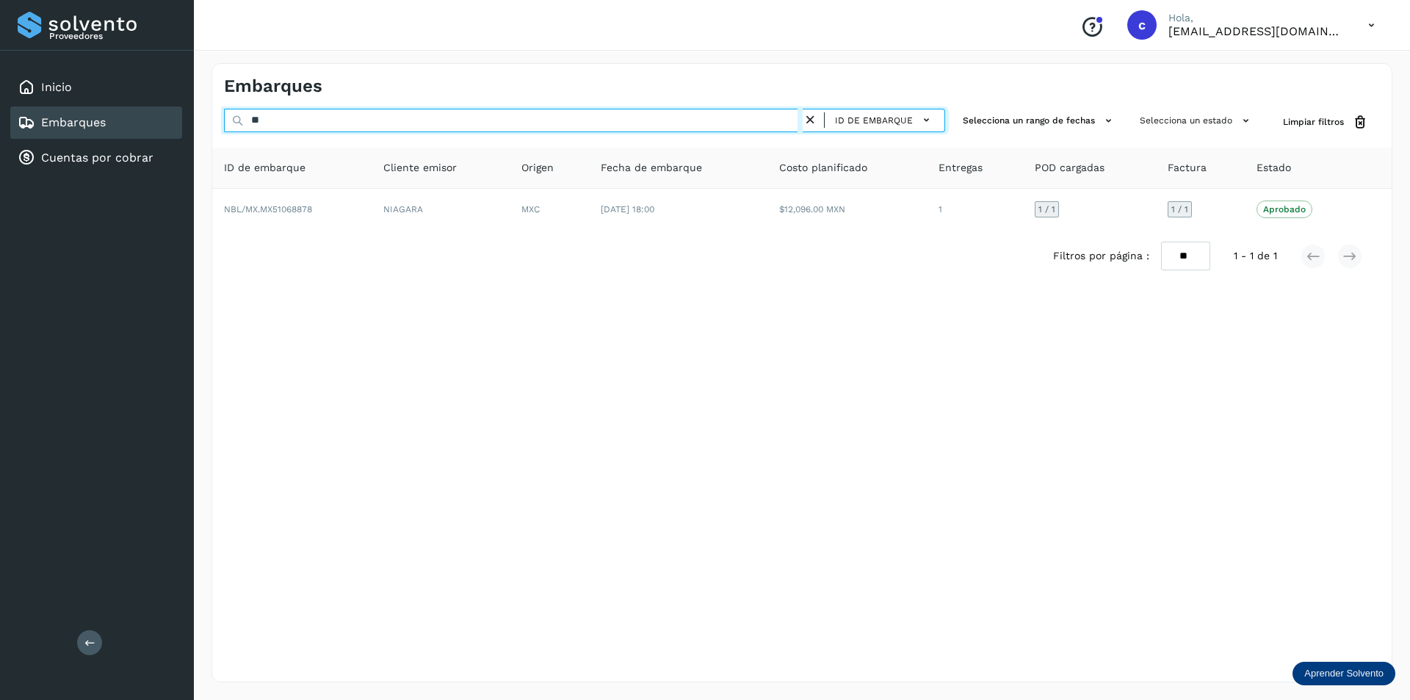
type input "*"
paste input "**********"
type input "*"
paste input "**********"
type input "*"
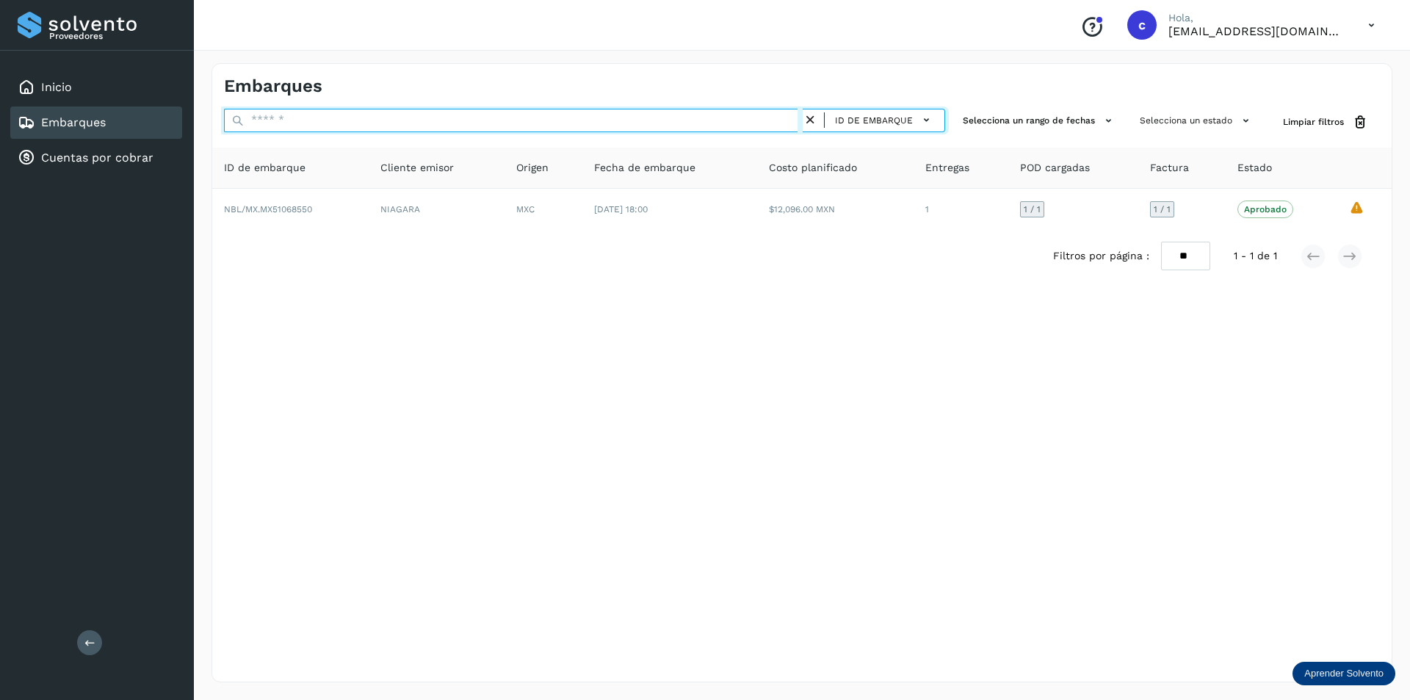
paste input "**********"
type input "*"
paste input "**********"
type input "*"
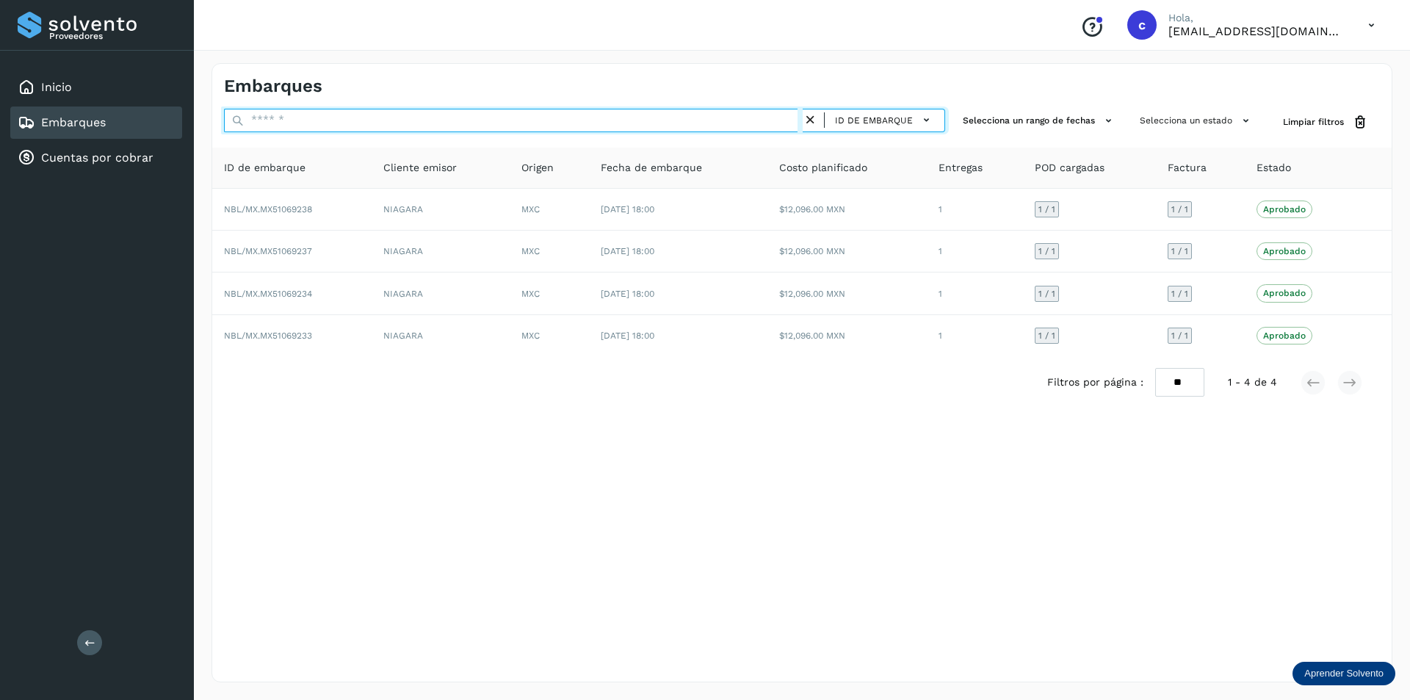
paste input "**********"
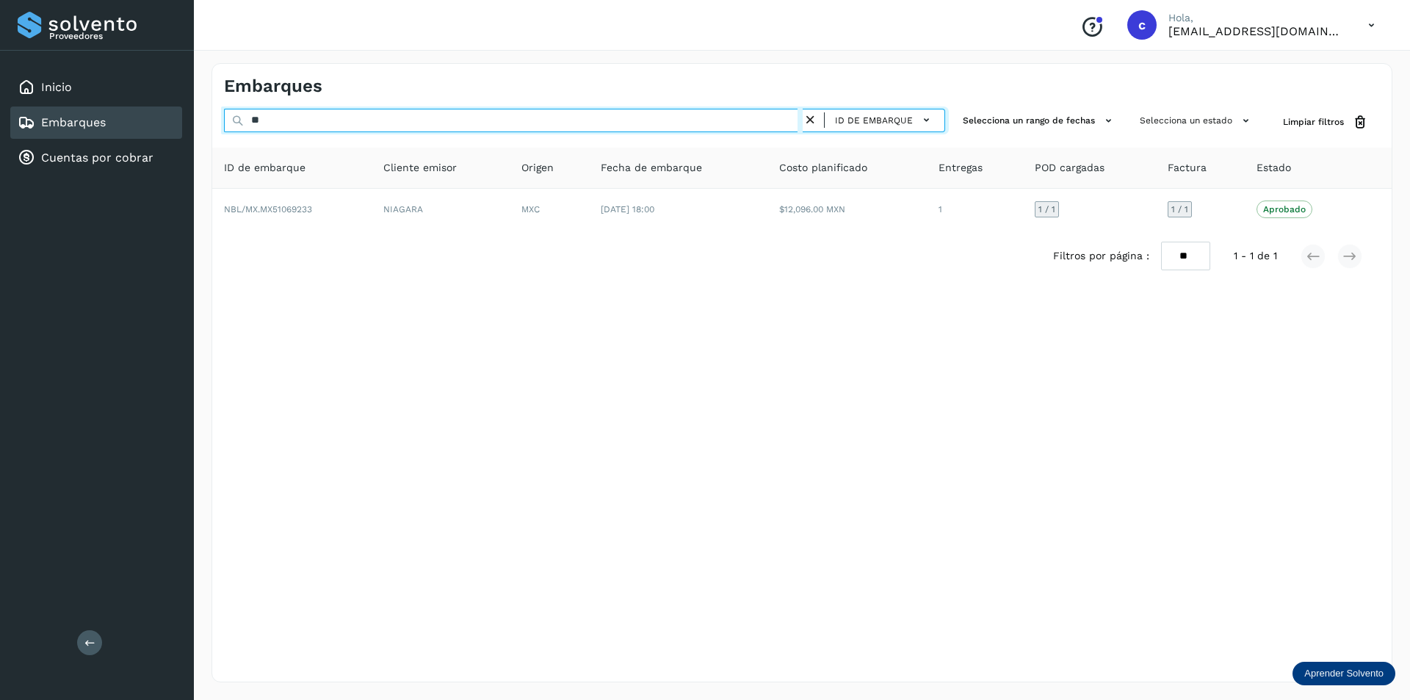
type input "*"
paste input "**********"
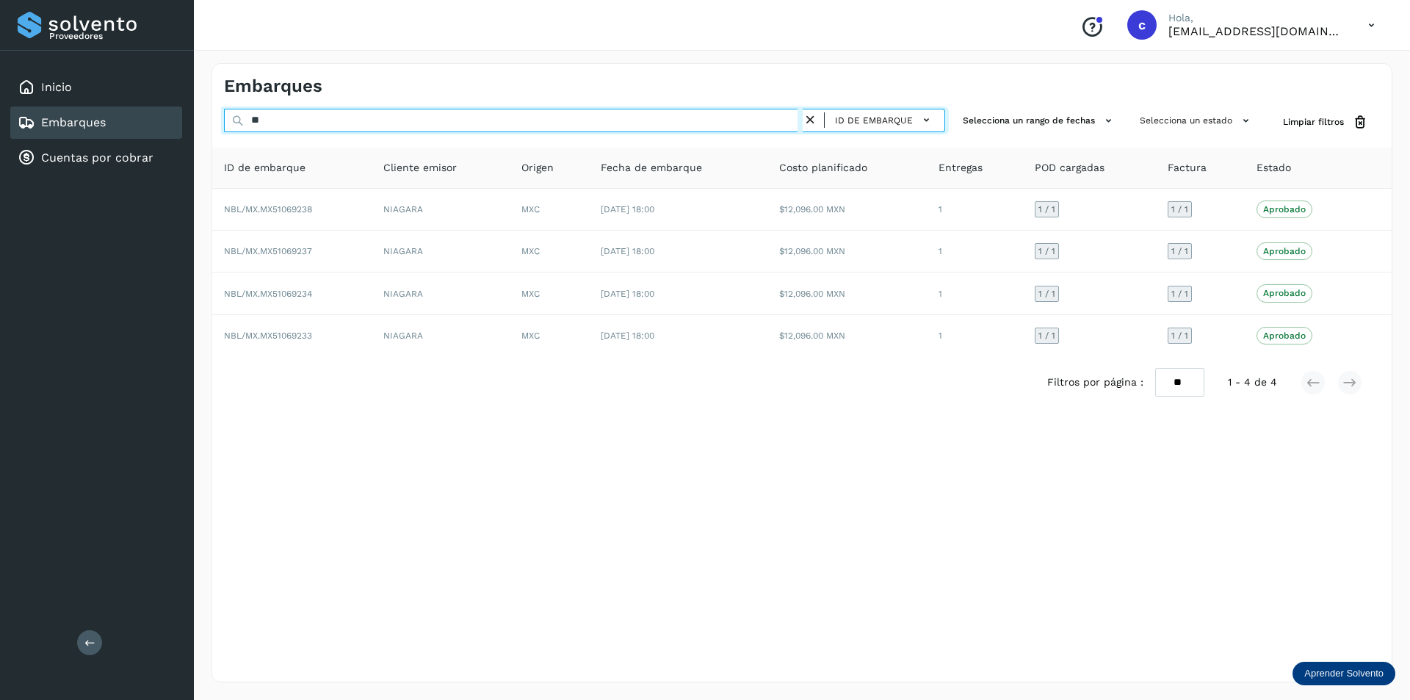
type input "*"
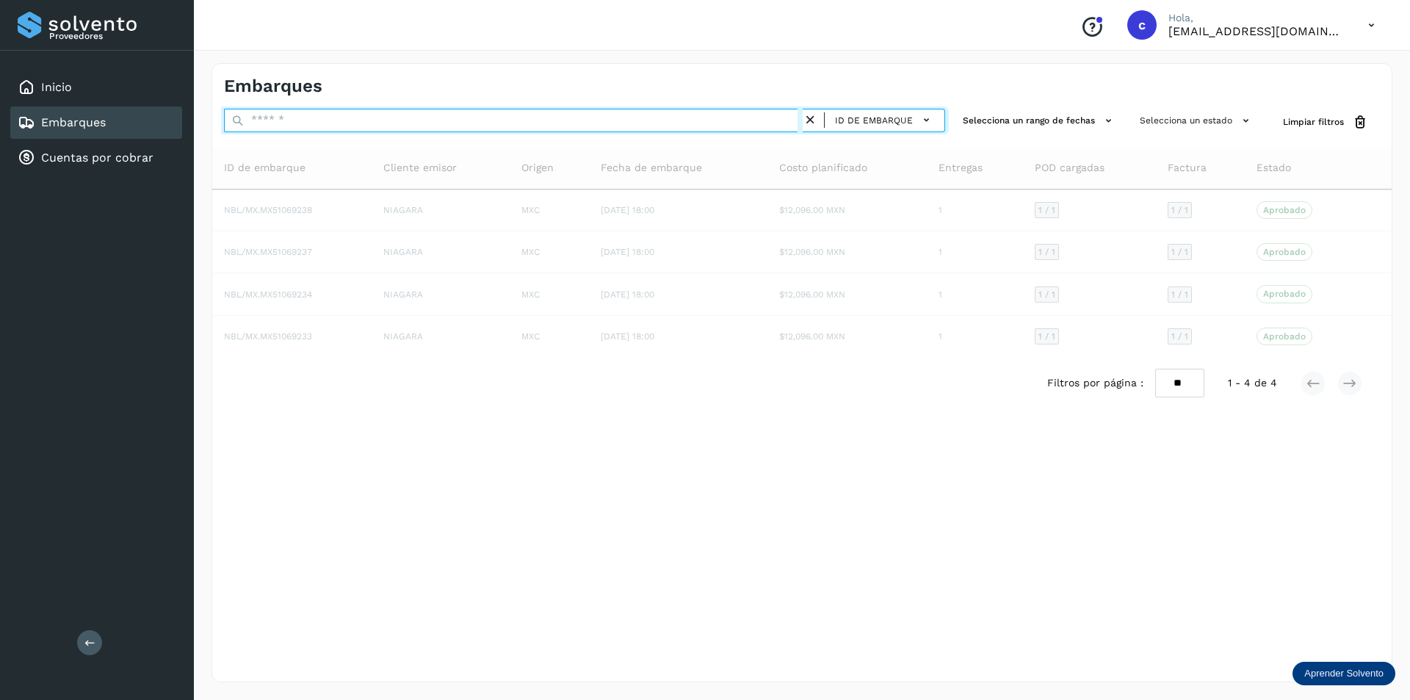
paste input "**********"
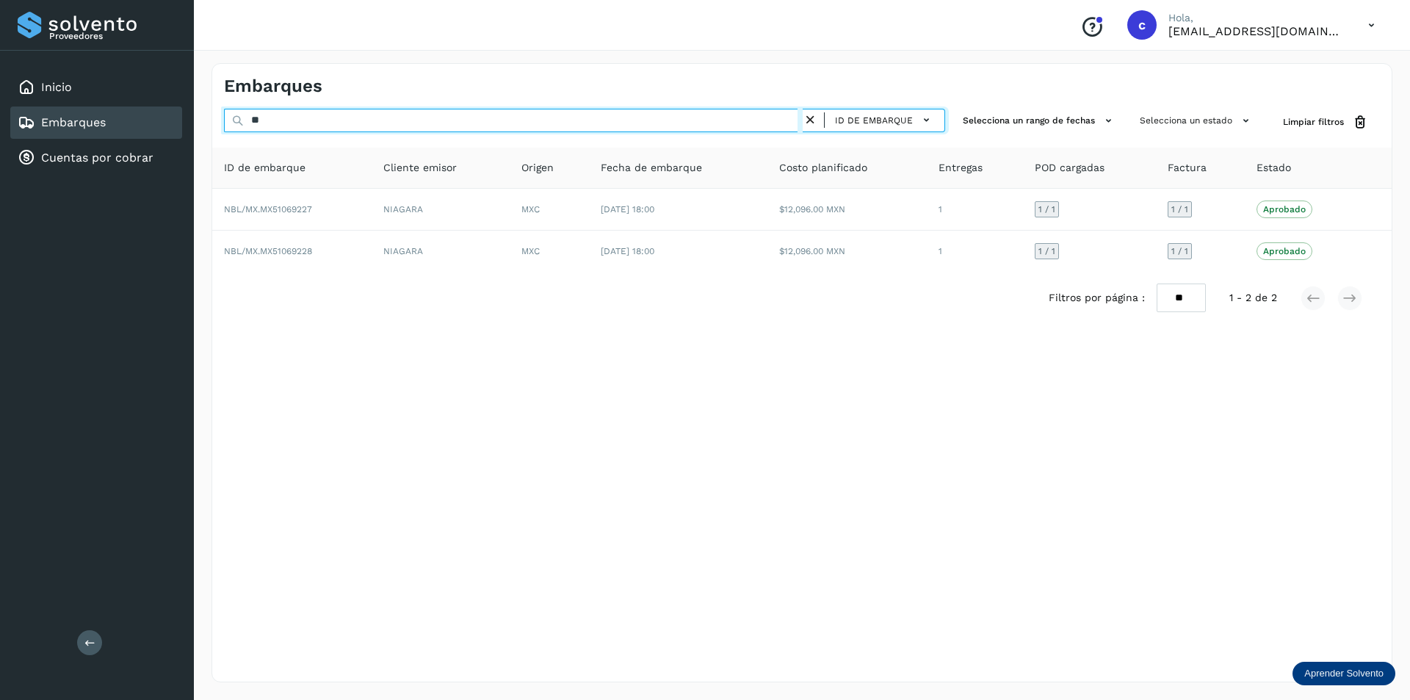
type input "*"
paste input "**********"
type input "*"
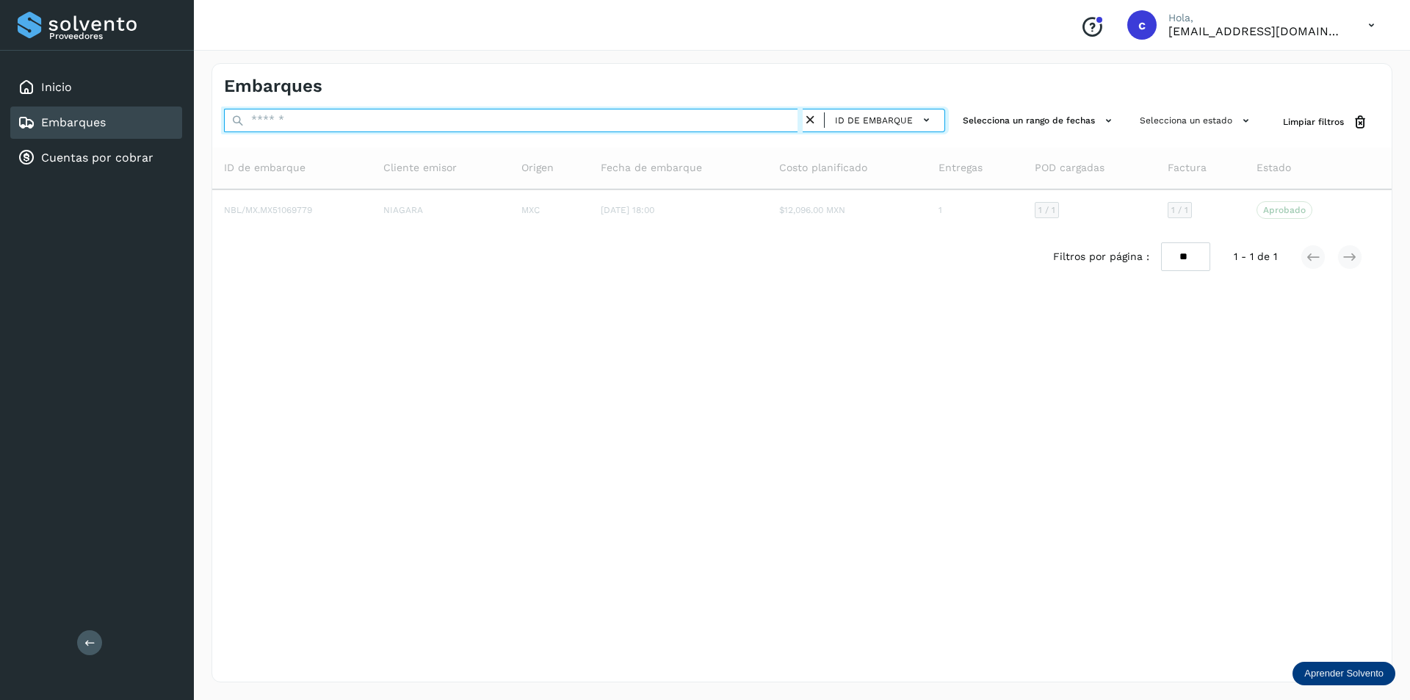
paste input "**********"
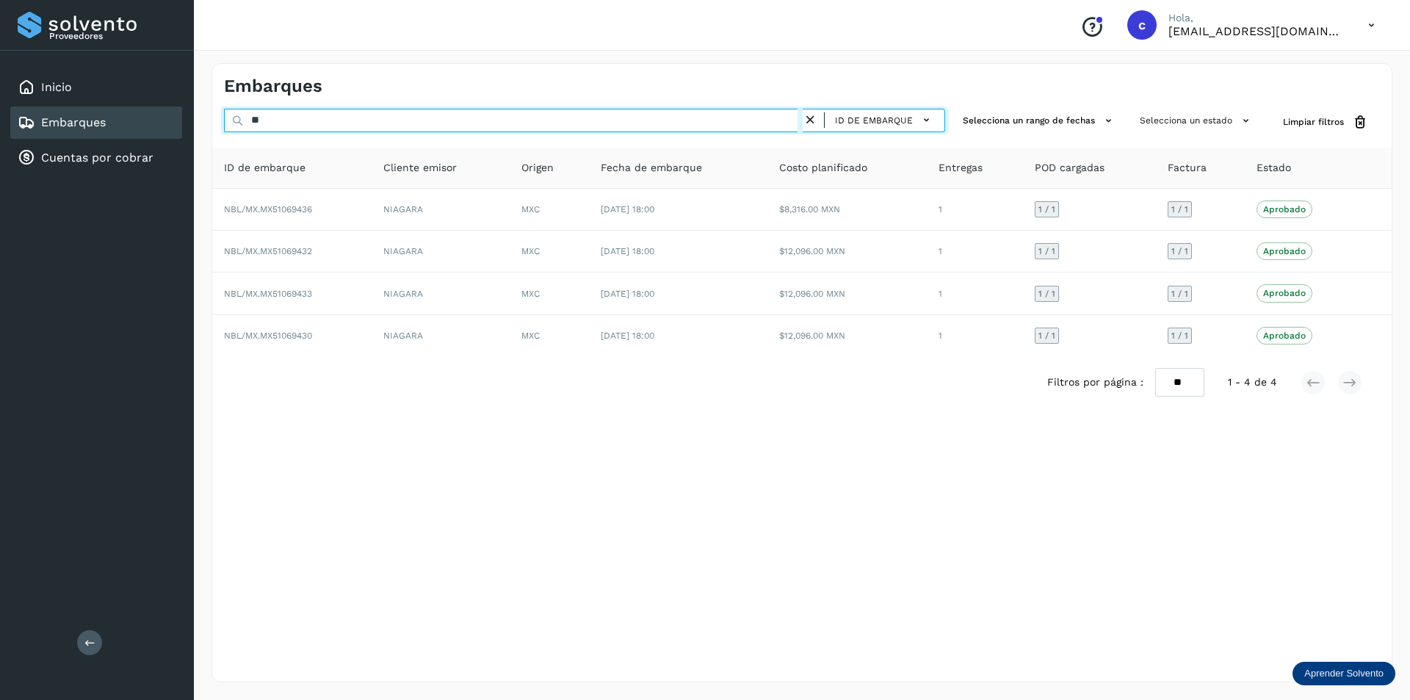
type input "*"
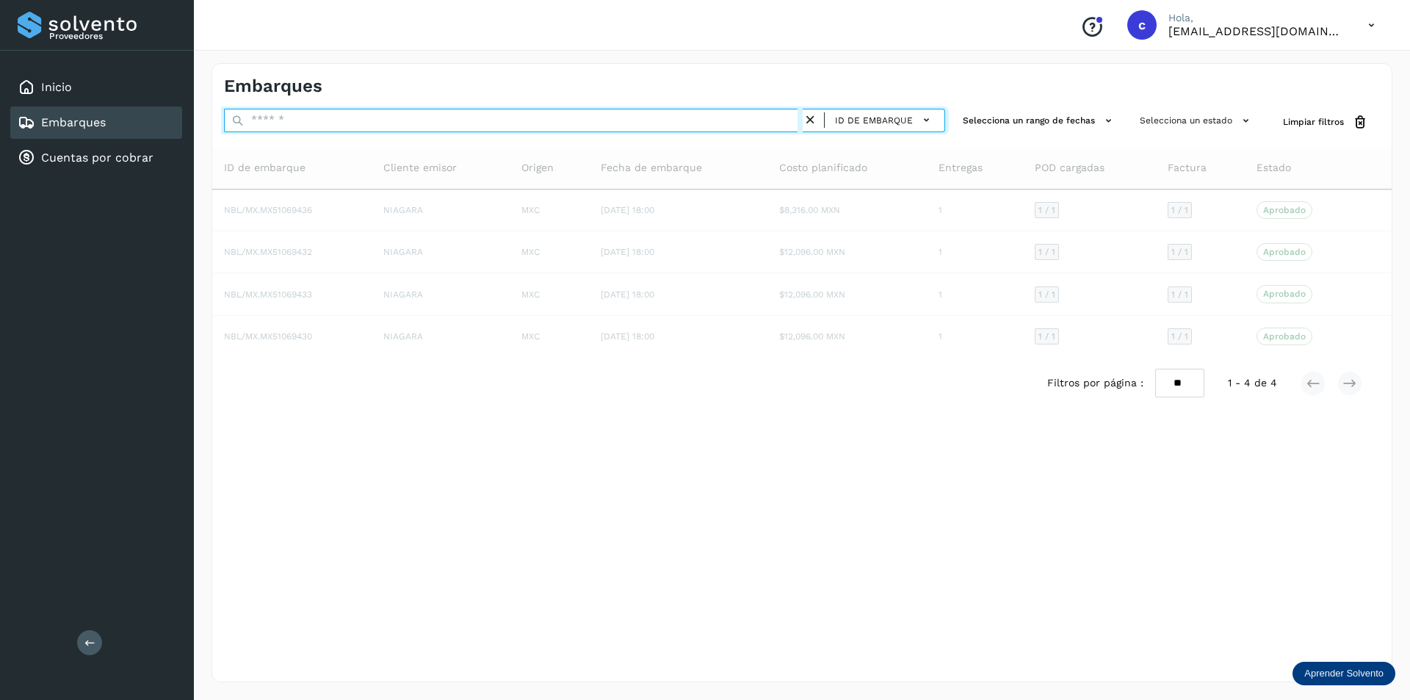
paste input "**********"
type input "**********"
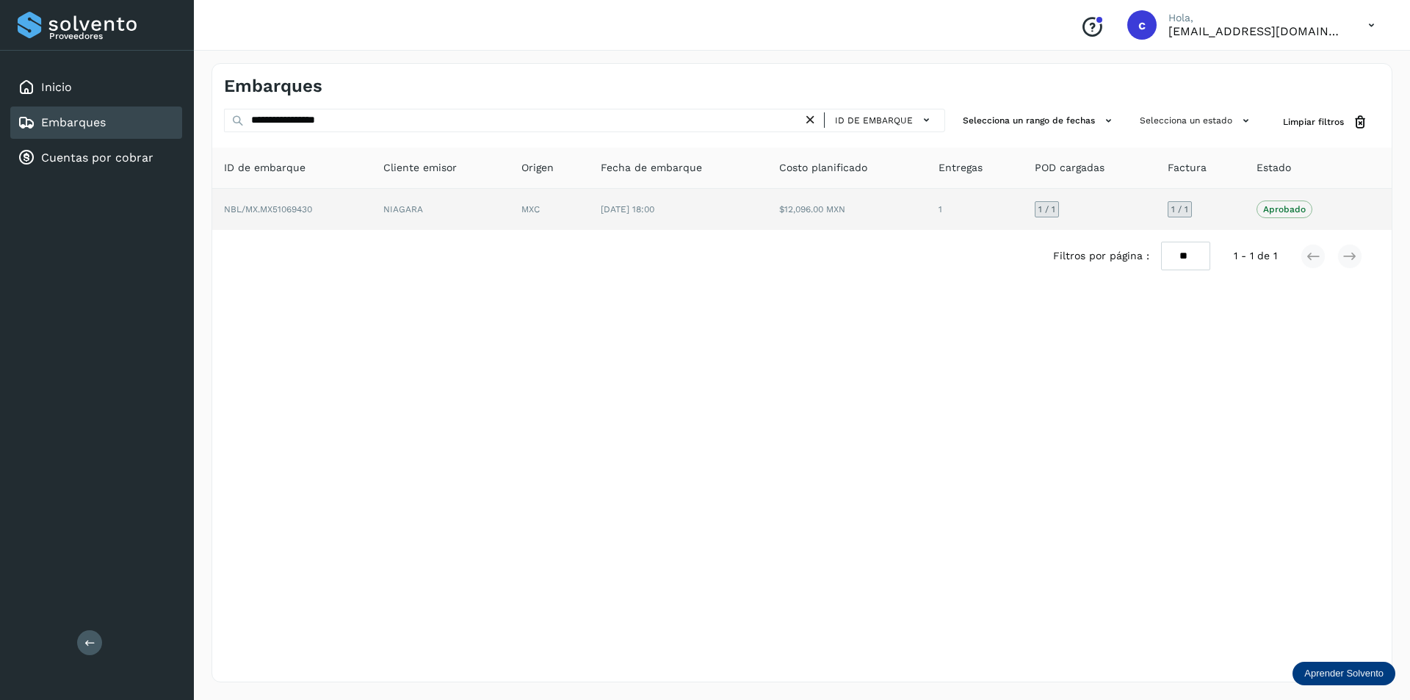
click at [372, 224] on td "NBL/MX.MX51069430" at bounding box center [441, 209] width 138 height 41
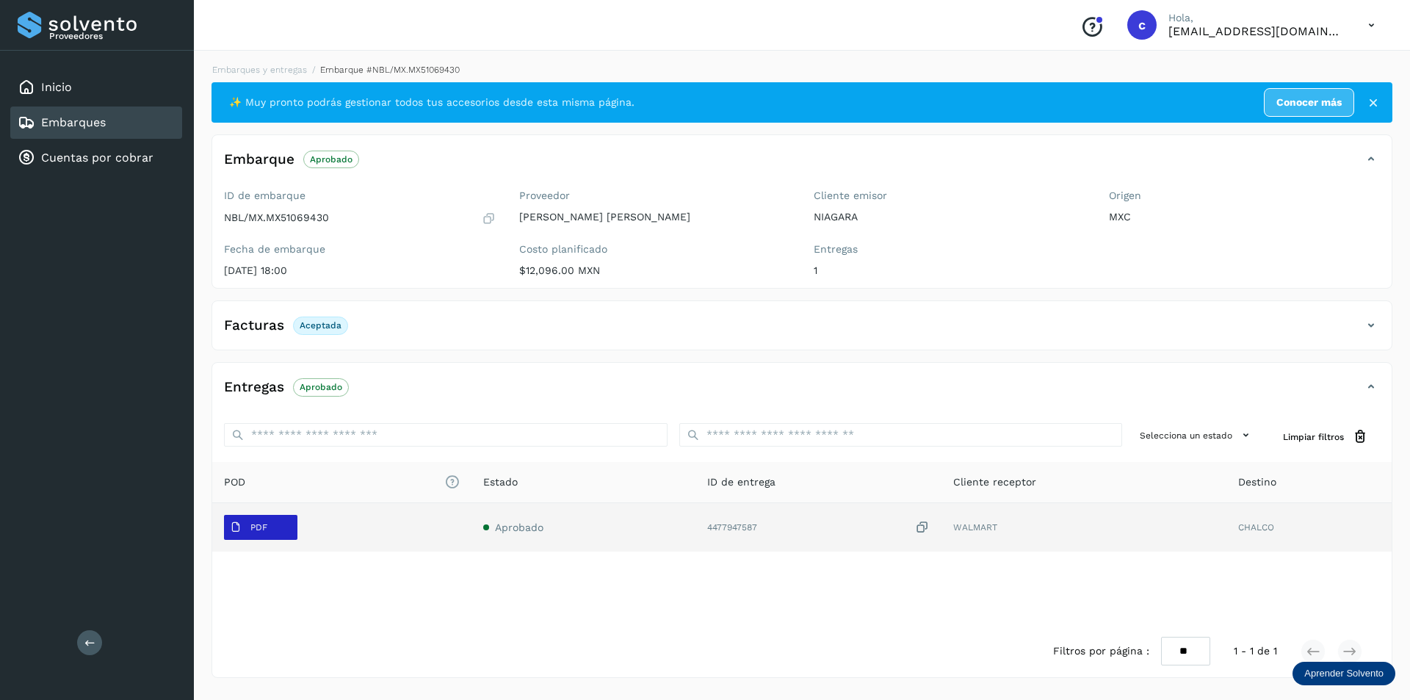
click at [274, 536] on button "PDF" at bounding box center [260, 527] width 73 height 25
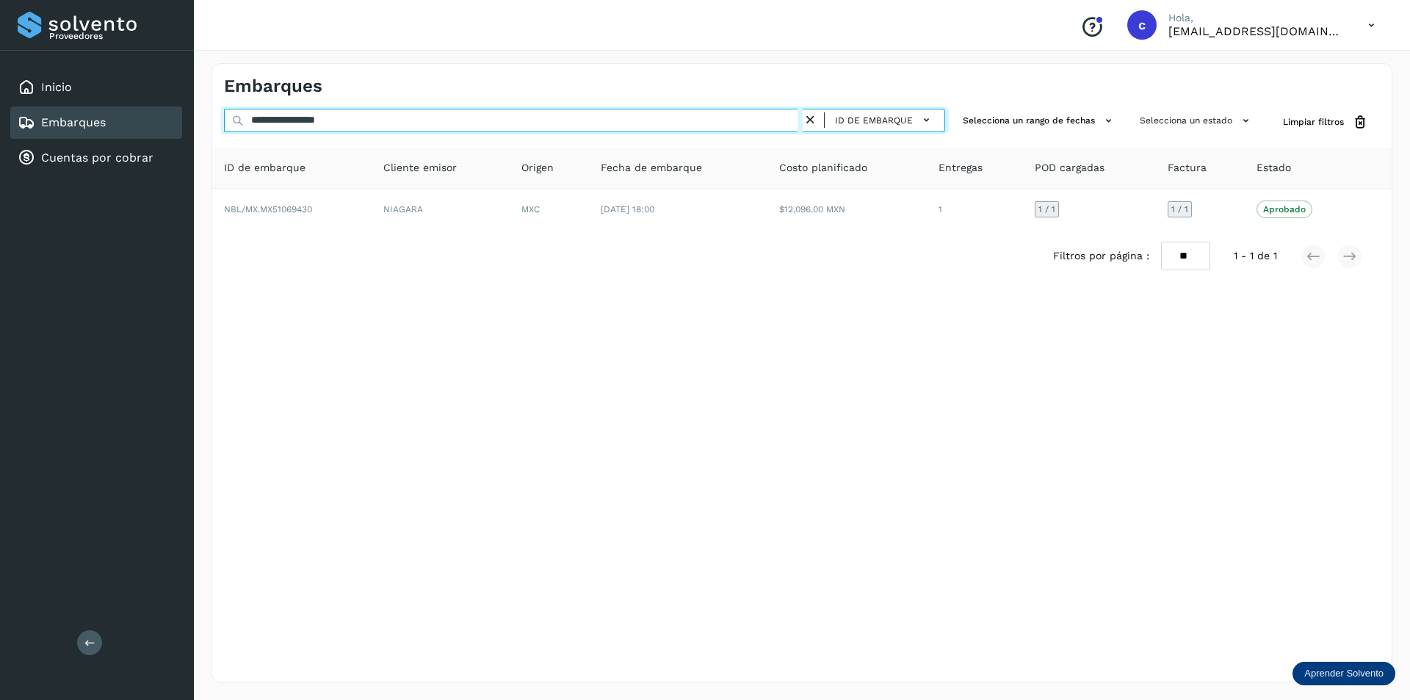
click at [404, 113] on input "**********" at bounding box center [513, 121] width 579 height 24
type input "*"
paste input "**********"
type input "*"
paste input "**********"
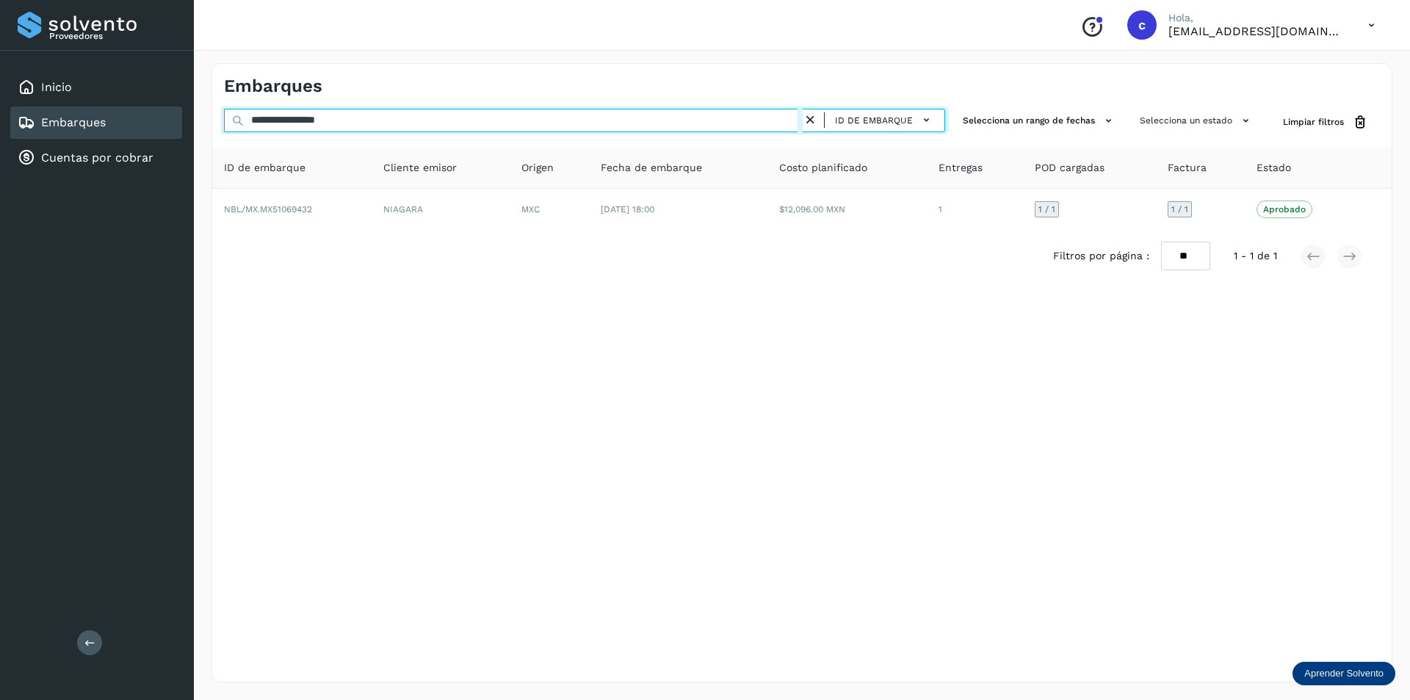
type input "**********"
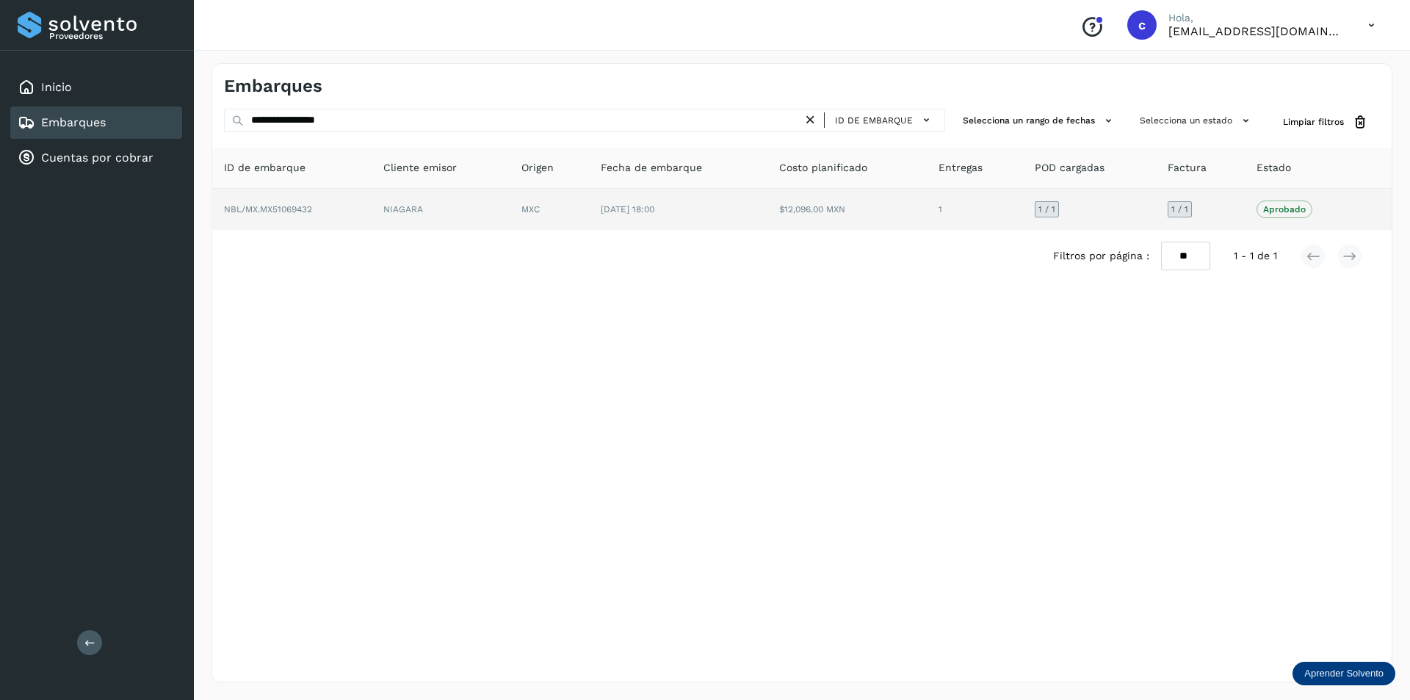
click at [510, 190] on td "NIAGARA" at bounding box center [549, 209] width 79 height 41
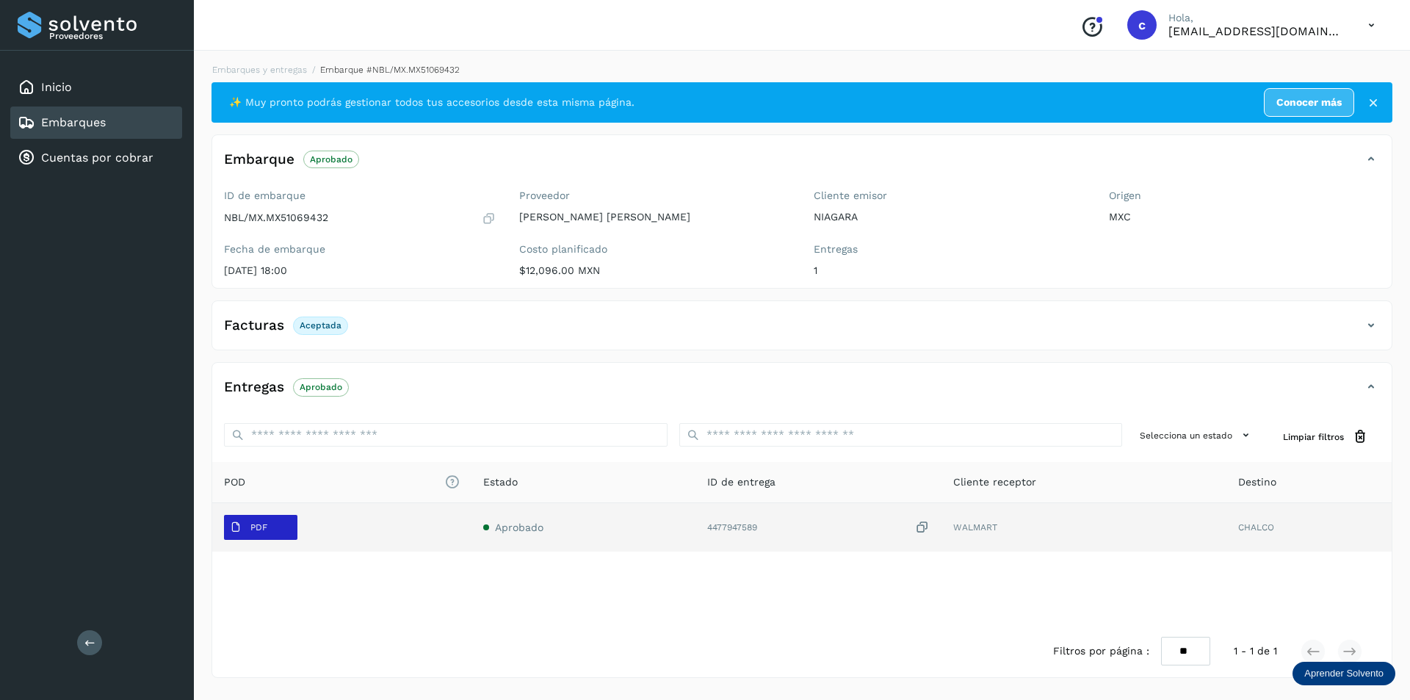
click at [265, 533] on p "PDF" at bounding box center [259, 527] width 17 height 10
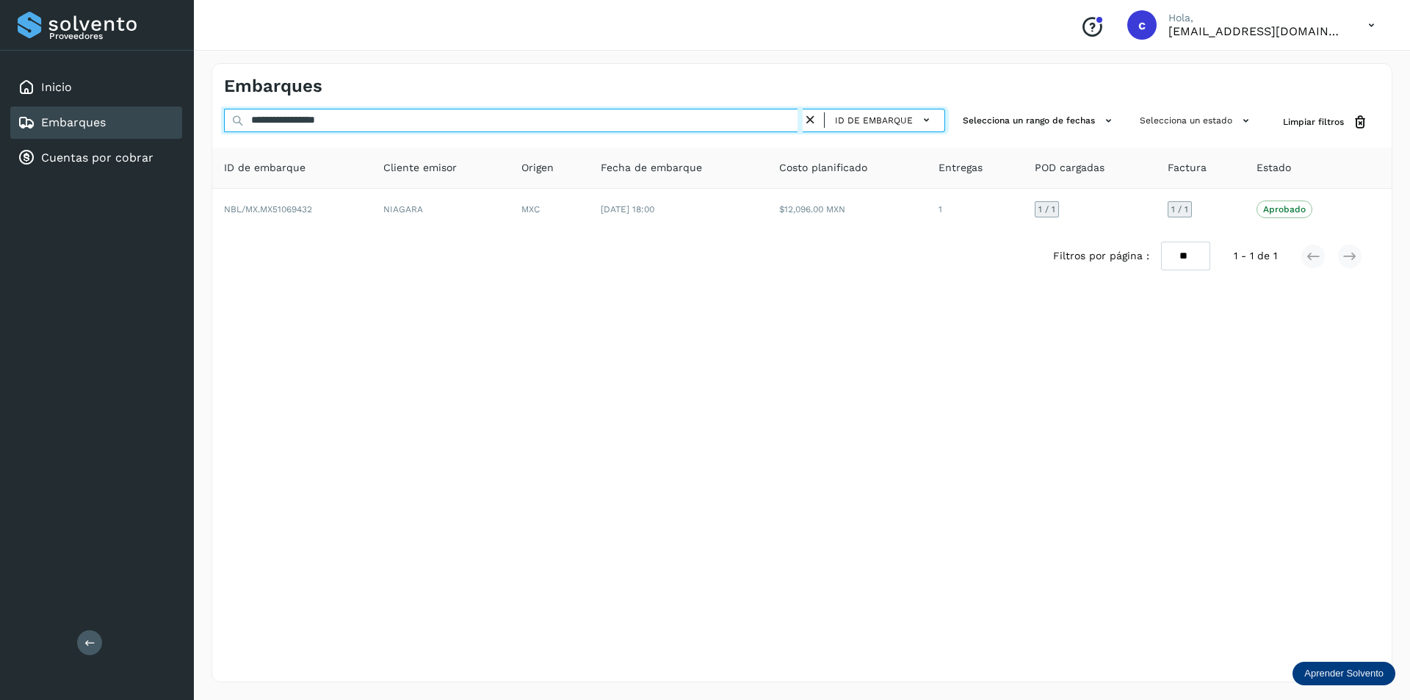
click at [433, 121] on input "**********" at bounding box center [513, 121] width 579 height 24
type input "*"
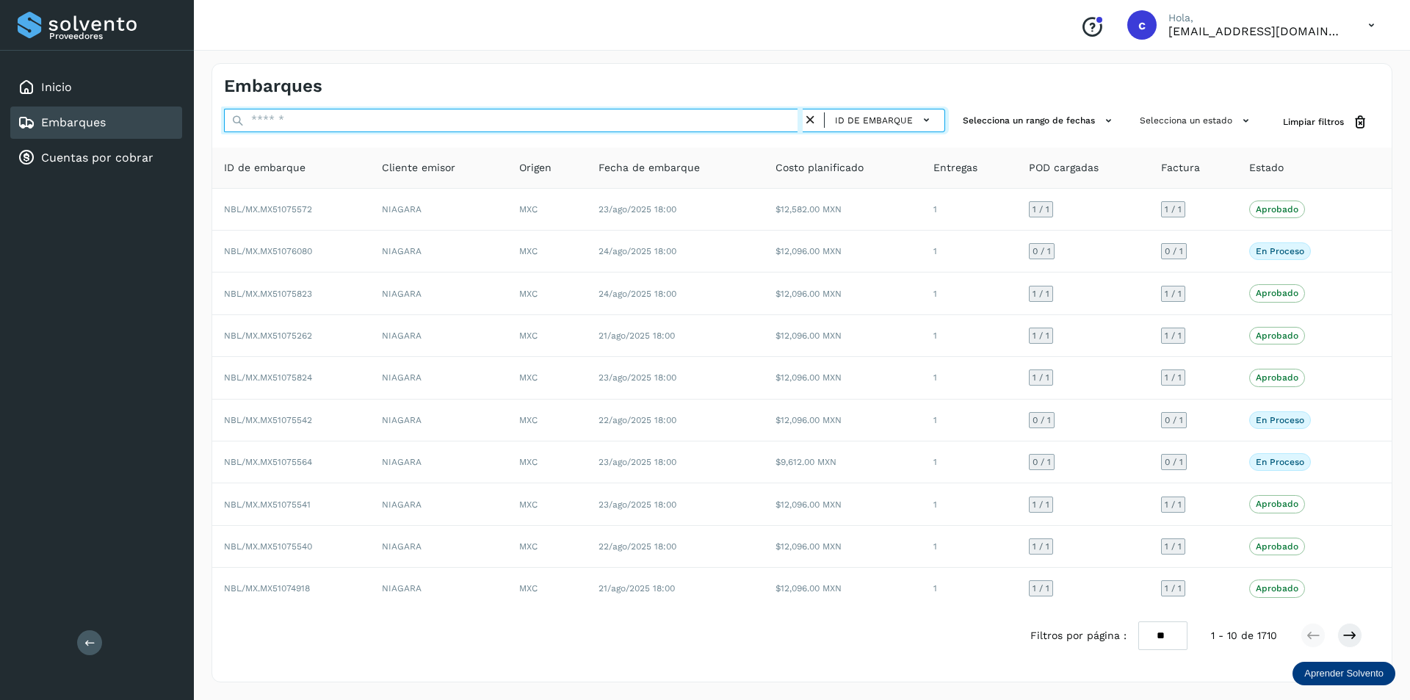
paste input "**********"
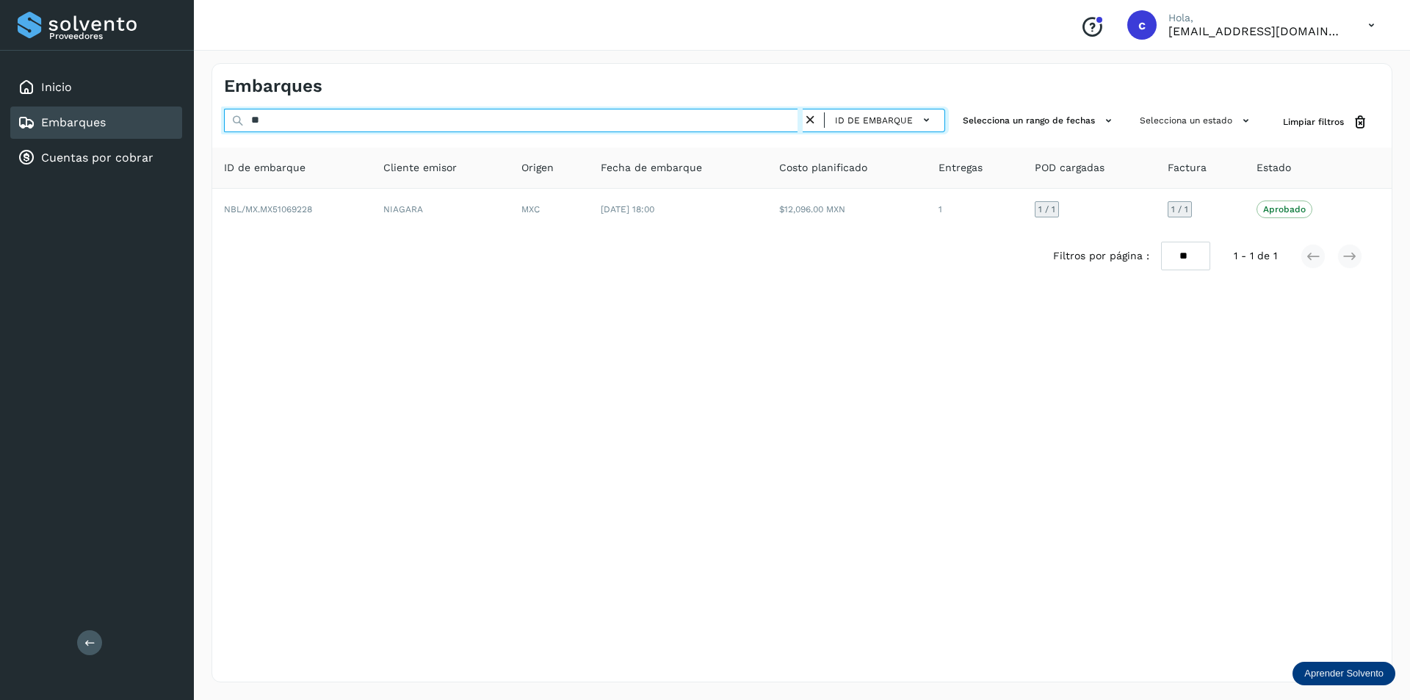
type input "*"
paste input "**********"
type input "**********"
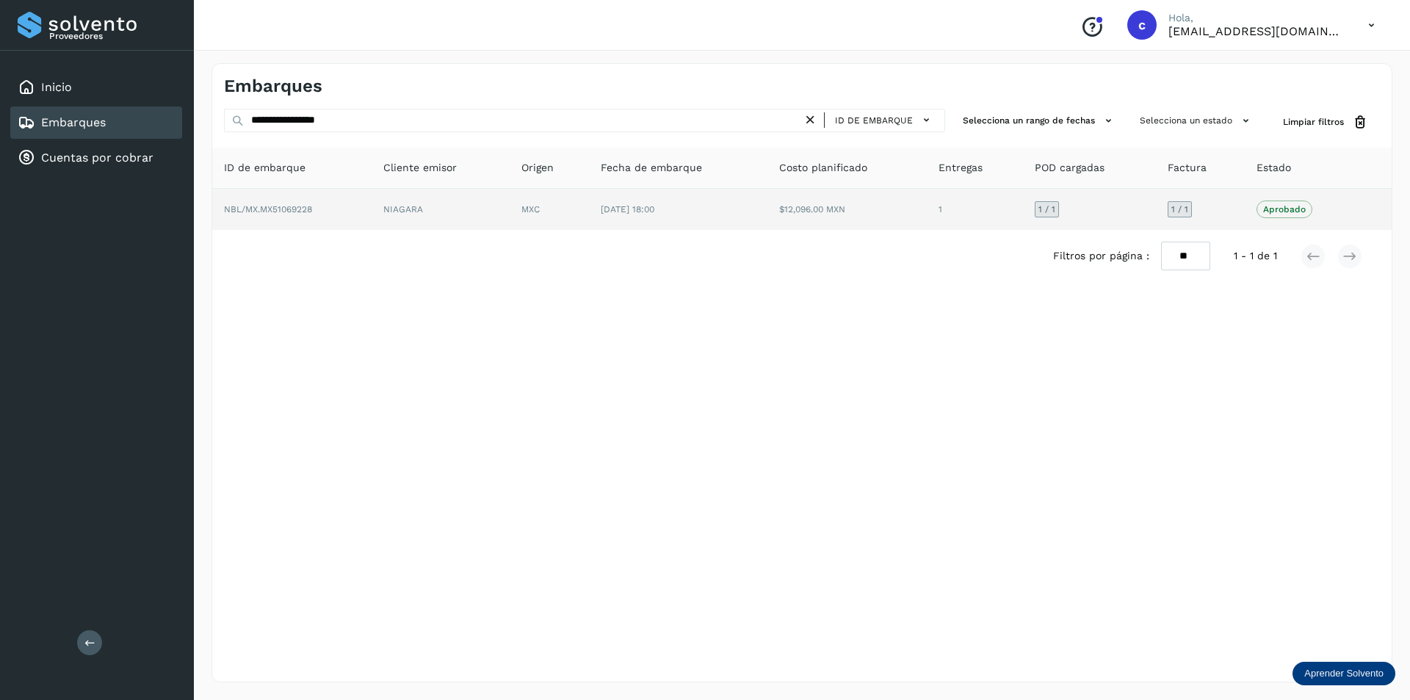
click at [510, 220] on td "NIAGARA" at bounding box center [549, 209] width 79 height 41
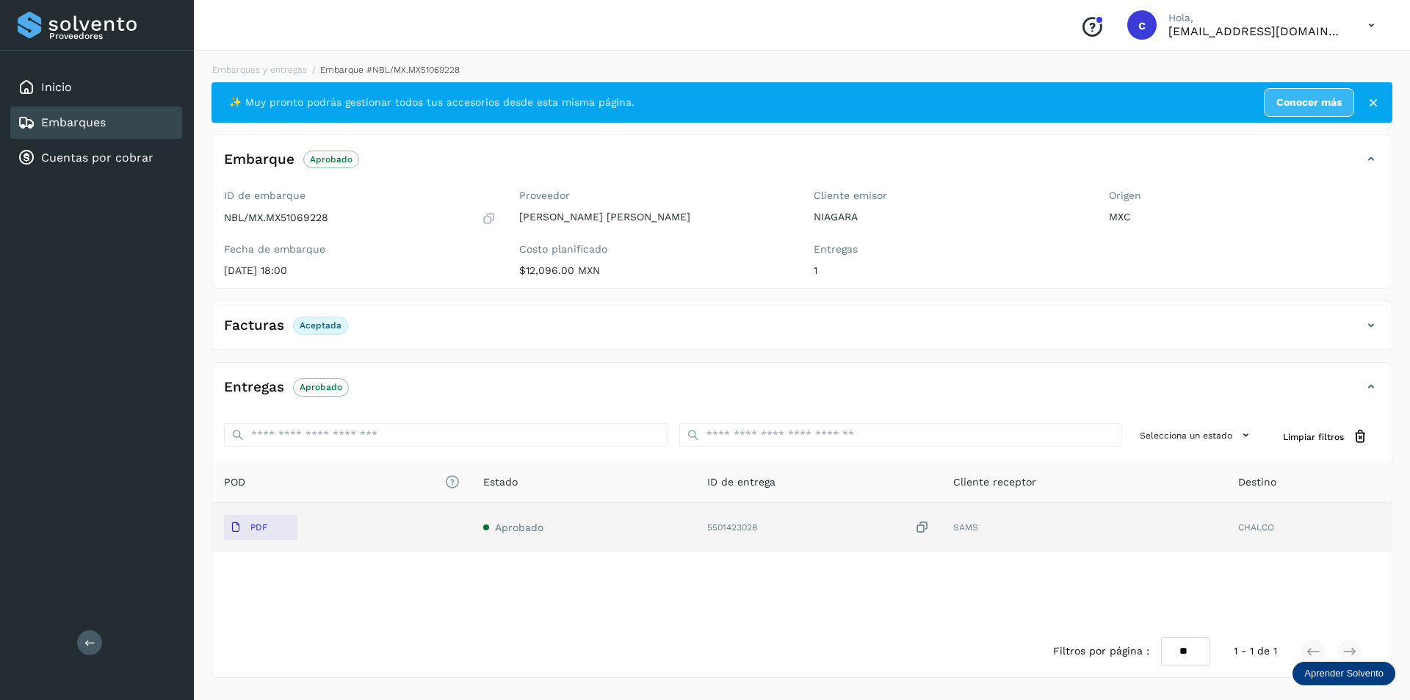
click at [472, 513] on td "PDF" at bounding box center [584, 527] width 224 height 48
click at [277, 526] on button "PDF" at bounding box center [260, 527] width 73 height 25
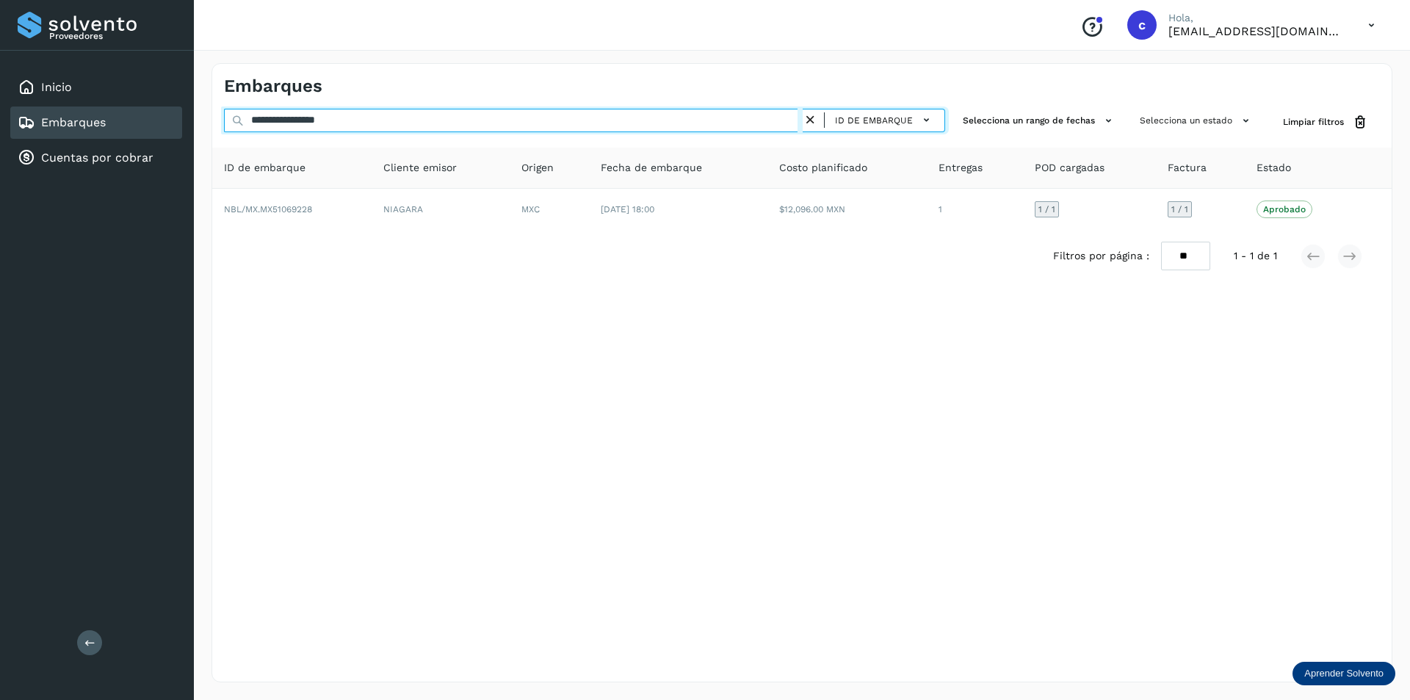
click at [393, 117] on input "**********" at bounding box center [513, 121] width 579 height 24
type input "*"
paste input "**********"
type input "*"
paste input "**********"
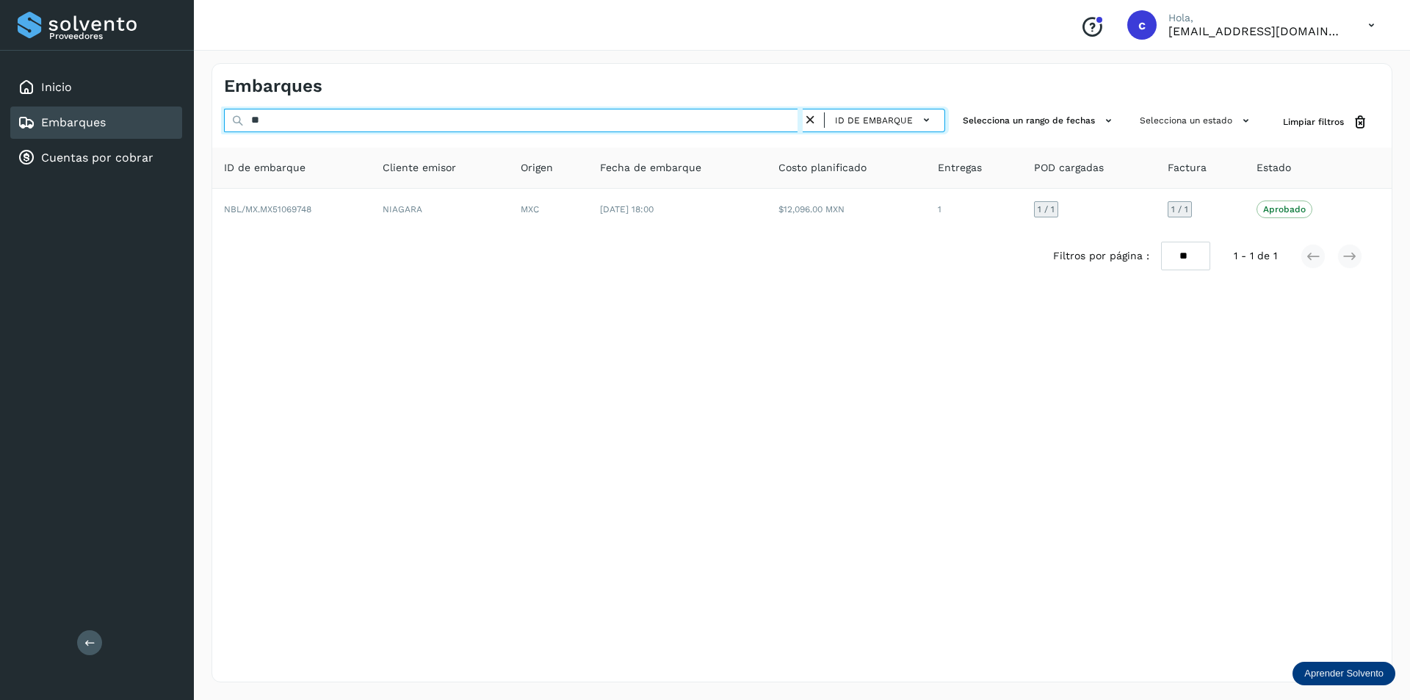
type input "*"
paste input "**********"
type input "*"
paste input "**********"
type input "*"
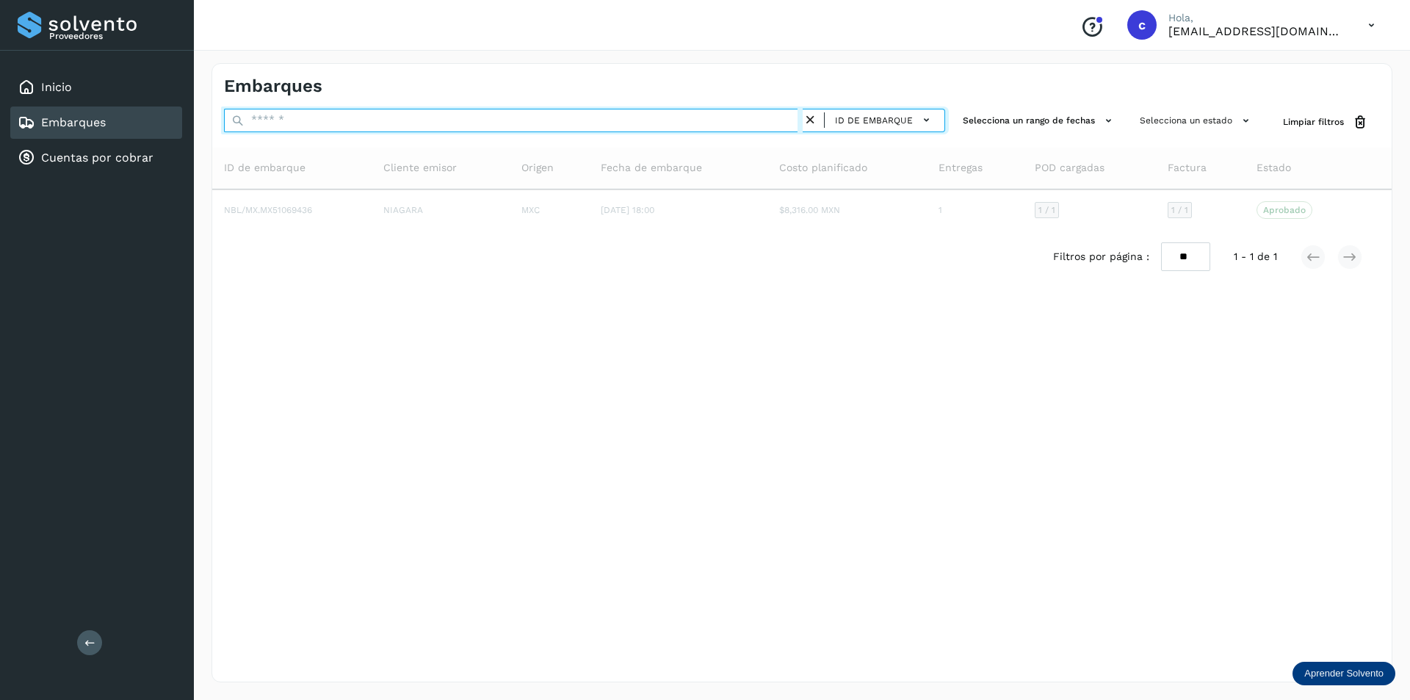
paste input "**********"
type input "*"
paste input "**********"
type input "**********"
